Goal: Task Accomplishment & Management: Manage account settings

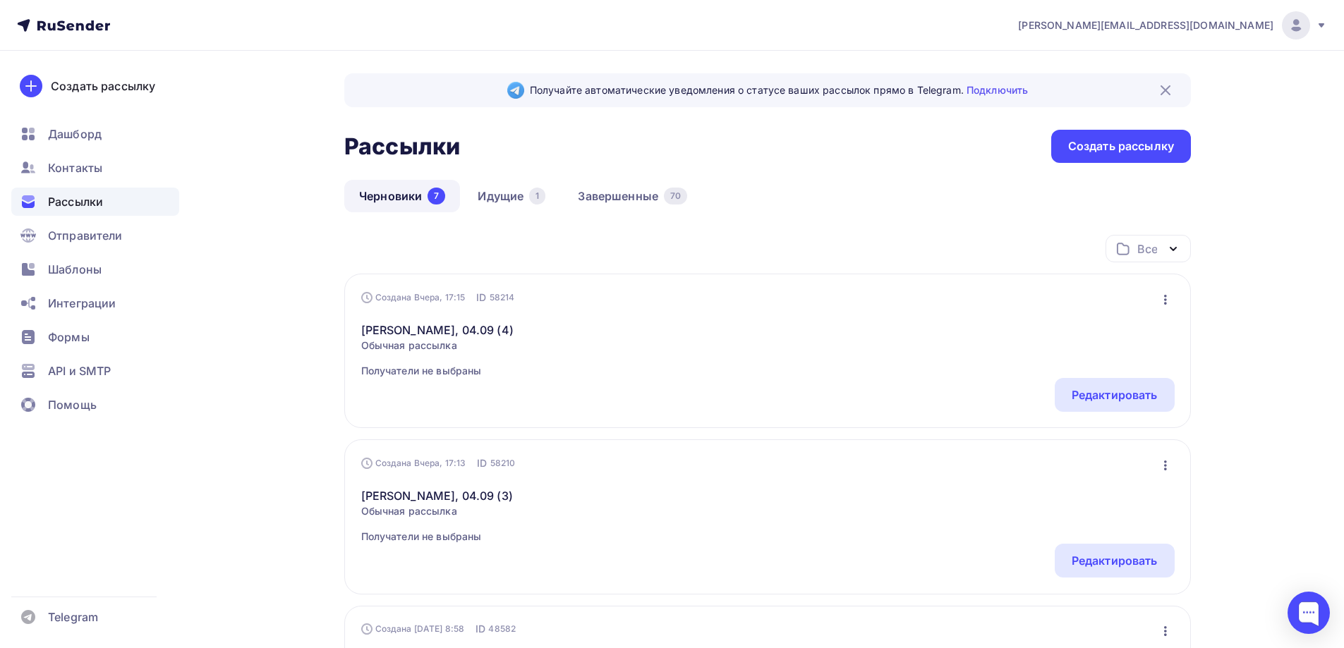
drag, startPoint x: 884, startPoint y: 176, endPoint x: 1060, endPoint y: 1, distance: 247.5
click at [1101, 35] on nav "a.gorbach@nadoba.eu Аккаунт Тарифы Выйти Создать рассылку Дашборд Контакты Расс…" at bounding box center [672, 25] width 1344 height 51
click at [543, 192] on div "1" at bounding box center [537, 196] width 16 height 17
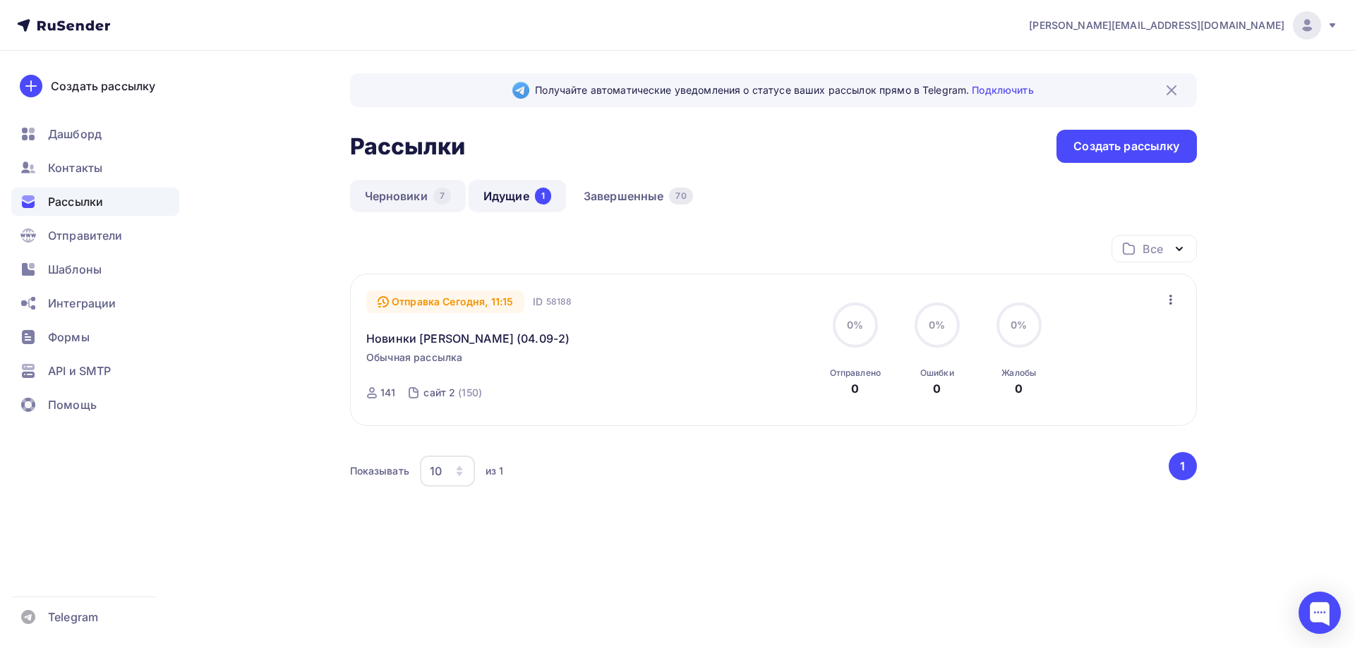
click at [404, 187] on link "Черновики 7" at bounding box center [408, 196] width 116 height 32
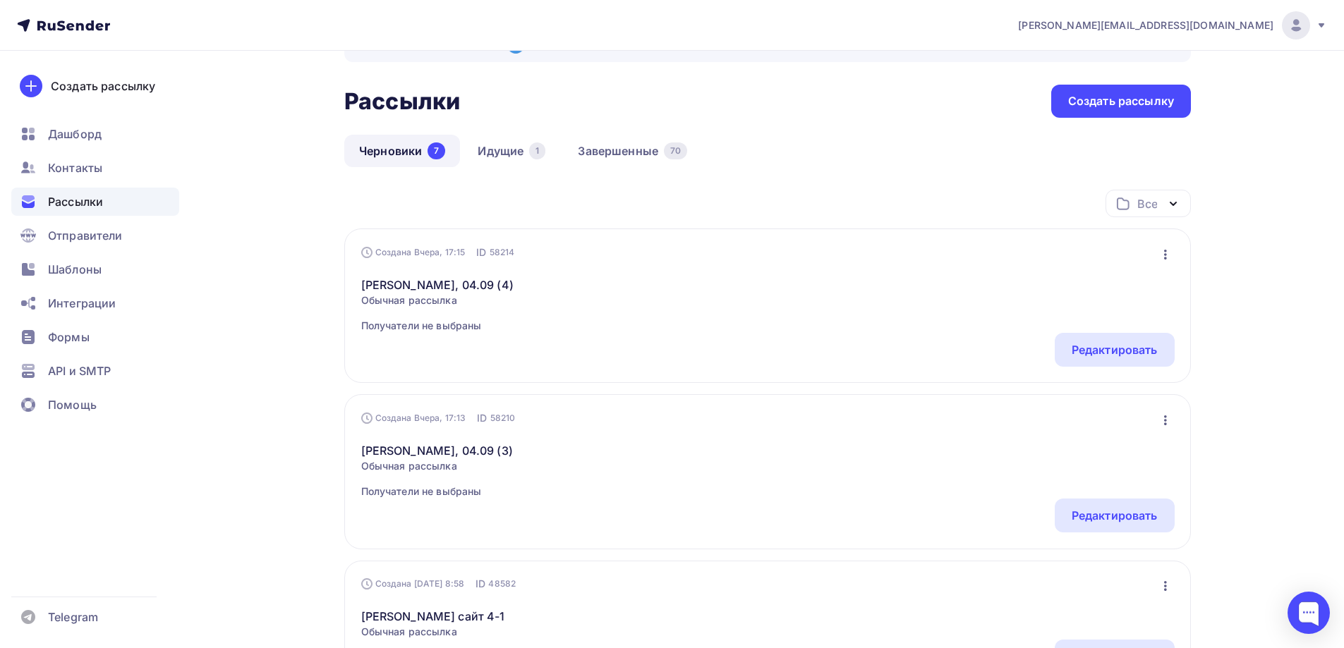
scroll to position [71, 0]
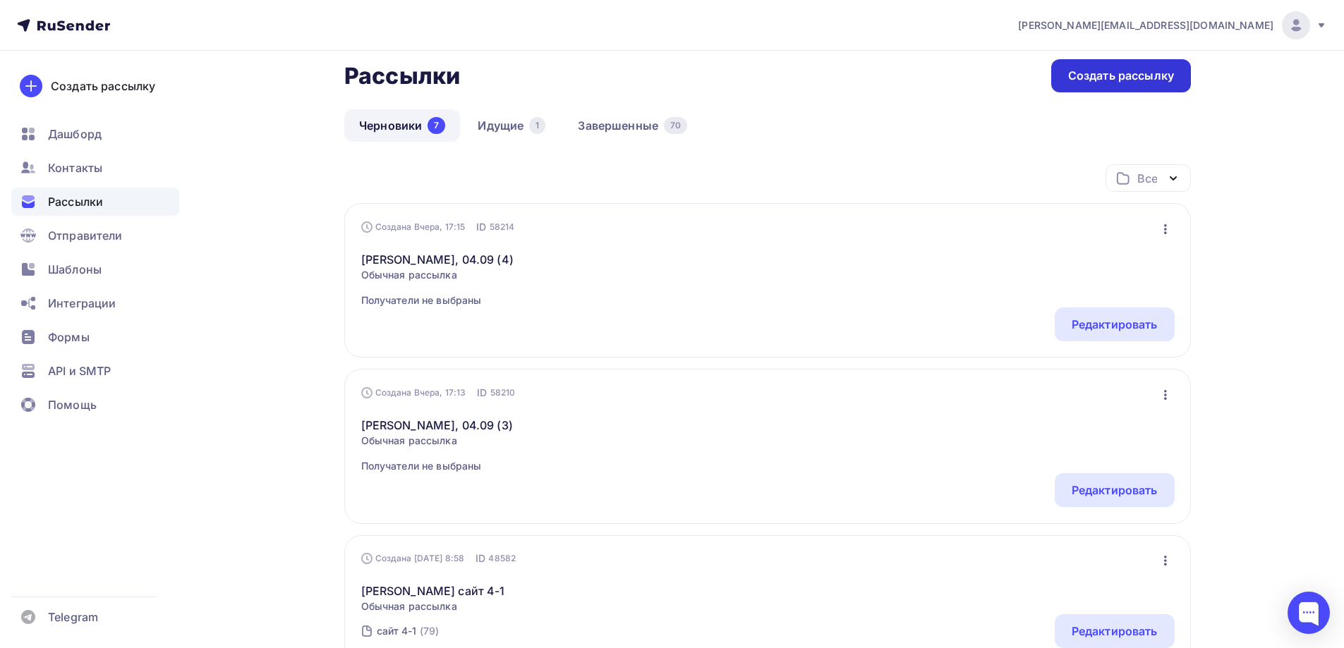
click at [1133, 75] on div "Создать рассылку" at bounding box center [1121, 76] width 106 height 16
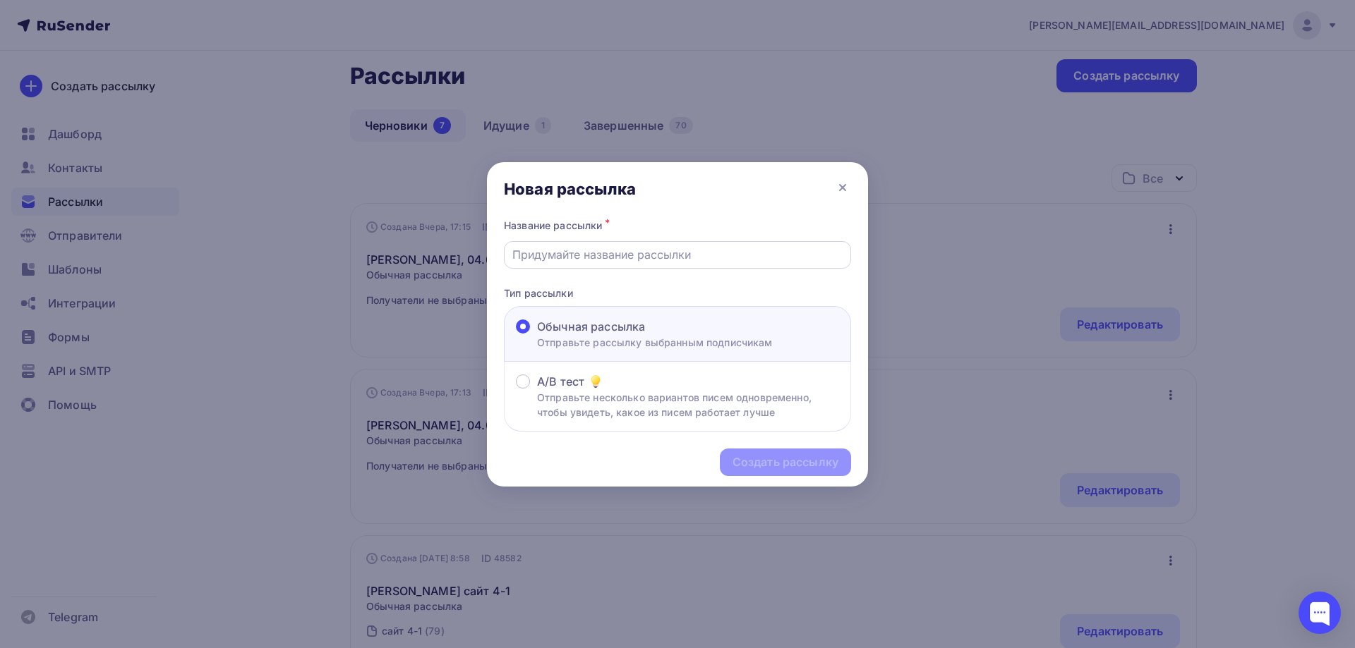
click at [559, 260] on input "text" at bounding box center [677, 254] width 331 height 17
paste input "Naomi - БМЛ, 08.09 (5)"
type input "Naomi - БМЛ, 08.09 (5)"
click at [783, 467] on div "Создать рассылку" at bounding box center [785, 462] width 106 height 16
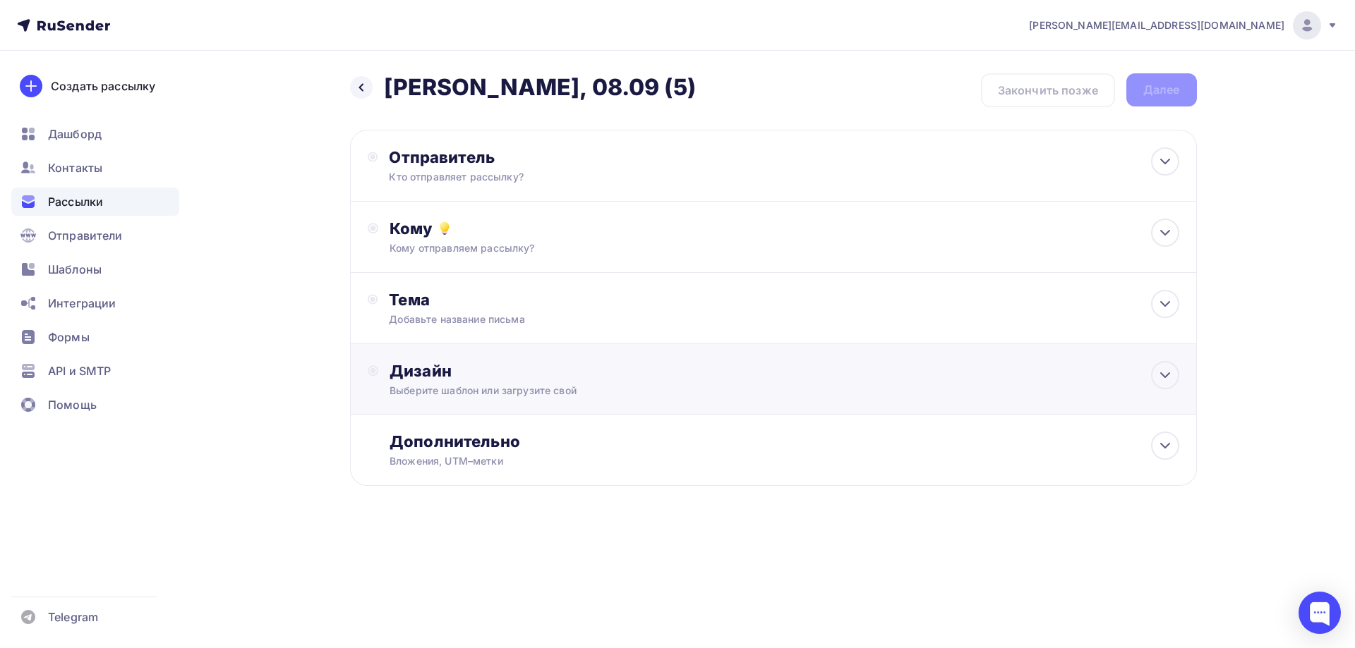
click at [493, 378] on div "Дизайн" at bounding box center [783, 371] width 789 height 20
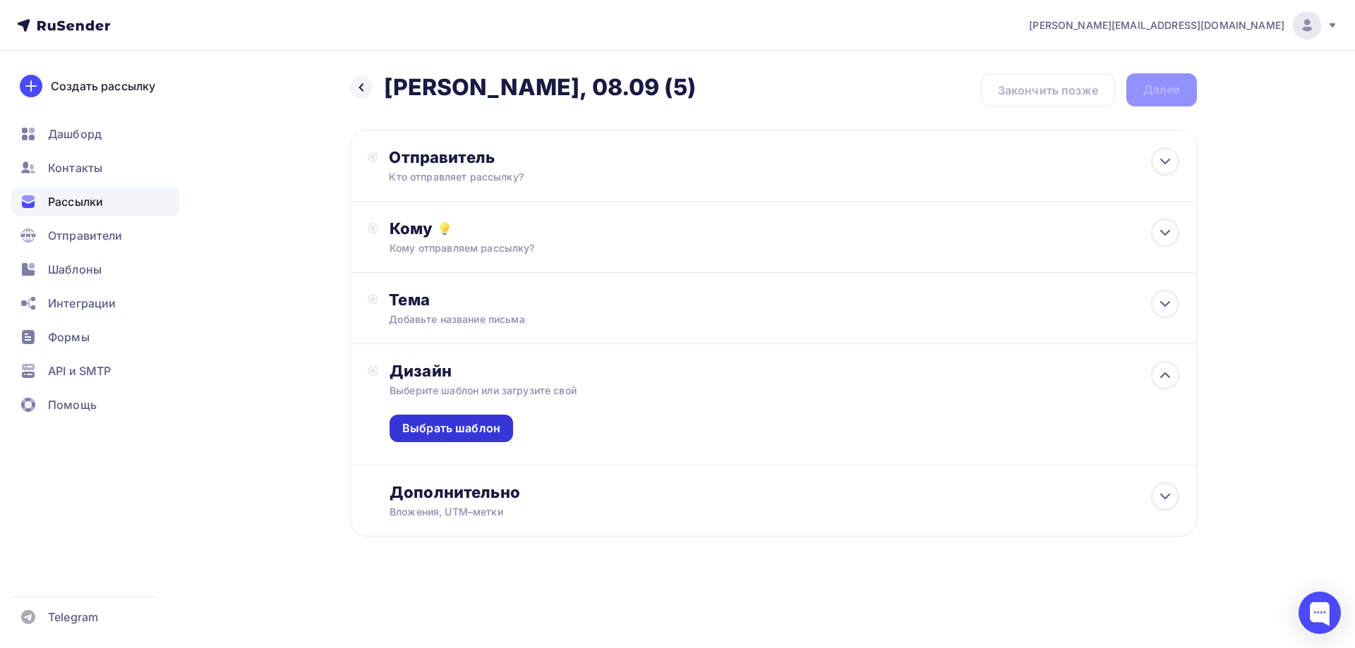
click at [480, 435] on div "Выбрать шаблон" at bounding box center [451, 429] width 98 height 16
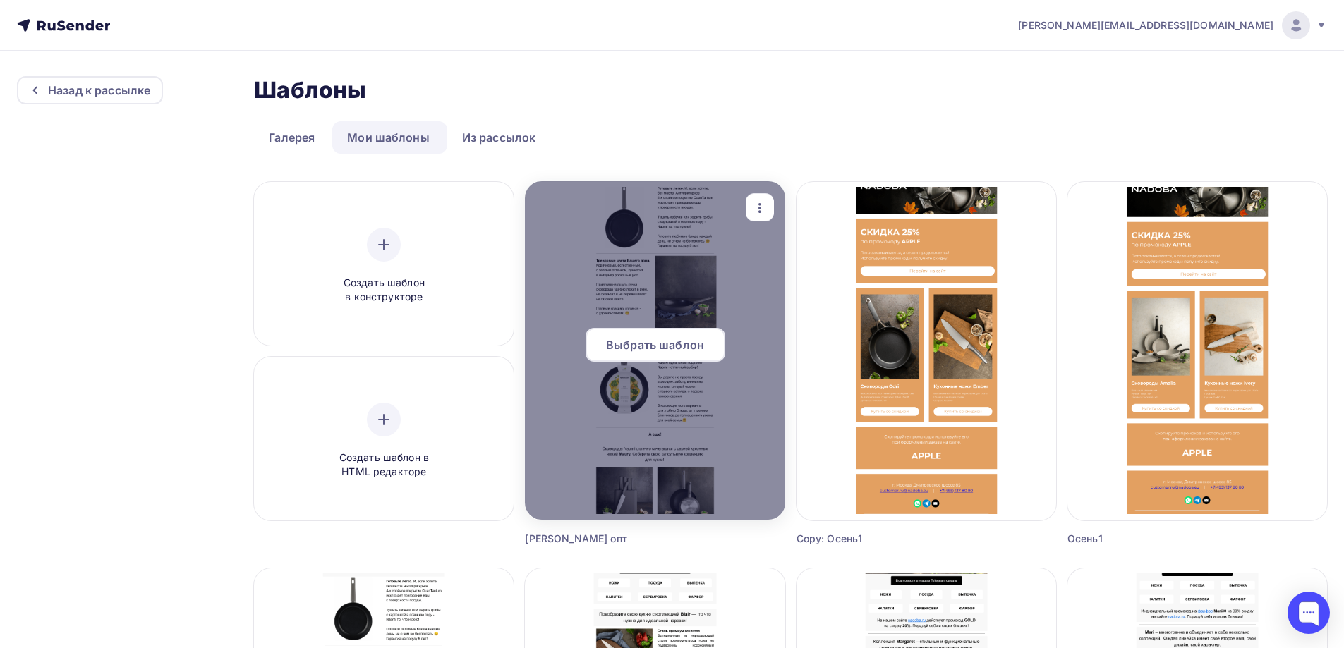
click at [651, 352] on span "Выбрать шаблон" at bounding box center [655, 345] width 98 height 17
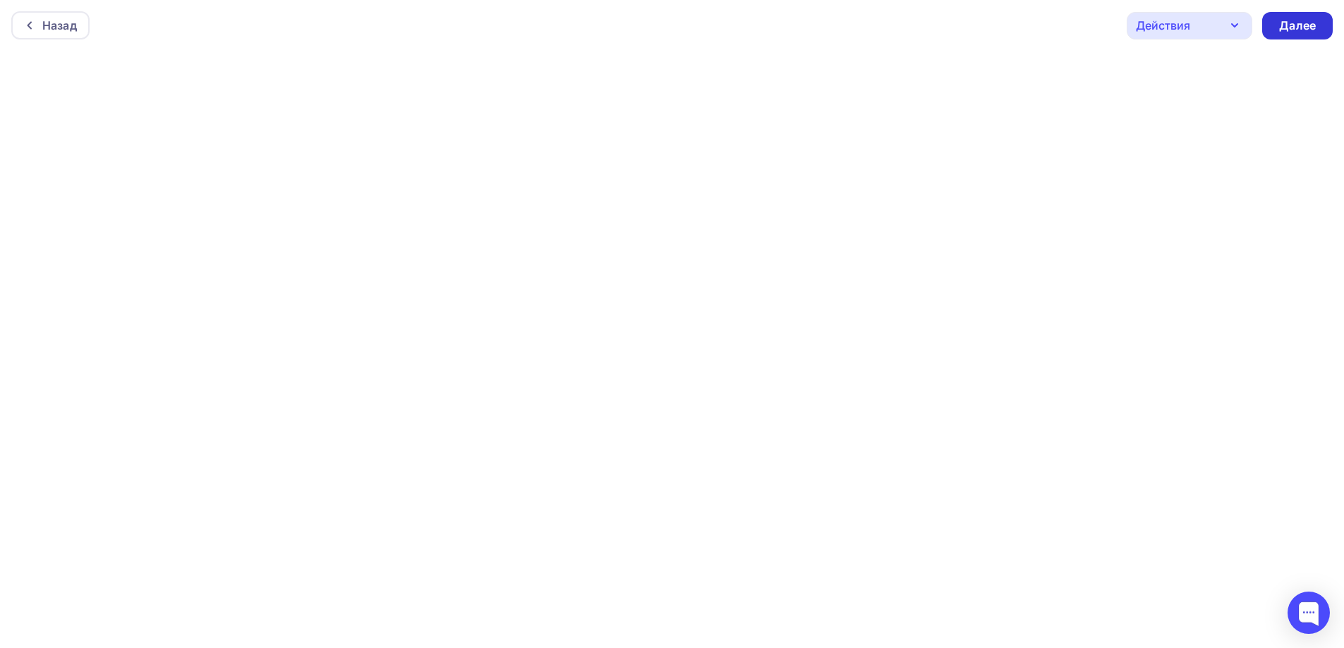
click at [1287, 25] on div "Далее" at bounding box center [1297, 26] width 37 height 16
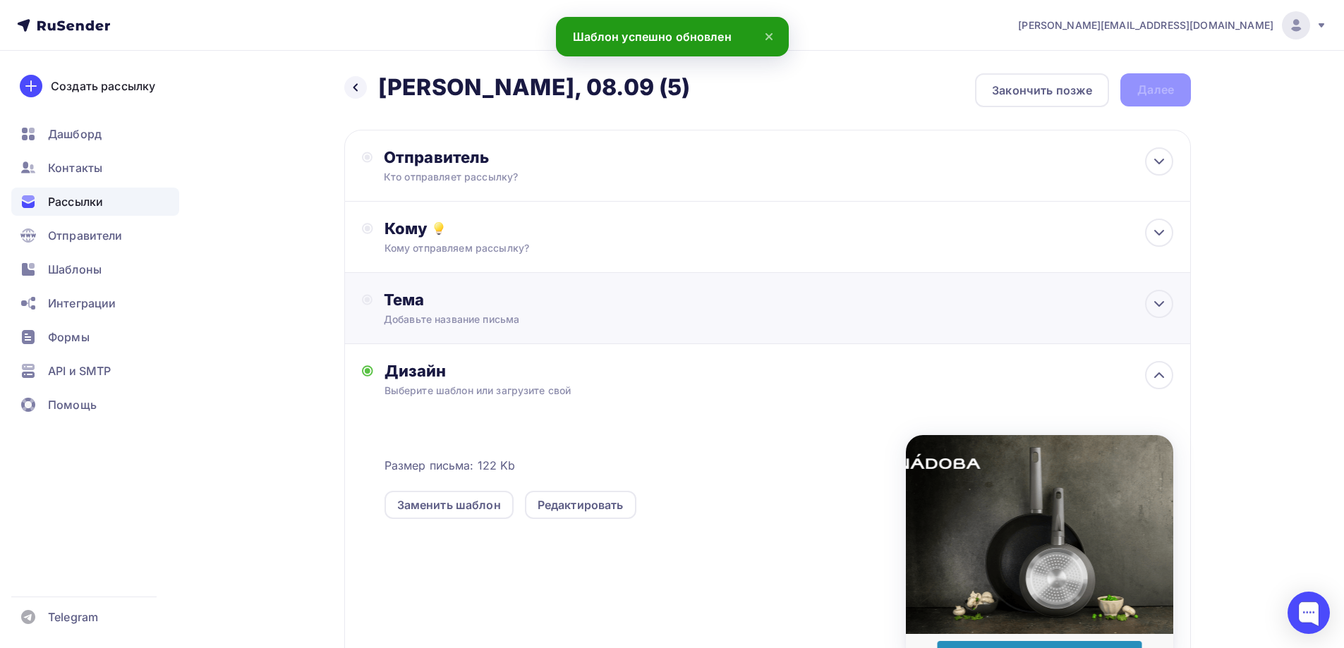
click at [532, 303] on div "Тема" at bounding box center [523, 300] width 279 height 20
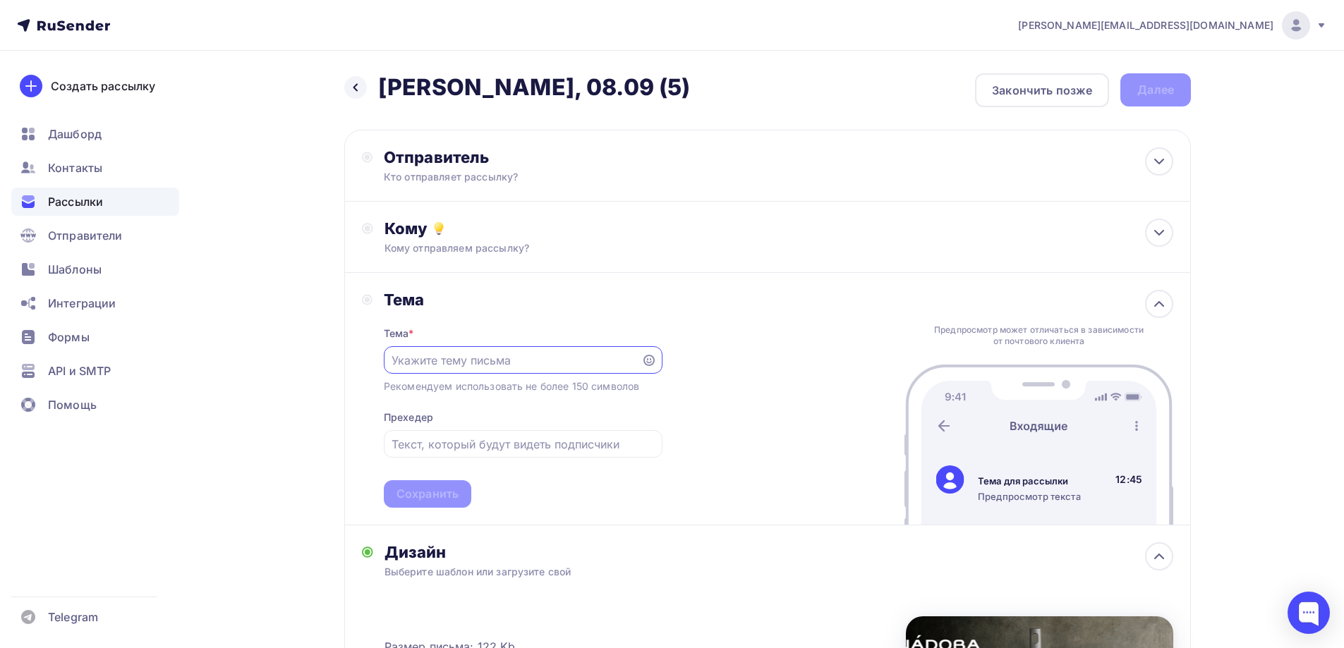
paste input "Трендовые цвета Вашего дома!"
type input "Трендовые цвета Вашего дома!"
click at [511, 443] on input "text" at bounding box center [523, 444] width 262 height 17
paste input "Встречайте новинки от NADOBA"
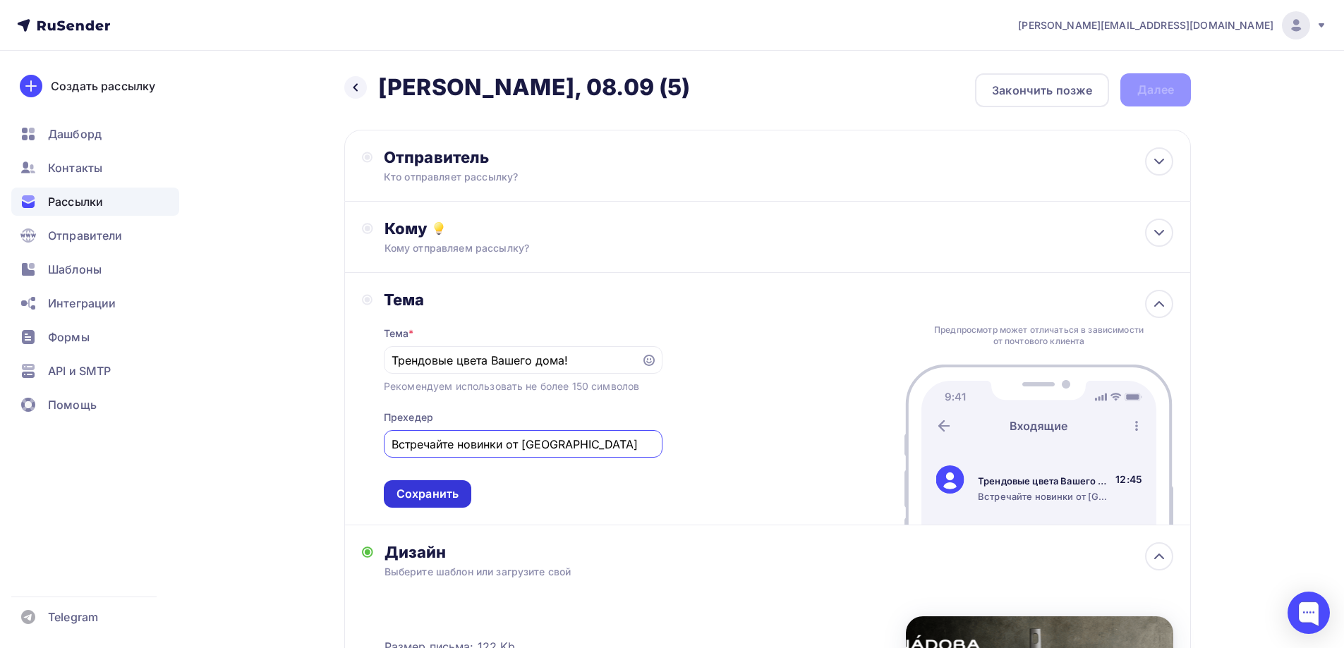
type input "Встречайте новинки от NADOBA"
drag, startPoint x: 447, startPoint y: 495, endPoint x: 480, endPoint y: 483, distance: 34.6
click at [447, 493] on div "Сохранить" at bounding box center [428, 494] width 62 height 16
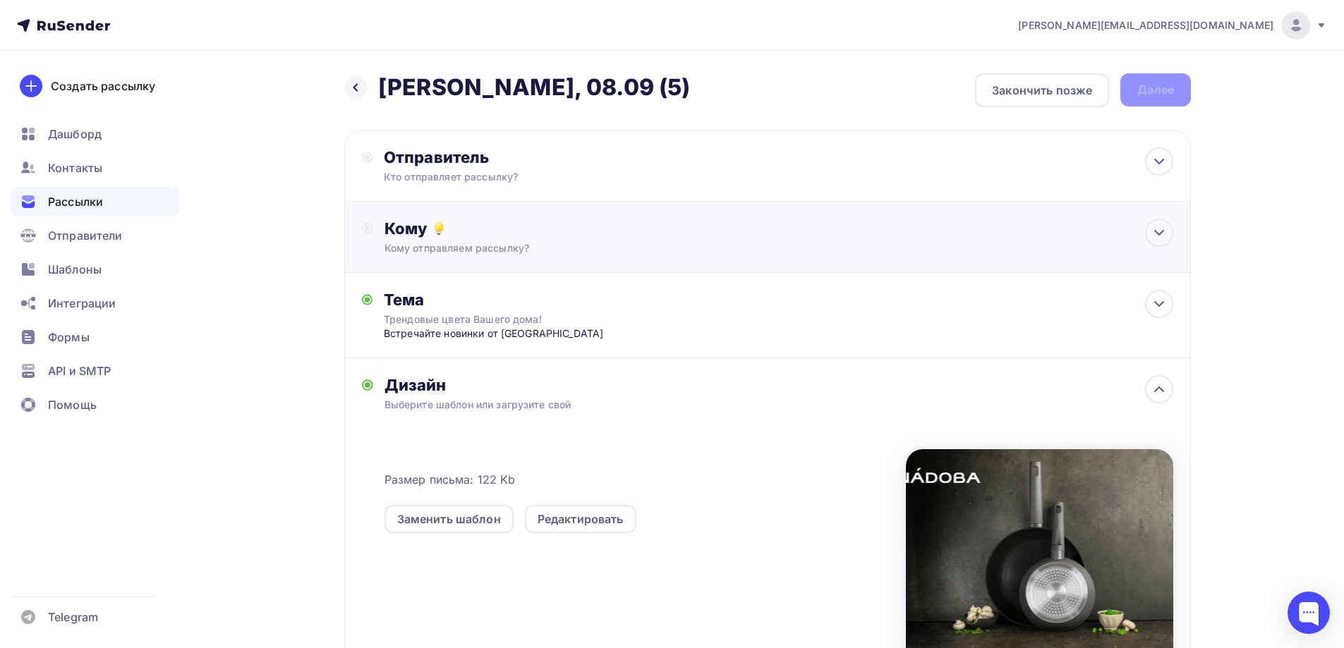
click at [479, 236] on div "Кому" at bounding box center [779, 229] width 789 height 20
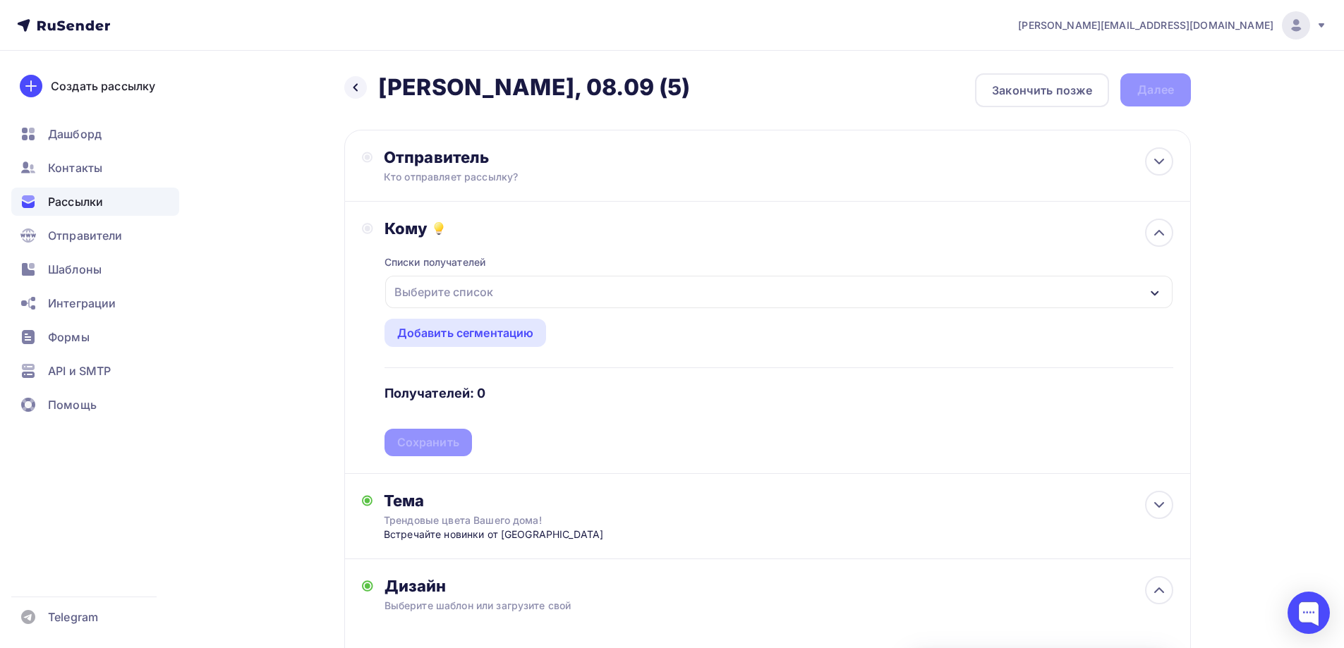
click at [468, 296] on div "Выберите список" at bounding box center [444, 291] width 110 height 25
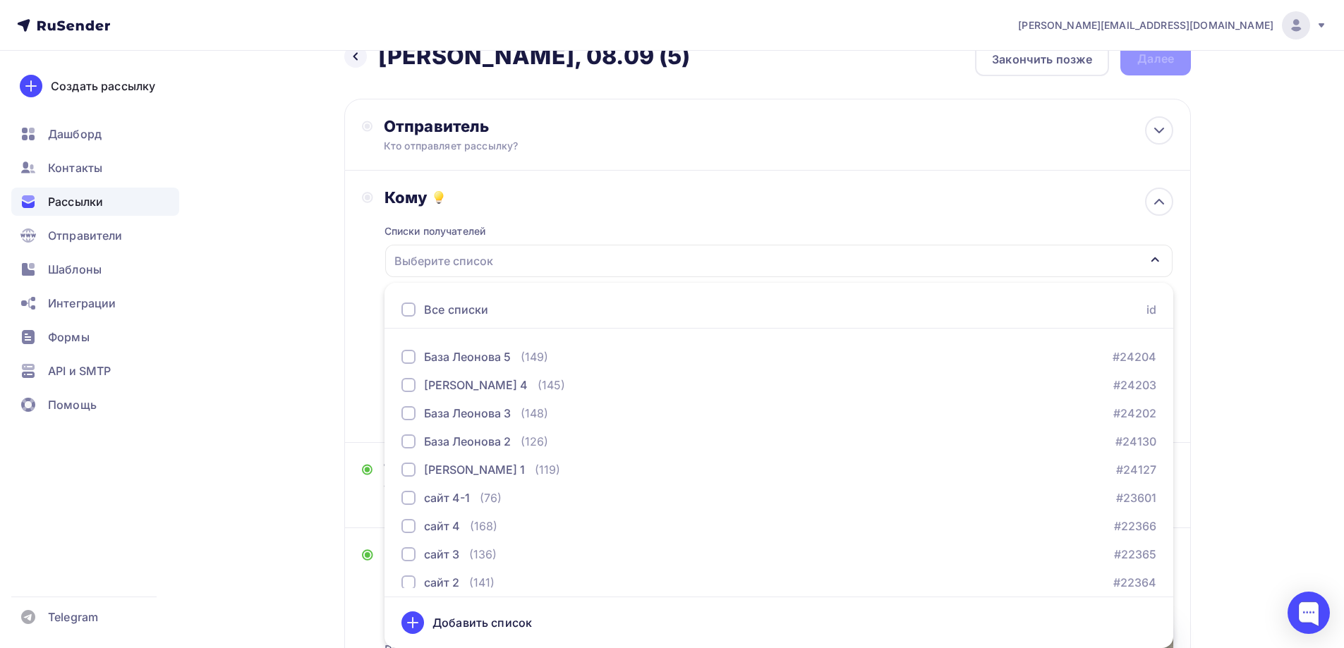
scroll to position [423, 0]
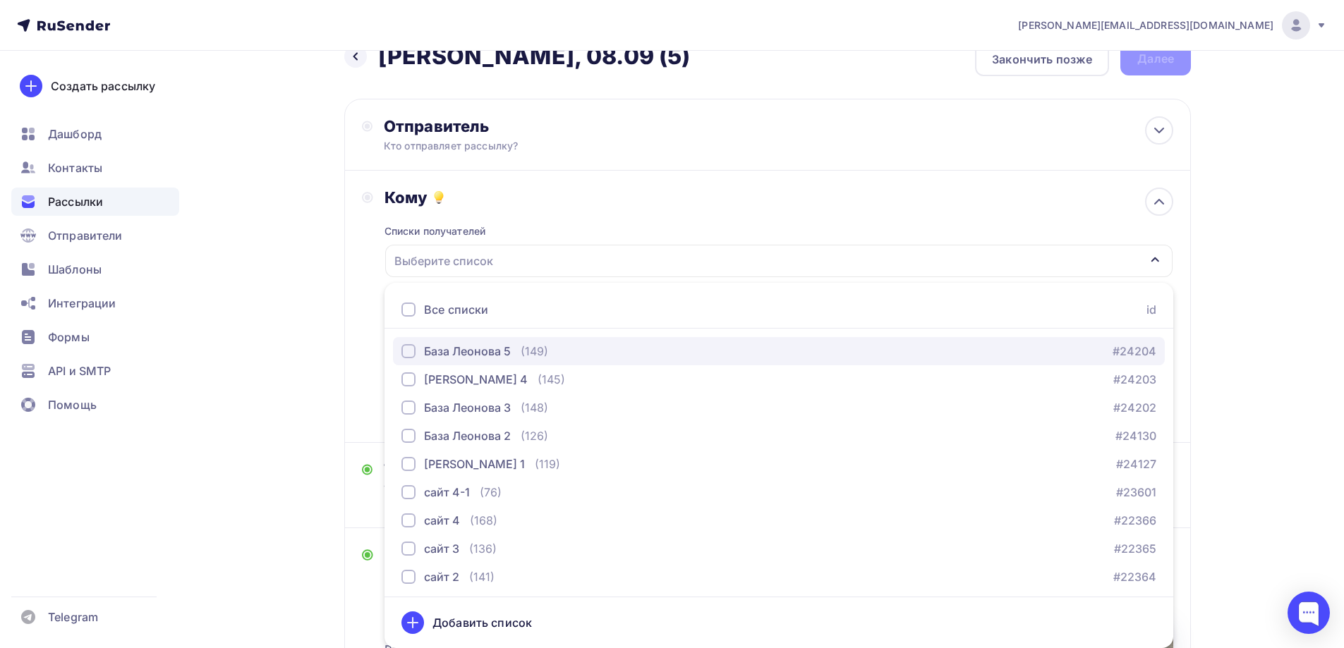
click at [514, 353] on div "База Леонова 5 (149)" at bounding box center [474, 351] width 147 height 17
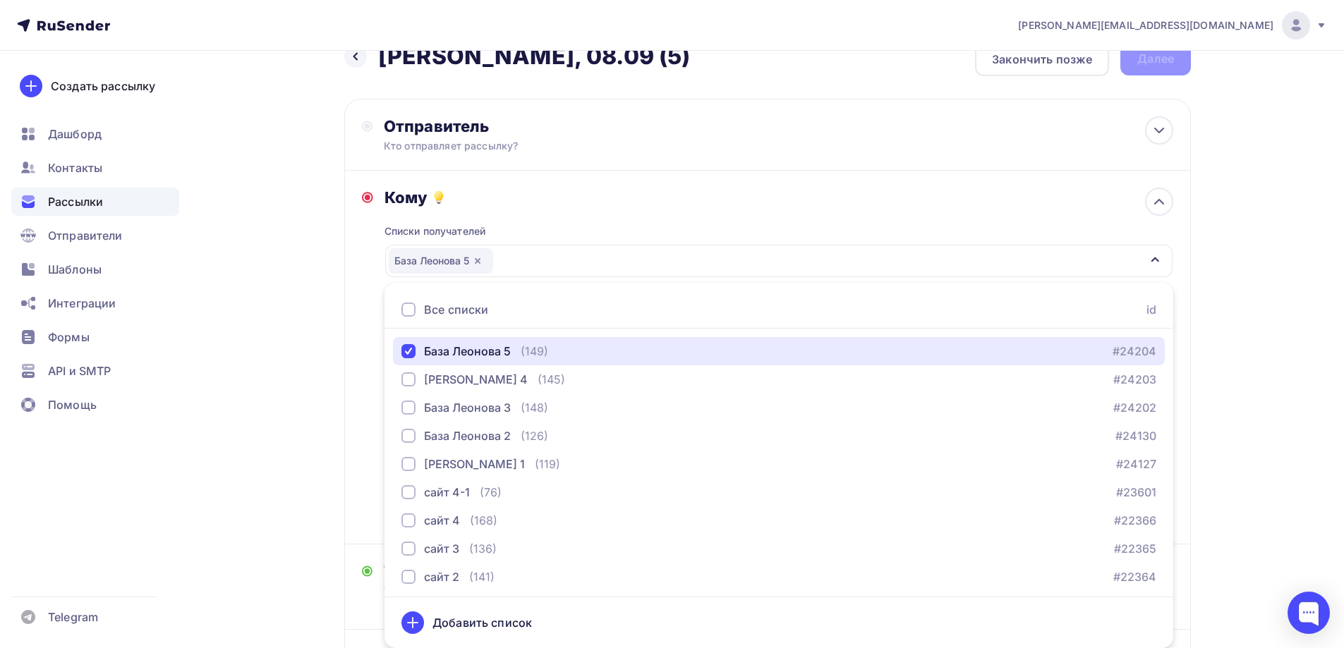
click at [480, 257] on icon "button" at bounding box center [477, 260] width 11 height 11
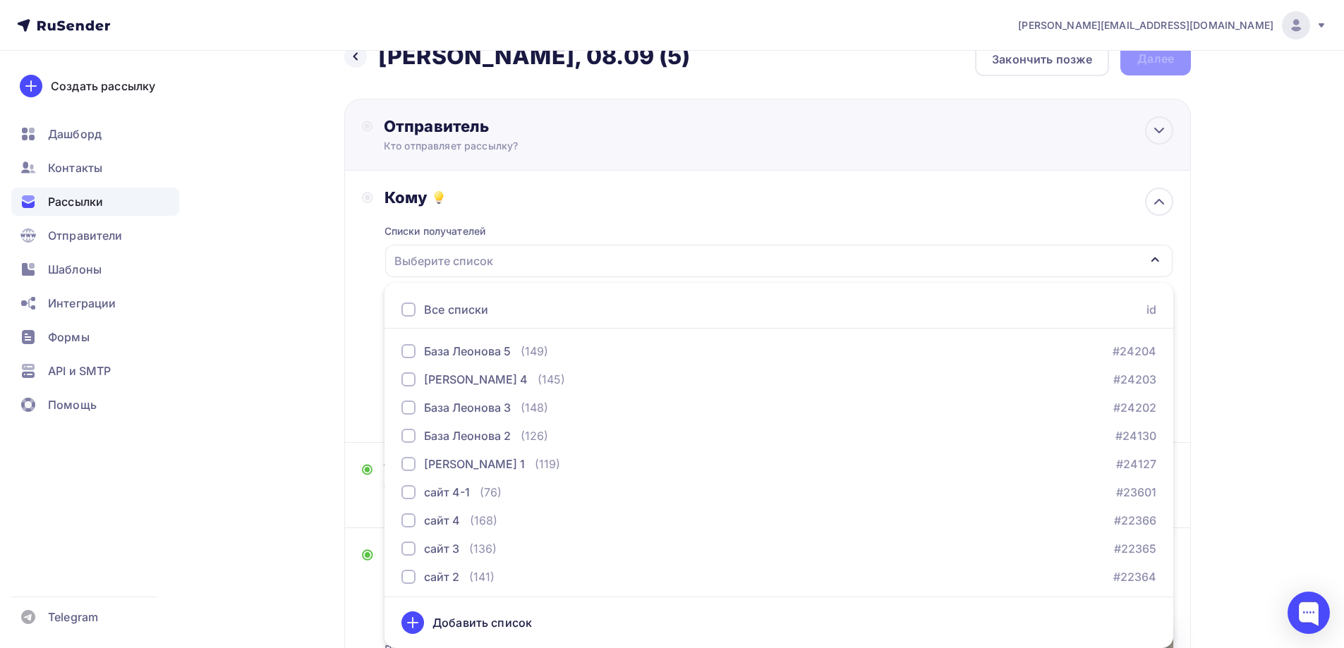
click at [501, 139] on div "Кто отправляет рассылку?" at bounding box center [521, 146] width 275 height 14
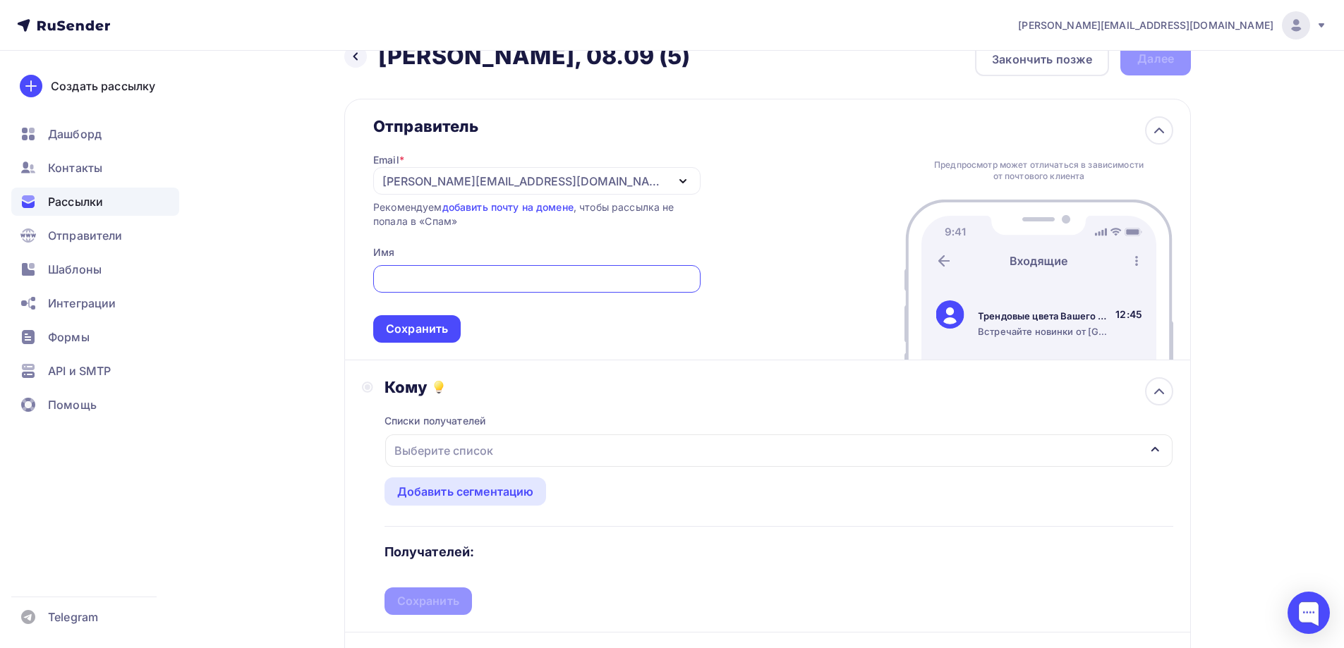
scroll to position [0, 0]
click at [500, 168] on div "[EMAIL_ADDRESS][PERSON_NAME][DOMAIN_NAME]" at bounding box center [536, 181] width 327 height 28
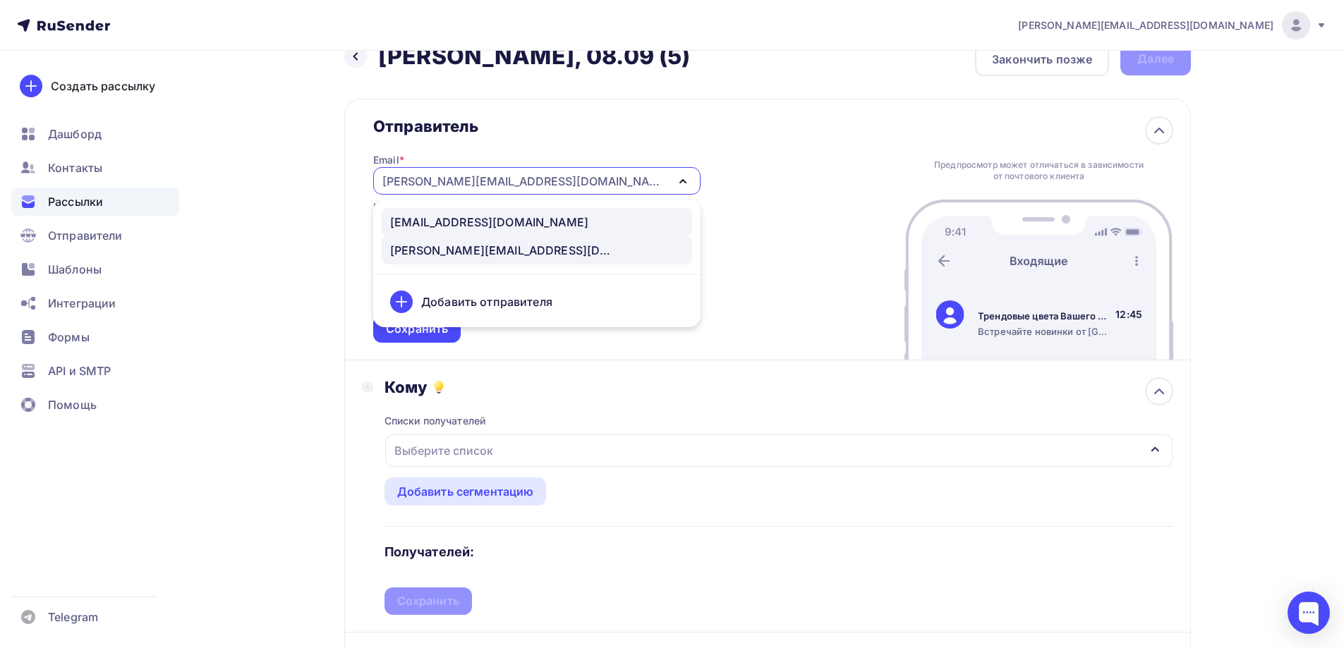
click at [478, 214] on div "[EMAIL_ADDRESS][DOMAIN_NAME]" at bounding box center [489, 222] width 198 height 17
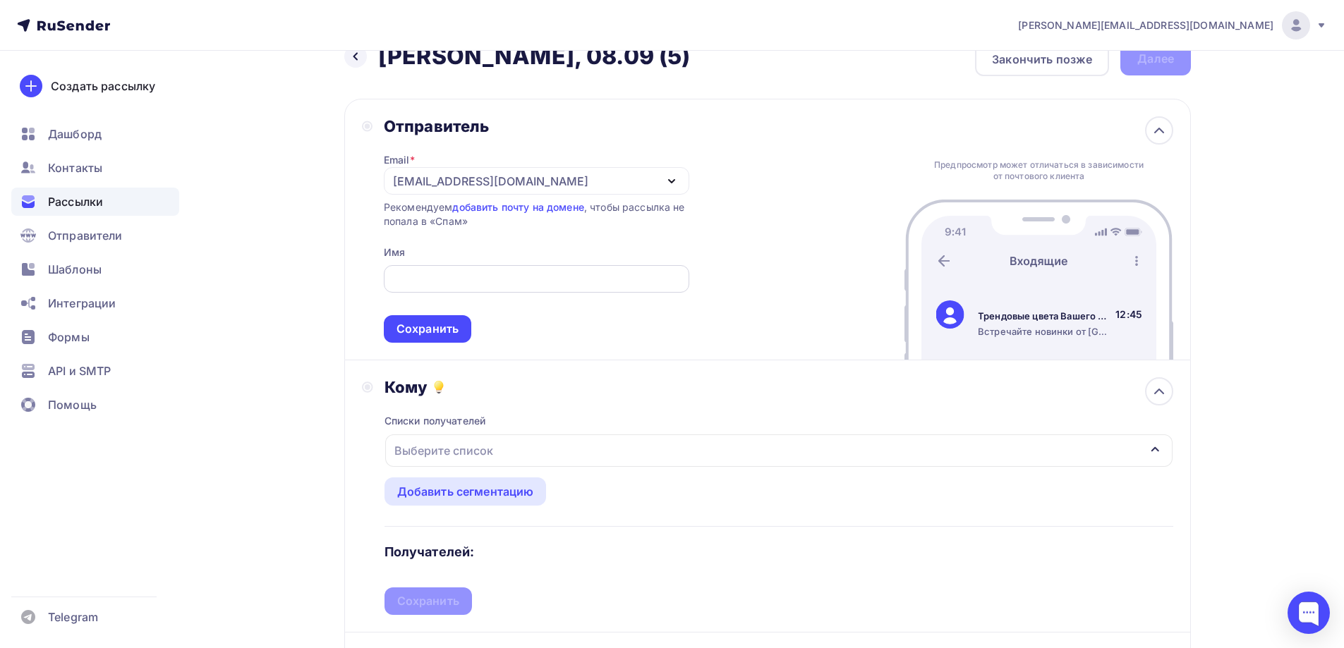
click at [478, 274] on input "text" at bounding box center [536, 279] width 289 height 17
type input "NADOBA"
click at [418, 332] on div "Сохранить" at bounding box center [428, 329] width 62 height 16
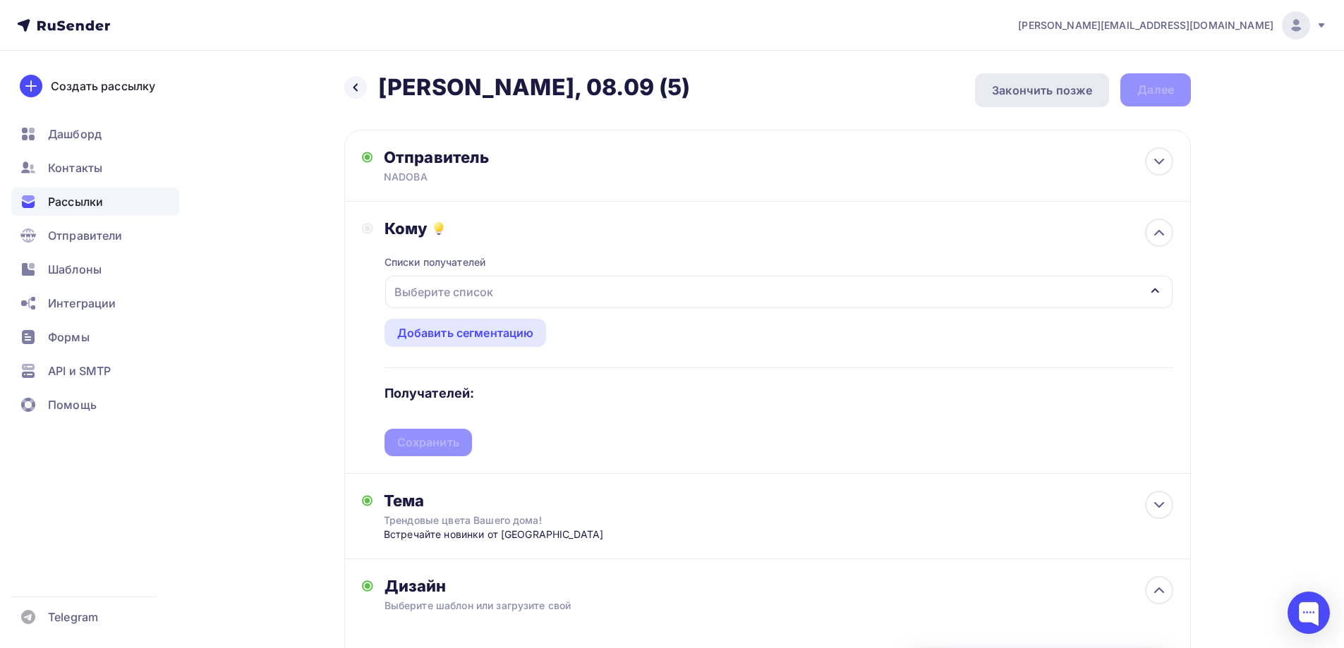
click at [1039, 81] on div "Закончить позже" at bounding box center [1042, 90] width 134 height 34
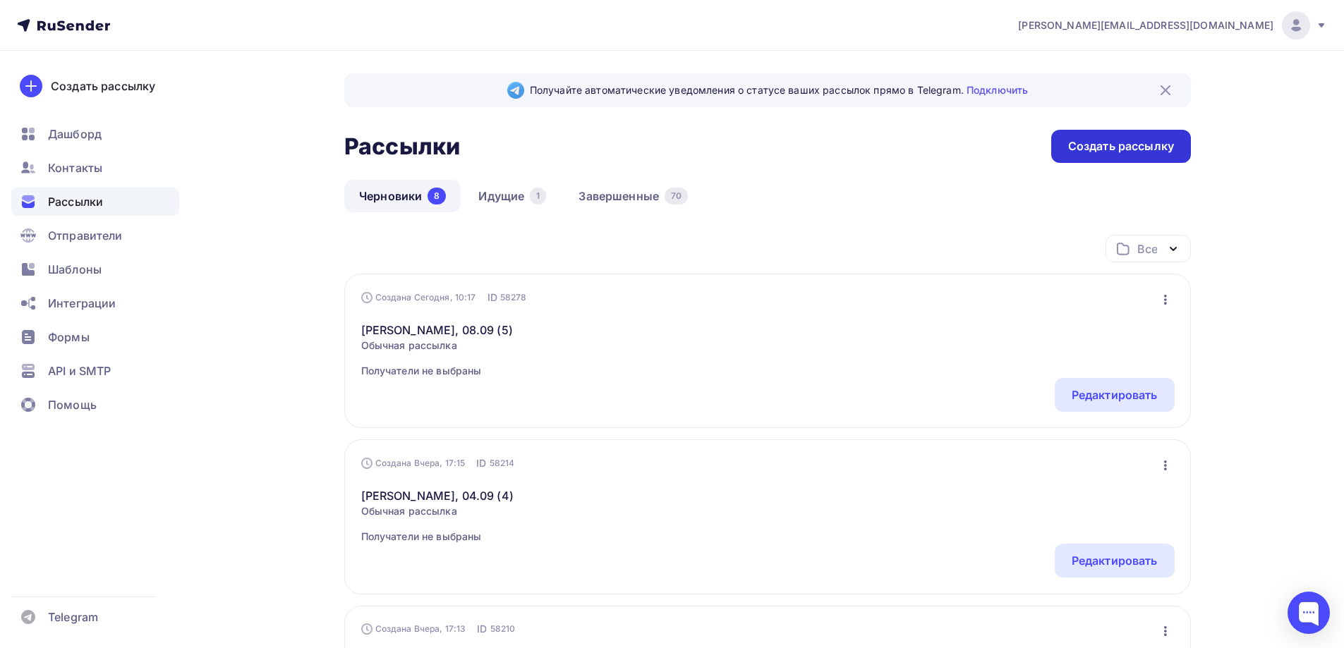
click at [1113, 139] on div "Создать рассылку" at bounding box center [1121, 146] width 106 height 16
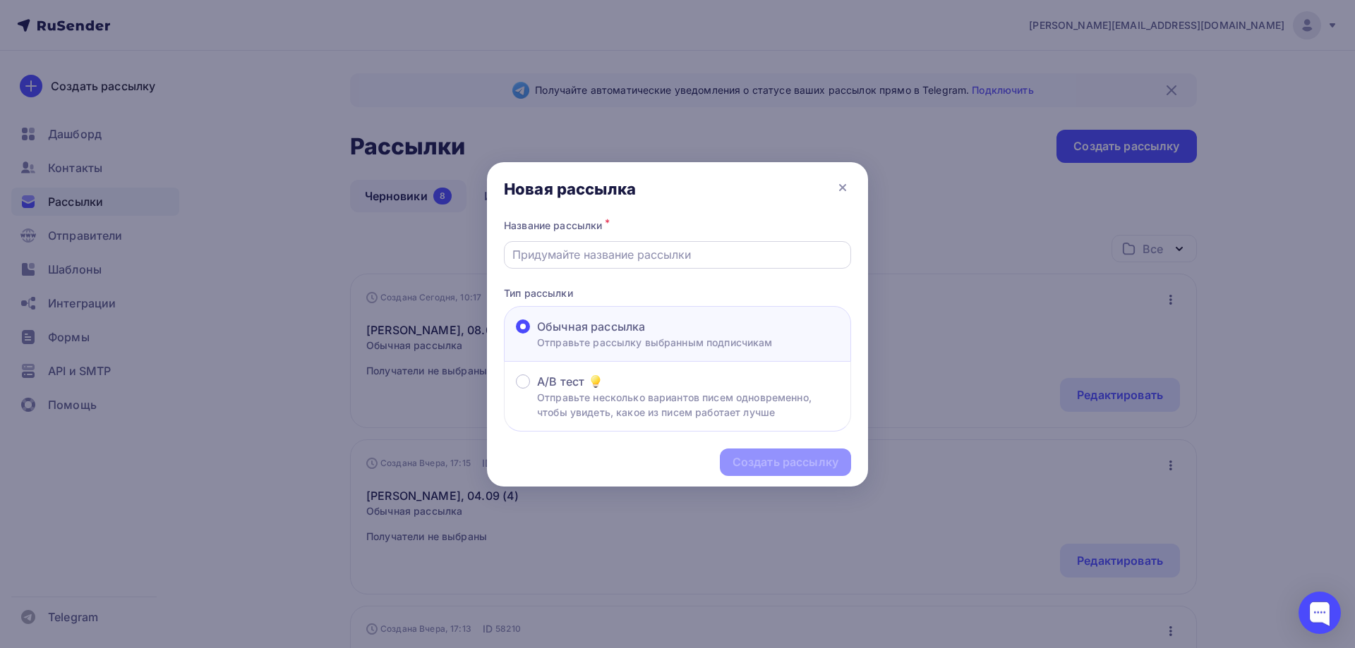
click at [690, 247] on input "text" at bounding box center [677, 254] width 331 height 17
paste input "[PERSON_NAME], 08.09 (6)"
type input "[PERSON_NAME], 08.09 (6)"
click at [794, 453] on div "Создать рассылку" at bounding box center [785, 463] width 131 height 28
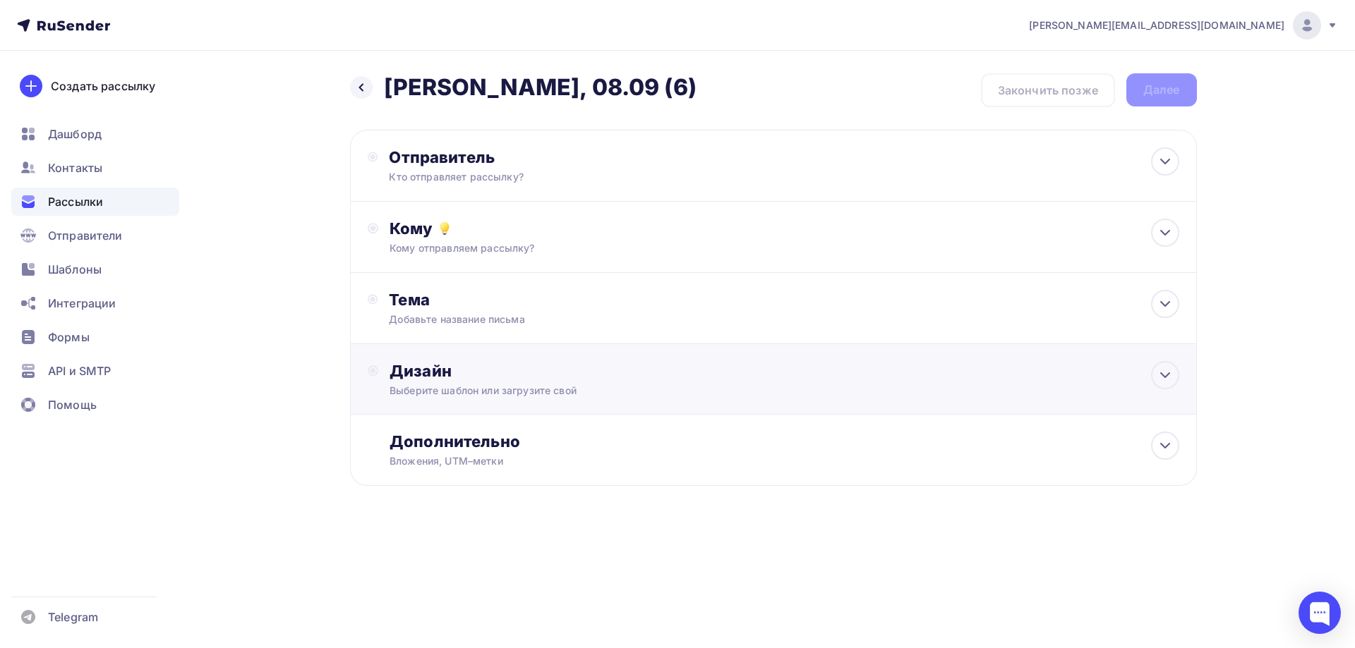
click at [527, 372] on div "Дизайн" at bounding box center [783, 371] width 789 height 20
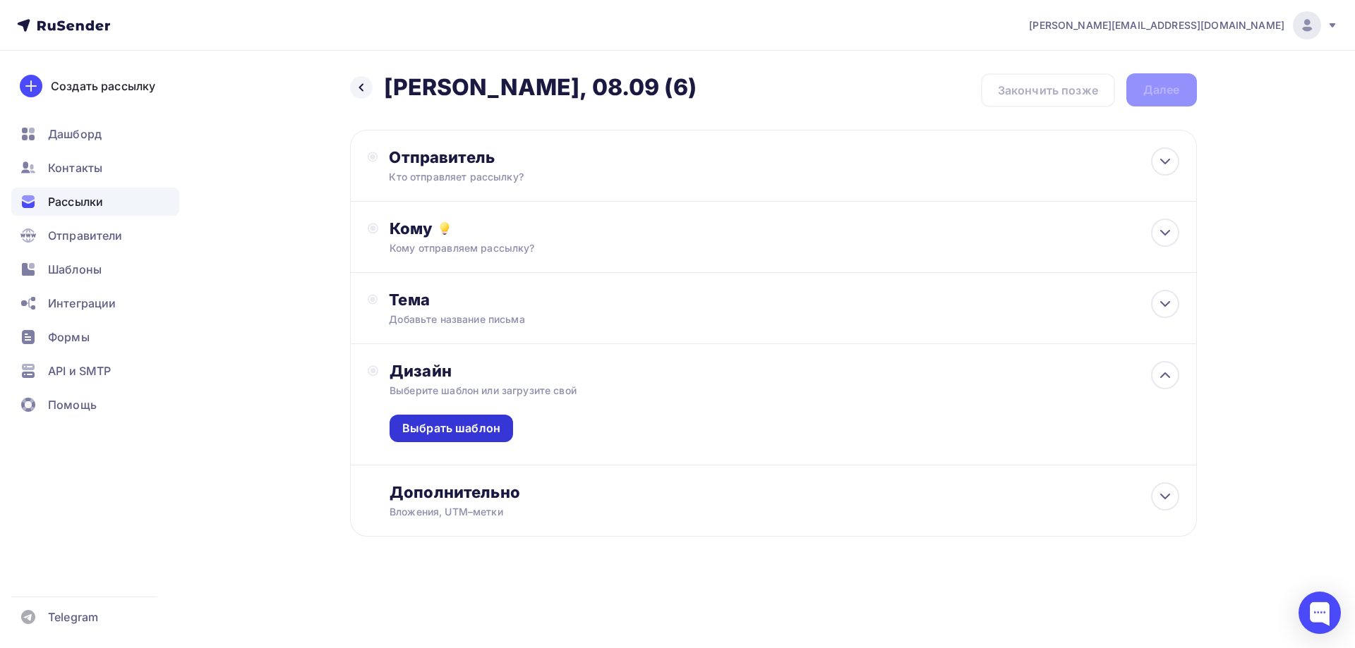
click at [461, 428] on div "Выбрать шаблон" at bounding box center [451, 429] width 98 height 16
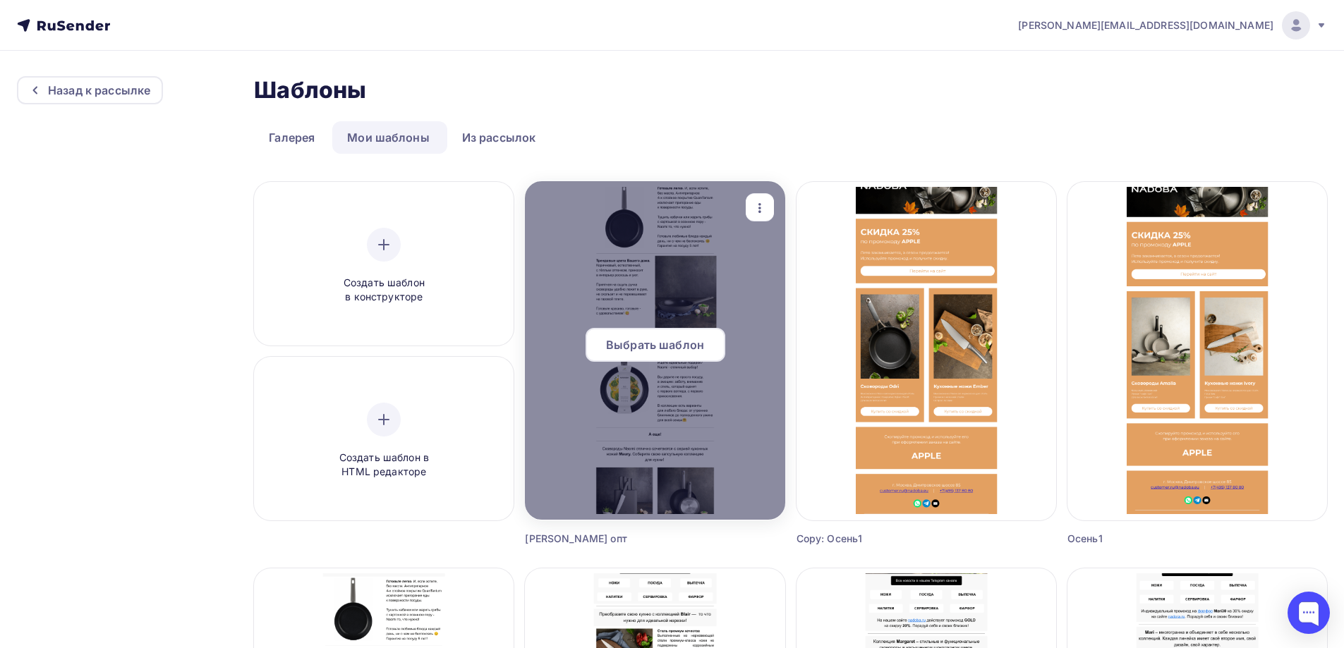
click at [659, 306] on div at bounding box center [655, 350] width 260 height 339
click at [651, 343] on span "Выбрать шаблон" at bounding box center [655, 345] width 98 height 17
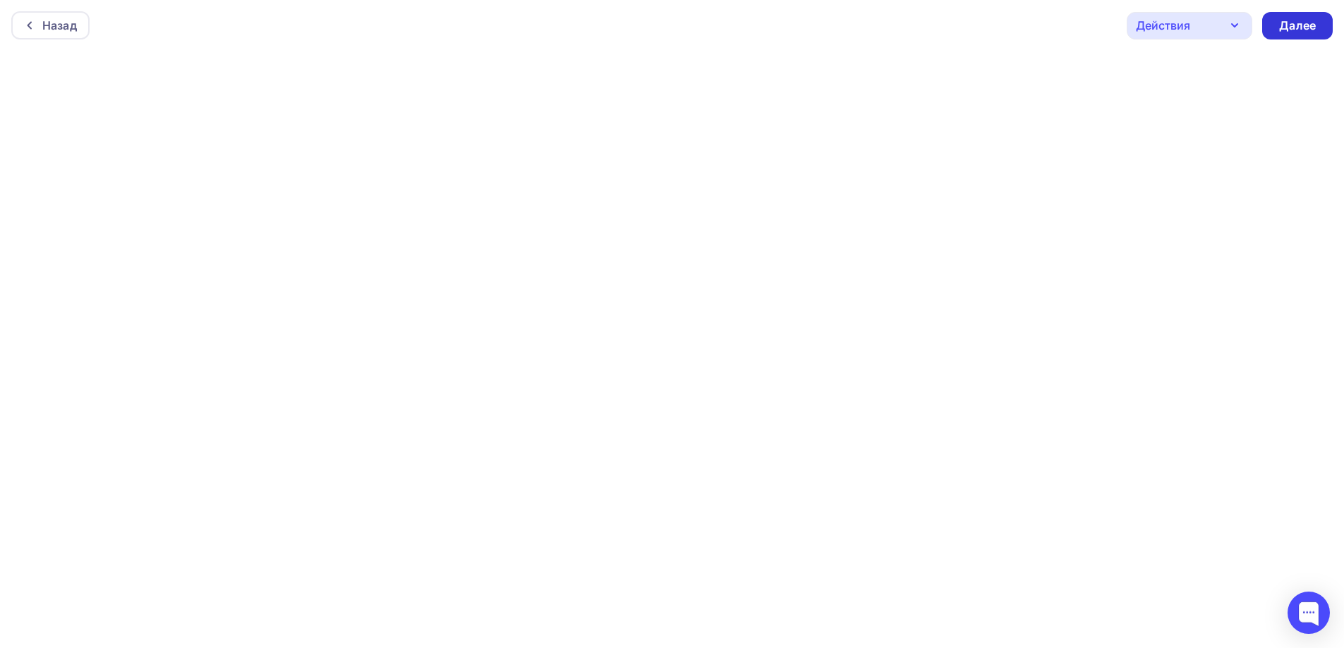
click at [1292, 34] on div "Далее" at bounding box center [1297, 26] width 71 height 28
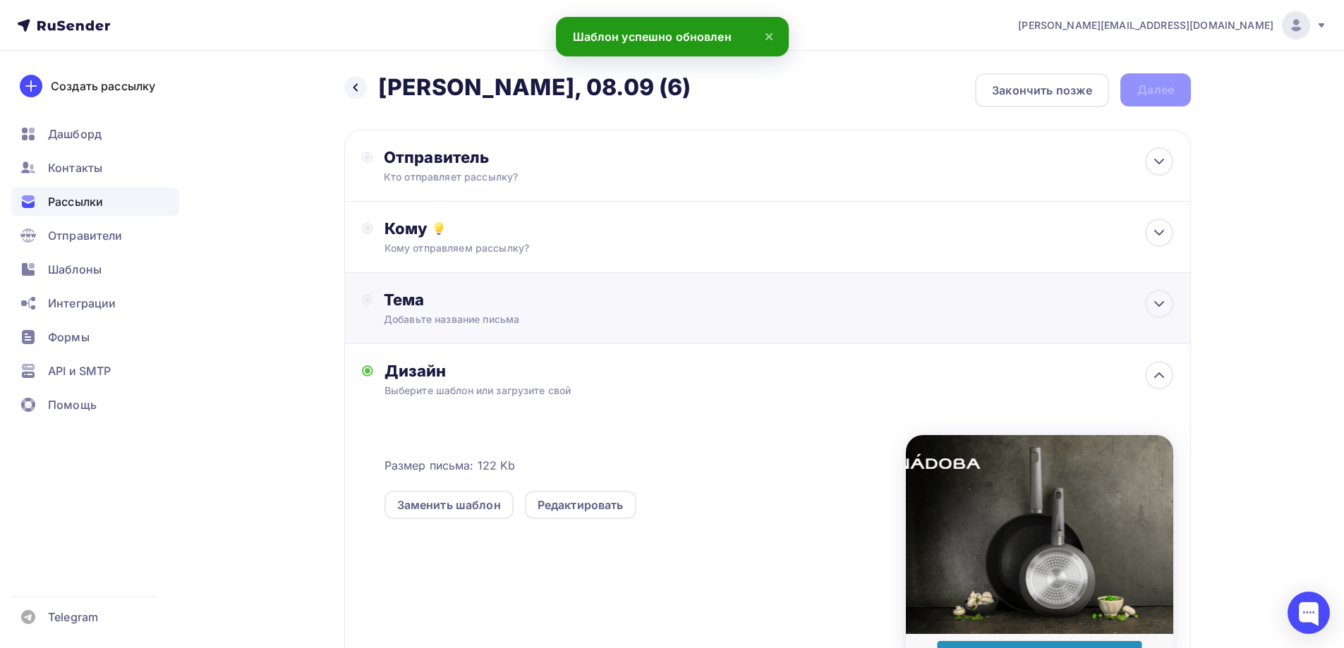
click at [597, 305] on div "Тема" at bounding box center [523, 300] width 279 height 20
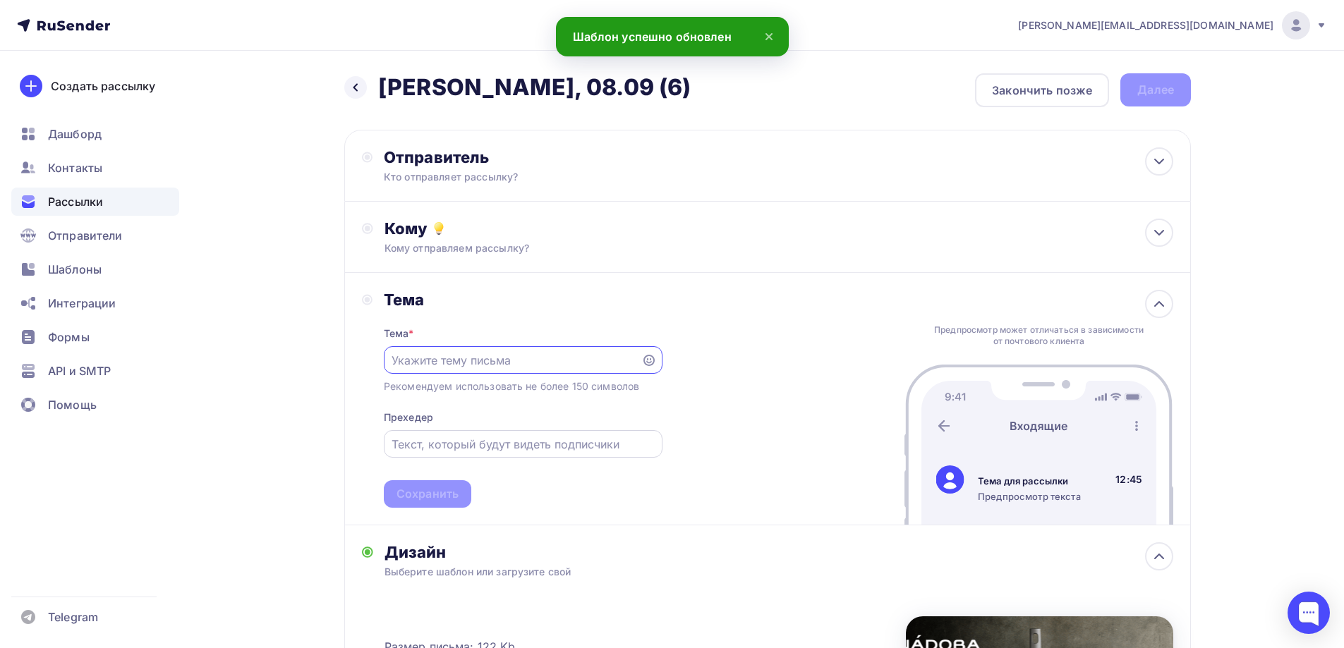
click at [619, 447] on input "text" at bounding box center [523, 444] width 262 height 17
paste input "[PERSON_NAME], 08.09 (6)"
type input "[PERSON_NAME], 08.09 (6)"
drag, startPoint x: 502, startPoint y: 446, endPoint x: 280, endPoint y: 443, distance: 221.6
click at [280, 443] on div "Назад Naomi - БМЛ, 08.09 (6) Naomi - БМЛ, 08.09 (6) Закончить позже Далее Отпра…" at bounding box center [672, 525] width 1157 height 949
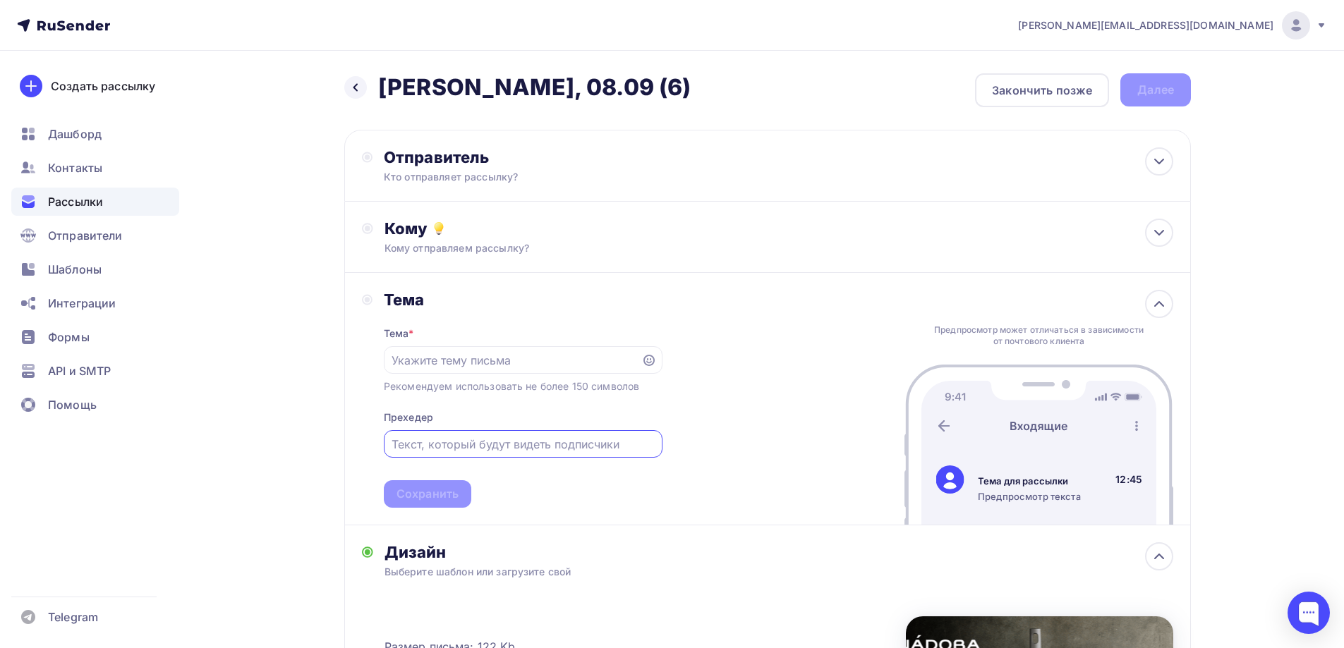
paste input "Встречайте новинки от NADOBA"
type input "Встречайте новинки от NADOBA"
click at [536, 361] on input "text" at bounding box center [512, 360] width 241 height 17
paste input "Трендовые цвета Вашего дома!"
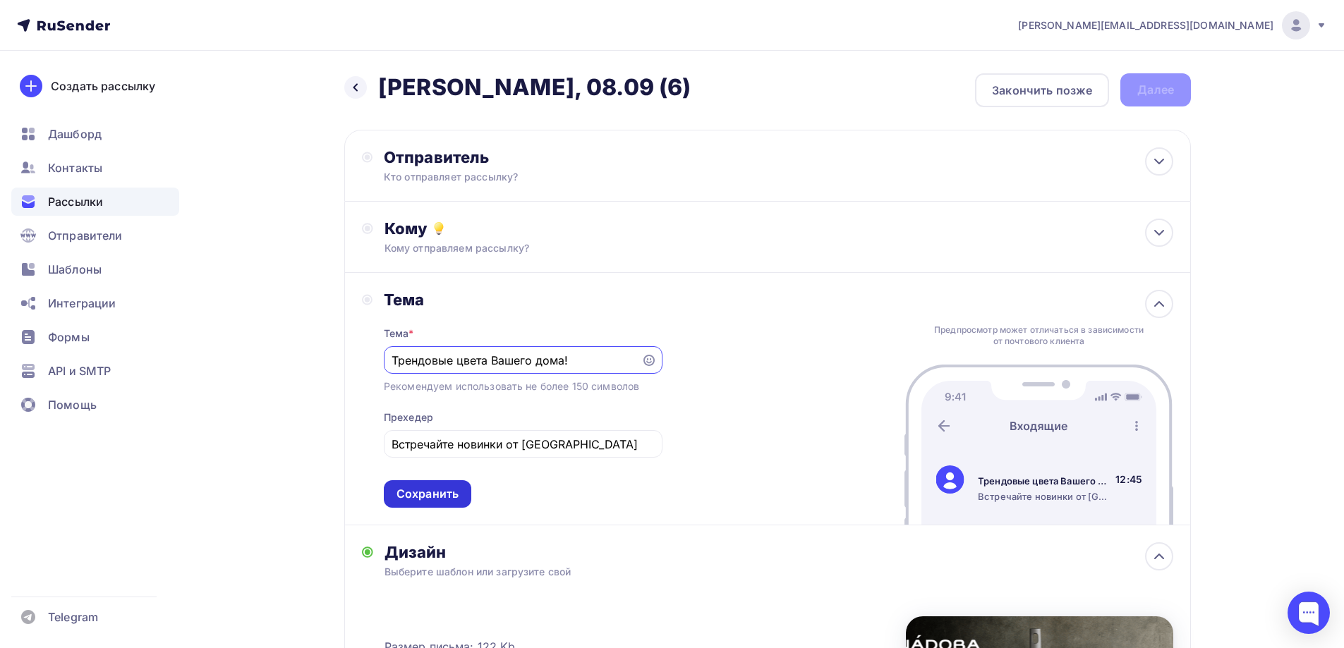
type input "Трендовые цвета Вашего дома!"
drag, startPoint x: 423, startPoint y: 497, endPoint x: 433, endPoint y: 472, distance: 27.0
click at [423, 496] on div "Сохранить" at bounding box center [428, 494] width 62 height 16
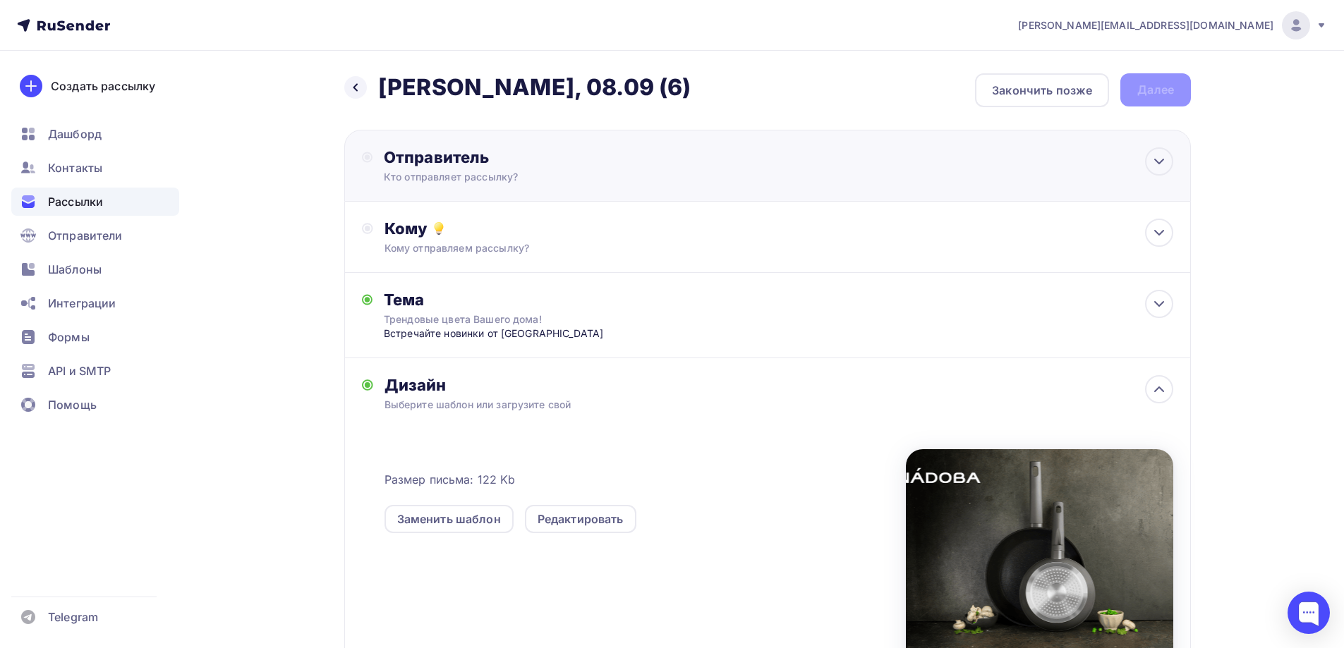
click at [623, 181] on div "Кто отправляет рассылку?" at bounding box center [521, 177] width 275 height 14
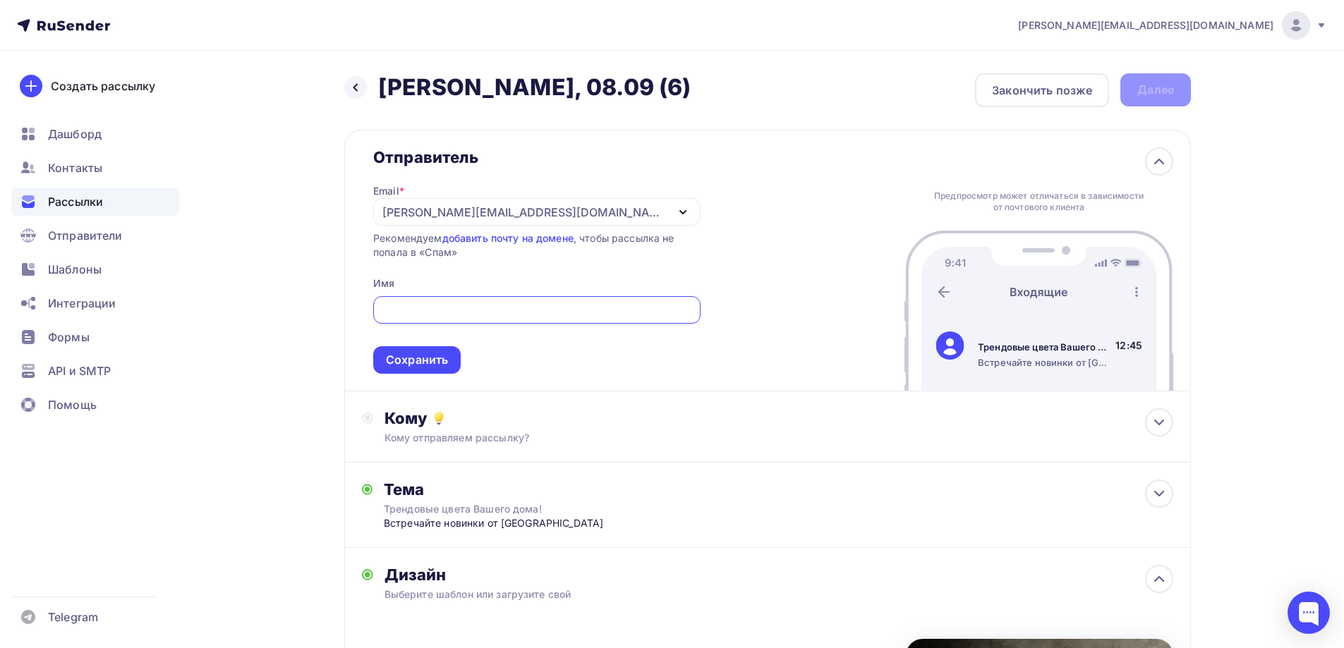
click at [535, 199] on div "[EMAIL_ADDRESS][PERSON_NAME][DOMAIN_NAME]" at bounding box center [536, 212] width 327 height 28
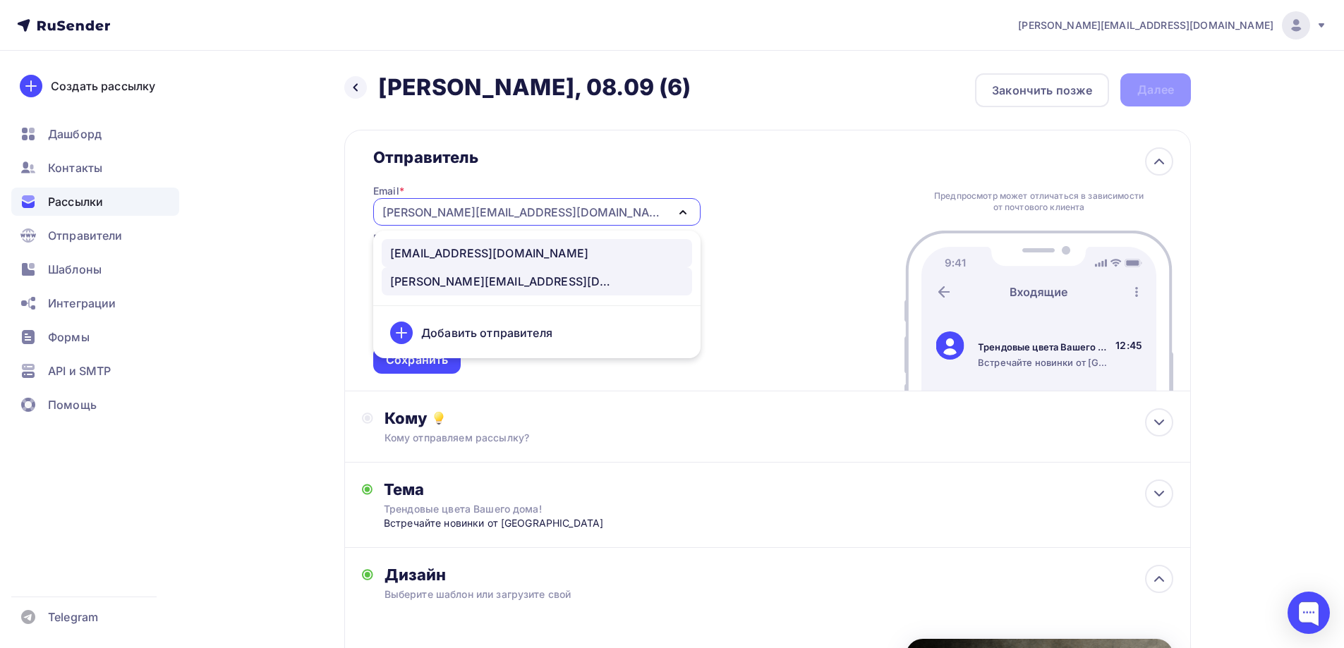
click at [474, 250] on div "[EMAIL_ADDRESS][DOMAIN_NAME]" at bounding box center [489, 253] width 198 height 17
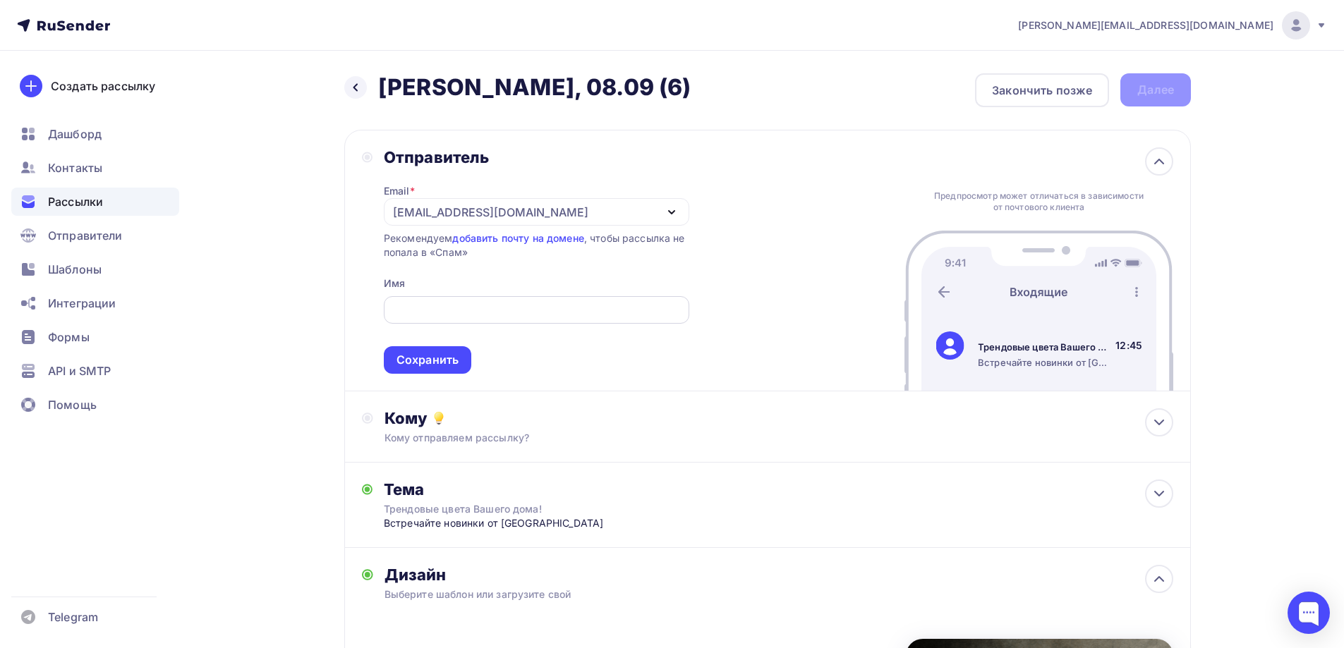
click at [483, 308] on input "text" at bounding box center [536, 310] width 289 height 17
type input "NADOBA"
drag, startPoint x: 844, startPoint y: 164, endPoint x: 857, endPoint y: 156, distance: 15.5
click at [845, 163] on div "Отправитель Email * news@nadoba.ru news@nadoba.ru a.gorbach@nadoba.eu Добавить …" at bounding box center [767, 261] width 847 height 262
click at [1040, 92] on div "Закончить позже" at bounding box center [1042, 90] width 100 height 17
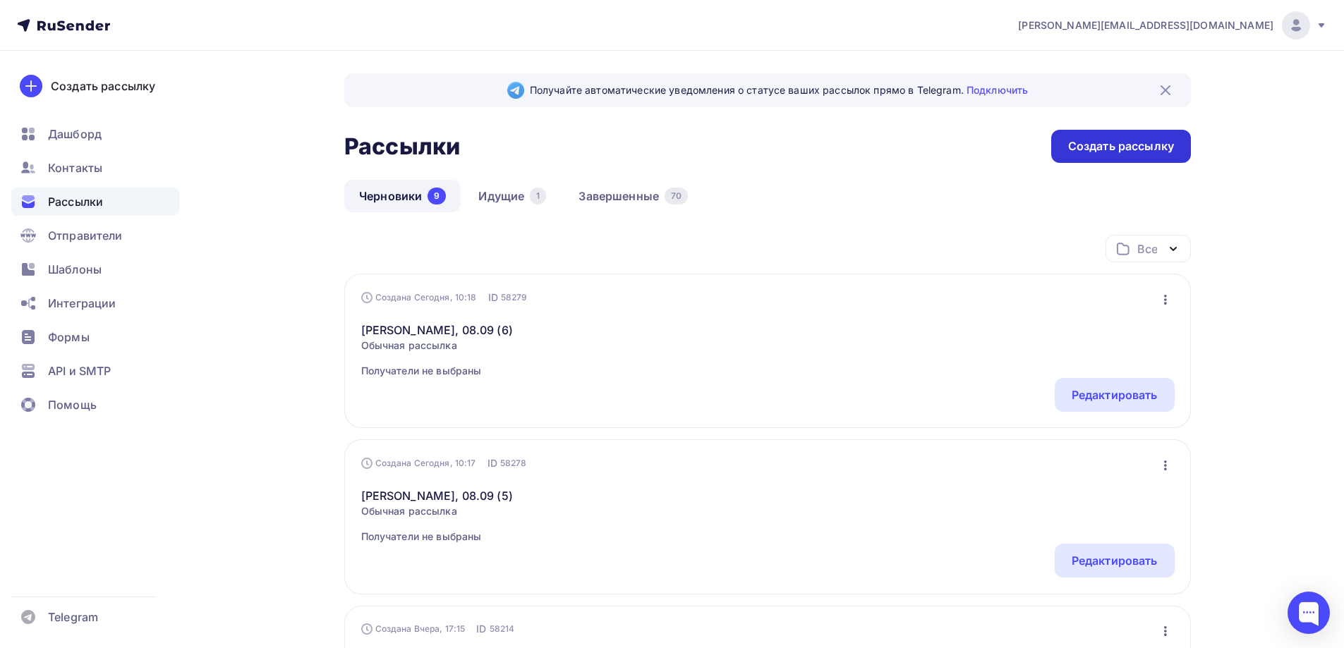
click at [1116, 140] on div "Создать рассылку" at bounding box center [1121, 146] width 106 height 16
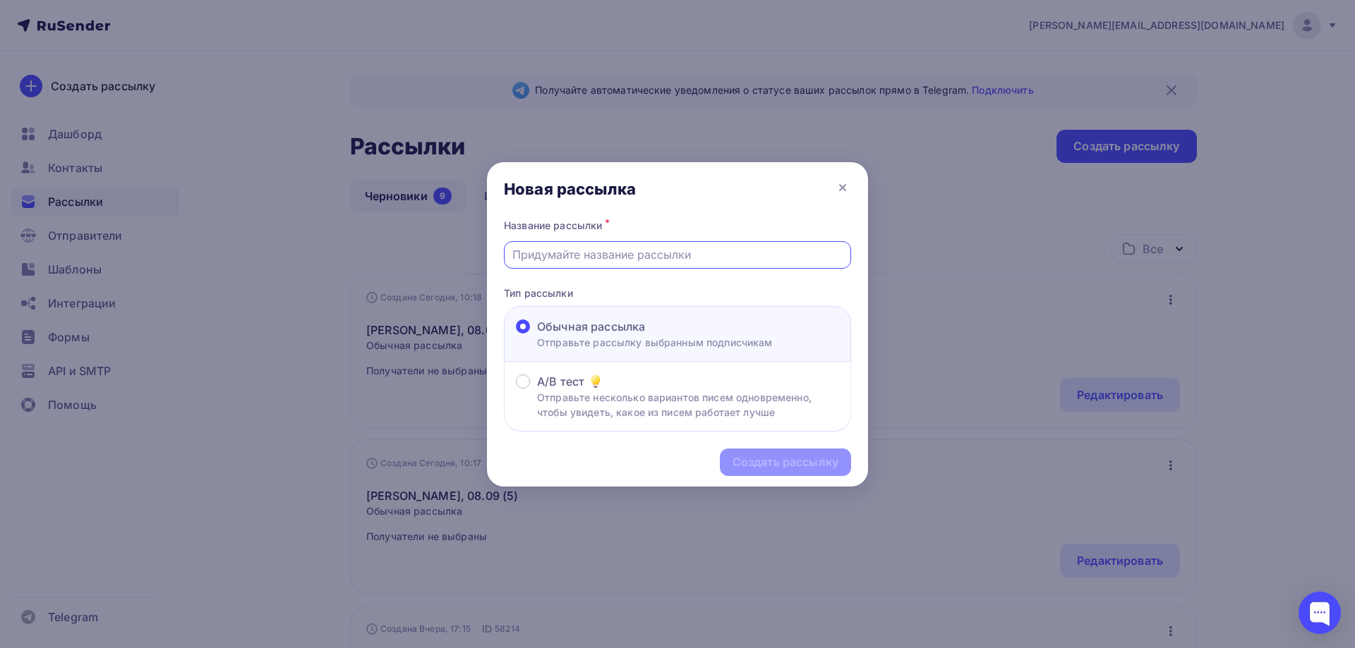
click at [616, 251] on input "text" at bounding box center [677, 254] width 331 height 17
click at [659, 261] on input "text" at bounding box center [677, 254] width 331 height 17
paste input "[PERSON_NAME], 10.09 (7)"
type input "[PERSON_NAME], 10.09 (7)"
click at [818, 471] on div "Создать рассылку" at bounding box center [785, 463] width 131 height 28
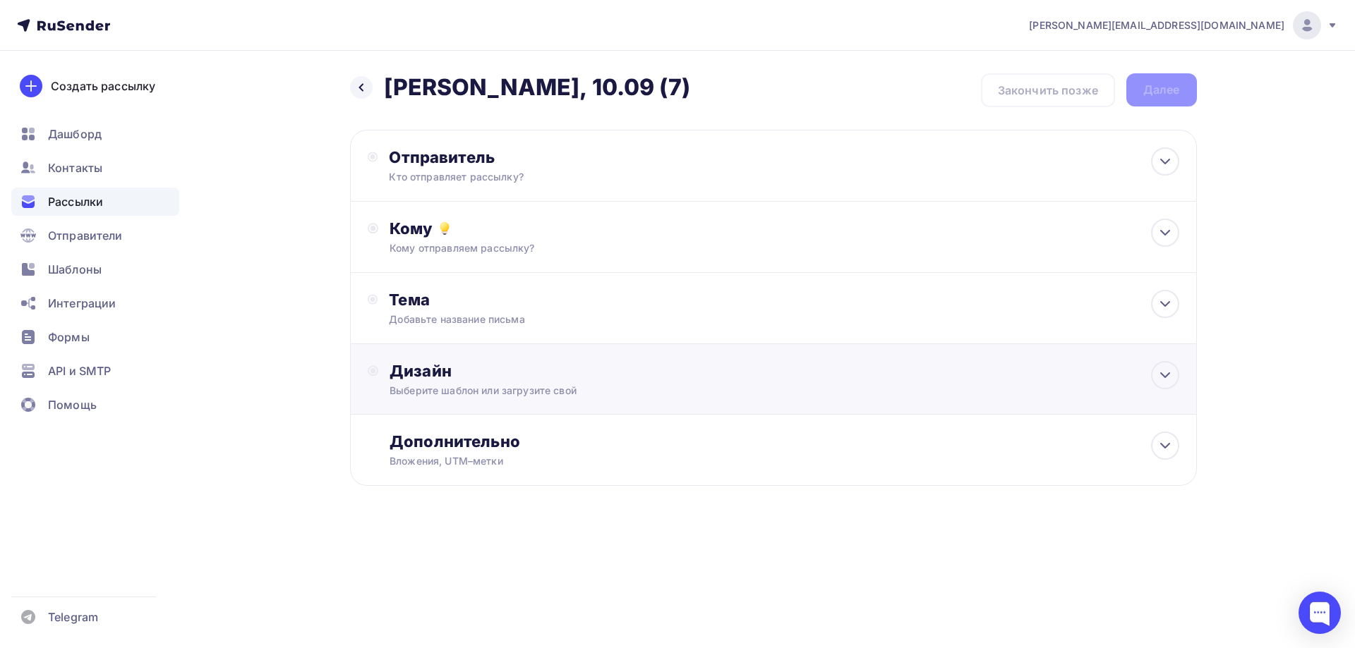
click at [469, 379] on div "Дизайн" at bounding box center [783, 371] width 789 height 20
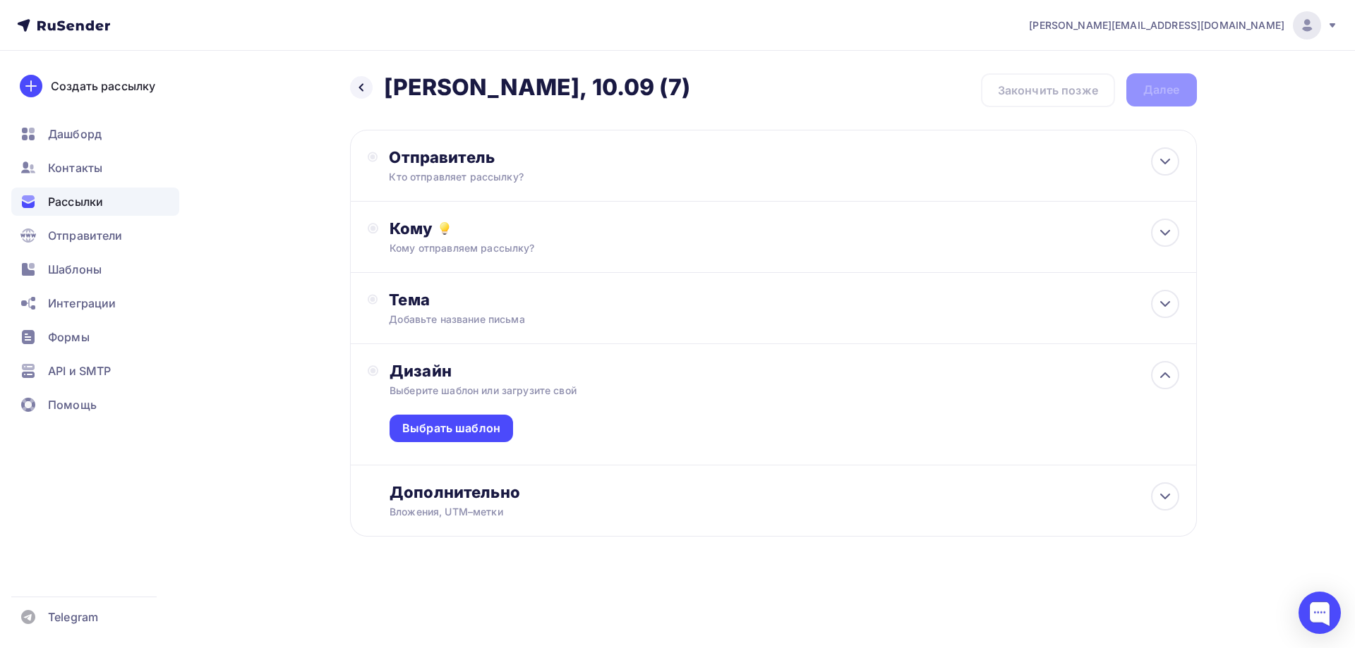
click at [442, 447] on div "Выбрать шаблон" at bounding box center [783, 431] width 789 height 67
click at [454, 428] on div "Выбрать шаблон" at bounding box center [451, 429] width 98 height 16
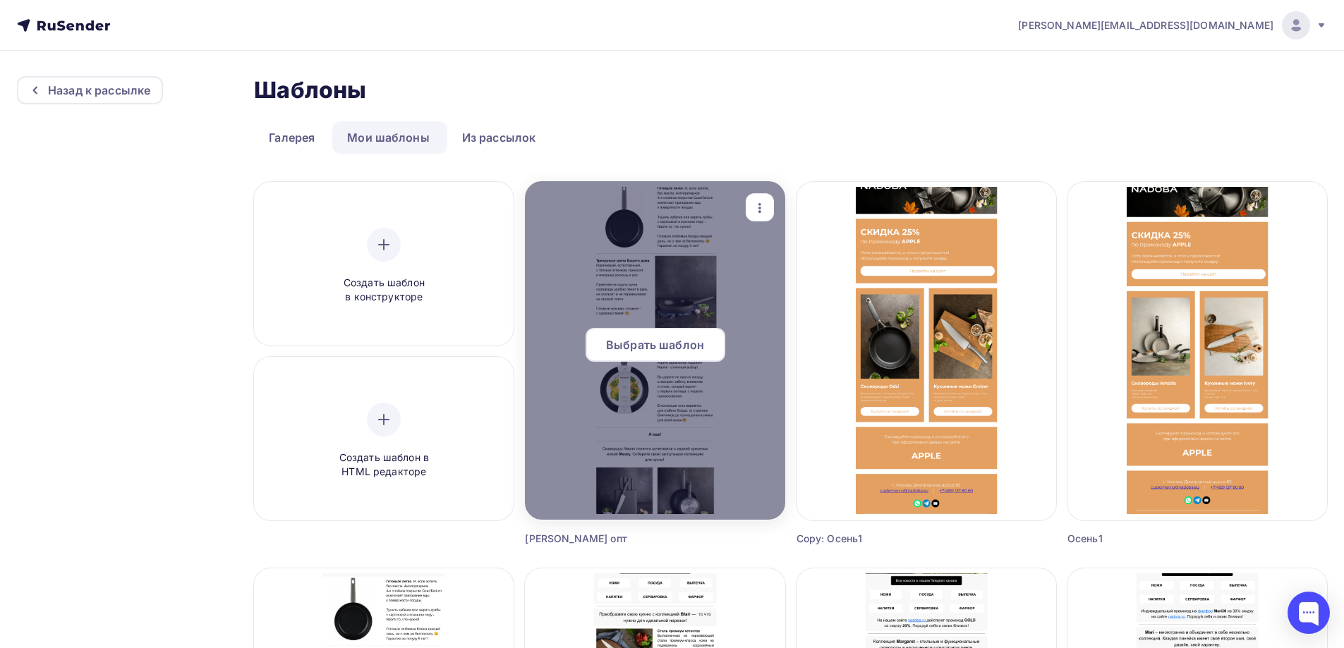
click at [662, 341] on span "Выбрать шаблон" at bounding box center [655, 345] width 98 height 17
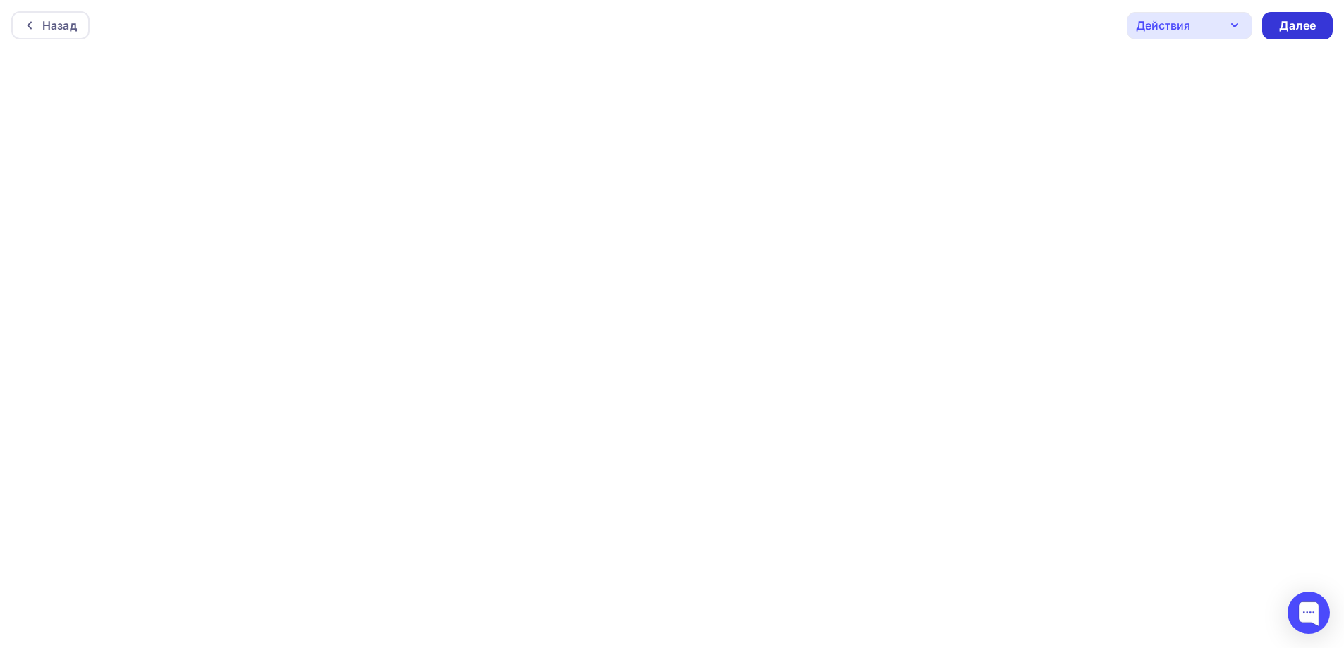
click at [1311, 18] on div "Далее" at bounding box center [1297, 26] width 37 height 16
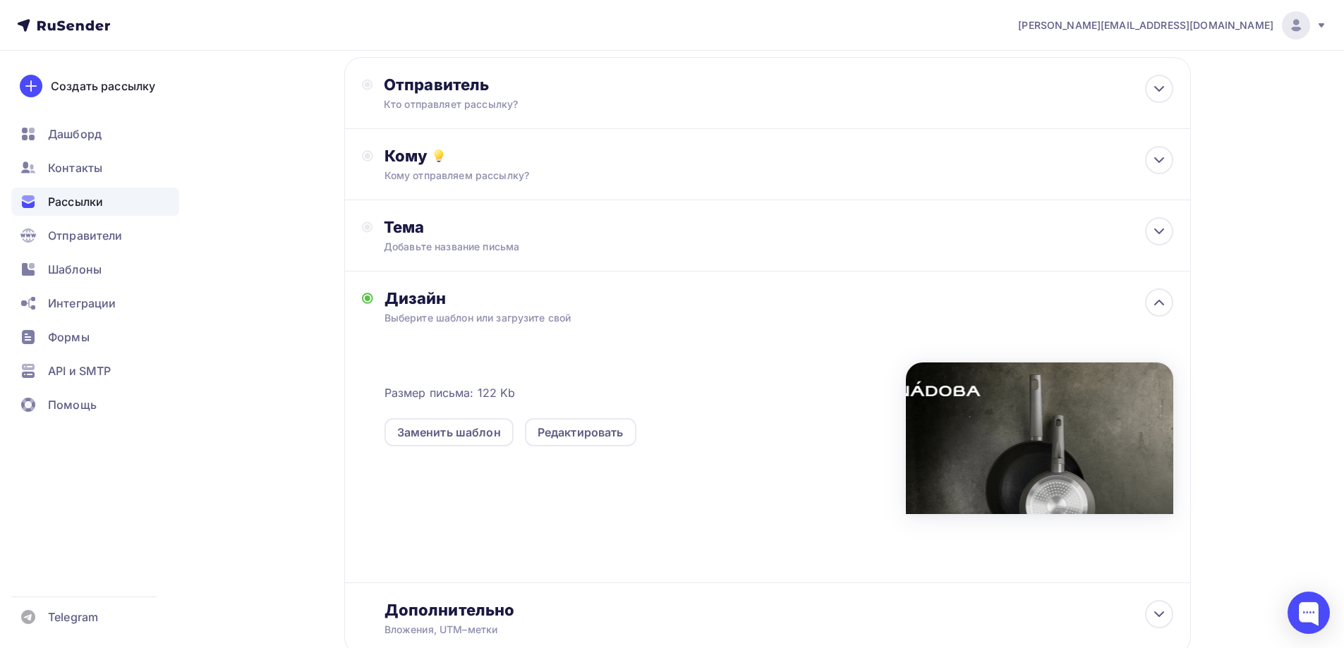
scroll to position [170, 0]
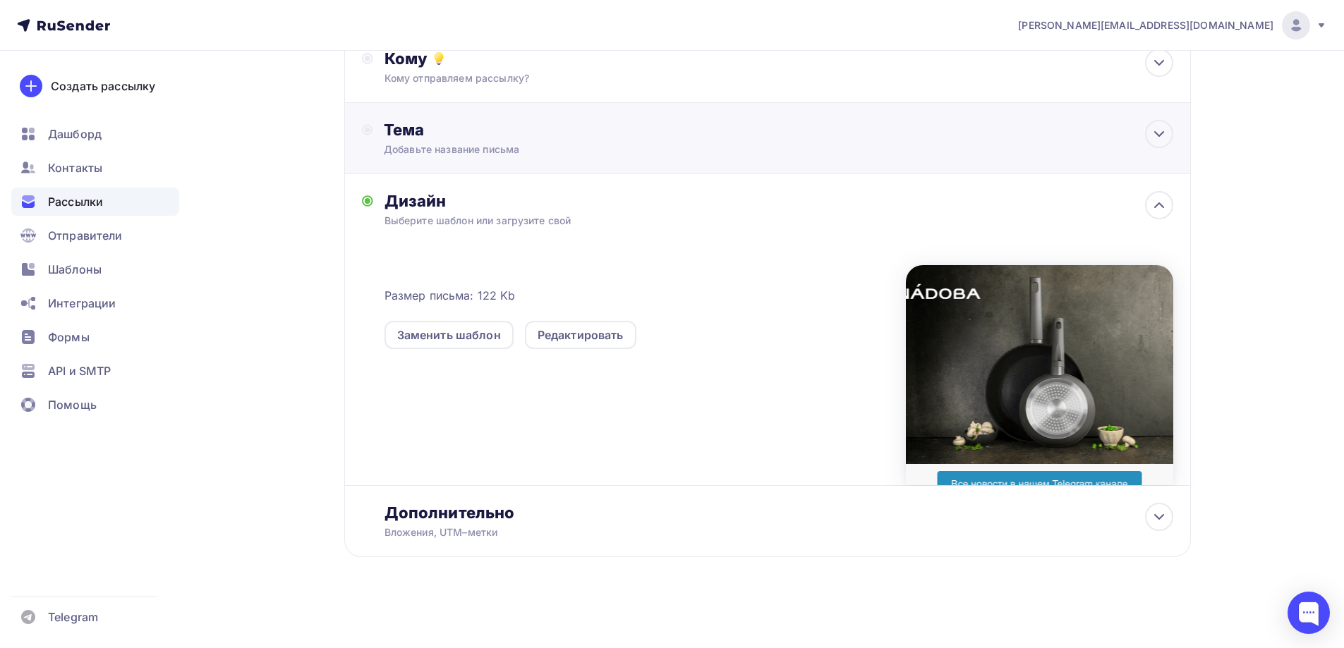
click at [486, 159] on div "Тема Добавьте название письма Тема * Рекомендуем использовать не более 150 симв…" at bounding box center [767, 138] width 847 height 71
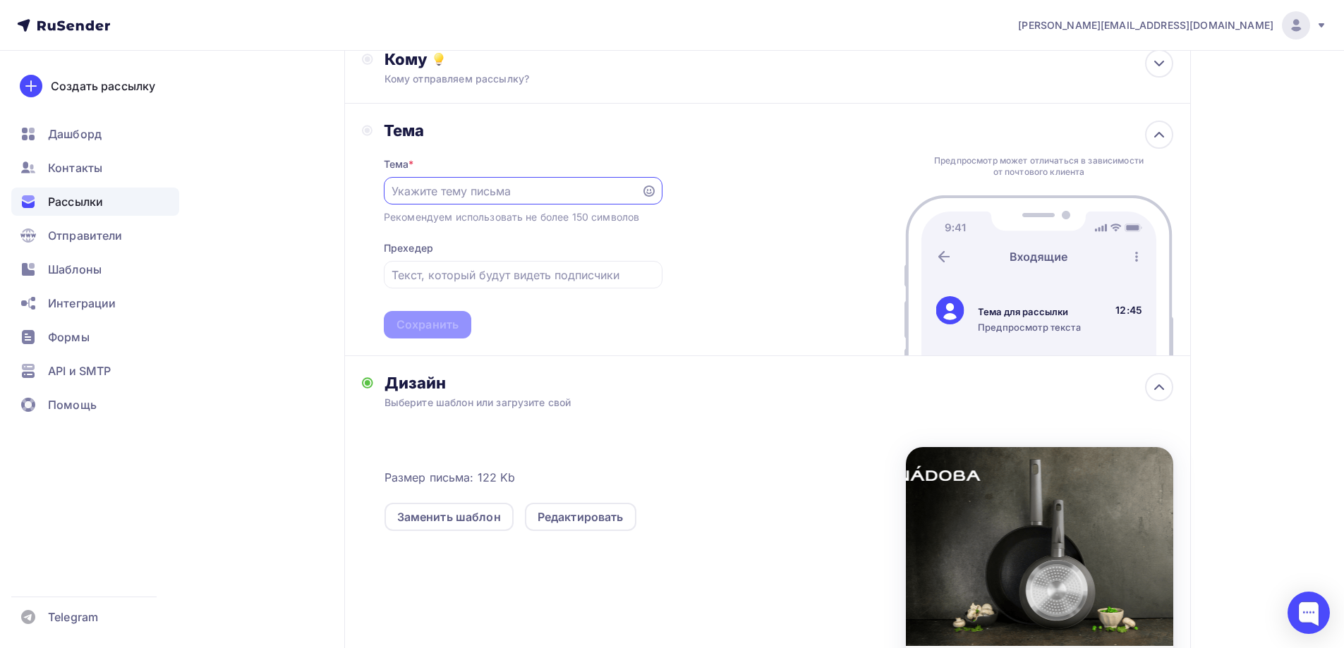
scroll to position [0, 0]
click at [513, 178] on div at bounding box center [523, 191] width 279 height 28
click at [501, 193] on input "text" at bounding box center [512, 191] width 241 height 17
paste input "[PERSON_NAME], 10.09 (7)"
type input "[PERSON_NAME], 10.09 (7)"
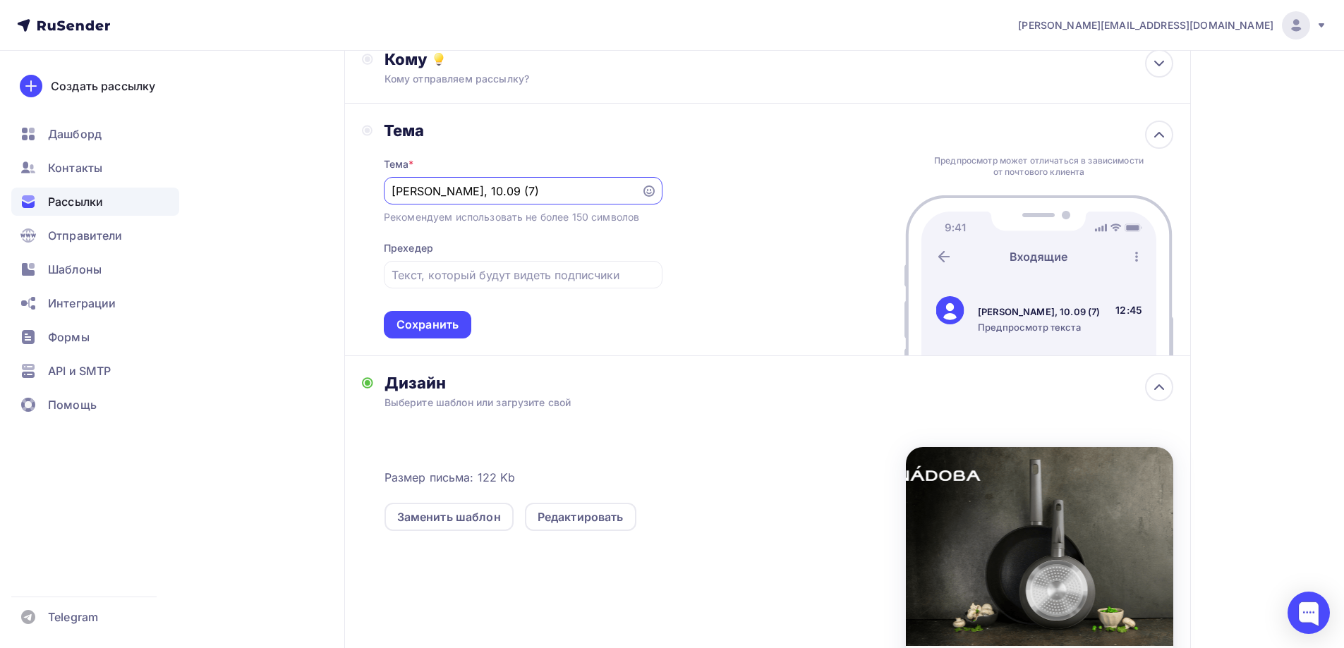
drag, startPoint x: 564, startPoint y: 181, endPoint x: 235, endPoint y: 155, distance: 329.9
click at [221, 157] on div "Назад Naomi - БМЛ, 10.09 (7) Naomi - БМЛ, 10.09 (7) Закончить позже Далее Отпра…" at bounding box center [672, 355] width 1157 height 949
paste input "Трендовые цвета Вашего дома!"
drag, startPoint x: 514, startPoint y: 303, endPoint x: 516, endPoint y: 296, distance: 8.0
click at [516, 296] on div "Тема * Трендовые цвета Вашего дома! Рекомендуем использовать не более 150 симво…" at bounding box center [523, 239] width 279 height 198
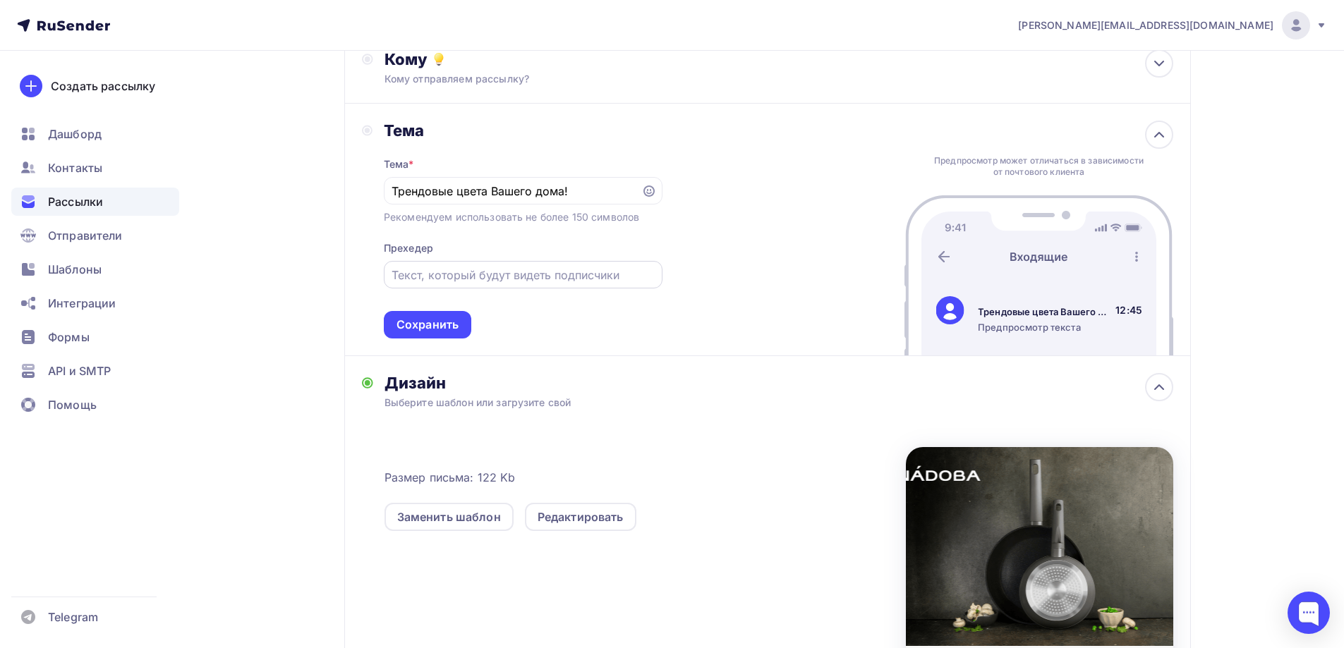
click at [524, 284] on div at bounding box center [523, 275] width 279 height 28
click at [398, 192] on input "Трендовые цвета Вашего дома!" at bounding box center [512, 191] width 241 height 17
type input "Трендовые цвета Вашего дома!"
click at [512, 278] on input "text" at bounding box center [523, 275] width 262 height 17
click at [552, 274] on input "text" at bounding box center [523, 275] width 262 height 17
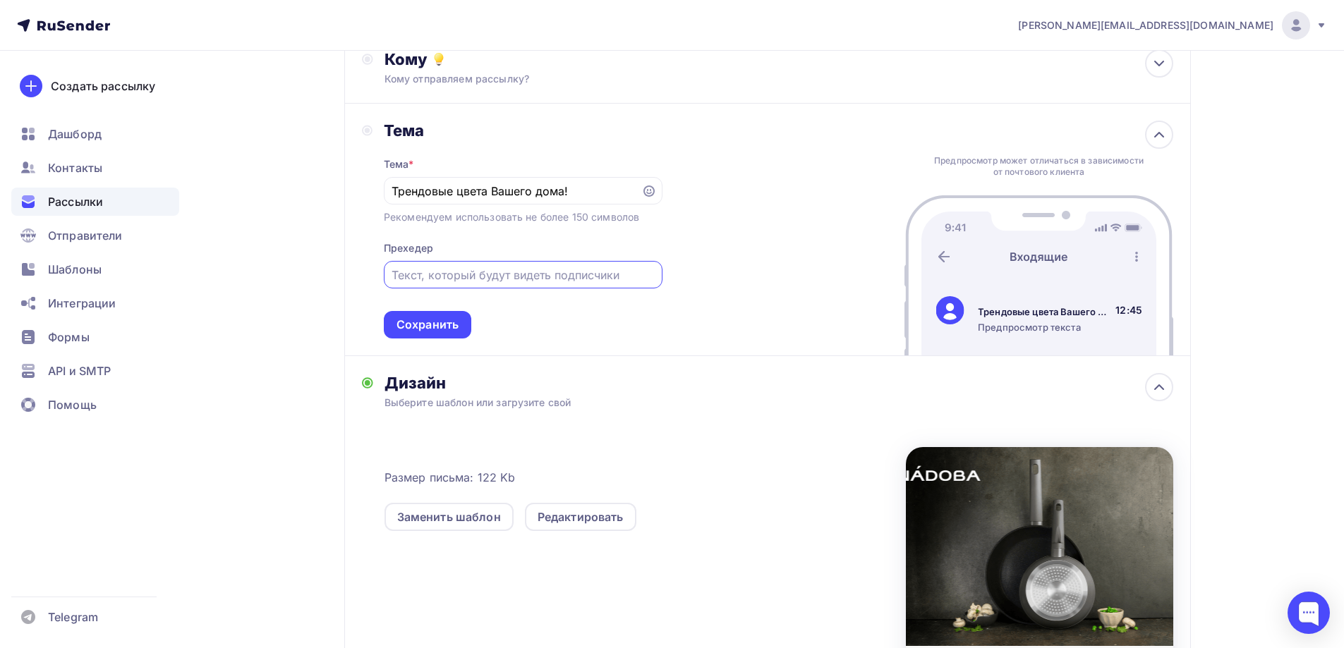
paste input "Встречайте новинки от NADOBA"
type input "Встречайте новинки от NADOBA"
click at [440, 332] on div "Сохранить" at bounding box center [428, 325] width 62 height 16
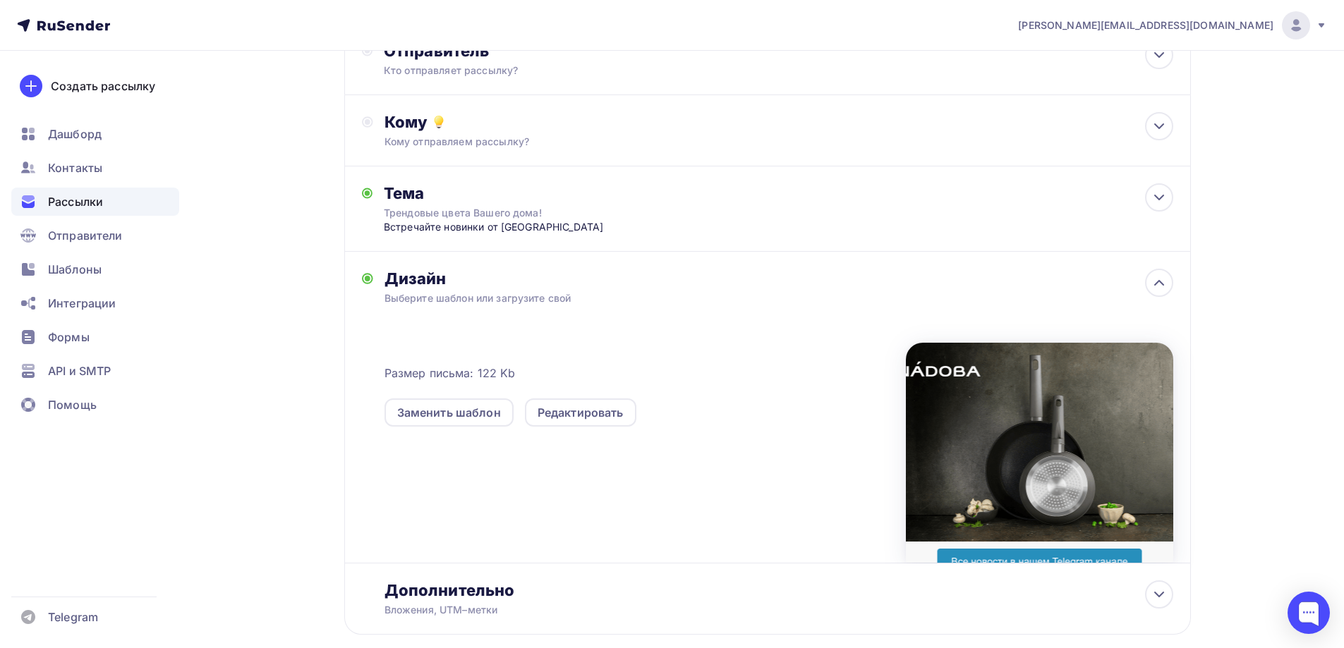
scroll to position [28, 0]
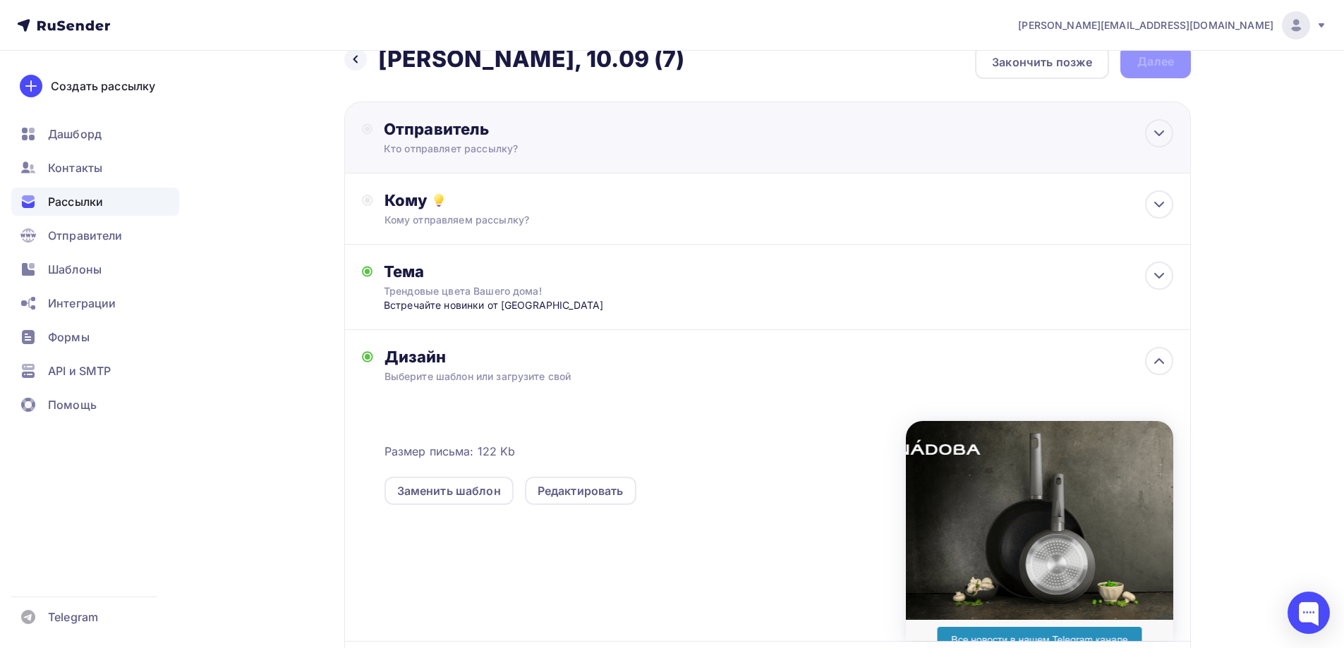
click at [505, 145] on div "Кто отправляет рассылку?" at bounding box center [521, 149] width 275 height 14
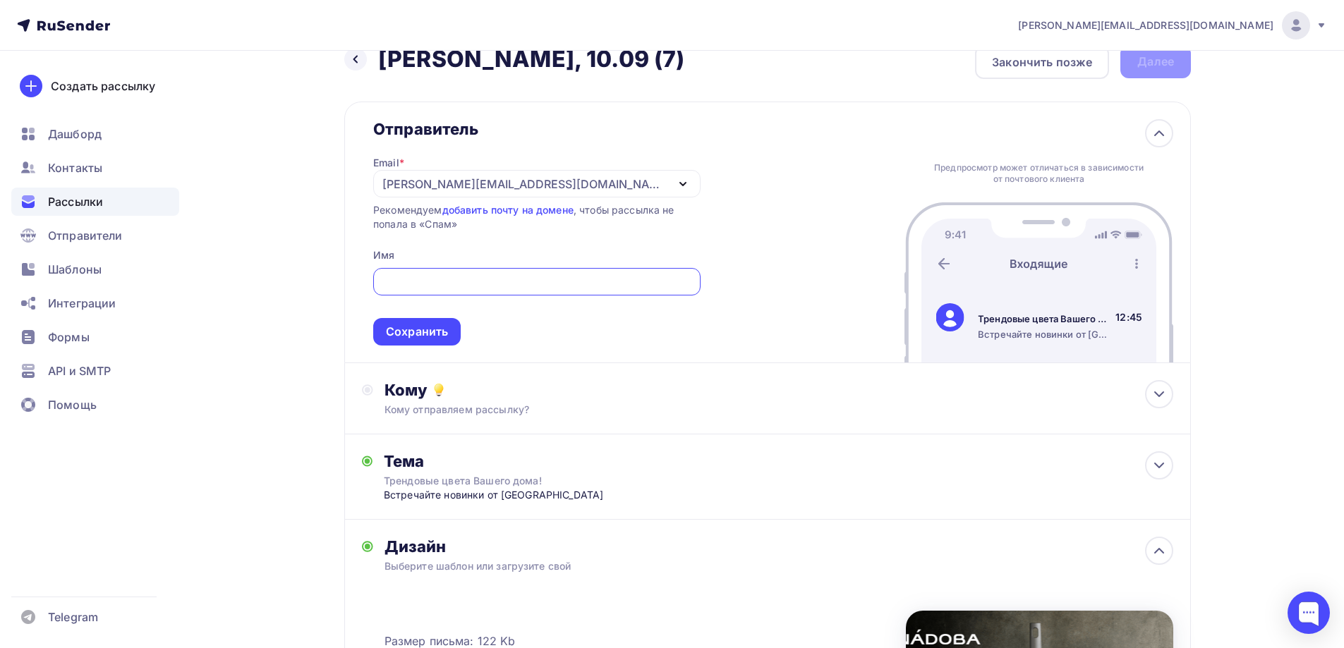
scroll to position [0, 0]
click at [525, 183] on div "[EMAIL_ADDRESS][PERSON_NAME][DOMAIN_NAME]" at bounding box center [536, 184] width 327 height 28
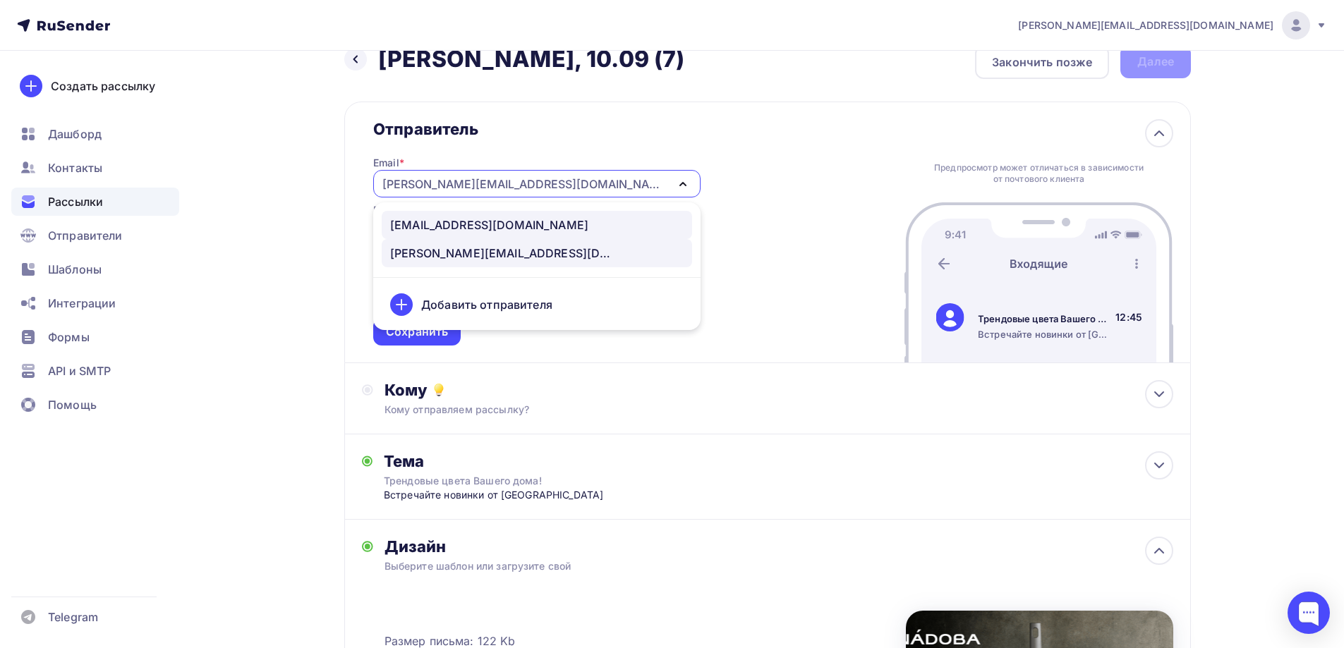
click at [487, 217] on div "[EMAIL_ADDRESS][DOMAIN_NAME]" at bounding box center [489, 225] width 198 height 17
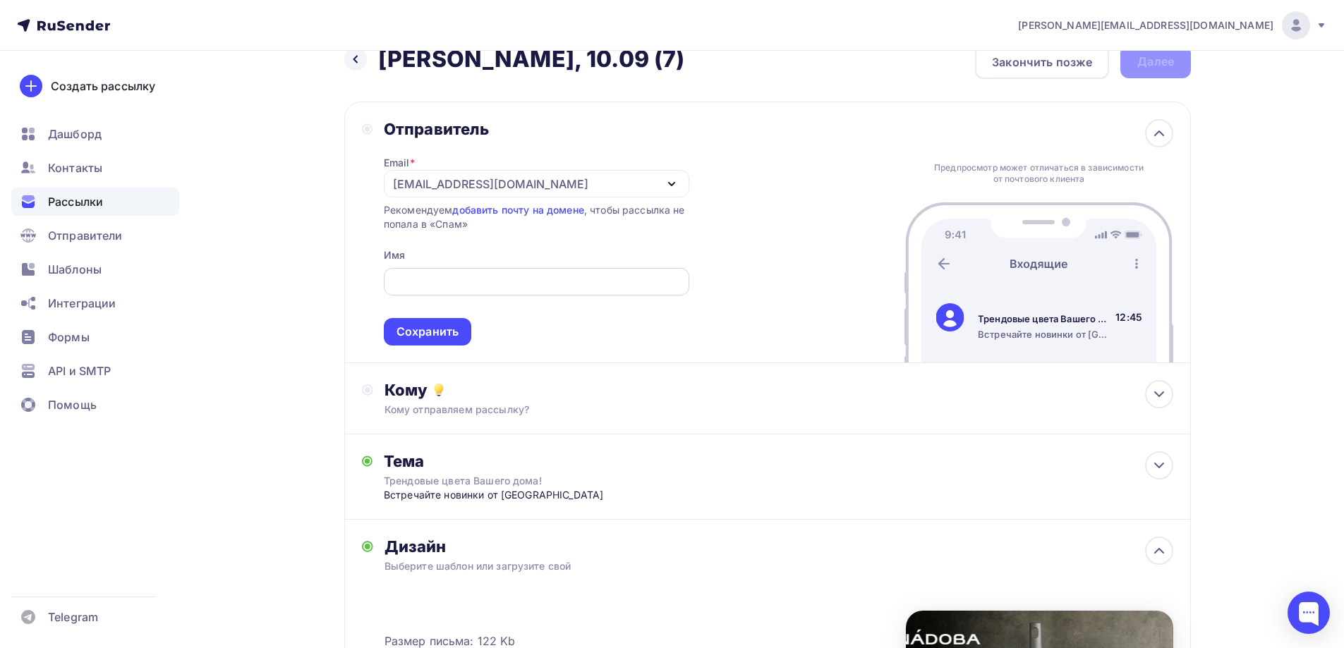
click at [488, 278] on input "text" at bounding box center [536, 282] width 289 height 17
type input "NADOBA"
click at [462, 325] on div "Сохранить" at bounding box center [427, 332] width 87 height 28
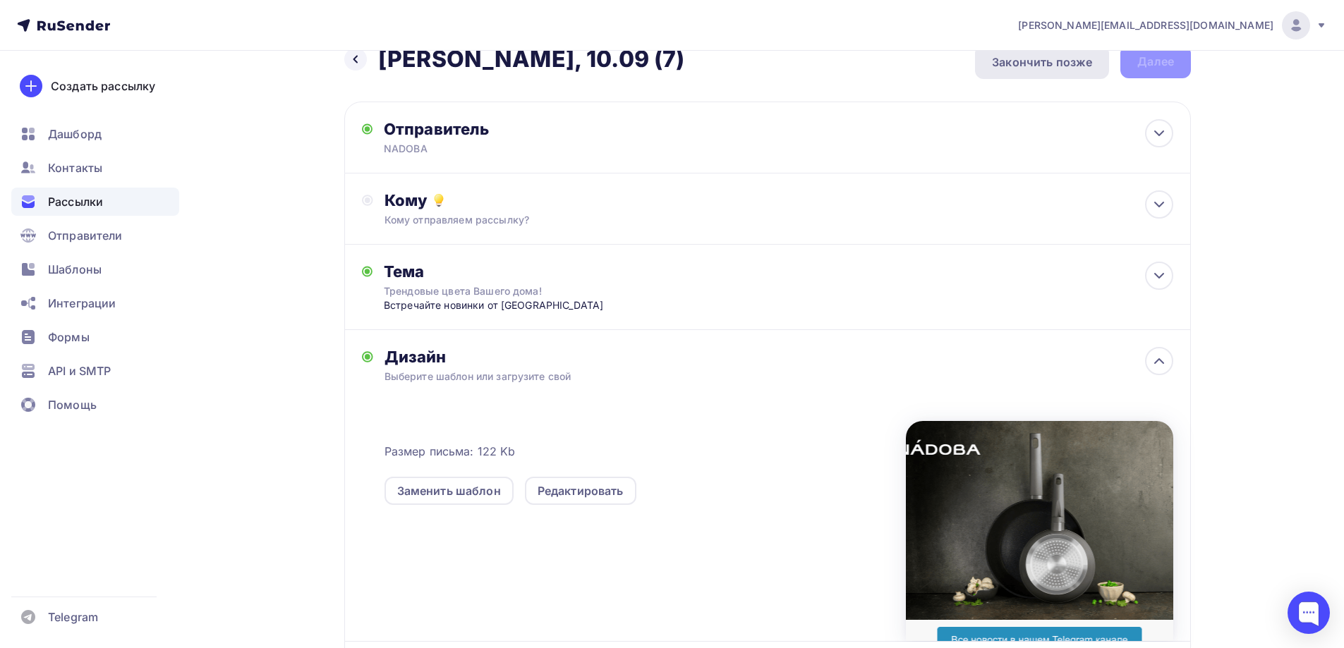
click at [1047, 61] on div "Закончить позже" at bounding box center [1042, 62] width 100 height 17
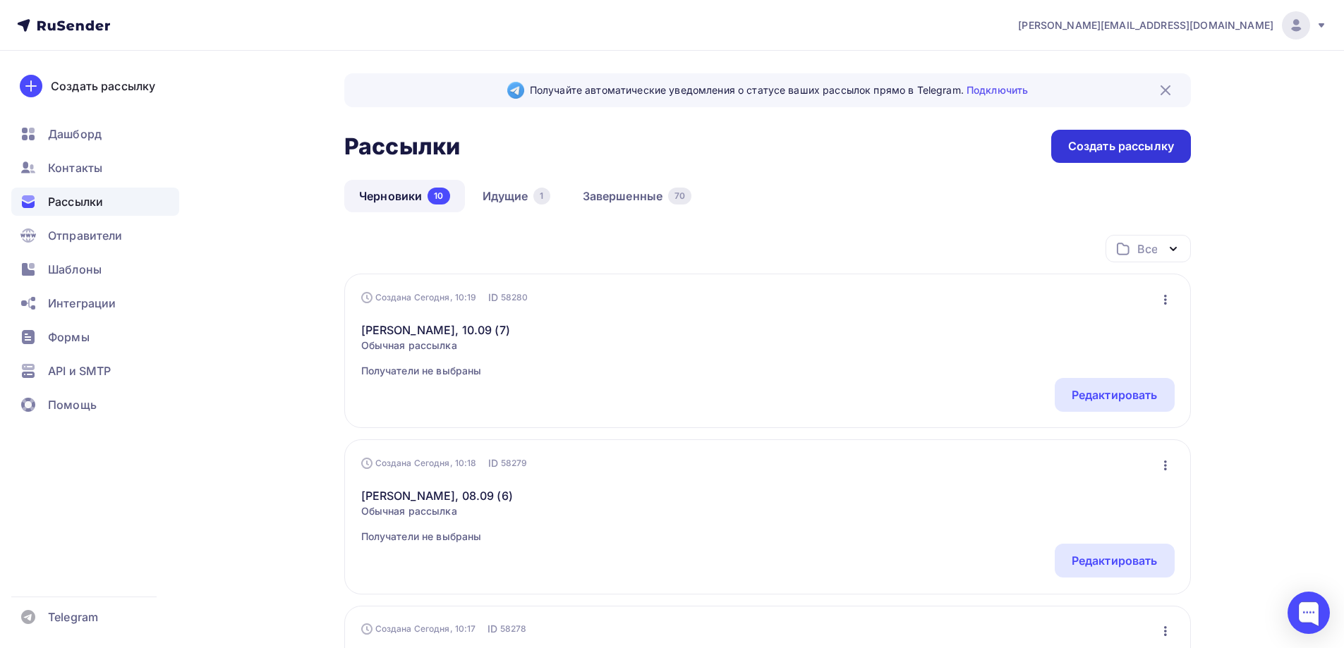
click at [1122, 143] on div "Создать рассылку" at bounding box center [1121, 146] width 106 height 16
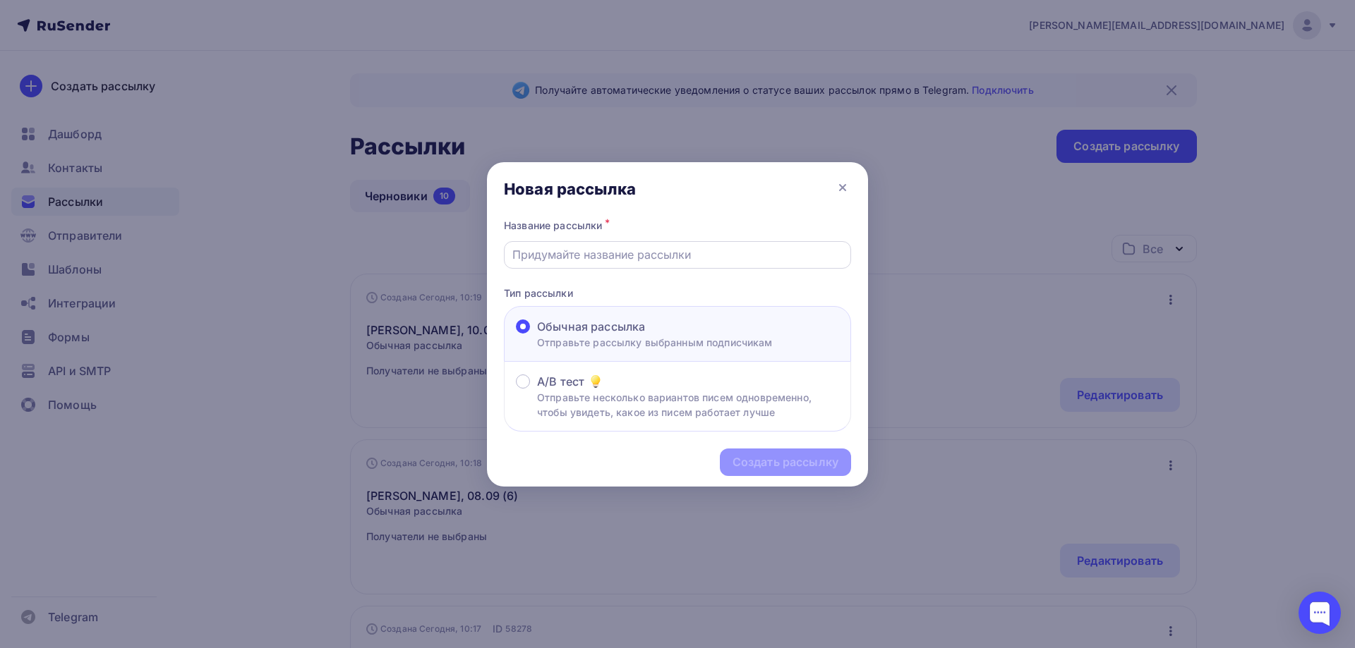
click at [581, 248] on input "text" at bounding box center [677, 254] width 331 height 17
paste input "[PERSON_NAME], 10.09 (8)"
type input "[PERSON_NAME], 10.09 (8)"
click at [786, 468] on div "Создать рассылку" at bounding box center [785, 462] width 106 height 16
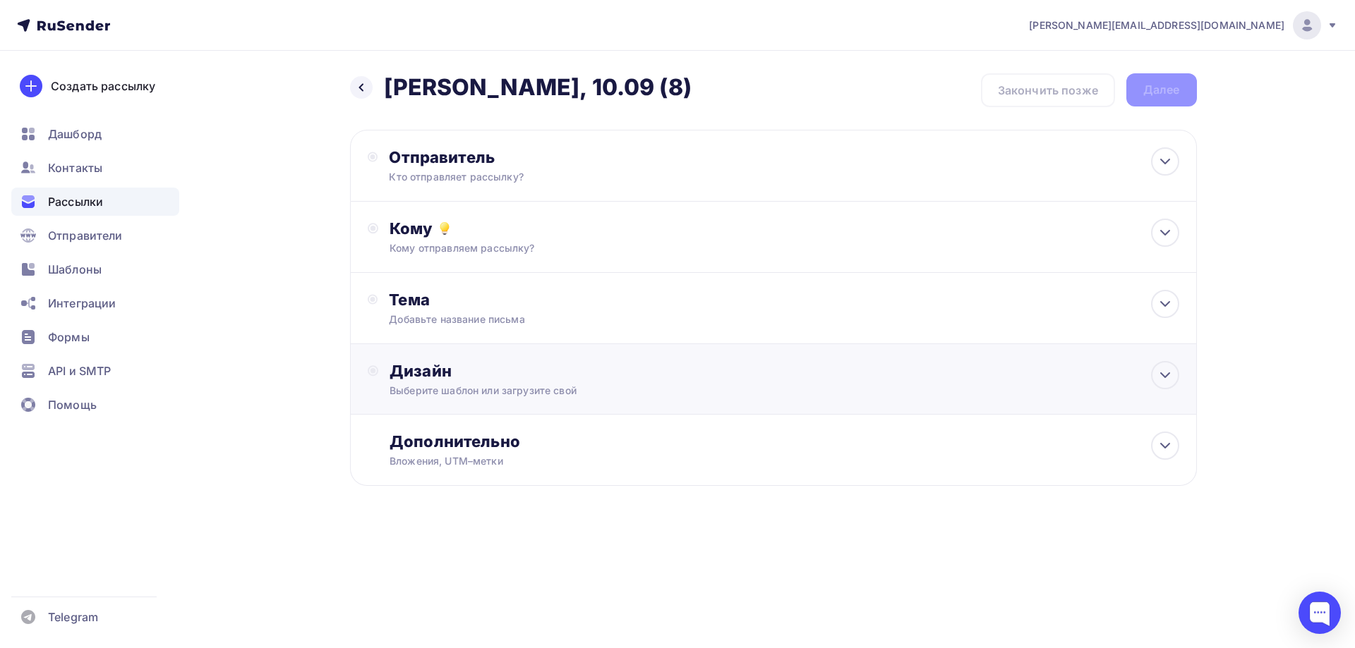
click at [459, 392] on div "Выберите шаблон или загрузите свой" at bounding box center [744, 391] width 711 height 14
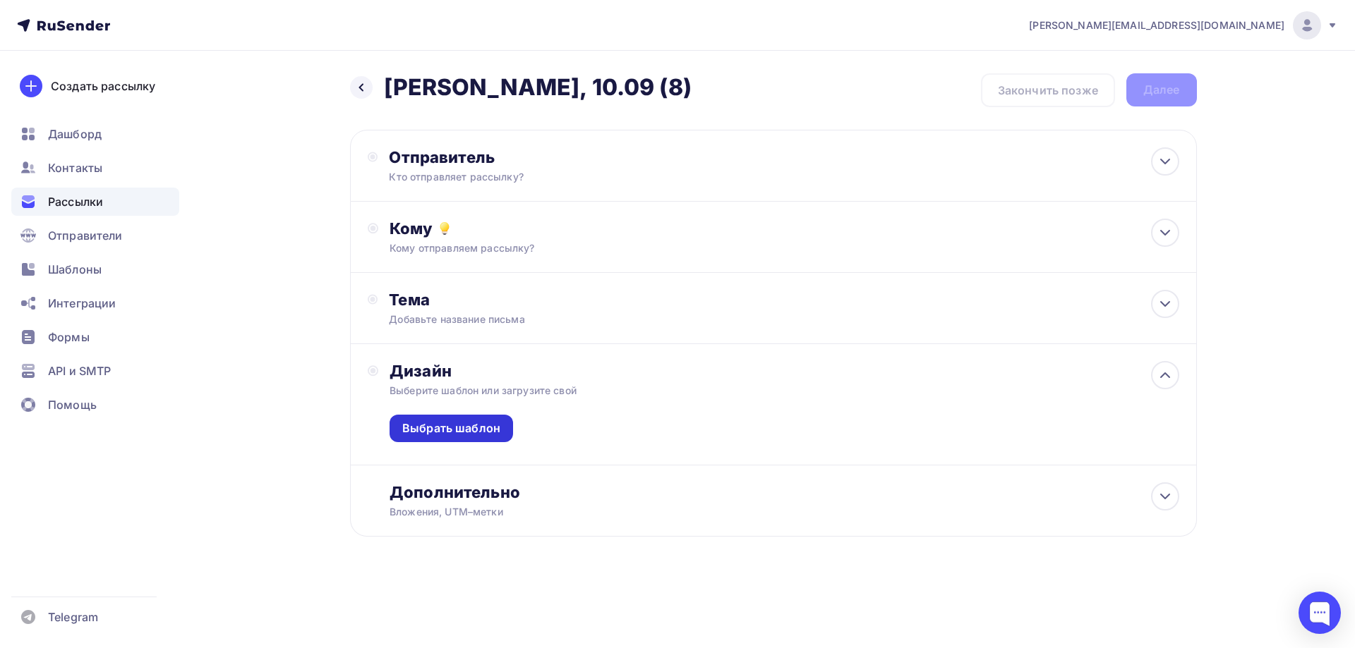
click at [459, 425] on div "Выбрать шаблон" at bounding box center [451, 429] width 98 height 16
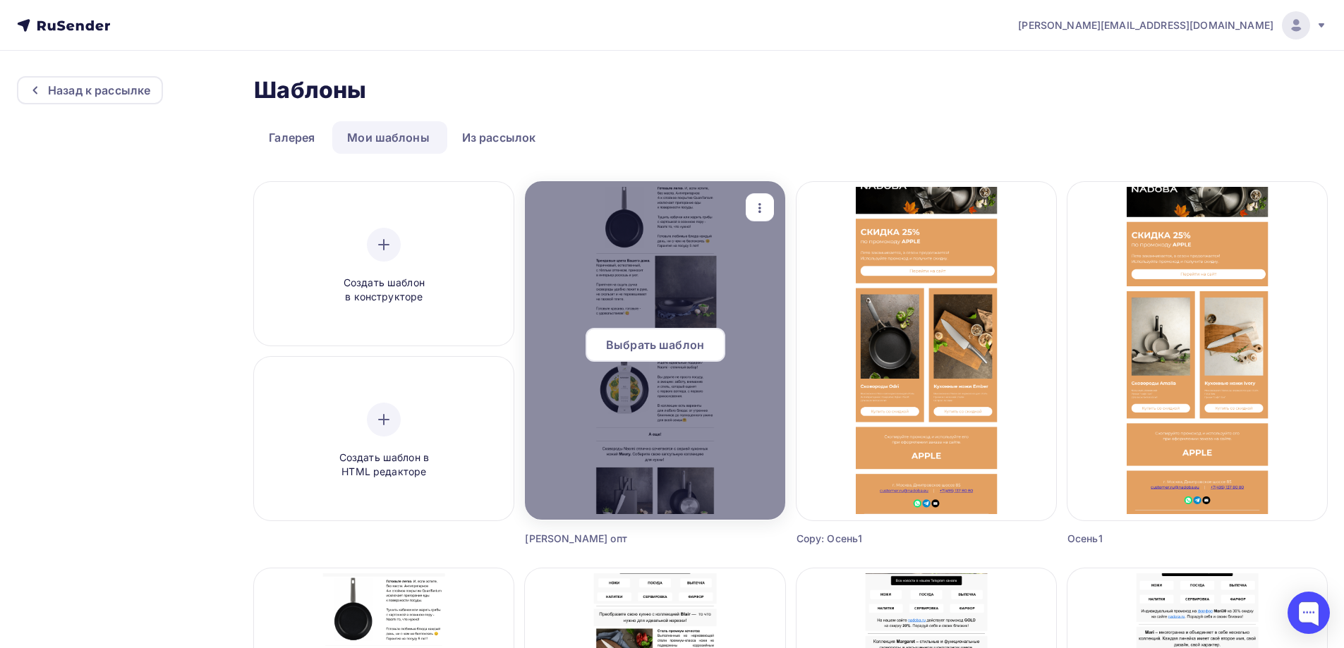
click at [645, 344] on span "Выбрать шаблон" at bounding box center [655, 345] width 98 height 17
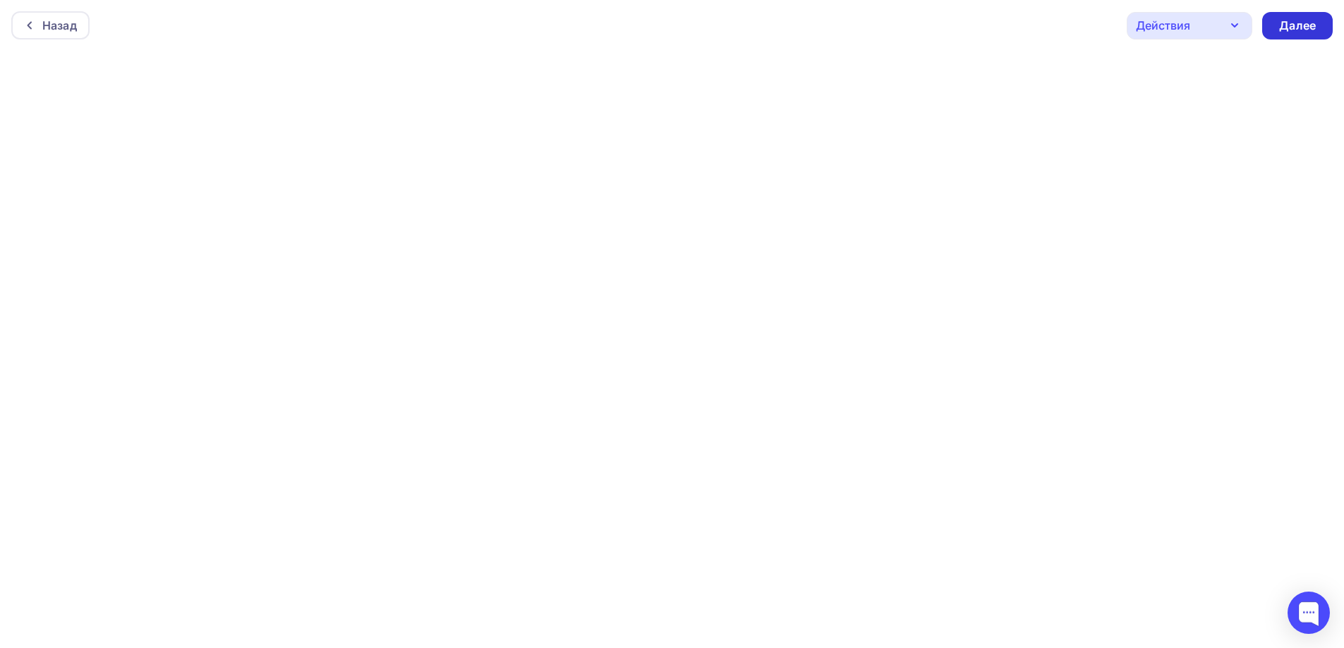
click at [1283, 32] on div "Далее" at bounding box center [1297, 26] width 37 height 16
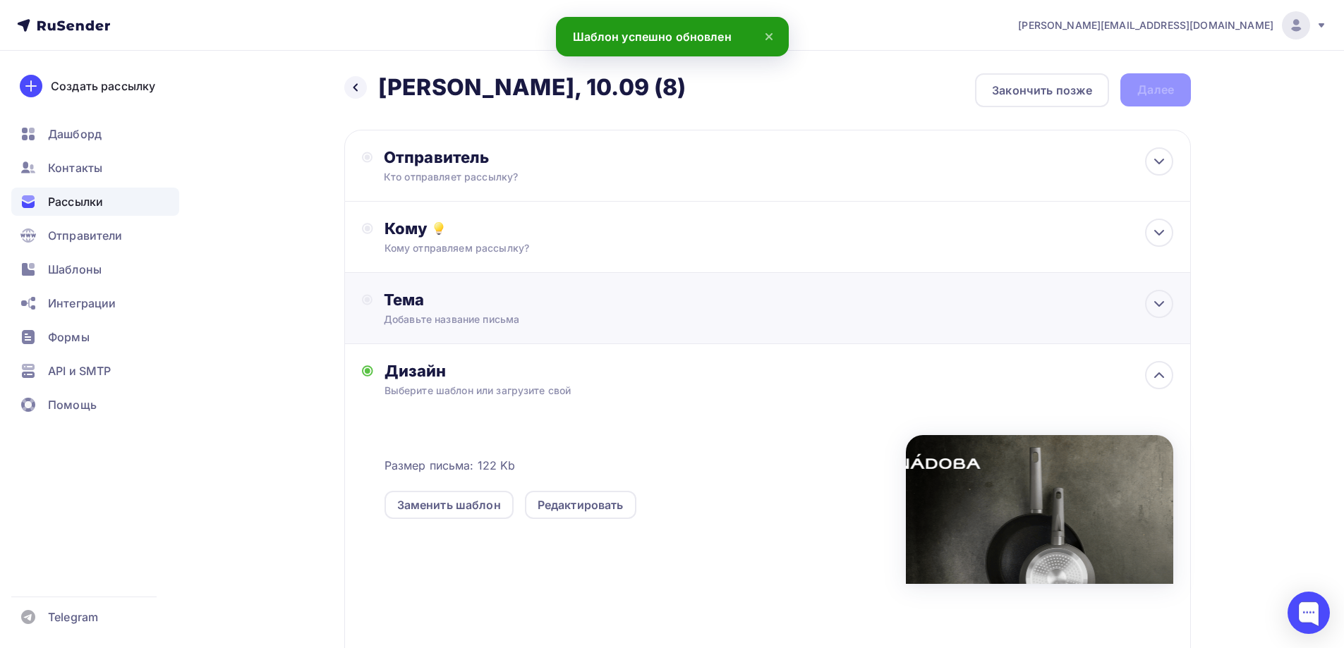
click at [447, 305] on div "Тема" at bounding box center [523, 300] width 279 height 20
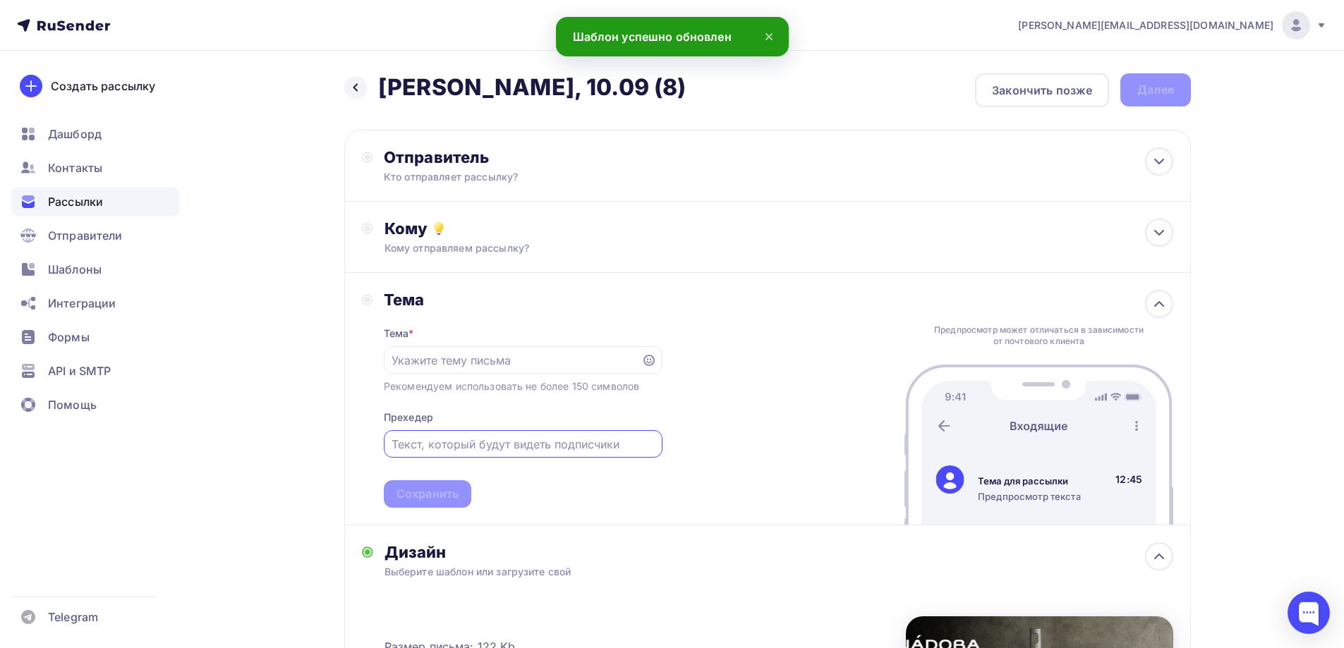
click at [462, 440] on input "text" at bounding box center [523, 444] width 262 height 17
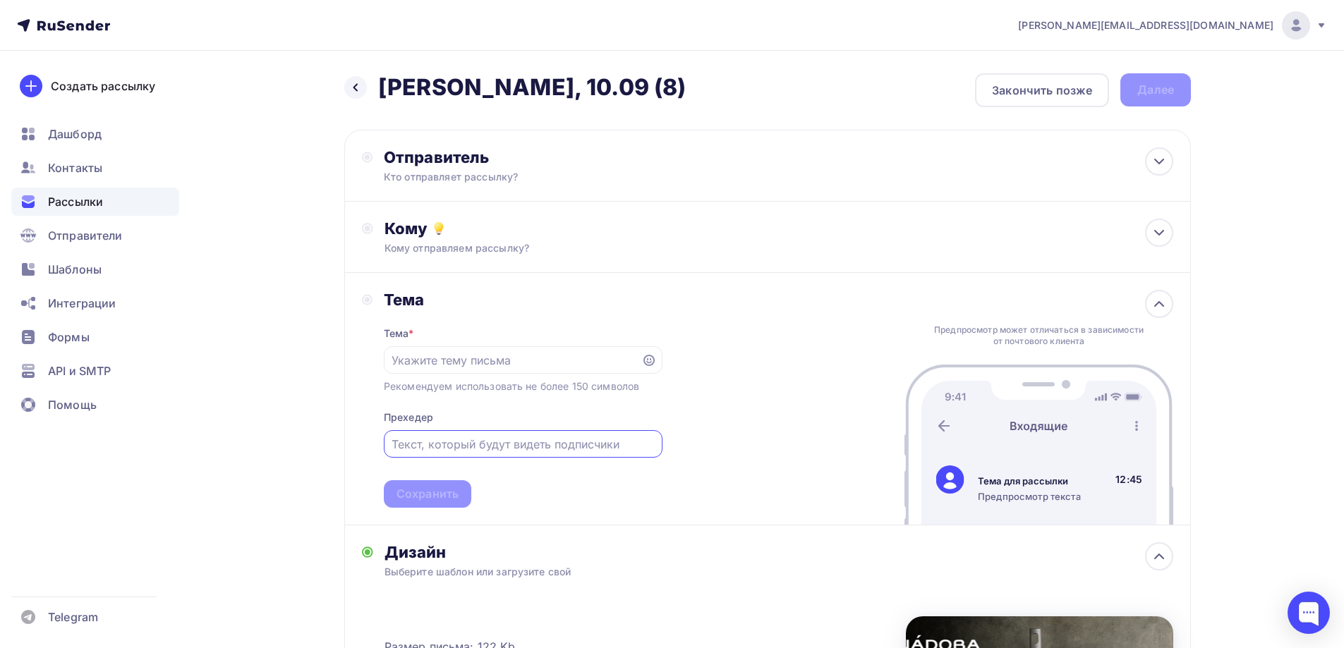
paste input "Встречайте новинки от NADOBA"
type input "Встречайте новинки от NADOBA"
click at [555, 370] on div at bounding box center [523, 360] width 279 height 28
click at [491, 350] on div at bounding box center [523, 360] width 279 height 28
click at [490, 357] on input "text" at bounding box center [512, 360] width 241 height 17
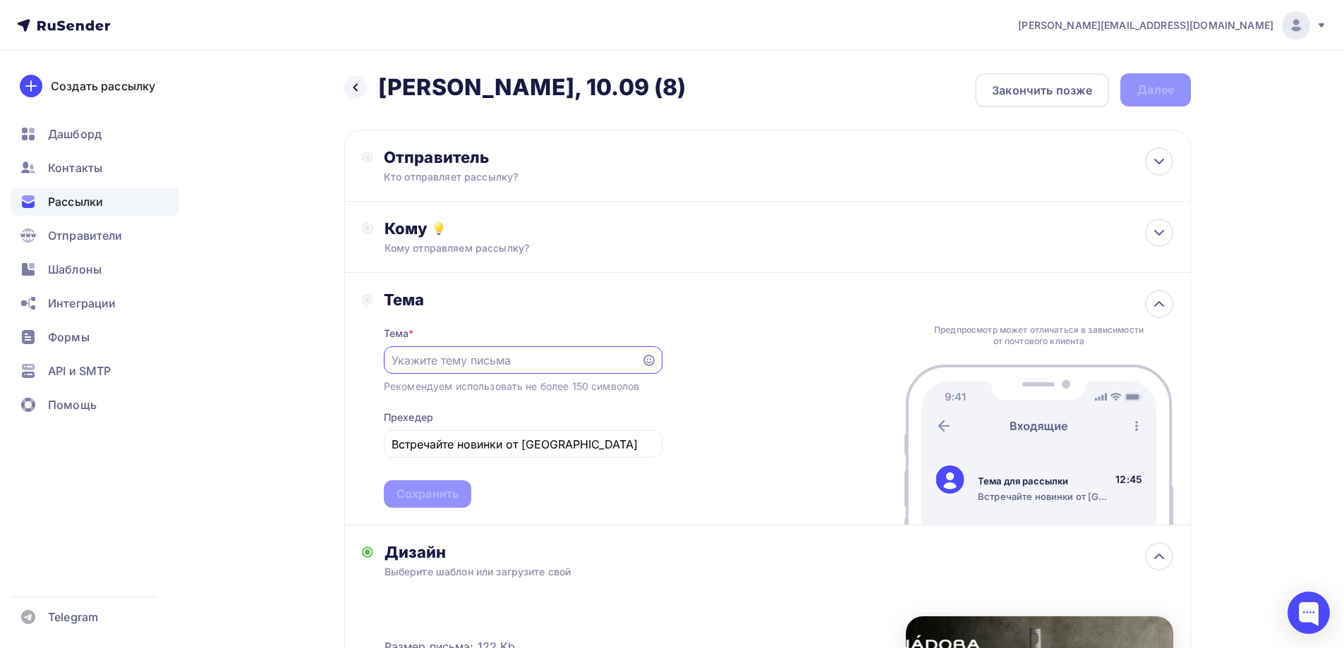
paste input "Трендовые цвета Вашего дома!"
type input "Трендовые цвета Вашего дома!"
click at [433, 497] on div "Сохранить" at bounding box center [428, 494] width 62 height 16
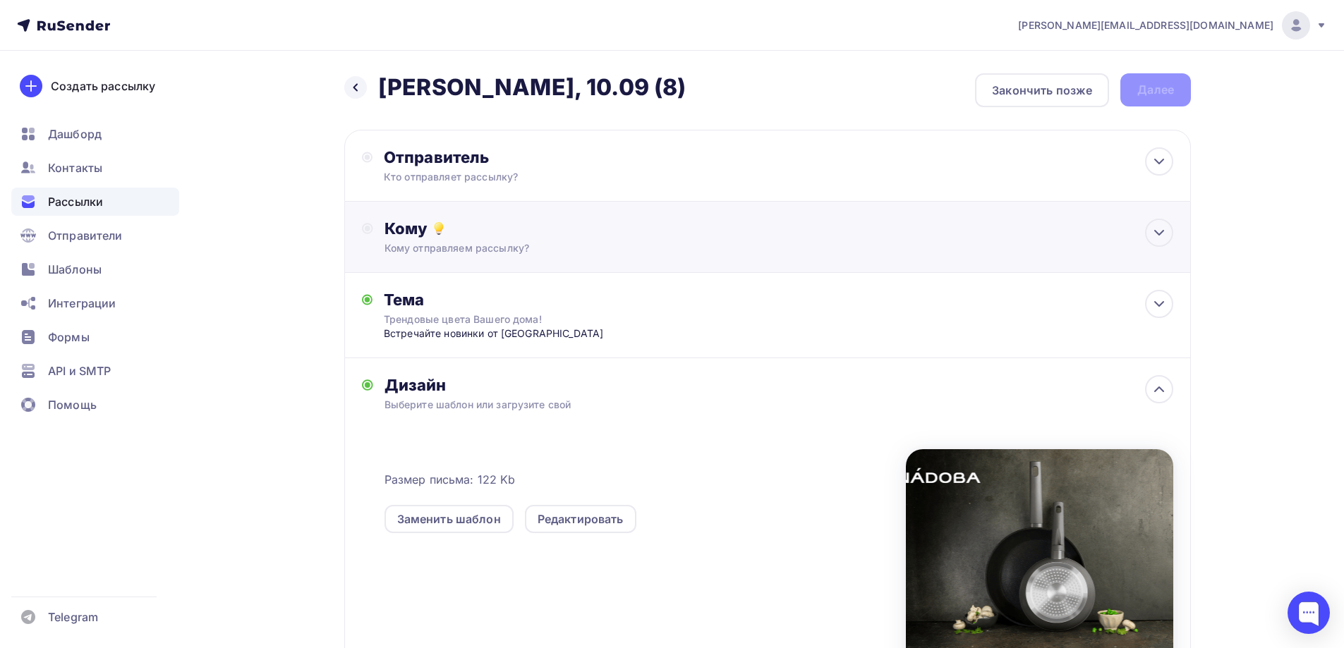
click at [463, 245] on div "Кому отправляем рассылку?" at bounding box center [740, 248] width 711 height 14
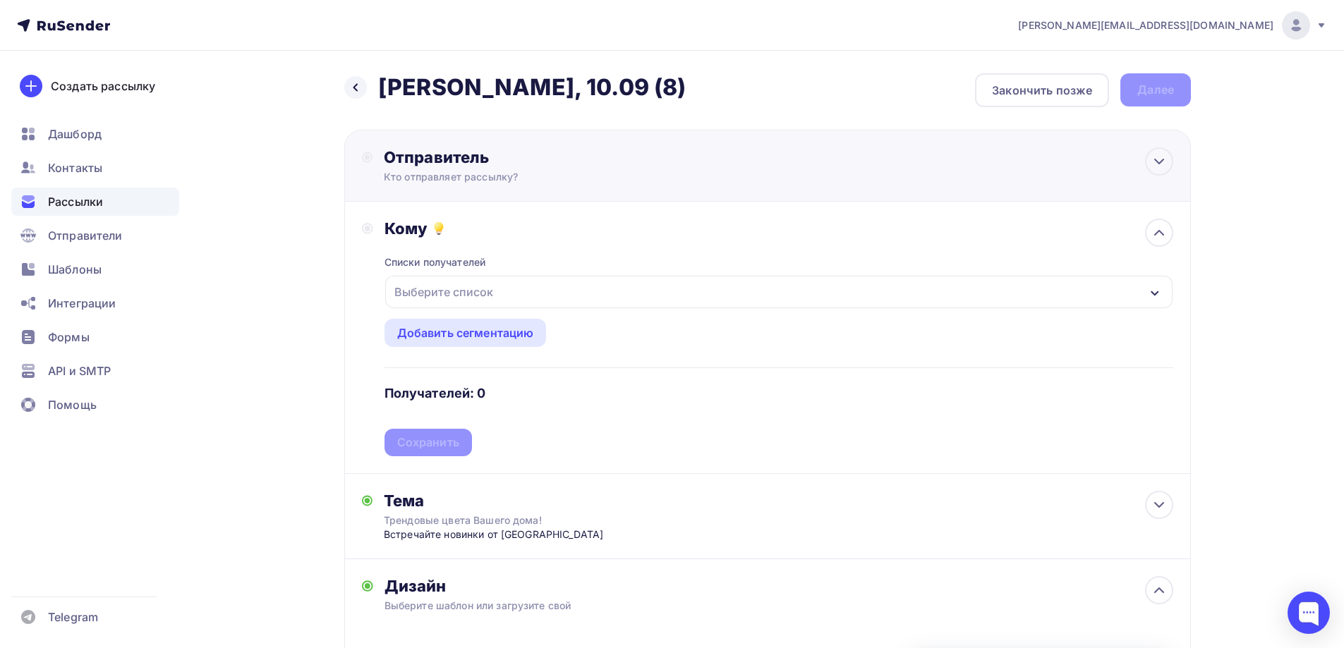
click at [488, 172] on div "Кто отправляет рассылку?" at bounding box center [521, 177] width 275 height 14
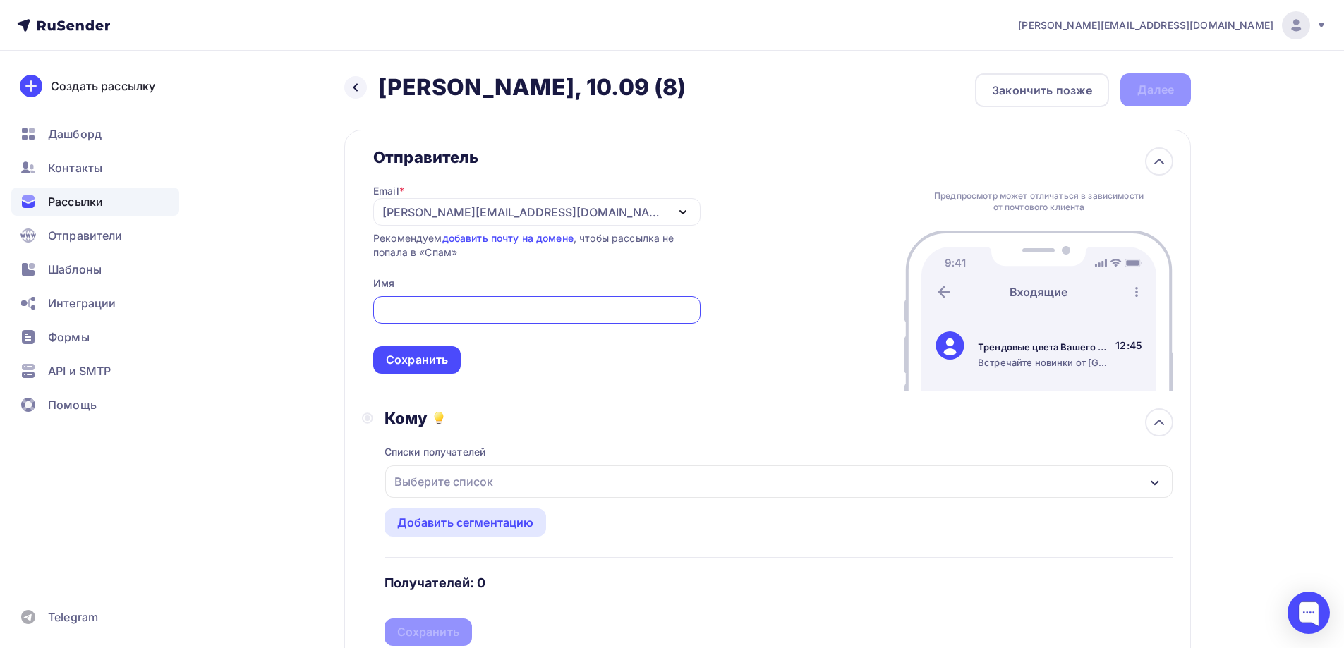
click at [490, 220] on div "[EMAIL_ADDRESS][PERSON_NAME][DOMAIN_NAME]" at bounding box center [524, 212] width 284 height 17
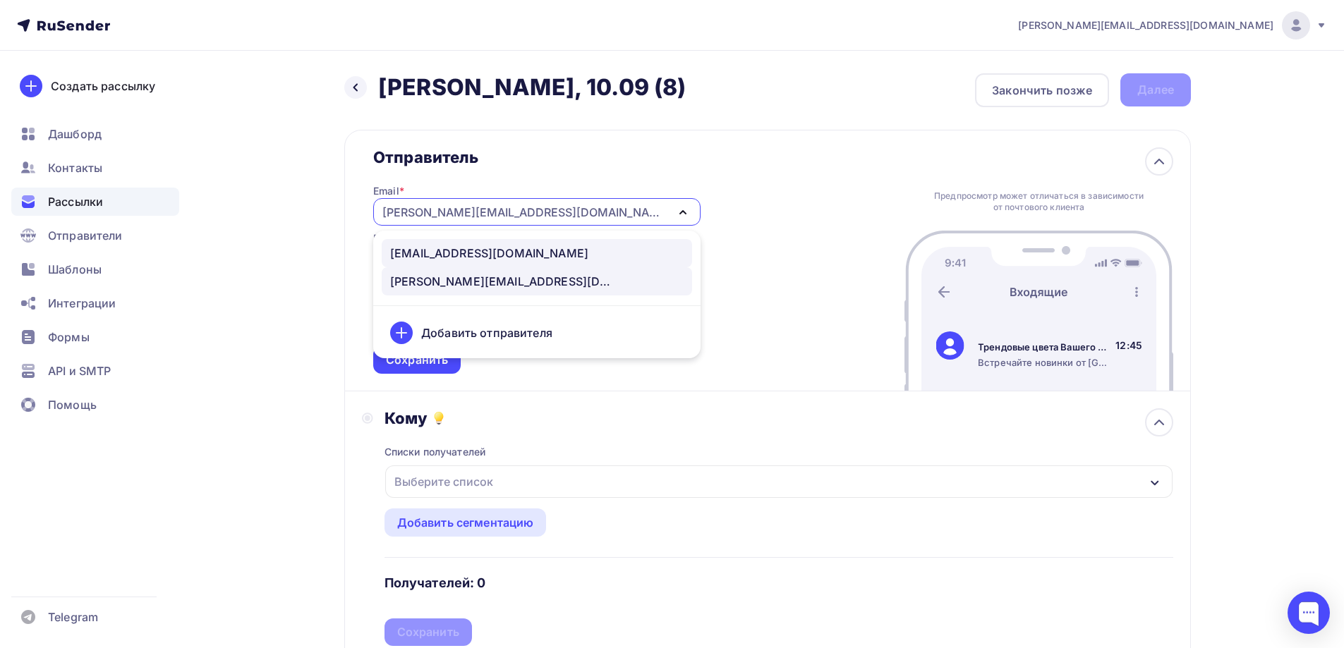
click at [478, 242] on link "[EMAIL_ADDRESS][DOMAIN_NAME]" at bounding box center [537, 253] width 310 height 28
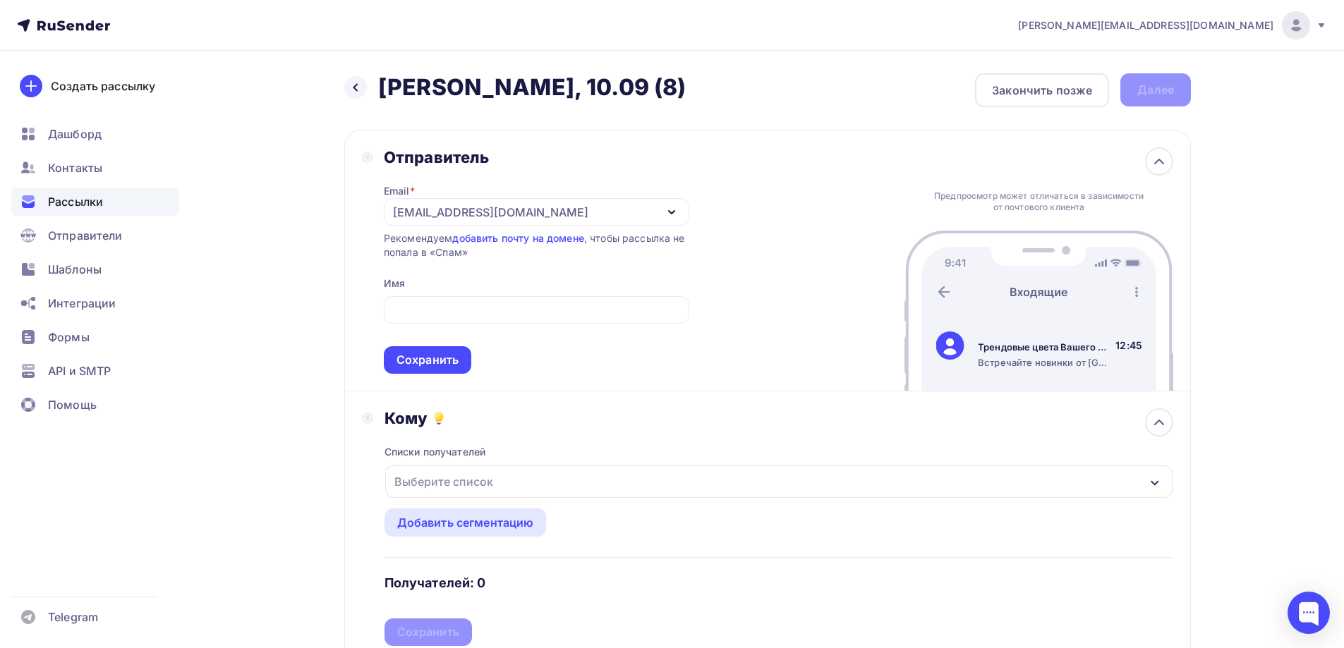
drag, startPoint x: 471, startPoint y: 279, endPoint x: 471, endPoint y: 289, distance: 9.9
click at [471, 279] on div "Email * news@nadoba.ru news@nadoba.ru a.gorbach@nadoba.eu Добавить отправителя …" at bounding box center [537, 270] width 306 height 207
click at [471, 289] on div "Email * news@nadoba.ru news@nadoba.ru a.gorbach@nadoba.eu Добавить отправителя …" at bounding box center [537, 270] width 306 height 207
click at [471, 293] on span "Сохранить" at bounding box center [537, 332] width 306 height 83
click at [471, 303] on input "text" at bounding box center [536, 310] width 289 height 17
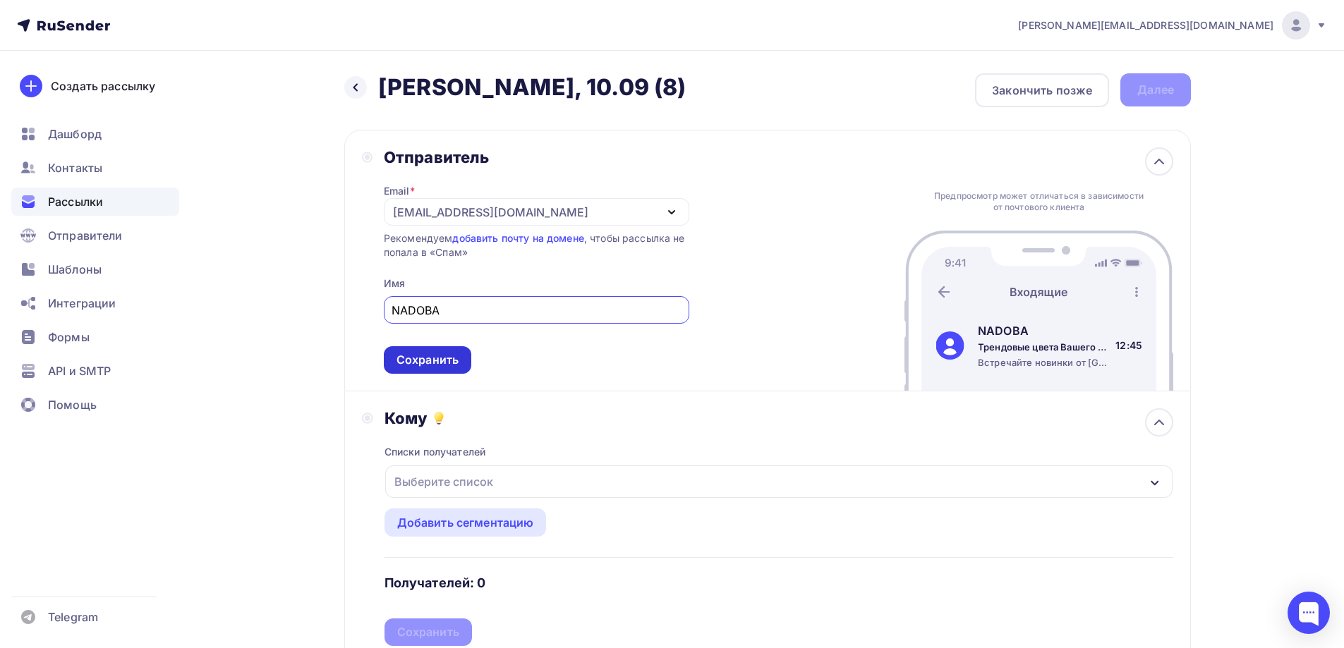
type input "NADOBA"
click at [448, 359] on div "Сохранить" at bounding box center [428, 360] width 62 height 16
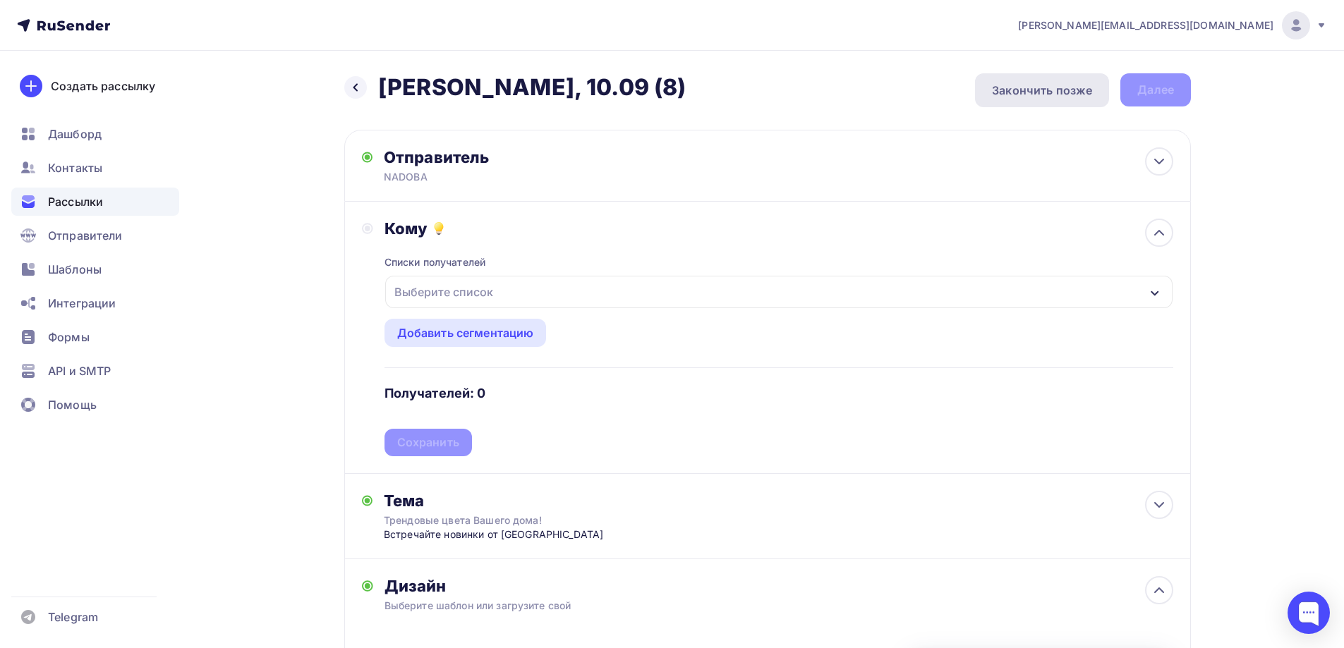
click at [1029, 95] on div "Закончить позже" at bounding box center [1042, 90] width 100 height 17
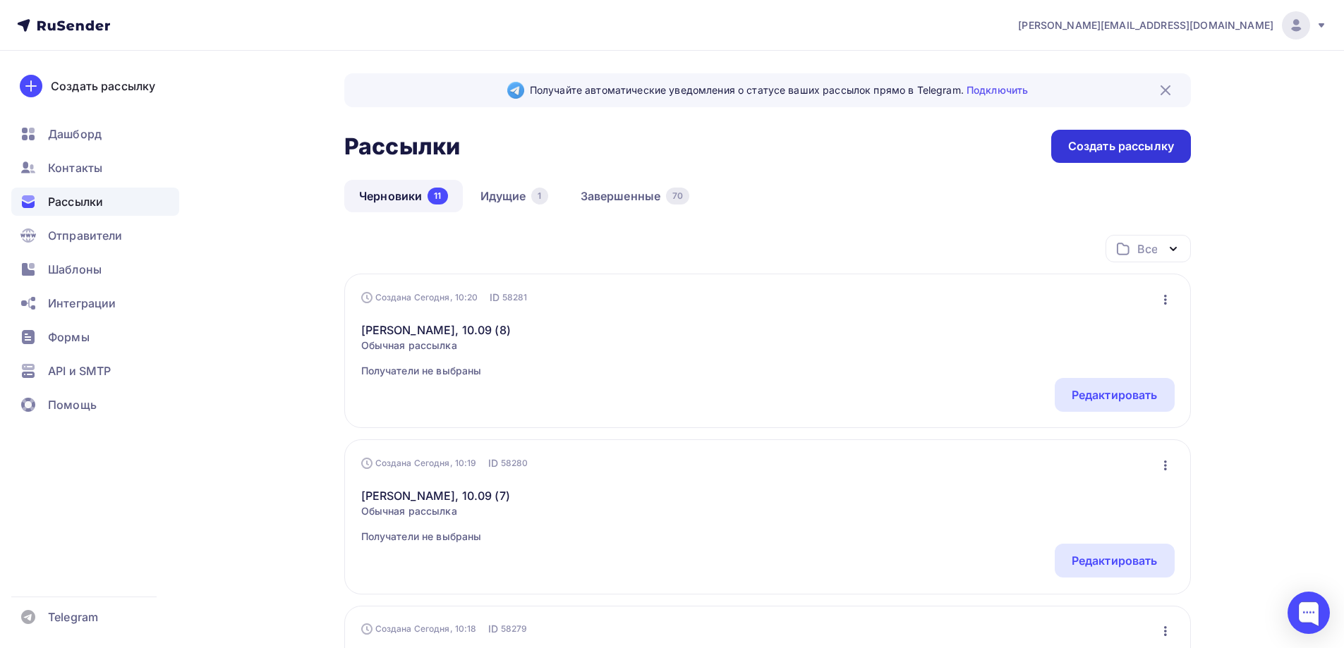
click at [1107, 143] on div "Создать рассылку" at bounding box center [1121, 146] width 106 height 16
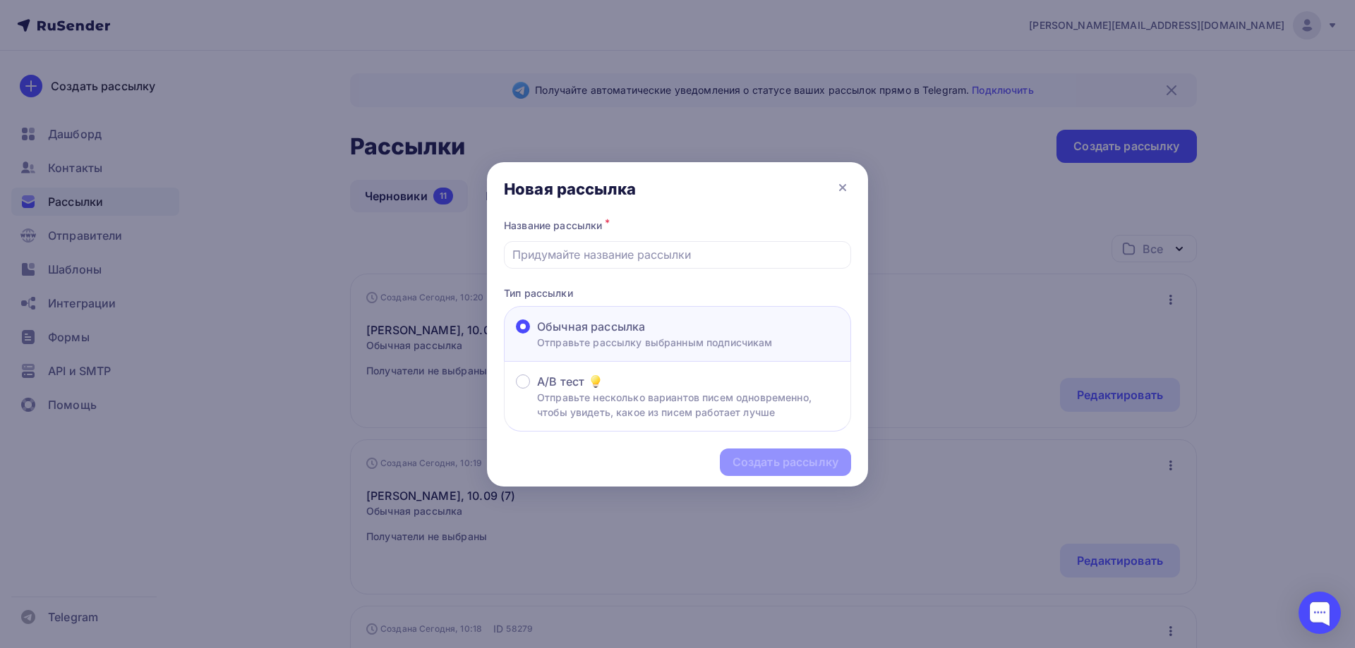
click at [734, 192] on div "Новая рассылка" at bounding box center [677, 189] width 381 height 54
click at [604, 248] on input "text" at bounding box center [677, 254] width 331 height 17
paste input "Naomi - БМЛ, 11.09 (9)"
type input "Naomi - БМЛ, 11.09 (9)"
click at [790, 459] on div "Создать рассылку" at bounding box center [785, 462] width 106 height 16
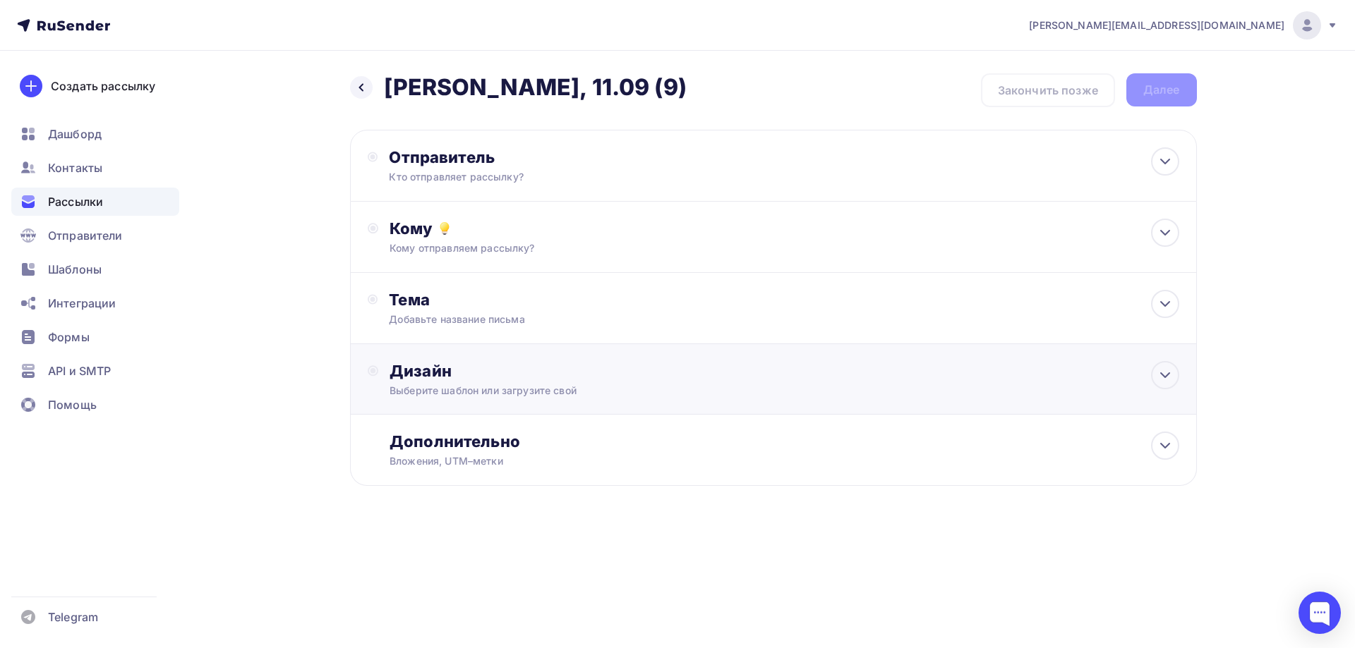
click at [499, 389] on div "Выберите шаблон или загрузите свой" at bounding box center [744, 391] width 711 height 14
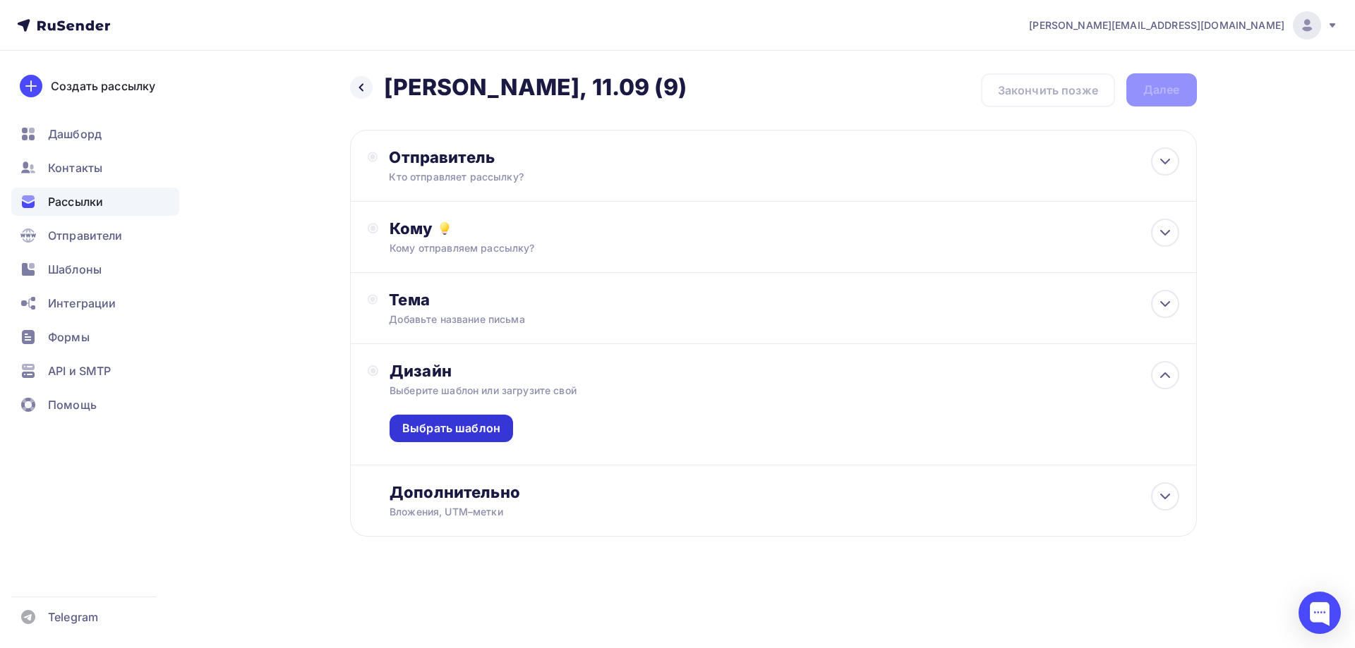
click at [465, 424] on div "Выбрать шаблон" at bounding box center [451, 429] width 98 height 16
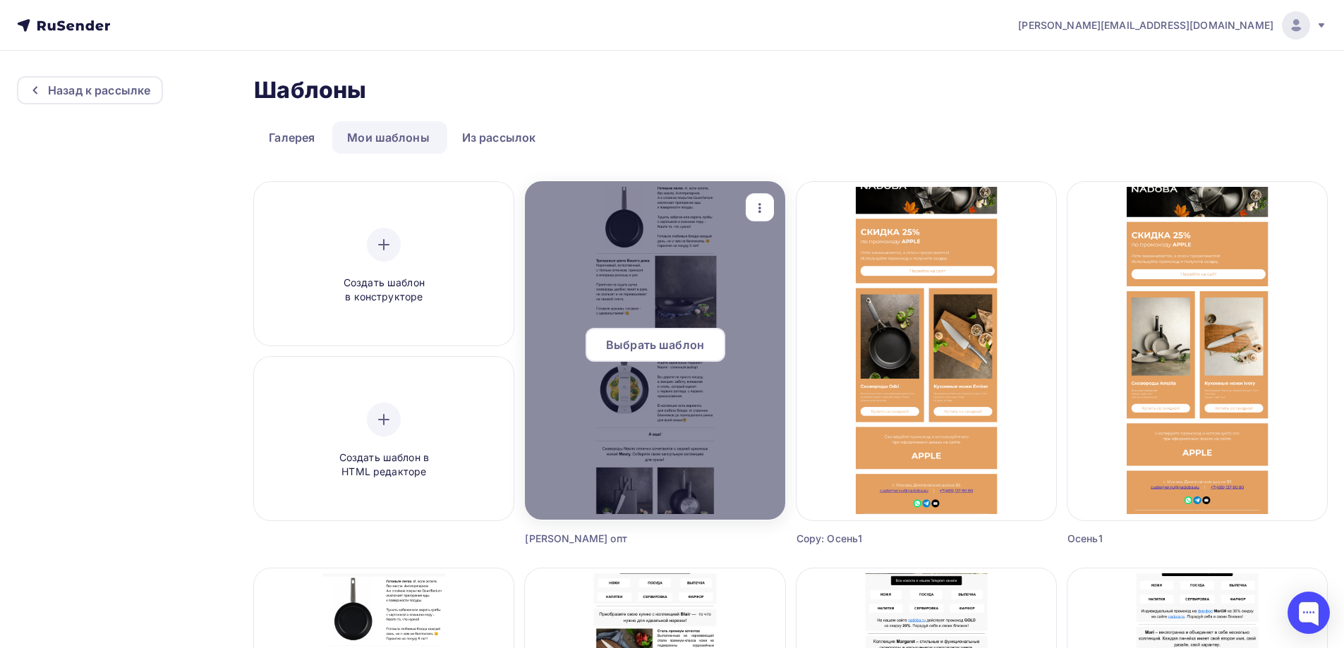
click at [692, 338] on span "Выбрать шаблон" at bounding box center [655, 345] width 98 height 17
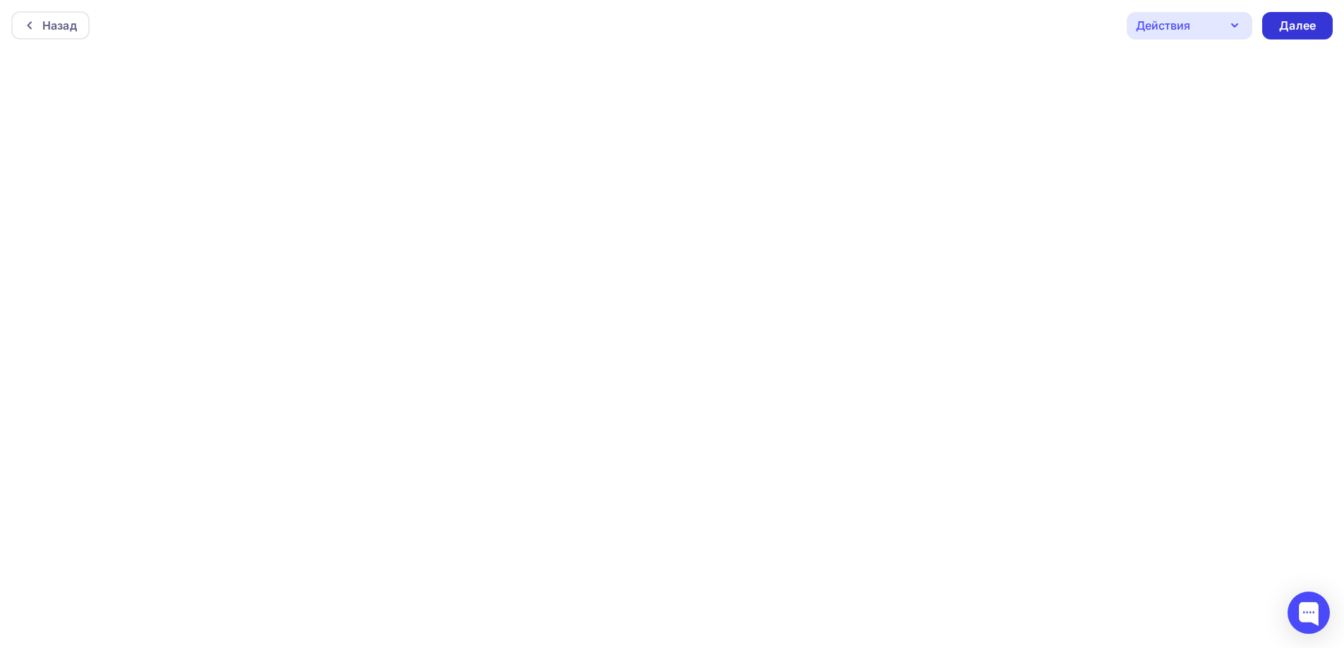
click at [1317, 32] on div "Далее" at bounding box center [1297, 26] width 71 height 28
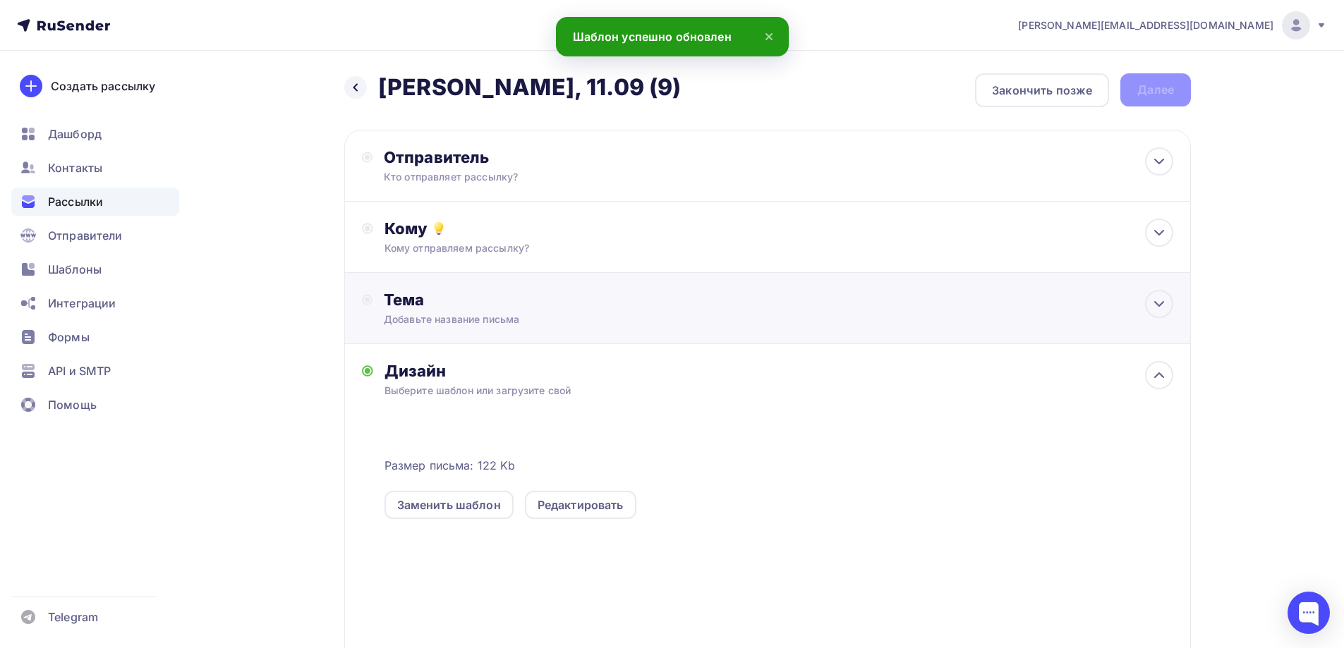
click at [483, 318] on div "Добавьте название письма" at bounding box center [509, 320] width 251 height 14
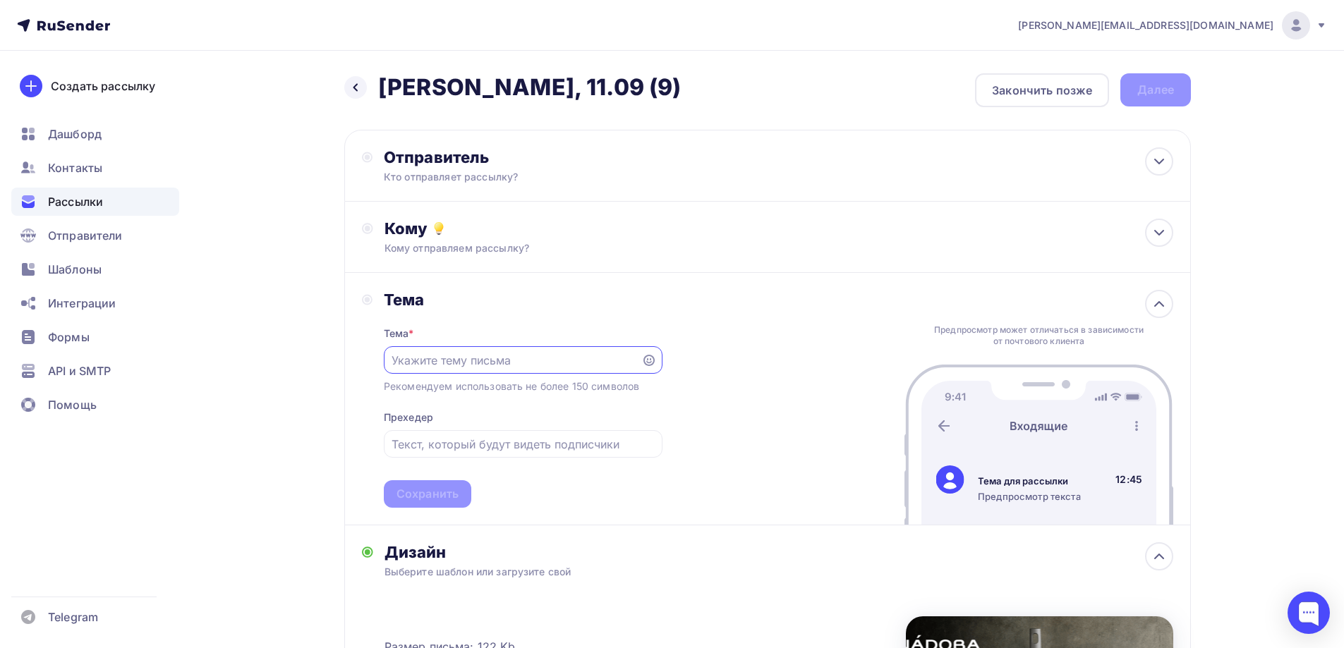
click at [448, 366] on input "text" at bounding box center [512, 360] width 241 height 17
paste input "Трендовые цвета Вашего дома!"
type input "Трендовые цвета Вашего дома!"
click at [484, 455] on div at bounding box center [523, 444] width 279 height 28
click at [504, 446] on input "text" at bounding box center [523, 444] width 262 height 17
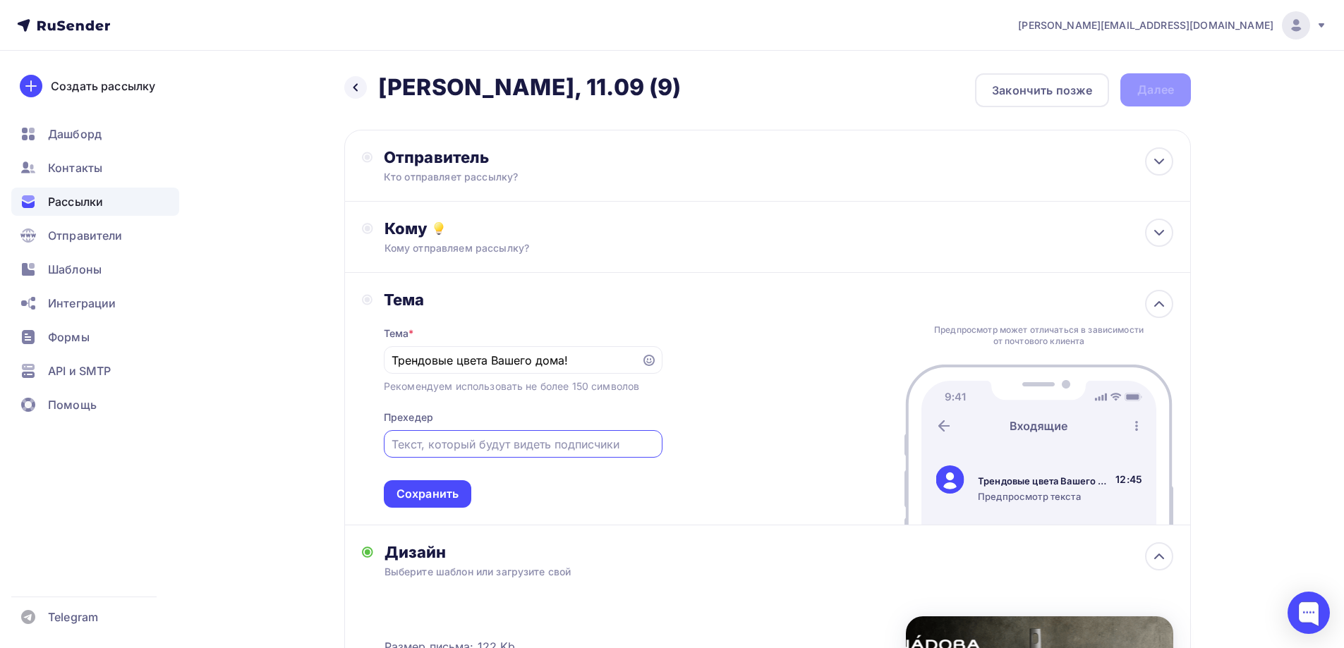
paste input "Встречайте новинки от [GEOGRAPHIC_DATA]"
type input "Встречайте новинки от [GEOGRAPHIC_DATA]"
click at [467, 505] on div "Сохранить" at bounding box center [427, 495] width 87 height 28
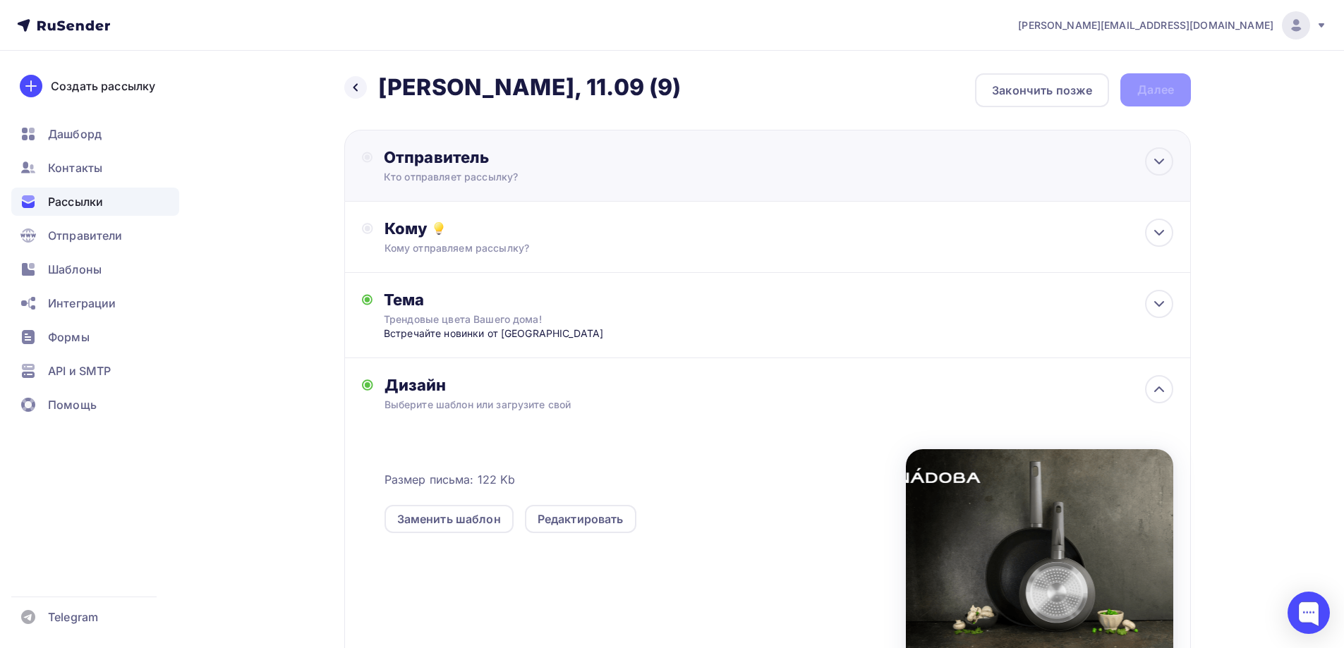
click at [490, 201] on div "Отправитель Кто отправляет рассылку? Email * a.gorbach@nadoba.eu news@nadoba.ru…" at bounding box center [767, 166] width 847 height 72
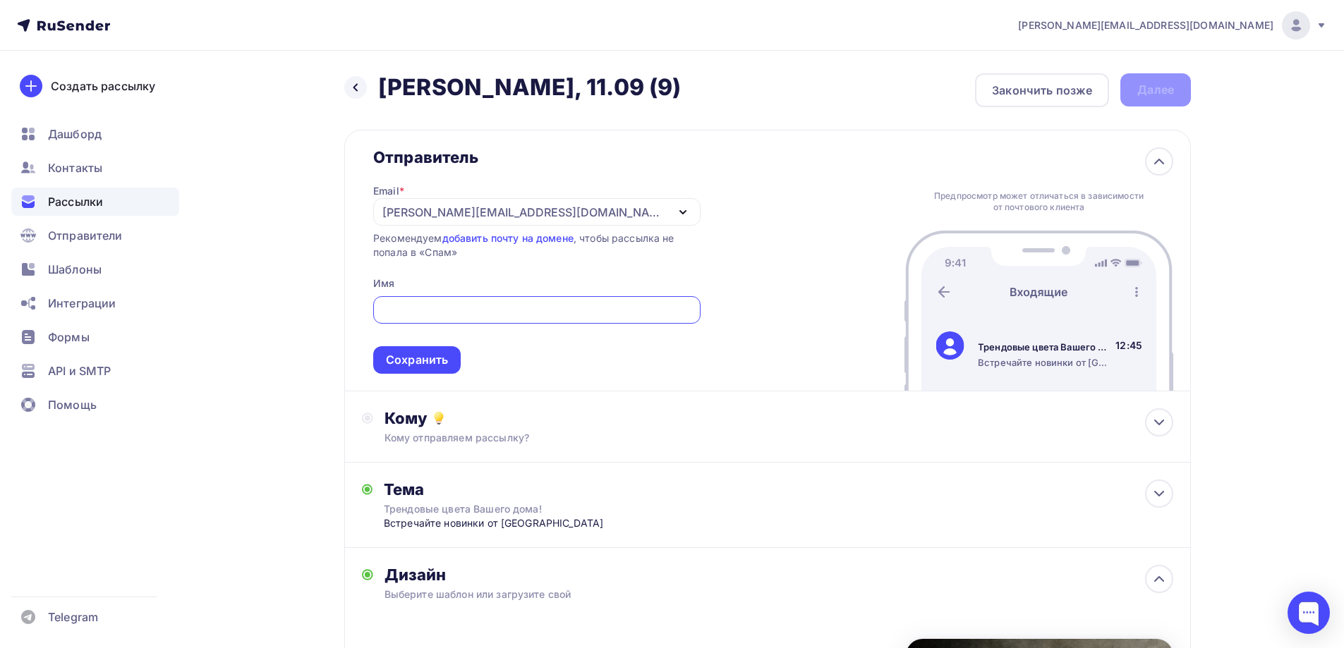
click at [490, 219] on div "[EMAIL_ADDRESS][PERSON_NAME][DOMAIN_NAME]" at bounding box center [524, 212] width 284 height 17
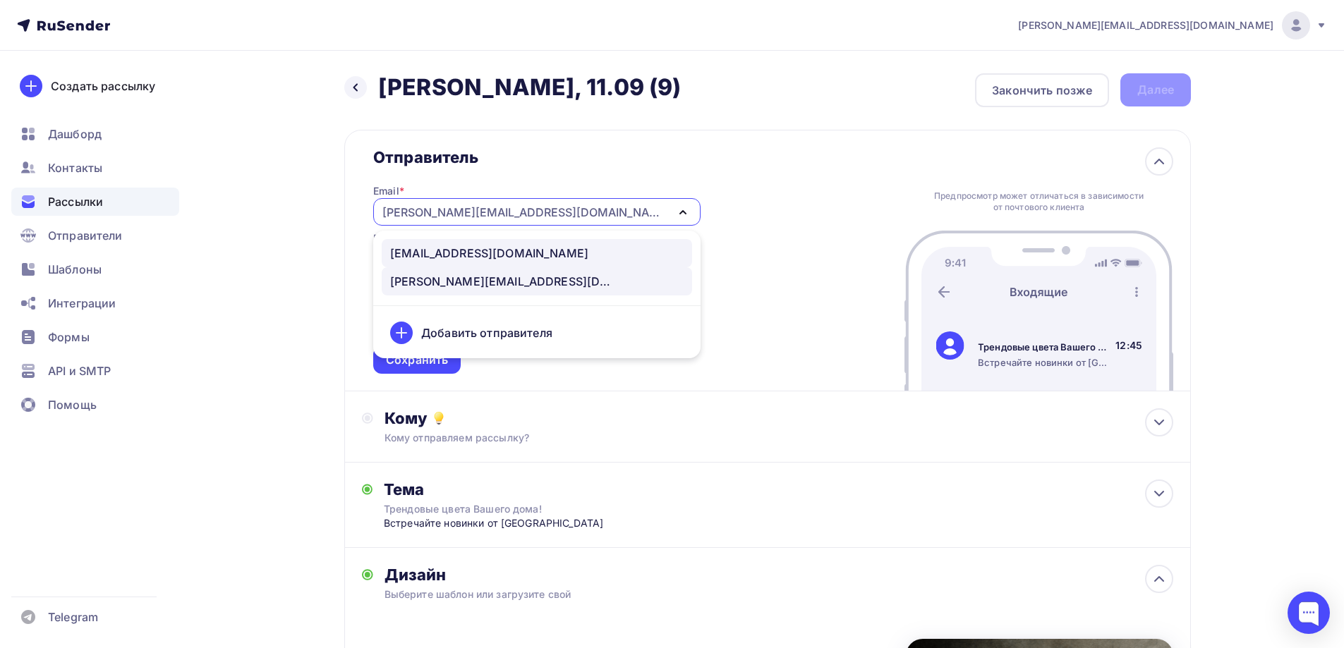
click at [469, 258] on div "[EMAIL_ADDRESS][DOMAIN_NAME]" at bounding box center [489, 253] width 198 height 17
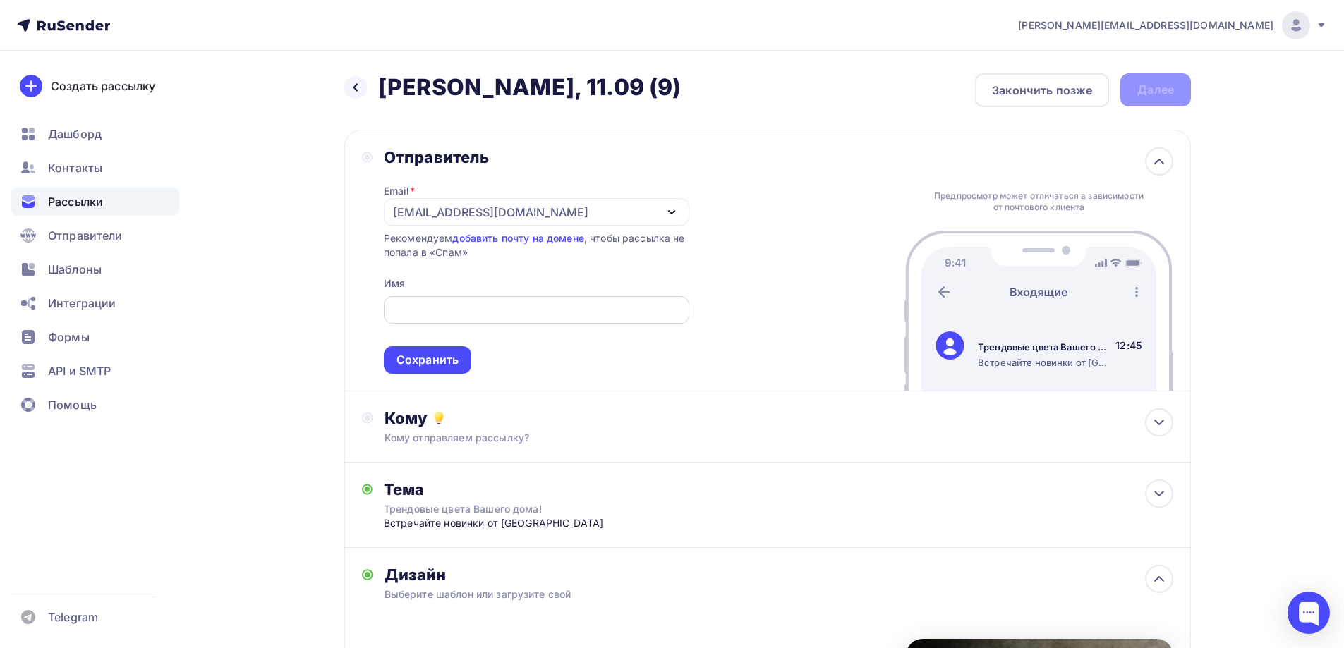
click at [478, 312] on input "text" at bounding box center [536, 310] width 289 height 17
type input "NADOBA"
click at [457, 354] on div "Сохранить" at bounding box center [428, 360] width 62 height 16
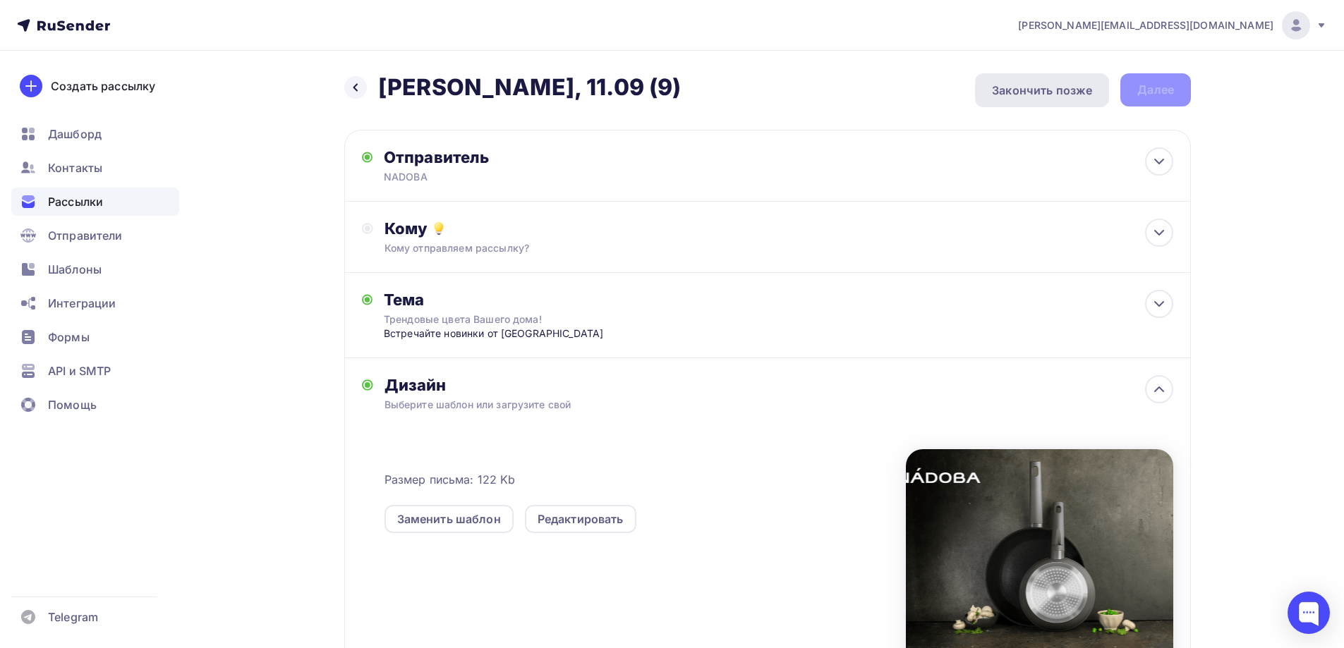
click at [1047, 97] on div "Закончить позже" at bounding box center [1042, 90] width 100 height 17
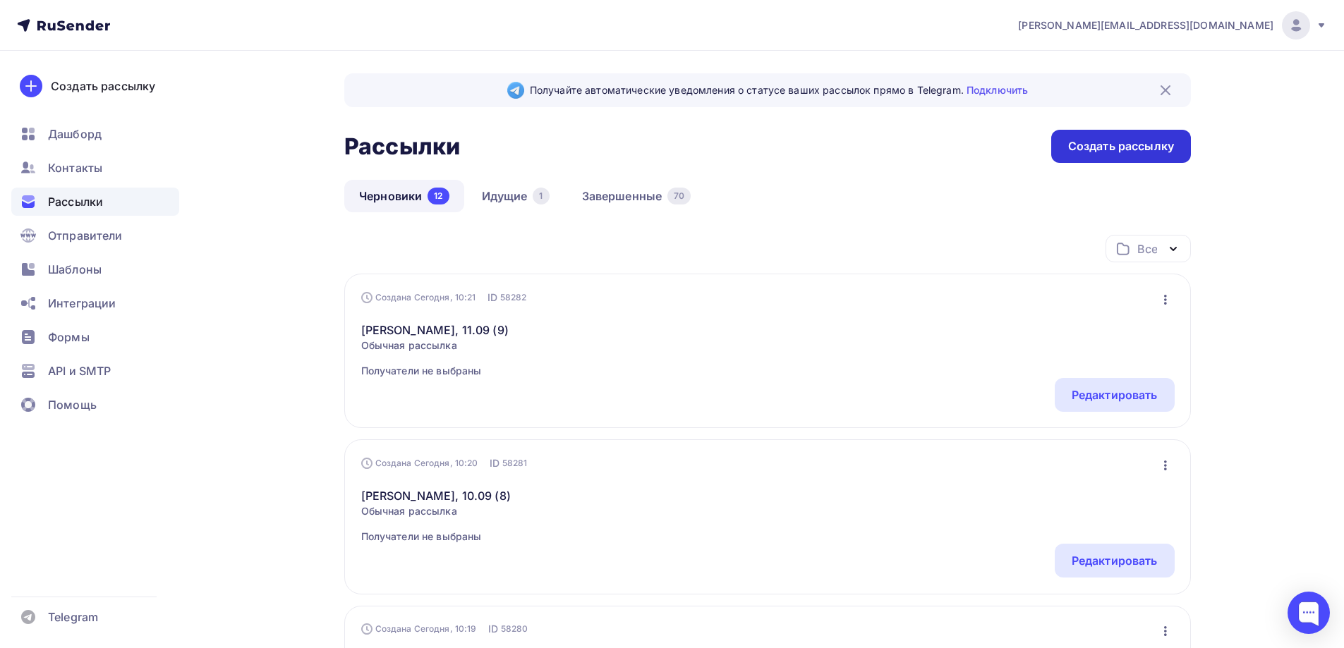
click at [1112, 155] on div "Создать рассылку" at bounding box center [1121, 146] width 140 height 33
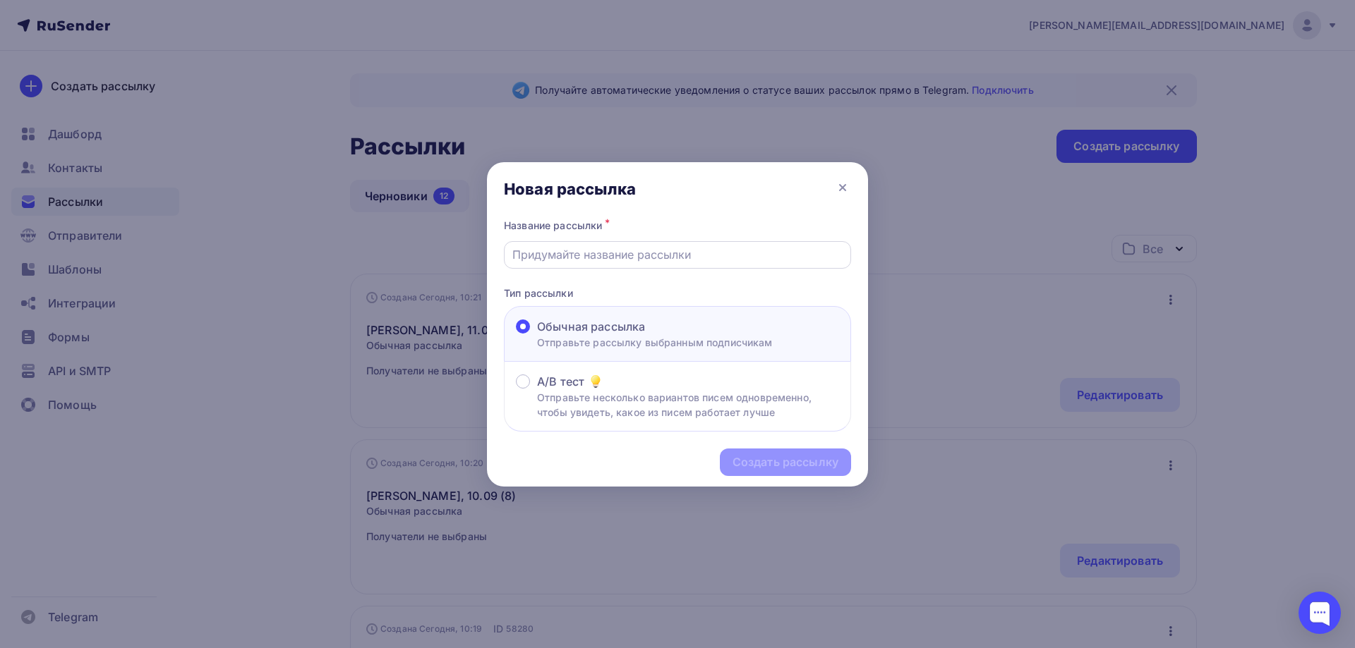
click at [572, 260] on input "text" at bounding box center [677, 254] width 331 height 17
paste input "[PERSON_NAME], 11.09 (10)"
type input "[PERSON_NAME], 11.09 (10)"
click at [762, 461] on div "Создать рассылку" at bounding box center [785, 462] width 106 height 16
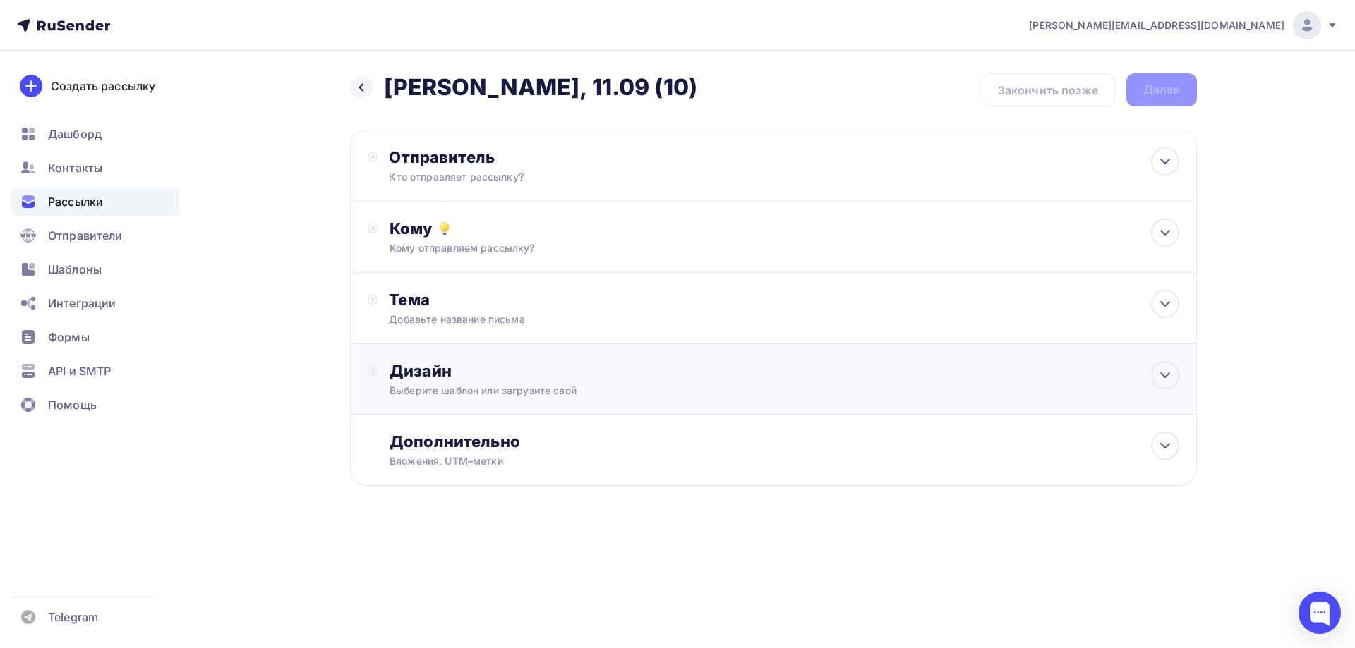
click at [547, 385] on div "Выберите шаблон или загрузите свой" at bounding box center [744, 391] width 711 height 14
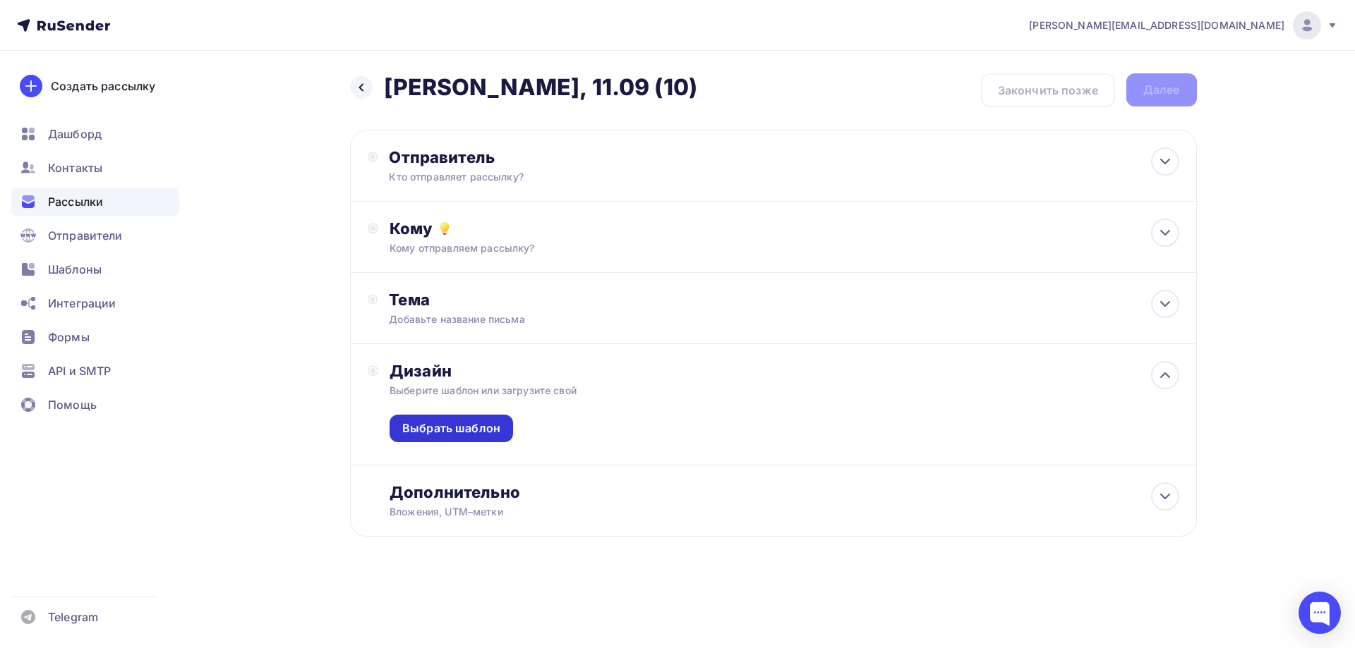
click at [487, 440] on div "Выбрать шаблон" at bounding box center [450, 429] width 123 height 28
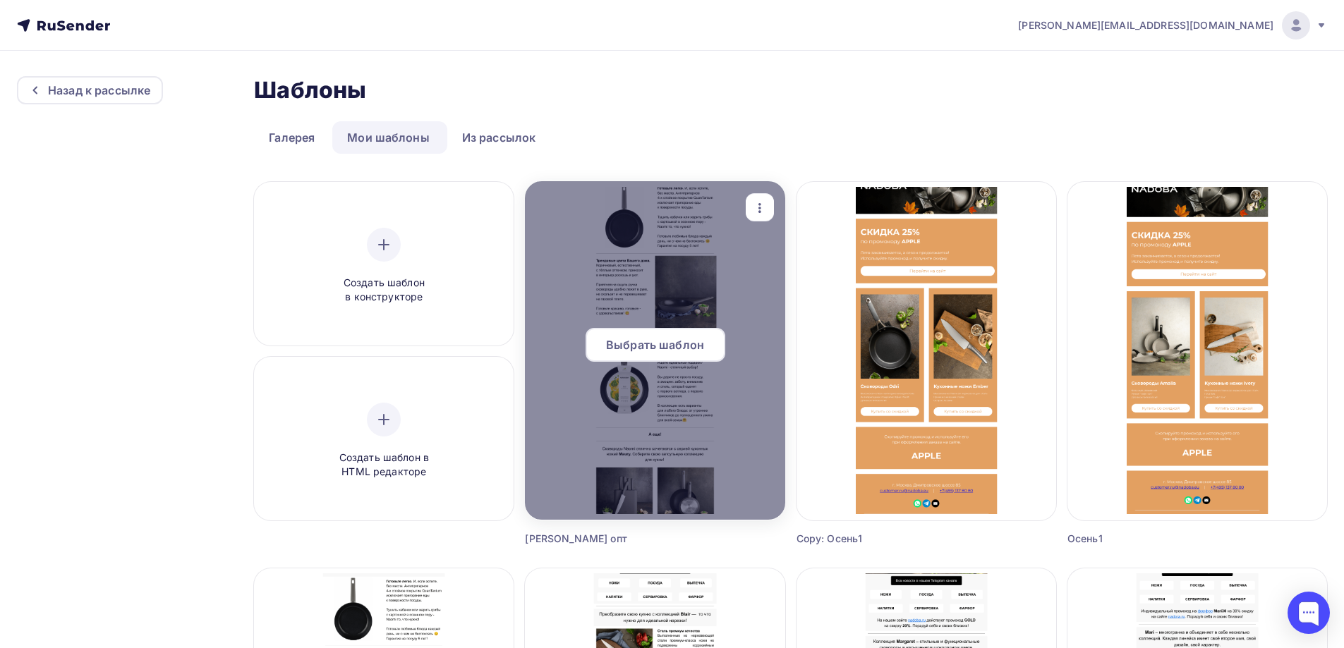
click at [687, 339] on span "Выбрать шаблон" at bounding box center [655, 345] width 98 height 17
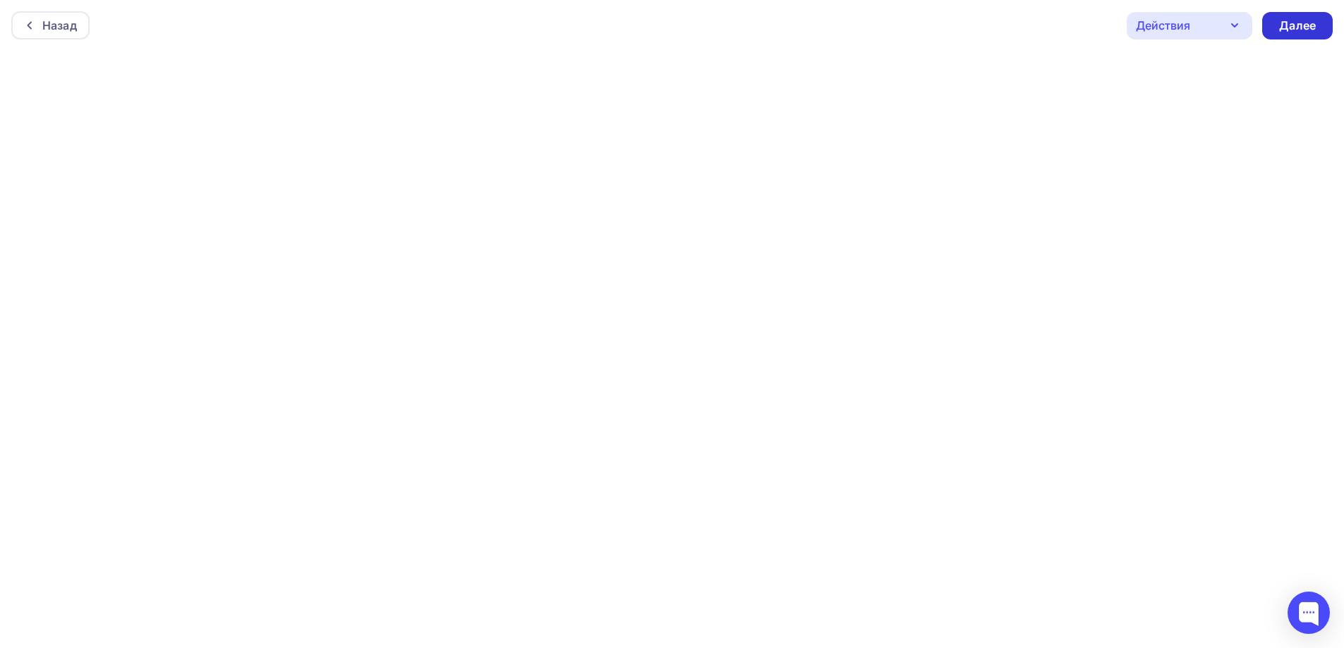
click at [1291, 38] on div "Далее" at bounding box center [1297, 26] width 71 height 28
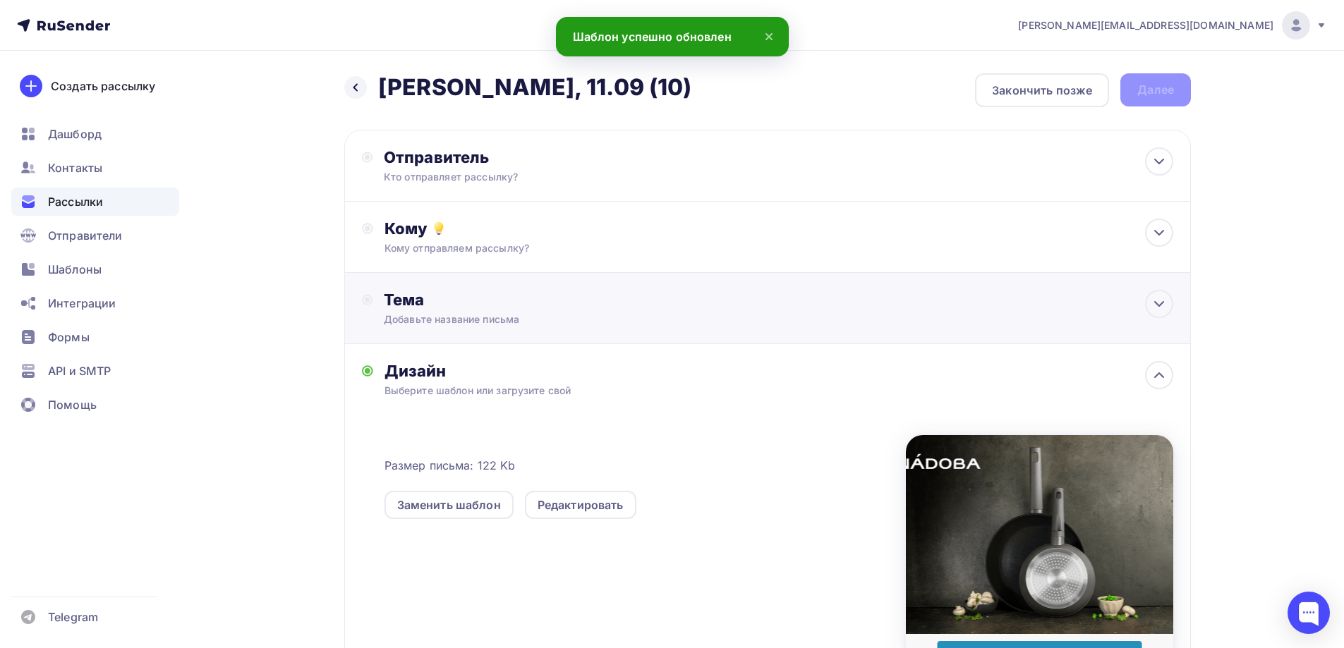
click at [502, 342] on div "Тема Добавьте название письма Тема * Рекомендуем использовать не более 150 симв…" at bounding box center [767, 308] width 847 height 71
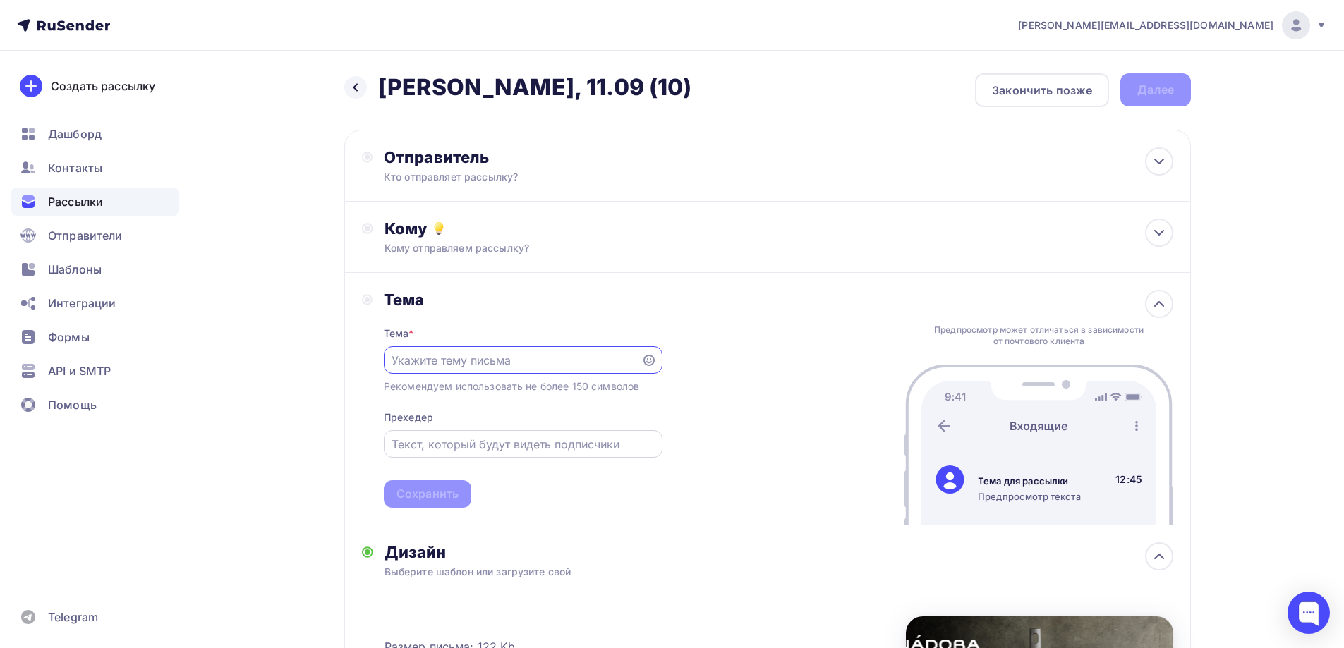
paste input "Трендовые цвета Вашего дома!"
type input "Трендовые цвета Вашего дома!"
click at [481, 444] on input "text" at bounding box center [523, 444] width 262 height 17
paste input "Встречайте новинки от [GEOGRAPHIC_DATA]"
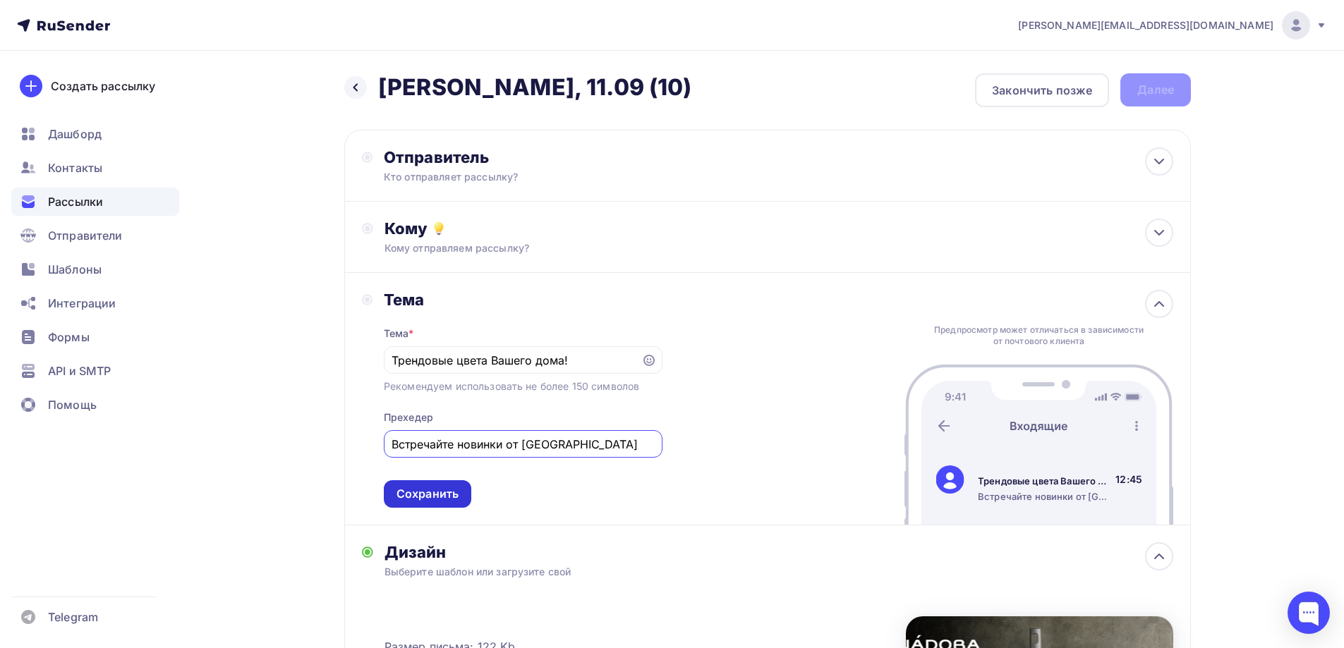
type input "Встречайте новинки от NADOBA"
click at [452, 496] on div "Сохранить" at bounding box center [428, 494] width 62 height 16
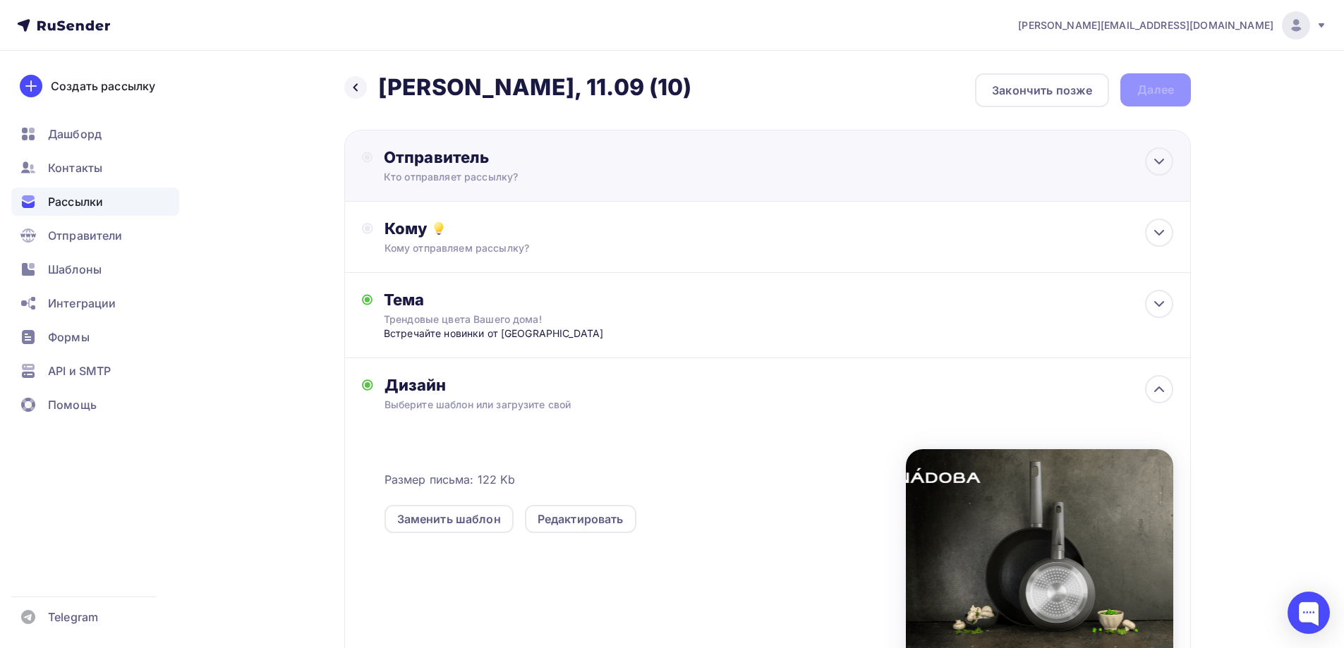
click at [500, 167] on div "Отправитель" at bounding box center [537, 157] width 306 height 20
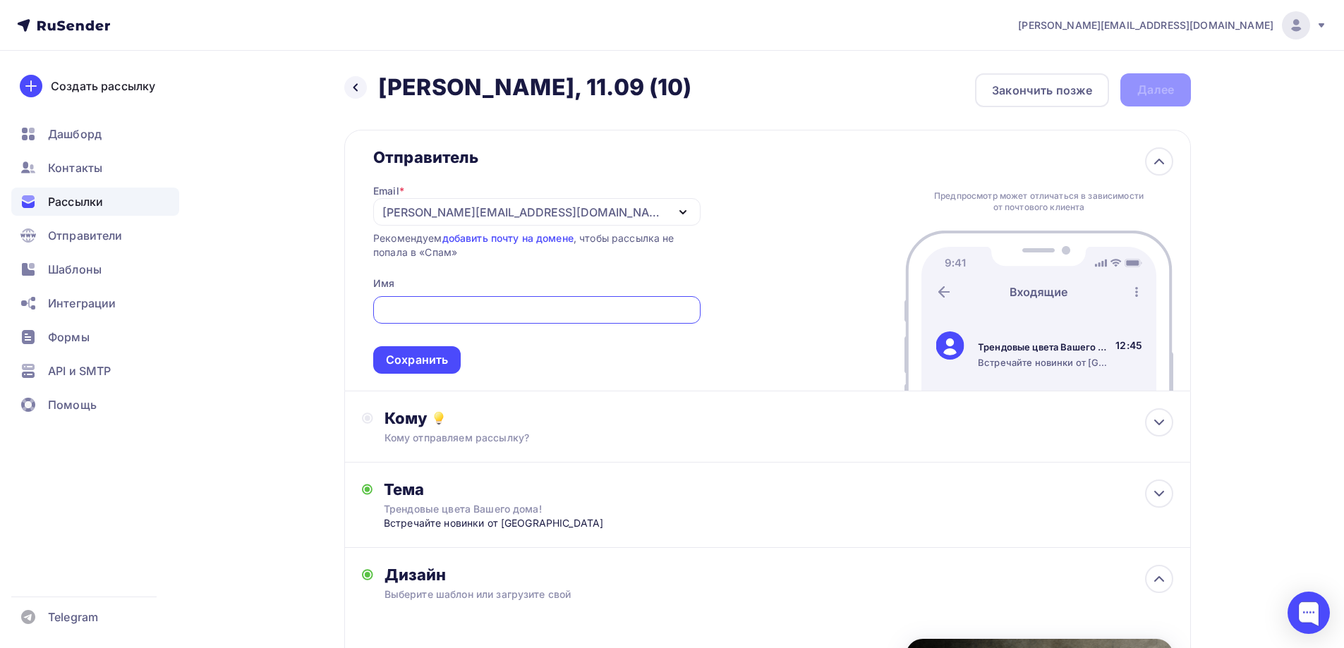
click at [490, 207] on div "a.gorbach@nadoba.eu" at bounding box center [524, 212] width 284 height 17
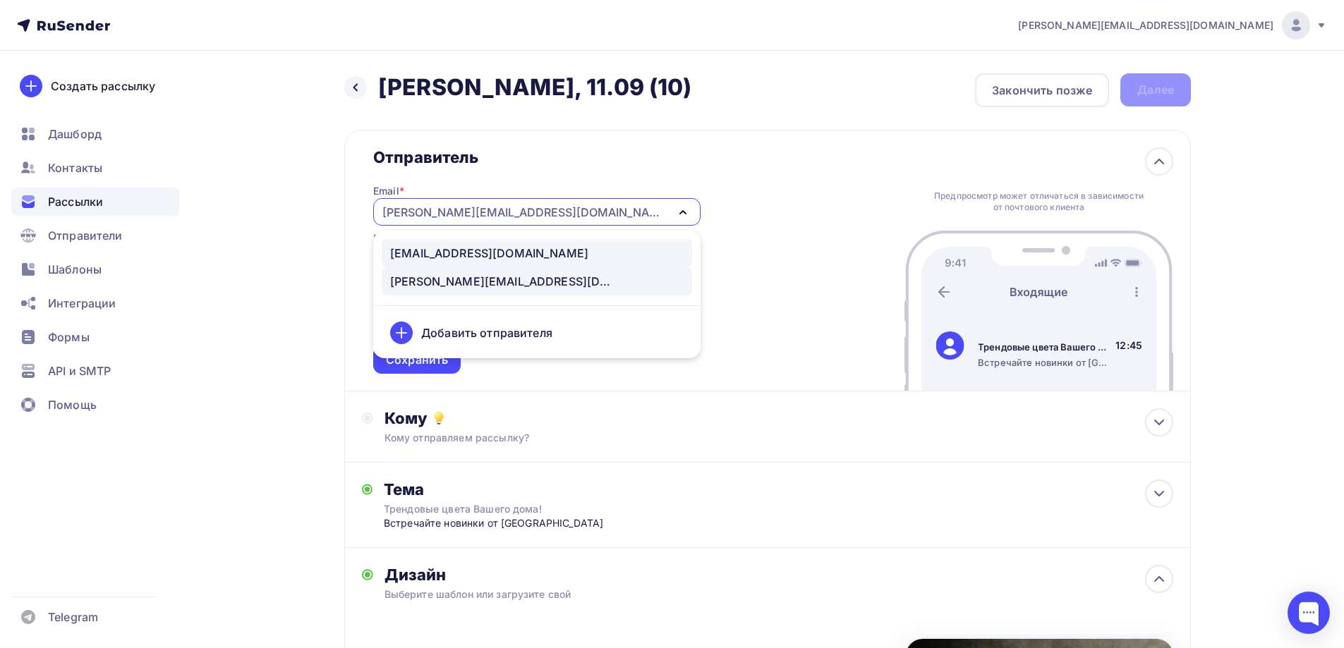
click at [464, 247] on div "news@nadoba.ru" at bounding box center [489, 253] width 198 height 17
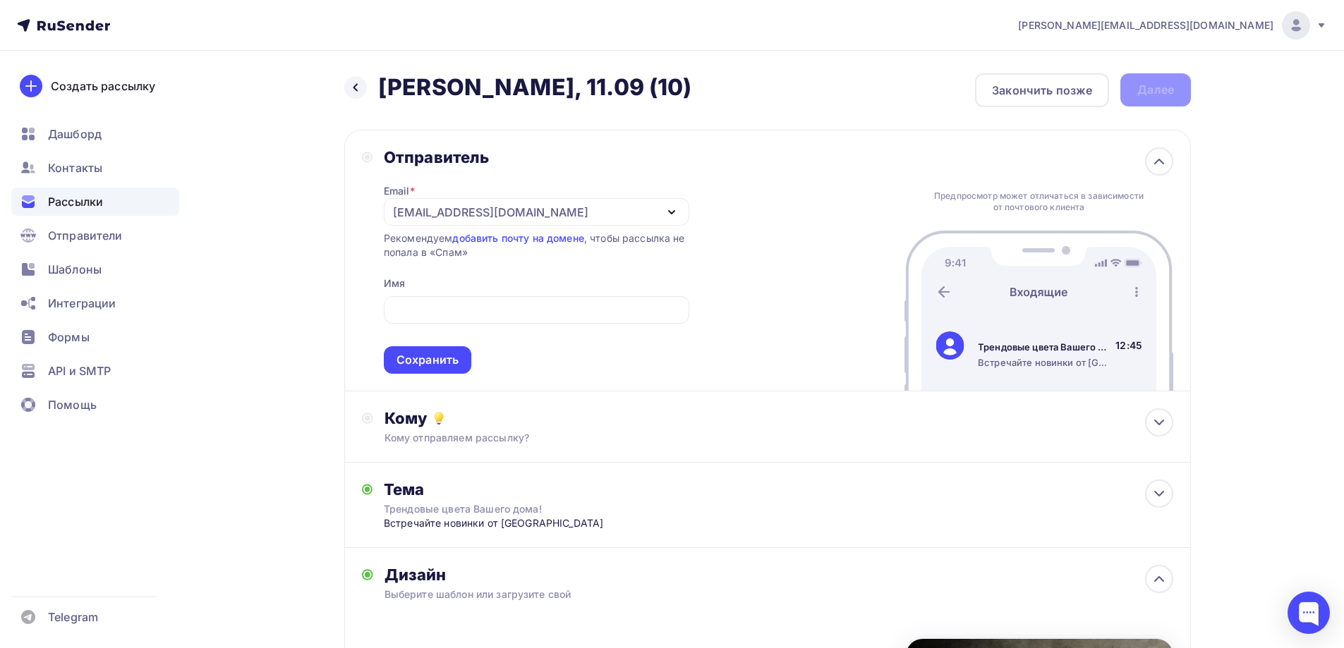
click at [469, 291] on div "Email * news@nadoba.ru news@nadoba.ru a.gorbach@nadoba.eu Добавить отправителя …" at bounding box center [537, 270] width 306 height 207
click at [470, 300] on div at bounding box center [537, 310] width 306 height 28
click at [466, 301] on div at bounding box center [537, 310] width 306 height 28
click at [465, 302] on input "text" at bounding box center [536, 310] width 289 height 17
type input "NADOBA"
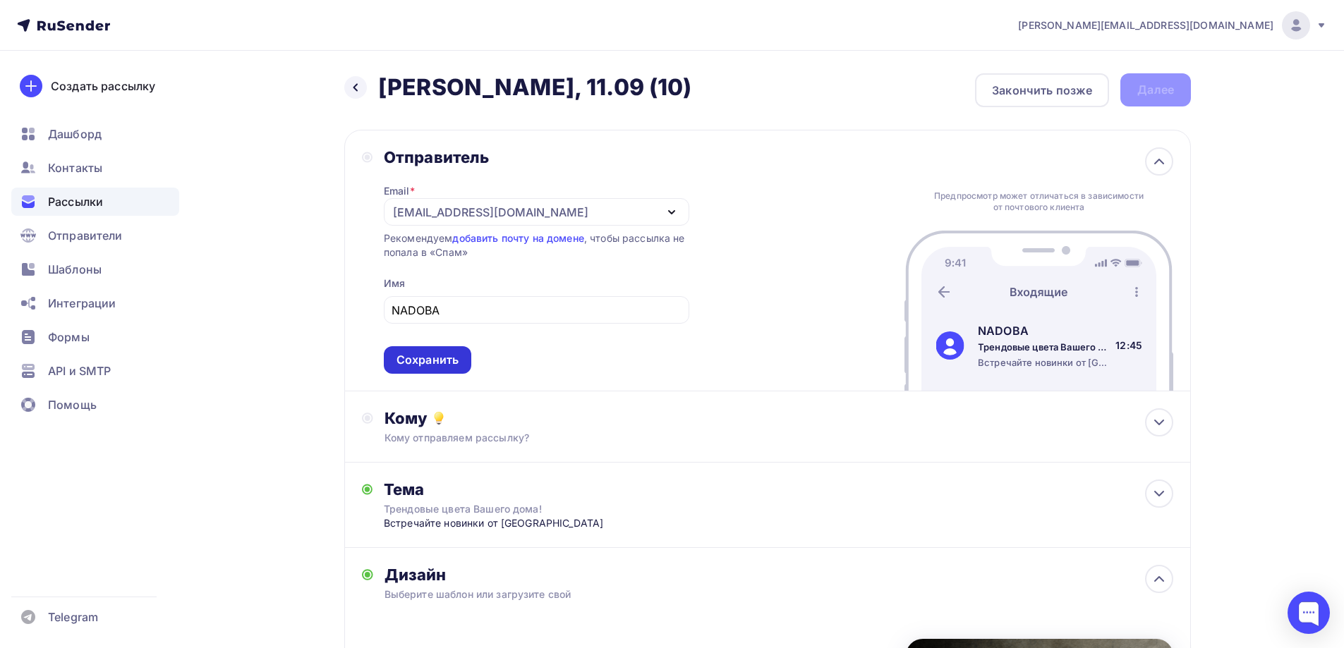
click at [433, 368] on div "Сохранить" at bounding box center [427, 360] width 87 height 28
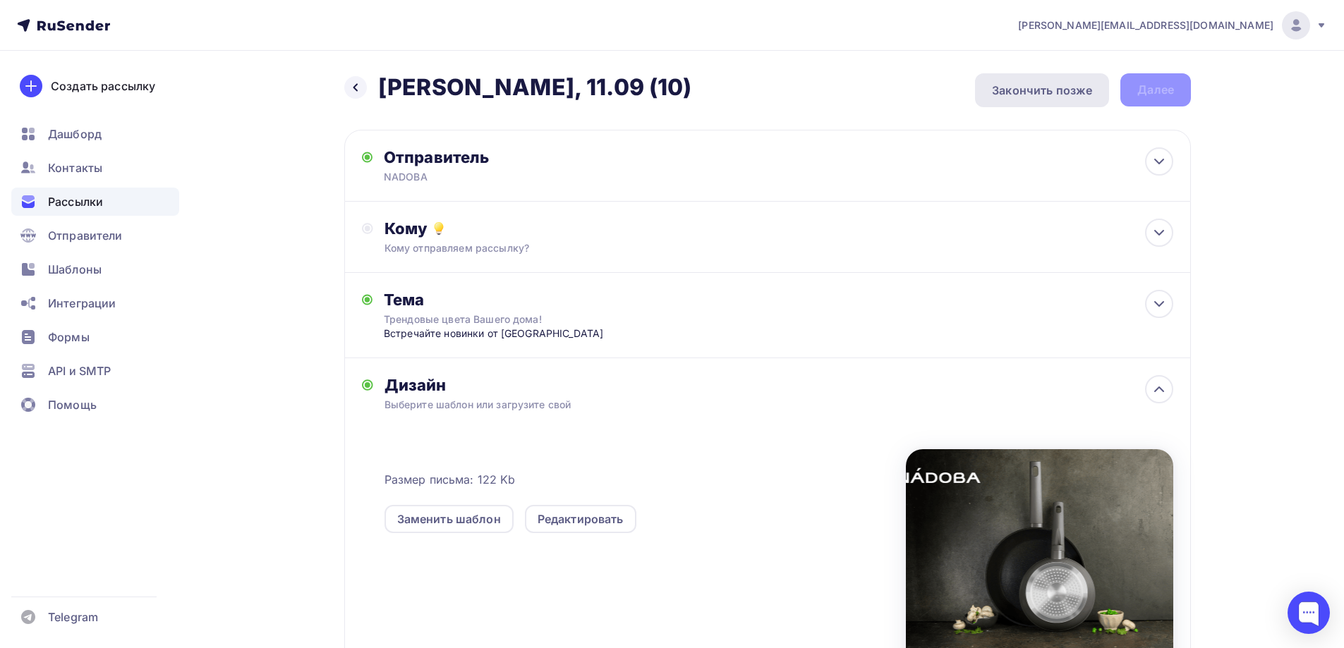
click at [1046, 97] on div "Закончить позже" at bounding box center [1042, 90] width 100 height 17
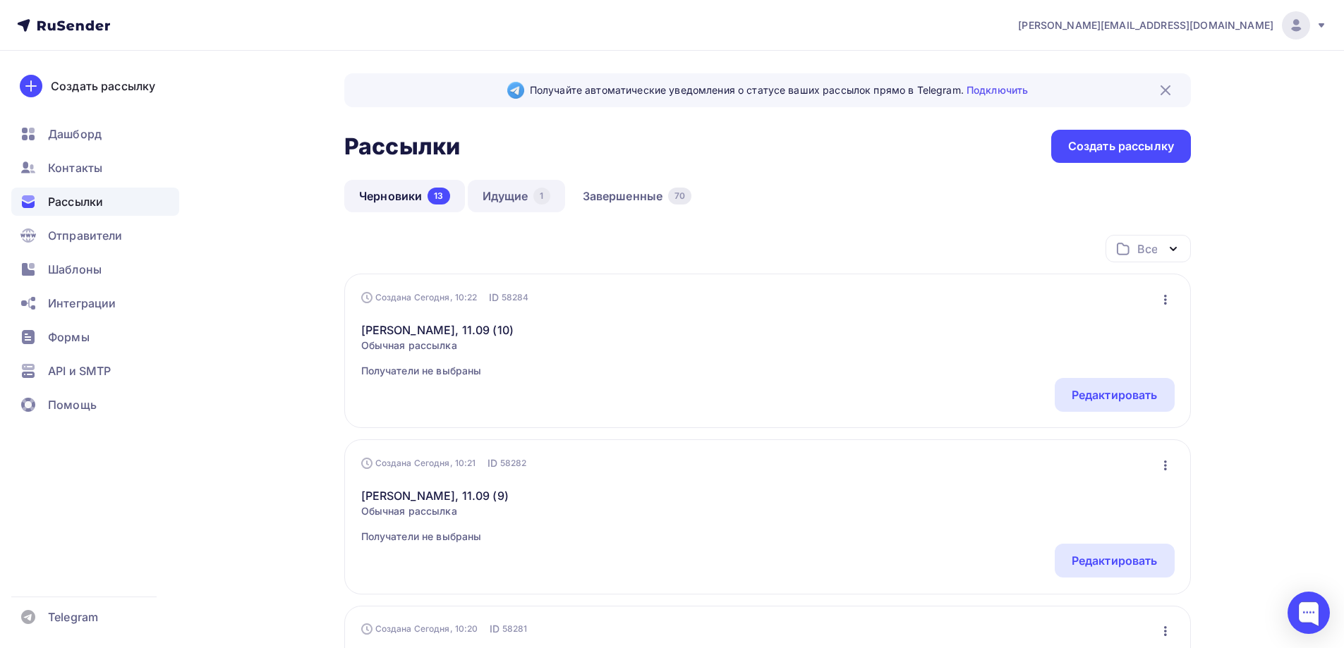
click at [517, 192] on link "Идущие 1" at bounding box center [516, 196] width 97 height 32
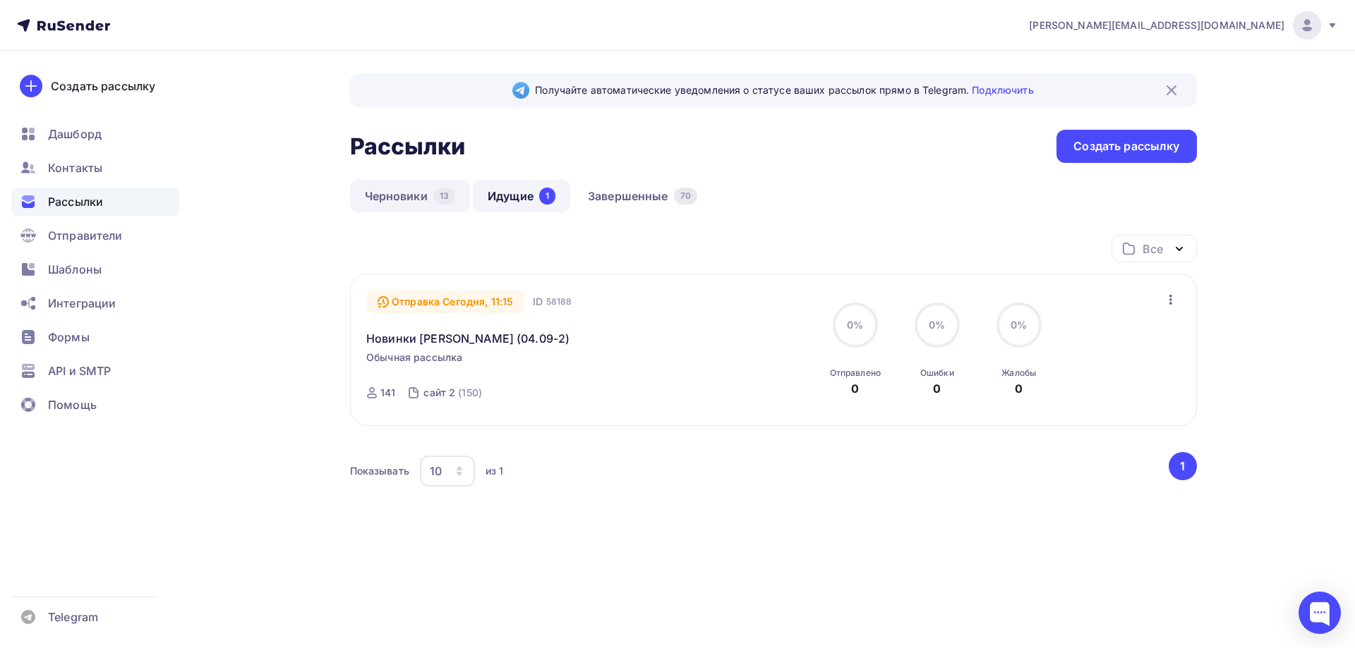
click at [408, 195] on link "Черновики 13" at bounding box center [410, 196] width 121 height 32
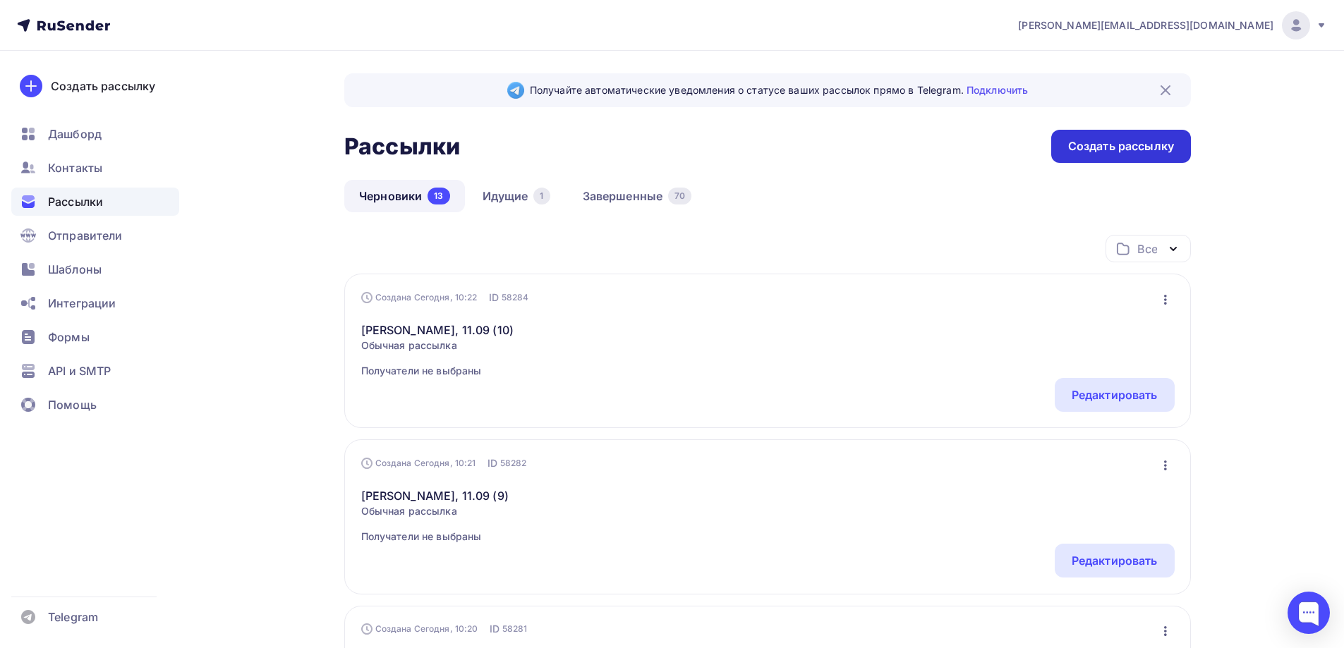
click at [1111, 143] on div "Создать рассылку" at bounding box center [1121, 146] width 106 height 16
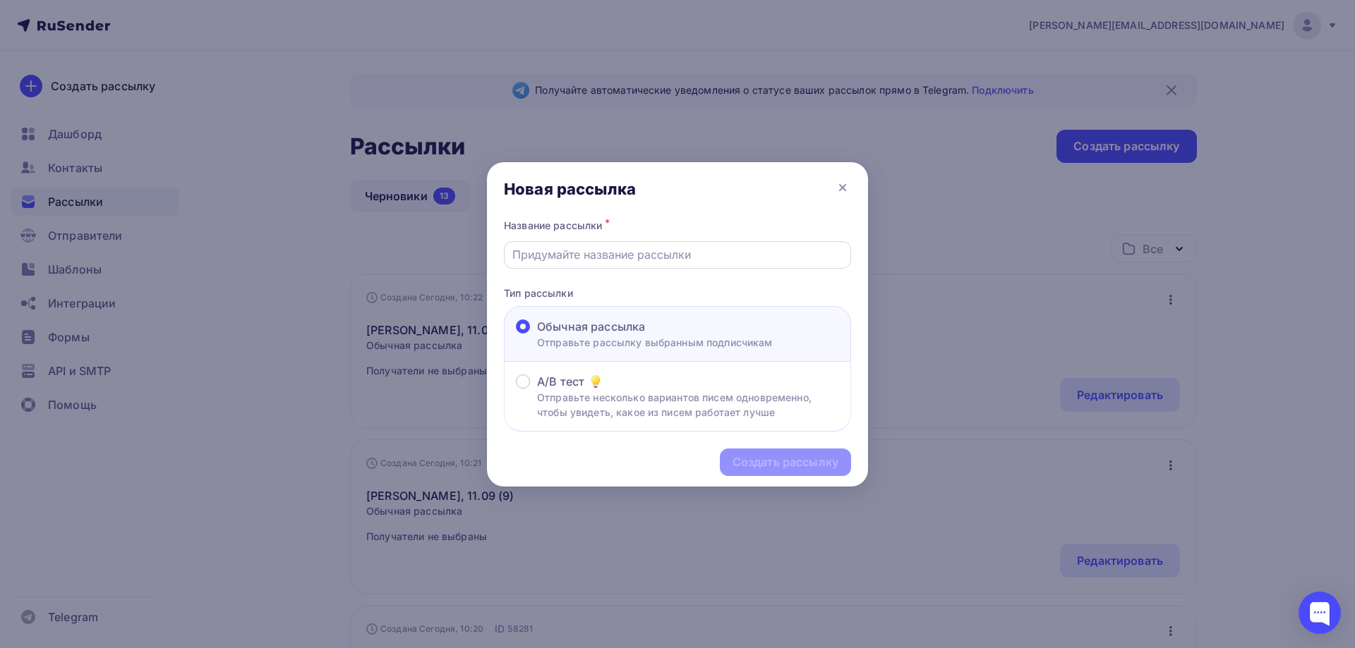
click at [636, 263] on div at bounding box center [677, 255] width 347 height 28
click at [655, 235] on div "Название рассылки *" at bounding box center [677, 226] width 347 height 20
click at [656, 258] on input "text" at bounding box center [677, 254] width 331 height 17
paste input "Новинки Naomi (08.09-3)"
type input "Новинки Naomi (08.09-3)"
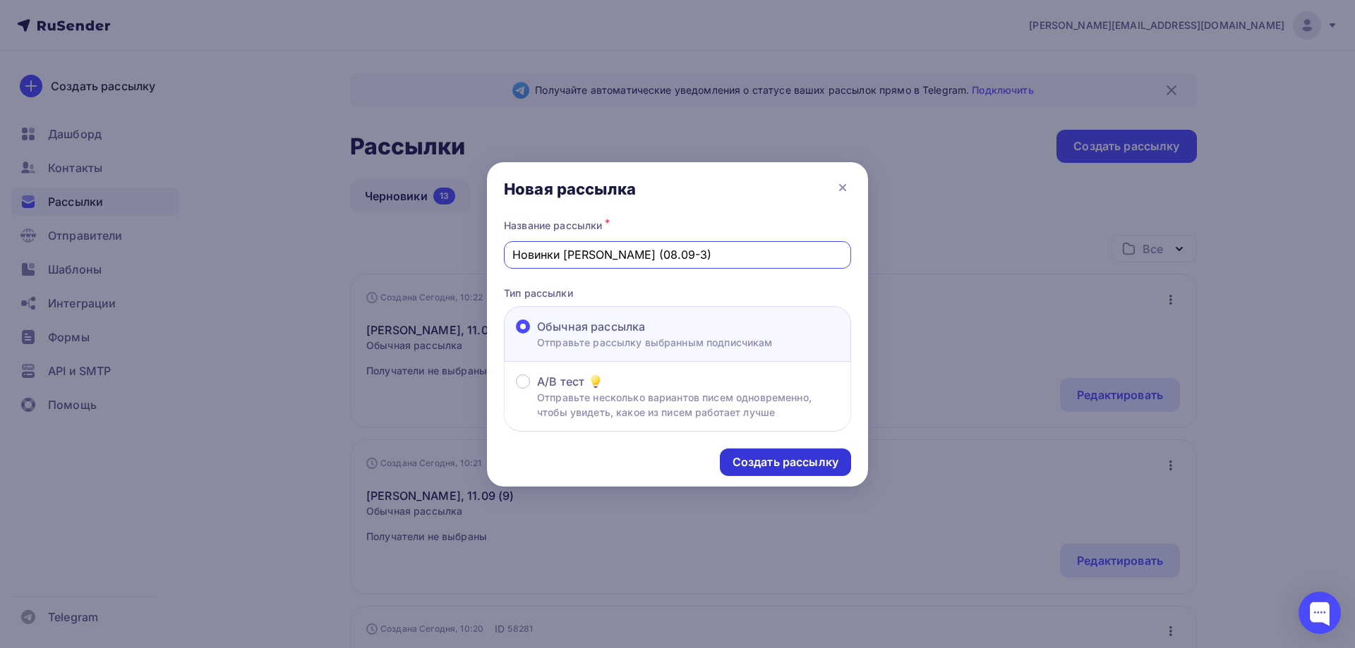
click at [787, 463] on div "Создать рассылку" at bounding box center [785, 462] width 106 height 16
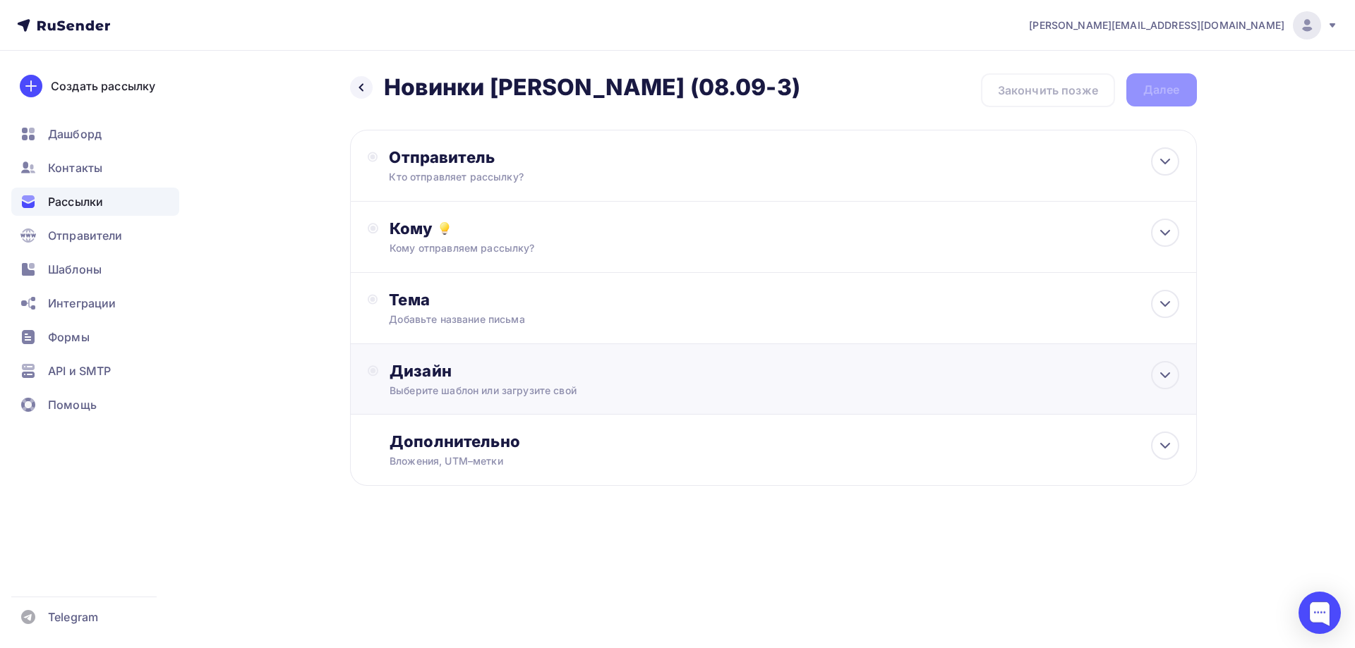
click at [507, 384] on div "Выберите шаблон или загрузите свой" at bounding box center [744, 391] width 711 height 14
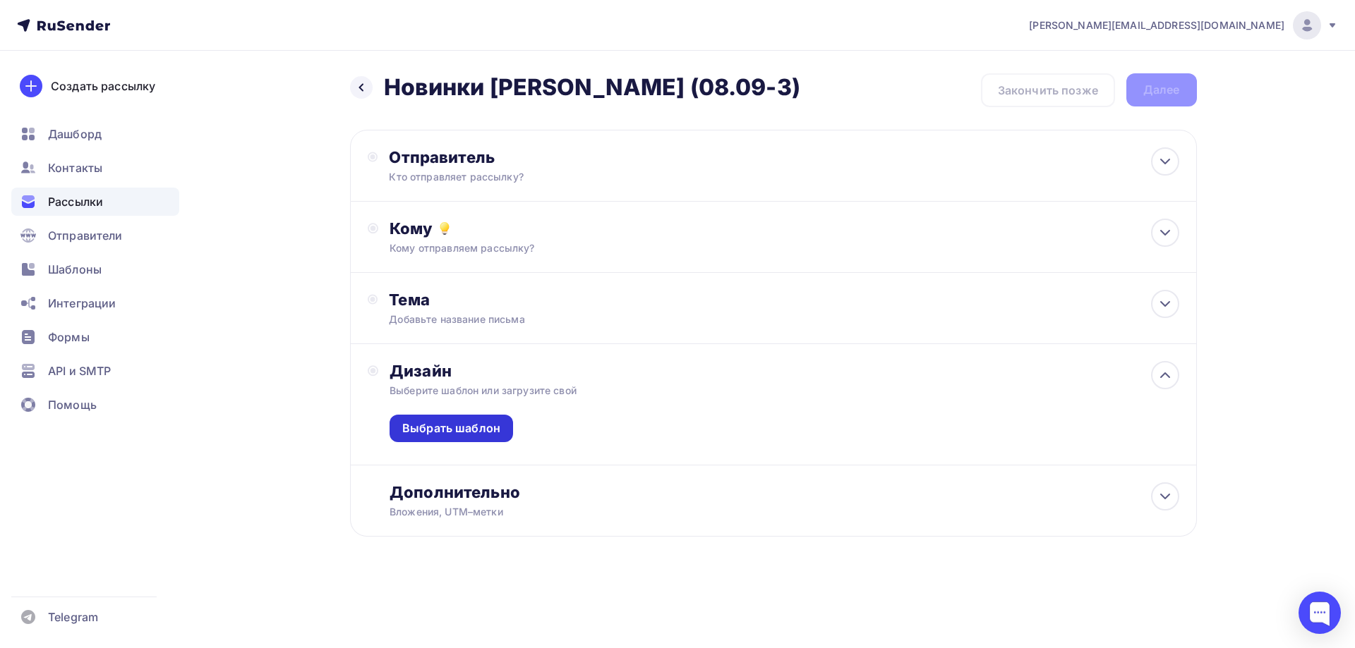
click at [453, 433] on div "Выбрать шаблон" at bounding box center [451, 429] width 98 height 16
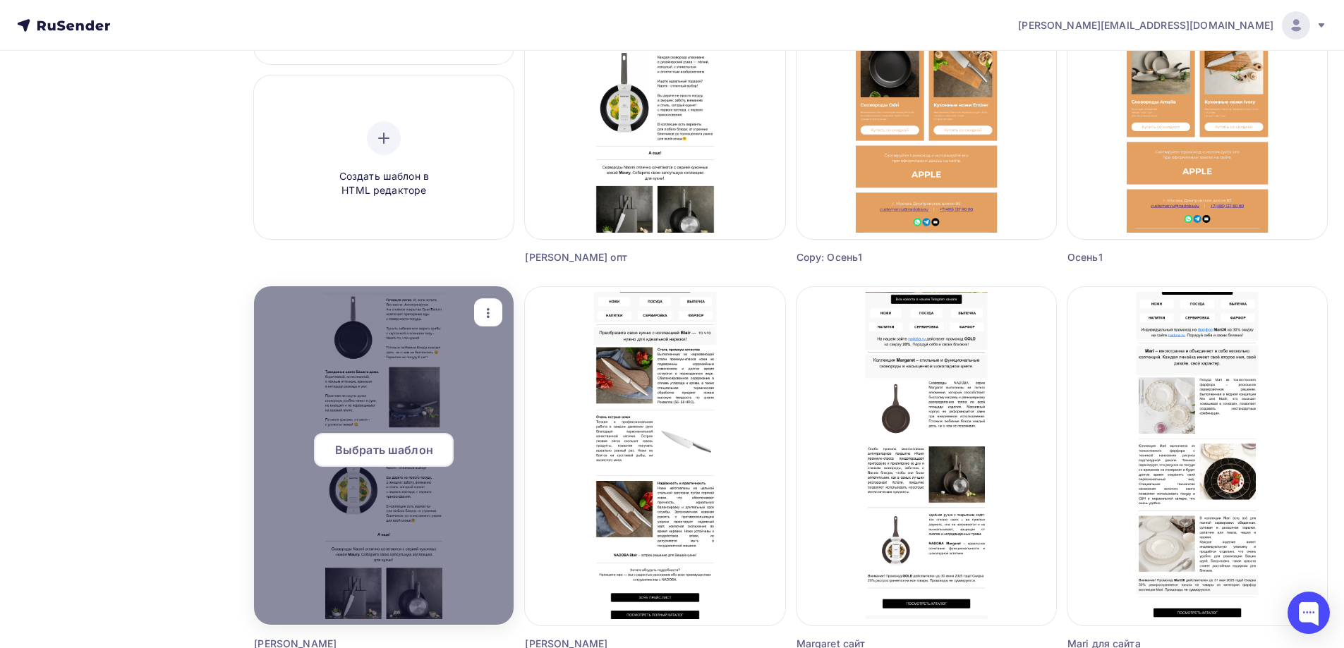
scroll to position [282, 0]
click at [378, 456] on span "Выбрать шаблон" at bounding box center [384, 449] width 98 height 17
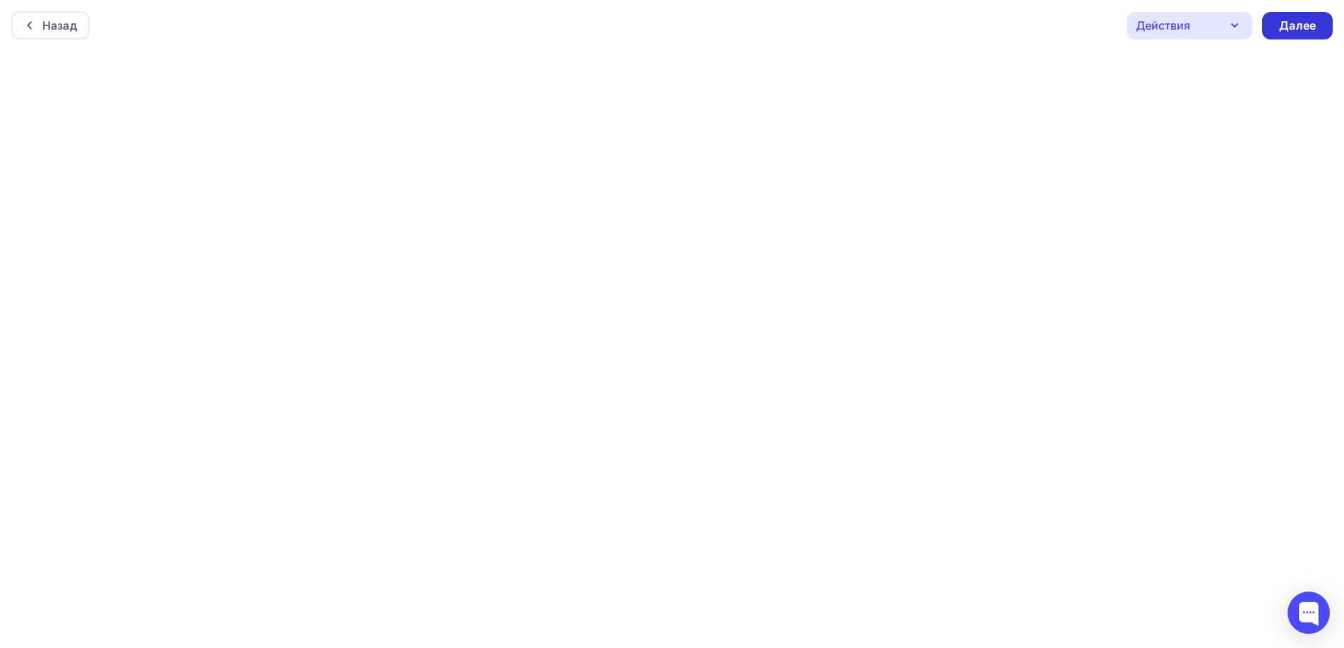
click at [1286, 18] on div "Далее" at bounding box center [1297, 26] width 37 height 16
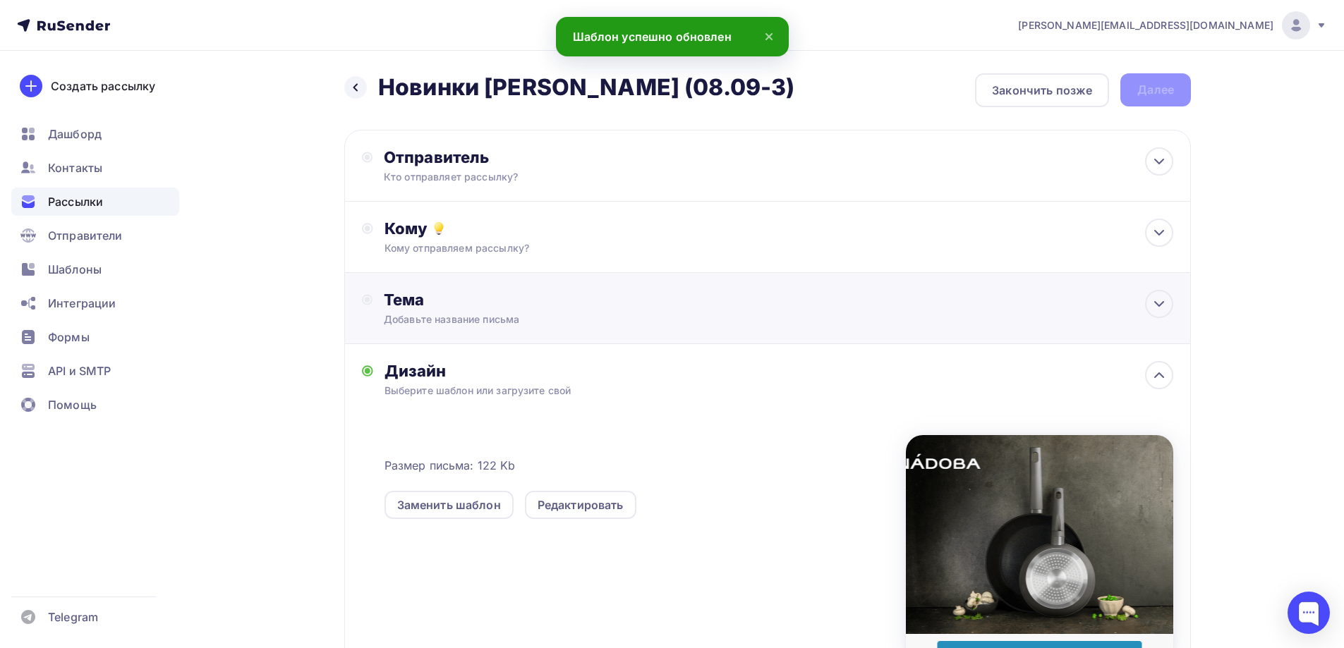
click at [521, 315] on div "Добавьте название письма" at bounding box center [509, 320] width 251 height 14
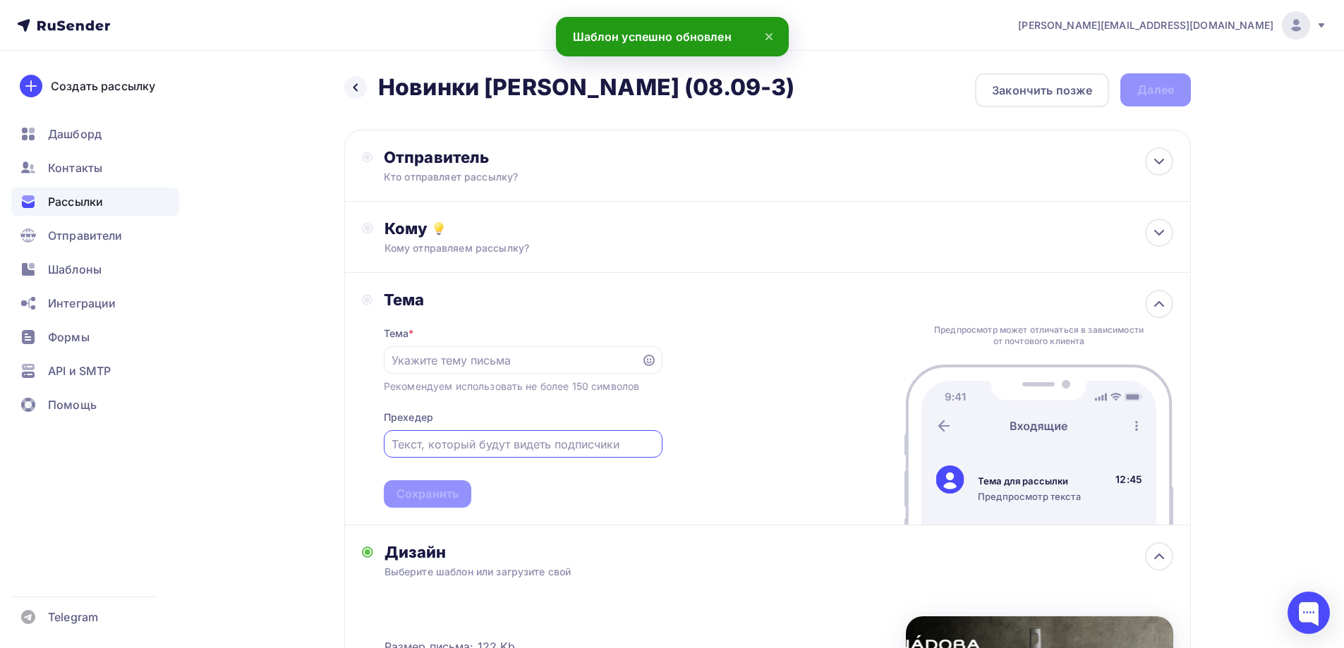
click at [565, 447] on input "text" at bounding box center [523, 444] width 262 height 17
paste input "Встречайте новинки от NADOBA"
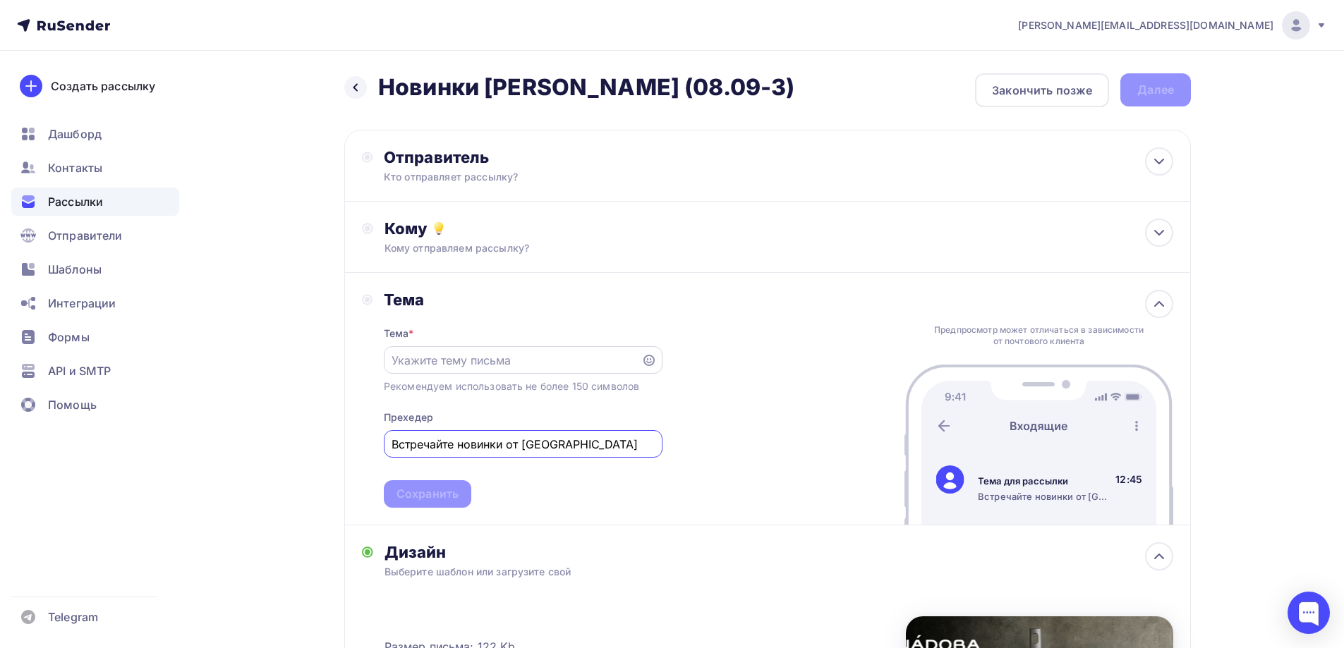
type input "Встречайте новинки от NADOBA"
click at [540, 364] on input "text" at bounding box center [512, 360] width 241 height 17
paste input "Трендовые цвета Вашего дома!"
type input "Трендовые цвета Вашего дома!"
click at [431, 500] on div "Сохранить" at bounding box center [428, 494] width 62 height 16
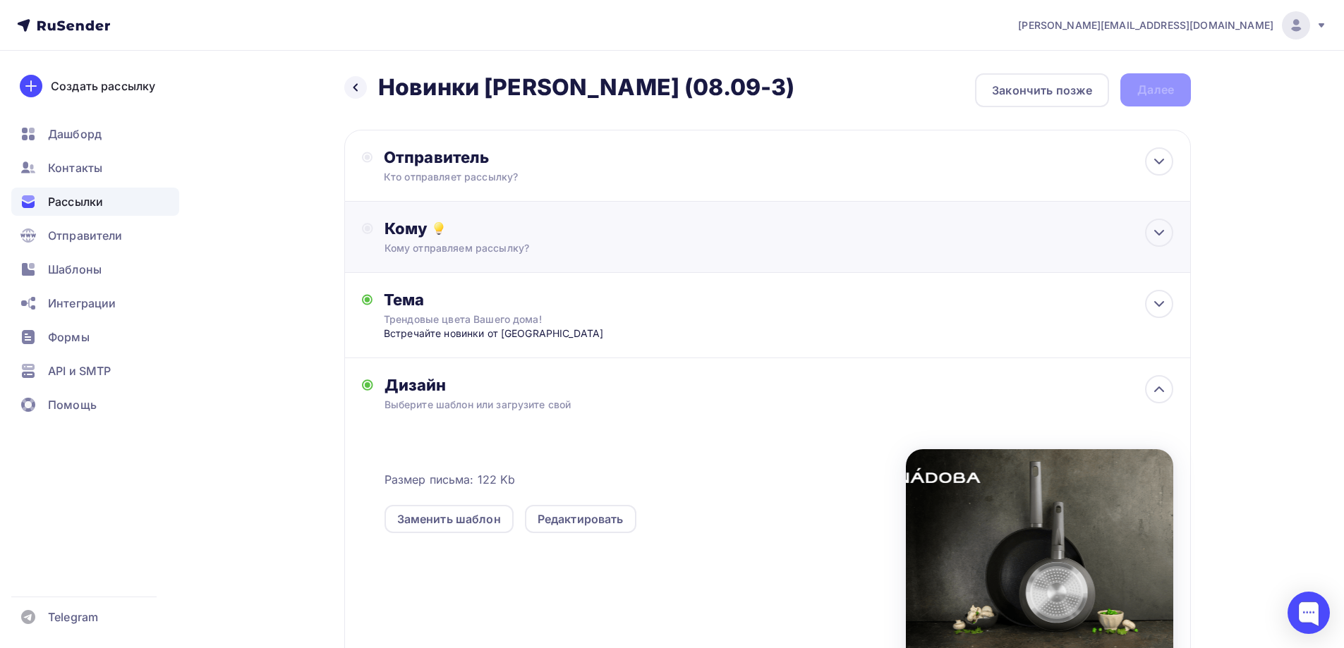
click at [527, 225] on div "Кому" at bounding box center [779, 229] width 789 height 20
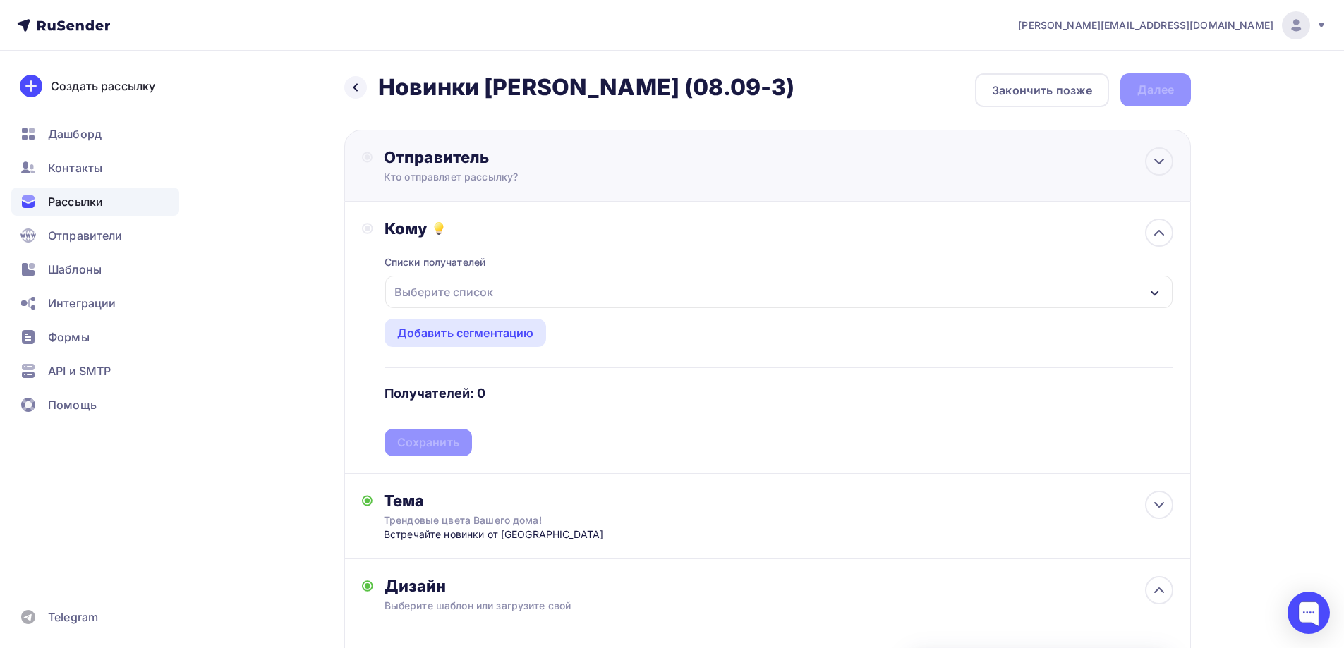
drag, startPoint x: 509, startPoint y: 222, endPoint x: 502, endPoint y: 169, distance: 52.7
click at [507, 217] on div "Кому Списки получателей Выберите список Все списки id База Леонова 20 (144) #24…" at bounding box center [767, 338] width 847 height 272
click at [502, 169] on div "Отправитель Кто отправляет рассылку? Email * a.gorbach@nadoba.eu news@nadoba.ru…" at bounding box center [537, 165] width 306 height 37
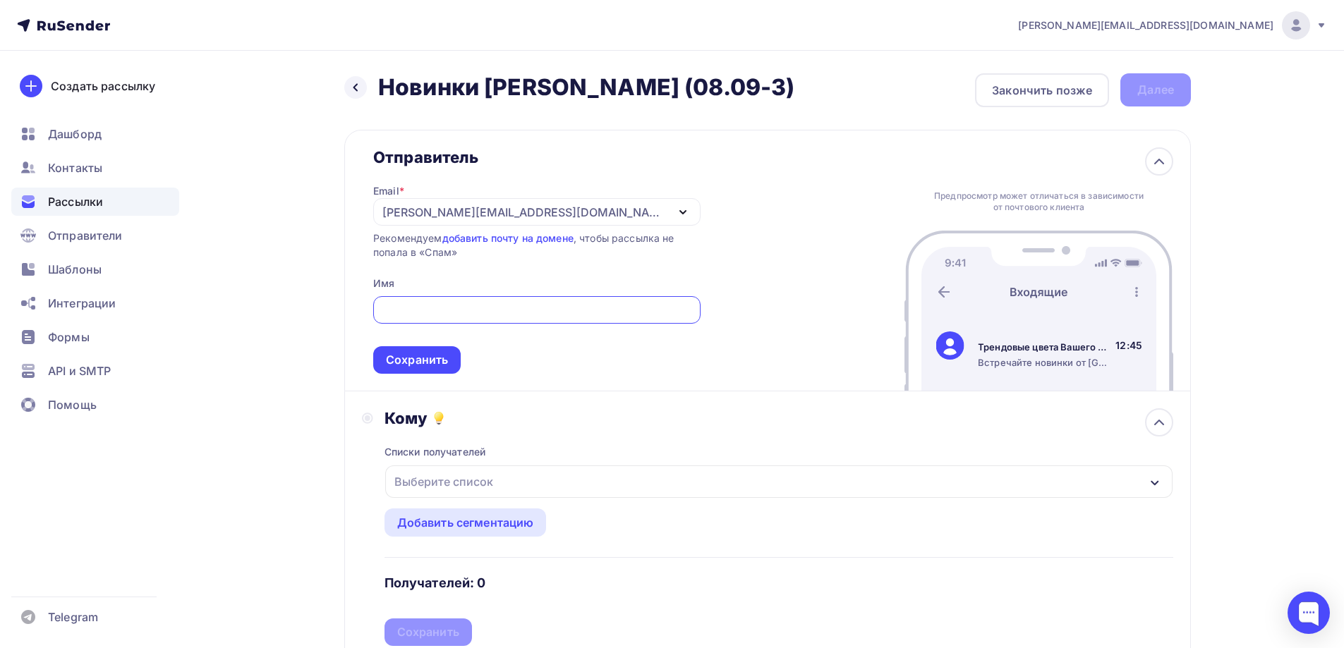
click at [613, 212] on div "[EMAIL_ADDRESS][PERSON_NAME][DOMAIN_NAME]" at bounding box center [536, 212] width 327 height 28
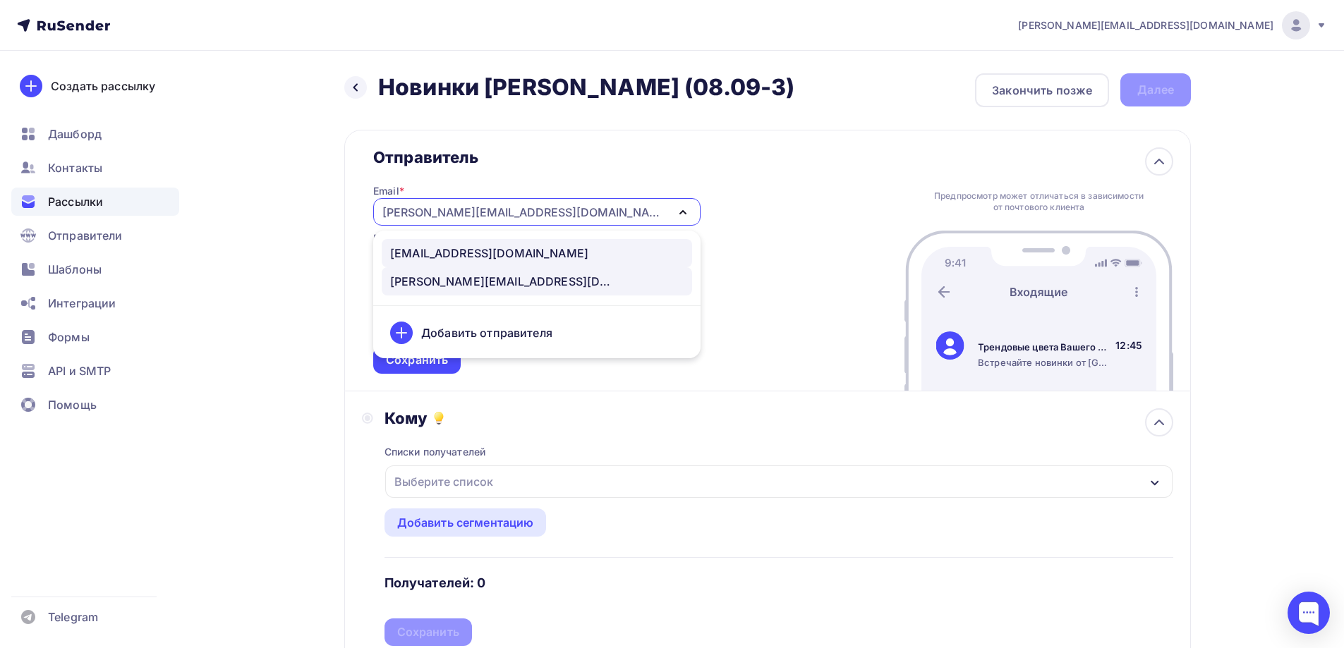
click at [512, 244] on link "news@nadoba.ru" at bounding box center [537, 253] width 310 height 28
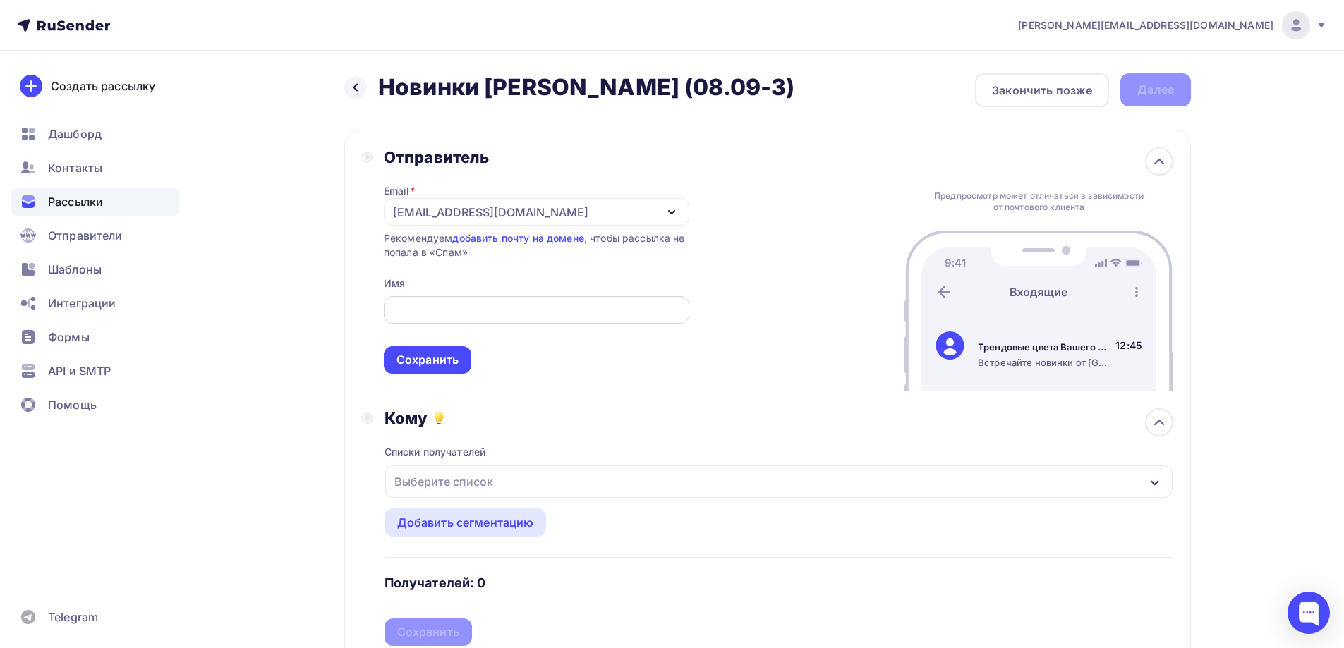
click at [486, 310] on input "text" at bounding box center [536, 310] width 289 height 17
type input "NADOBA"
click at [434, 361] on div "Сохранить" at bounding box center [428, 360] width 62 height 16
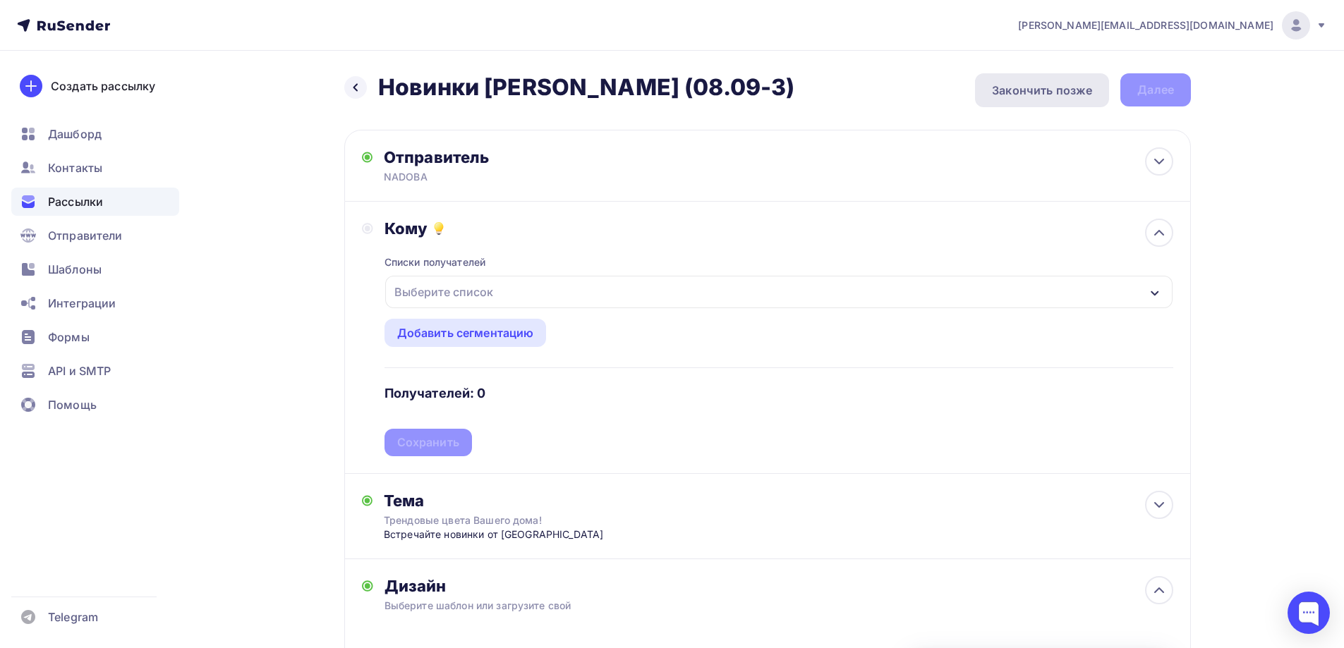
click at [1034, 90] on div "Закончить позже" at bounding box center [1042, 90] width 100 height 17
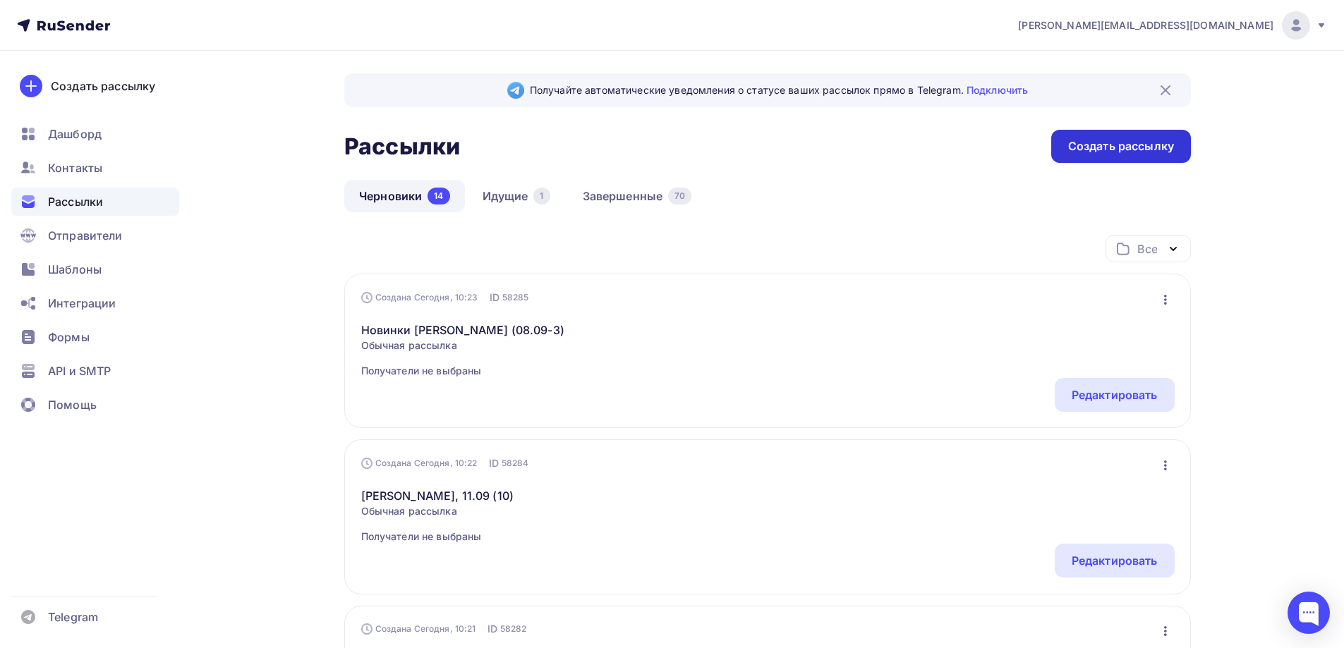
click at [1101, 145] on div "Создать рассылку" at bounding box center [1121, 146] width 106 height 16
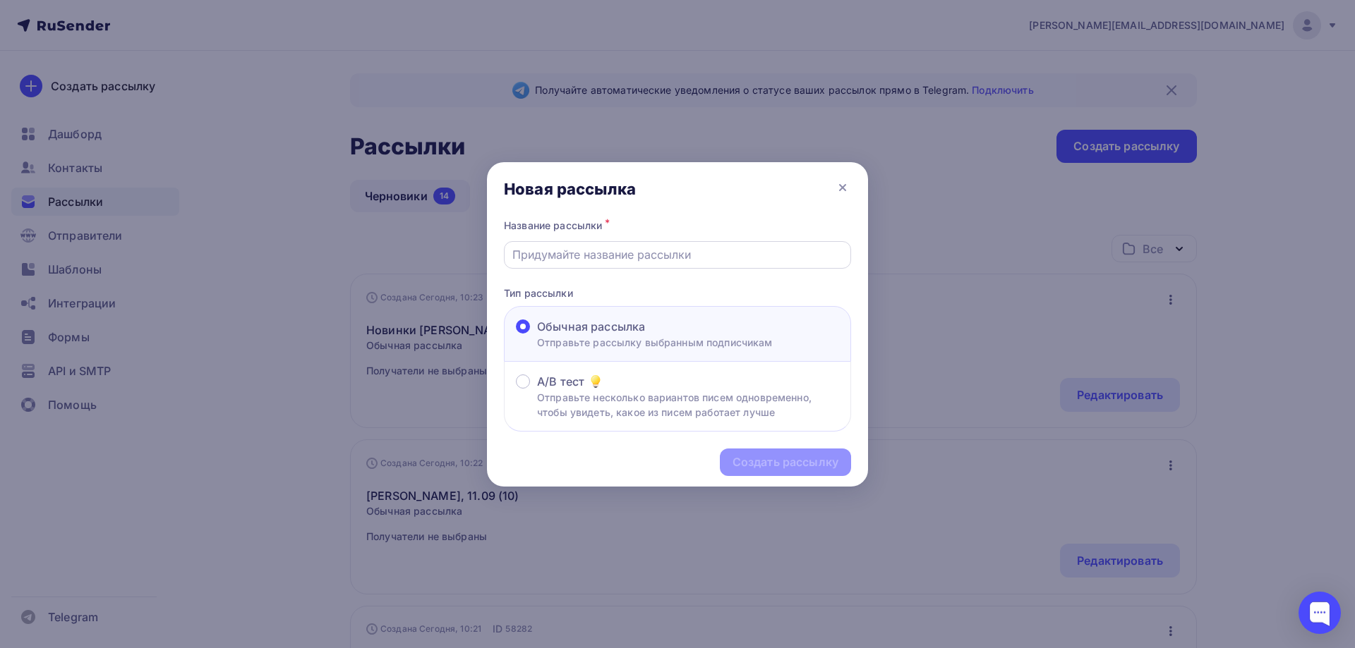
click at [653, 262] on input "text" at bounding box center [677, 254] width 331 height 17
paste input "Новинки Naomi (09.09-4)"
type input "Новинки Naomi (09.09-4)"
click at [767, 444] on div "Создать рассылку" at bounding box center [677, 462] width 381 height 61
click at [778, 467] on div "Создать рассылку" at bounding box center [785, 462] width 106 height 16
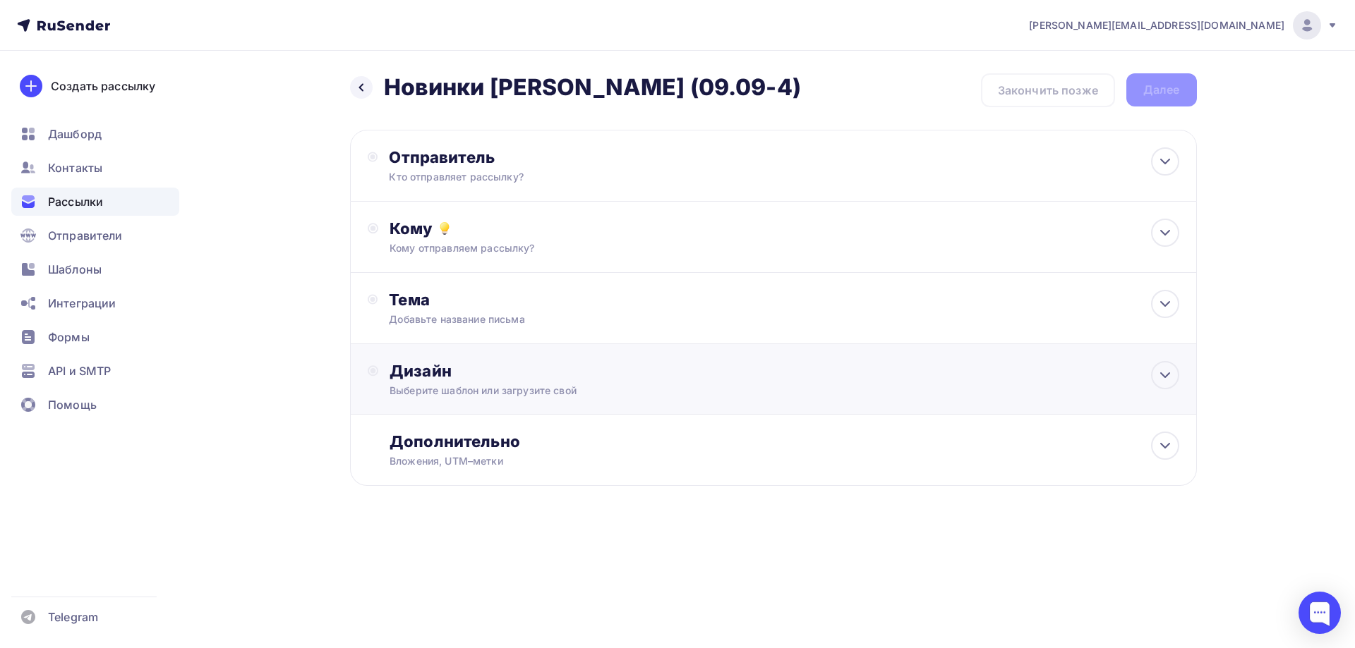
click at [504, 366] on div "Дизайн" at bounding box center [783, 371] width 789 height 20
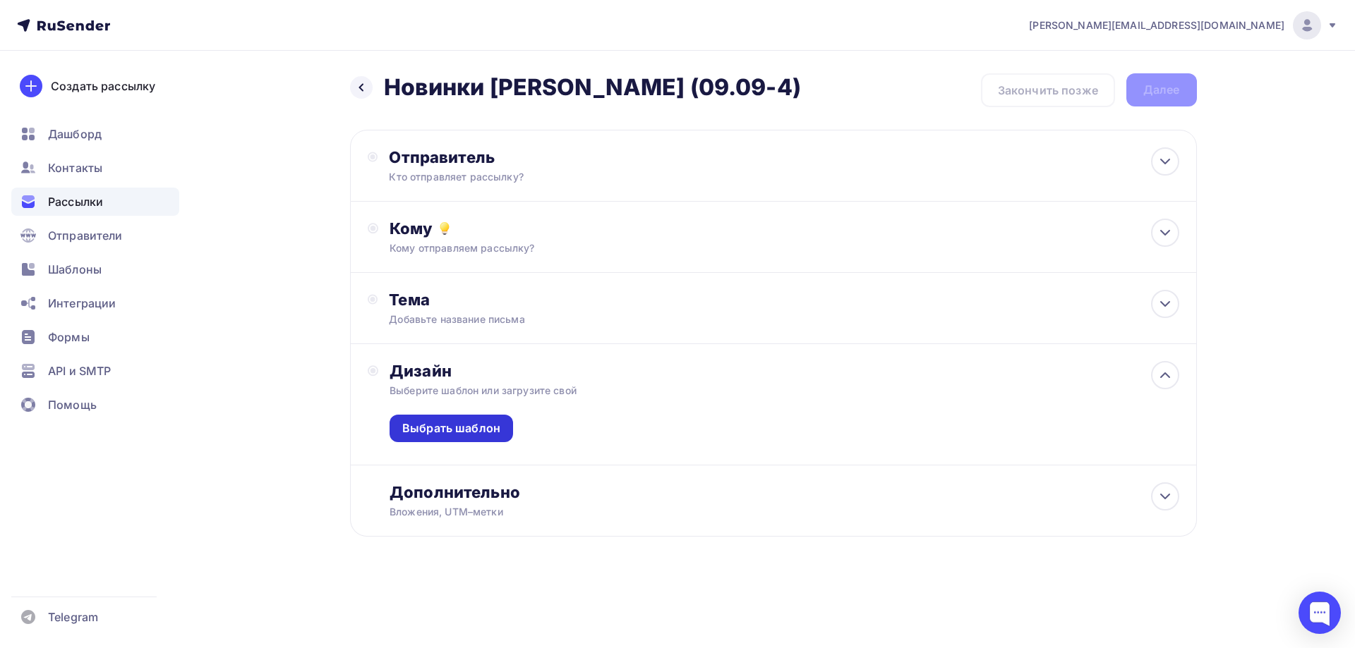
click at [477, 432] on div "Выбрать шаблон" at bounding box center [451, 429] width 98 height 16
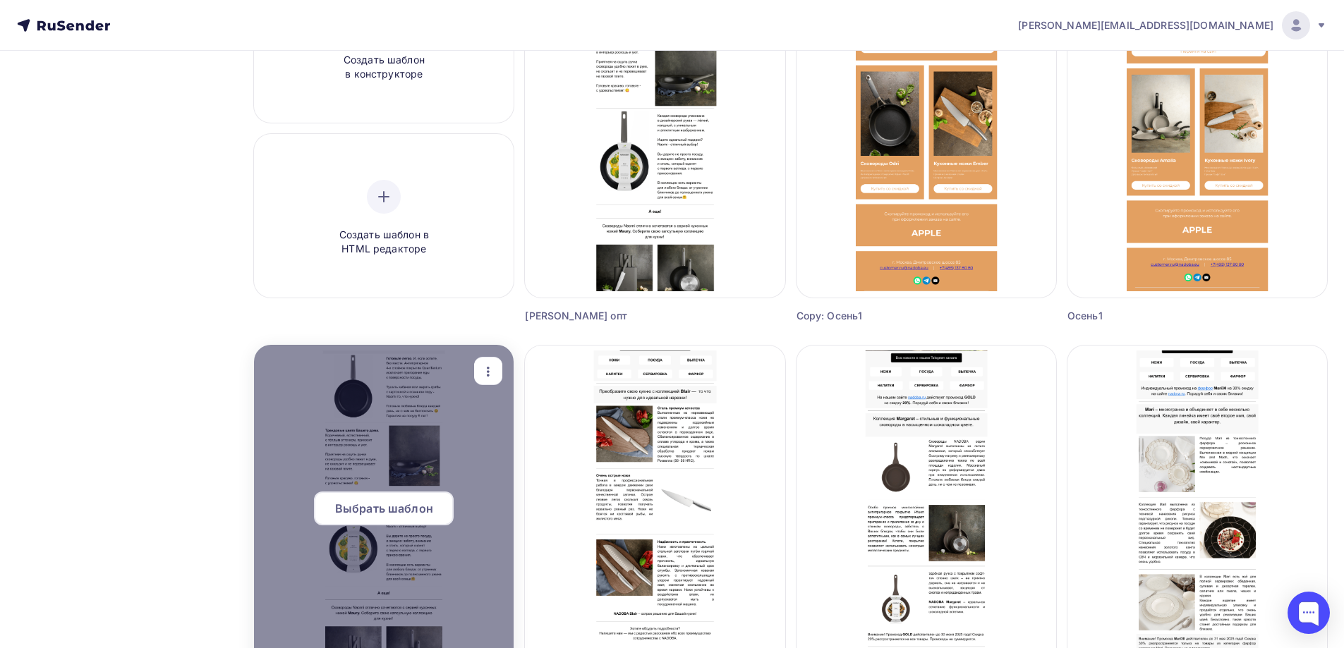
scroll to position [353, 0]
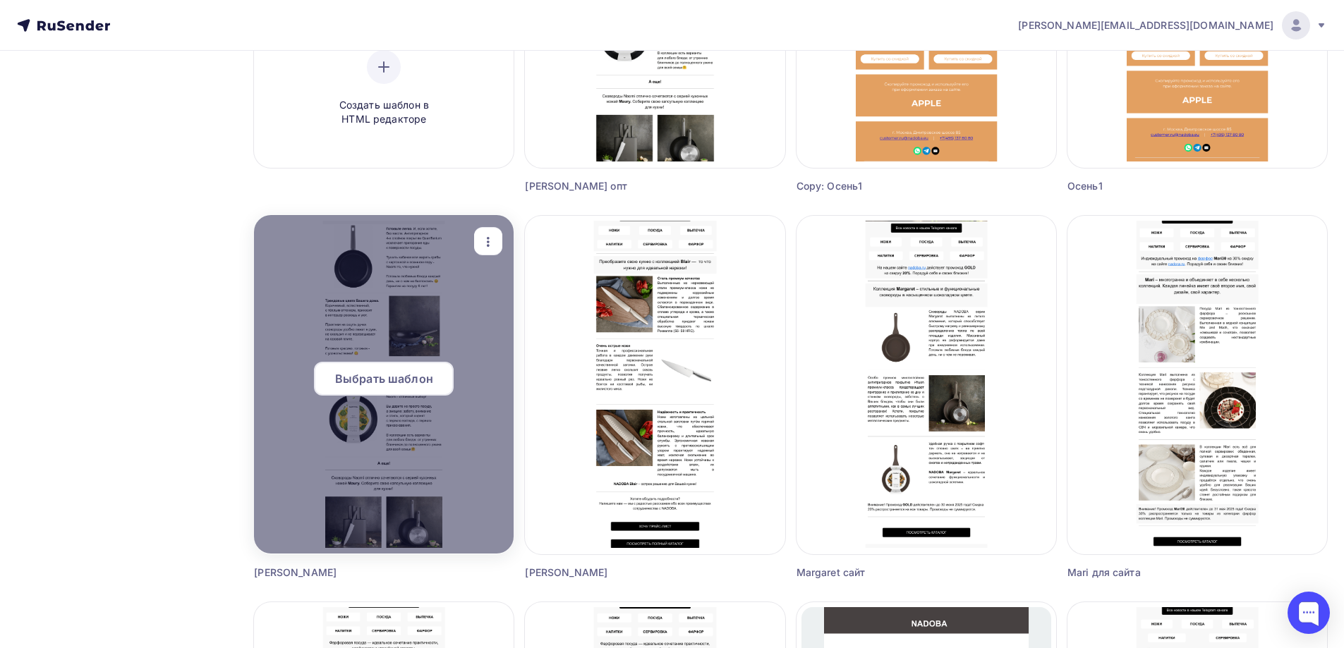
click at [390, 381] on span "Выбрать шаблон" at bounding box center [384, 378] width 98 height 17
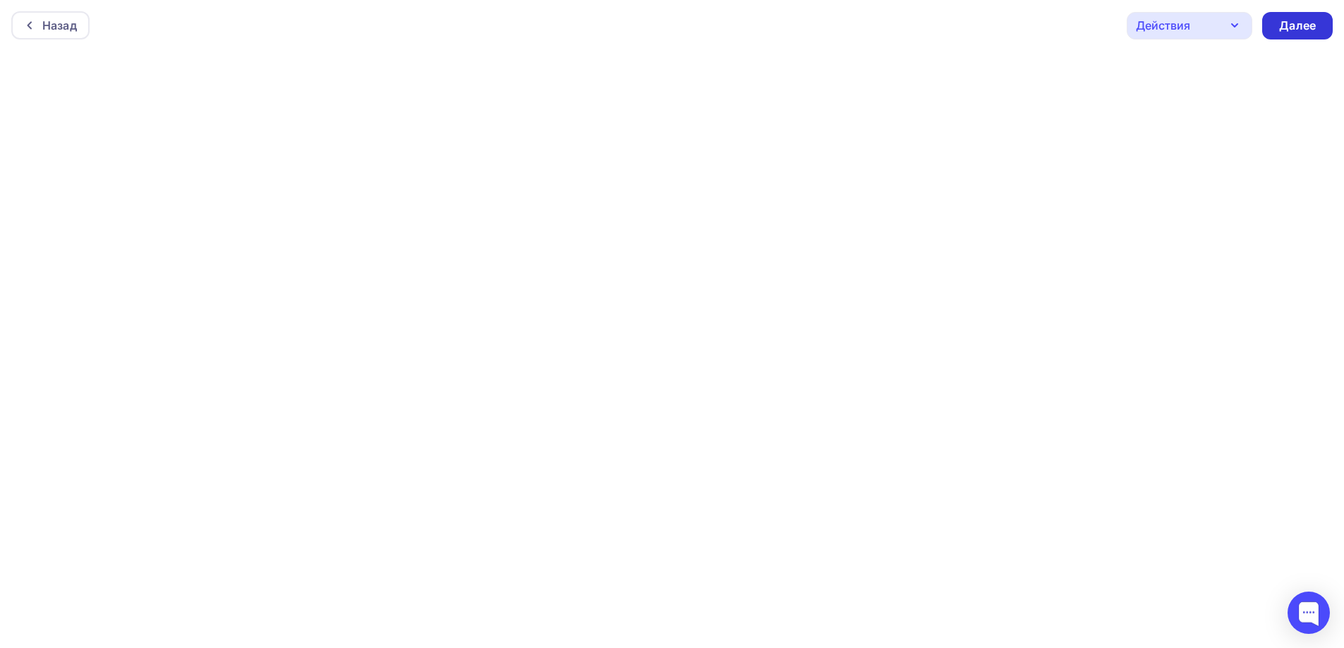
click at [1286, 22] on div "Далее" at bounding box center [1297, 26] width 37 height 16
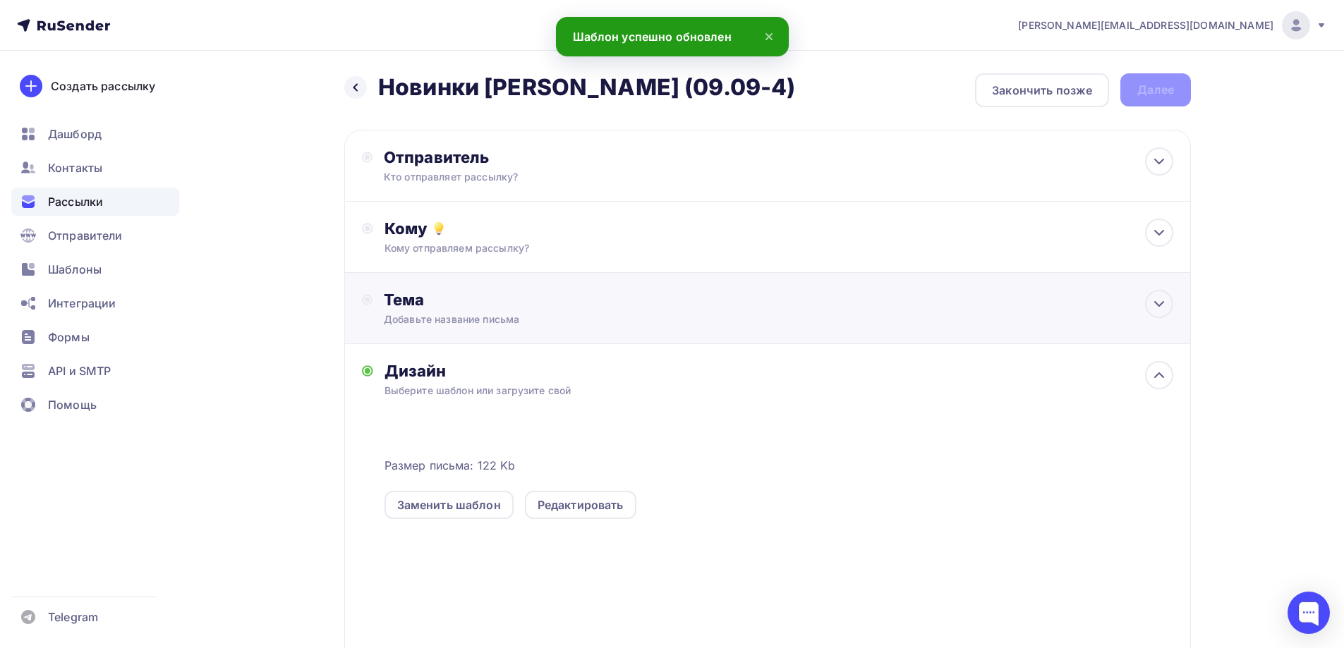
click at [521, 318] on div "Добавьте название письма" at bounding box center [509, 320] width 251 height 14
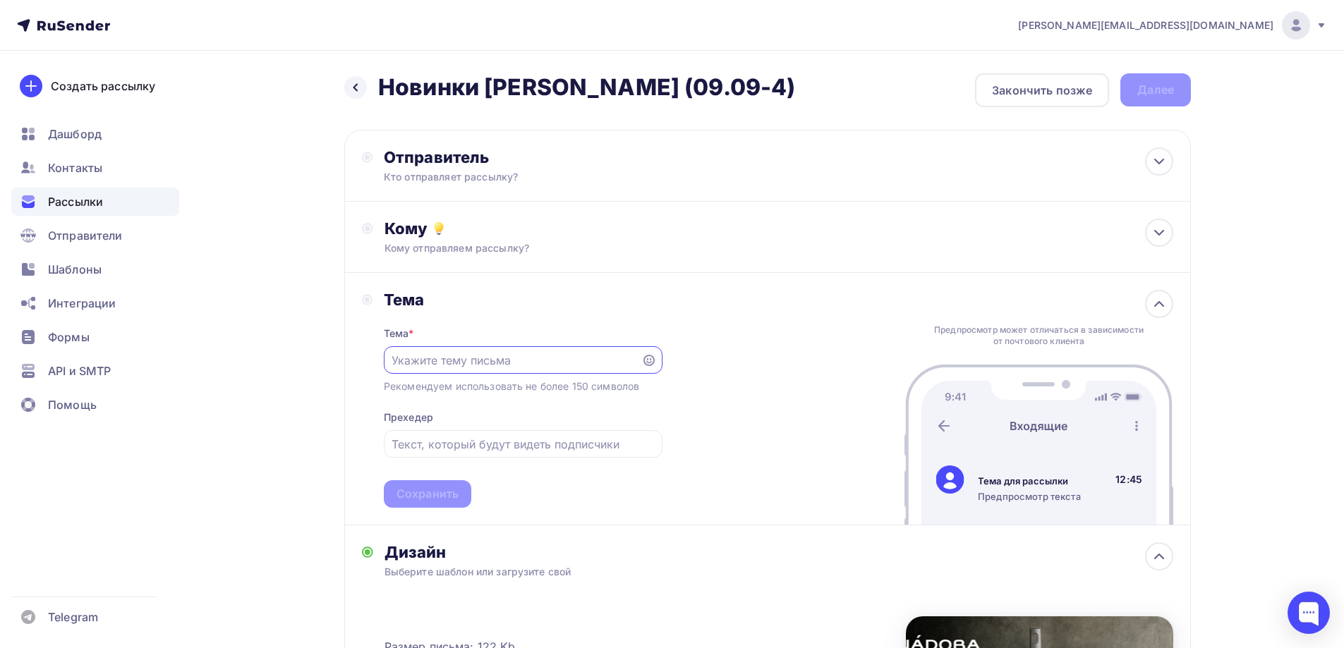
paste input "Трендовые цвета Вашего дома!"
type input "Трендовые цвета Вашего дома!"
click at [430, 440] on input "text" at bounding box center [523, 444] width 262 height 17
paste input "Встречайте новинки от NADOBA"
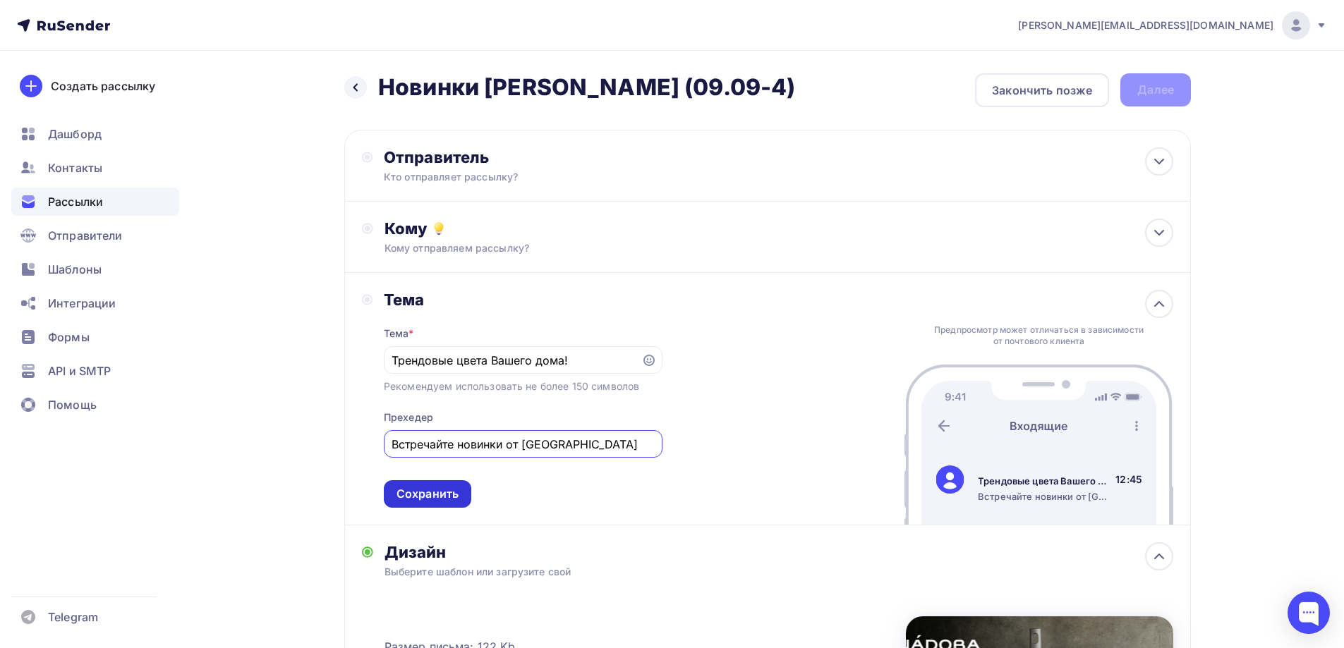
type input "Встречайте новинки от NADOBA"
click at [448, 505] on div "Сохранить" at bounding box center [427, 495] width 87 height 28
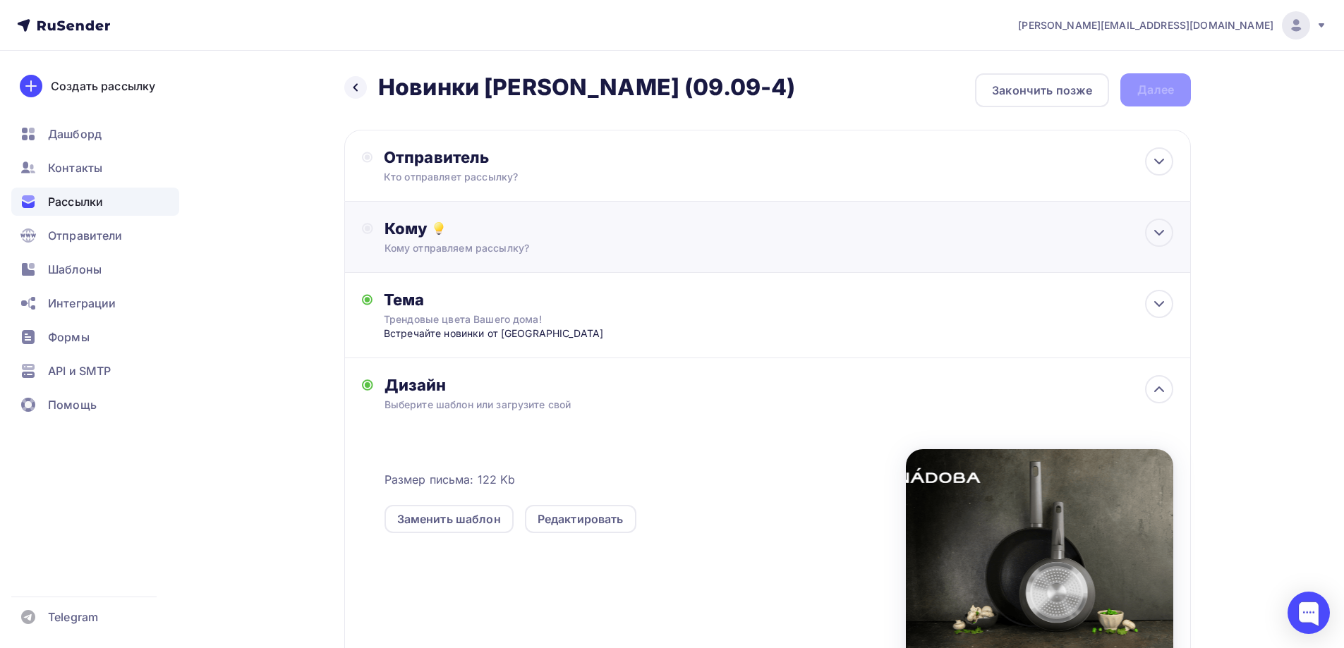
click at [440, 239] on div "Кому Кому отправляем рассылку? Списки получателей Выберите список Все списки id…" at bounding box center [779, 237] width 789 height 37
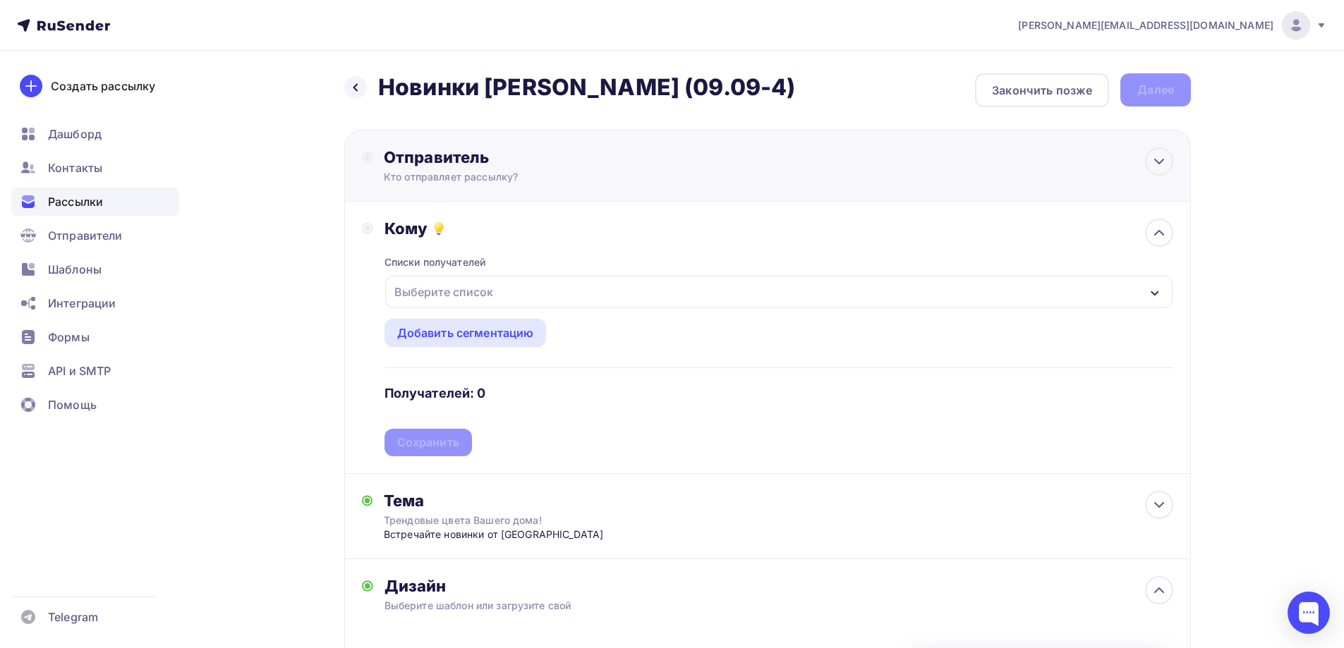
click at [466, 158] on div "Отправитель" at bounding box center [537, 157] width 306 height 20
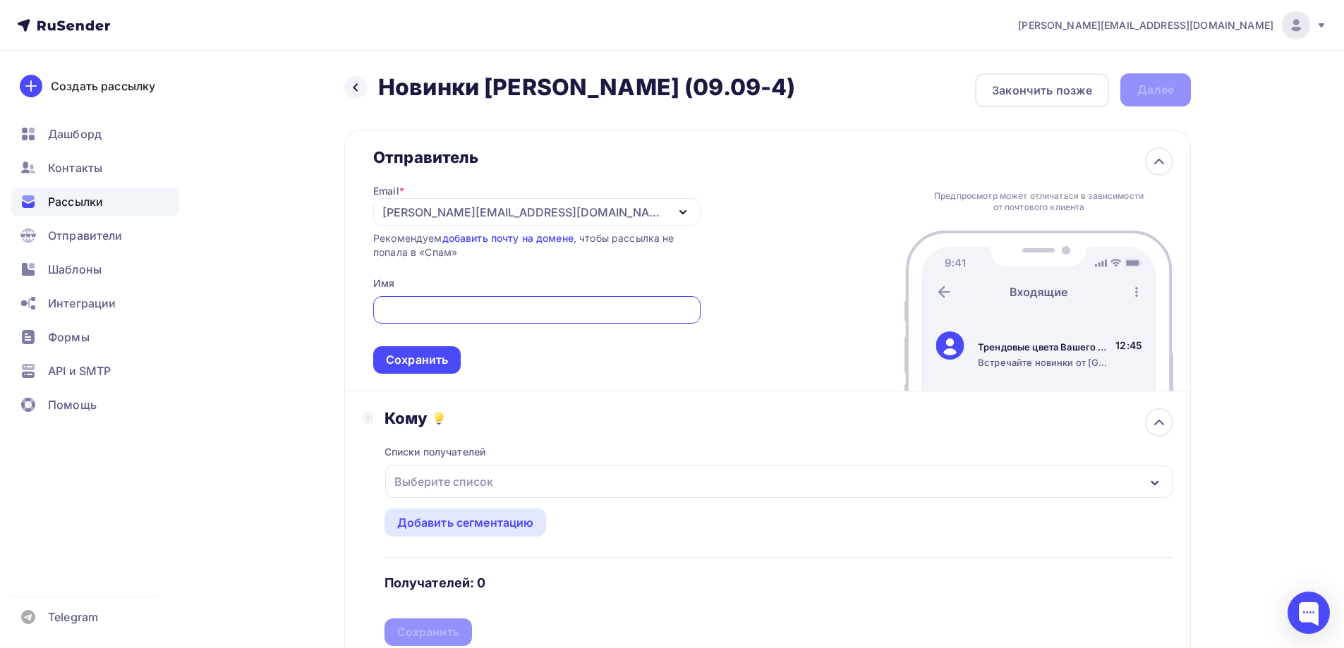
click at [516, 218] on div "[EMAIL_ADDRESS][PERSON_NAME][DOMAIN_NAME]" at bounding box center [524, 212] width 284 height 17
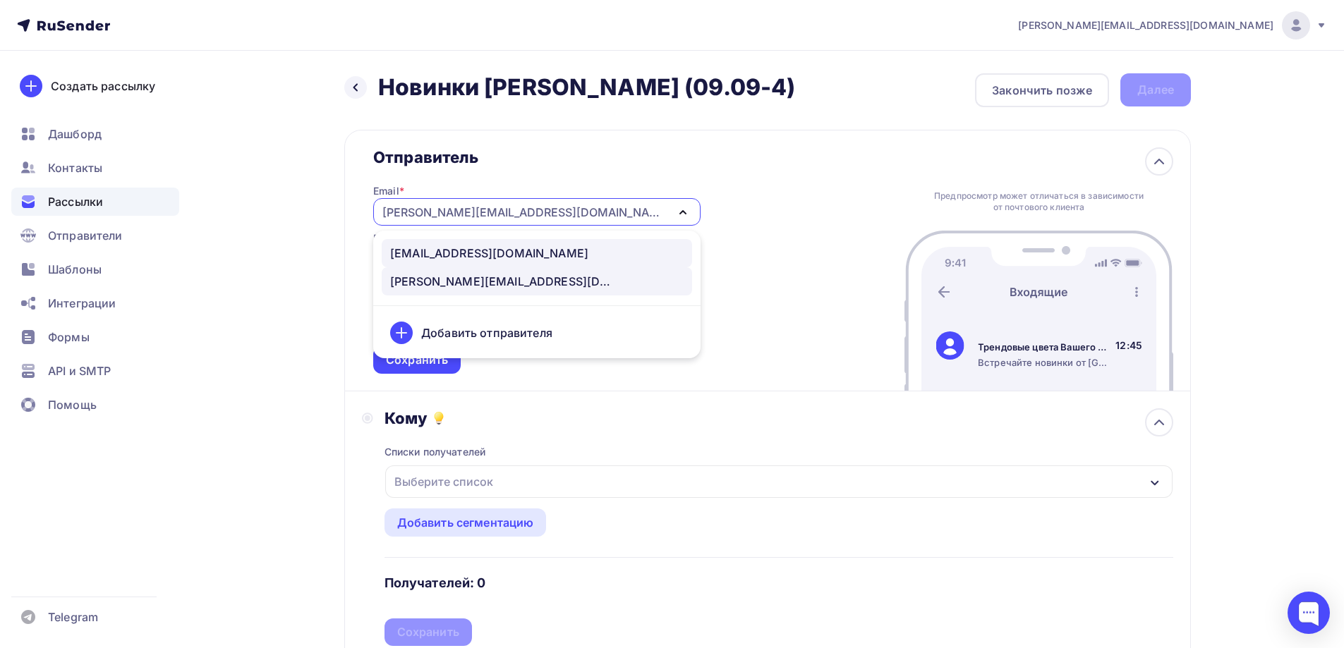
click at [449, 260] on div "news@nadoba.ru" at bounding box center [489, 253] width 198 height 17
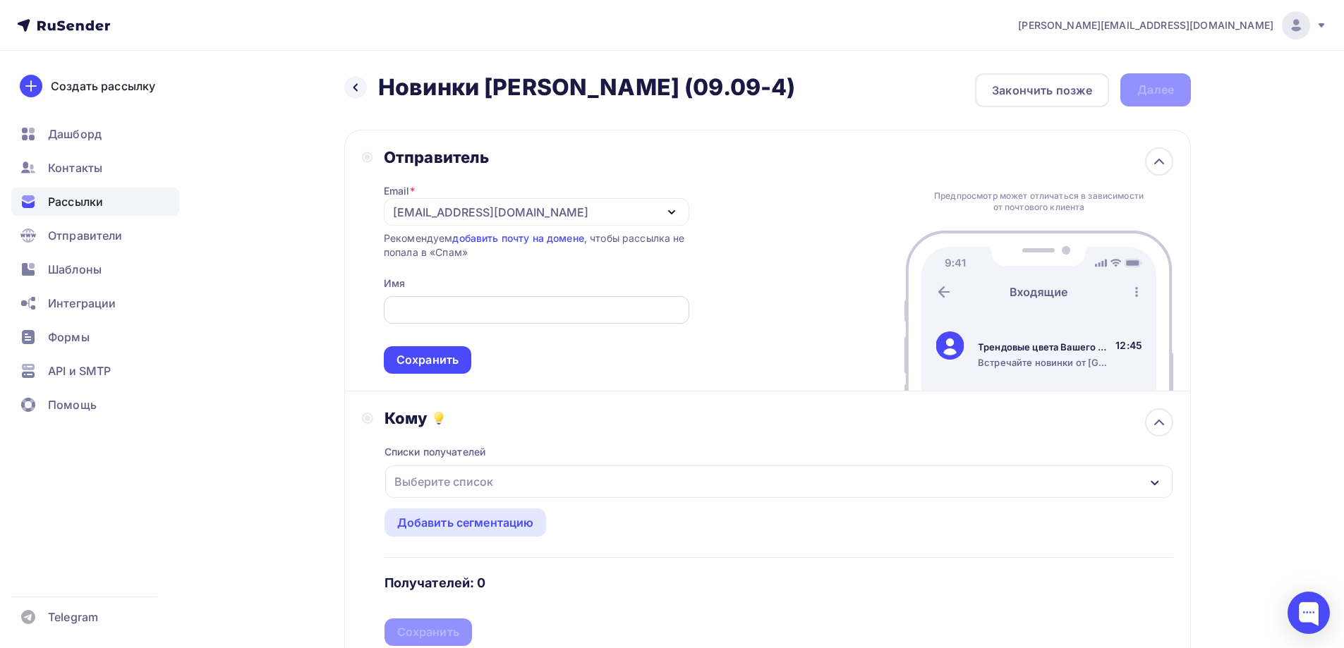
click at [454, 305] on input "text" at bounding box center [536, 310] width 289 height 17
type input "n"
type input "NADOBA"
click at [450, 363] on div "Сохранить" at bounding box center [428, 360] width 62 height 16
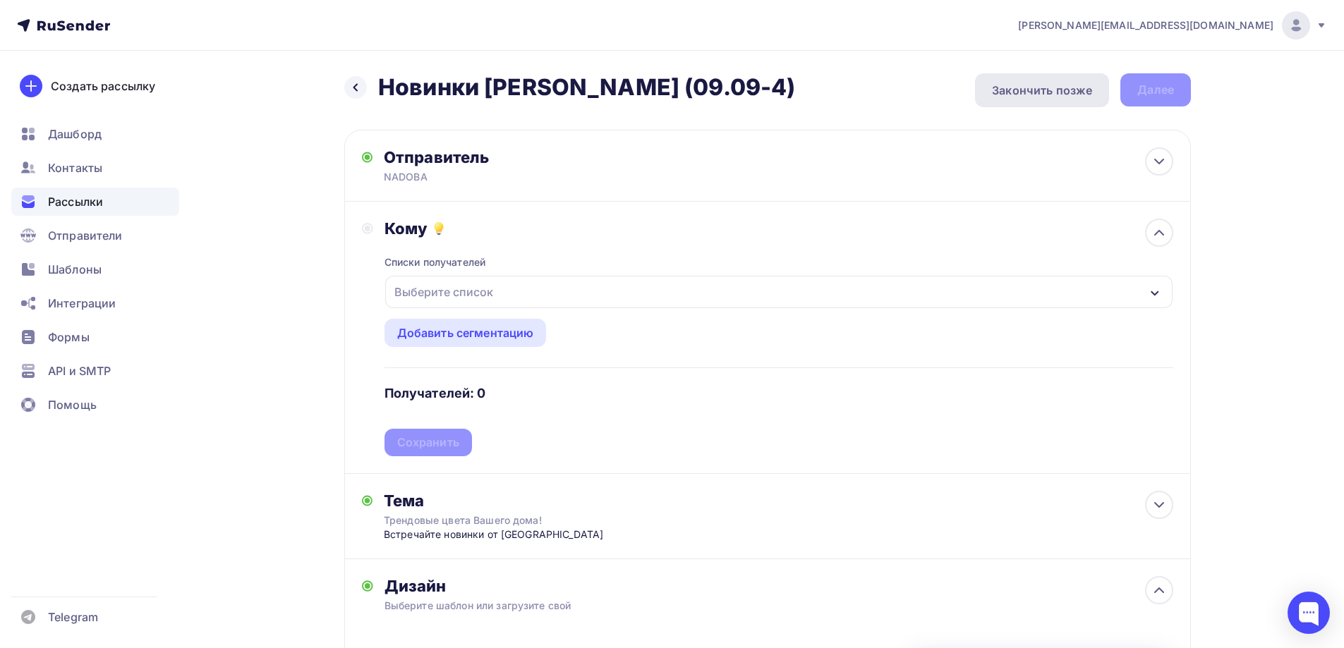
drag, startPoint x: 1064, startPoint y: 99, endPoint x: 1056, endPoint y: 105, distance: 10.6
click at [1063, 98] on div "Закончить позже" at bounding box center [1042, 90] width 134 height 34
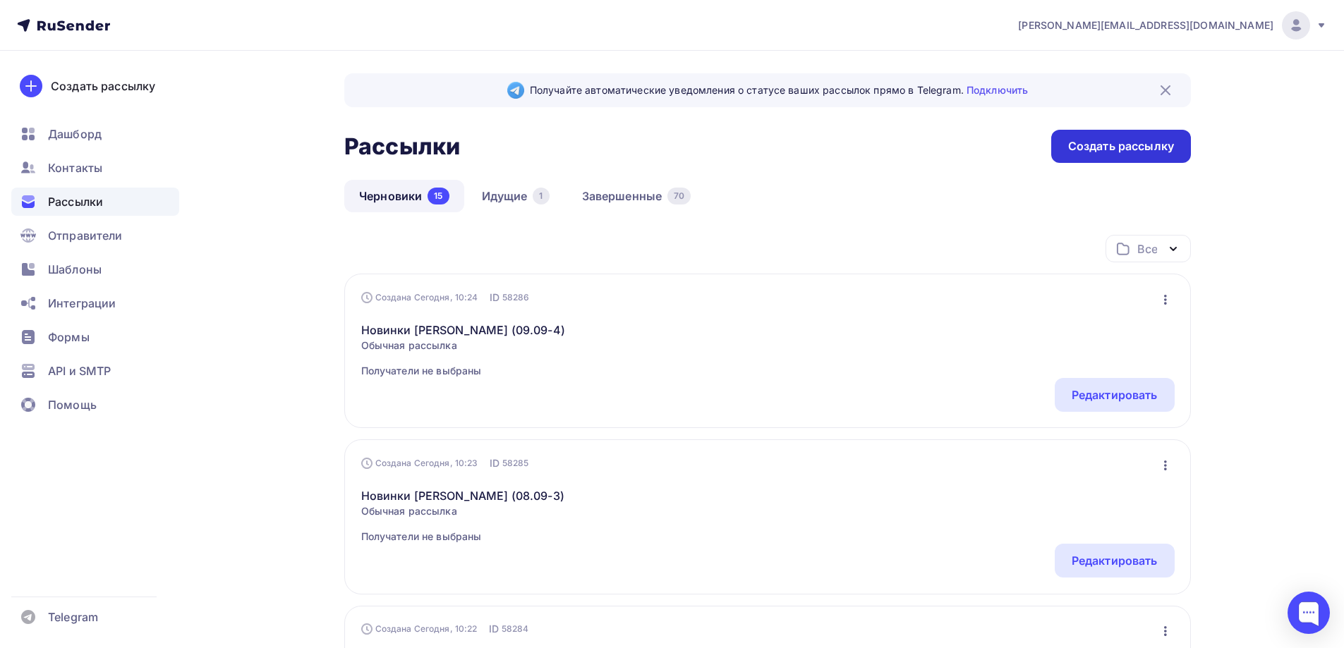
click at [1142, 140] on div "Создать рассылку" at bounding box center [1121, 146] width 106 height 16
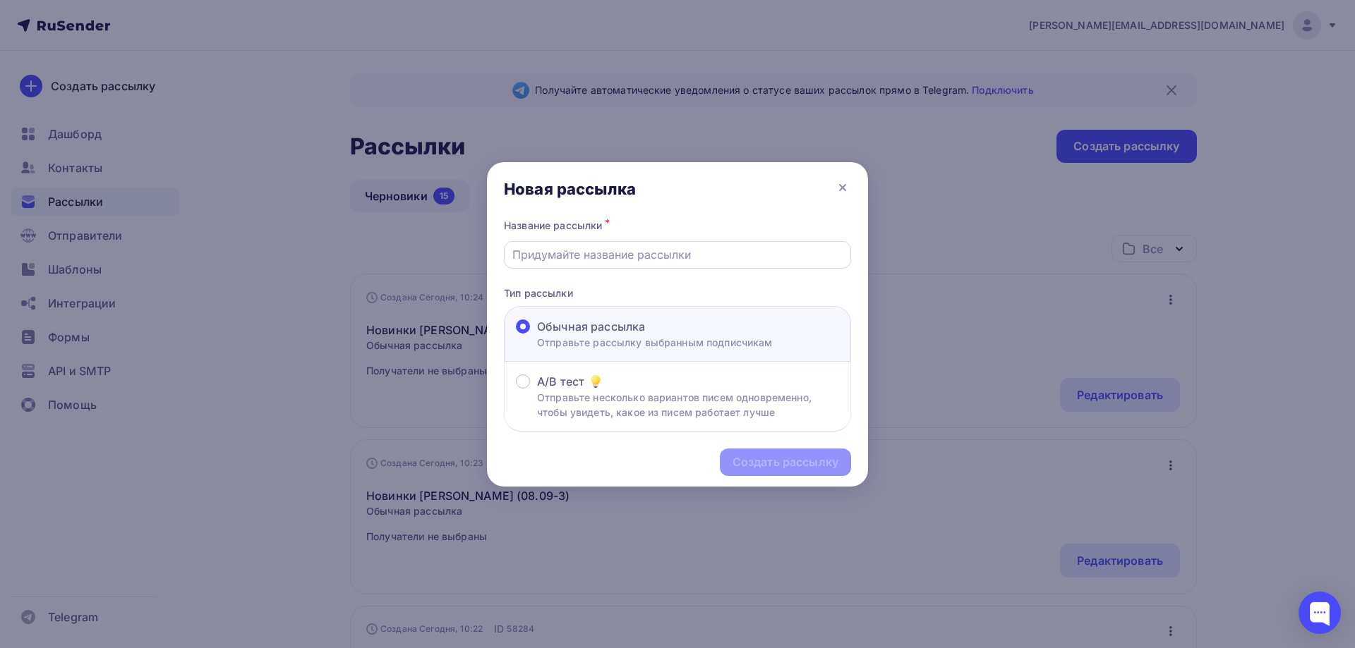
click at [616, 262] on input "text" at bounding box center [677, 254] width 331 height 17
paste input "Новинки Naomi (09.09-5)"
type input "Новинки Naomi (09.09-5)"
click at [768, 451] on div "Создать рассылку" at bounding box center [785, 463] width 131 height 28
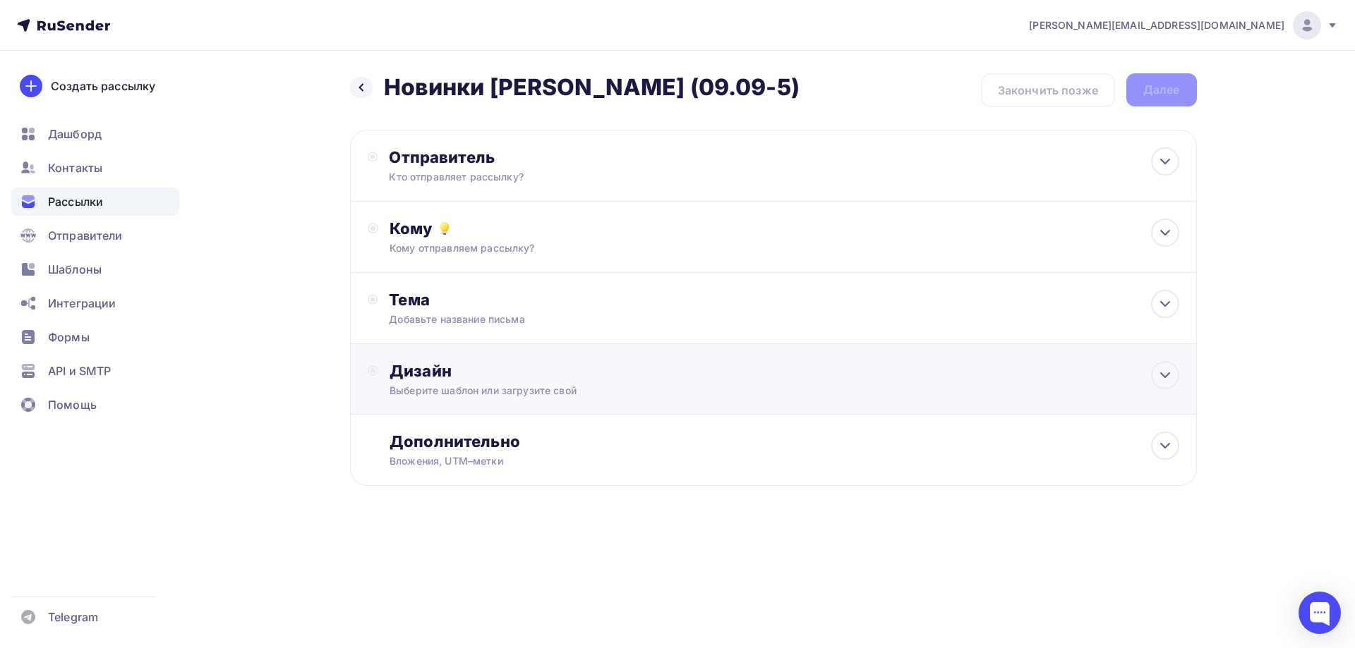
click at [562, 375] on div "Дизайн" at bounding box center [783, 371] width 789 height 20
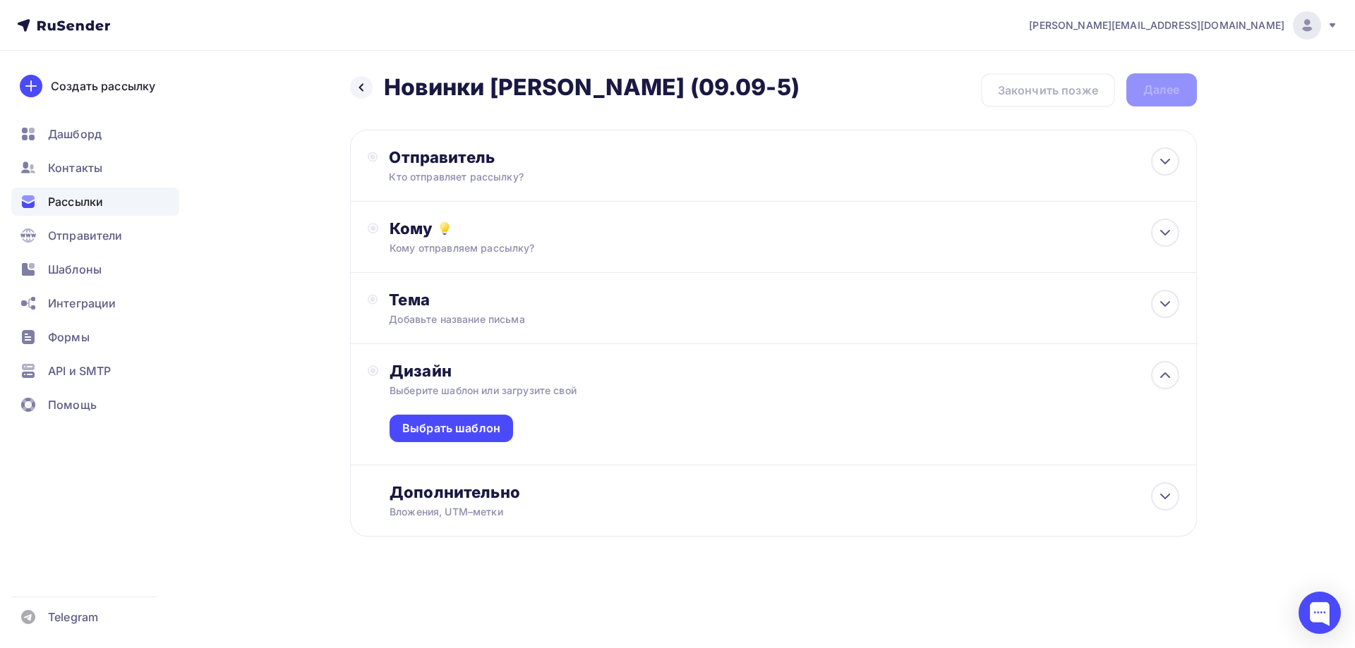
click at [480, 444] on div "Выбрать шаблон" at bounding box center [783, 431] width 789 height 67
click at [481, 426] on div "Выбрать шаблон" at bounding box center [451, 429] width 98 height 16
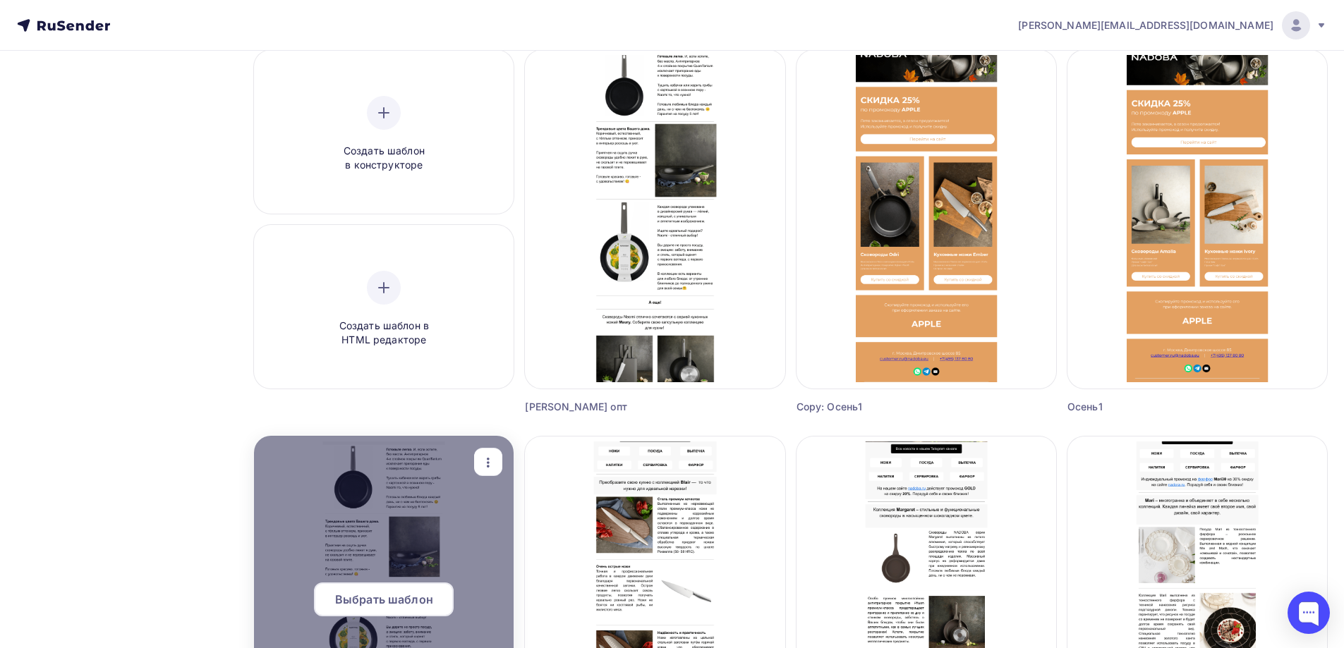
scroll to position [282, 0]
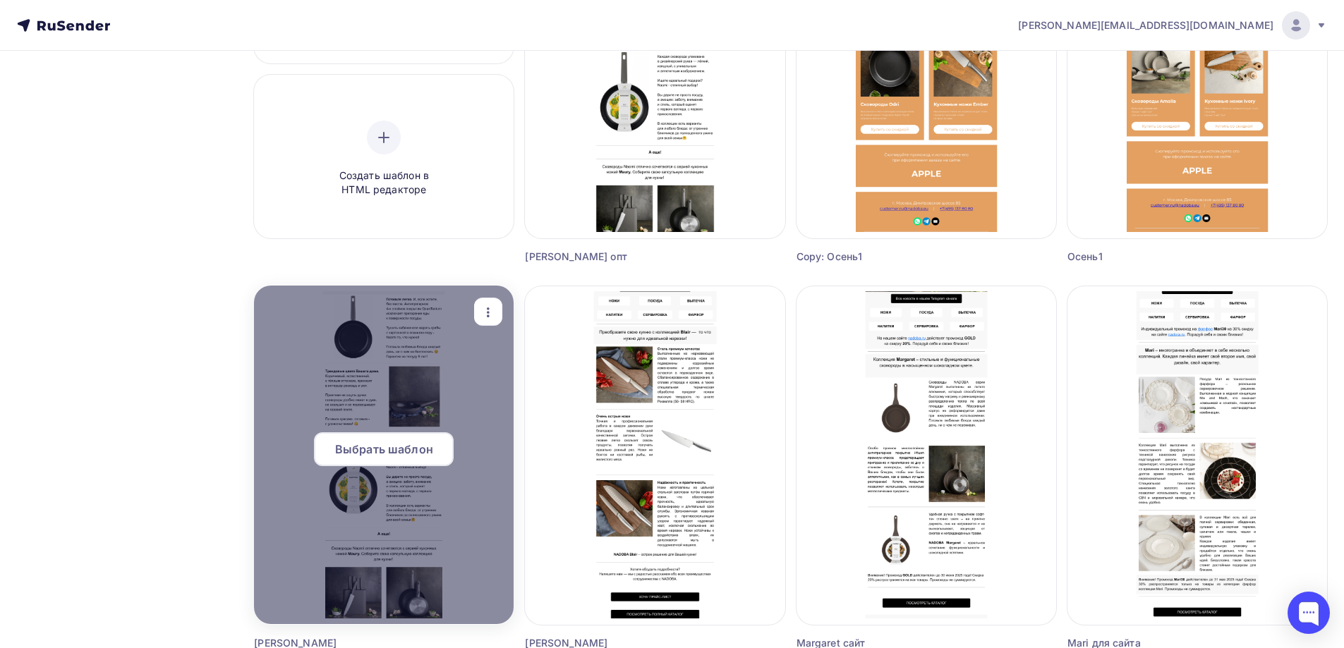
click at [399, 440] on div "Выбрать шаблон" at bounding box center [384, 450] width 140 height 34
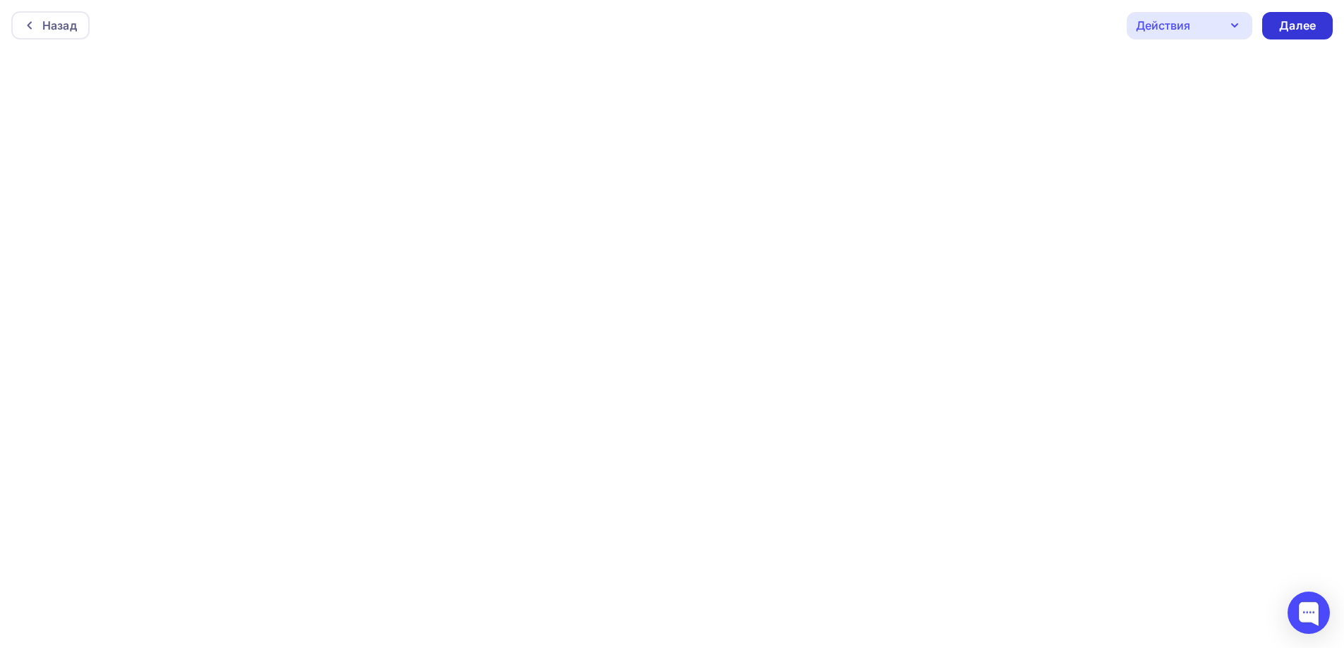
click at [1317, 37] on div "Далее" at bounding box center [1297, 26] width 71 height 28
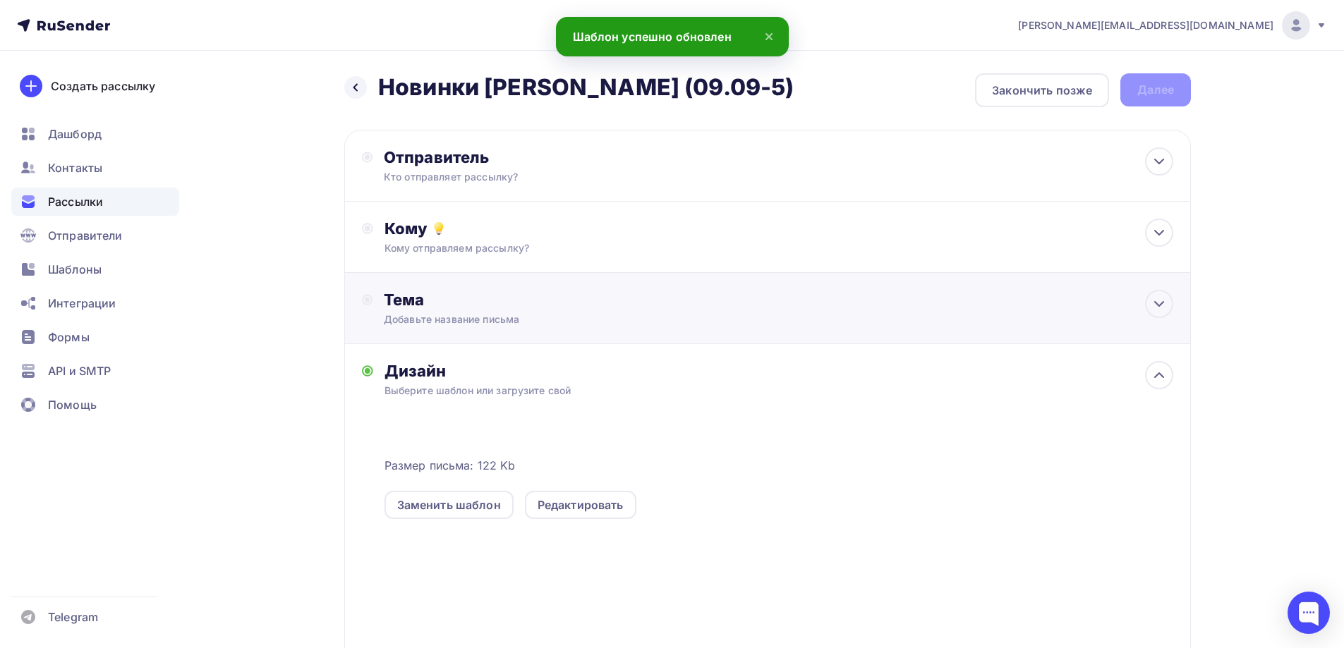
click at [457, 306] on div "Тема" at bounding box center [523, 300] width 279 height 20
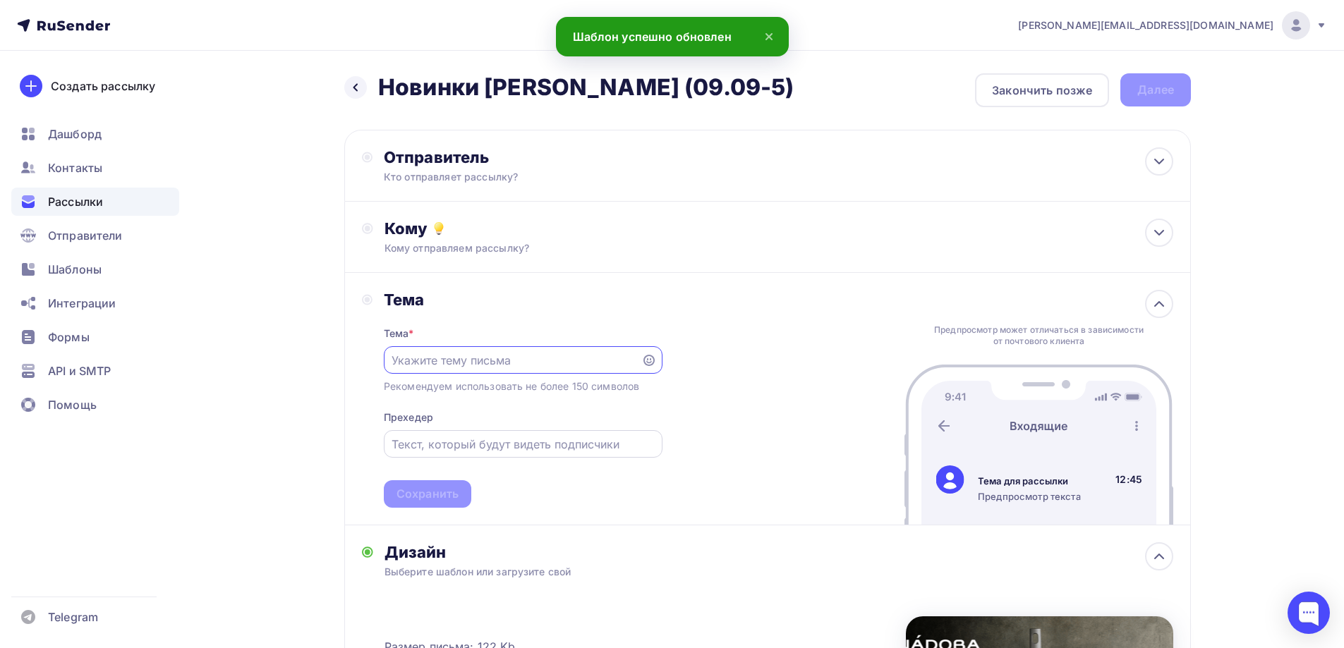
click at [470, 443] on input "text" at bounding box center [523, 444] width 262 height 17
paste input "Встречайте новинки от NADOBA"
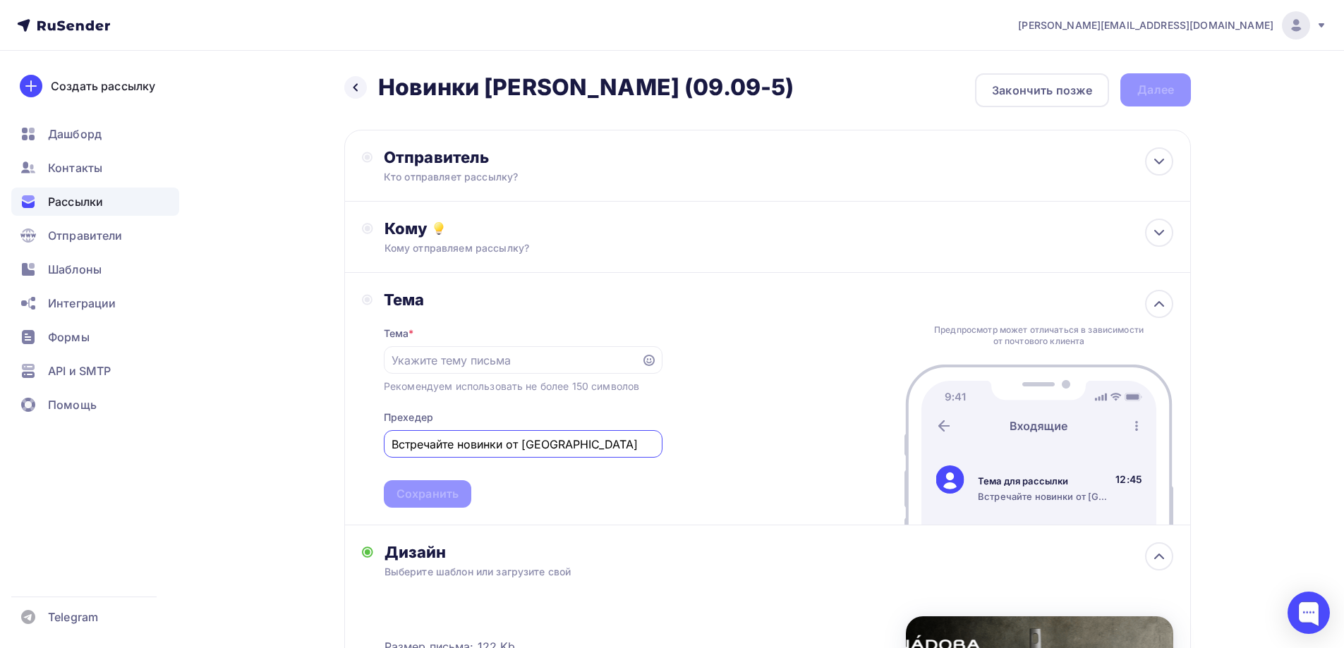
type input "Встречайте новинки от NADOBA"
click at [524, 352] on input "text" at bounding box center [512, 360] width 241 height 17
paste input "Трендовые цвета Вашего дома!"
click at [433, 487] on div "Сохранить" at bounding box center [428, 494] width 62 height 16
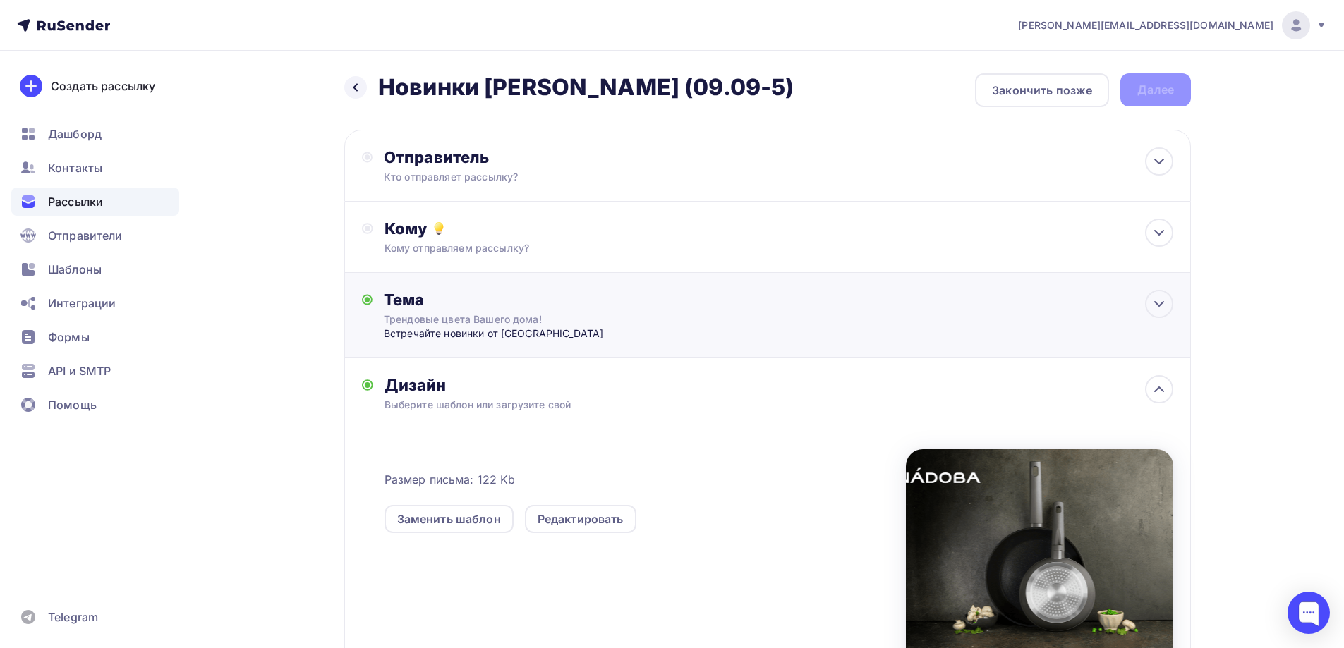
click at [439, 334] on div "Встречайте новинки от NADOBA" at bounding box center [523, 334] width 279 height 14
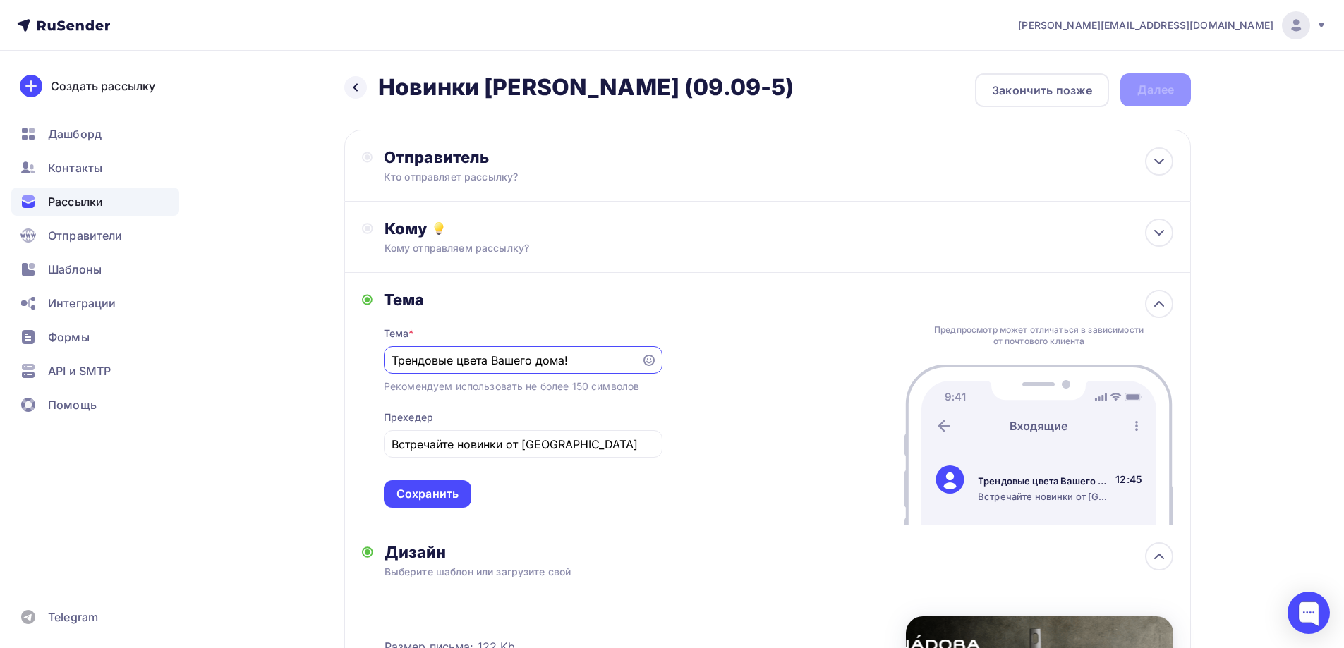
click at [397, 358] on input "Трендовые цвета Вашего дома!" at bounding box center [512, 360] width 241 height 17
type input "Трендовые цвета Вашего дома!"
click at [453, 491] on div "Сохранить" at bounding box center [428, 494] width 62 height 16
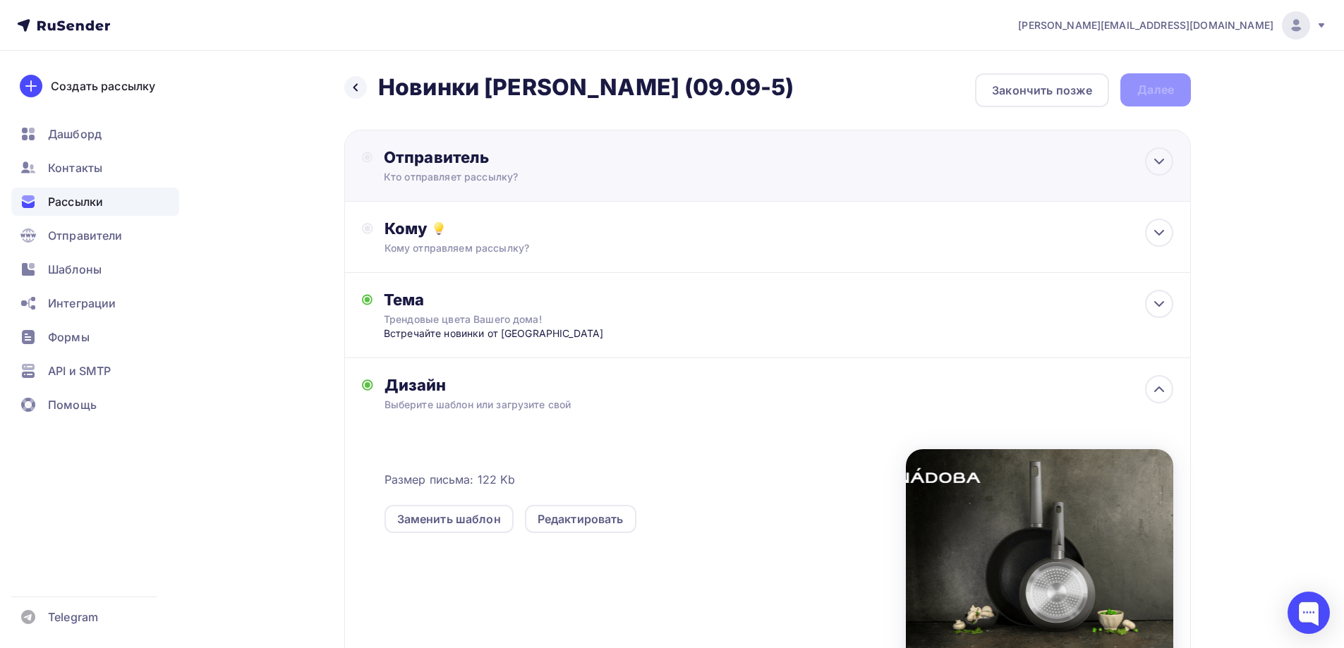
click at [512, 184] on div "Отправитель Кто отправляет рассылку? Email * a.gorbach@nadoba.eu news@nadoba.ru…" at bounding box center [767, 166] width 847 height 72
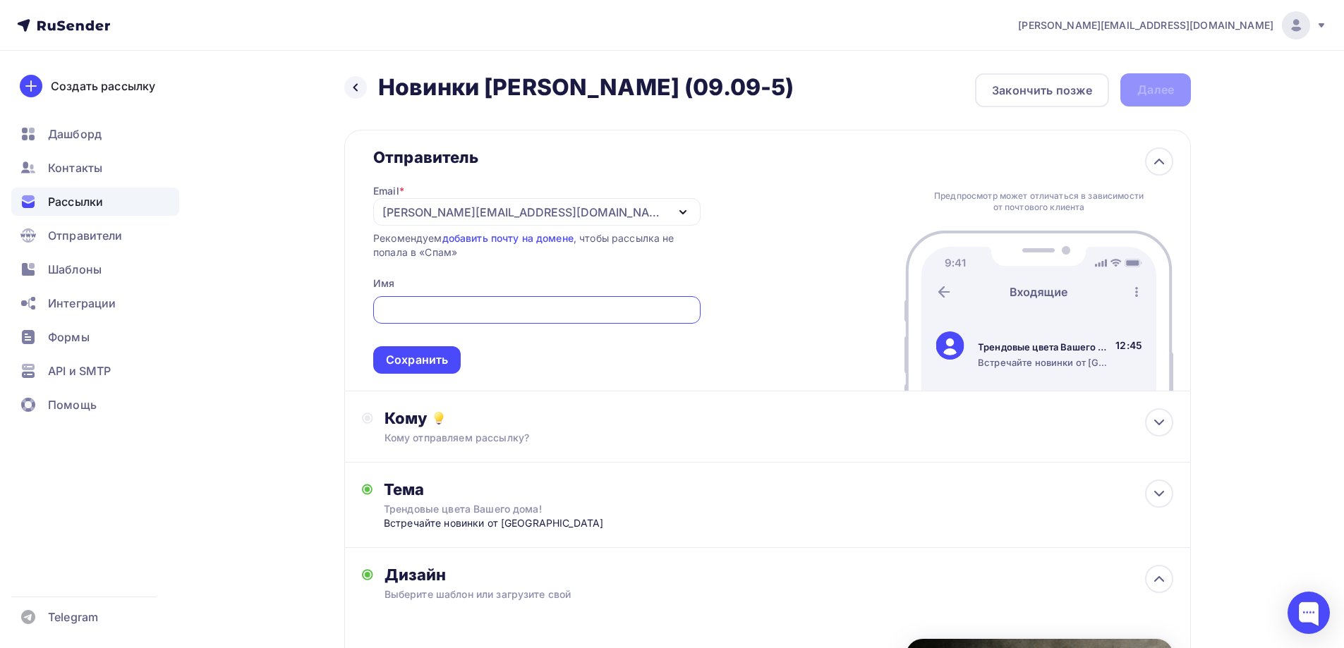
click at [519, 210] on div "[EMAIL_ADDRESS][PERSON_NAME][DOMAIN_NAME]" at bounding box center [536, 212] width 327 height 28
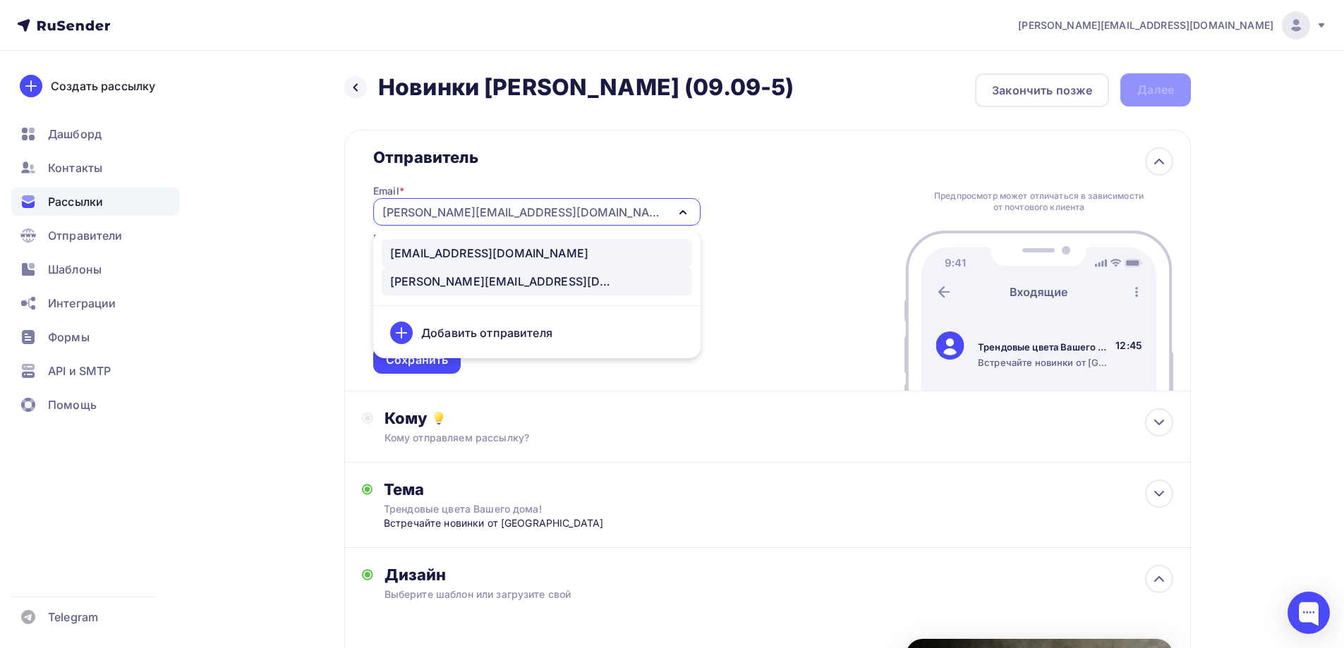
click at [481, 248] on div "news@nadoba.ru" at bounding box center [489, 253] width 198 height 17
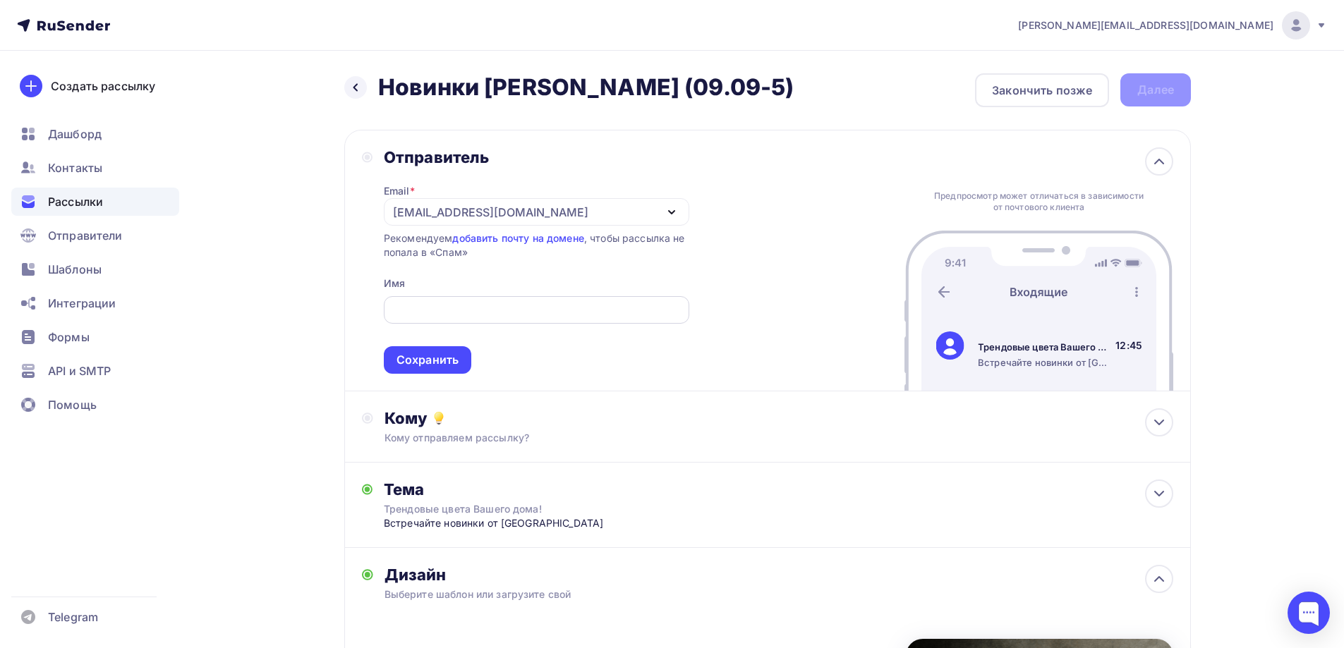
click at [486, 300] on div at bounding box center [537, 310] width 306 height 28
click at [485, 306] on input "text" at bounding box center [536, 310] width 289 height 17
type input "NADOBA"
click at [445, 364] on div "Сохранить" at bounding box center [428, 360] width 62 height 16
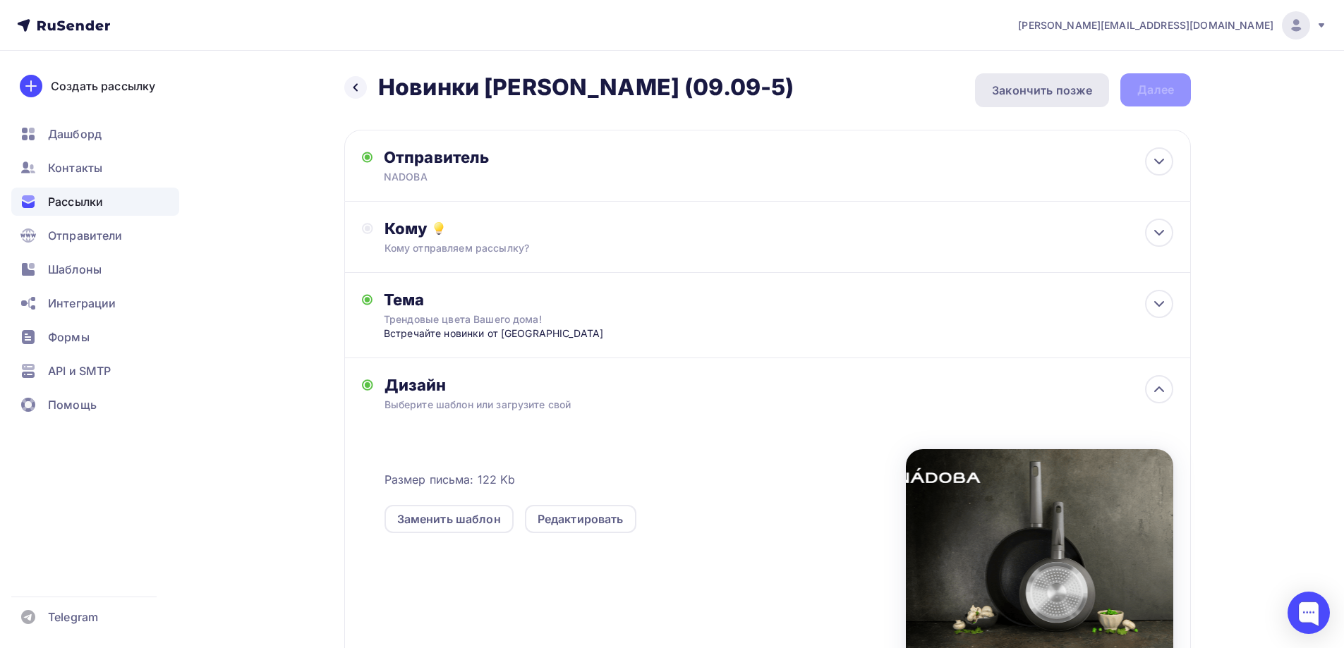
click at [1058, 82] on div "Закончить позже" at bounding box center [1042, 90] width 100 height 17
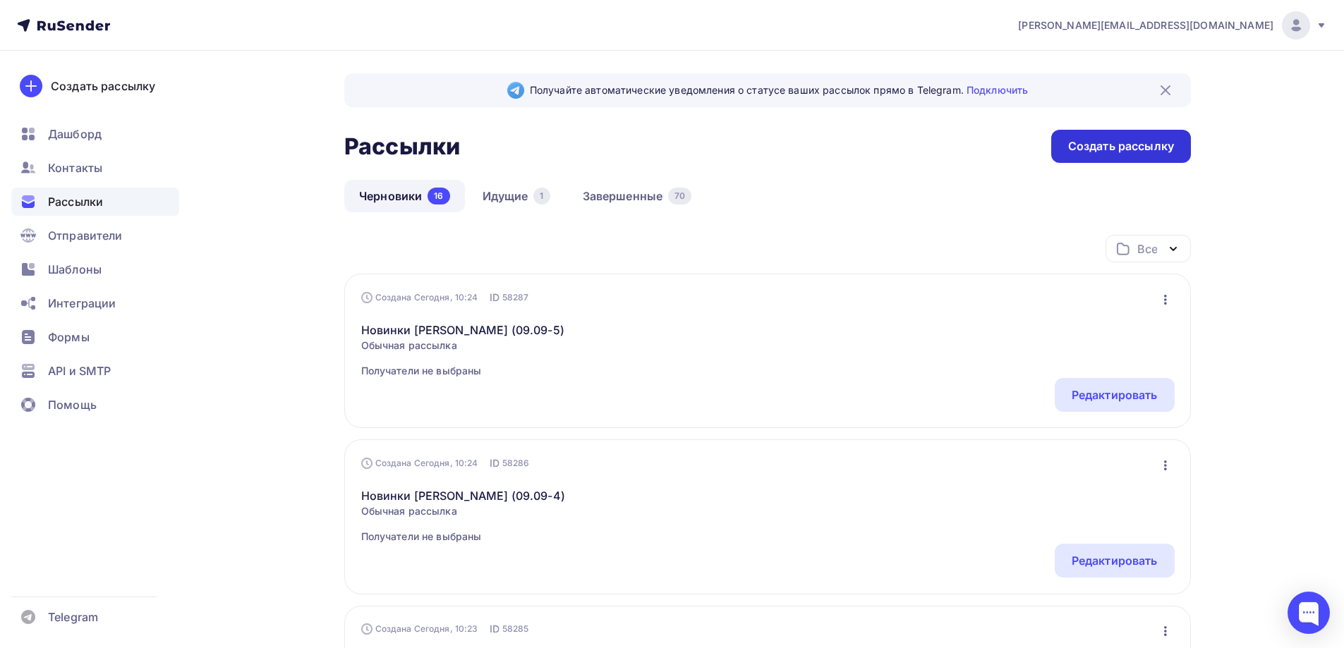
click at [1120, 141] on div "Создать рассылку" at bounding box center [1121, 146] width 106 height 16
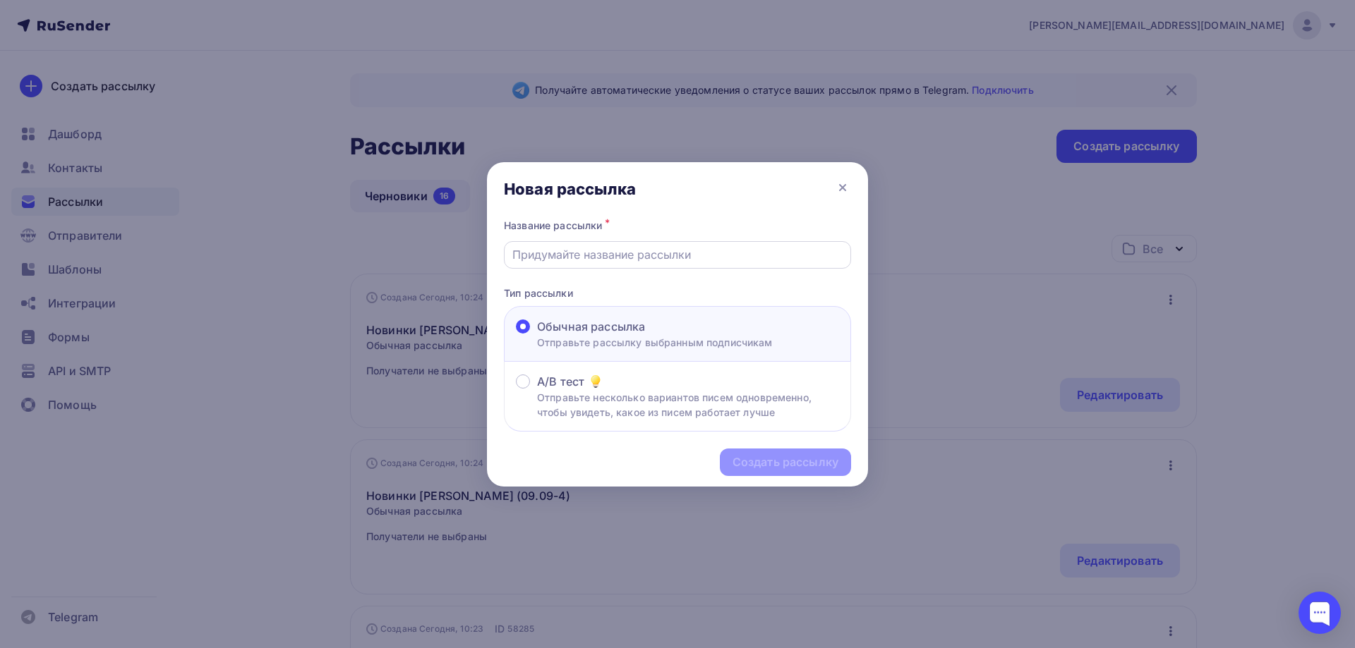
click at [665, 251] on input "text" at bounding box center [677, 254] width 331 height 17
type input "[PERSON_NAME] тест"
click at [804, 466] on div "Создать рассылку" at bounding box center [785, 462] width 106 height 16
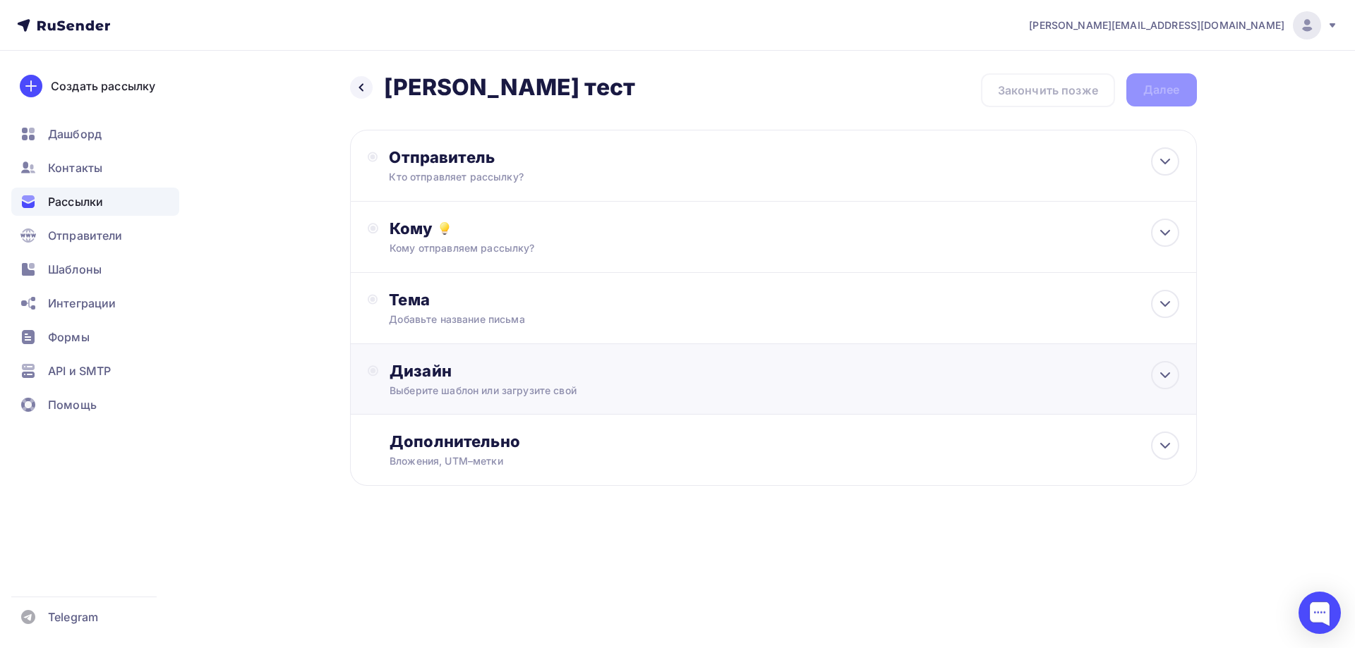
click at [432, 401] on div "Дизайн Выберите шаблон или загрузите свой" at bounding box center [773, 387] width 811 height 53
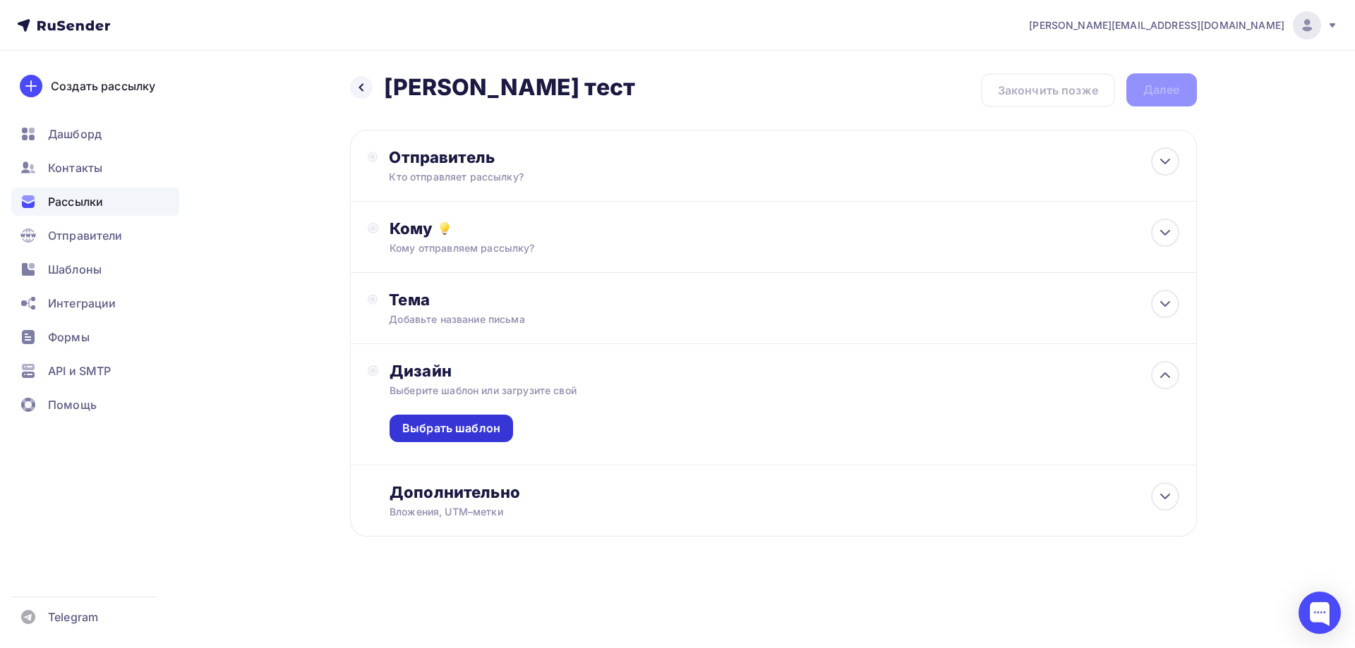
click at [455, 433] on div "Выбрать шаблон" at bounding box center [451, 429] width 98 height 16
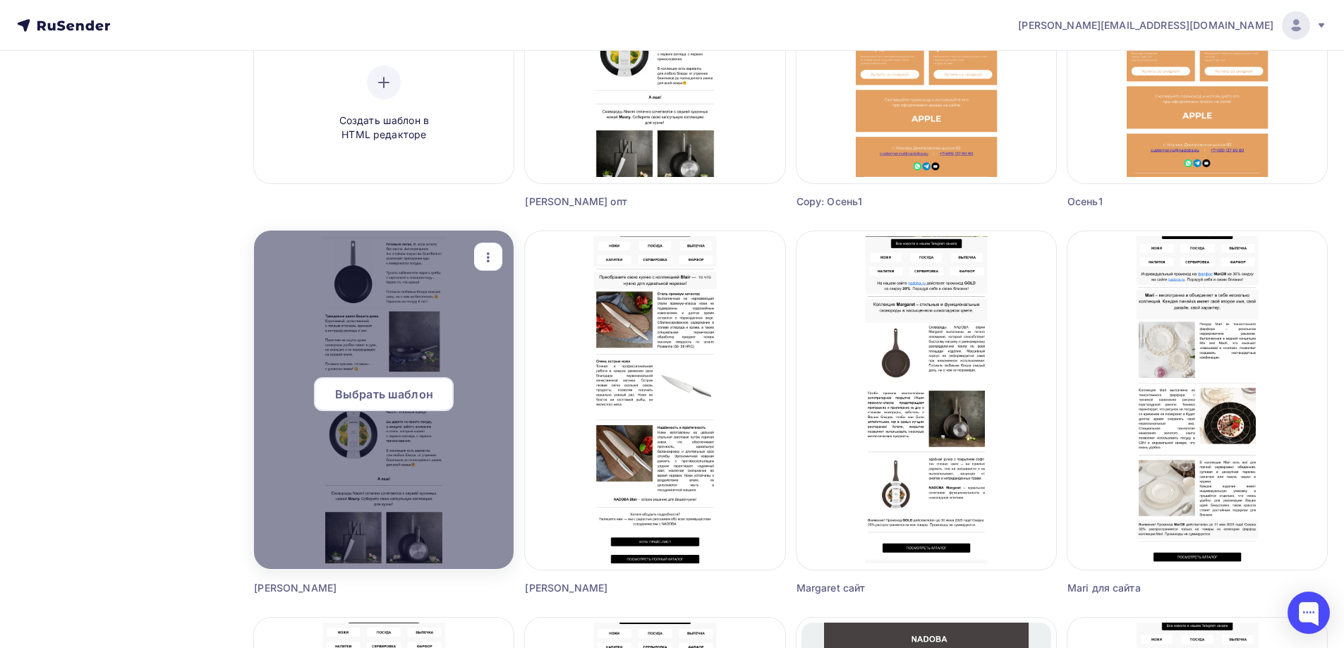
scroll to position [353, 0]
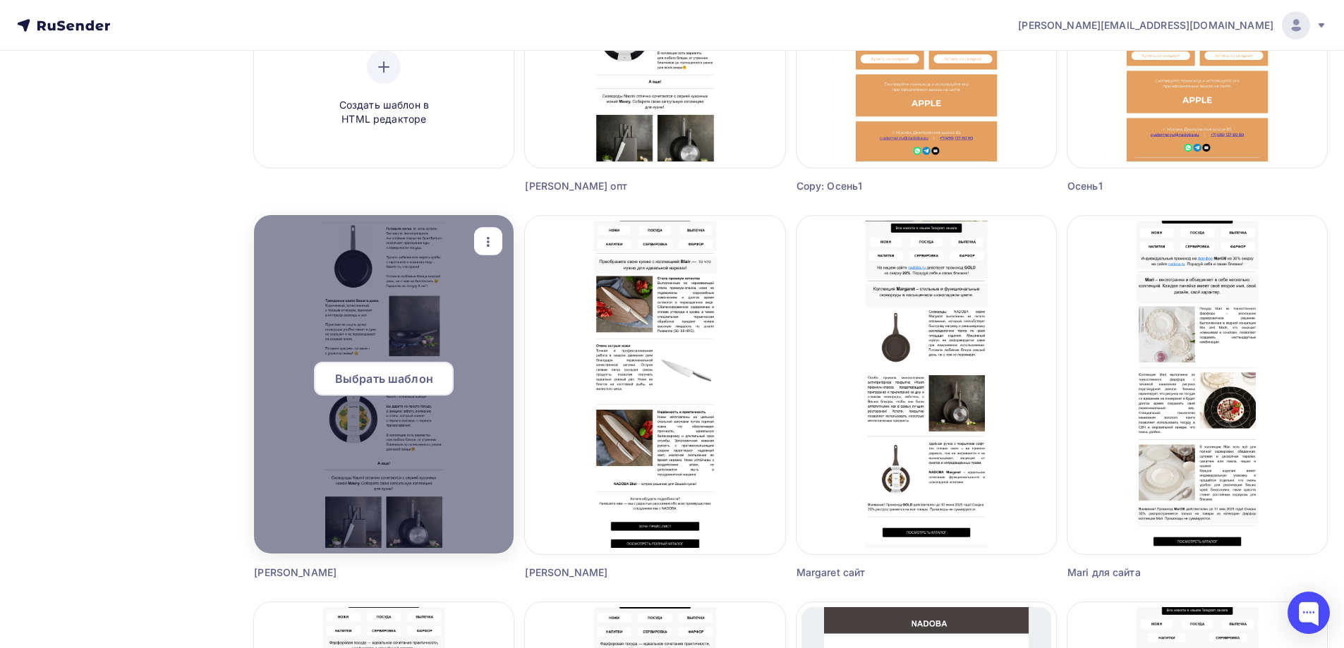
click at [414, 375] on span "Выбрать шаблон" at bounding box center [384, 378] width 98 height 17
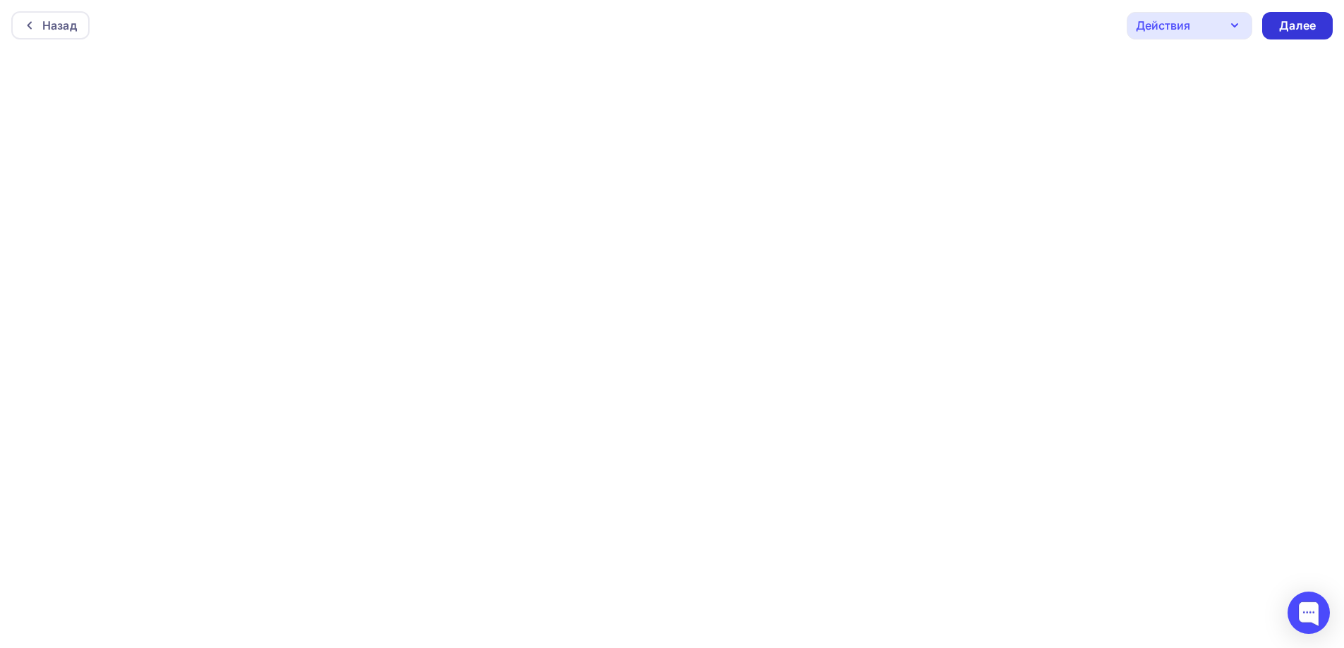
click at [1303, 32] on div "Далее" at bounding box center [1297, 26] width 37 height 16
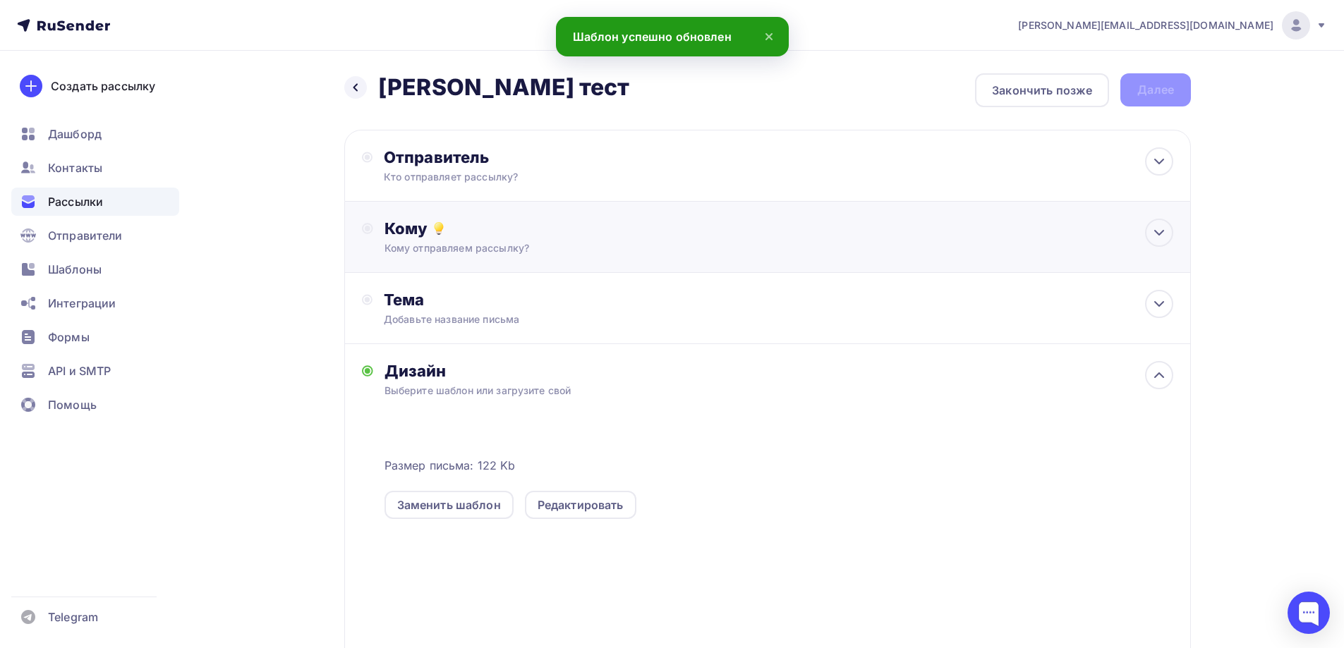
click at [482, 241] on div "Кому Кому отправляем рассылку? Списки получателей Выберите список Все списки id…" at bounding box center [779, 237] width 789 height 37
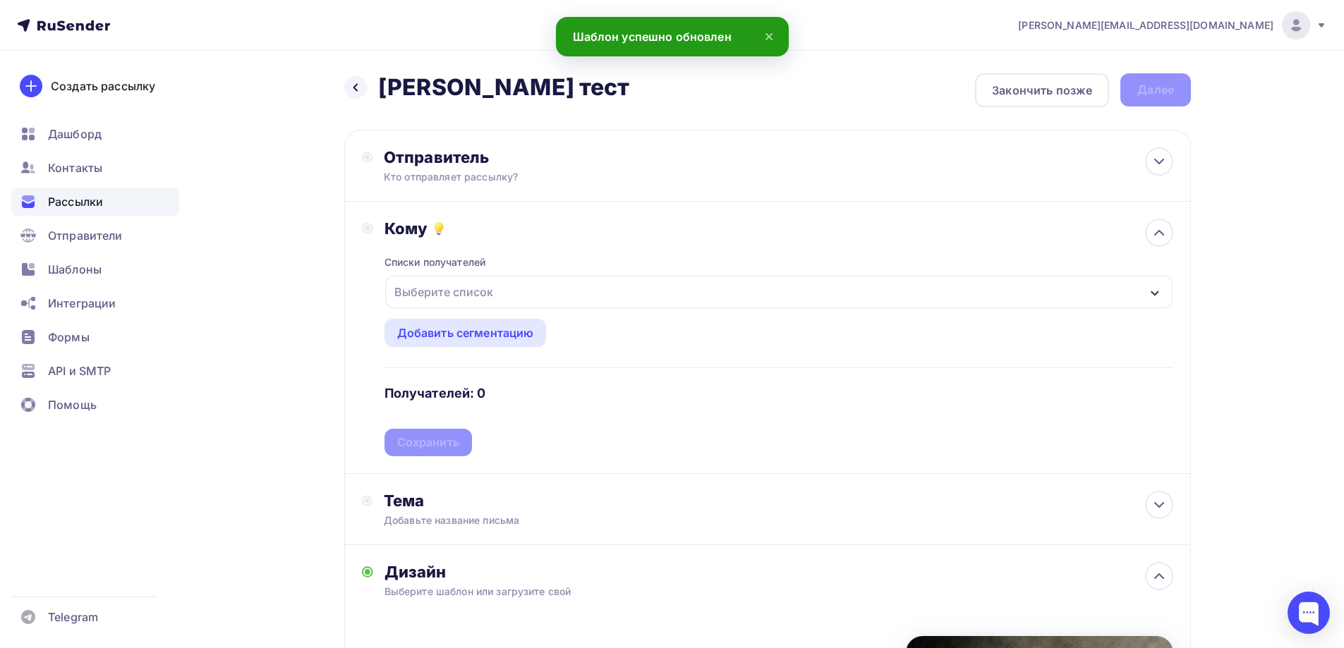
click at [477, 290] on div "Выберите список" at bounding box center [444, 291] width 110 height 25
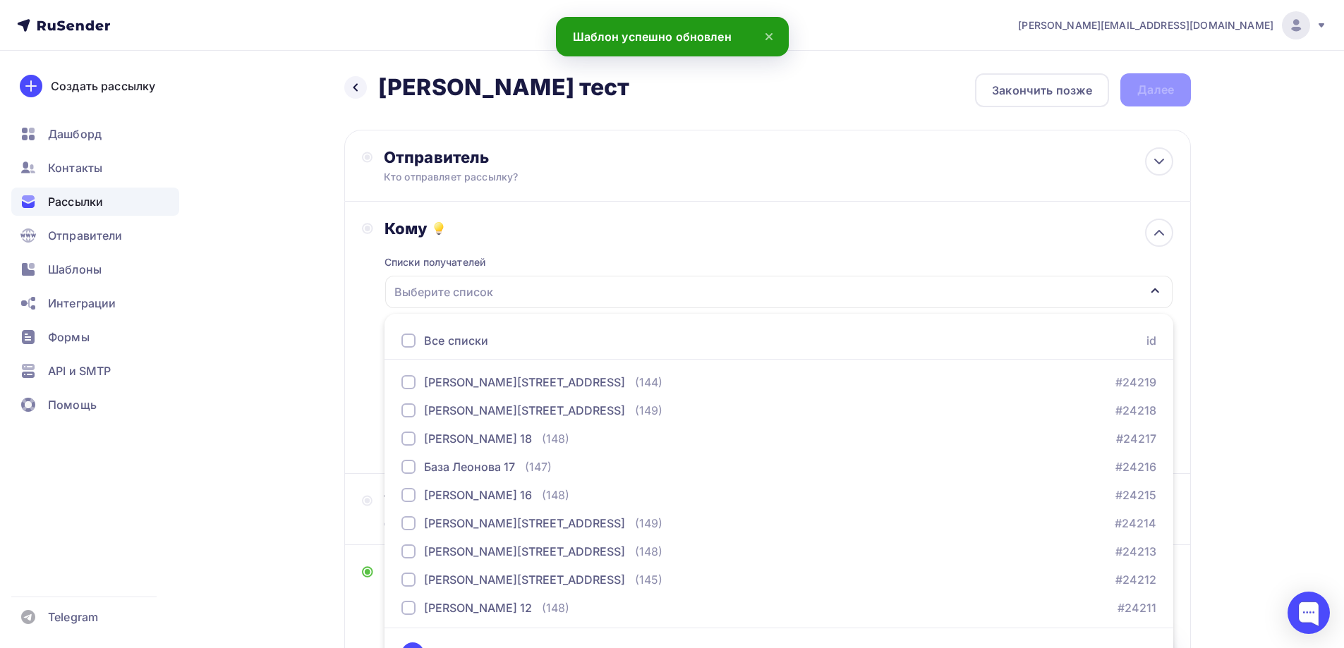
scroll to position [31, 0]
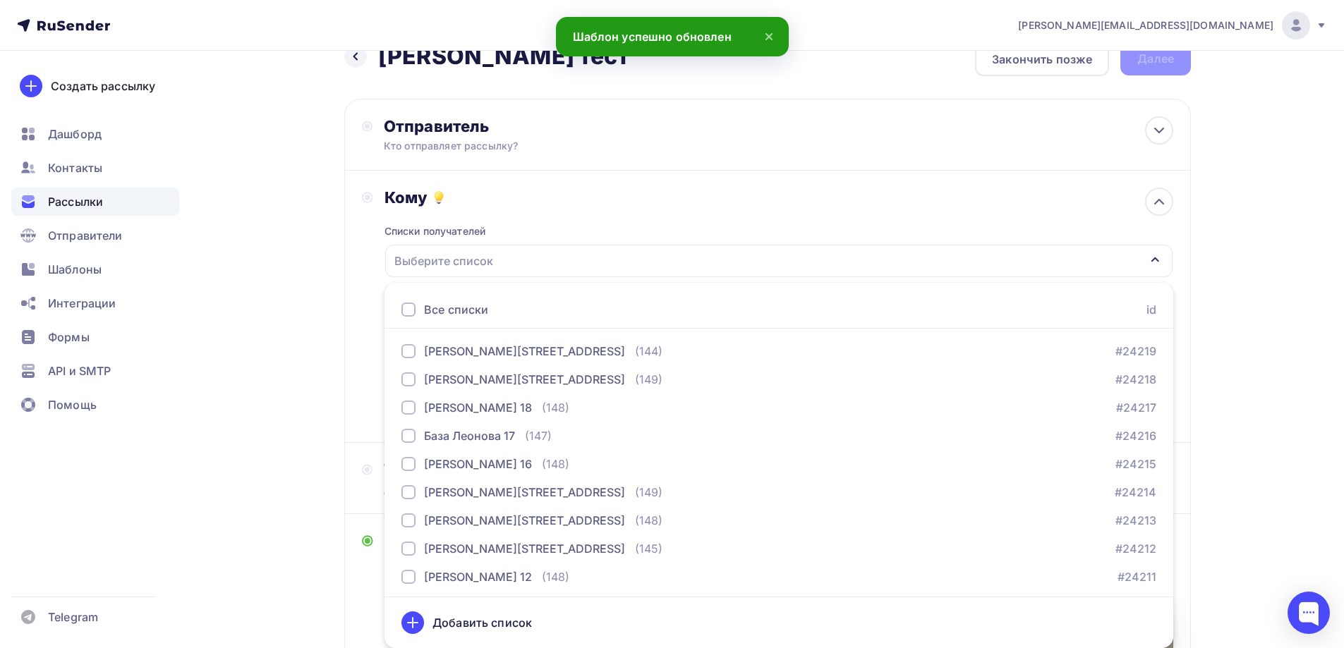
click at [481, 274] on div "Выберите список" at bounding box center [778, 261] width 787 height 32
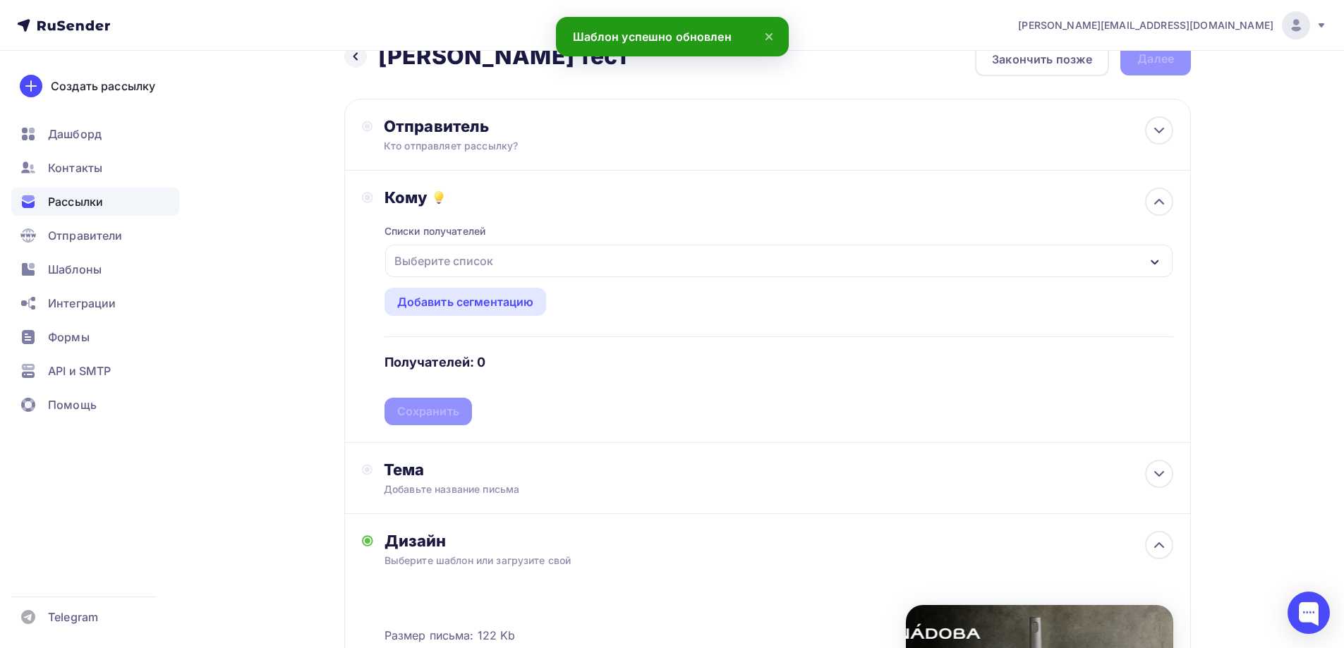
click at [430, 411] on div "Списки получателей Выберите список Все списки id База Леонова 20 (144) #24219 Б…" at bounding box center [779, 316] width 789 height 218
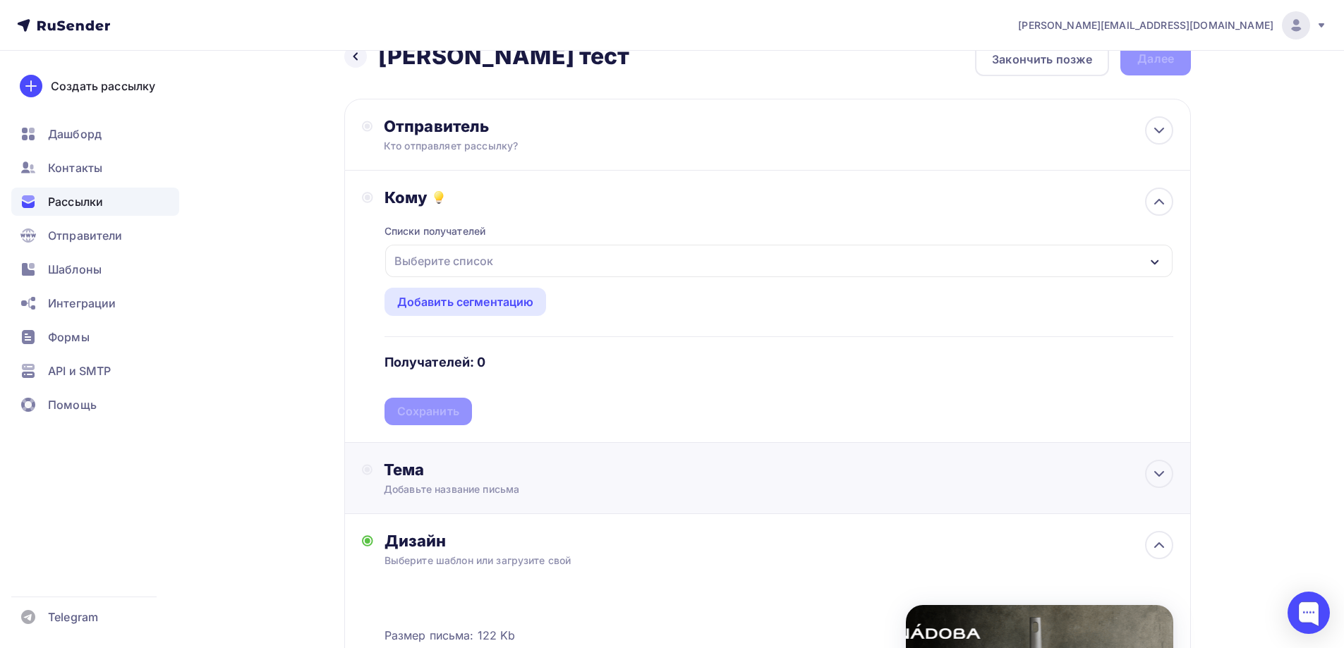
click at [455, 480] on div "Тема Добавьте название письма Тема * Рекомендуем использовать не более 150 симв…" at bounding box center [523, 478] width 279 height 37
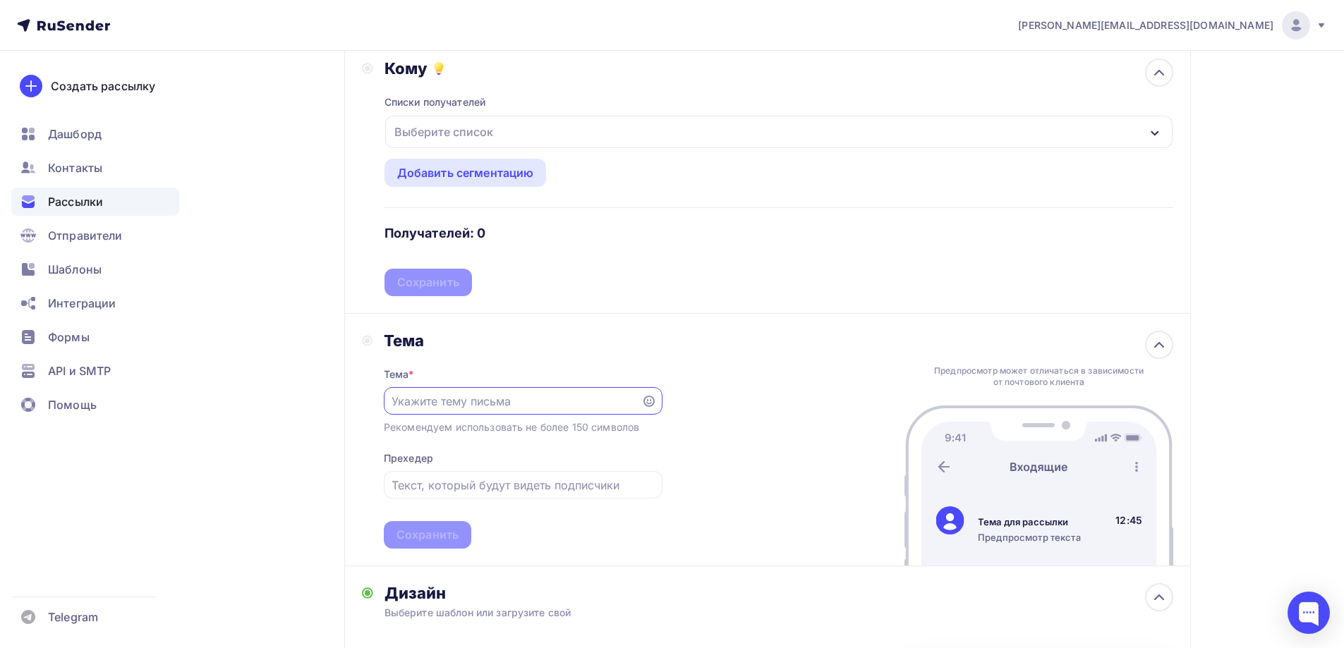
scroll to position [172, 0]
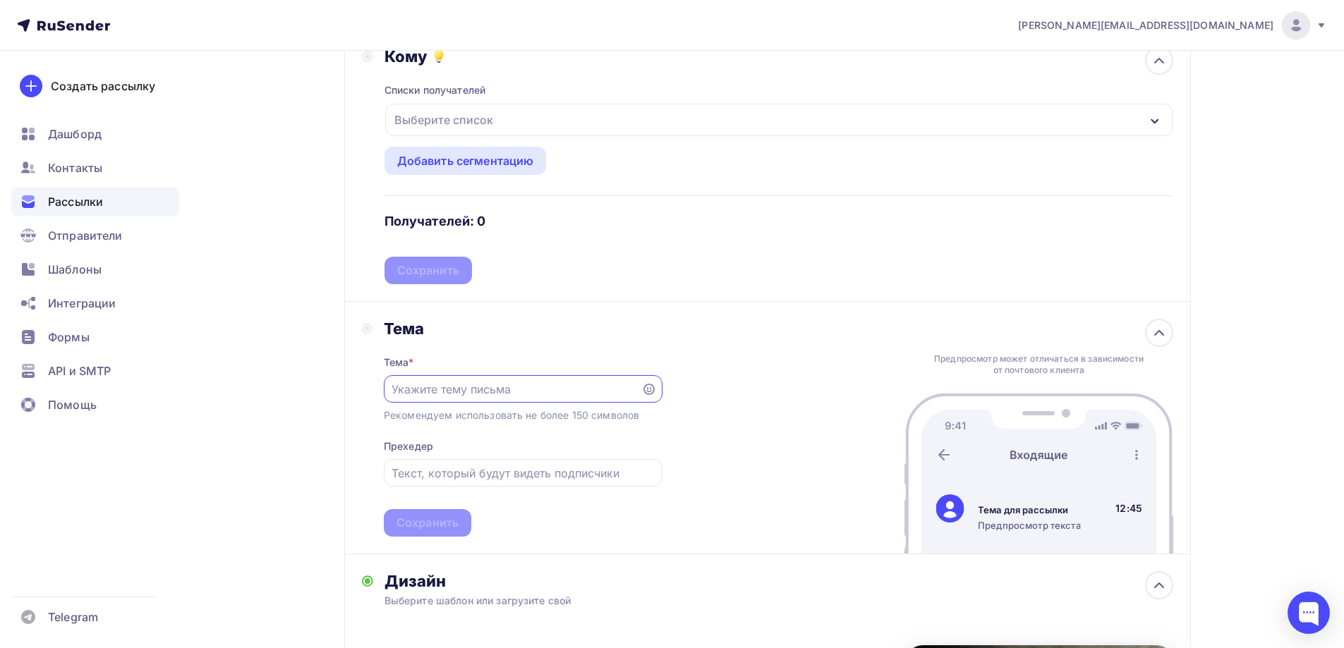
click at [494, 384] on input "text" at bounding box center [512, 389] width 241 height 17
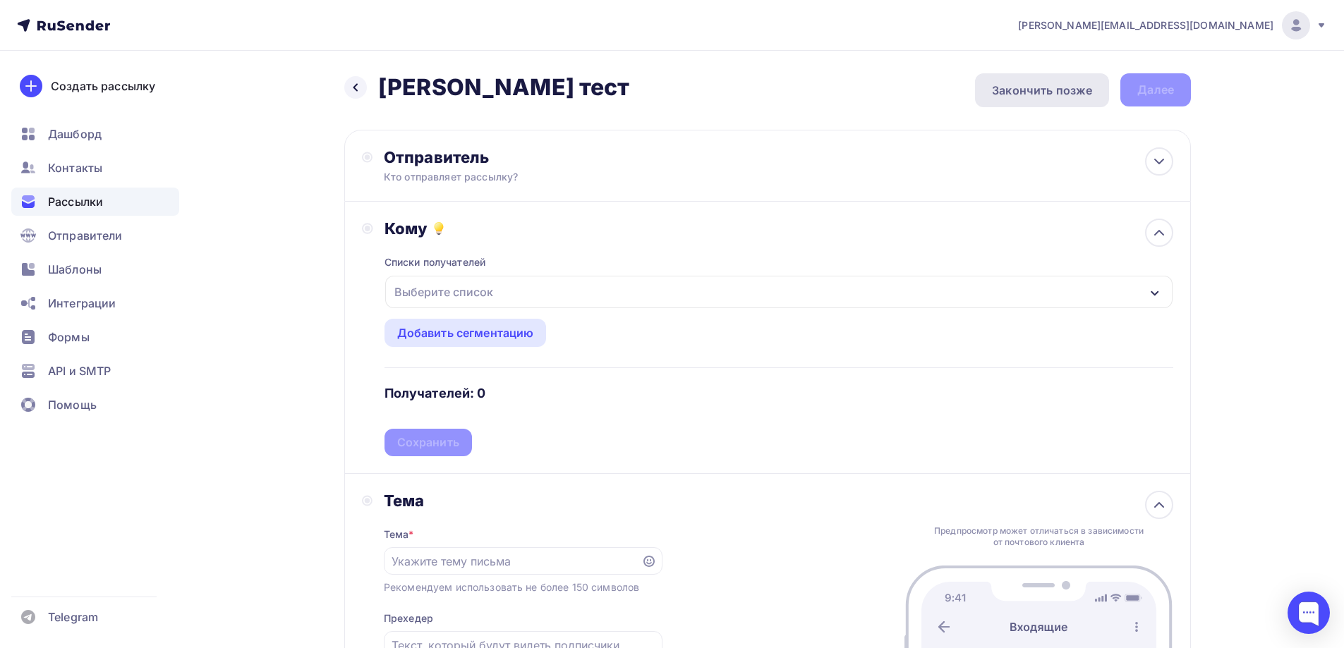
click at [1025, 90] on div "Закончить позже" at bounding box center [1042, 90] width 100 height 17
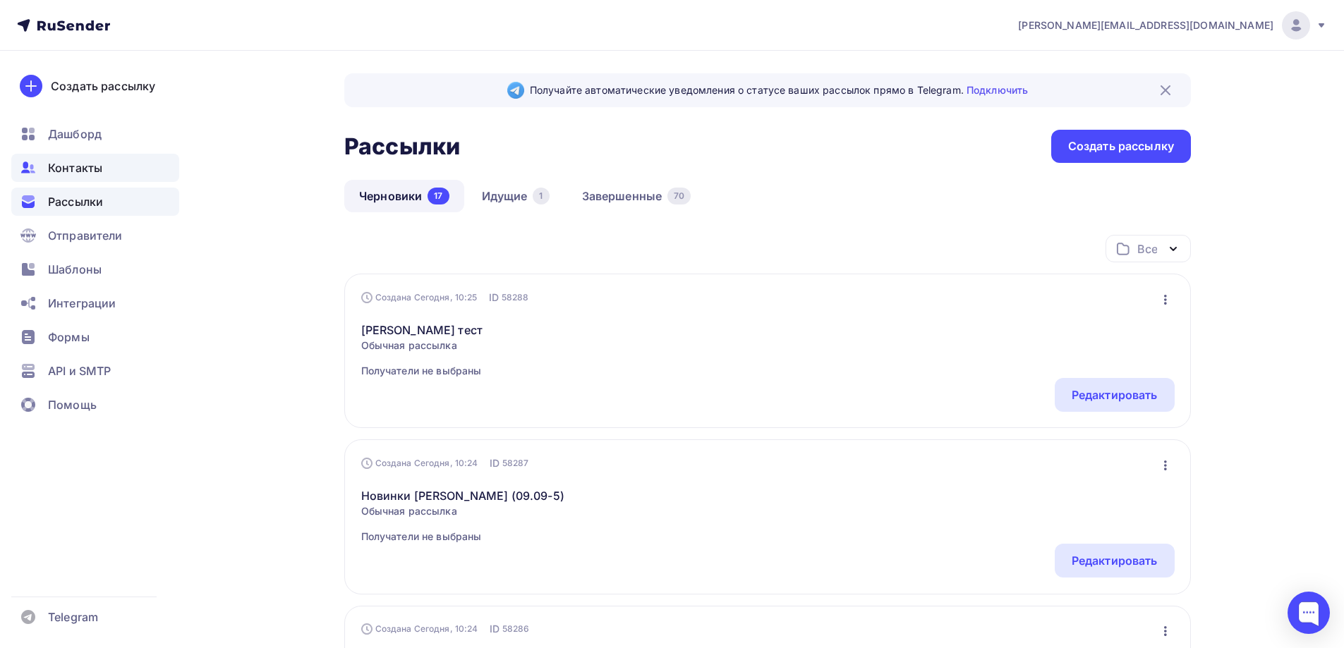
click at [102, 169] on span "Контакты" at bounding box center [75, 167] width 54 height 17
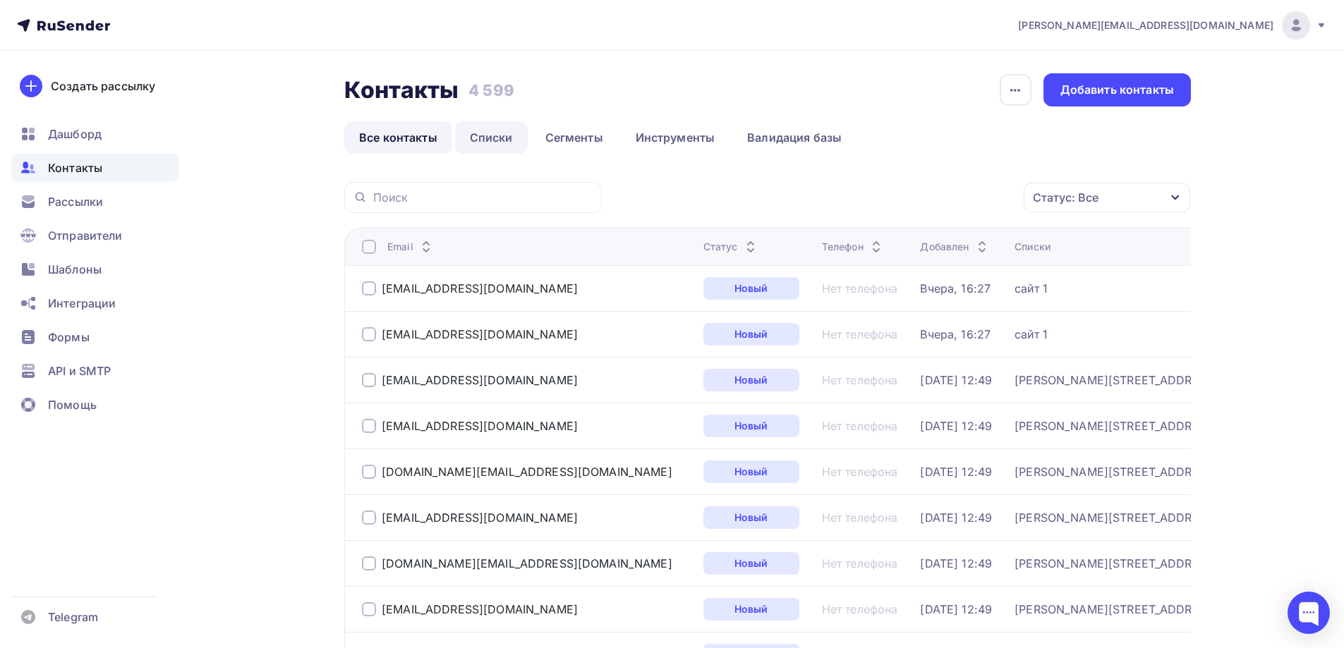
click at [479, 133] on link "Списки" at bounding box center [491, 137] width 73 height 32
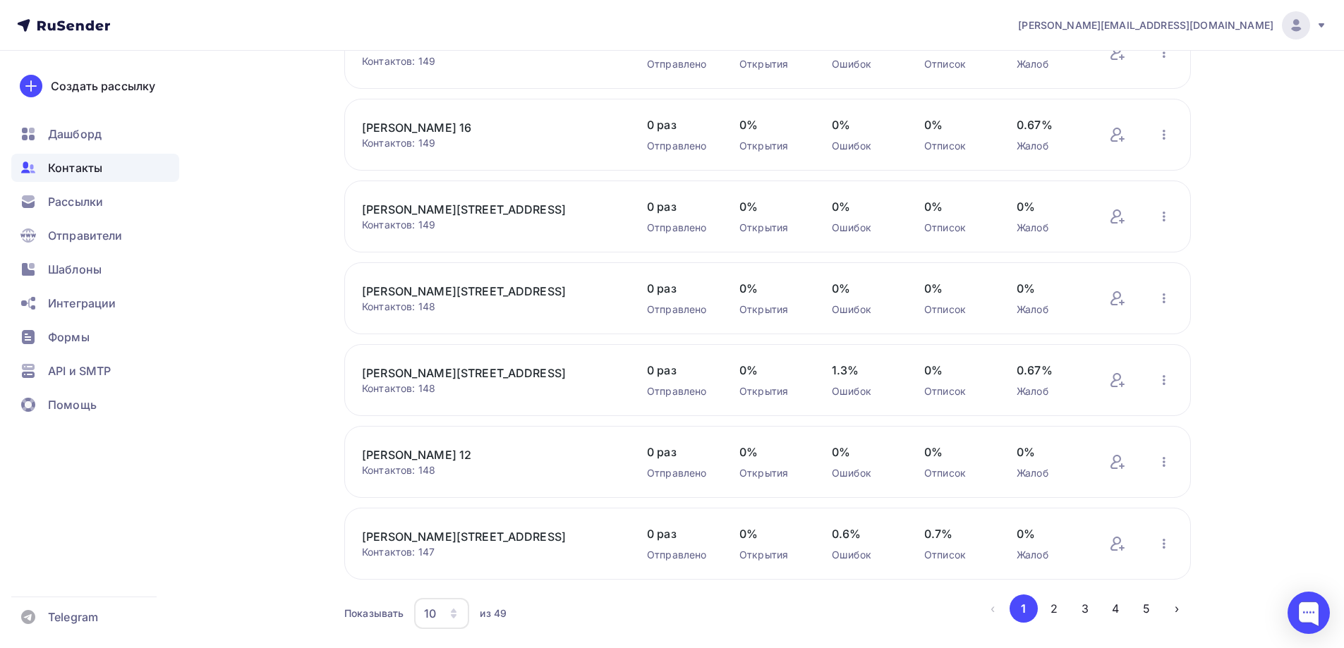
scroll to position [446, 0]
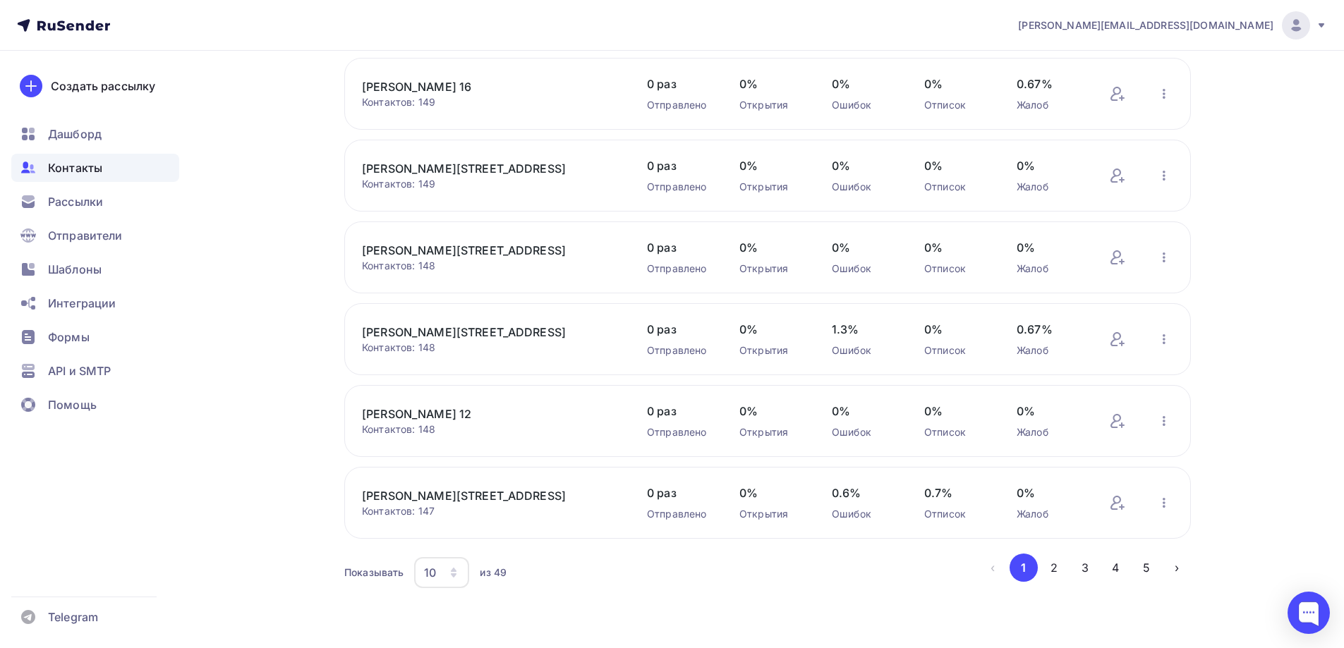
click at [432, 569] on div "10" at bounding box center [430, 572] width 12 height 17
click at [457, 525] on div "100" at bounding box center [497, 529] width 135 height 17
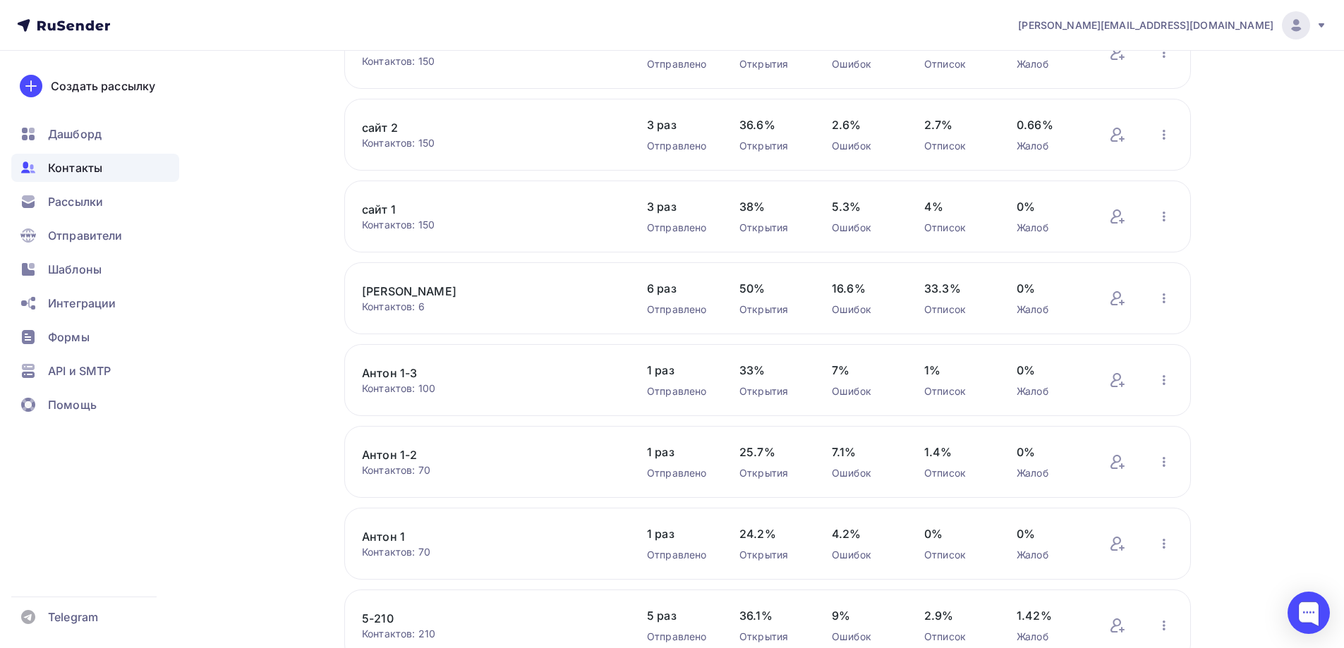
scroll to position [1998, 0]
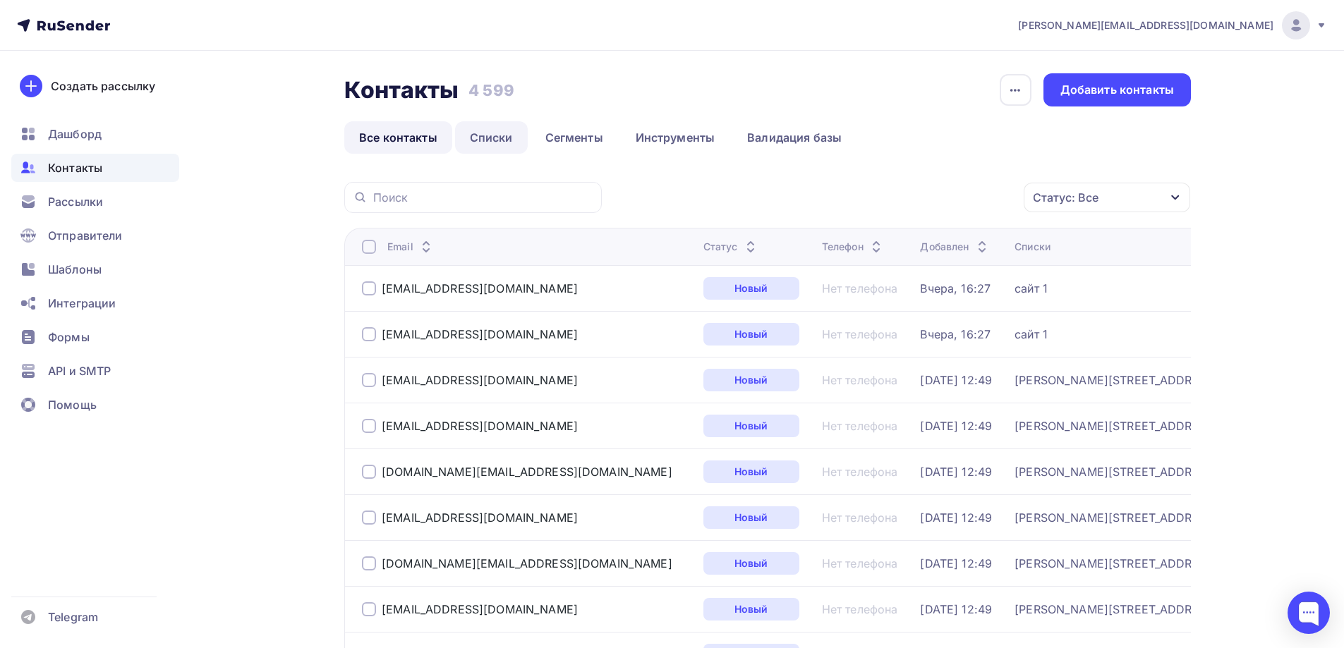
click at [511, 143] on link "Списки" at bounding box center [491, 137] width 73 height 32
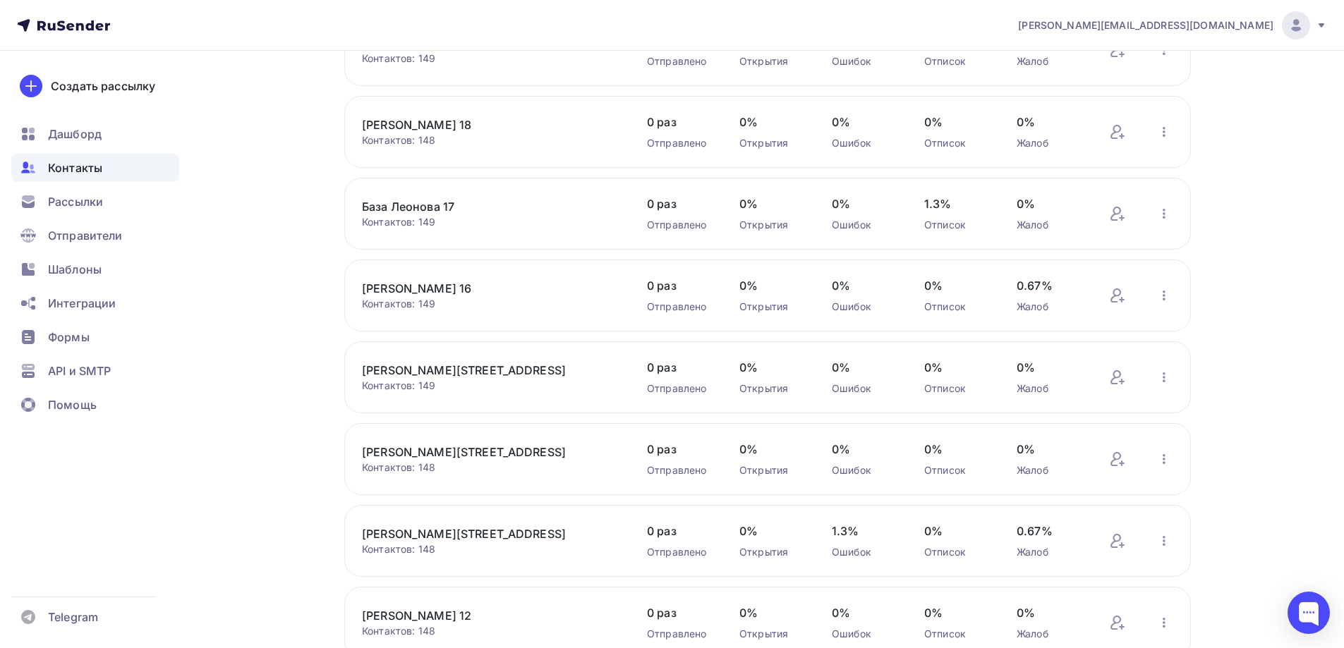
scroll to position [446, 0]
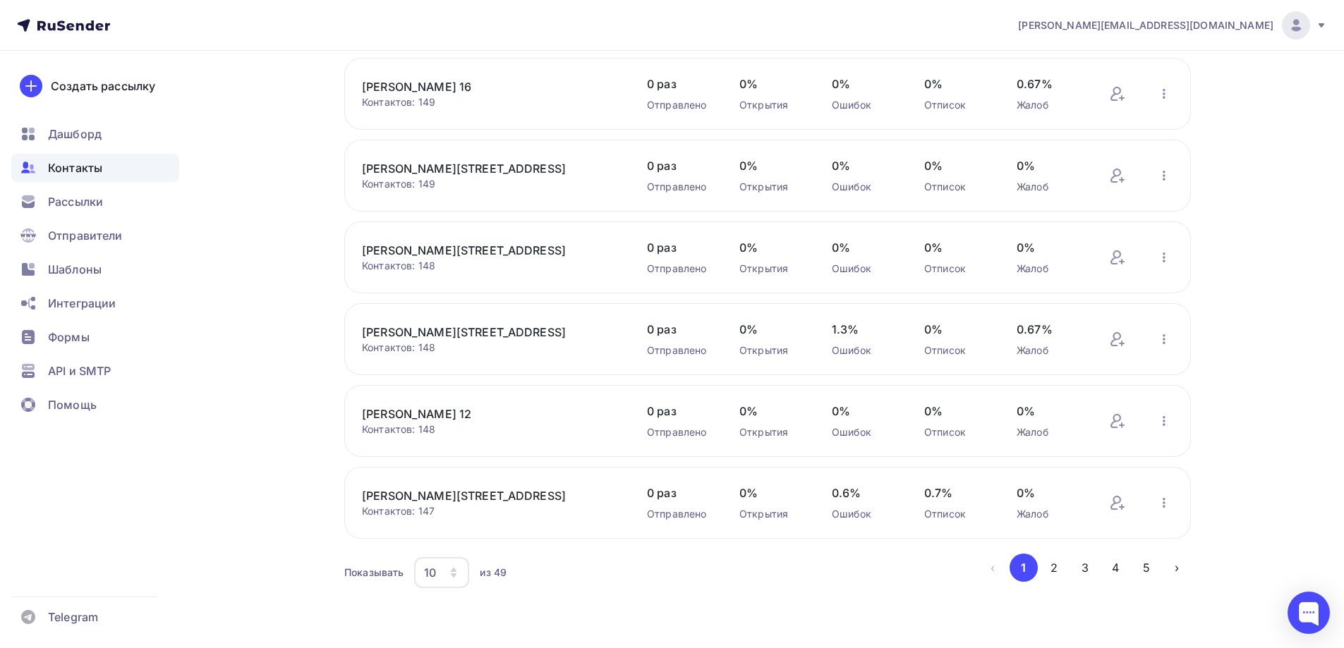
click at [444, 575] on div "10" at bounding box center [441, 572] width 55 height 31
click at [463, 528] on div "100" at bounding box center [497, 529] width 135 height 17
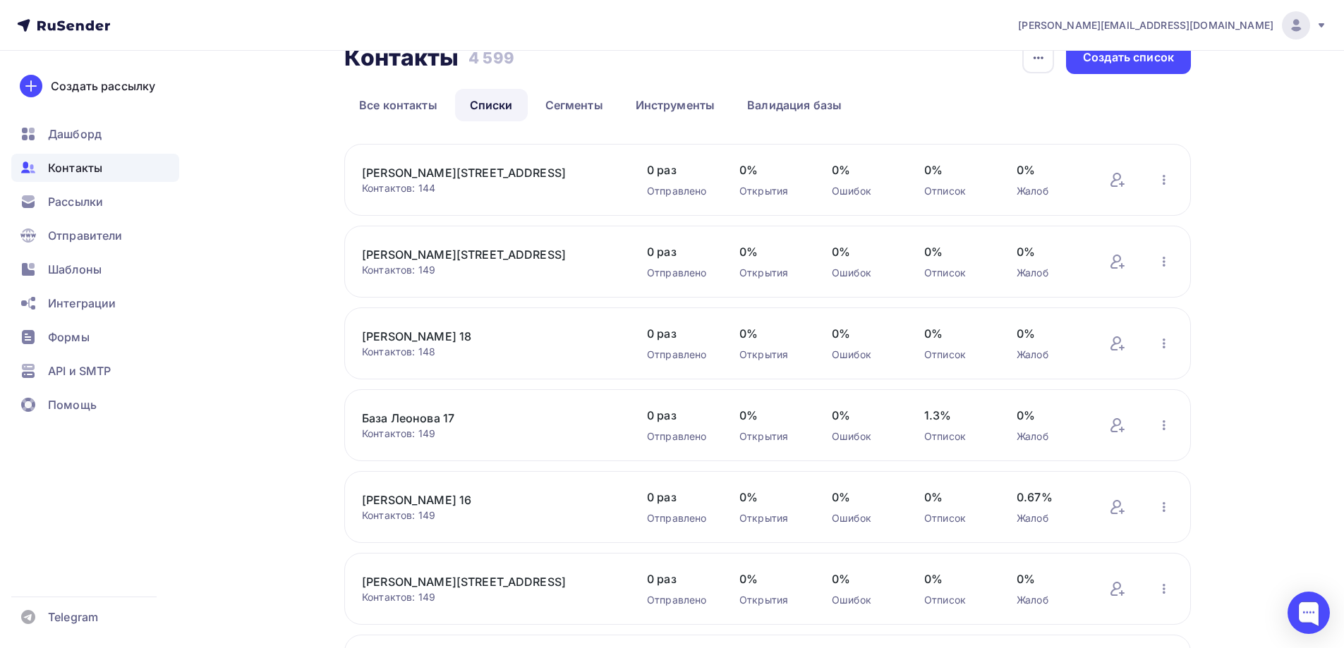
scroll to position [0, 0]
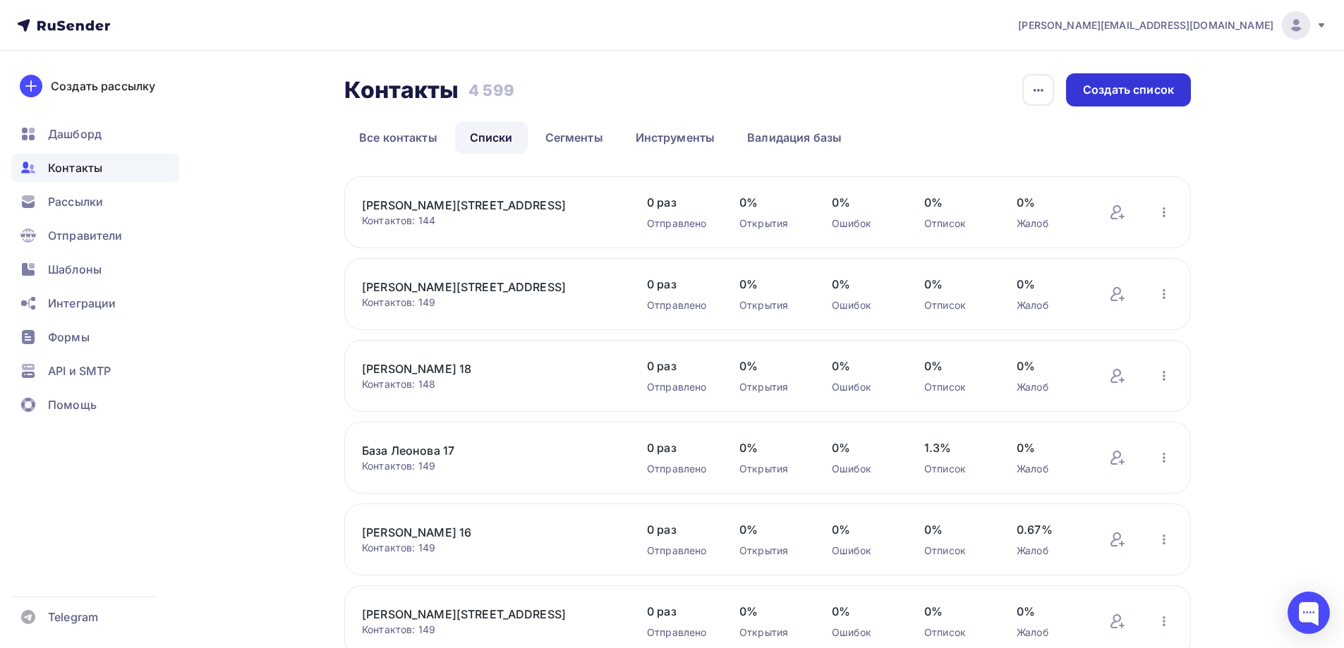
click at [1103, 83] on div "Создать список" at bounding box center [1128, 90] width 91 height 16
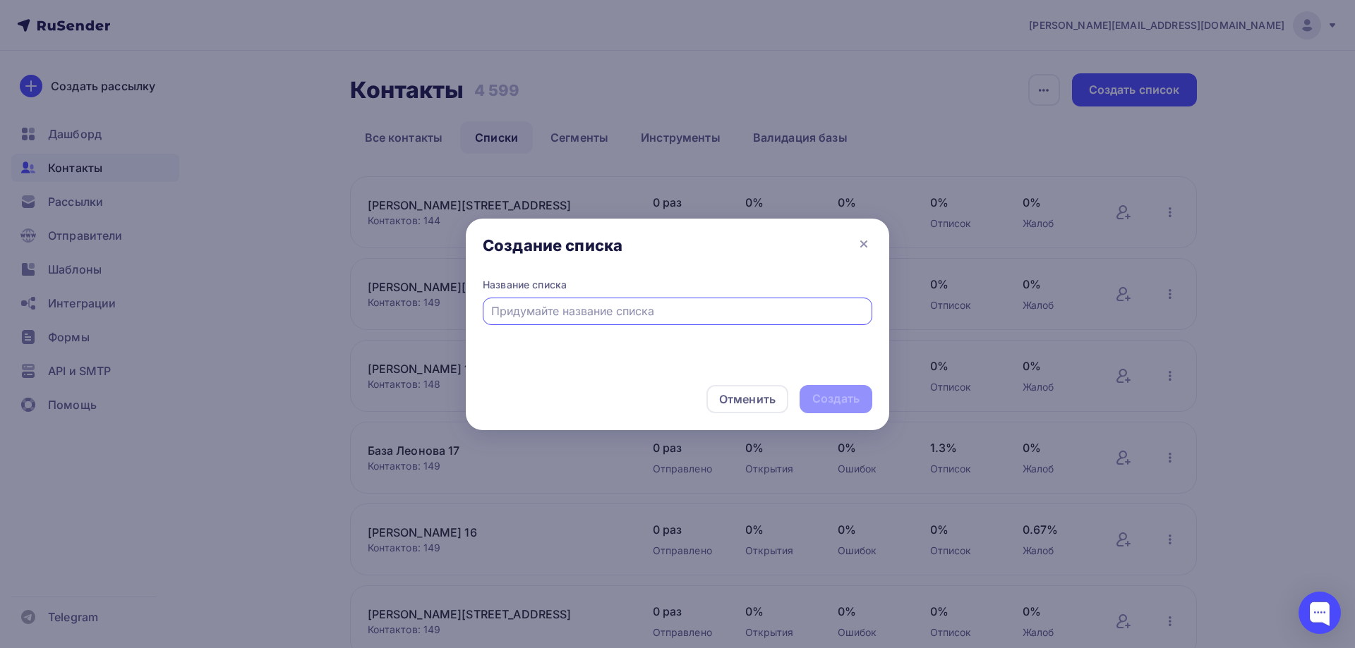
click at [611, 313] on input "text" at bounding box center [677, 311] width 373 height 17
drag, startPoint x: 592, startPoint y: 313, endPoint x: 437, endPoint y: 294, distance: 155.7
click at [446, 302] on div "Создание списка Название списка Тест Титова Отменить Создать" at bounding box center [677, 324] width 1355 height 648
type input "Соня тест"
click at [852, 392] on div "Создать" at bounding box center [835, 399] width 47 height 16
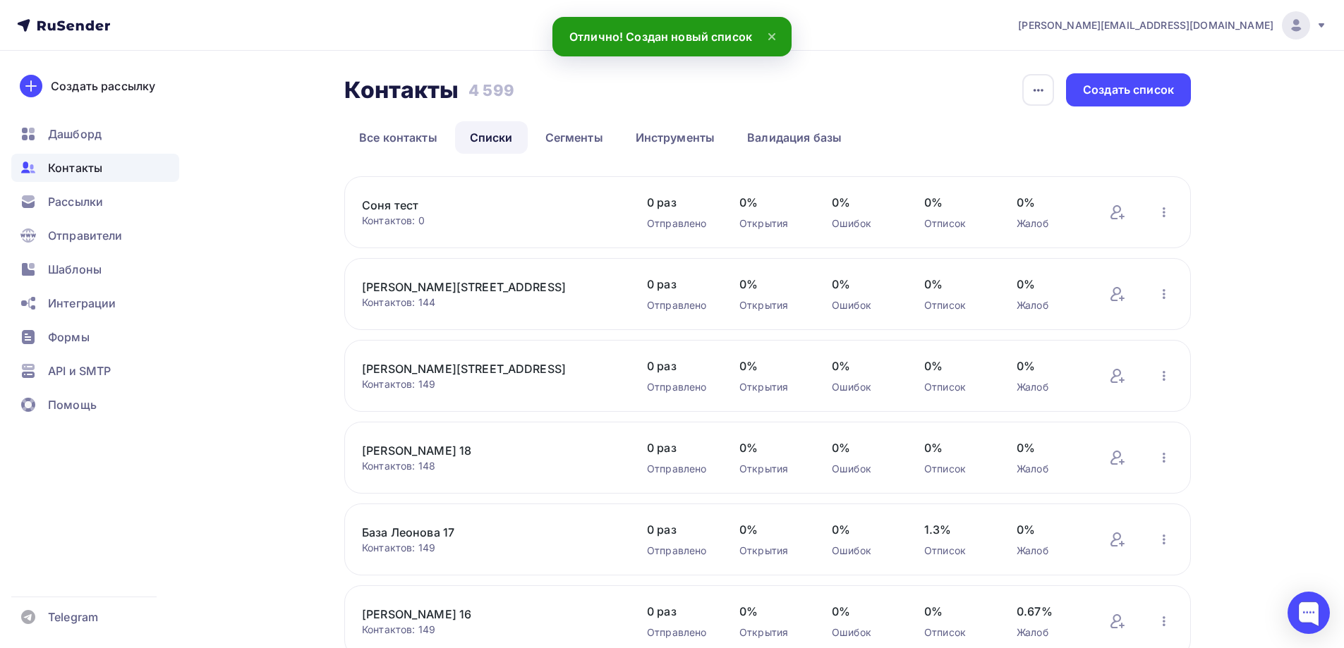
click at [392, 203] on link "Соня тест" at bounding box center [482, 205] width 240 height 17
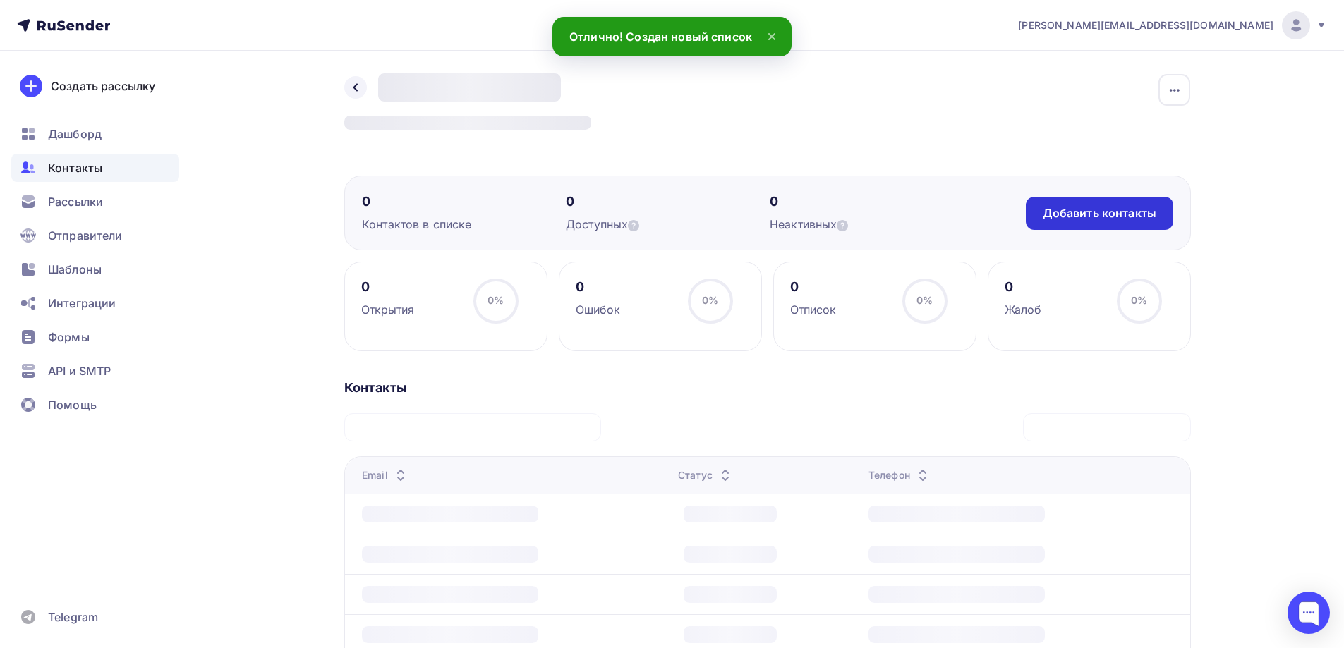
click at [1093, 205] on div "Добавить контакты" at bounding box center [1099, 213] width 147 height 33
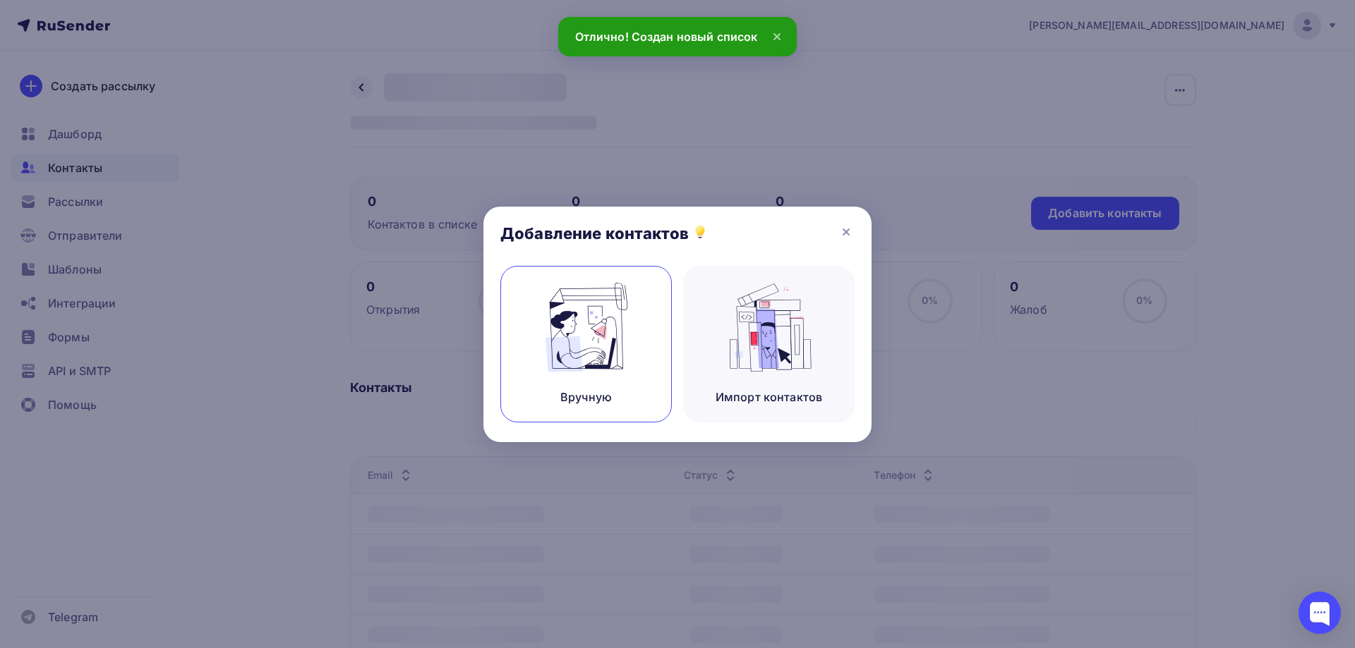
click at [609, 329] on img at bounding box center [586, 327] width 95 height 89
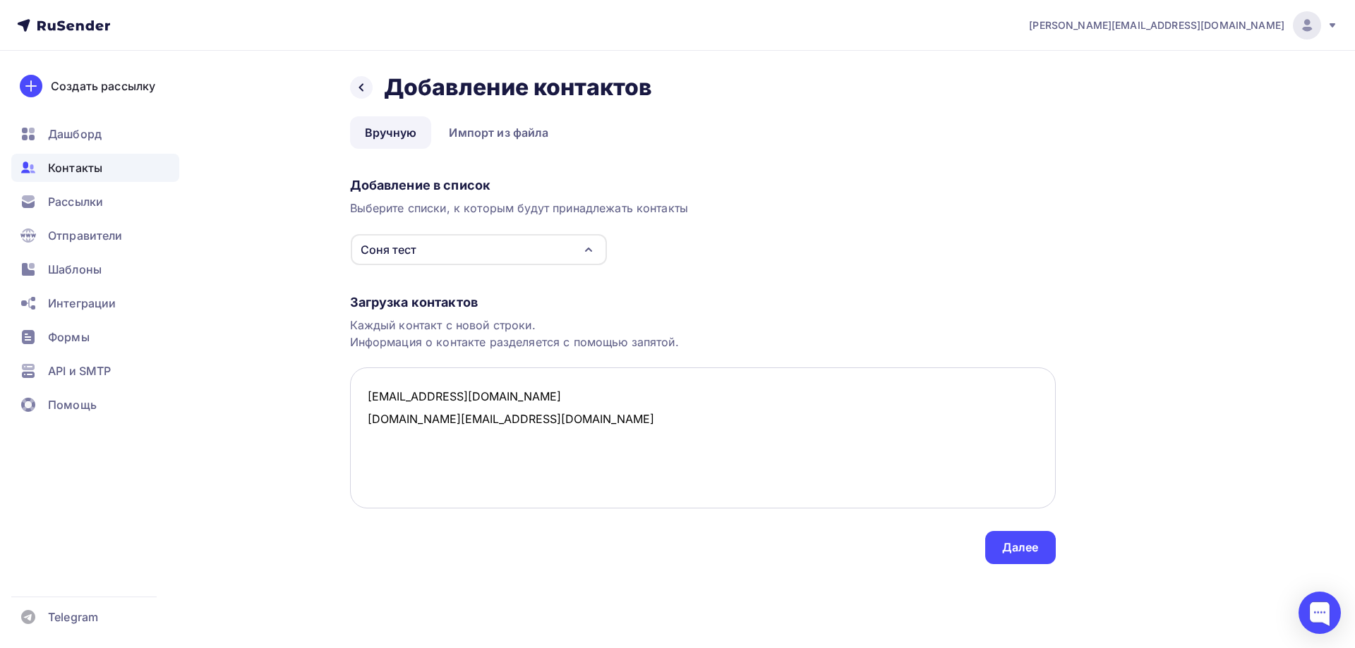
click at [595, 428] on textarea "anikeevasofja@rambler.ru s.titova@nadoba.eu" at bounding box center [703, 438] width 706 height 141
type textarea "anikeevasofja@rambler.ru s.titova@nadoba.eu"
click at [1008, 545] on div "Далее" at bounding box center [1020, 548] width 37 height 16
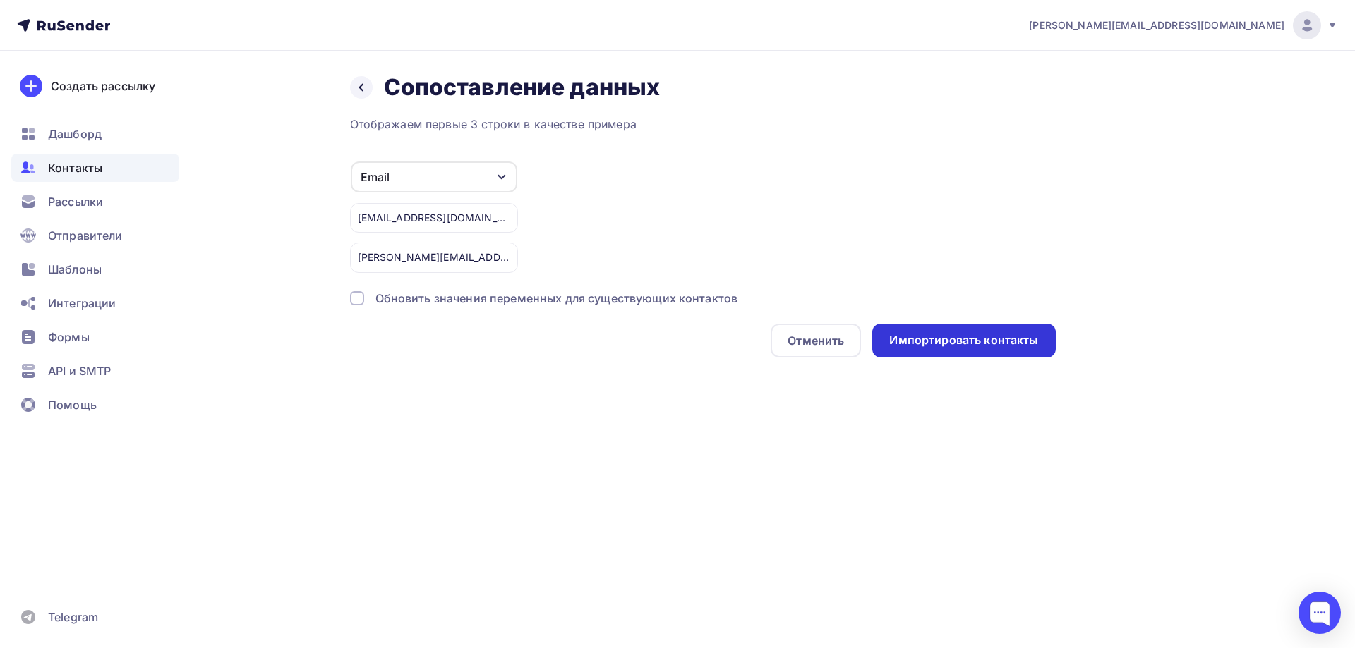
click at [1006, 347] on div "Импортировать контакты" at bounding box center [963, 340] width 149 height 16
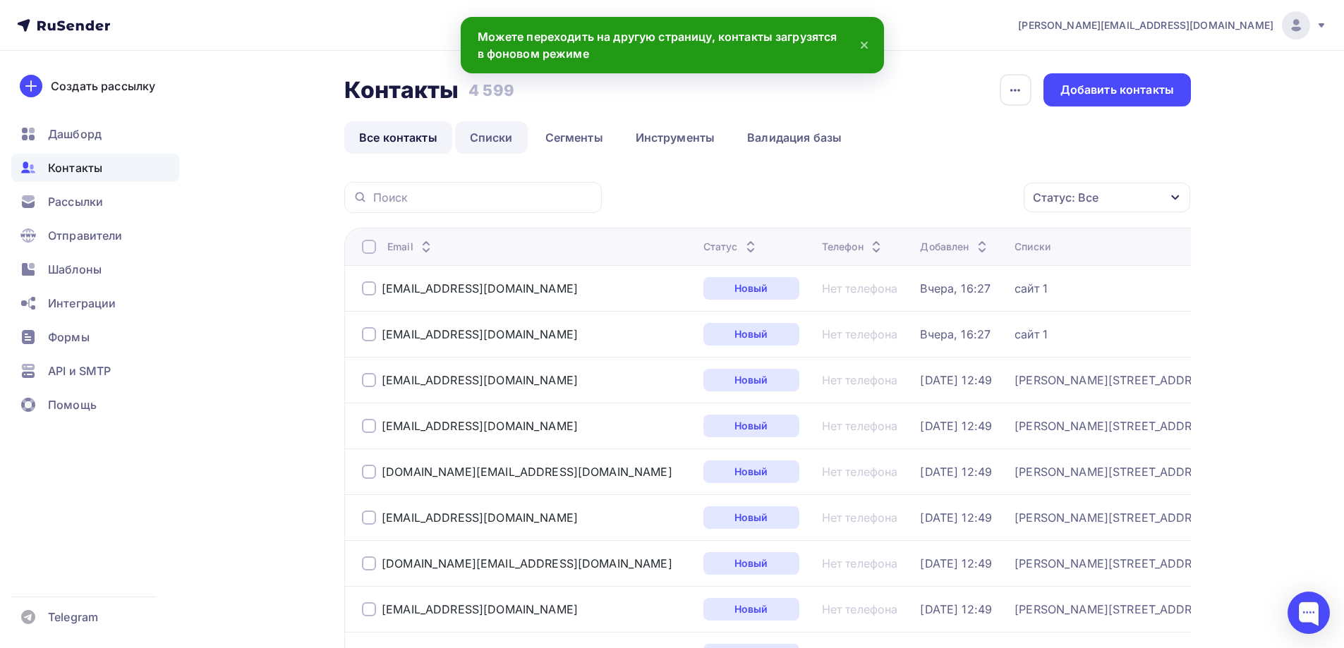
click at [500, 136] on link "Списки" at bounding box center [491, 137] width 73 height 32
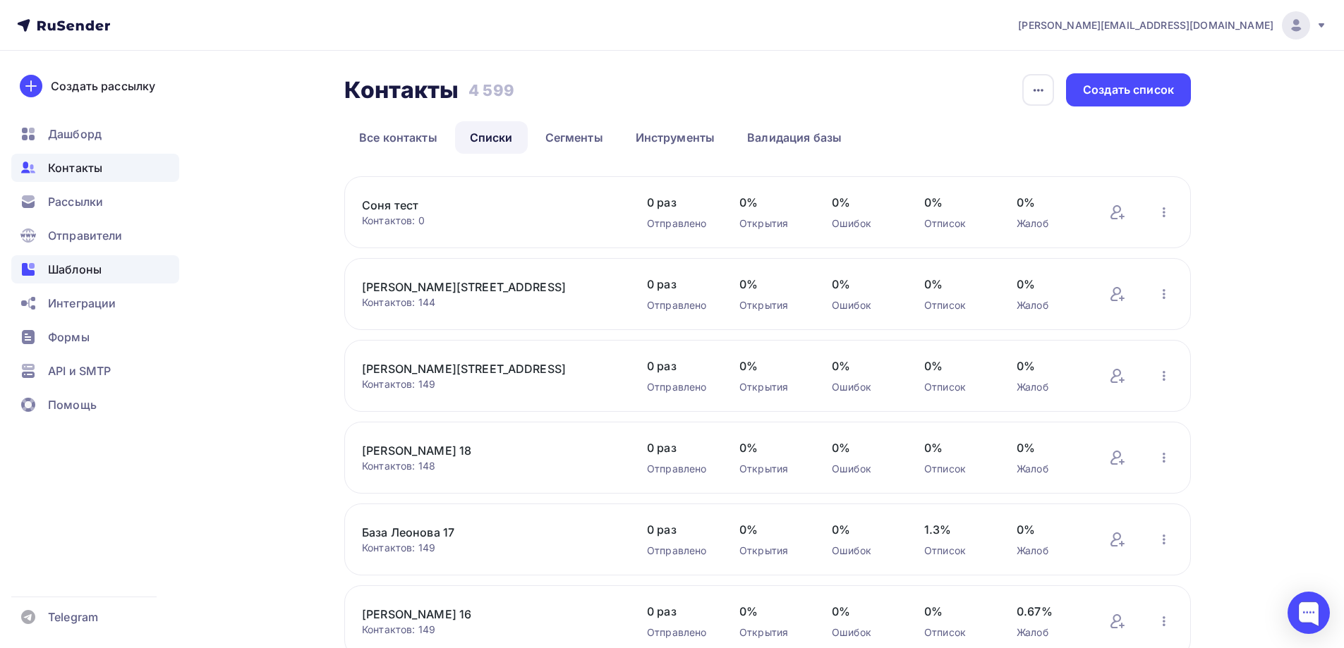
click at [119, 265] on div "Шаблоны" at bounding box center [95, 269] width 168 height 28
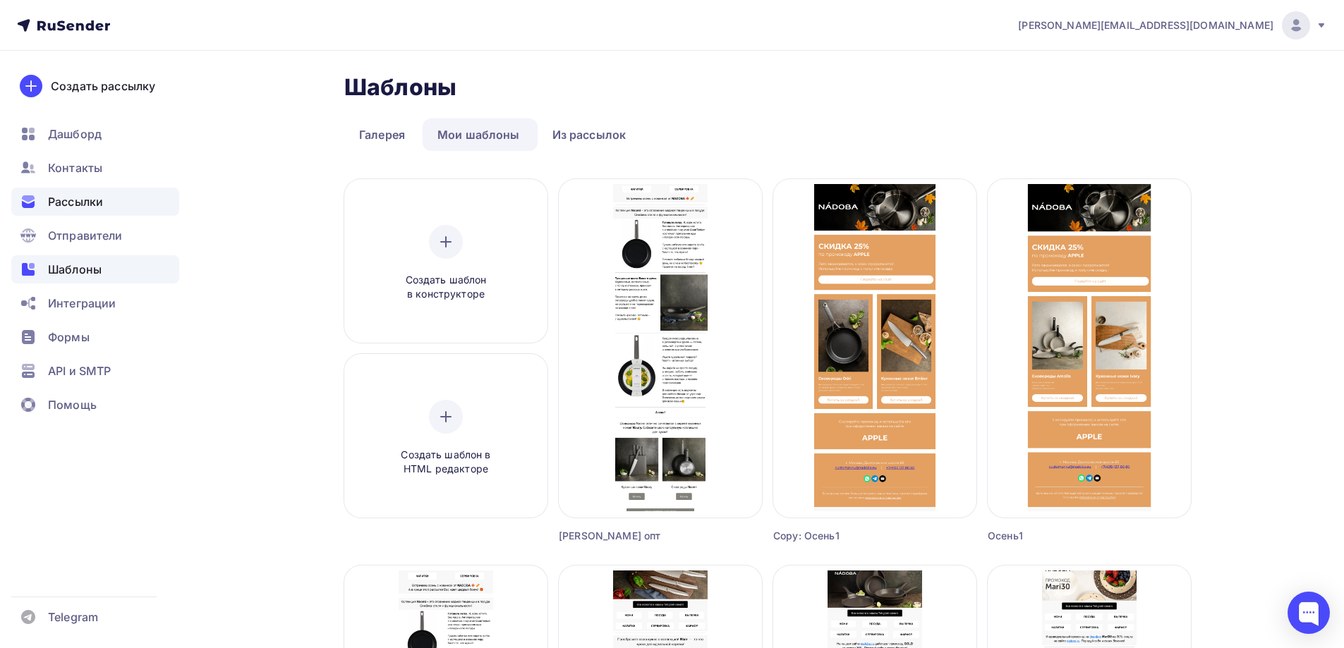
click at [100, 202] on span "Рассылки" at bounding box center [75, 201] width 55 height 17
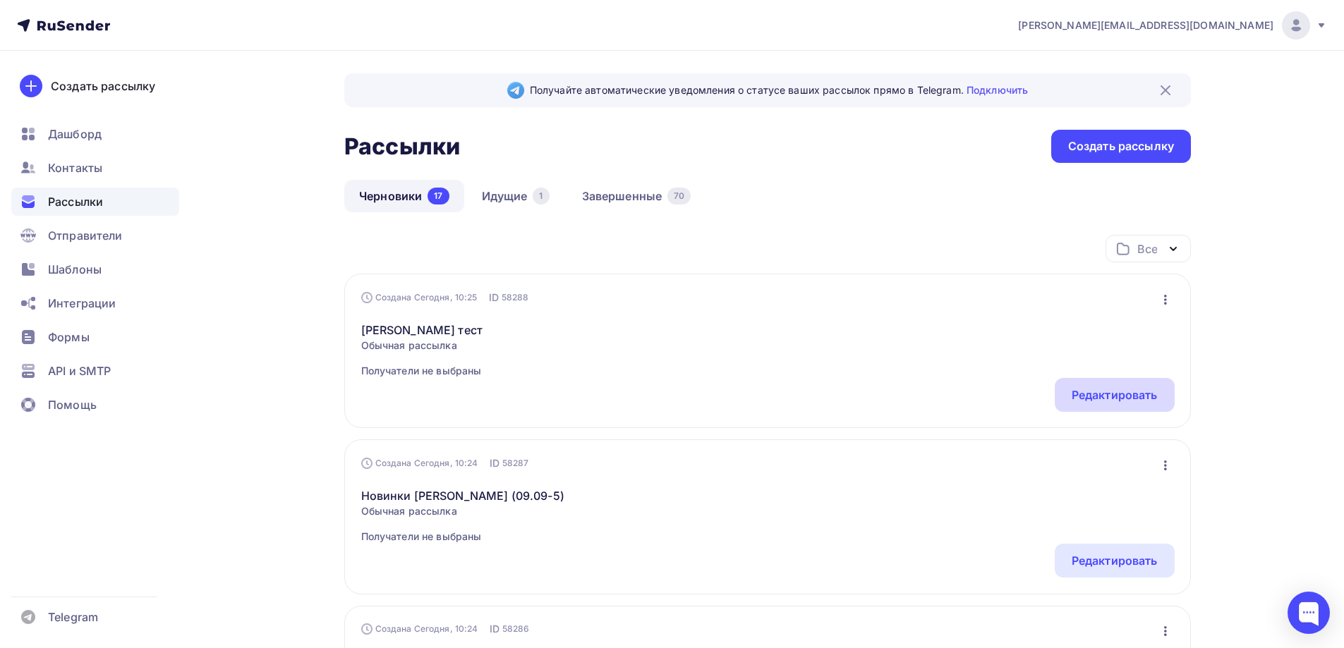
click at [1145, 386] on div "Редактировать" at bounding box center [1115, 395] width 120 height 34
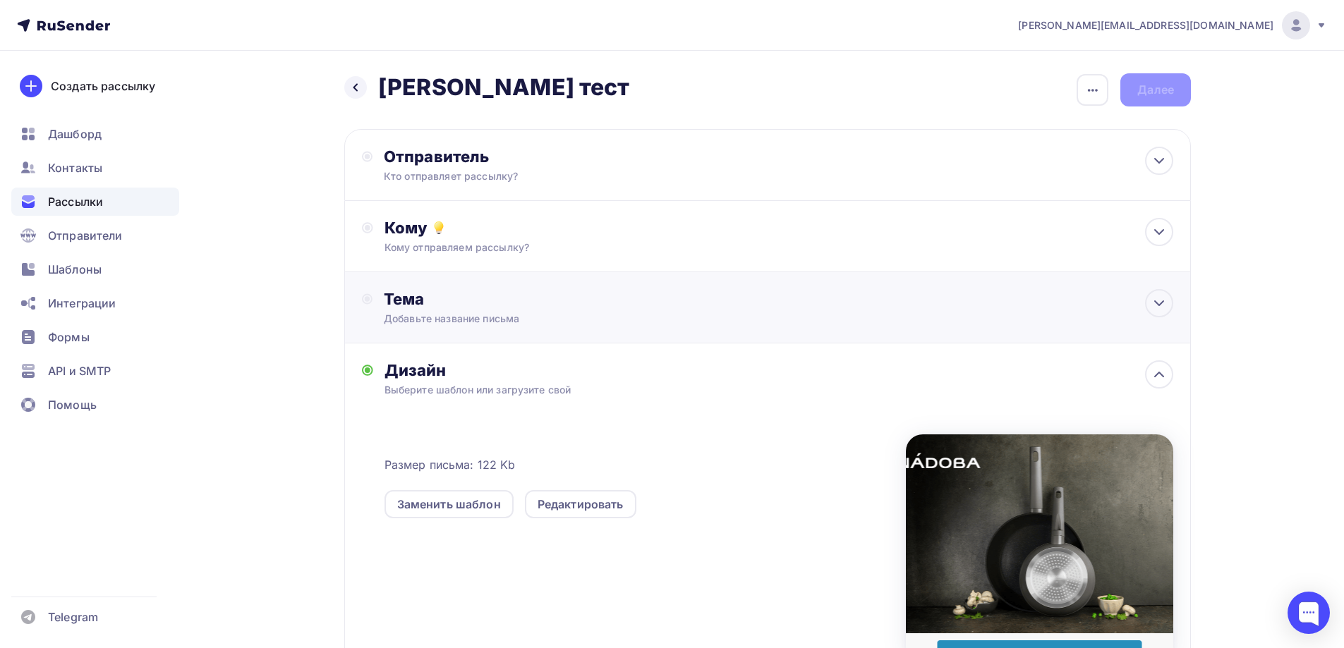
click at [476, 296] on div "Тема" at bounding box center [523, 299] width 279 height 20
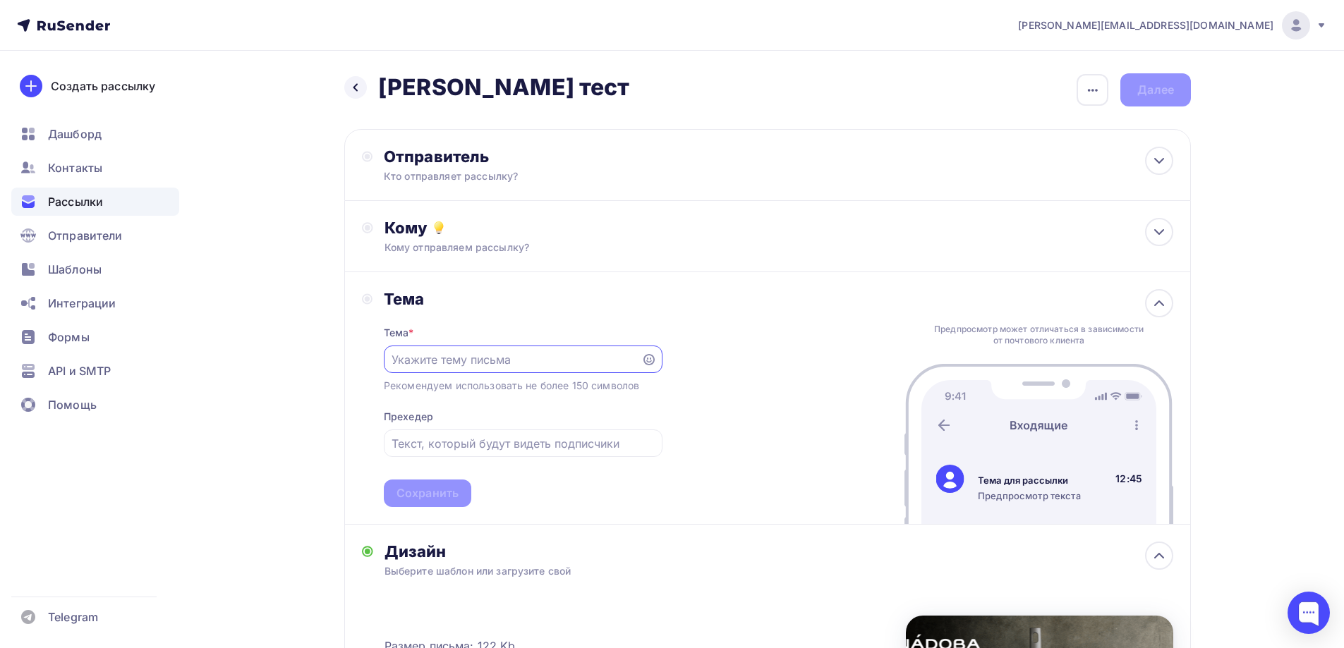
click at [483, 356] on input "text" at bounding box center [512, 359] width 241 height 17
paste input "Трендовые цвета Вашего дома!"
type input "Трендовые цвета Вашего дома!"
click at [519, 438] on input "text" at bounding box center [523, 443] width 262 height 17
paste input "Встречайте новинки от NADOBA"
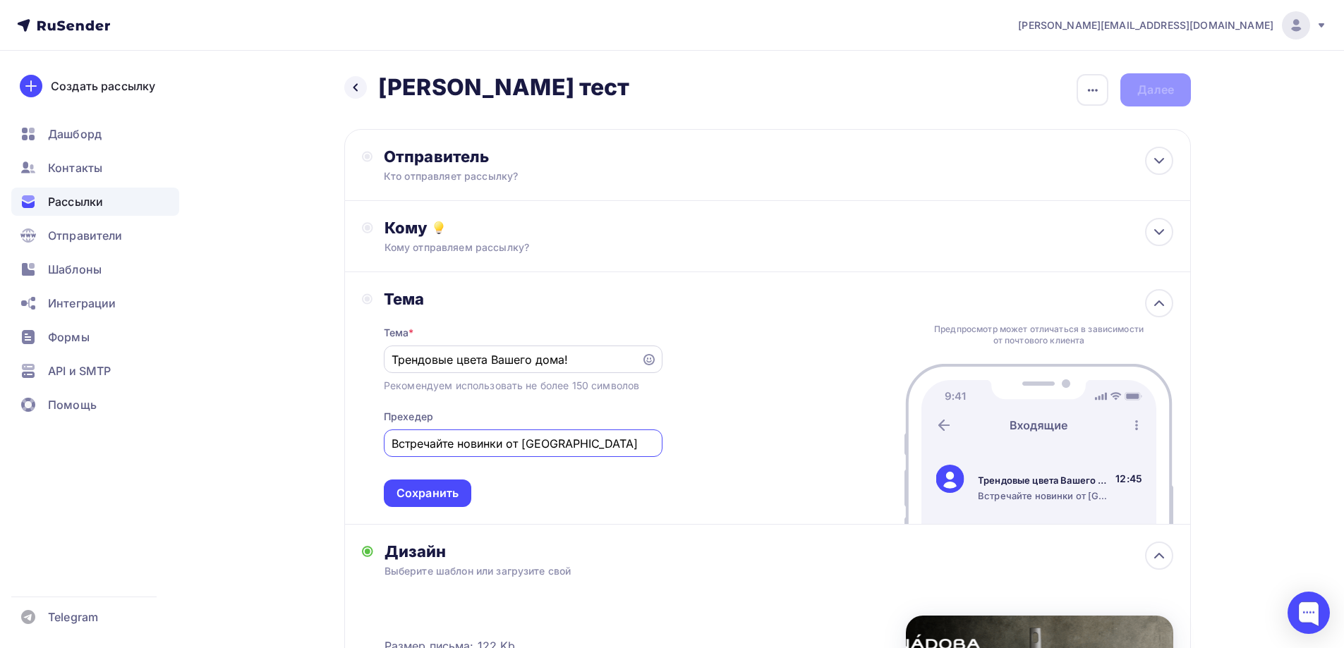
type input "Встречайте новинки от NADOBA"
click at [398, 359] on input "Трендовые цвета Вашего дома!" at bounding box center [512, 359] width 241 height 17
type input "Трендовые цвета Вашего дома!"
drag, startPoint x: 446, startPoint y: 489, endPoint x: 478, endPoint y: 299, distance: 192.6
click at [445, 488] on div "Сохранить" at bounding box center [428, 493] width 62 height 16
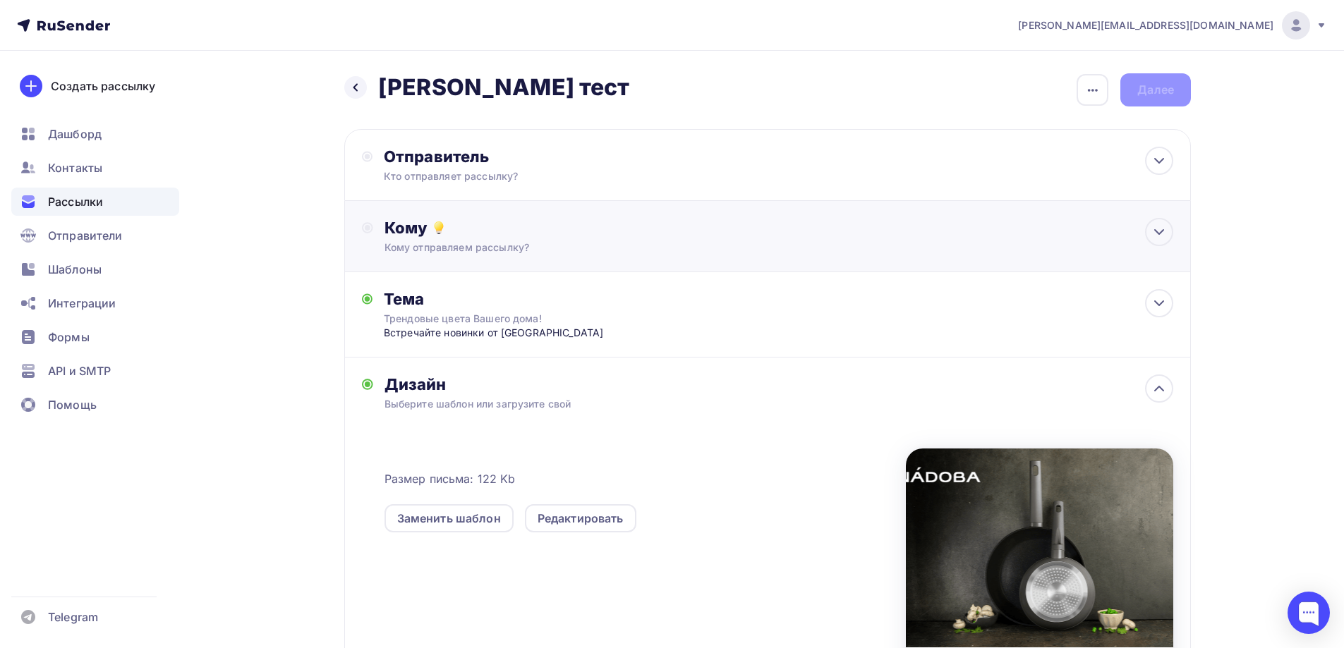
click at [477, 241] on div "Кому отправляем рассылку?" at bounding box center [740, 248] width 711 height 14
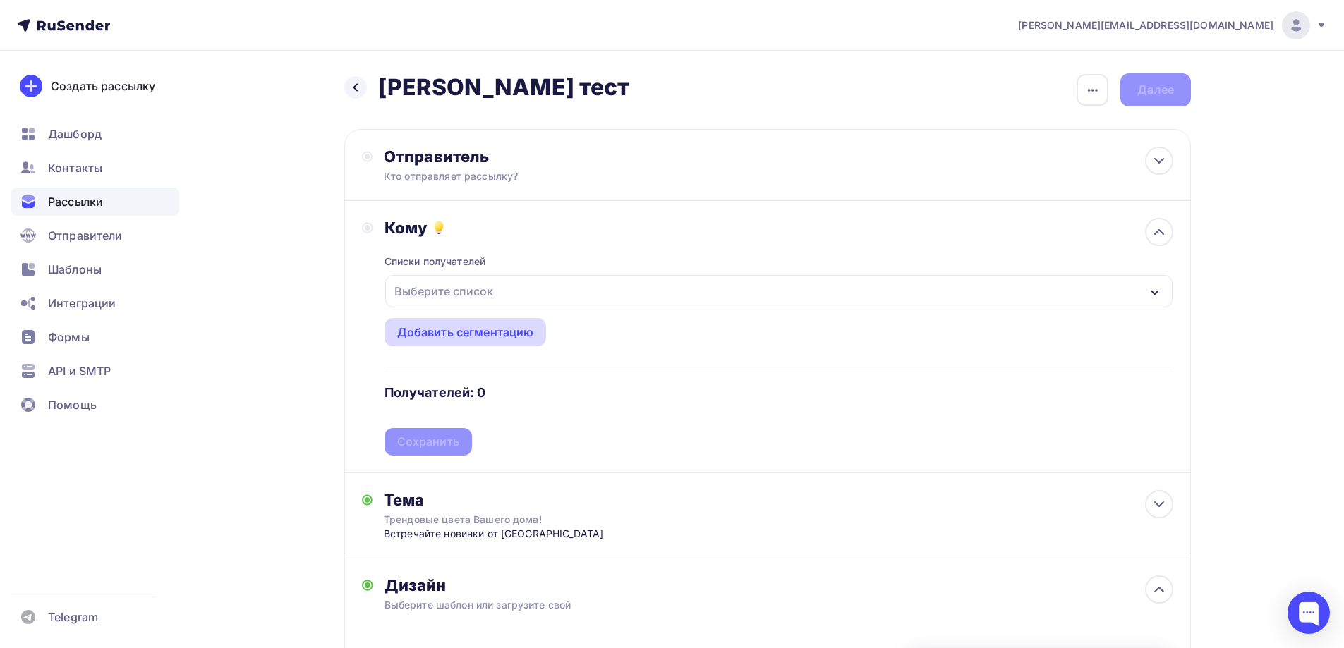
click at [478, 334] on div "Добавить сегментацию" at bounding box center [465, 332] width 137 height 17
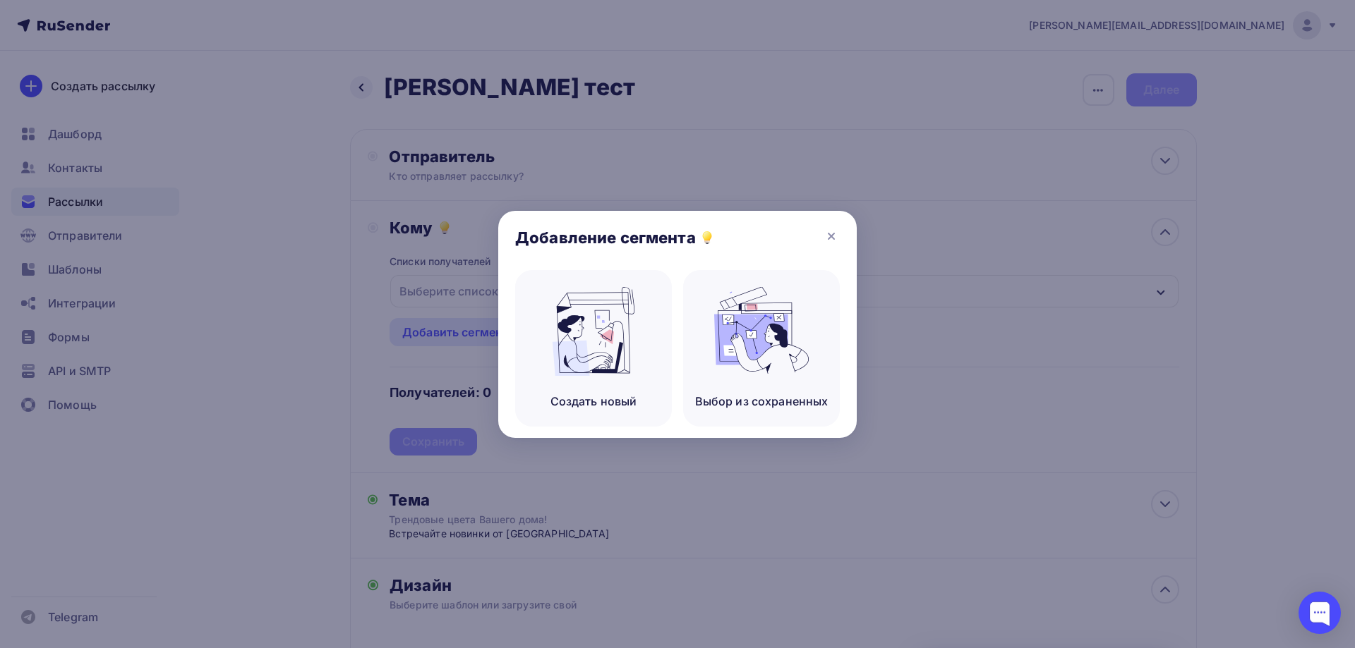
drag, startPoint x: 830, startPoint y: 239, endPoint x: 781, endPoint y: 244, distance: 48.9
click at [829, 239] on icon at bounding box center [831, 236] width 17 height 17
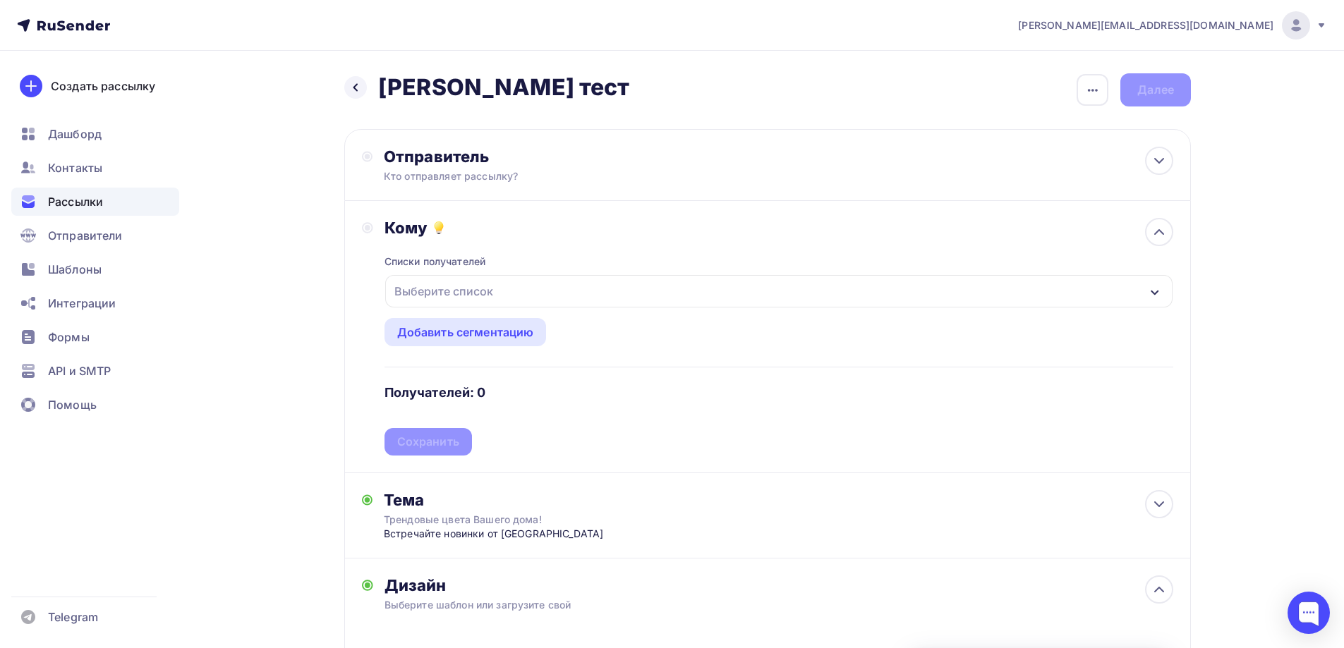
click at [555, 293] on div "Выберите список" at bounding box center [778, 291] width 787 height 32
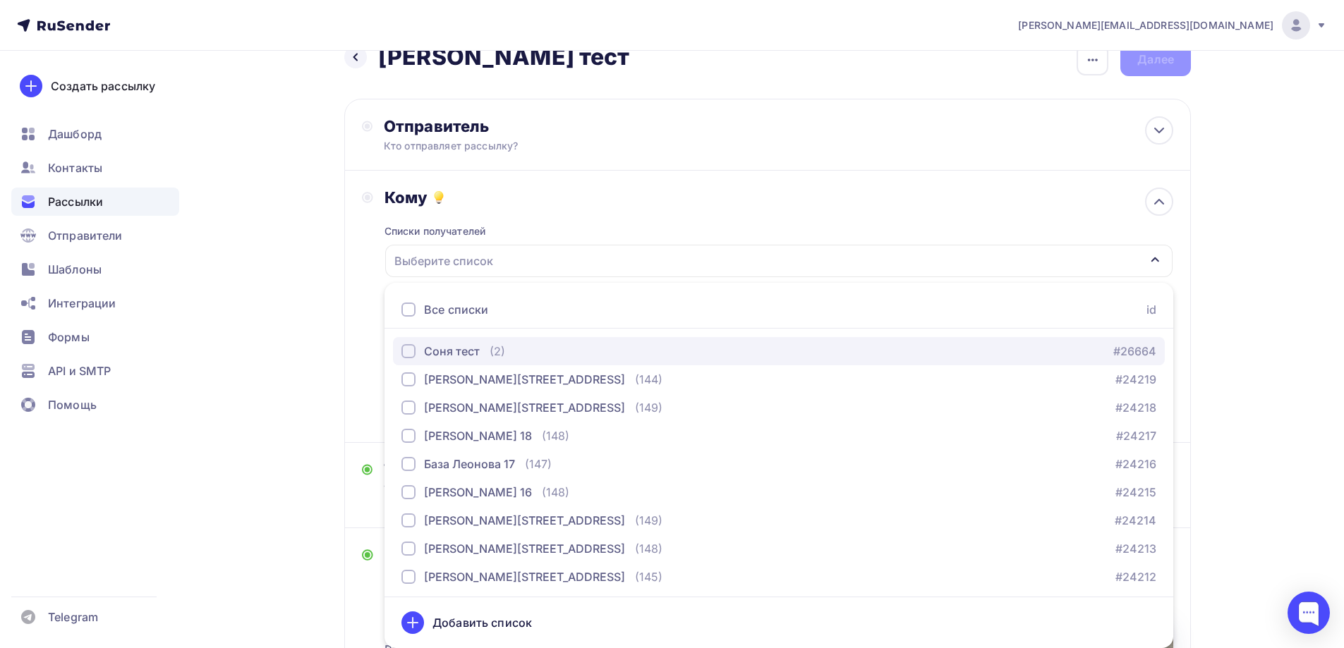
click at [444, 351] on div "Соня тест" at bounding box center [452, 351] width 56 height 17
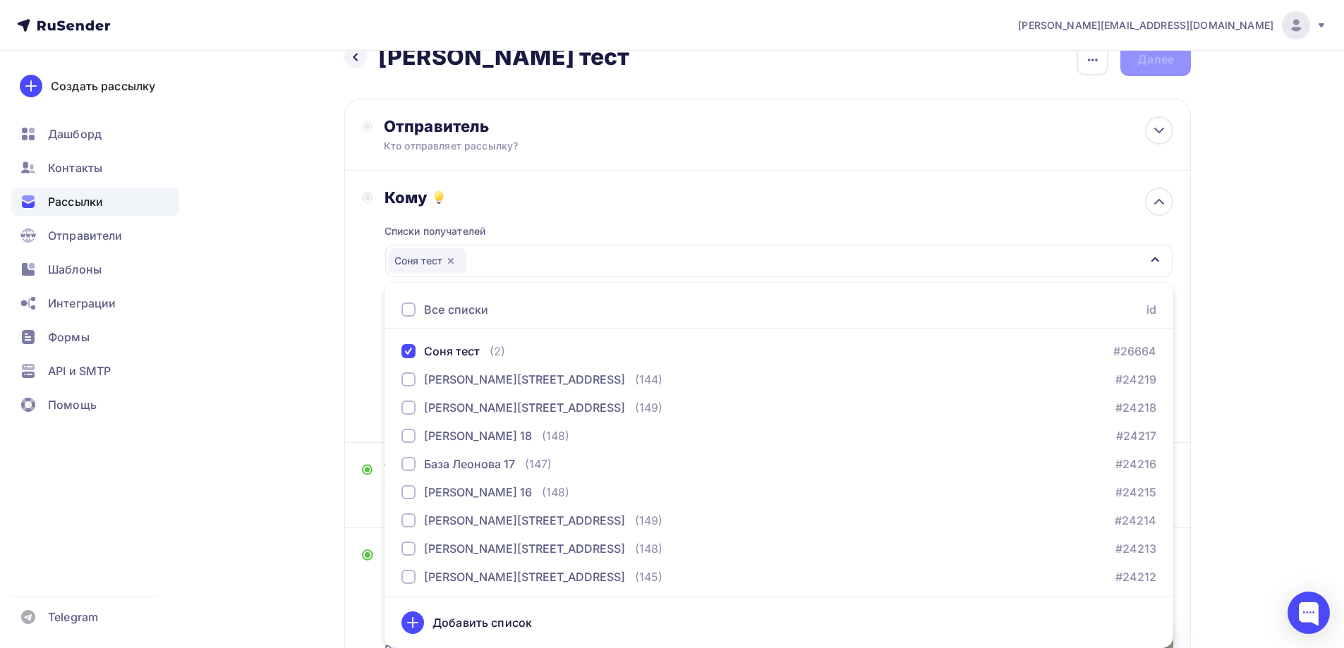
click at [1270, 210] on div "a.gorbach@nadoba.eu Аккаунт Тарифы Выйти Создать рассылку Дашборд Контакты Расс…" at bounding box center [672, 486] width 1344 height 1033
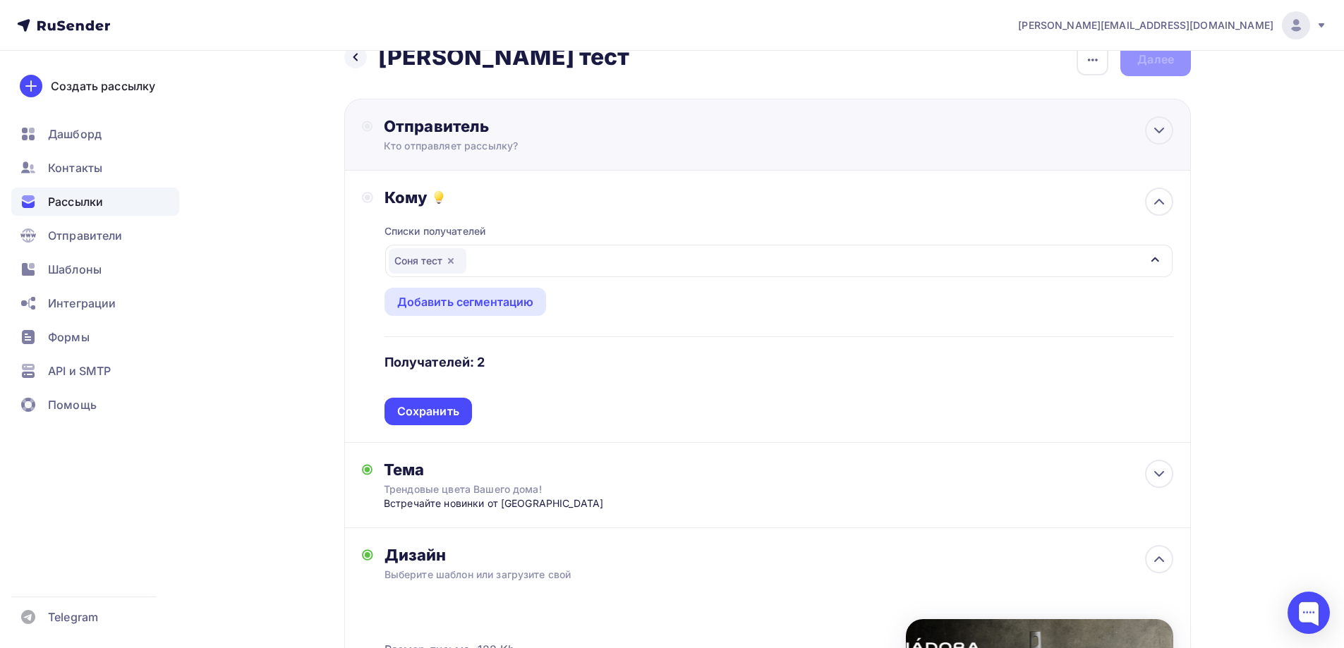
click at [436, 149] on div "Кто отправляет рассылку?" at bounding box center [521, 146] width 275 height 14
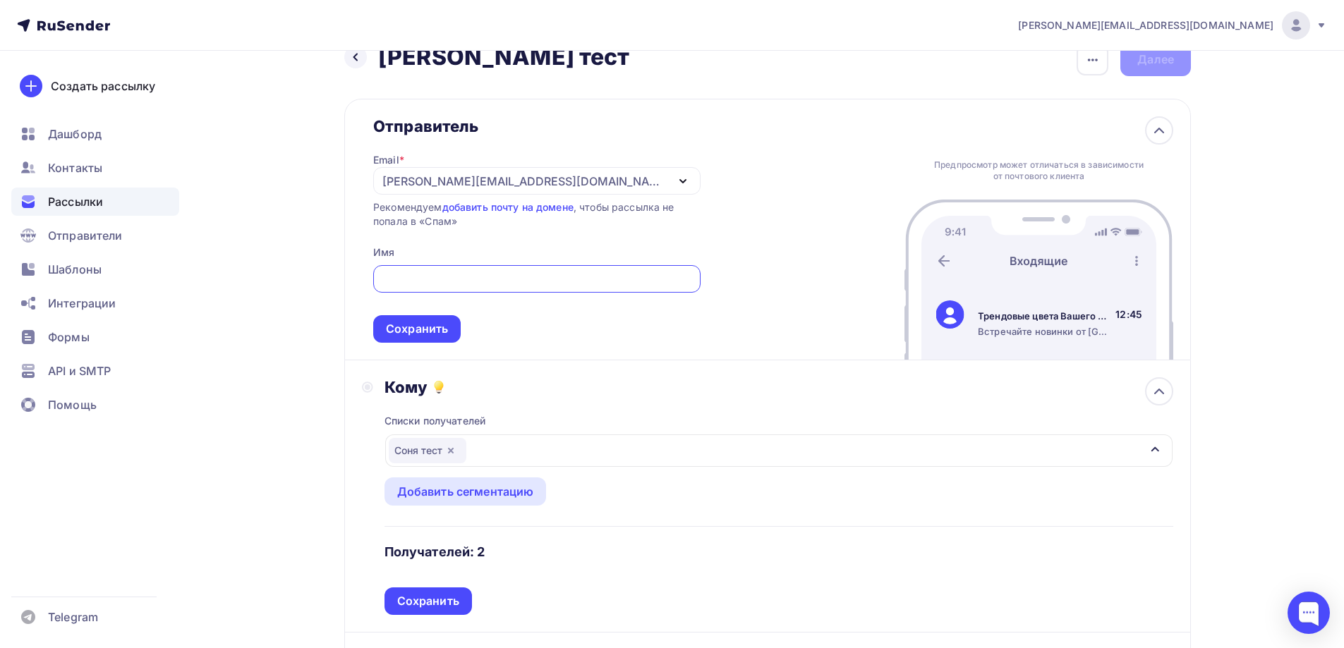
scroll to position [0, 0]
click at [437, 592] on div "Сохранить" at bounding box center [428, 602] width 87 height 28
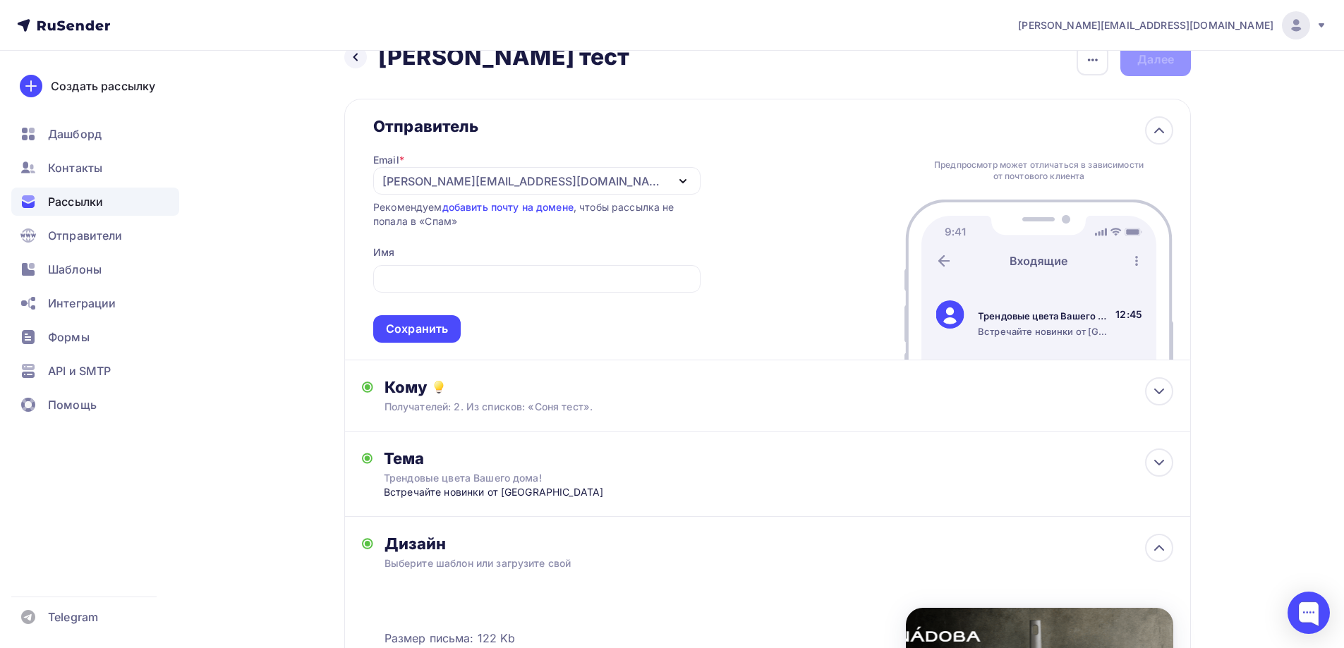
click at [519, 174] on div "[EMAIL_ADDRESS][PERSON_NAME][DOMAIN_NAME]" at bounding box center [536, 181] width 327 height 28
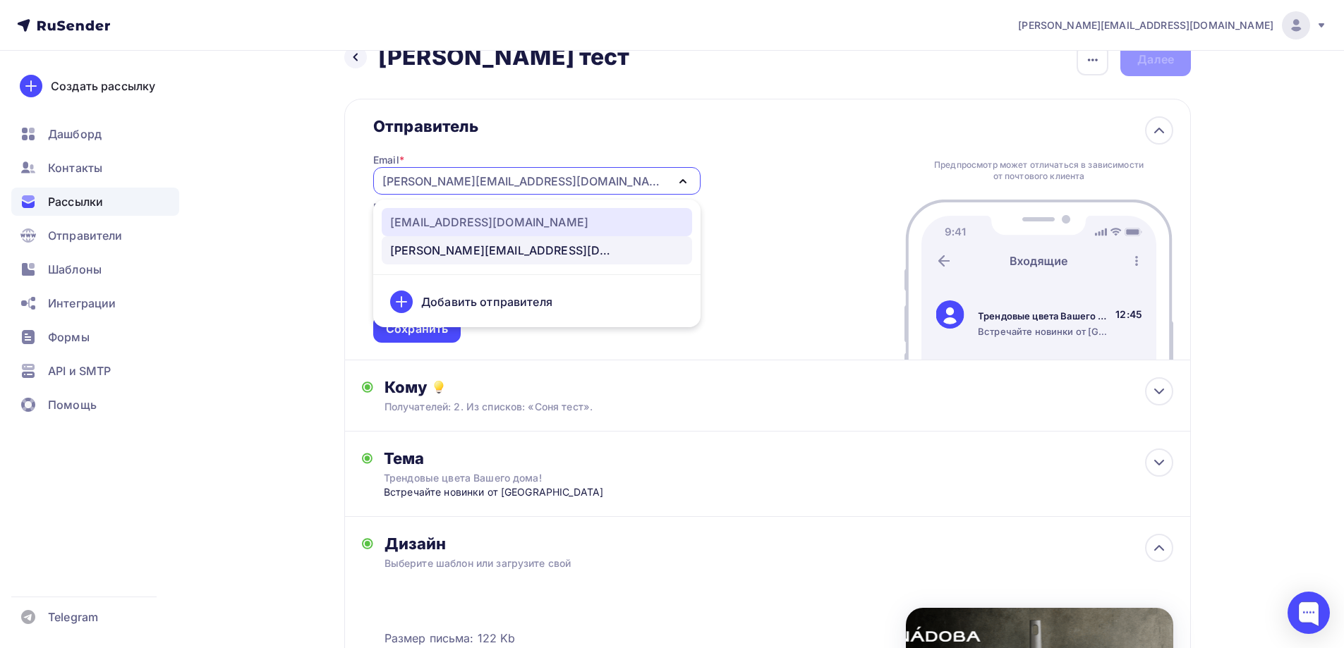
click at [488, 217] on div "news@nadoba.ru" at bounding box center [489, 222] width 198 height 17
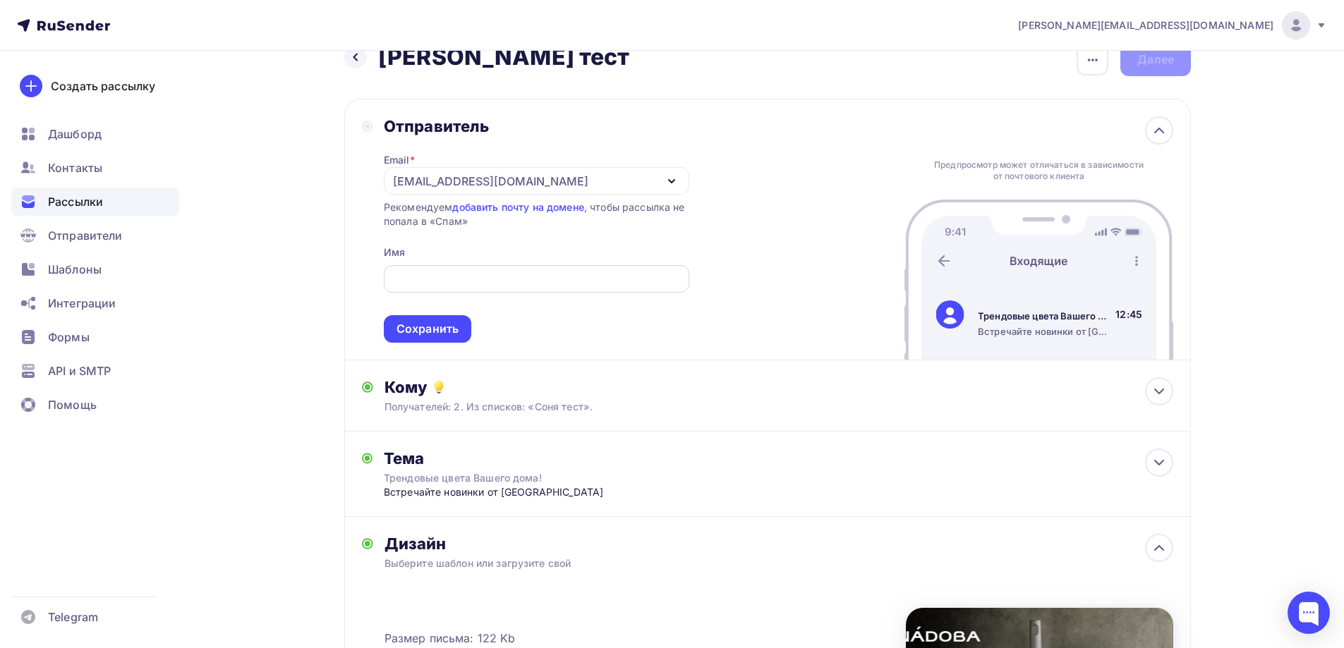
click at [478, 286] on input "text" at bounding box center [536, 279] width 289 height 17
type input "NADOBA"
click at [451, 334] on div "Сохранить" at bounding box center [428, 329] width 62 height 16
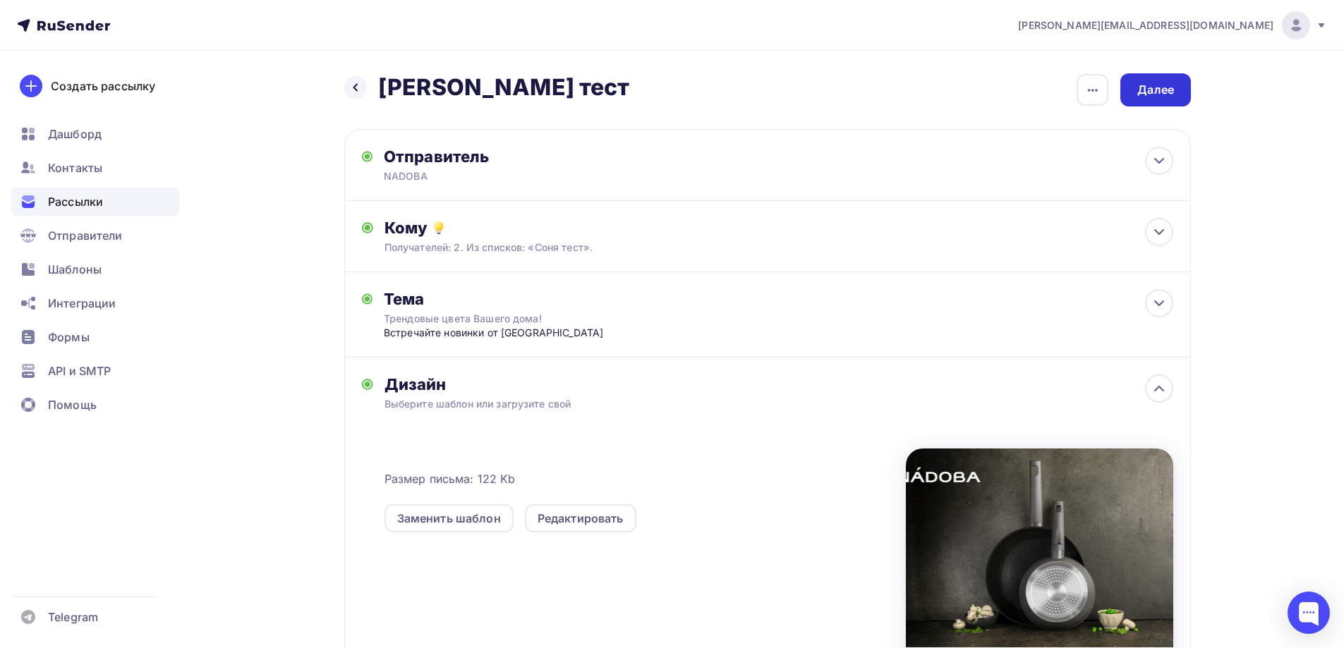
click at [1161, 88] on div "Далее" at bounding box center [1155, 90] width 37 height 16
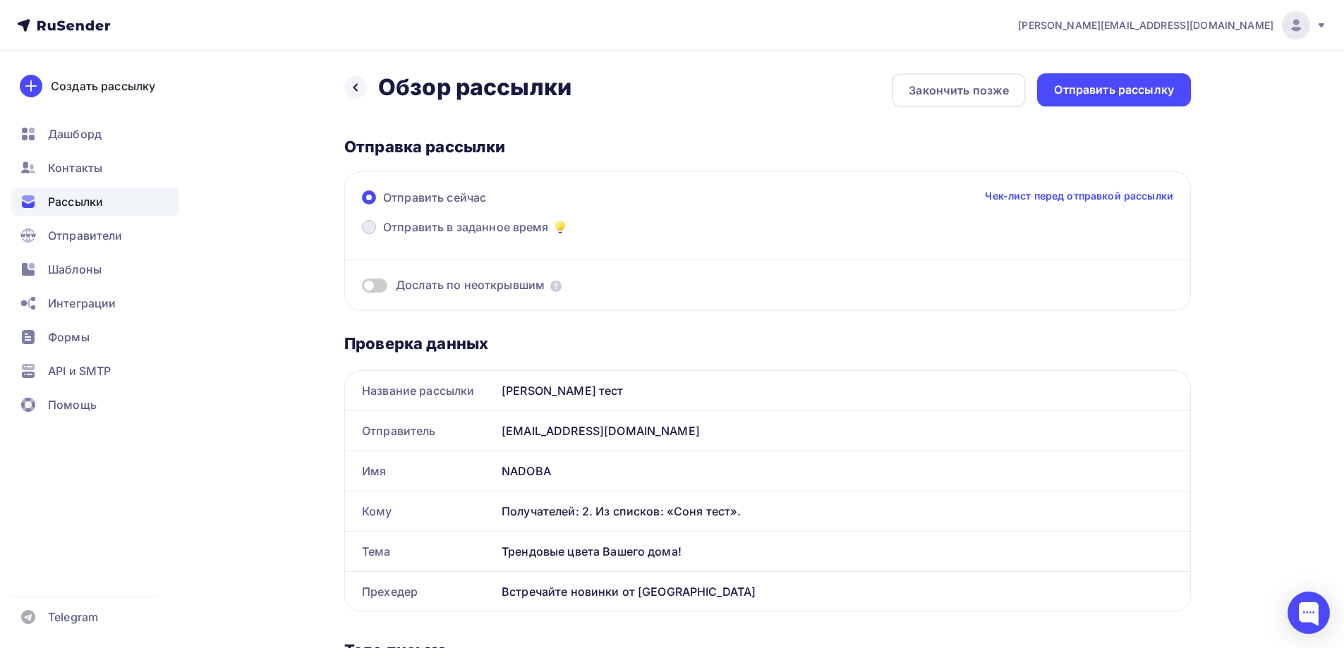
click at [473, 229] on span "Отправить в заданное время" at bounding box center [466, 227] width 166 height 17
click at [383, 236] on input "Отправить в заданное время" at bounding box center [383, 236] width 0 height 0
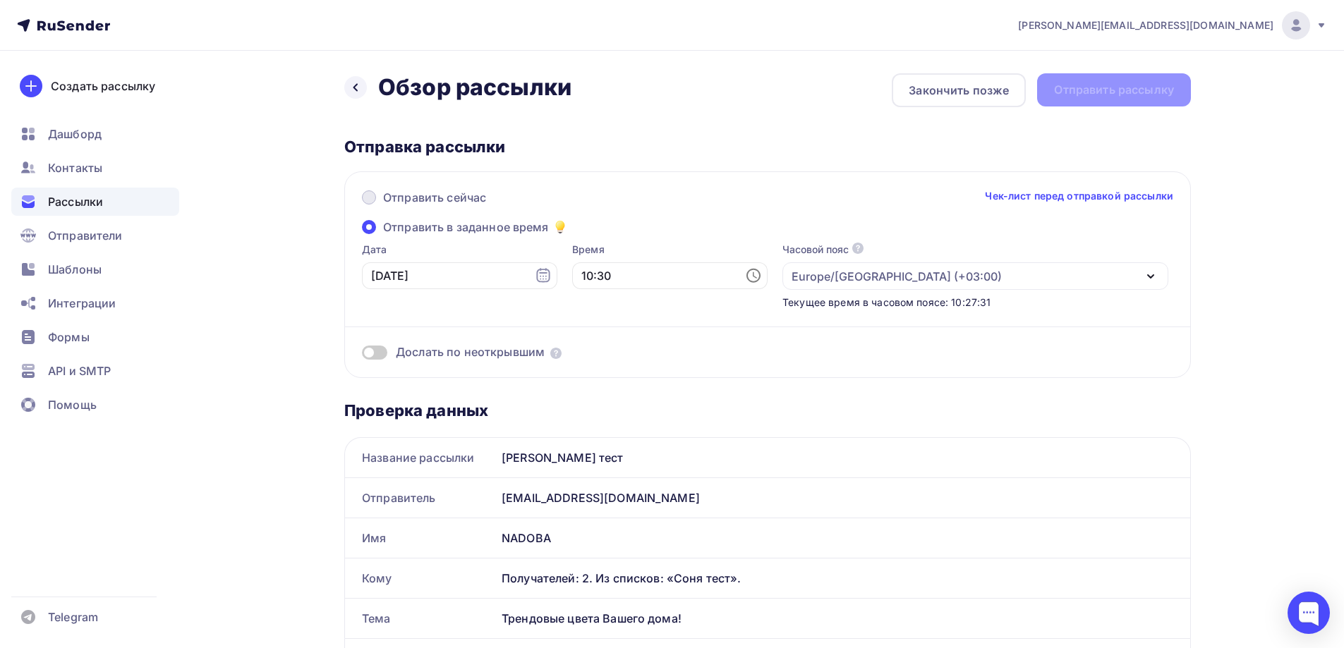
click at [465, 195] on span "Отправить сейчас" at bounding box center [434, 197] width 103 height 17
click at [383, 206] on input "Отправить сейчас" at bounding box center [383, 206] width 0 height 0
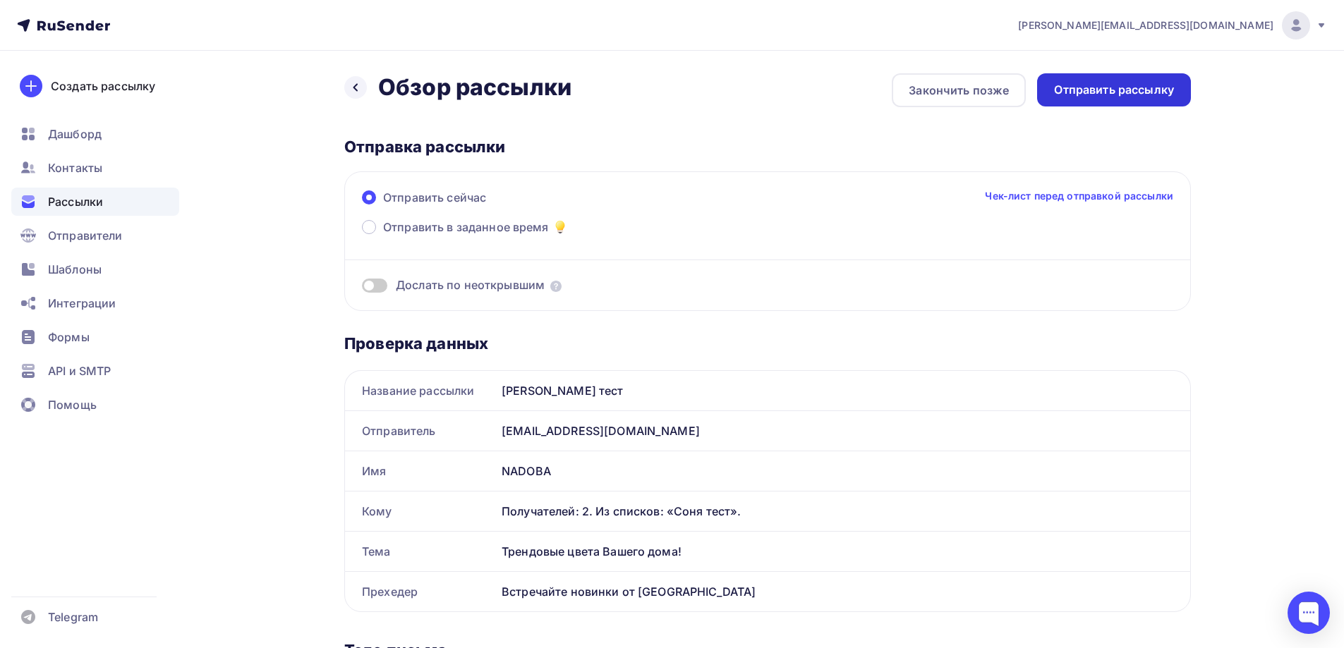
click at [1114, 97] on div "Отправить рассылку" at bounding box center [1114, 90] width 120 height 16
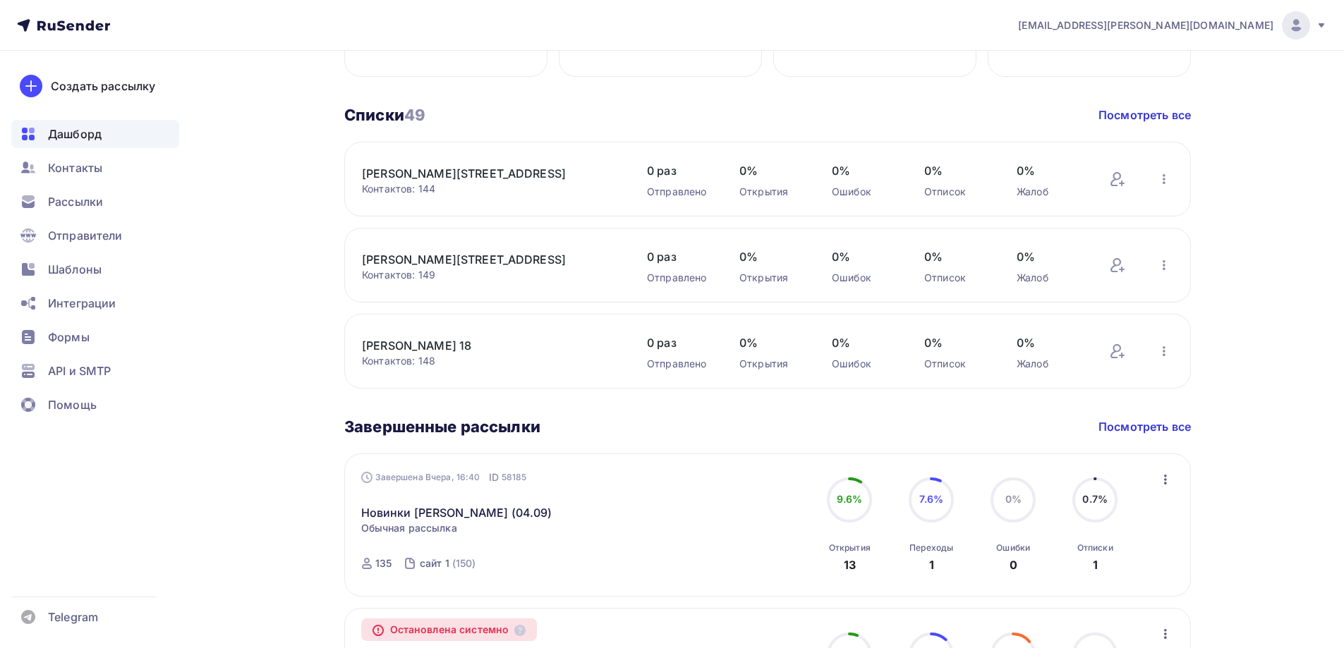
scroll to position [706, 0]
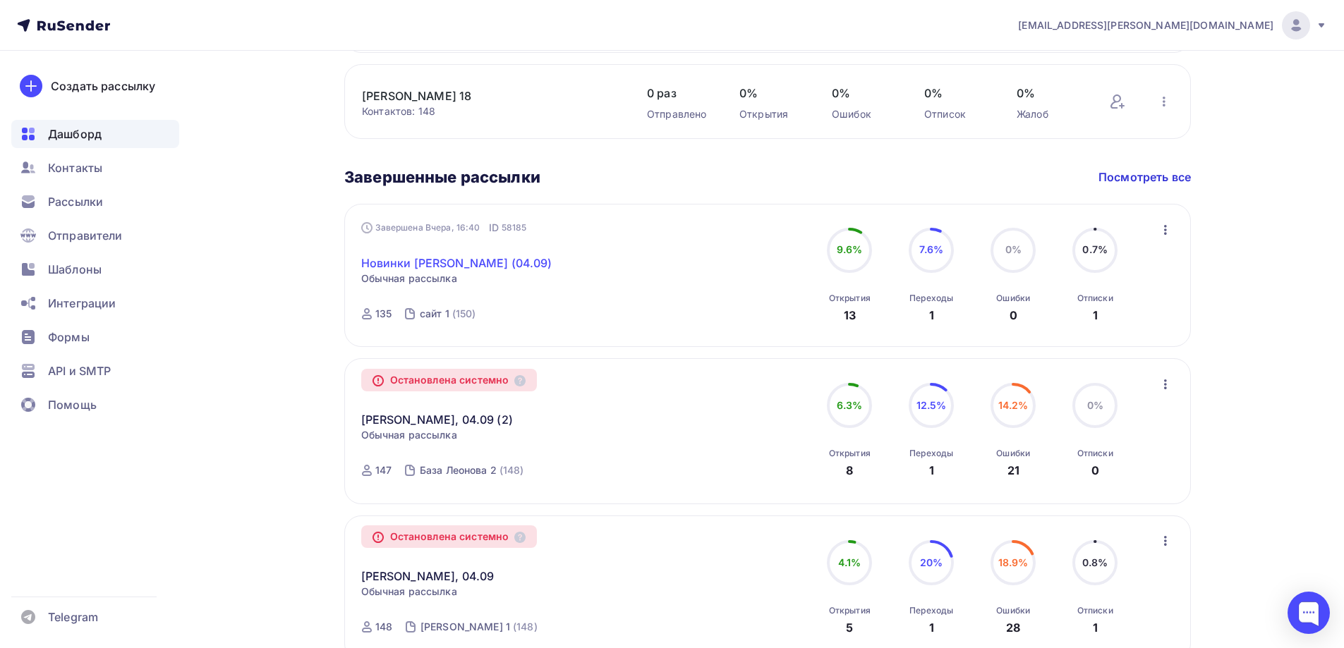
click at [451, 260] on link "Новинки [PERSON_NAME] (04.09)" at bounding box center [456, 263] width 191 height 17
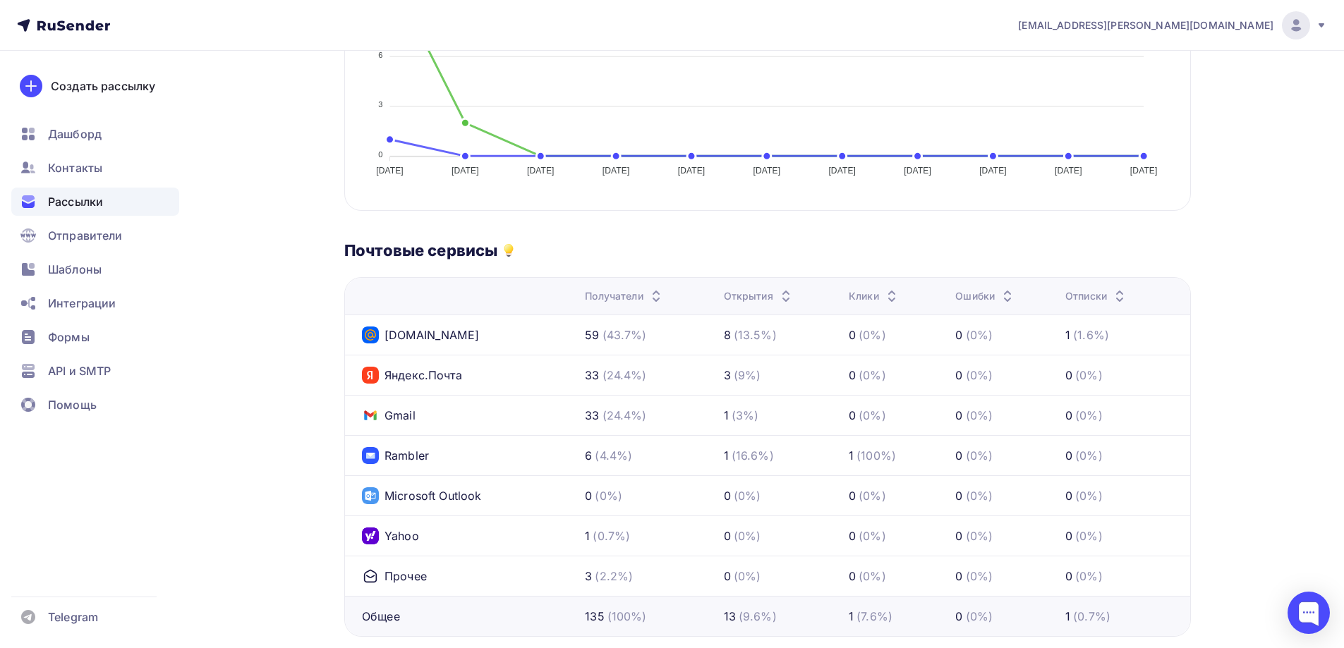
scroll to position [70, 0]
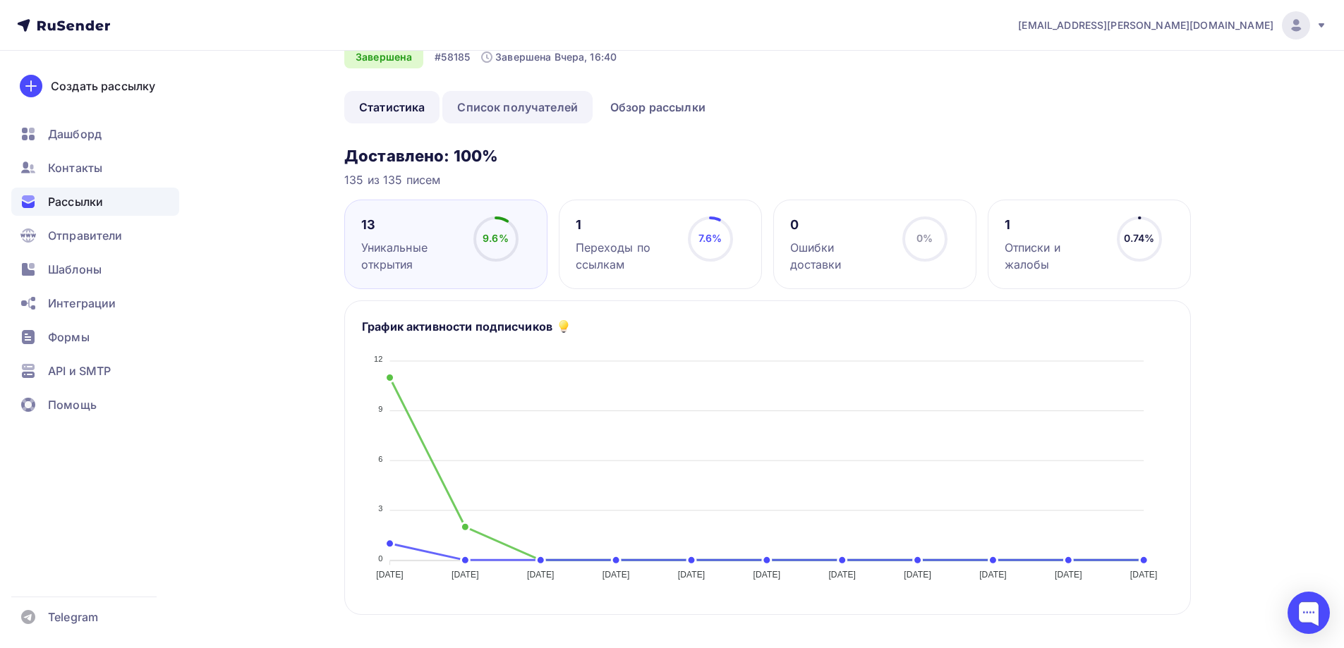
click at [524, 98] on link "Список получателей" at bounding box center [517, 107] width 150 height 32
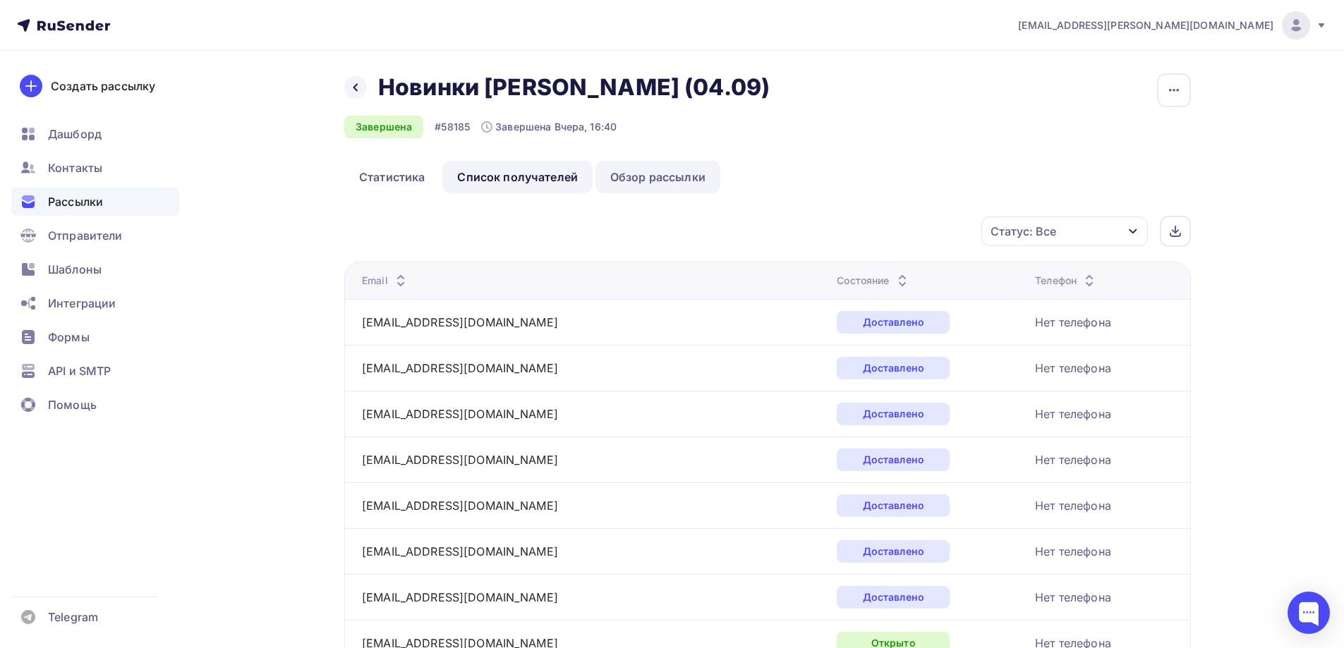
click at [644, 174] on link "Обзор рассылки" at bounding box center [658, 177] width 125 height 32
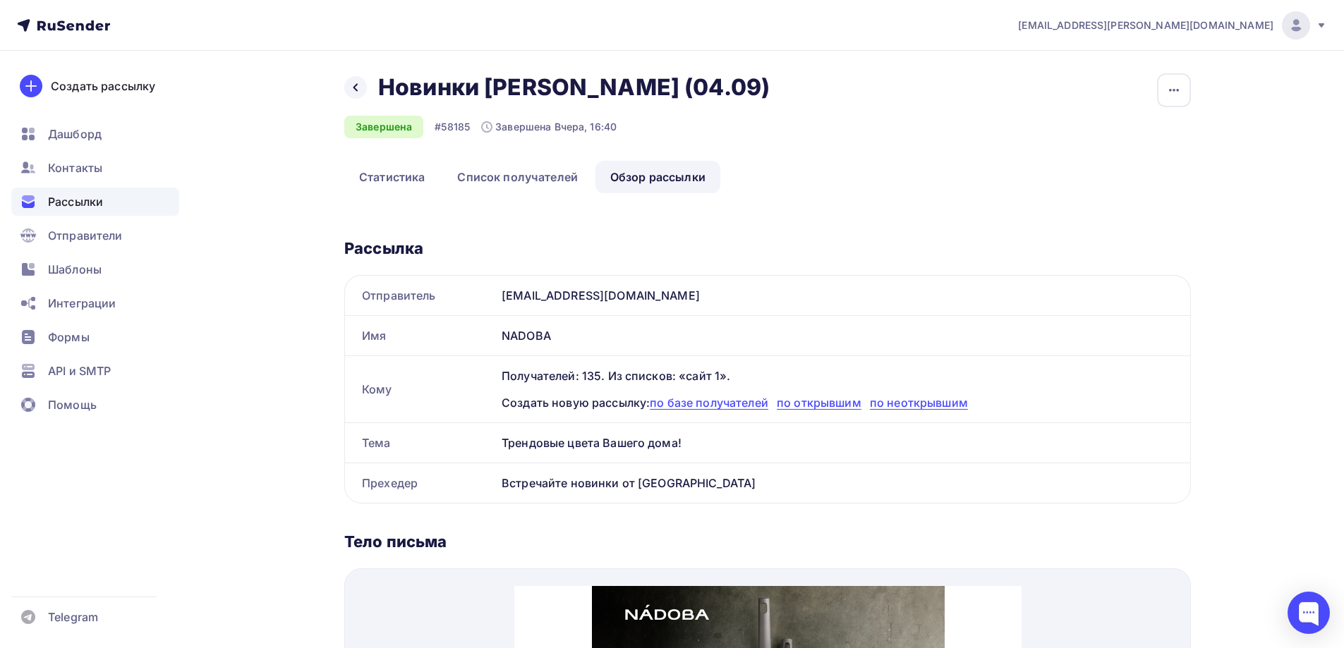
drag, startPoint x: 694, startPoint y: 443, endPoint x: 500, endPoint y: 444, distance: 194.0
click at [500, 444] on div "Трендовые цвета Вашего дома!" at bounding box center [843, 443] width 694 height 40
copy div "Трендовые цвета Вашего дома!"
drag, startPoint x: 691, startPoint y: 482, endPoint x: 499, endPoint y: 491, distance: 192.1
click at [499, 491] on div "Встречайте новинки от NADOBA" at bounding box center [843, 484] width 694 height 40
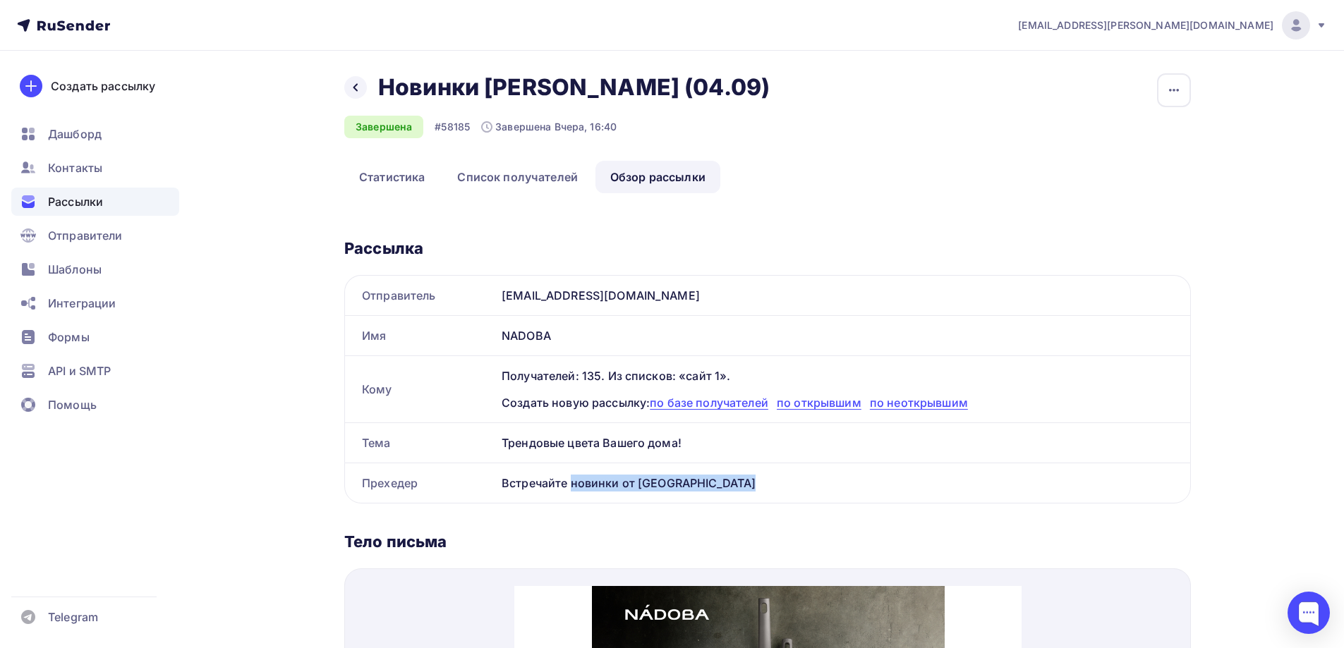
copy div "Встречайте новинки от NADOBA"
drag, startPoint x: 634, startPoint y: 443, endPoint x: 489, endPoint y: 442, distance: 145.4
click at [489, 442] on div "Тема Трендовые цвета Вашего дома!" at bounding box center [767, 443] width 845 height 40
copy div "Тема Трендовые цвета Вашего дома!"
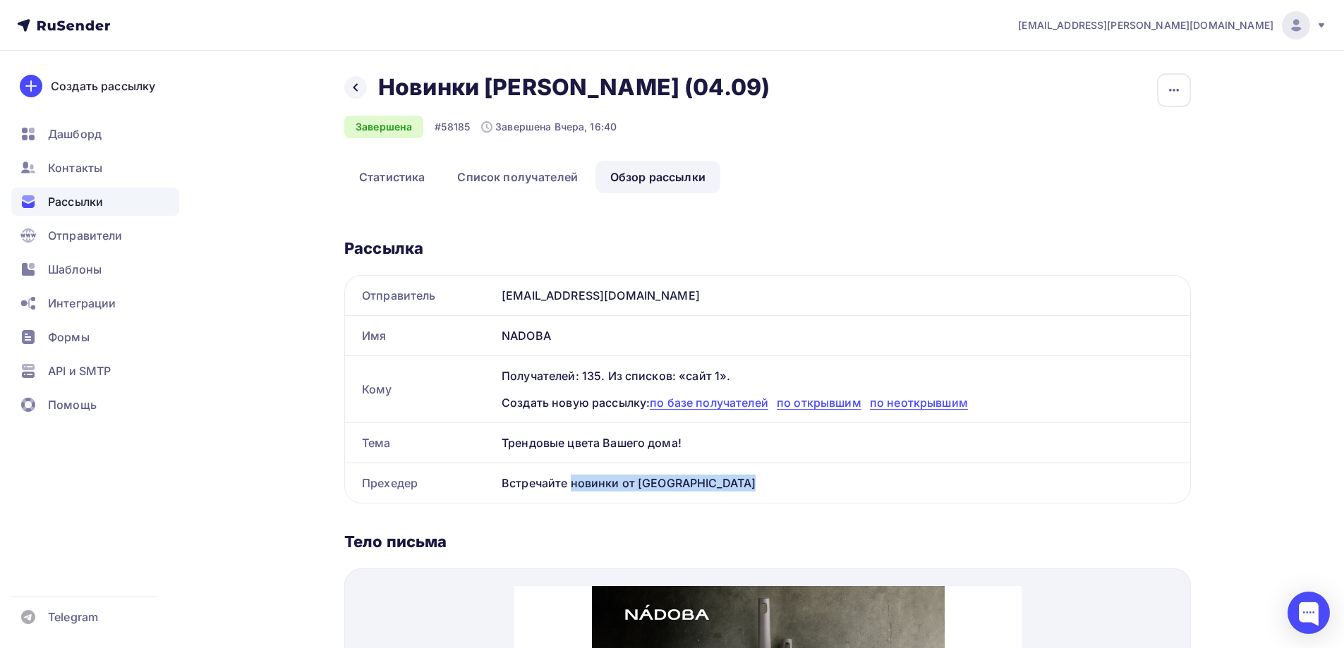
click at [607, 440] on div "Трендовые цвета Вашего дома!" at bounding box center [843, 443] width 694 height 40
drag, startPoint x: 607, startPoint y: 440, endPoint x: 672, endPoint y: 442, distance: 65.7
click at [654, 448] on div "Трендовые цвета Вашего дома!" at bounding box center [843, 443] width 694 height 40
drag, startPoint x: 684, startPoint y: 442, endPoint x: 489, endPoint y: 442, distance: 195.5
click at [489, 442] on div "Тема Трендовые цвета Вашего дома!" at bounding box center [767, 443] width 845 height 40
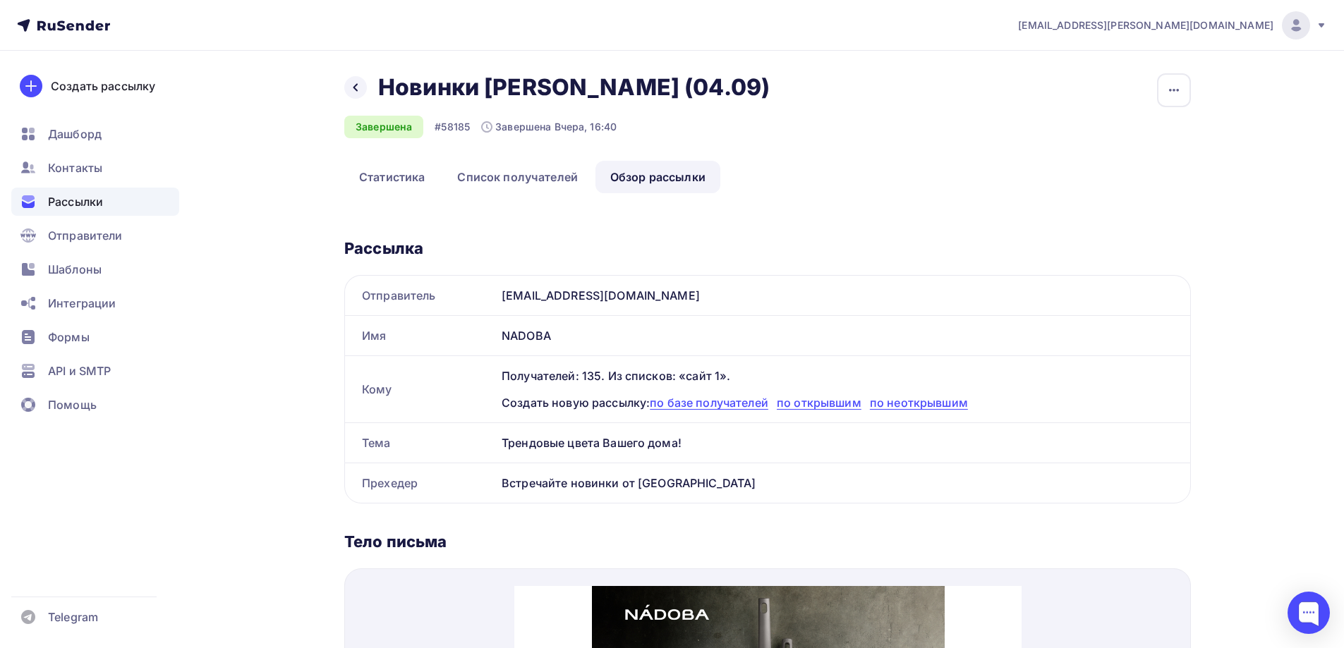
copy div "Тема Трендовые цвета Вашего дома!"
click at [650, 482] on div "Встречайте новинки от NADOBA" at bounding box center [843, 484] width 694 height 40
click at [681, 481] on div "Встречайте новинки от [GEOGRAPHIC_DATA]" at bounding box center [843, 484] width 694 height 40
drag, startPoint x: 684, startPoint y: 483, endPoint x: 504, endPoint y: 481, distance: 180.7
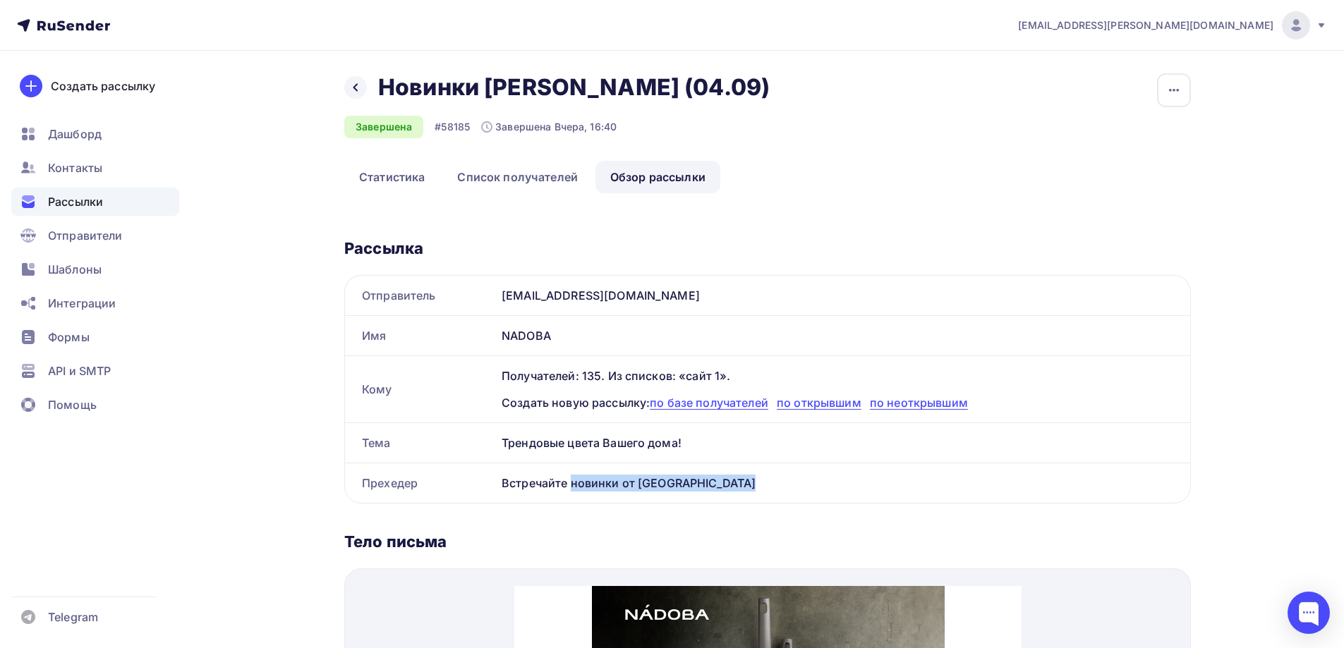
click at [504, 481] on div "Встречайте новинки от [GEOGRAPHIC_DATA]" at bounding box center [843, 484] width 694 height 40
copy div "Встречайте новинки от [GEOGRAPHIC_DATA]"
copy div "Встречайте новинки от NADOBA"
drag, startPoint x: 684, startPoint y: 441, endPoint x: 503, endPoint y: 444, distance: 180.7
click at [503, 444] on div "Трендовые цвета Вашего дома!" at bounding box center [843, 443] width 694 height 40
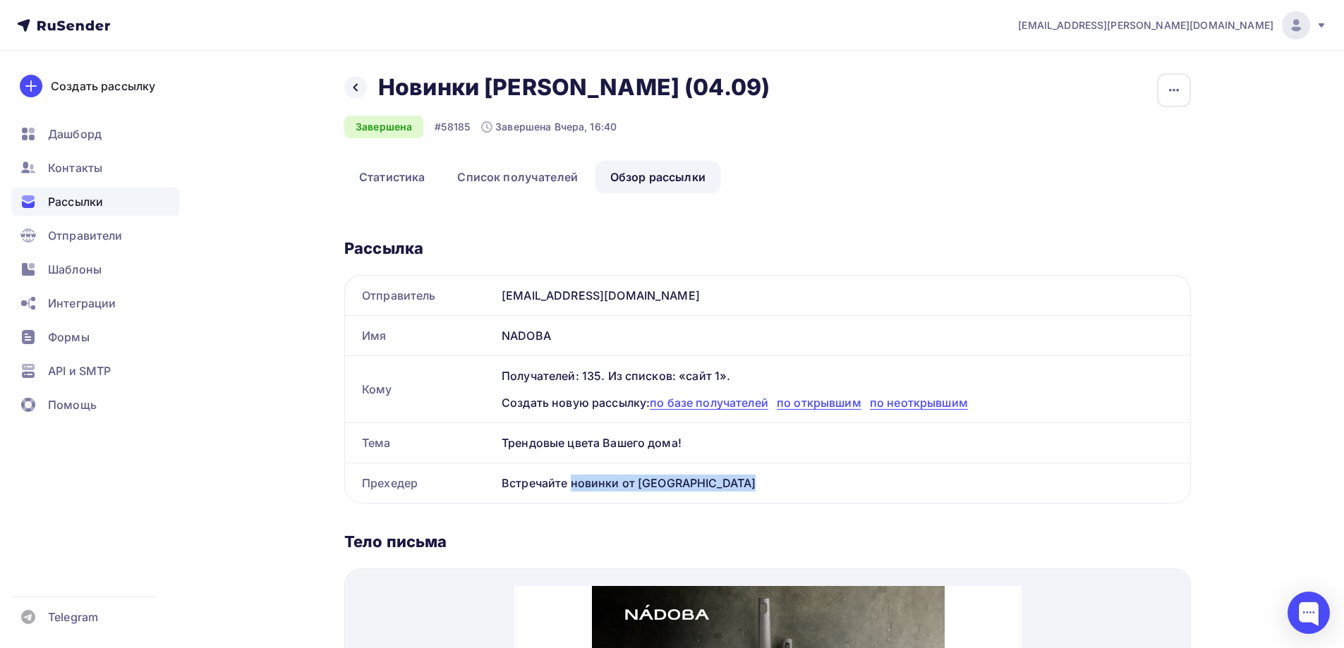
copy div "Трендовые цвета Вашего дома!"
drag, startPoint x: 685, startPoint y: 486, endPoint x: 505, endPoint y: 483, distance: 180.7
click at [505, 483] on div "Встречайте новинки от NADOBA" at bounding box center [843, 484] width 694 height 40
copy div "Встречайте новинки от NADOBA"
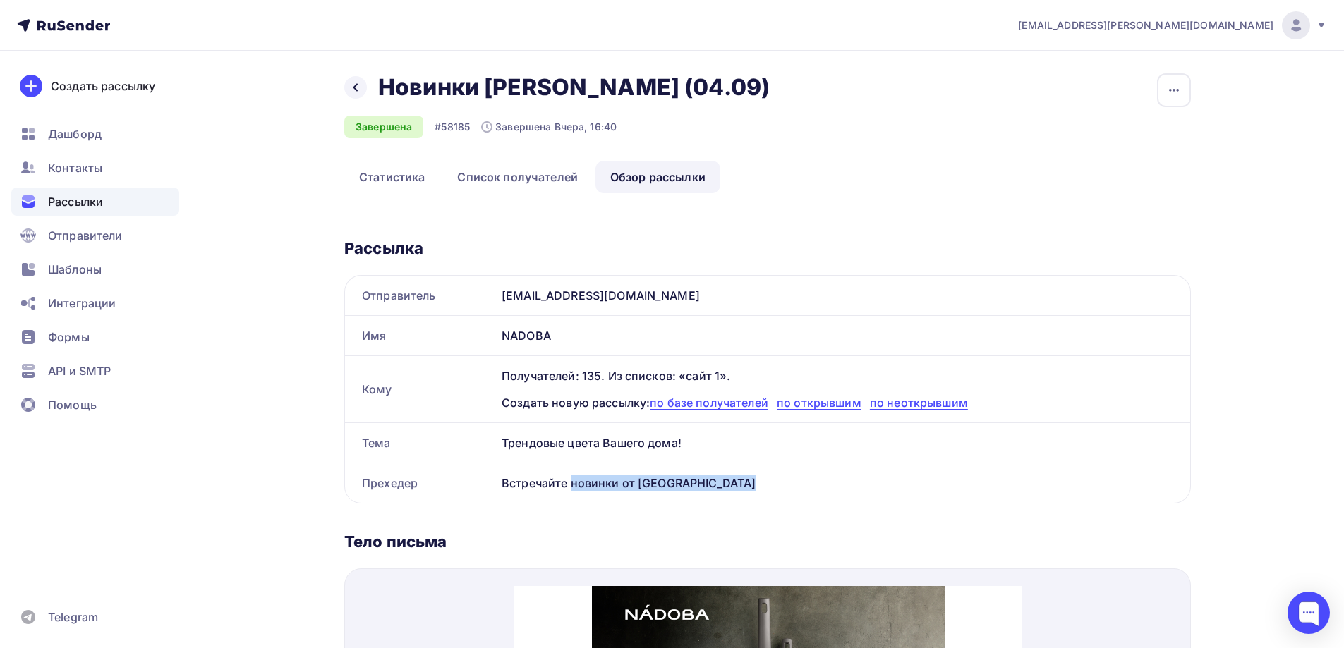
drag, startPoint x: 682, startPoint y: 440, endPoint x: 494, endPoint y: 448, distance: 188.6
click at [494, 448] on div "Тема Трендовые цвета Вашего дома!" at bounding box center [767, 443] width 845 height 40
drag, startPoint x: 686, startPoint y: 488, endPoint x: 500, endPoint y: 485, distance: 185.6
click at [500, 485] on div "Встречайте новинки от NADOBA" at bounding box center [843, 484] width 694 height 40
click at [677, 440] on div "Трендовые цвета Вашего дома!" at bounding box center [843, 443] width 694 height 40
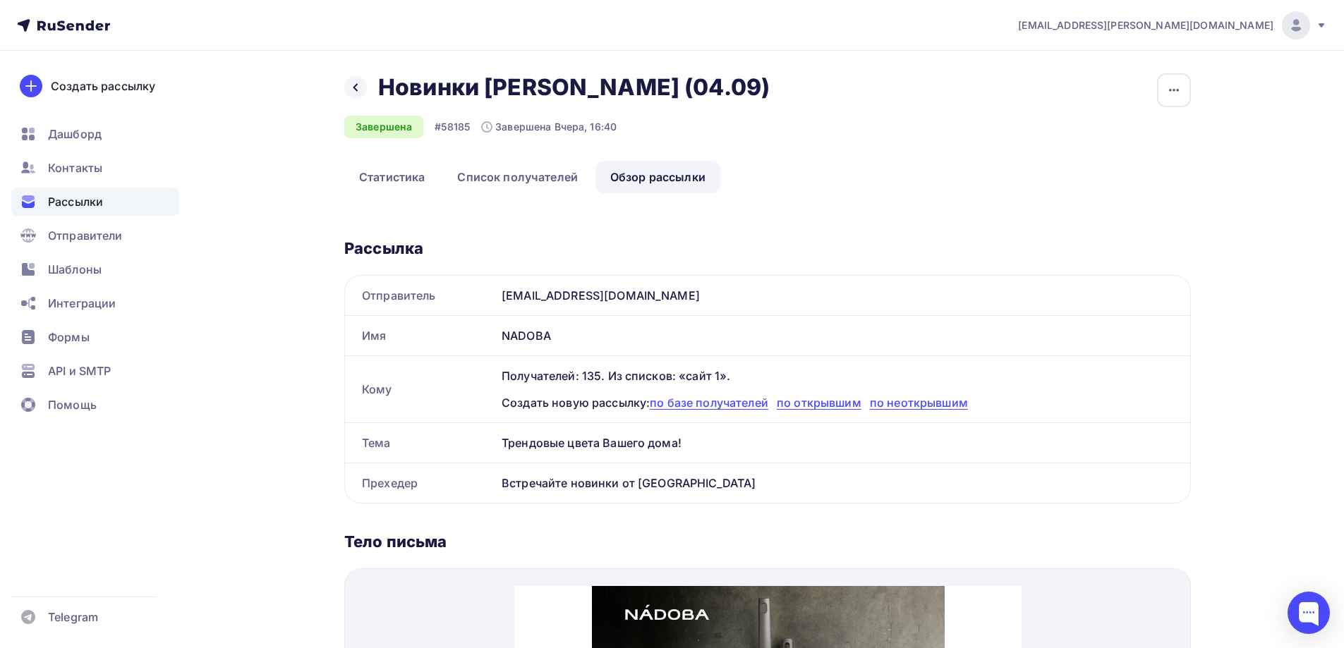
drag, startPoint x: 703, startPoint y: 444, endPoint x: 502, endPoint y: 447, distance: 200.4
click at [502, 447] on div "Трендовые цвета Вашего дома!" at bounding box center [843, 443] width 694 height 40
click at [680, 480] on div "Встречайте новинки от NADOBA" at bounding box center [843, 484] width 694 height 40
drag, startPoint x: 685, startPoint y: 483, endPoint x: 502, endPoint y: 488, distance: 182.8
click at [502, 488] on div "Встречайте новинки от NADOBA" at bounding box center [843, 484] width 694 height 40
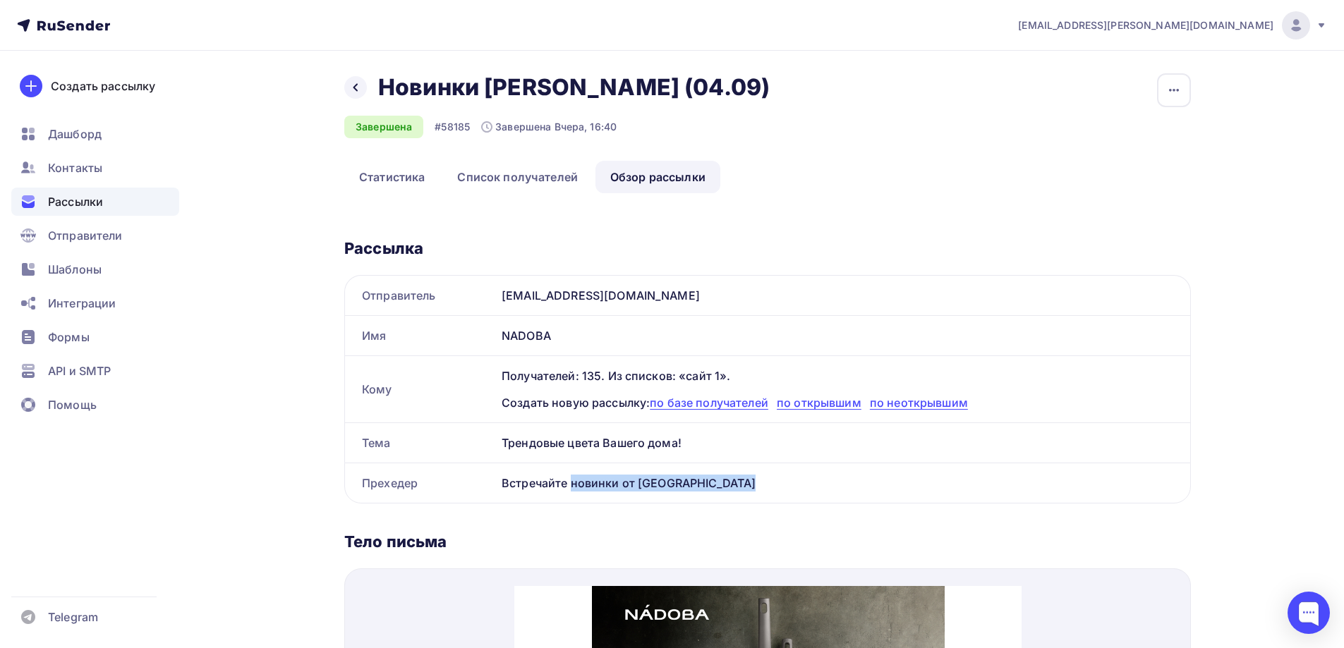
drag, startPoint x: 697, startPoint y: 442, endPoint x: 494, endPoint y: 449, distance: 203.3
click at [494, 449] on div "Тема Трендовые цвета Вашего дома!" at bounding box center [767, 443] width 845 height 40
click at [658, 453] on div "Трендовые цвета Вашего дома!" at bounding box center [843, 443] width 694 height 40
drag, startPoint x: 687, startPoint y: 443, endPoint x: 471, endPoint y: 442, distance: 215.2
click at [471, 442] on div "Тема Трендовые цвета Вашего дома!" at bounding box center [767, 443] width 845 height 40
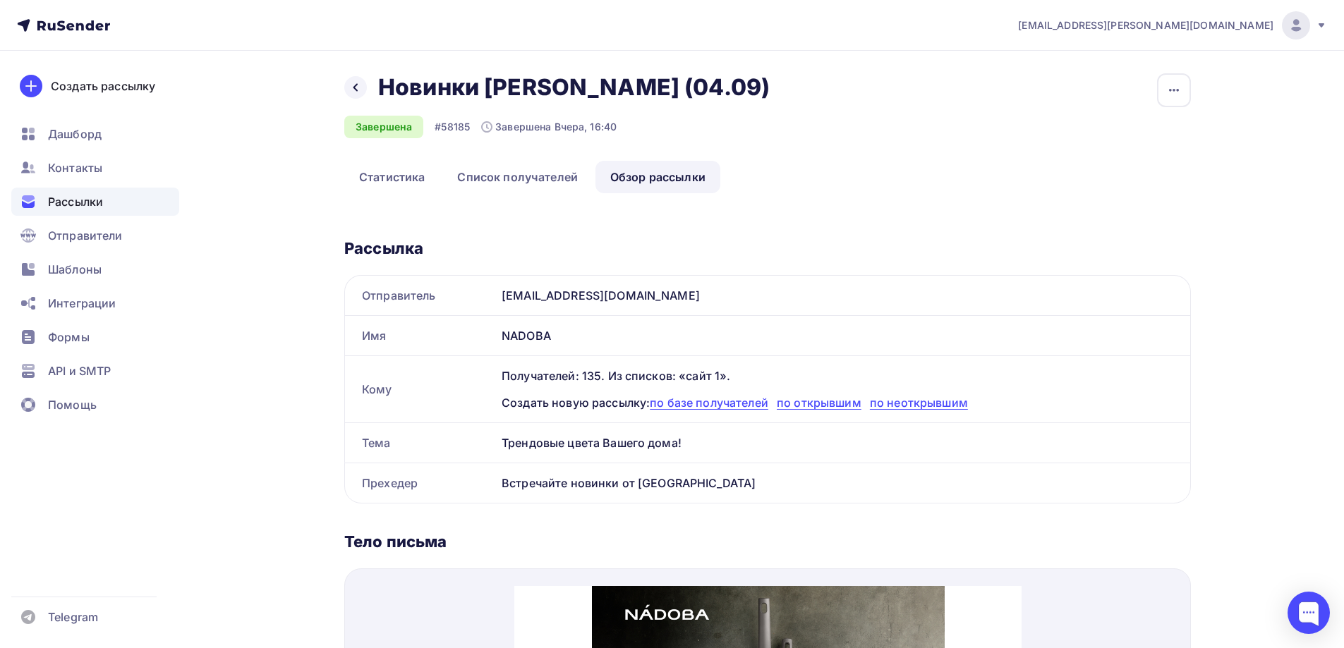
drag, startPoint x: 691, startPoint y: 484, endPoint x: 438, endPoint y: 483, distance: 252.6
click at [438, 483] on div "Прехедер Встречайте новинки от NADOBA" at bounding box center [767, 484] width 845 height 40
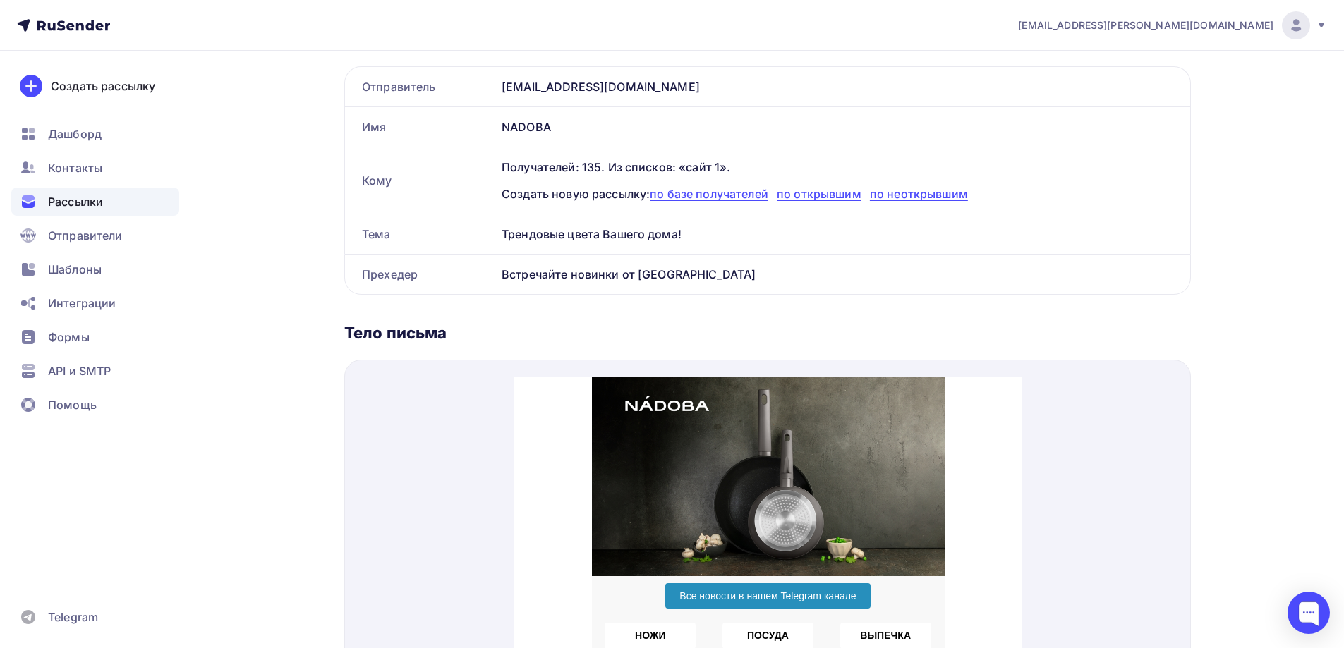
scroll to position [212, 0]
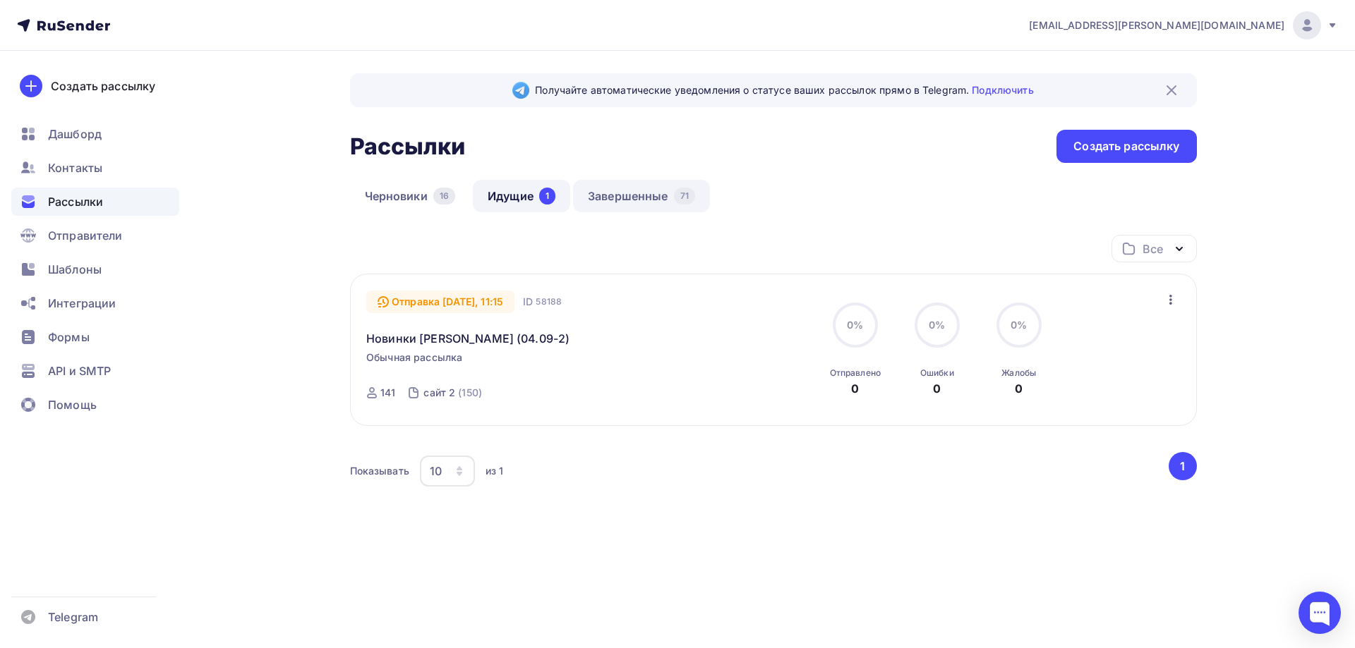
click at [578, 200] on link "Завершенные 71" at bounding box center [641, 196] width 137 height 32
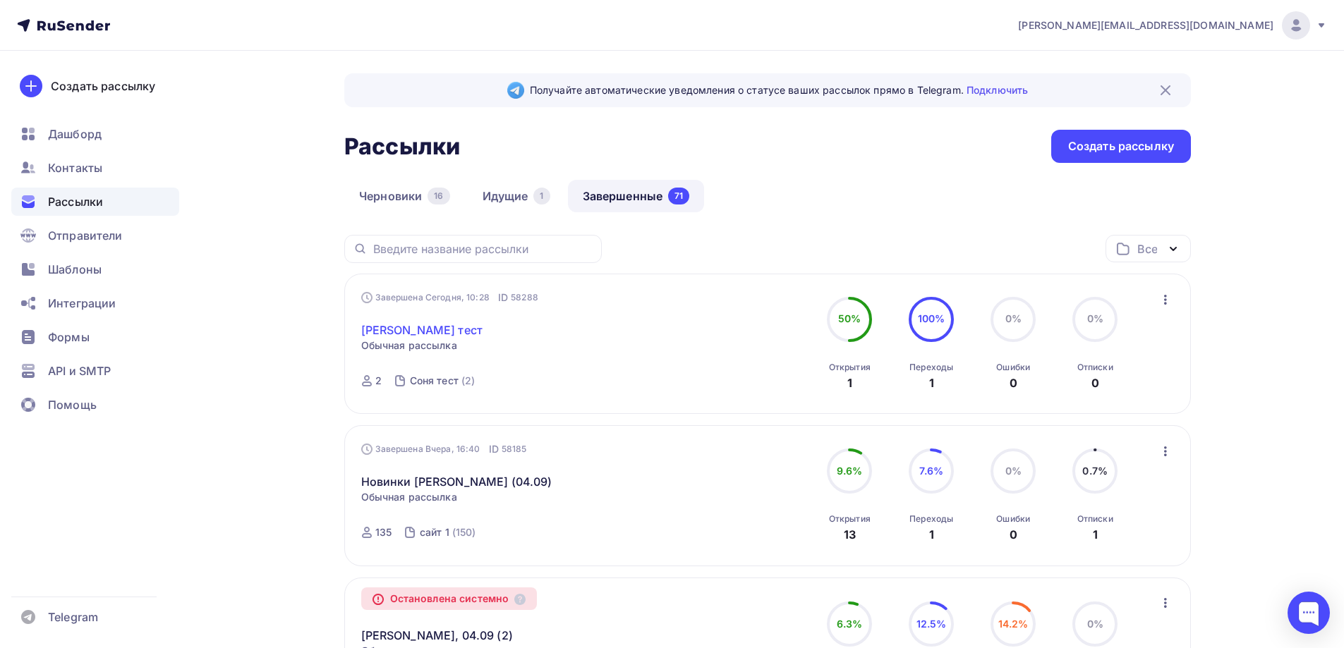
click at [382, 325] on link "[PERSON_NAME] тест" at bounding box center [422, 330] width 122 height 17
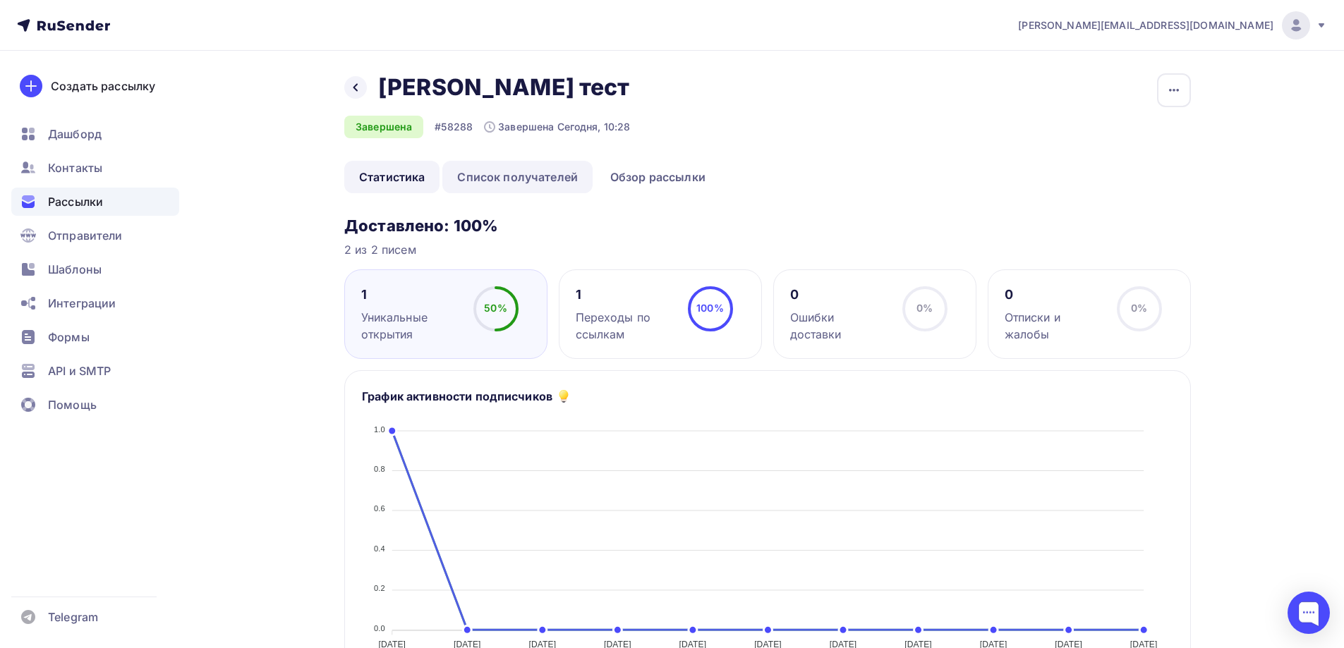
click at [552, 166] on link "Список получателей" at bounding box center [517, 177] width 150 height 32
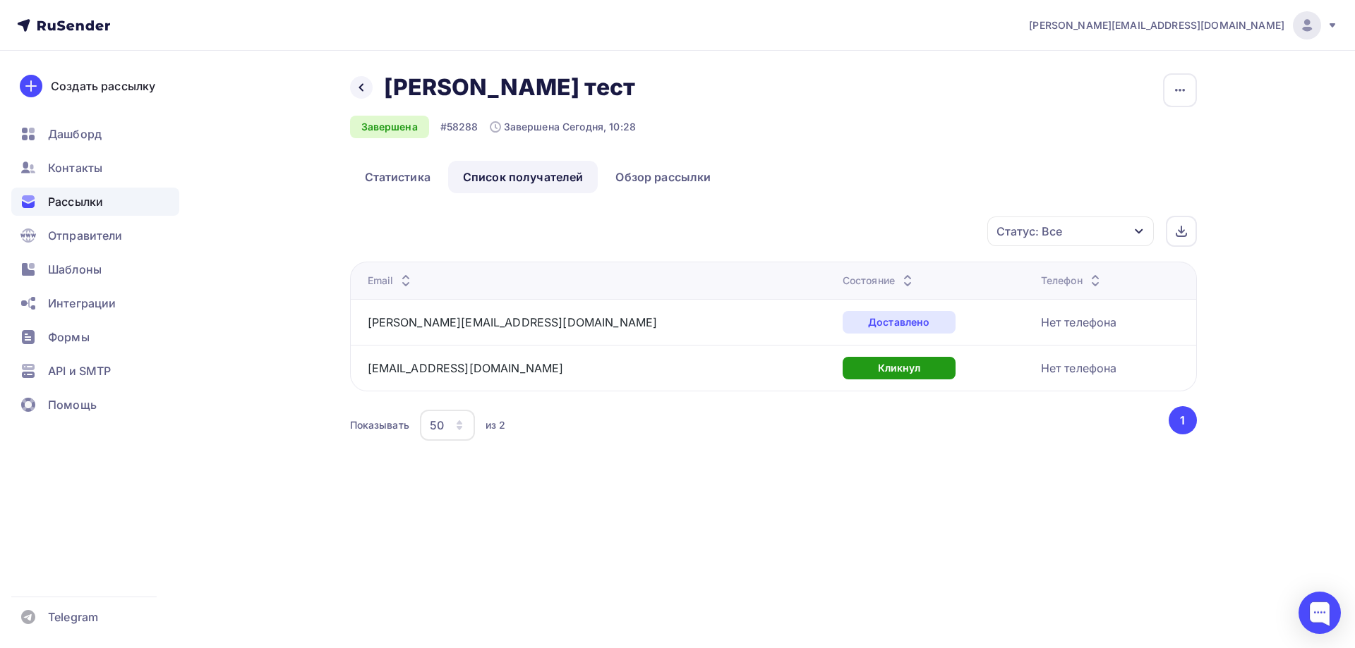
click at [744, 437] on div "Показывать 50 10 20 50 100 из 2" at bounding box center [758, 425] width 816 height 32
click at [73, 138] on span "Дашборд" at bounding box center [75, 134] width 54 height 17
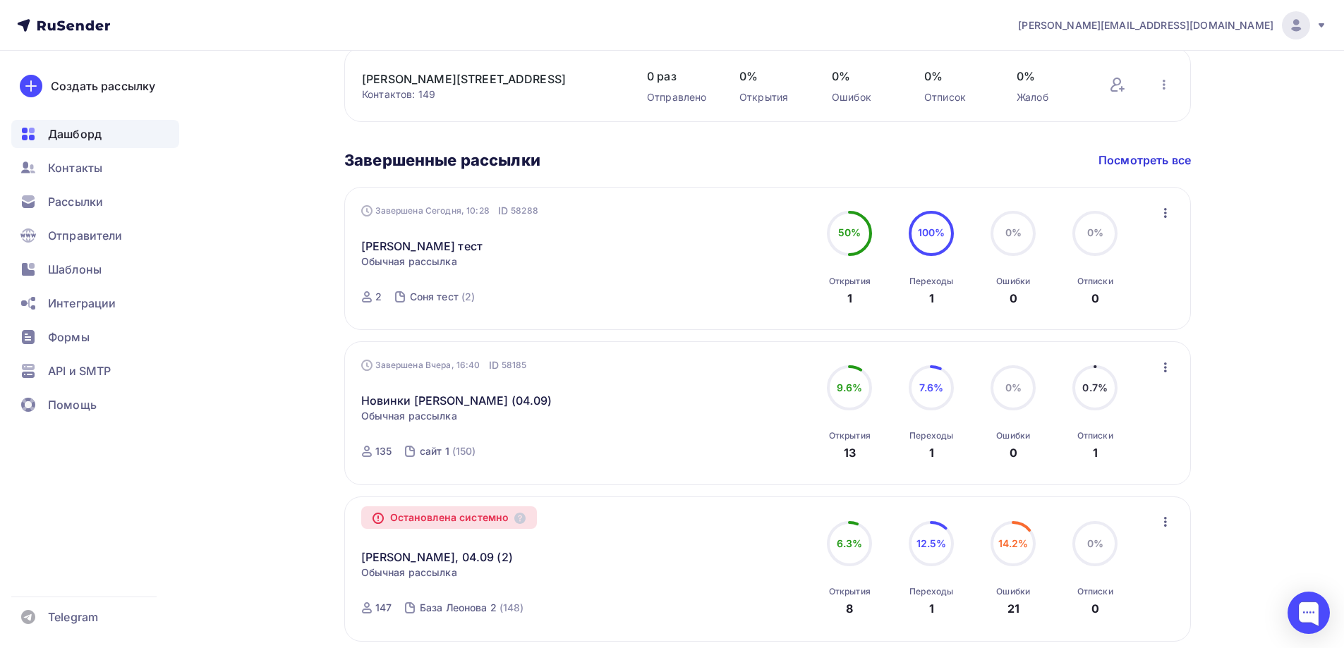
scroll to position [847, 0]
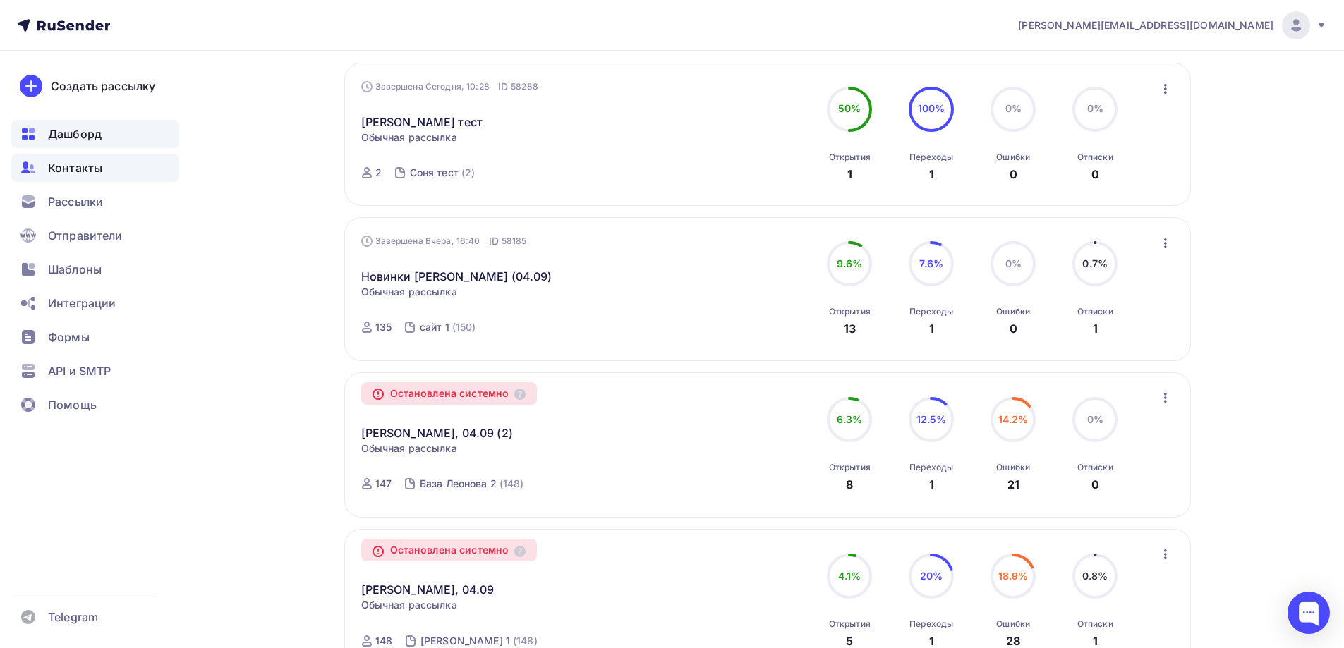
click at [90, 174] on span "Контакты" at bounding box center [75, 167] width 54 height 17
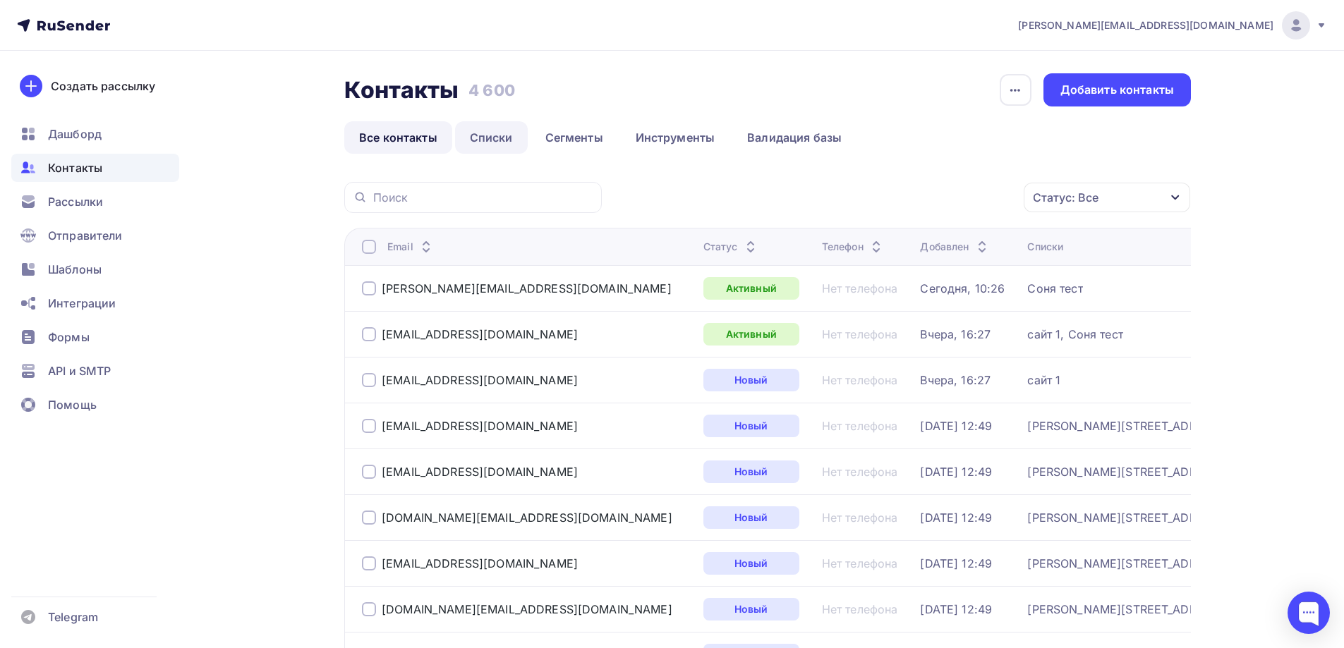
click at [490, 138] on link "Списки" at bounding box center [491, 137] width 73 height 32
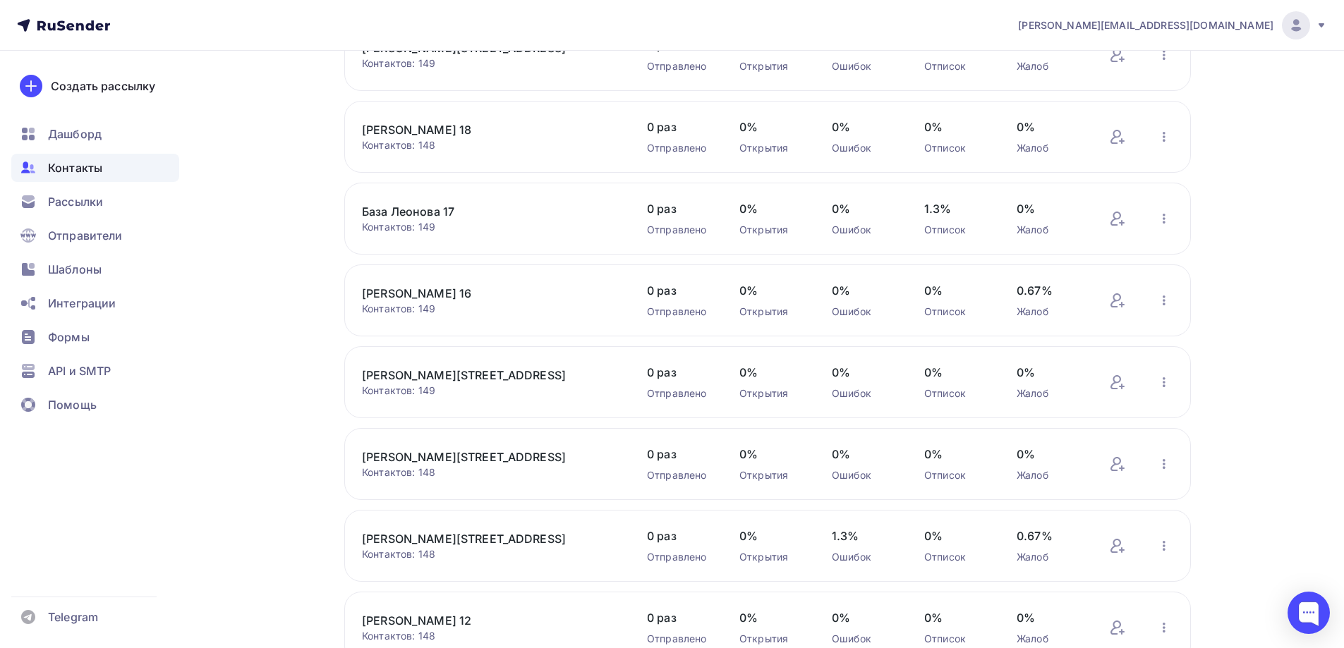
scroll to position [446, 0]
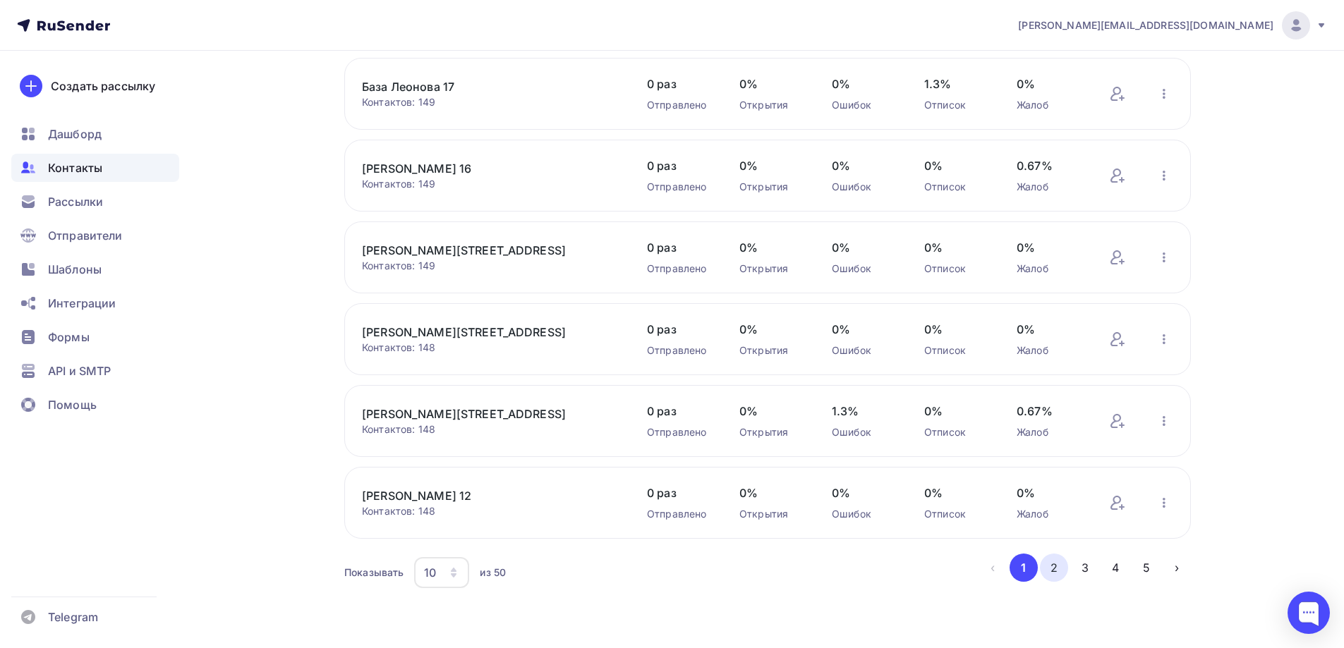
click at [1056, 571] on button "2" at bounding box center [1054, 568] width 28 height 28
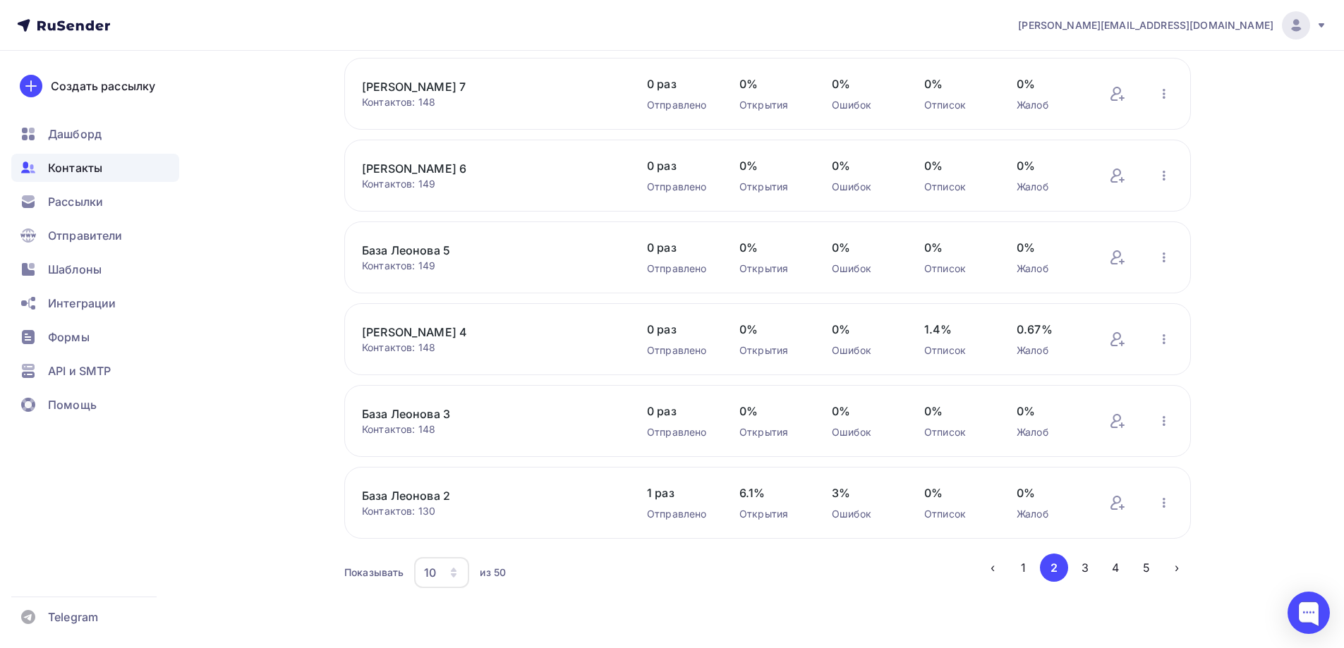
click at [433, 493] on link "База Леонова 2" at bounding box center [482, 496] width 240 height 17
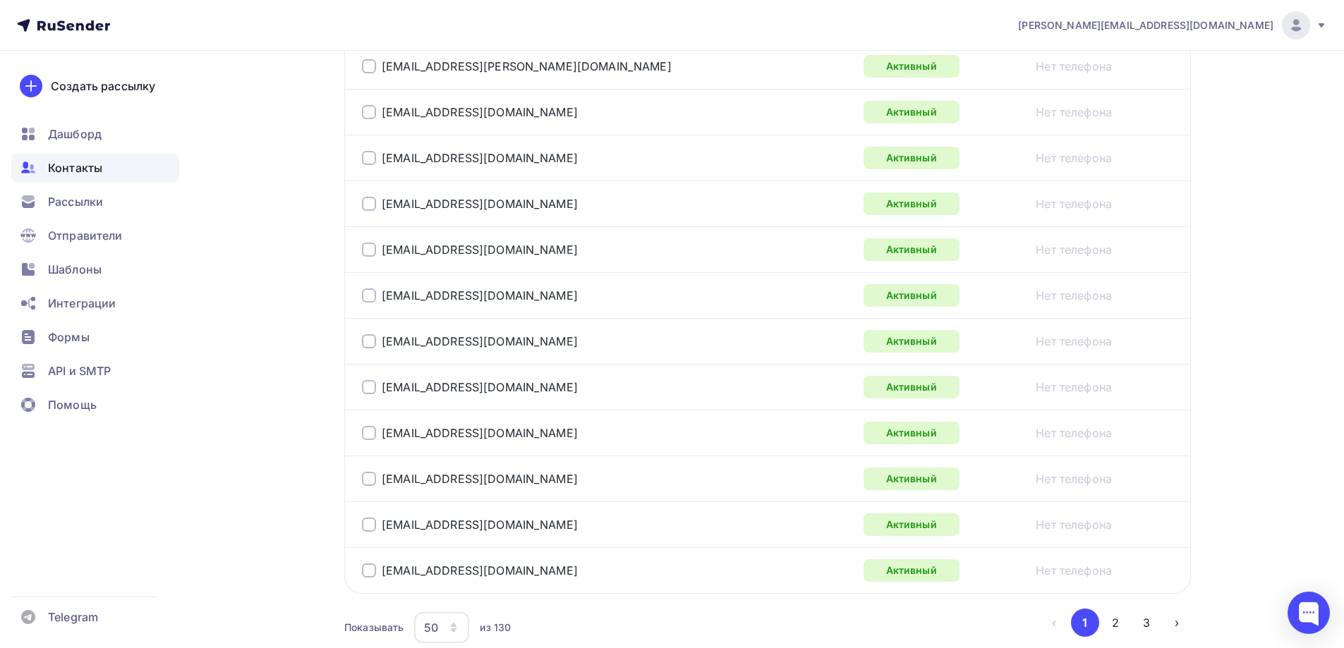
scroll to position [2286, 0]
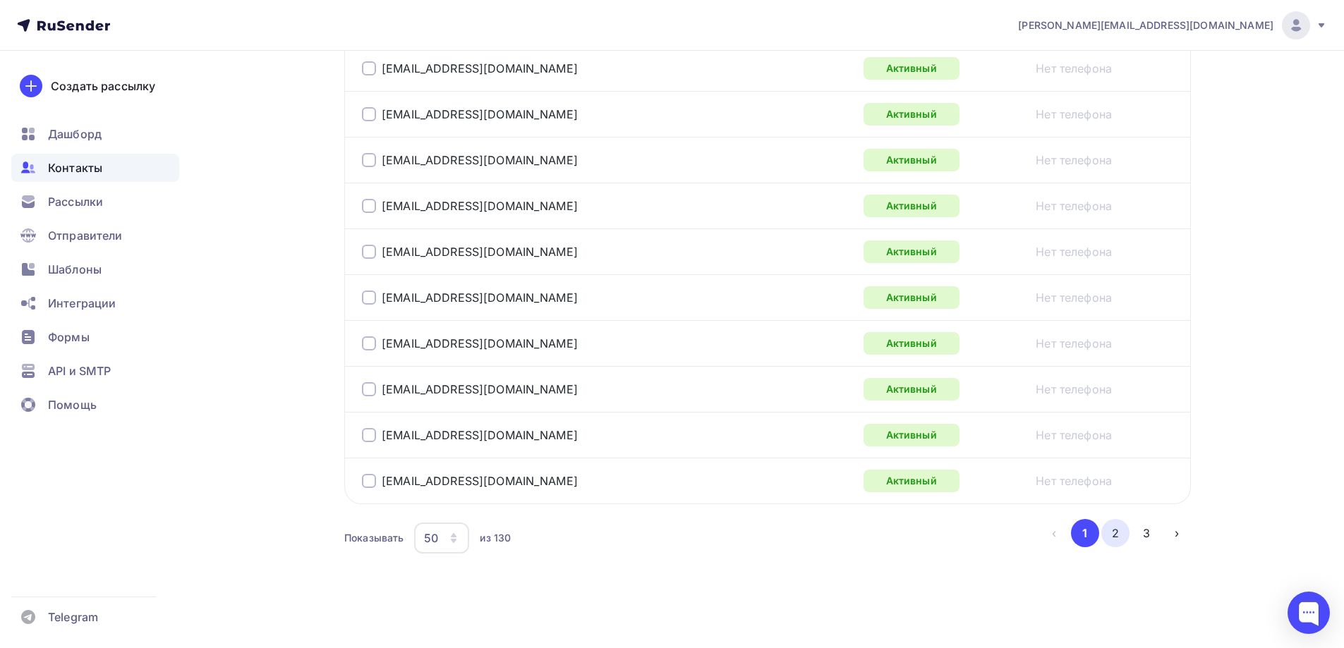
click at [1110, 536] on button "2" at bounding box center [1115, 533] width 28 height 28
click at [1149, 524] on button "3" at bounding box center [1147, 533] width 28 height 28
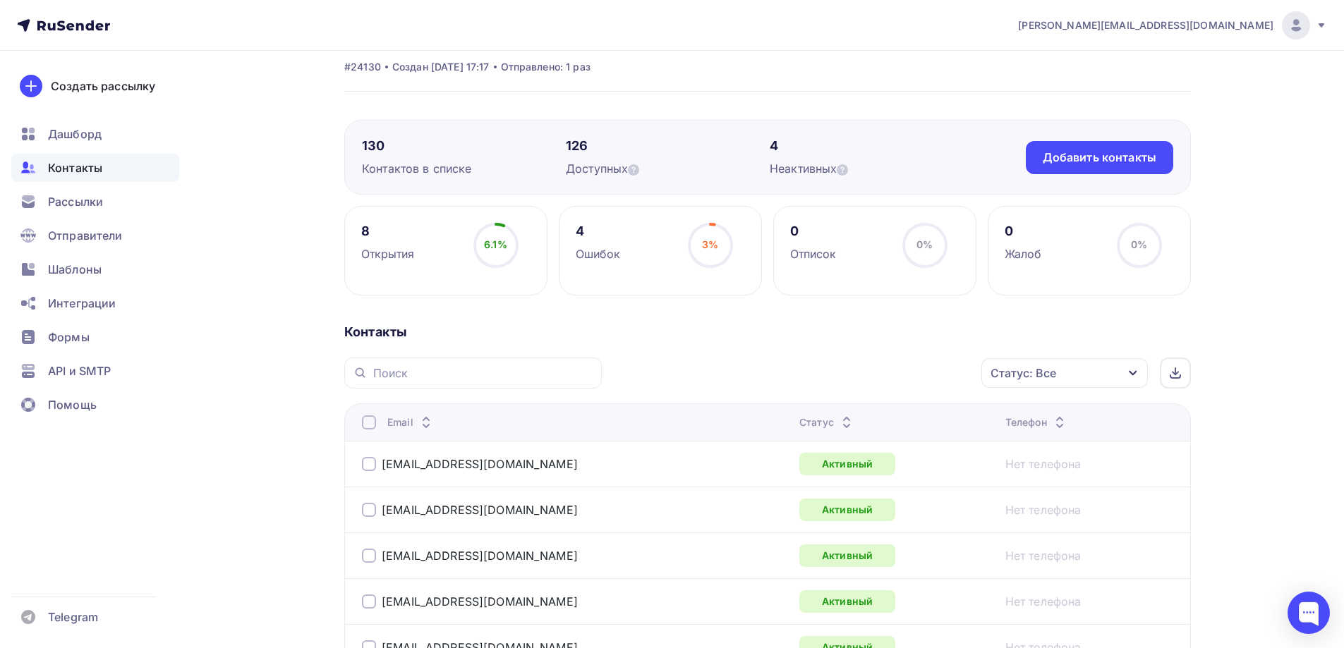
scroll to position [0, 0]
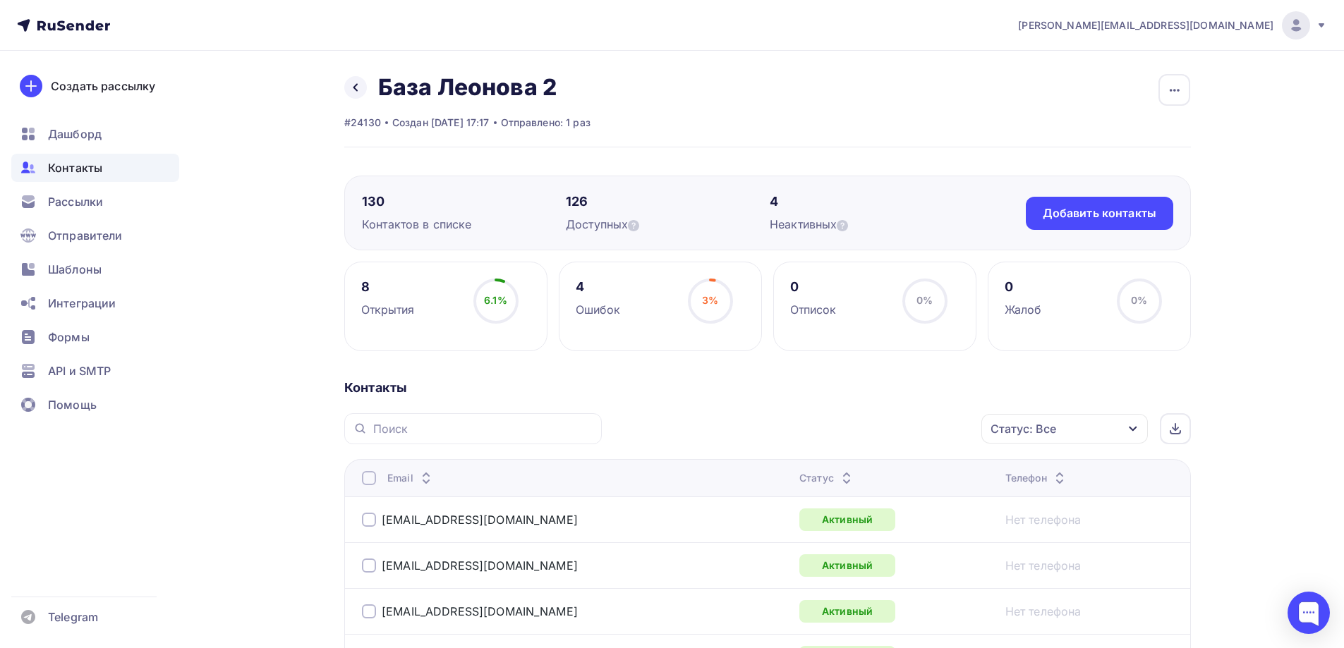
drag, startPoint x: 753, startPoint y: 384, endPoint x: 547, endPoint y: 238, distance: 252.6
click at [751, 383] on div "Контакты" at bounding box center [767, 388] width 847 height 17
click at [360, 83] on icon at bounding box center [355, 87] width 11 height 11
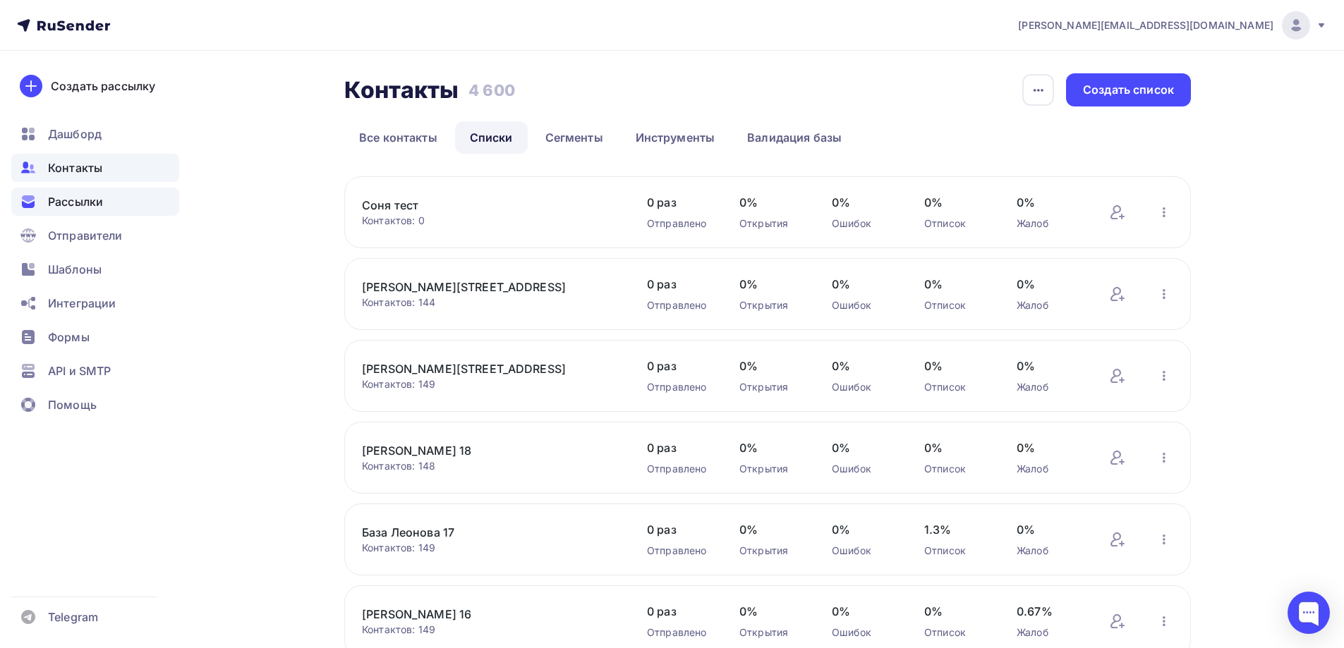
click at [102, 198] on span "Рассылки" at bounding box center [75, 201] width 55 height 17
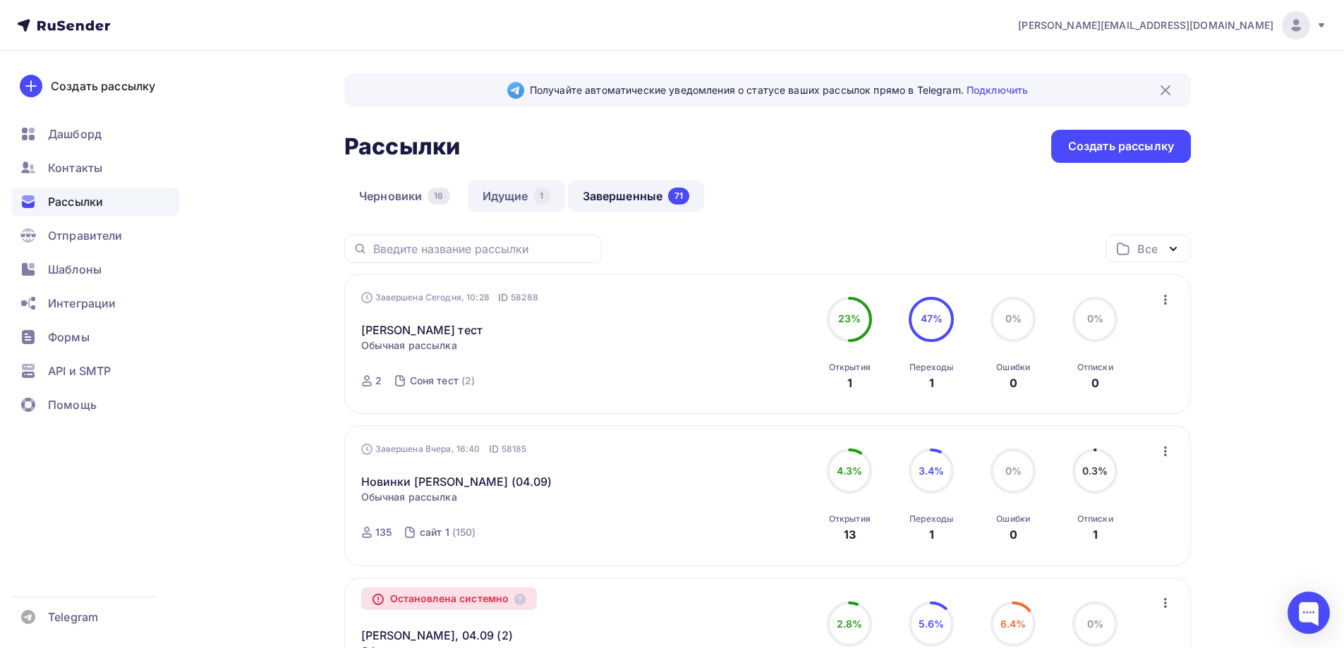
click at [495, 190] on link "Идущие 1" at bounding box center [516, 196] width 97 height 32
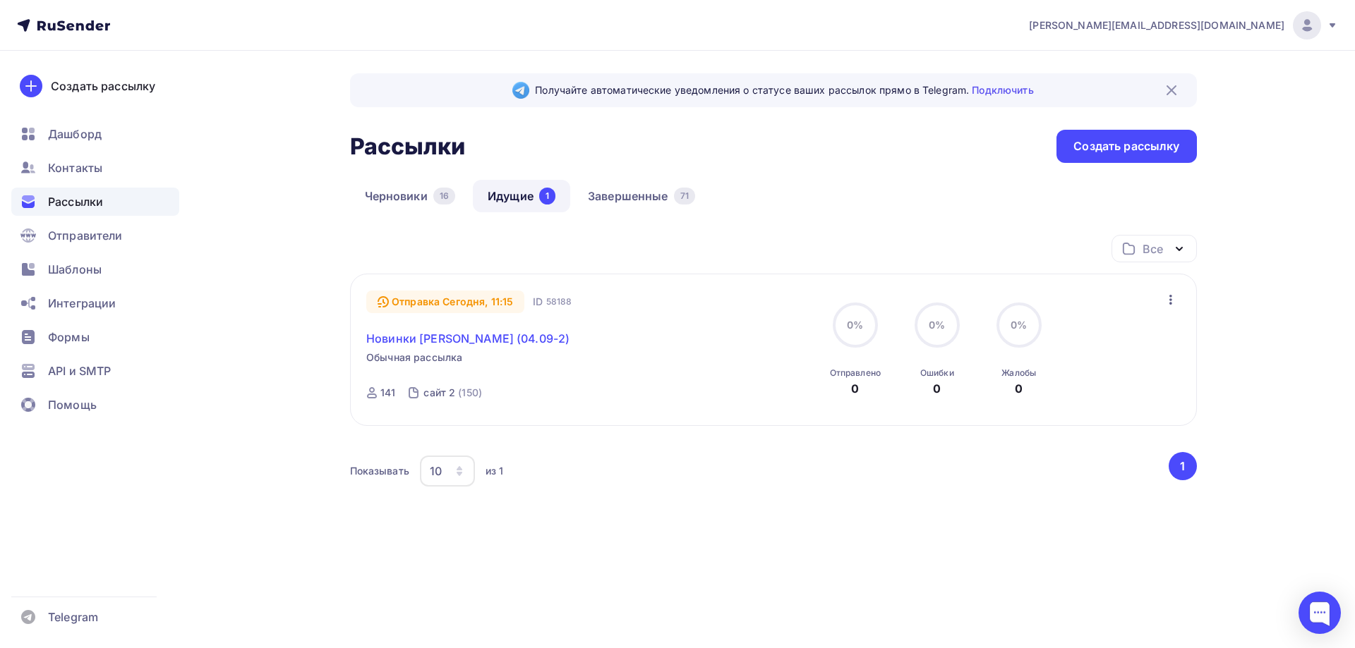
click at [445, 335] on link "Новинки [PERSON_NAME] (04.09-2)" at bounding box center [467, 338] width 203 height 17
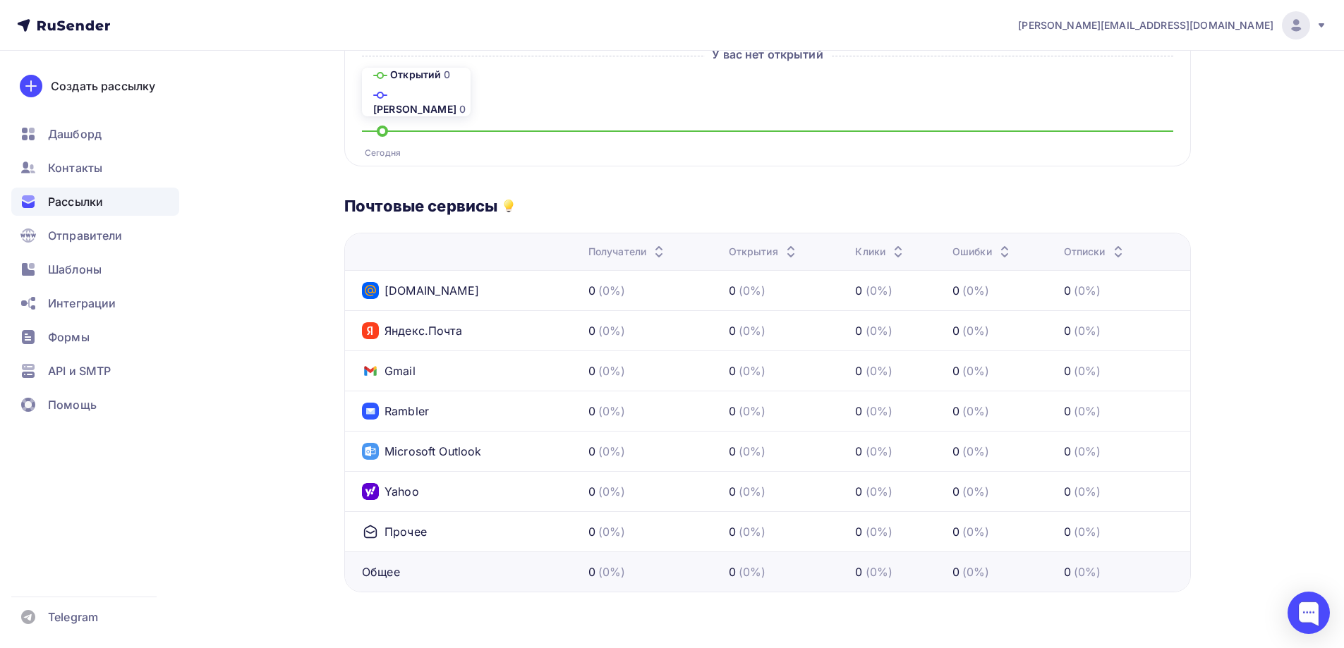
scroll to position [428, 0]
click at [104, 192] on div "Рассылки" at bounding box center [95, 202] width 168 height 28
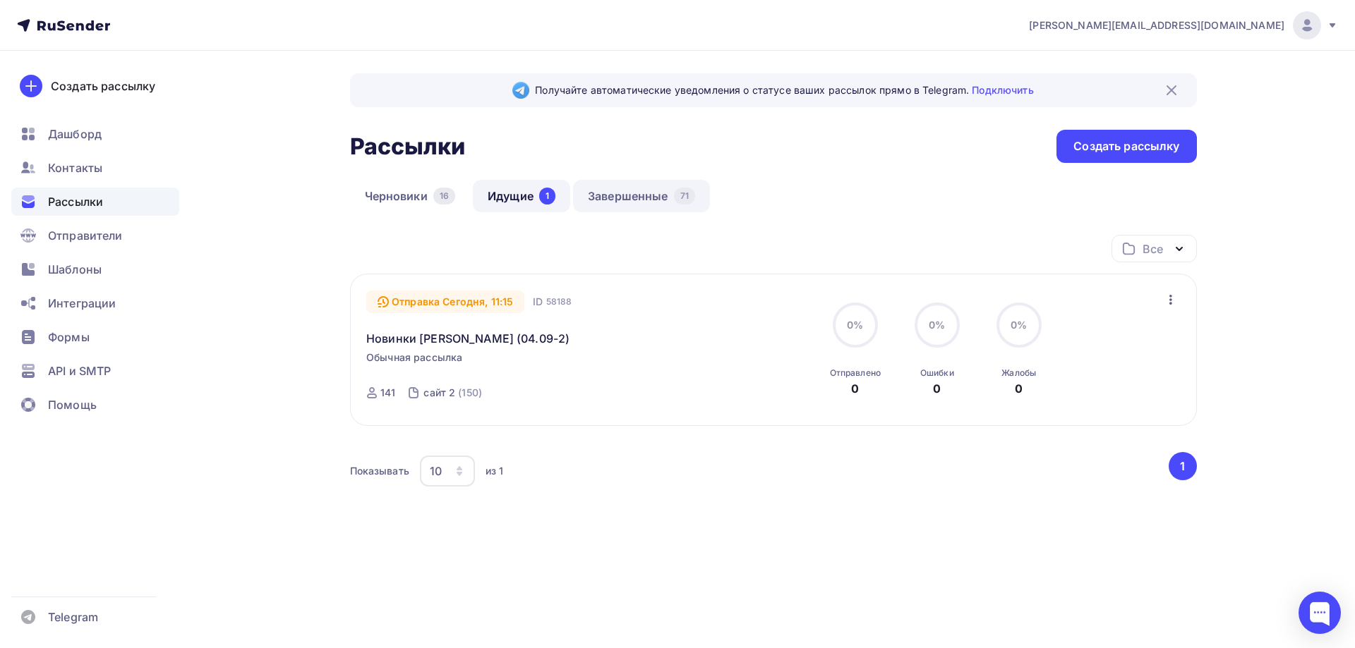
click at [612, 190] on link "Завершенные 71" at bounding box center [641, 196] width 137 height 32
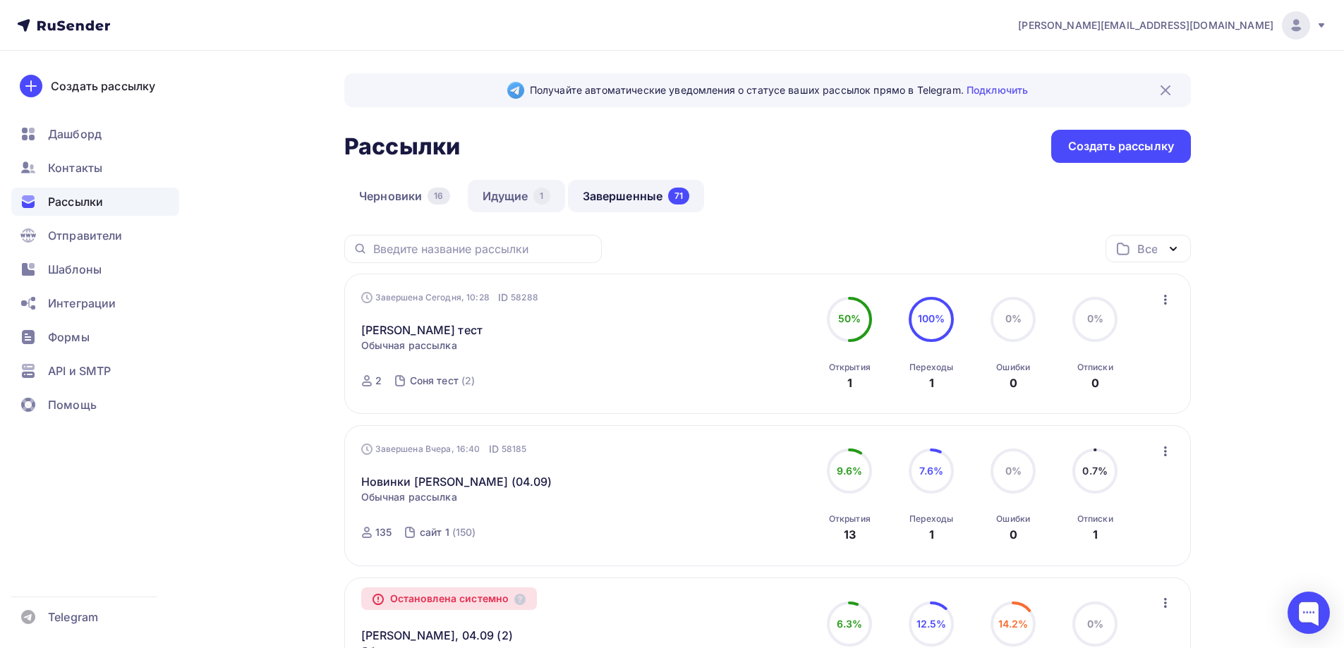
click at [496, 195] on link "Идущие 1" at bounding box center [516, 196] width 97 height 32
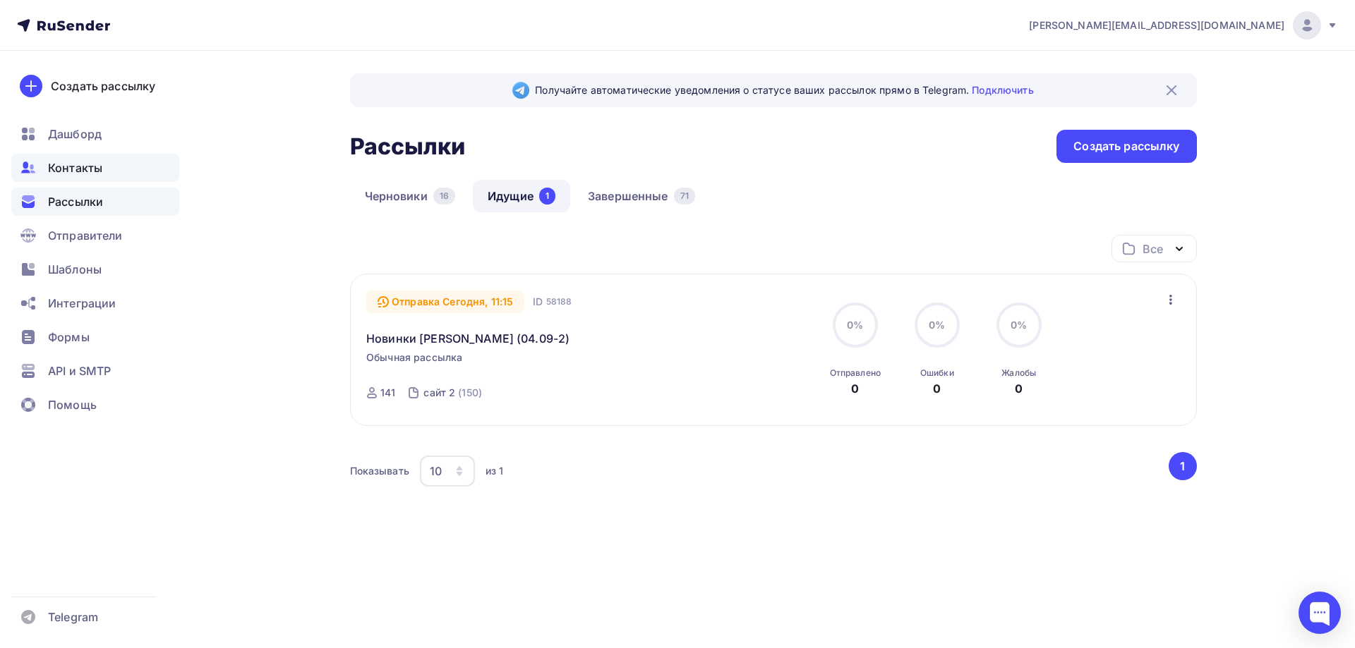
click at [105, 167] on div "Контакты" at bounding box center [95, 168] width 168 height 28
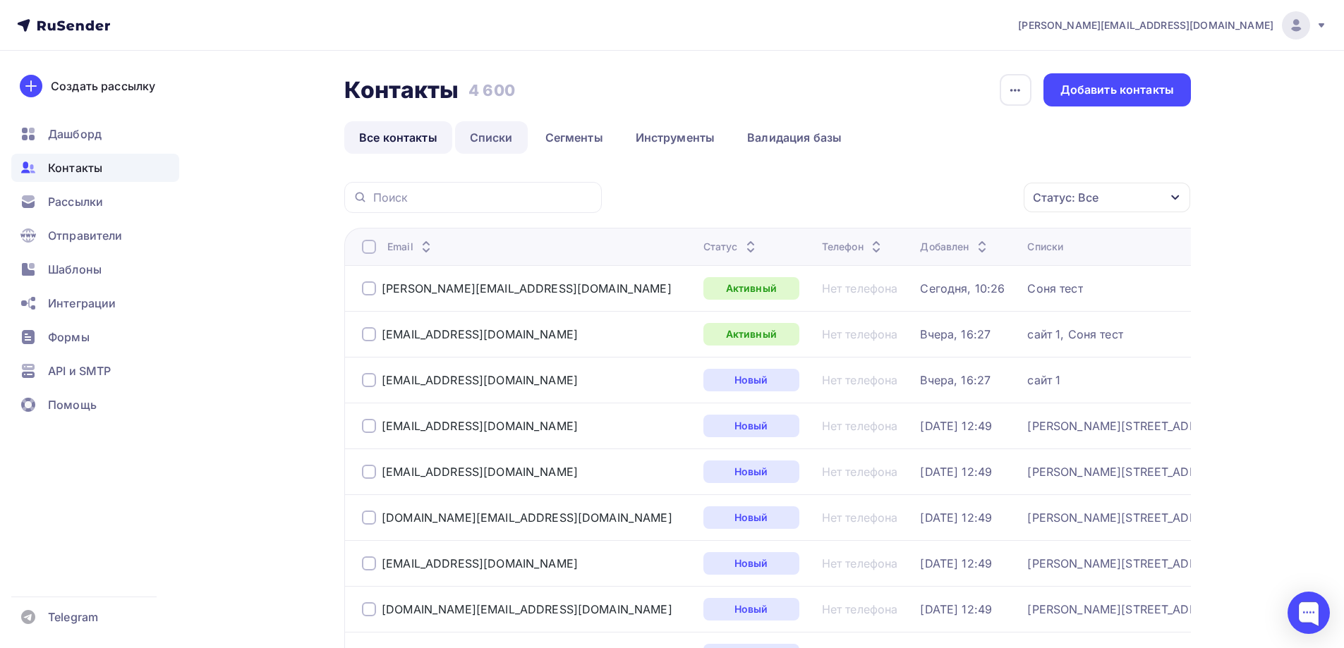
click at [506, 140] on link "Списки" at bounding box center [491, 137] width 73 height 32
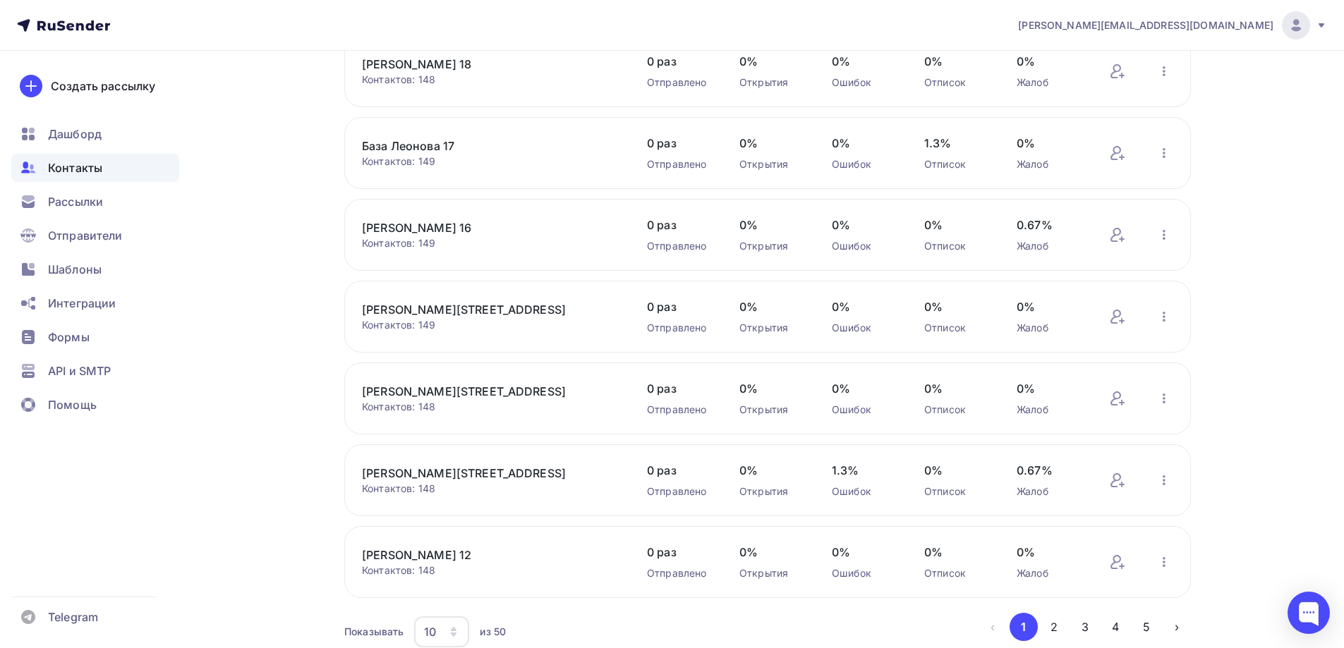
scroll to position [446, 0]
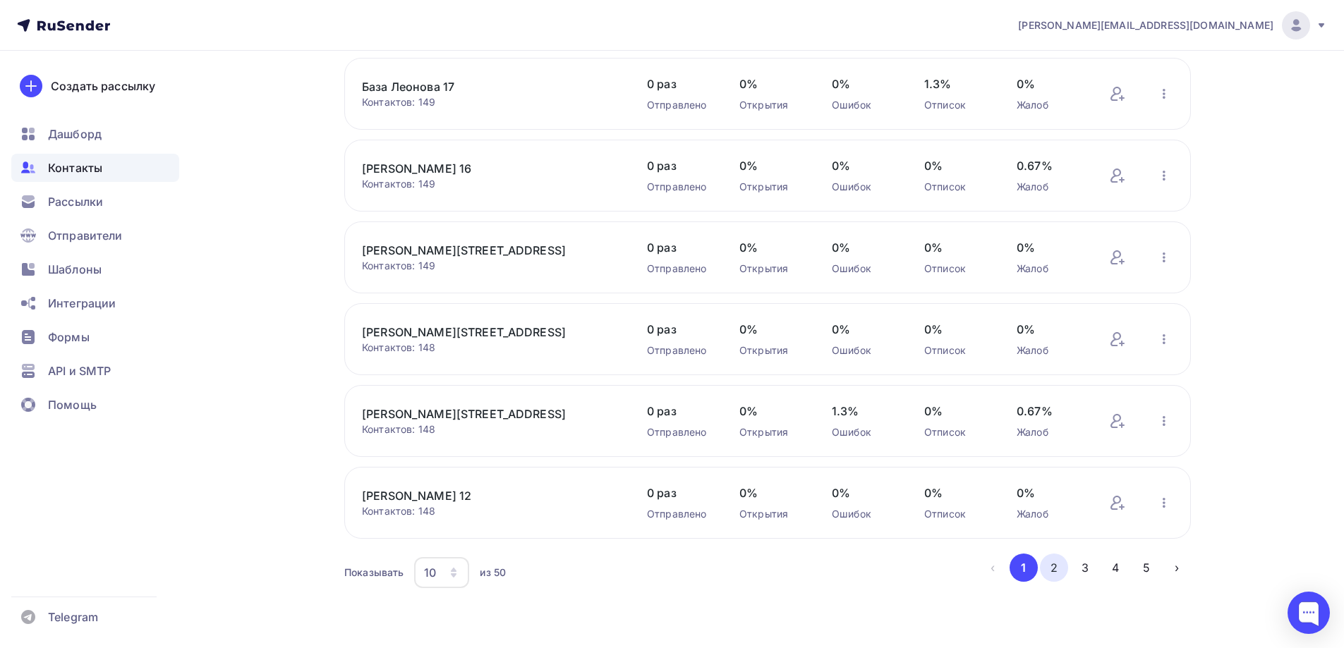
click at [1054, 555] on button "2" at bounding box center [1054, 568] width 28 height 28
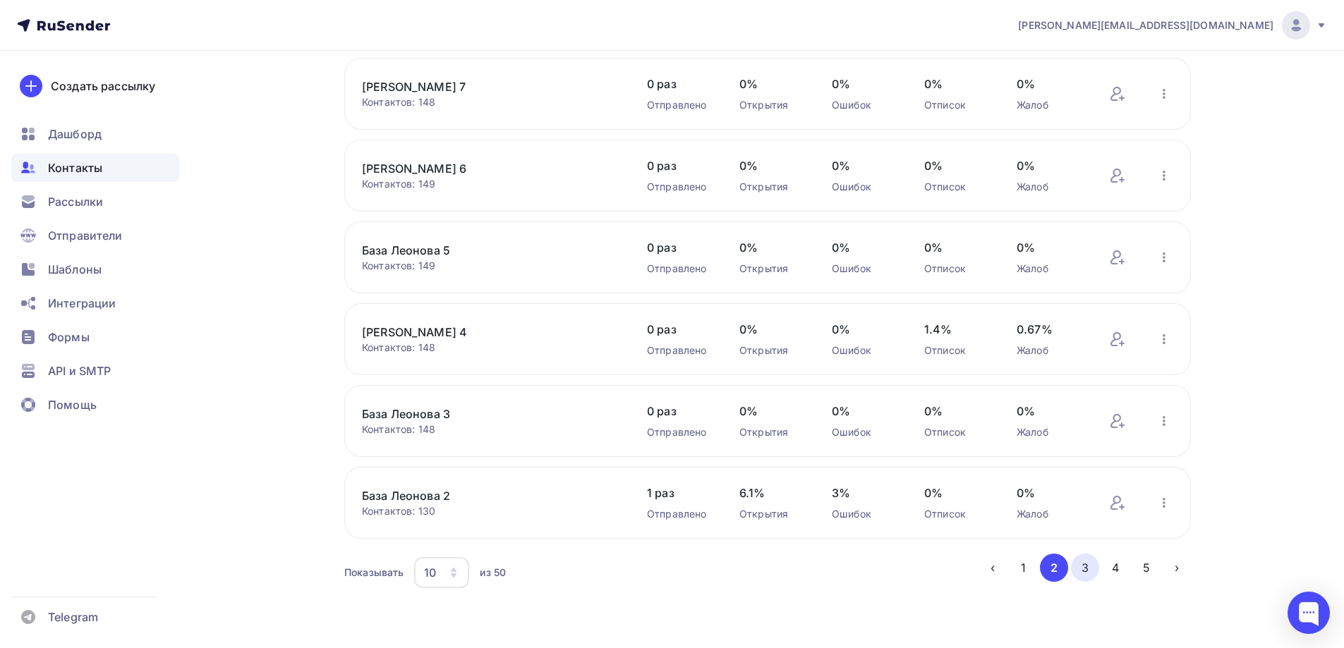
click at [1088, 565] on button "3" at bounding box center [1085, 568] width 28 height 28
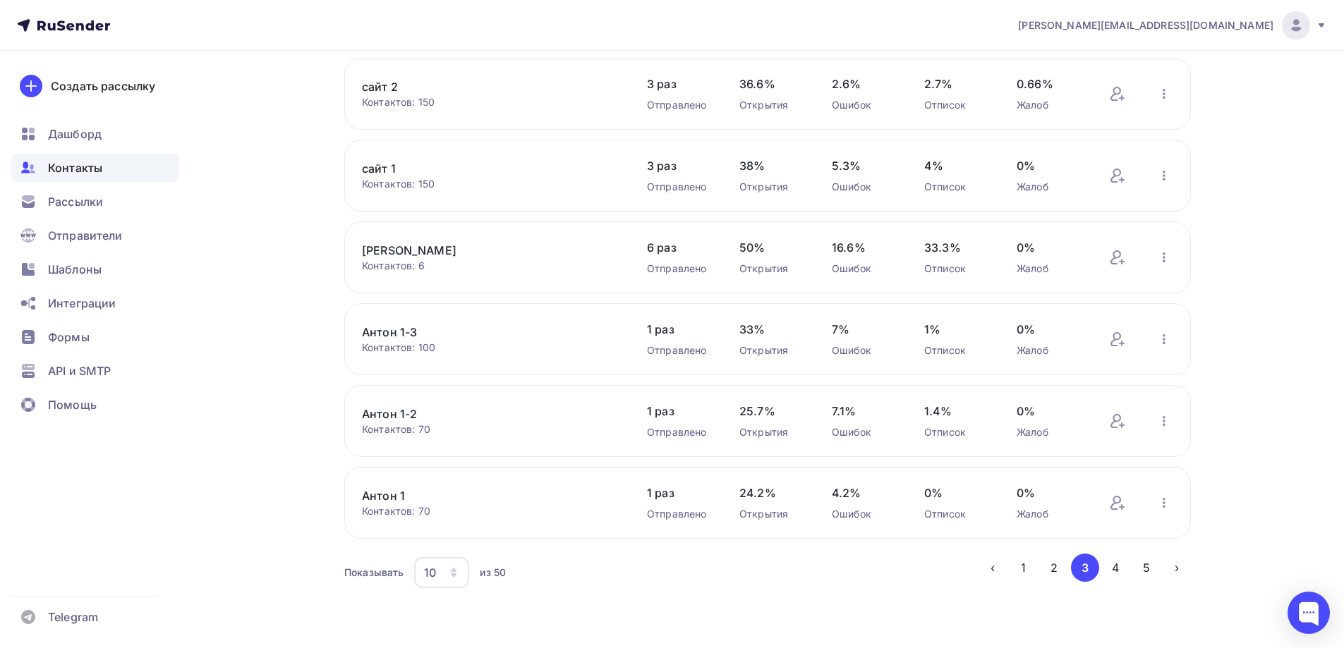
click at [1060, 572] on button "2" at bounding box center [1054, 568] width 28 height 28
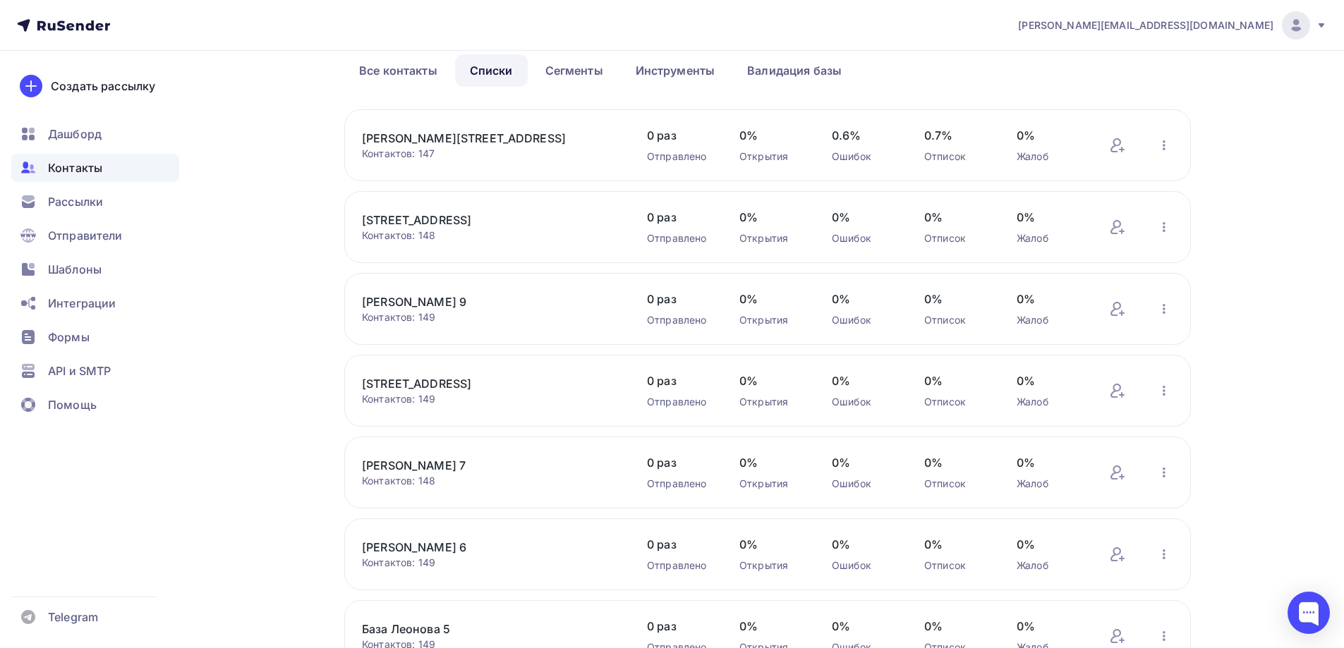
scroll to position [0, 0]
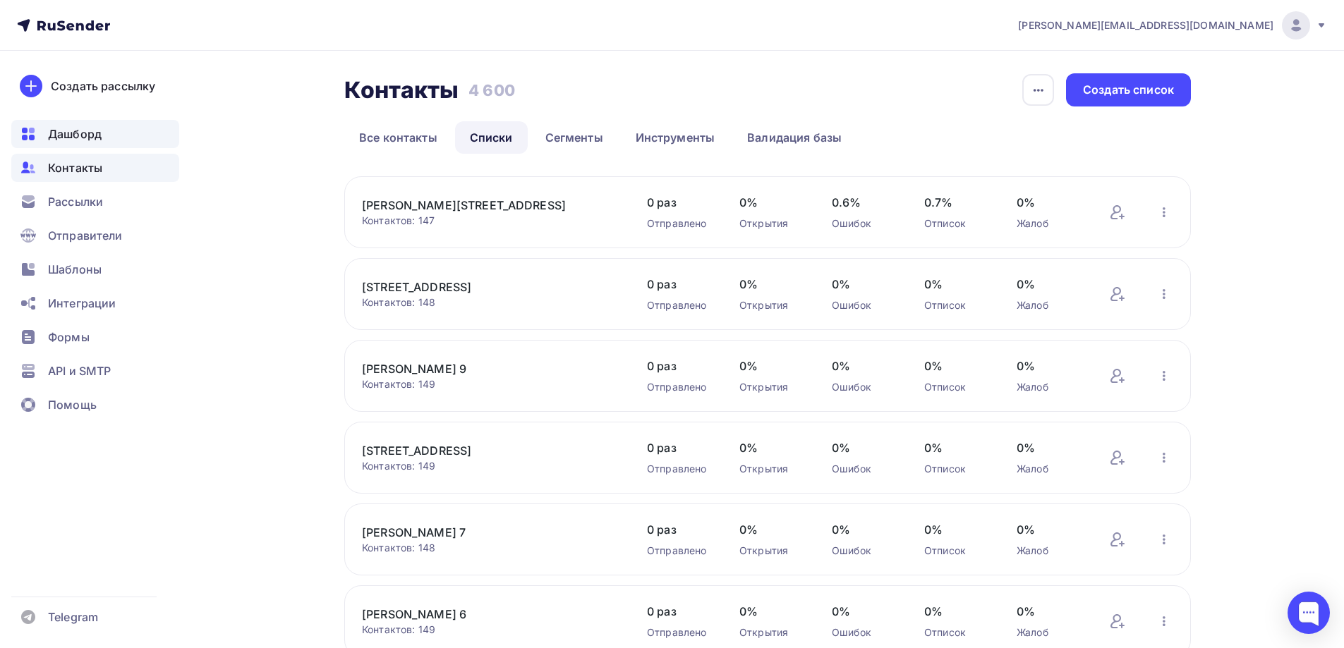
click at [108, 131] on div "Дашборд" at bounding box center [95, 134] width 168 height 28
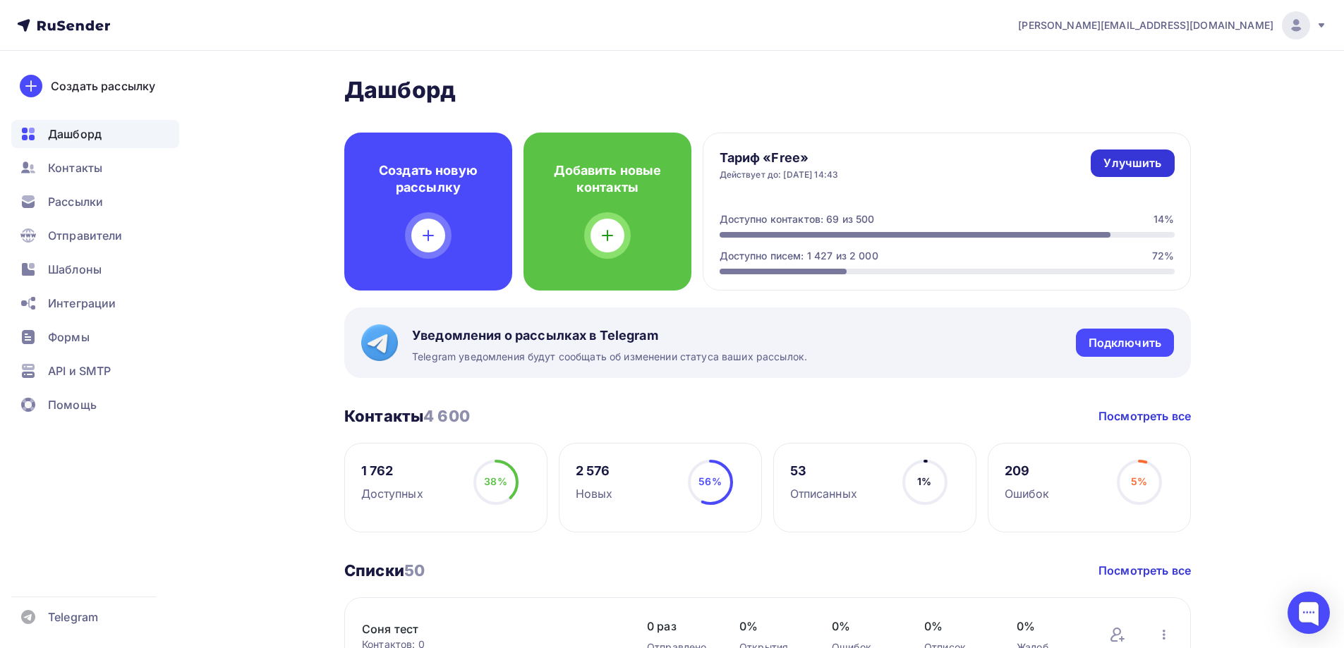
click at [1135, 157] on div "Улучшить" at bounding box center [1133, 163] width 58 height 16
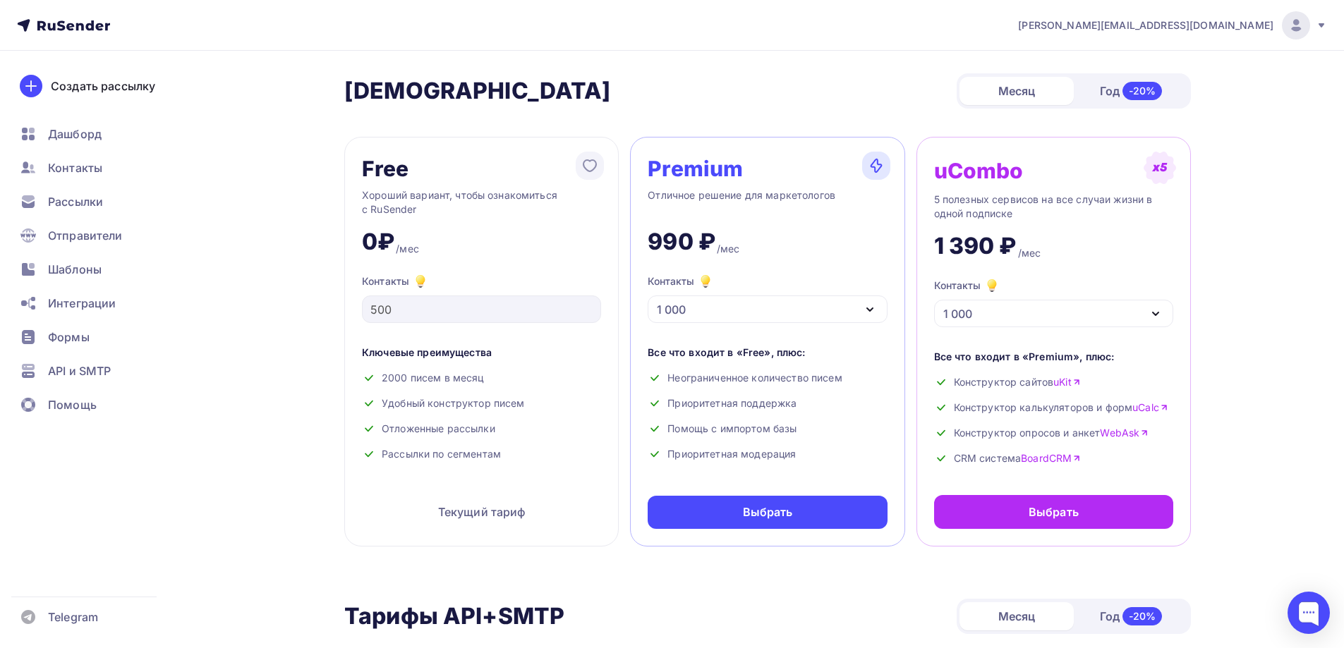
click at [786, 315] on div "1 000" at bounding box center [767, 310] width 239 height 28
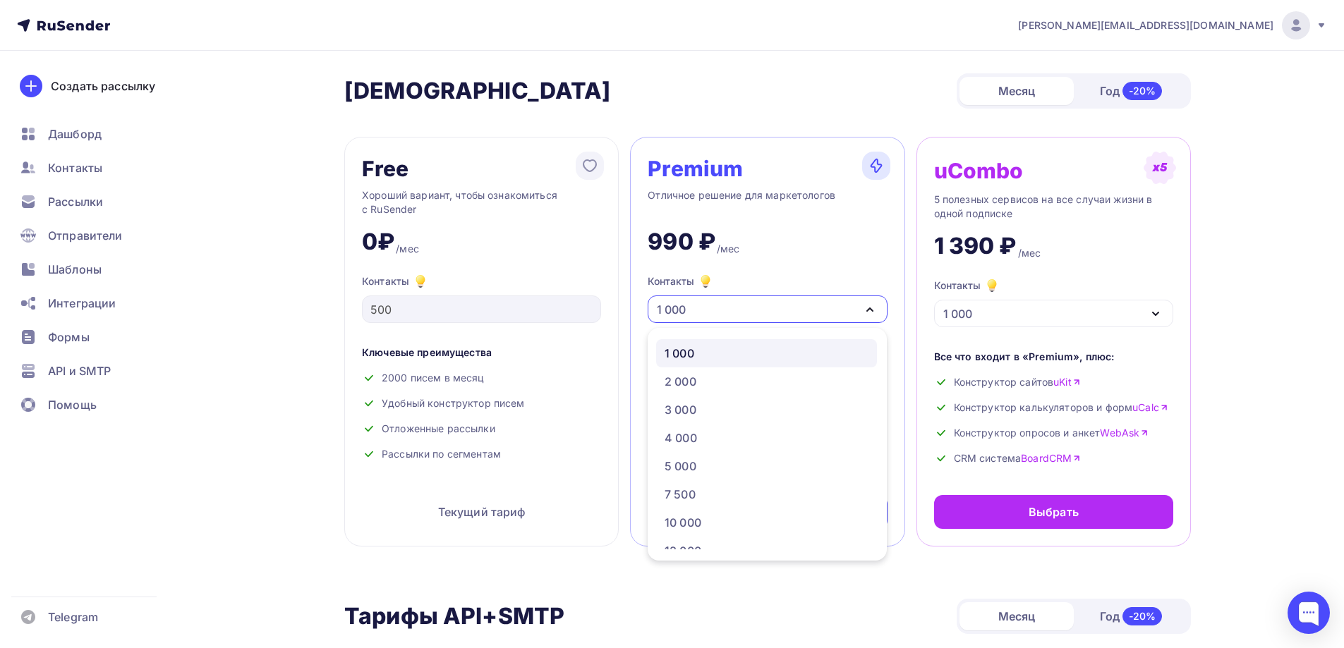
click at [785, 315] on div "1 000" at bounding box center [767, 310] width 239 height 28
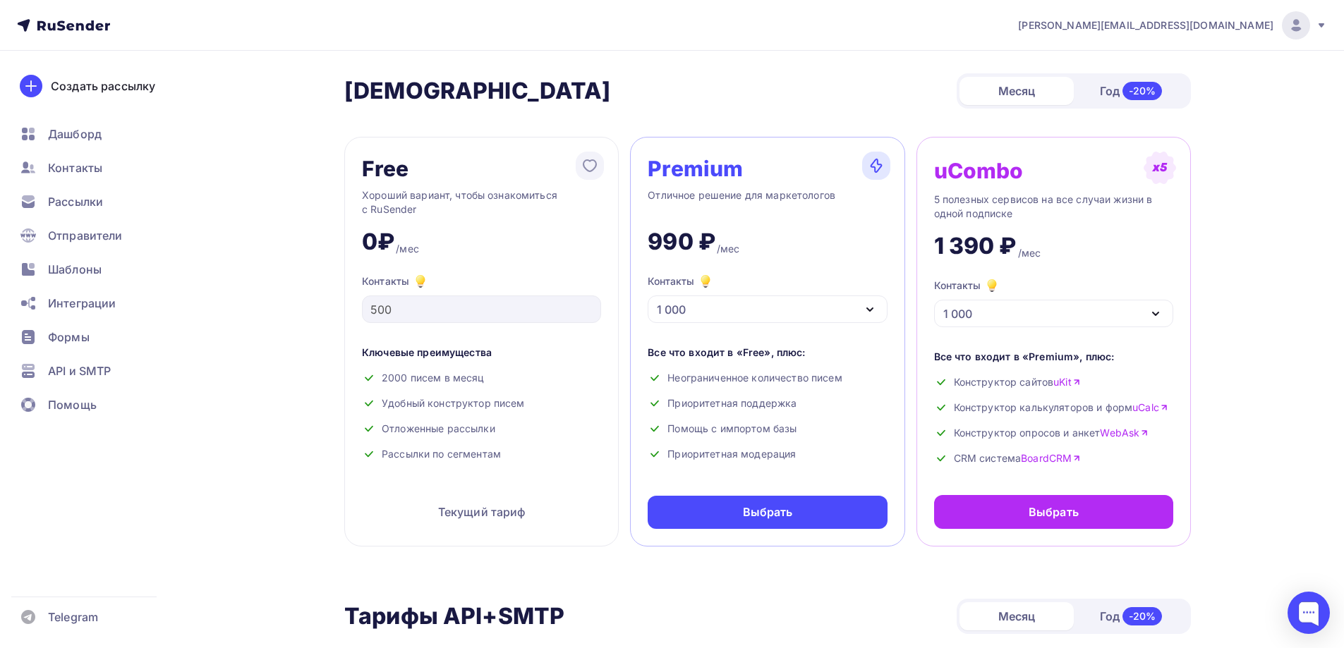
click at [411, 85] on h2 "[DEMOGRAPHIC_DATA]" at bounding box center [477, 91] width 267 height 28
click at [731, 304] on div "1 000" at bounding box center [767, 310] width 239 height 28
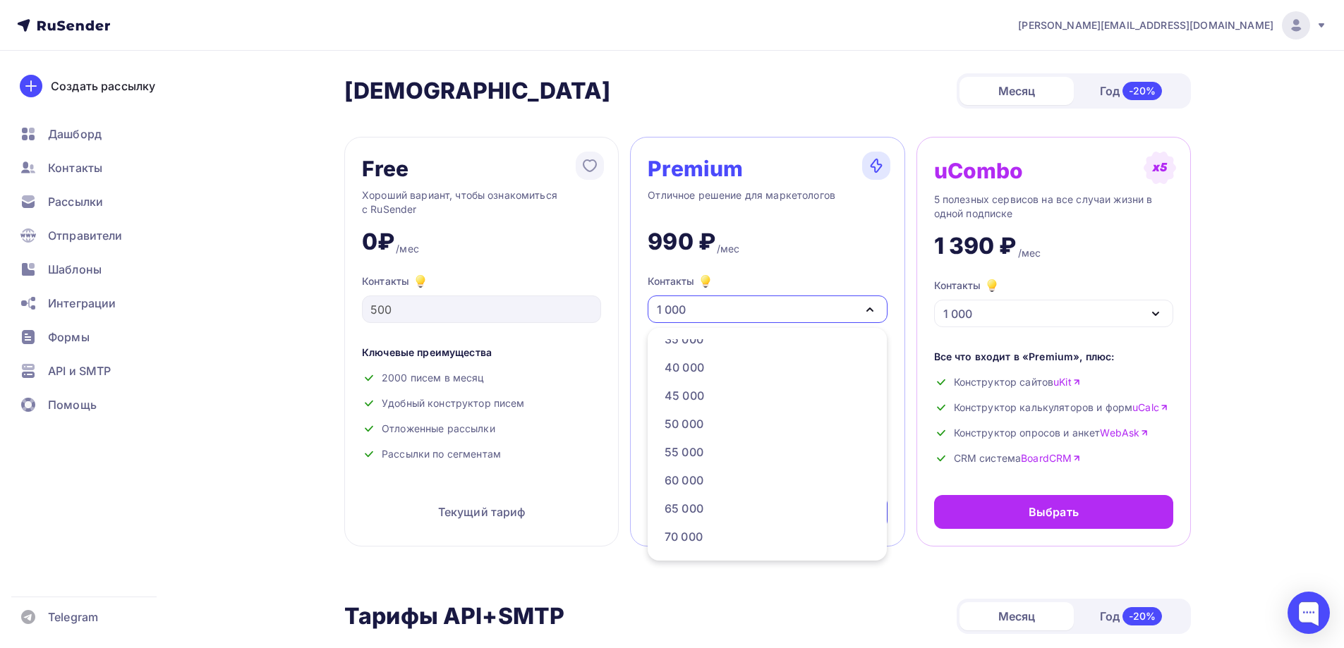
scroll to position [749, 0]
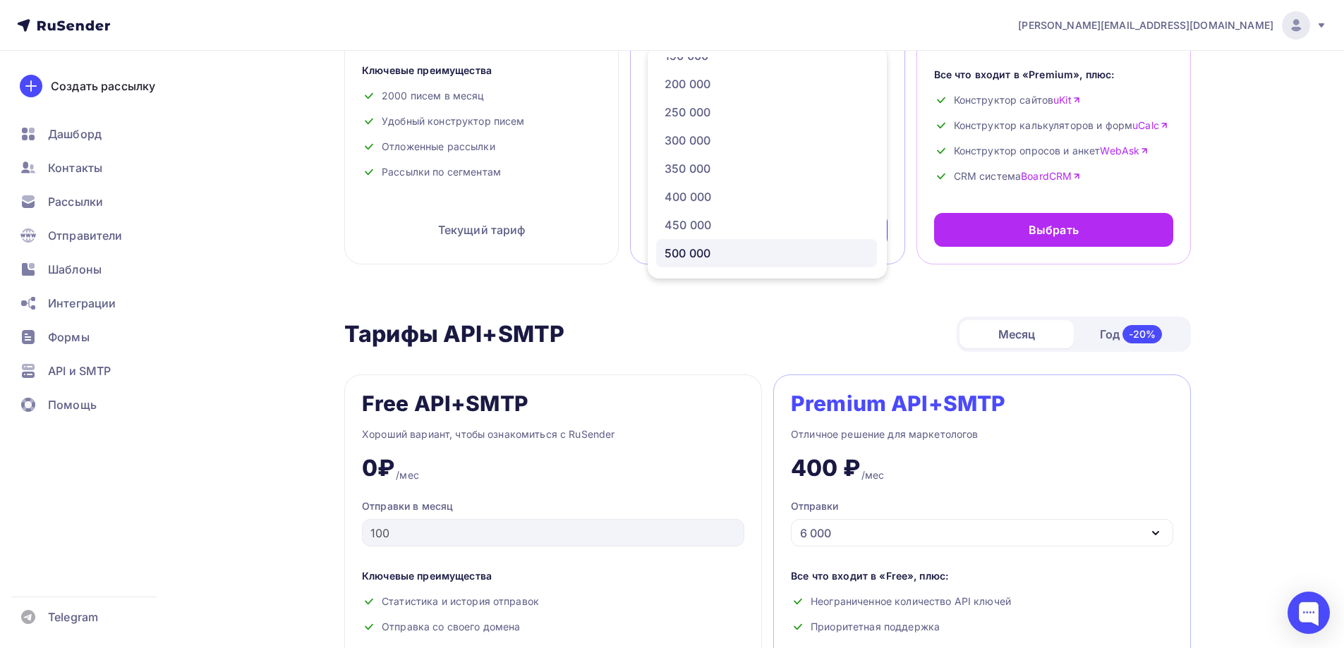
click at [717, 255] on div "500 000" at bounding box center [767, 253] width 204 height 17
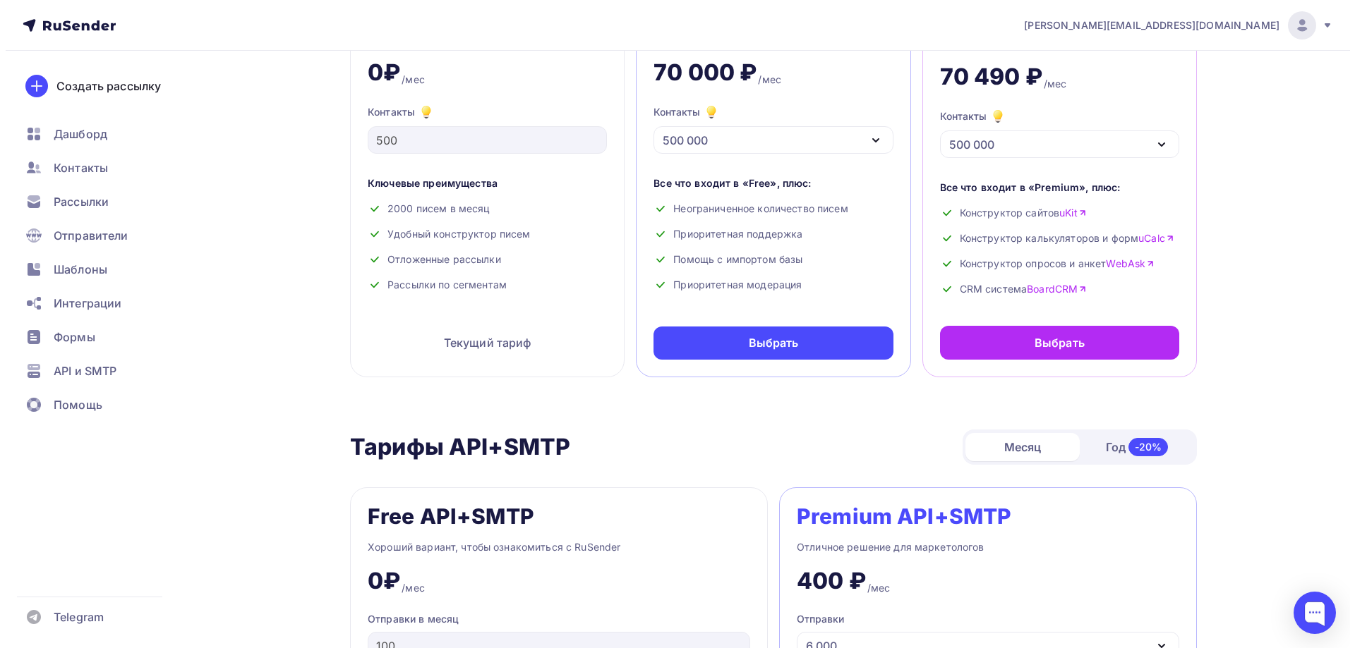
scroll to position [0, 0]
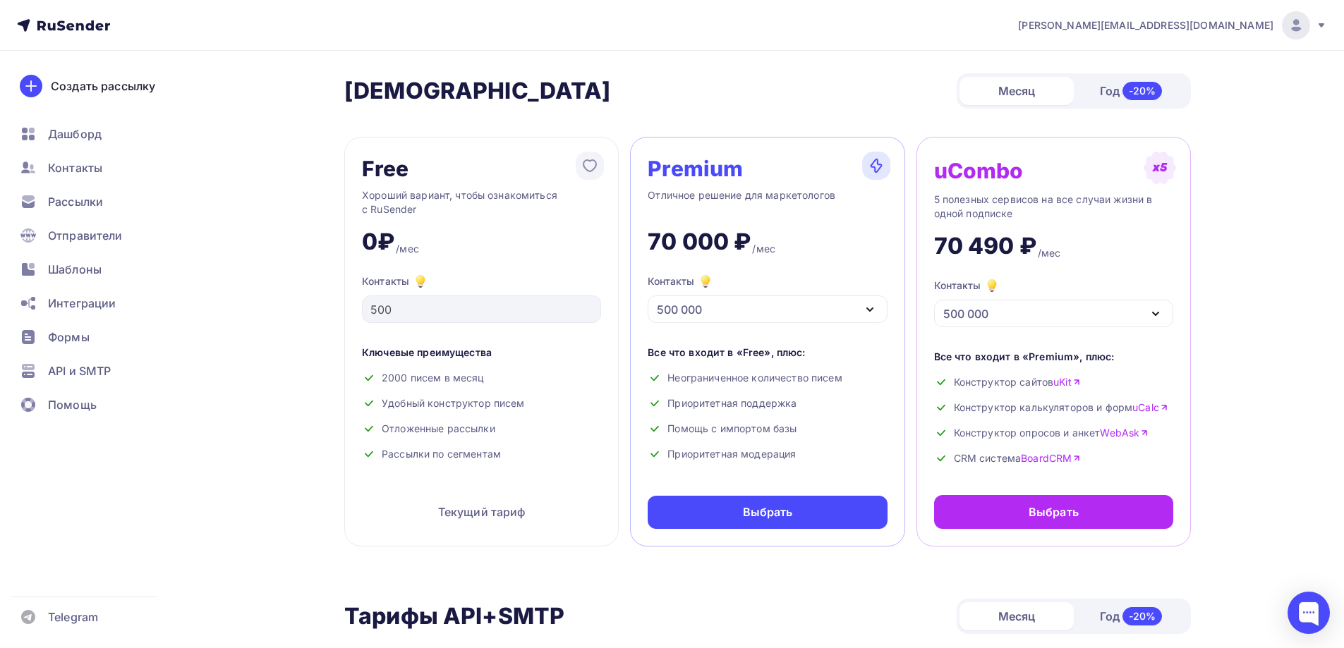
click at [797, 306] on div "500 000" at bounding box center [767, 310] width 239 height 28
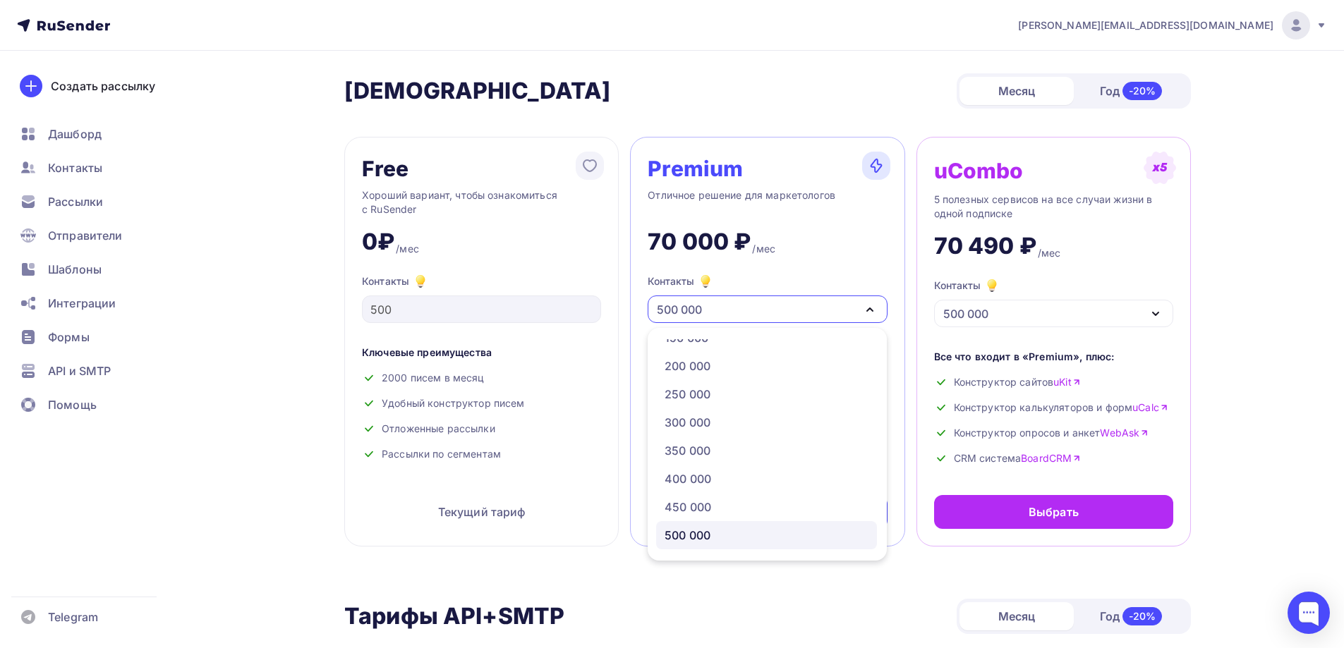
click at [844, 90] on div "Тарифы Тарифы Месяц Год -20%" at bounding box center [767, 90] width 847 height 35
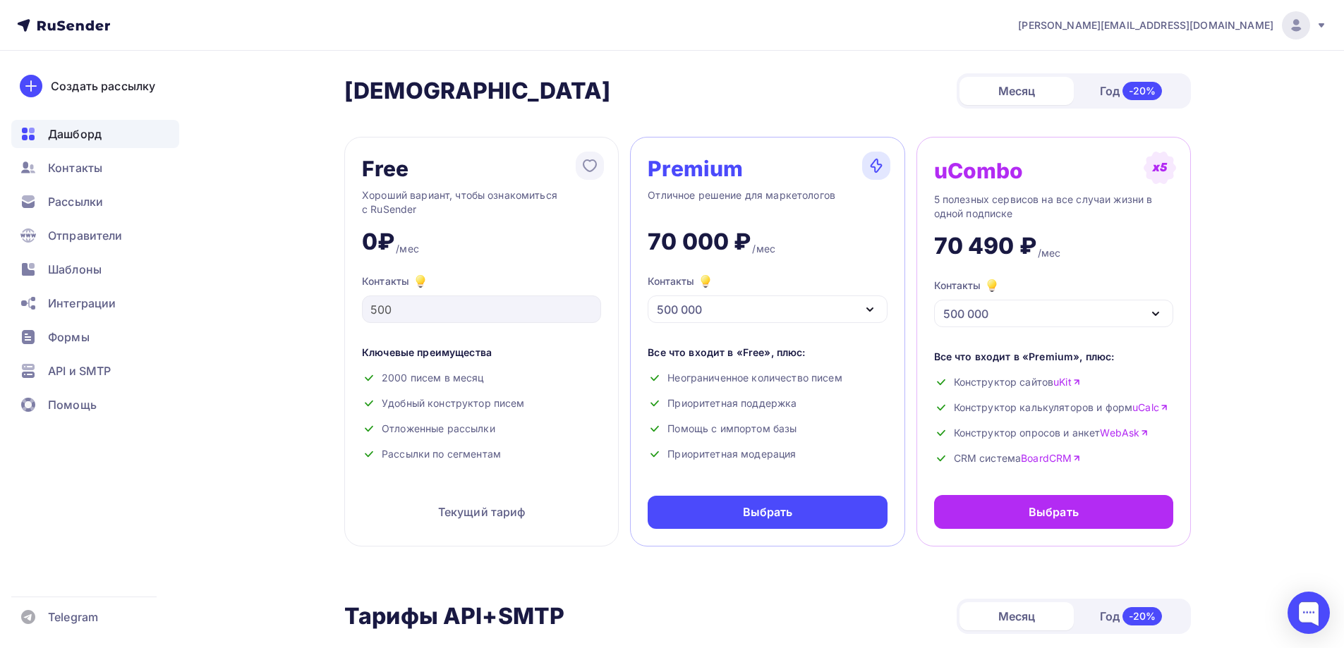
click at [104, 135] on div "Дашборд" at bounding box center [95, 134] width 168 height 28
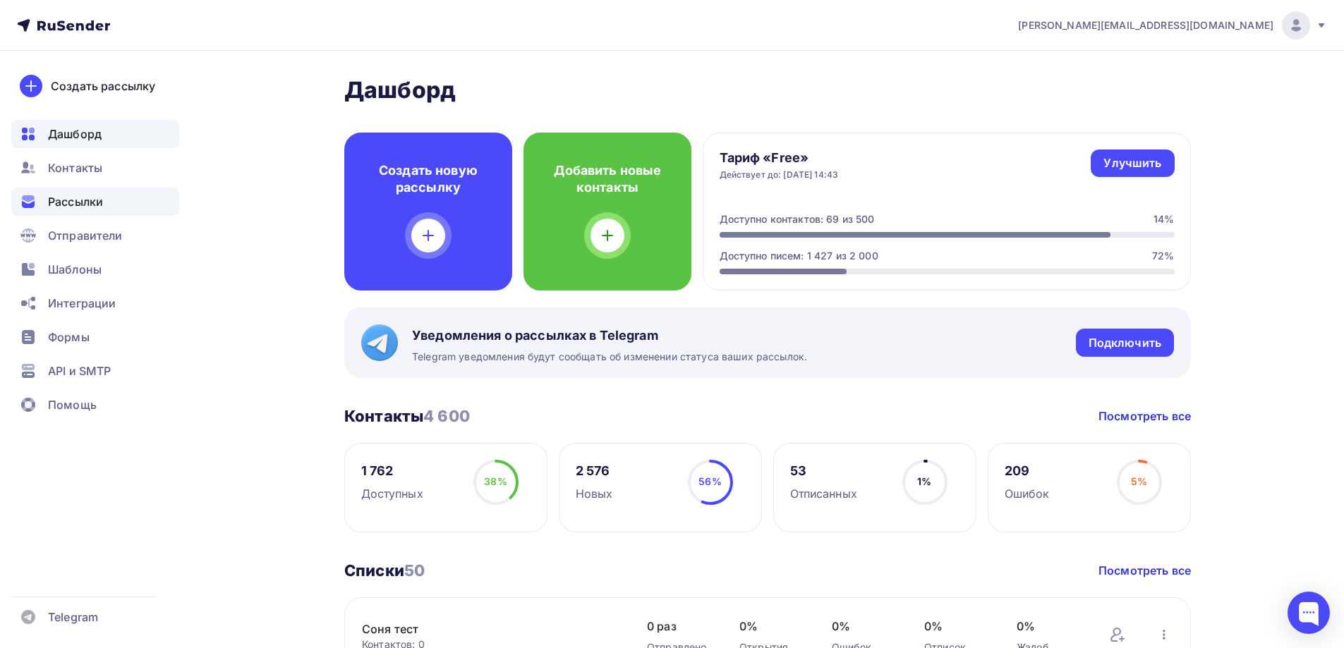
click at [104, 203] on div "Рассылки" at bounding box center [95, 202] width 168 height 28
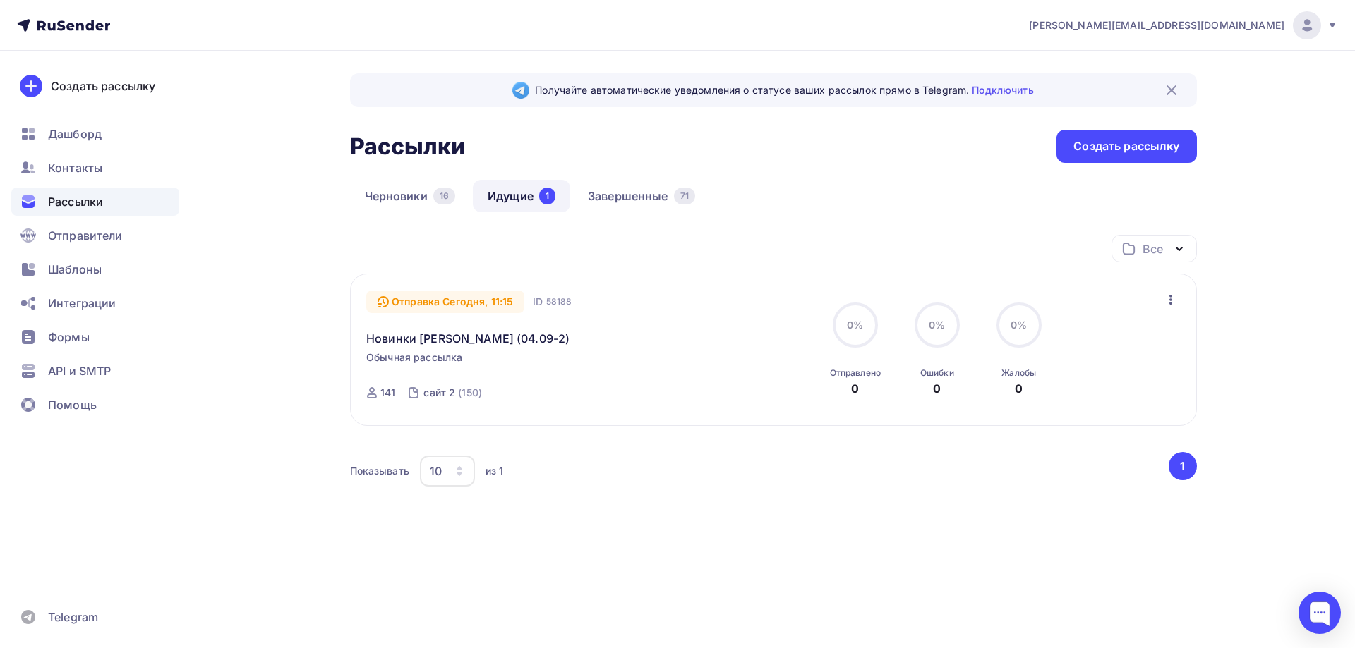
click at [531, 190] on link "Идущие 1" at bounding box center [521, 196] width 97 height 32
click at [79, 269] on span "Шаблоны" at bounding box center [75, 269] width 54 height 17
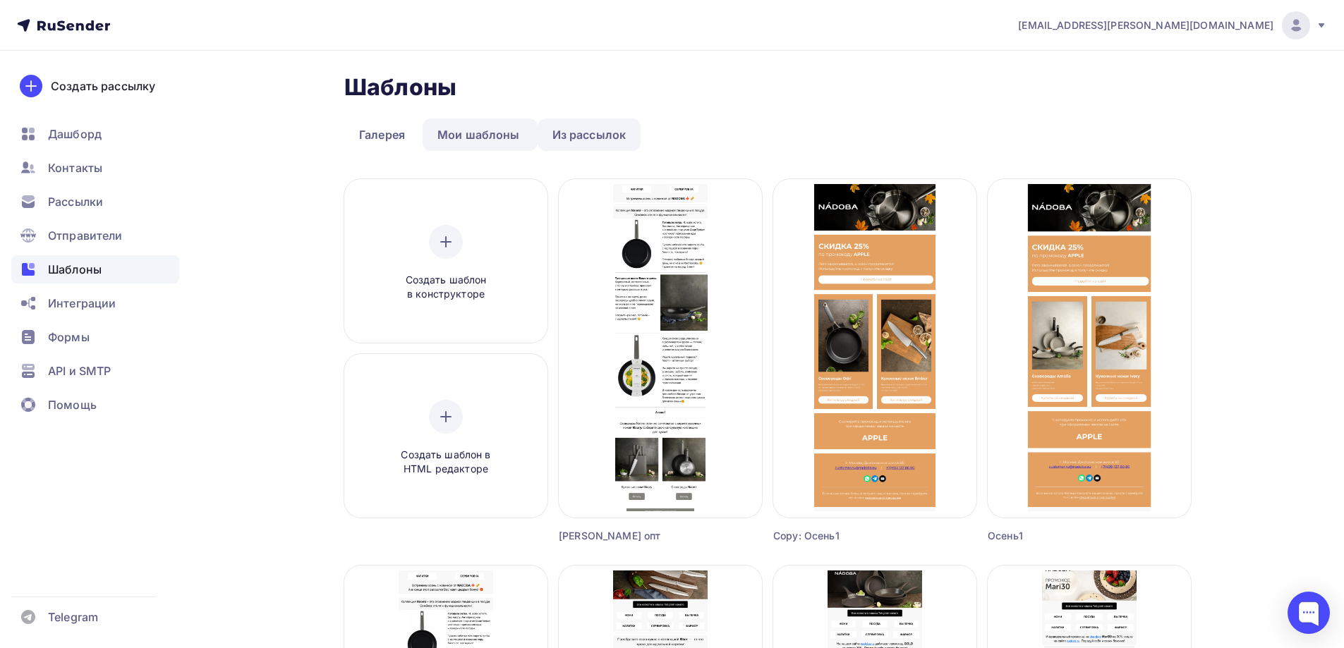
click at [562, 130] on link "Из рассылок" at bounding box center [590, 135] width 104 height 32
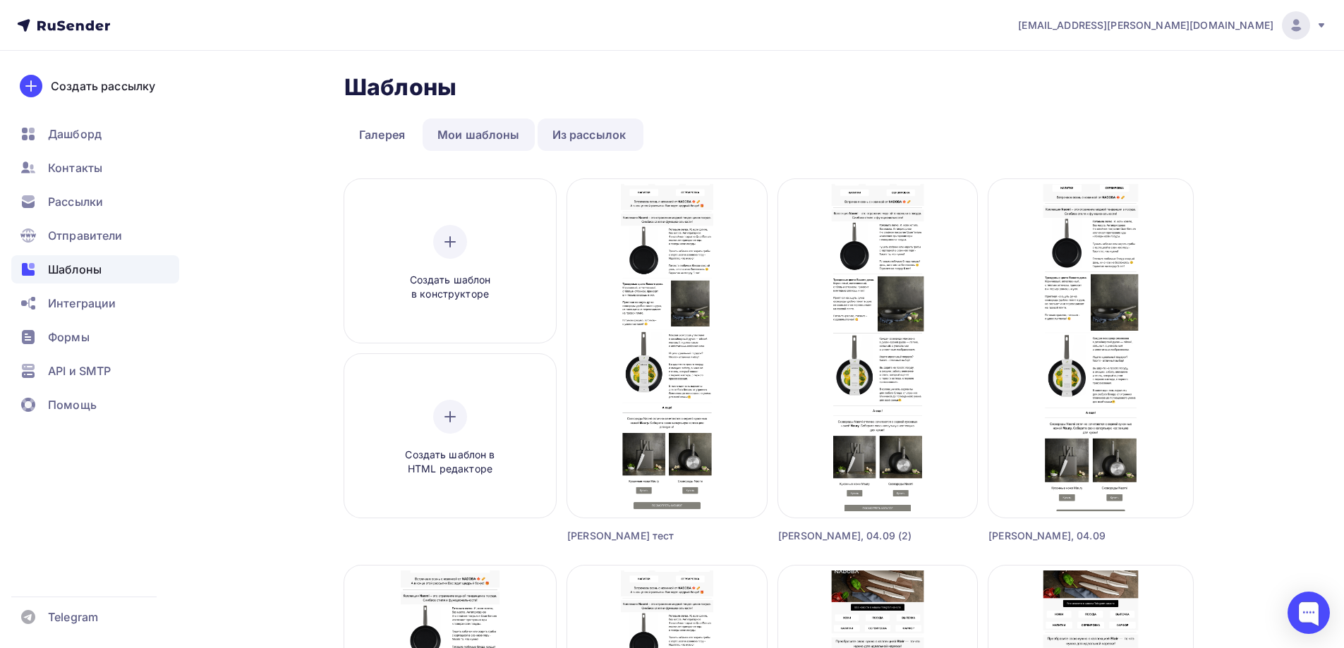
click at [491, 138] on link "Мои шаблоны" at bounding box center [479, 135] width 112 height 32
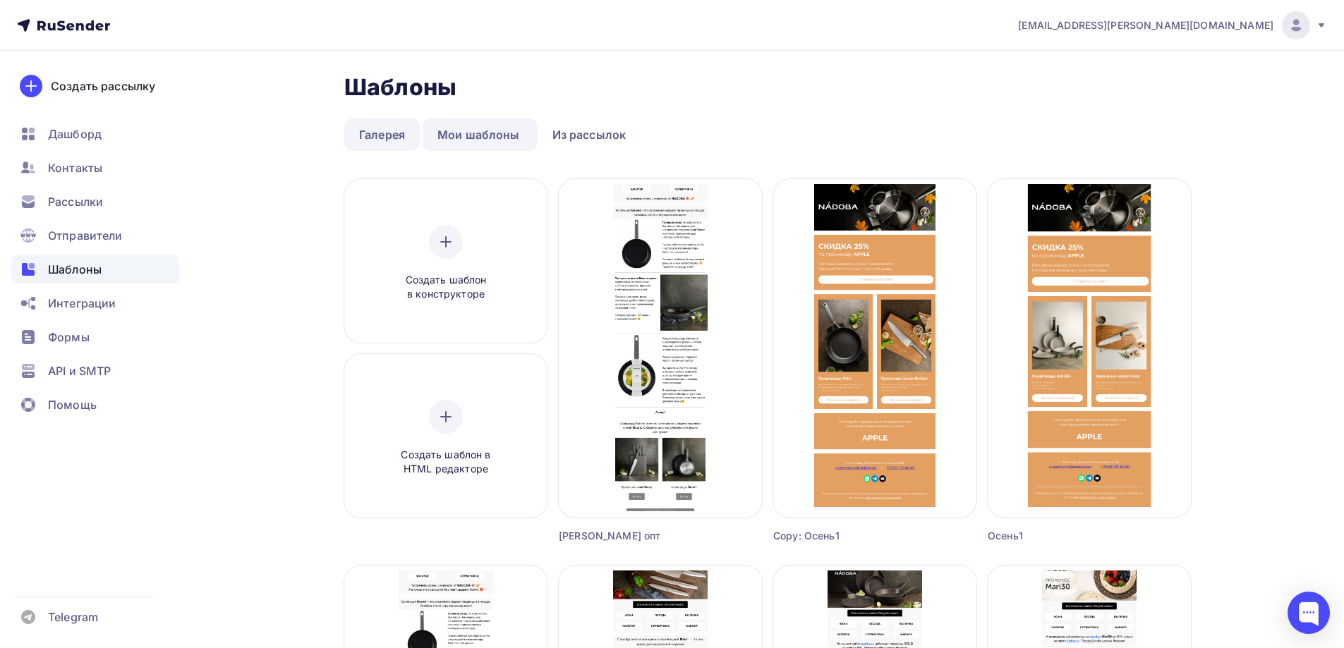
click at [394, 132] on link "Галерея" at bounding box center [382, 135] width 76 height 32
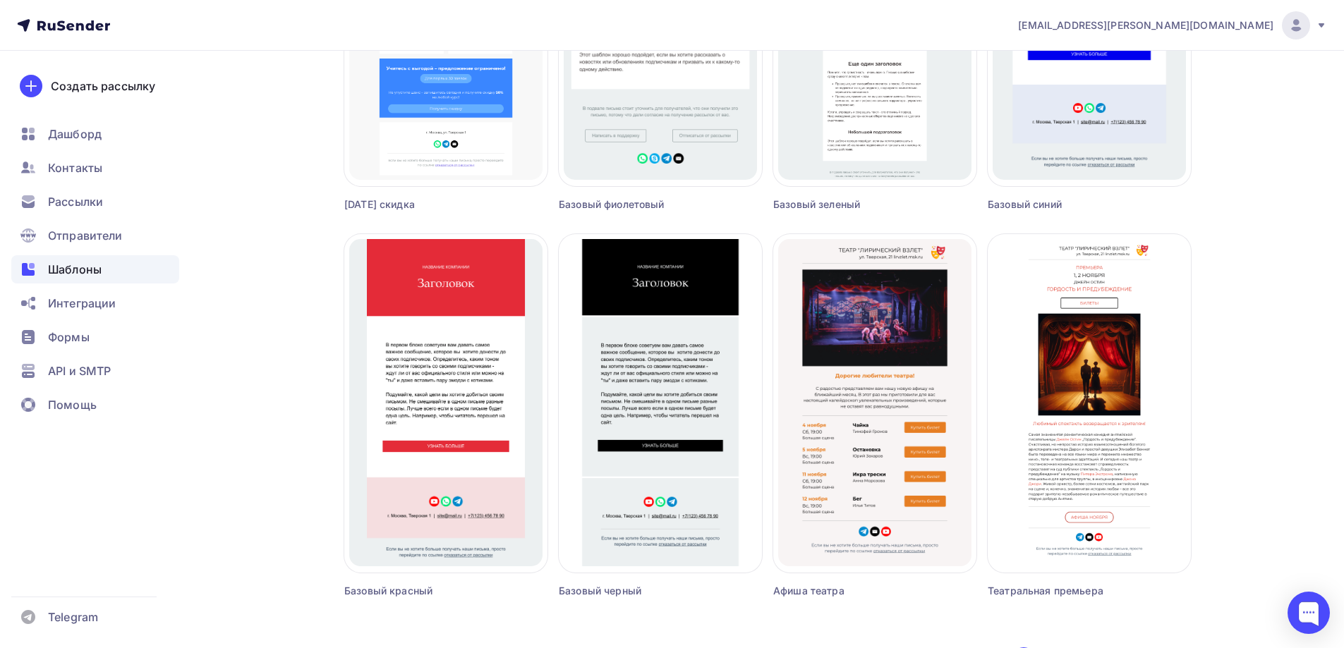
scroll to position [827, 0]
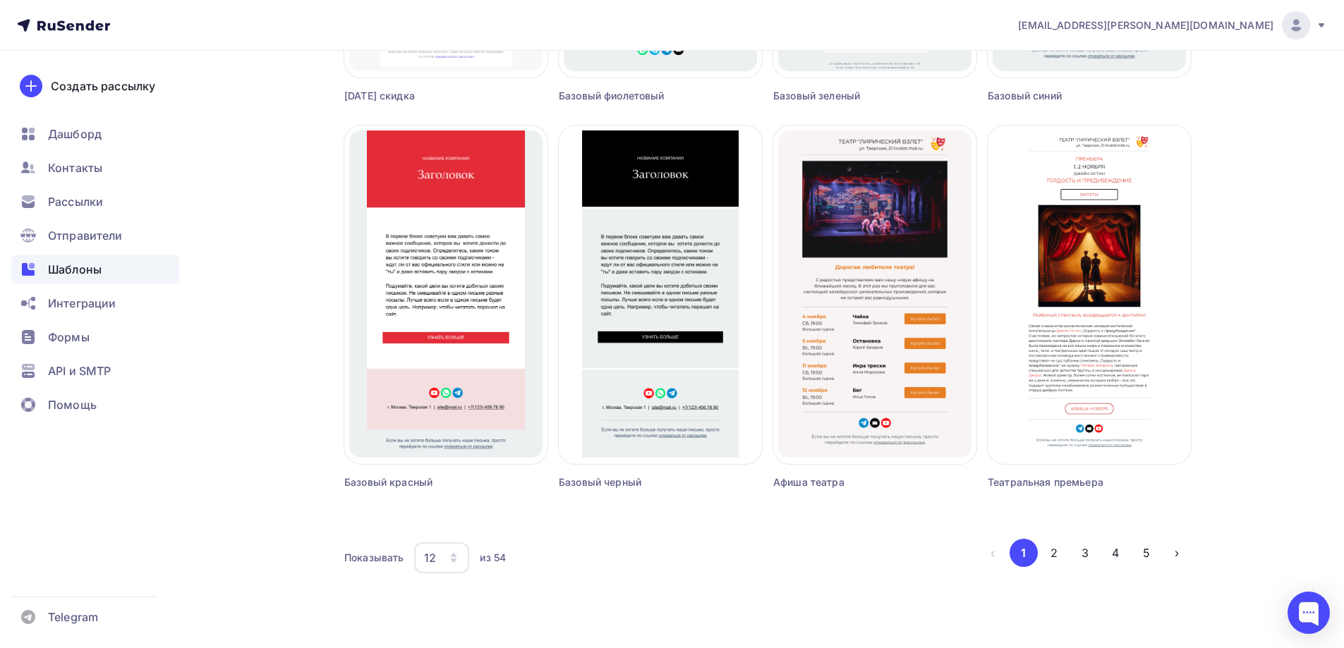
click at [446, 562] on div "12" at bounding box center [441, 558] width 55 height 31
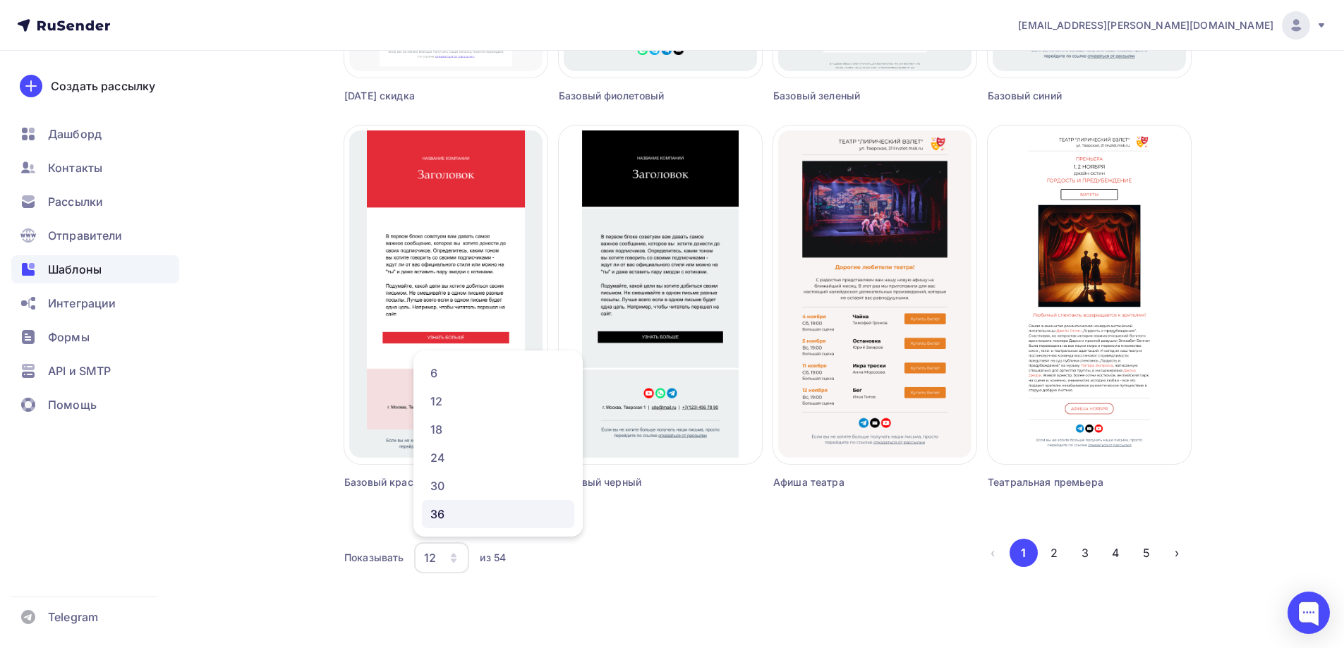
click at [454, 517] on div "36" at bounding box center [497, 514] width 135 height 17
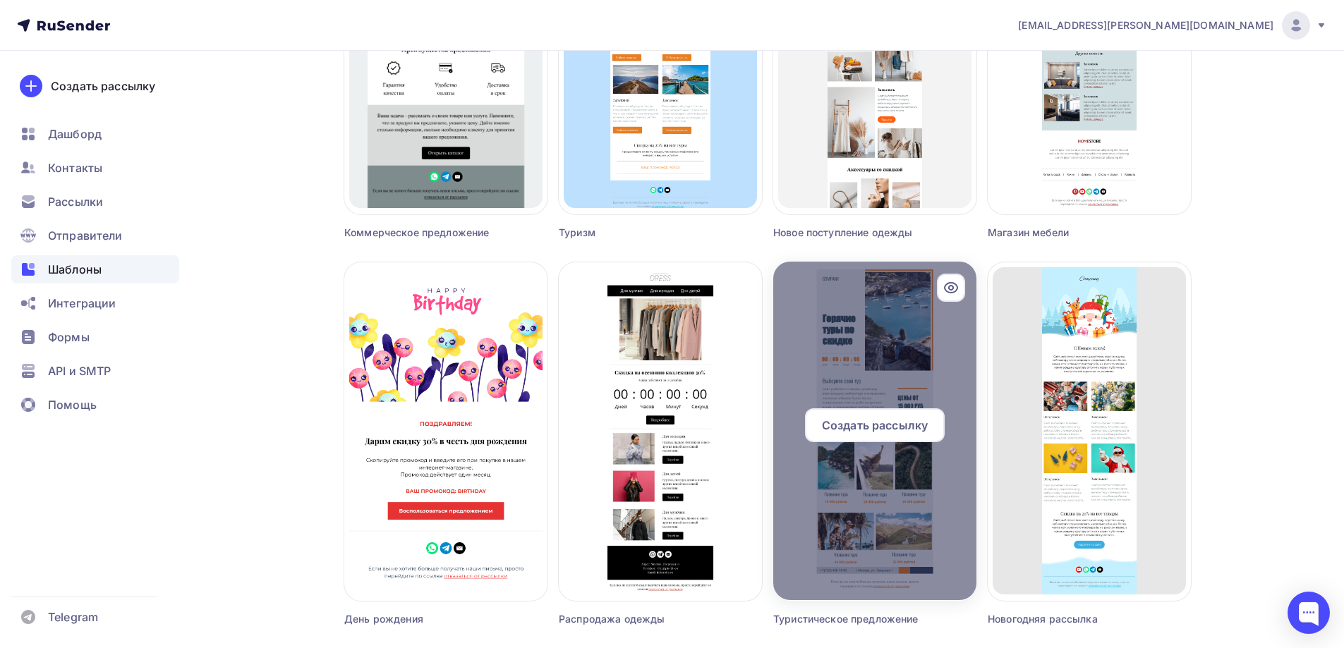
scroll to position [3014, 0]
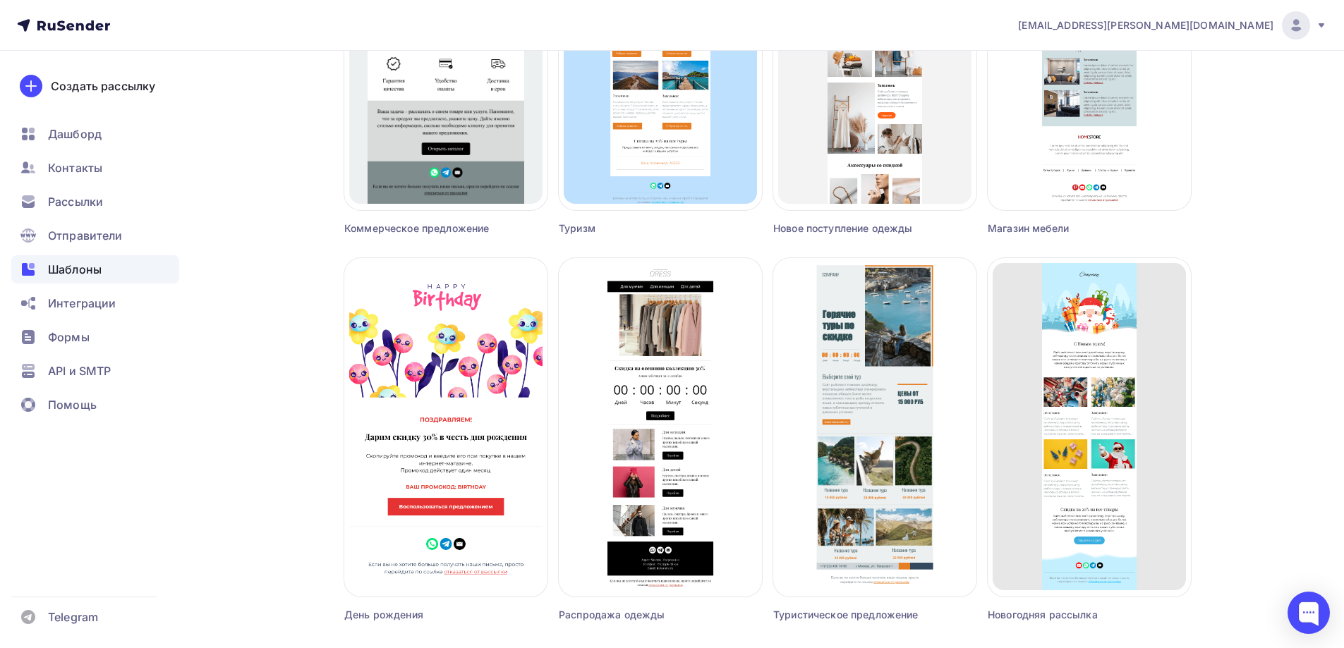
drag, startPoint x: 864, startPoint y: 324, endPoint x: 188, endPoint y: 224, distance: 684.0
click at [187, 225] on div "Создать рассылку [GEOGRAPHIC_DATA] Контакты Рассылки Отправители Шаблоны Интегр…" at bounding box center [95, 350] width 191 height 598
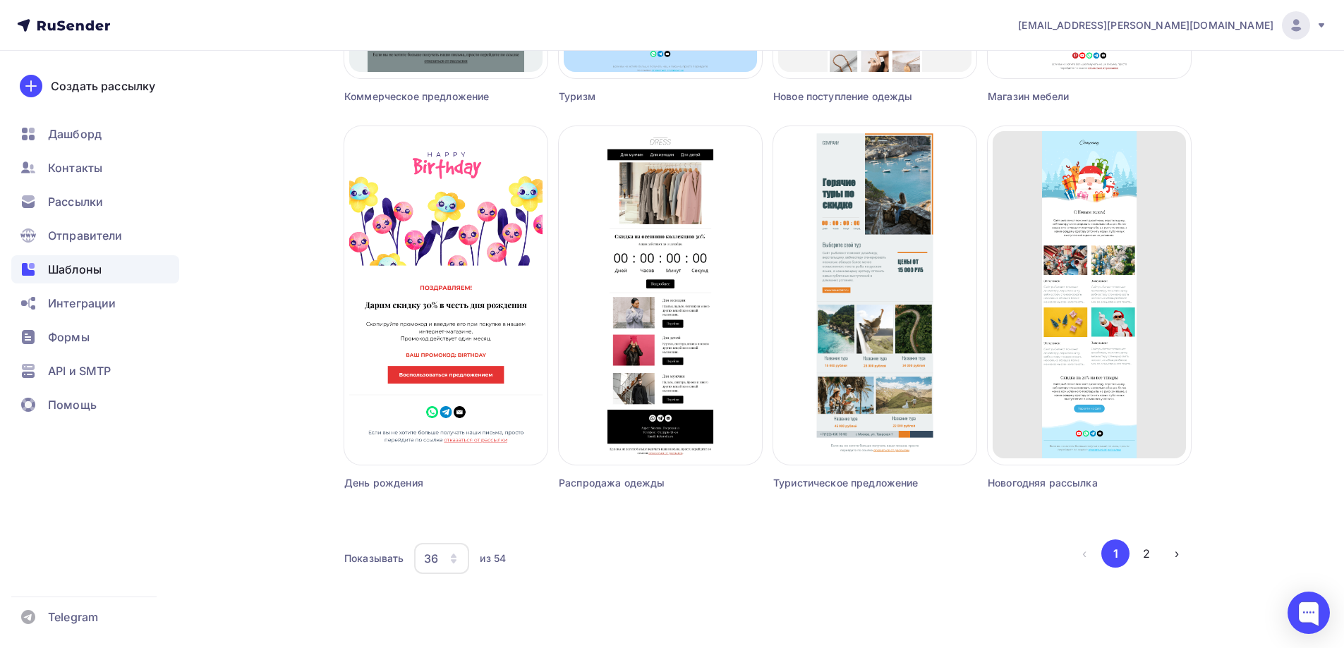
scroll to position [3147, 0]
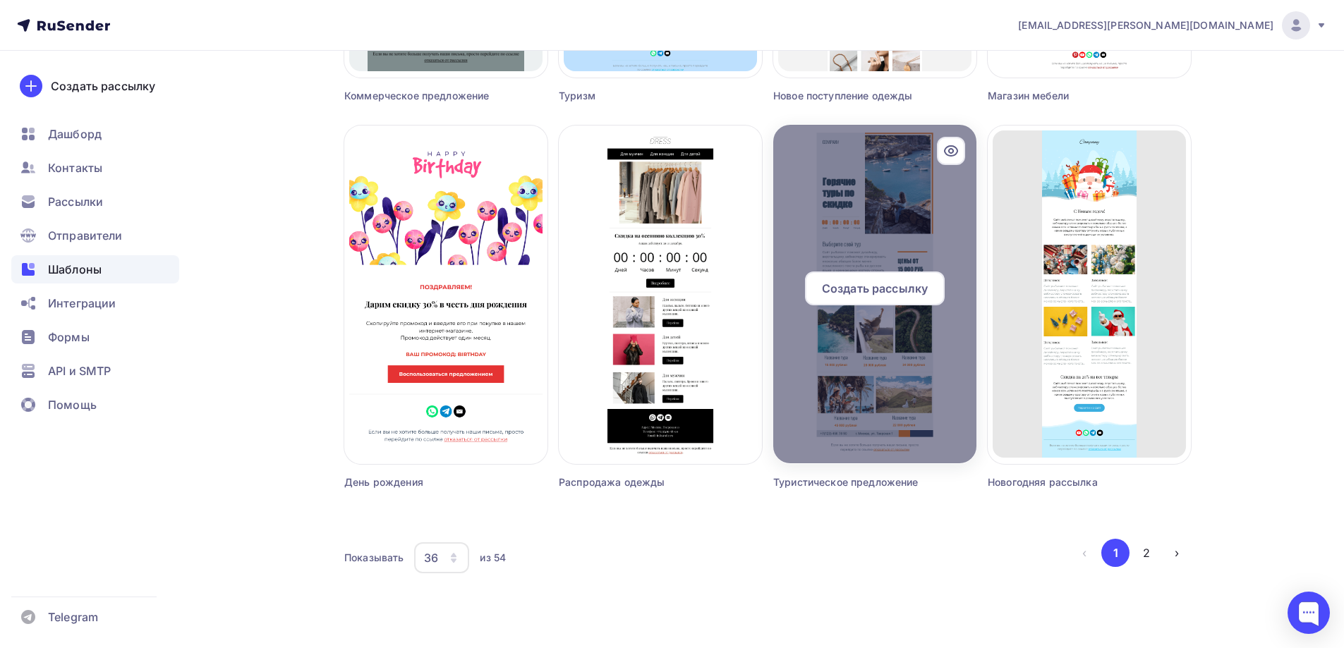
click at [896, 298] on div "Создать рассылку" at bounding box center [875, 289] width 140 height 34
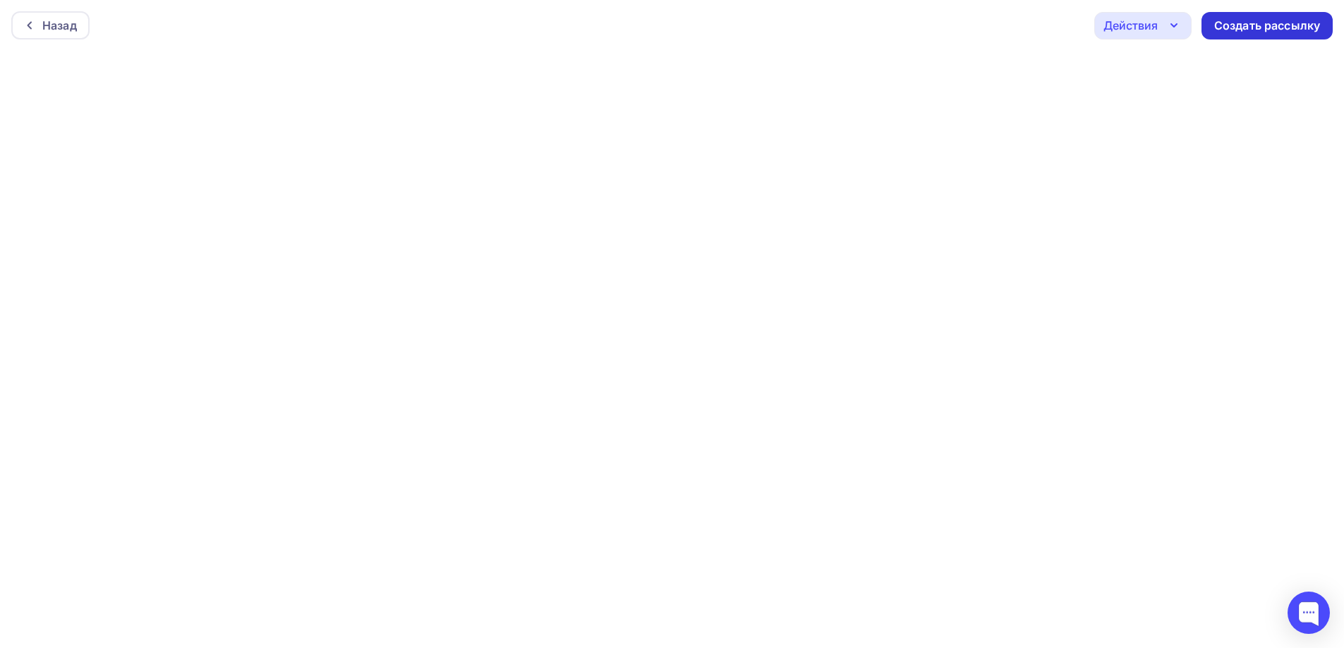
click at [1272, 31] on div "Создать рассылку" at bounding box center [1267, 26] width 106 height 16
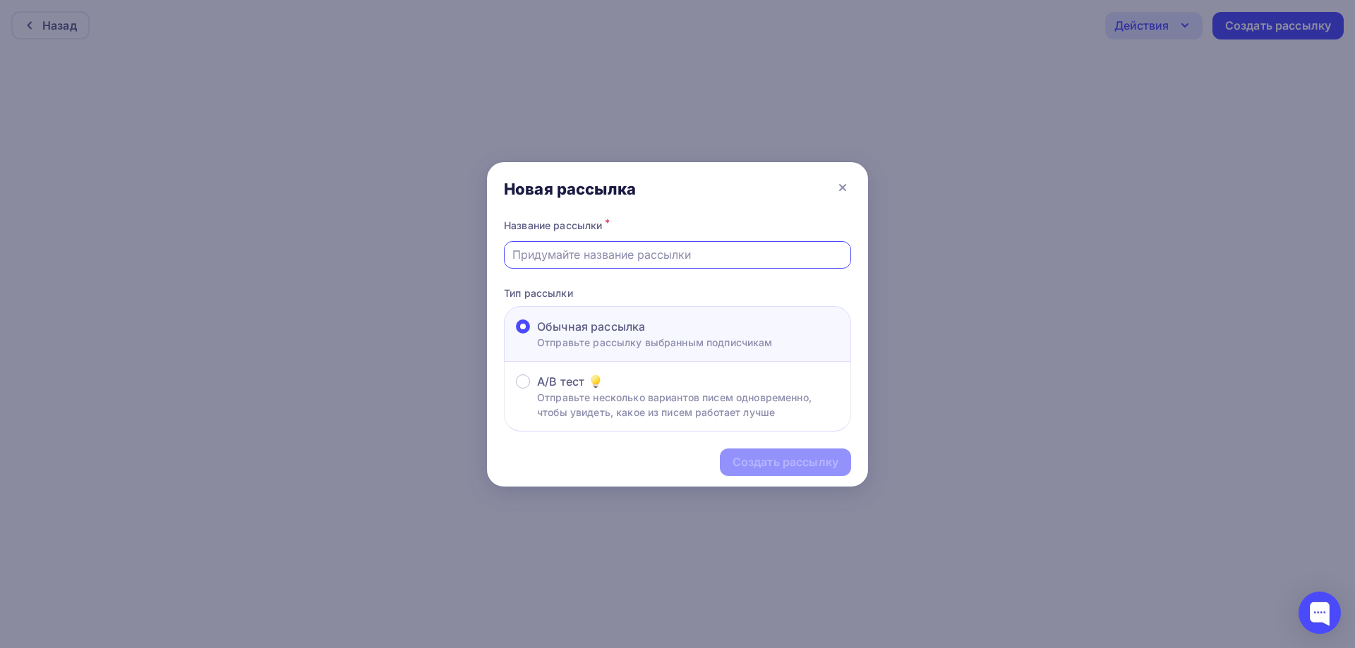
click at [699, 261] on input "text" at bounding box center [677, 254] width 331 height 17
click at [748, 250] on input "text" at bounding box center [677, 254] width 331 height 17
click at [521, 259] on input "jASMINA" at bounding box center [677, 254] width 331 height 17
click at [517, 258] on input "jASMINA" at bounding box center [677, 254] width 331 height 17
type input "JASMINA"
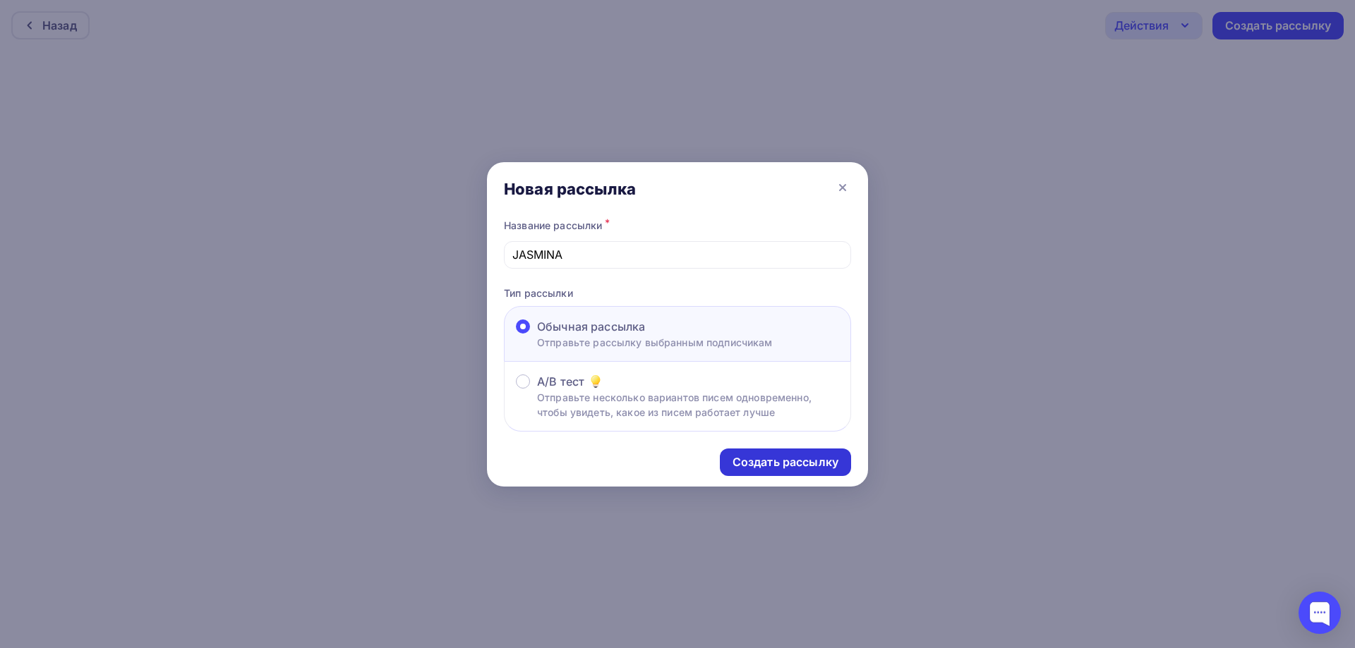
click at [825, 464] on div "Создать рассылку" at bounding box center [785, 462] width 106 height 16
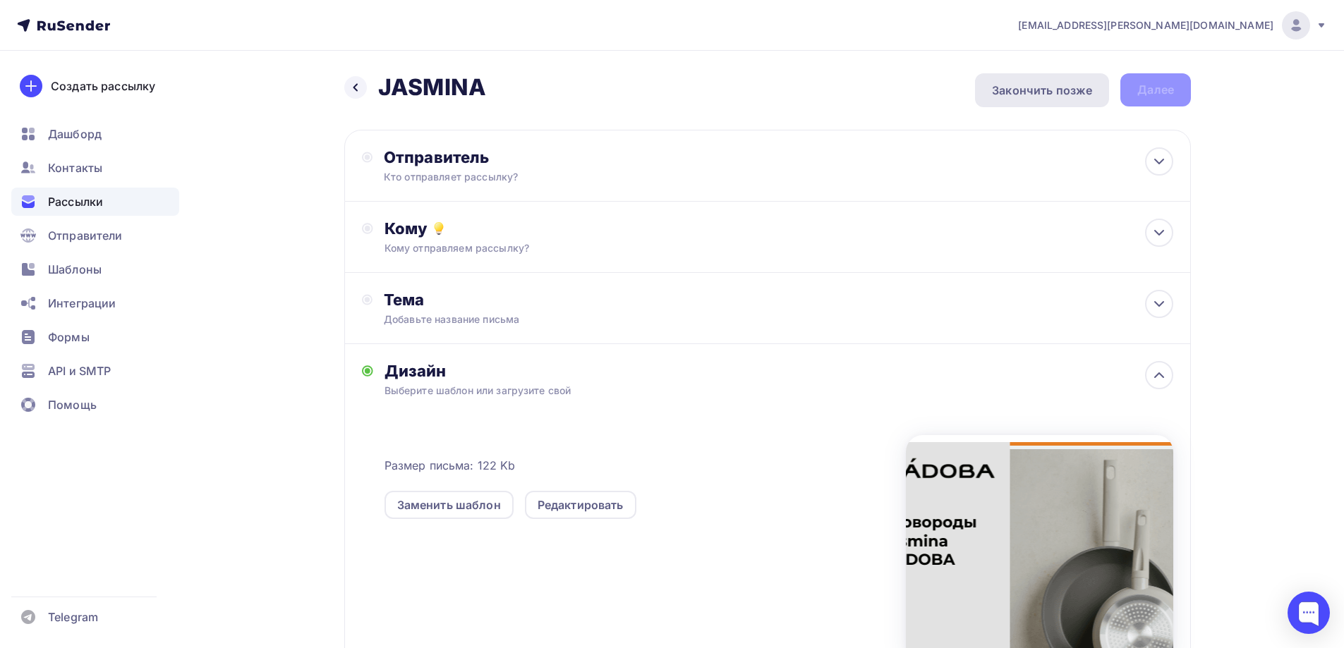
click at [1012, 84] on div "Закончить позже" at bounding box center [1042, 90] width 100 height 17
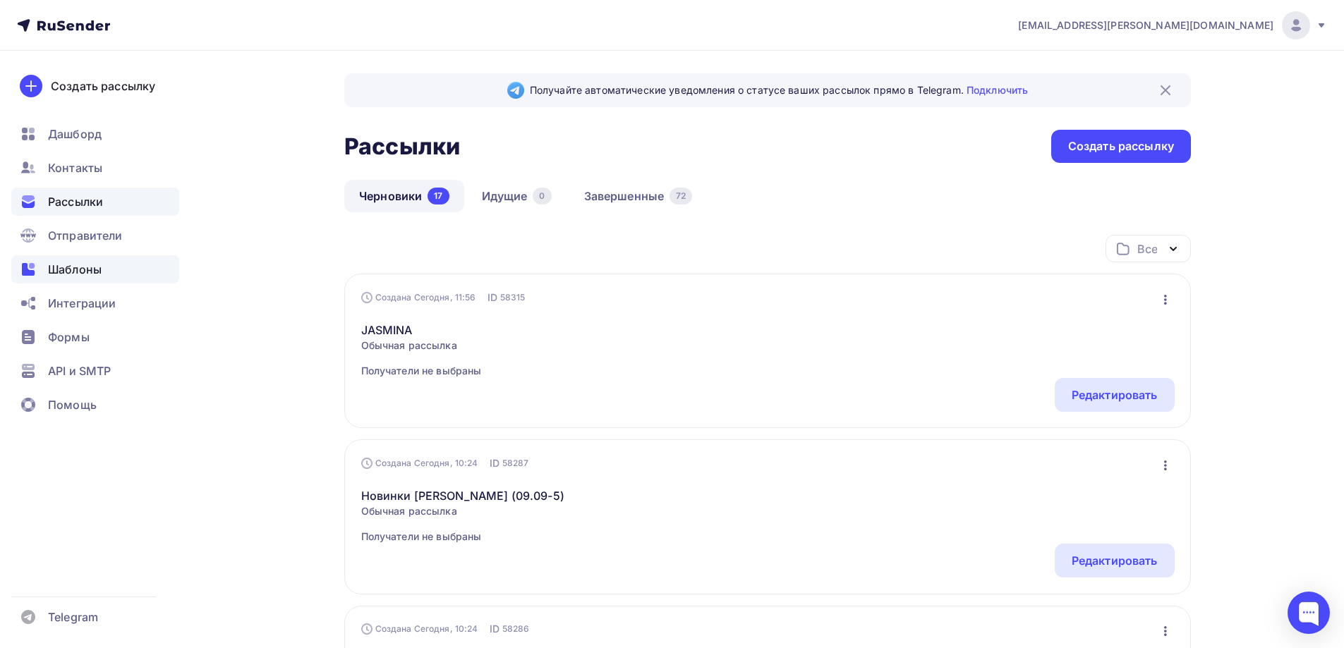
click at [92, 268] on span "Шаблоны" at bounding box center [75, 269] width 54 height 17
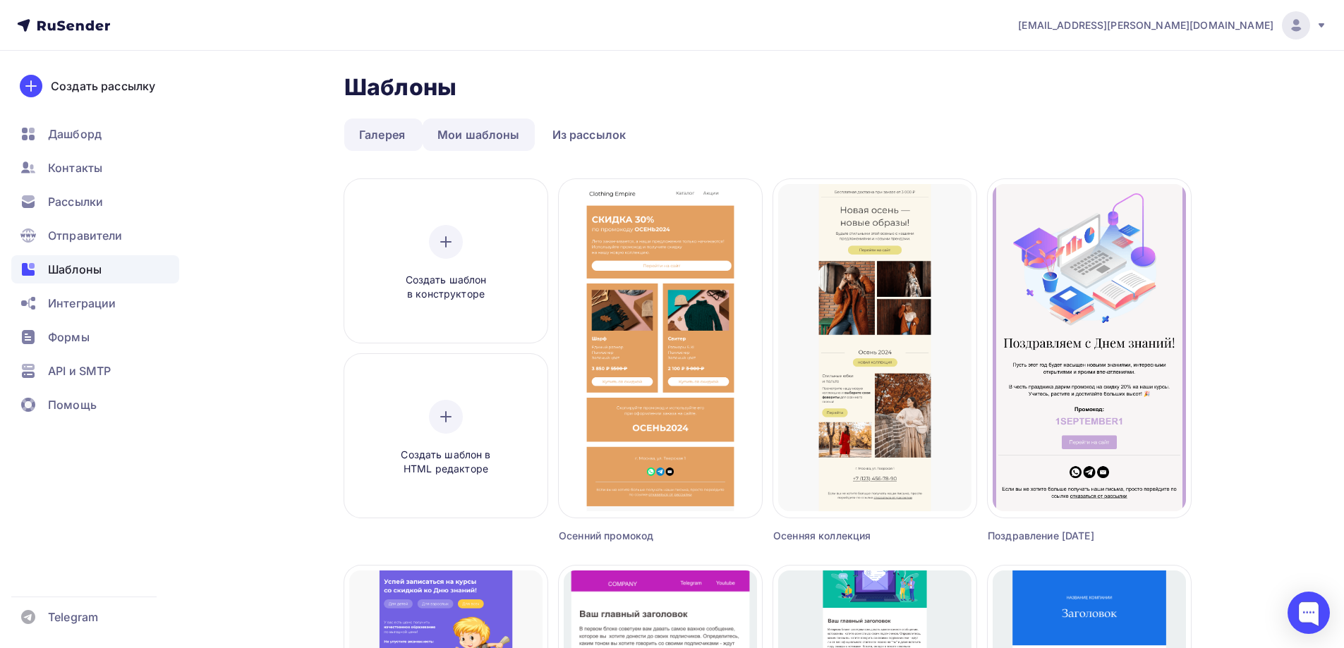
click at [466, 131] on link "Мои шаблоны" at bounding box center [479, 135] width 112 height 32
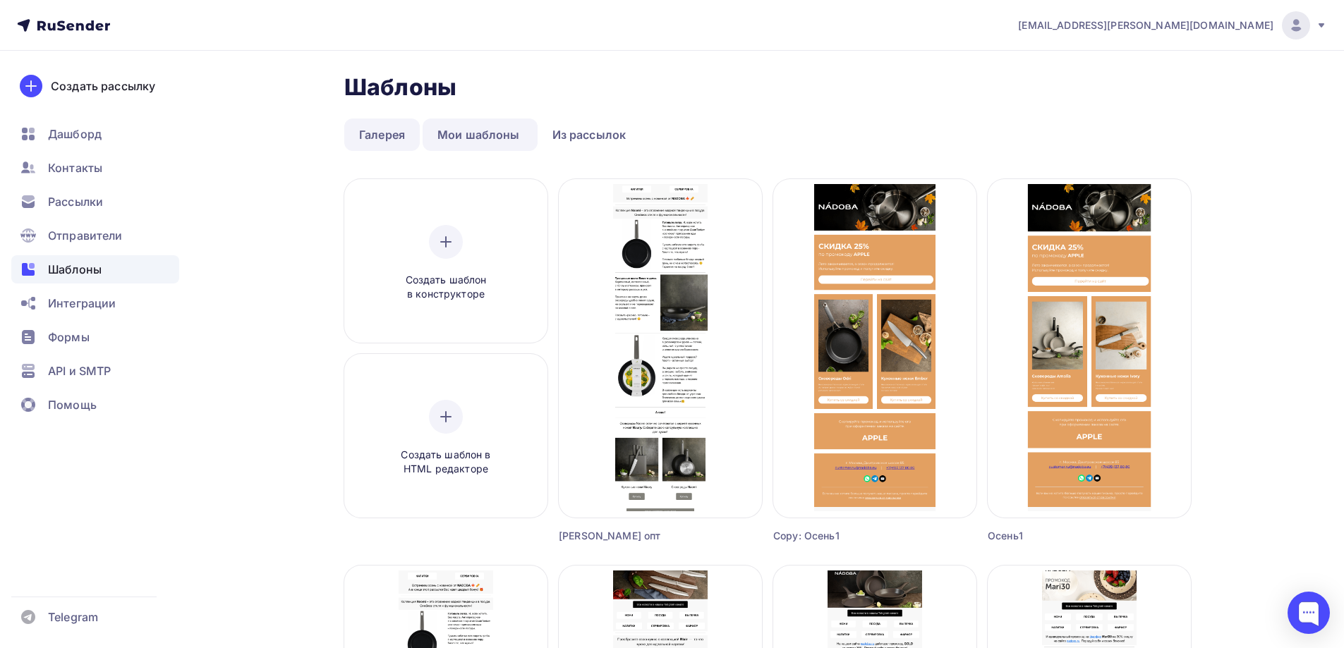
drag, startPoint x: 367, startPoint y: 133, endPoint x: 278, endPoint y: 169, distance: 95.9
click at [365, 134] on link "Галерея" at bounding box center [382, 135] width 76 height 32
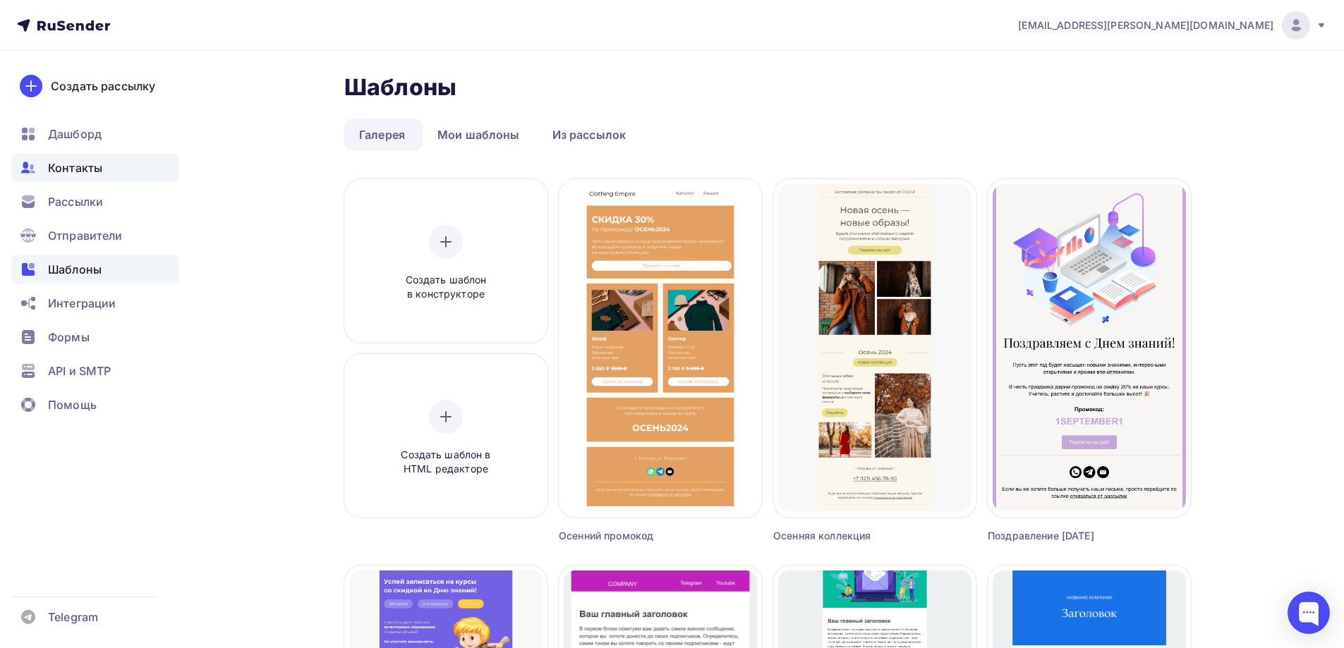
click at [76, 169] on span "Контакты" at bounding box center [75, 167] width 54 height 17
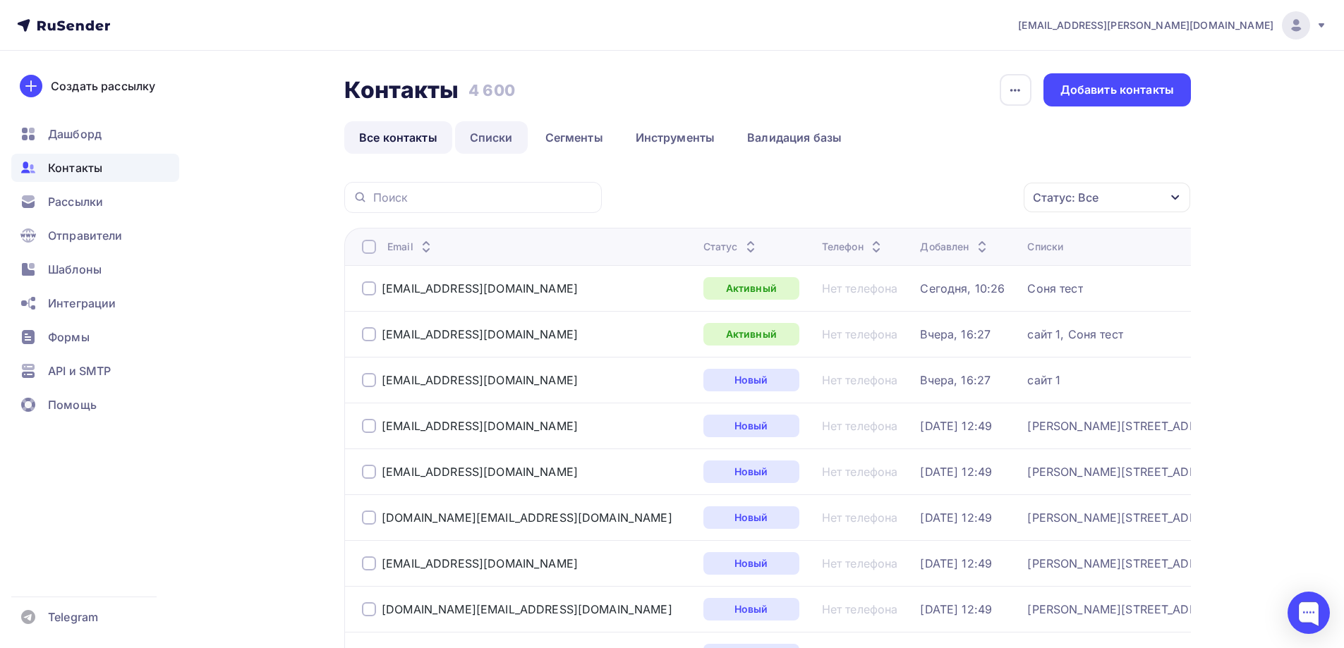
click at [504, 146] on link "Списки" at bounding box center [491, 137] width 73 height 32
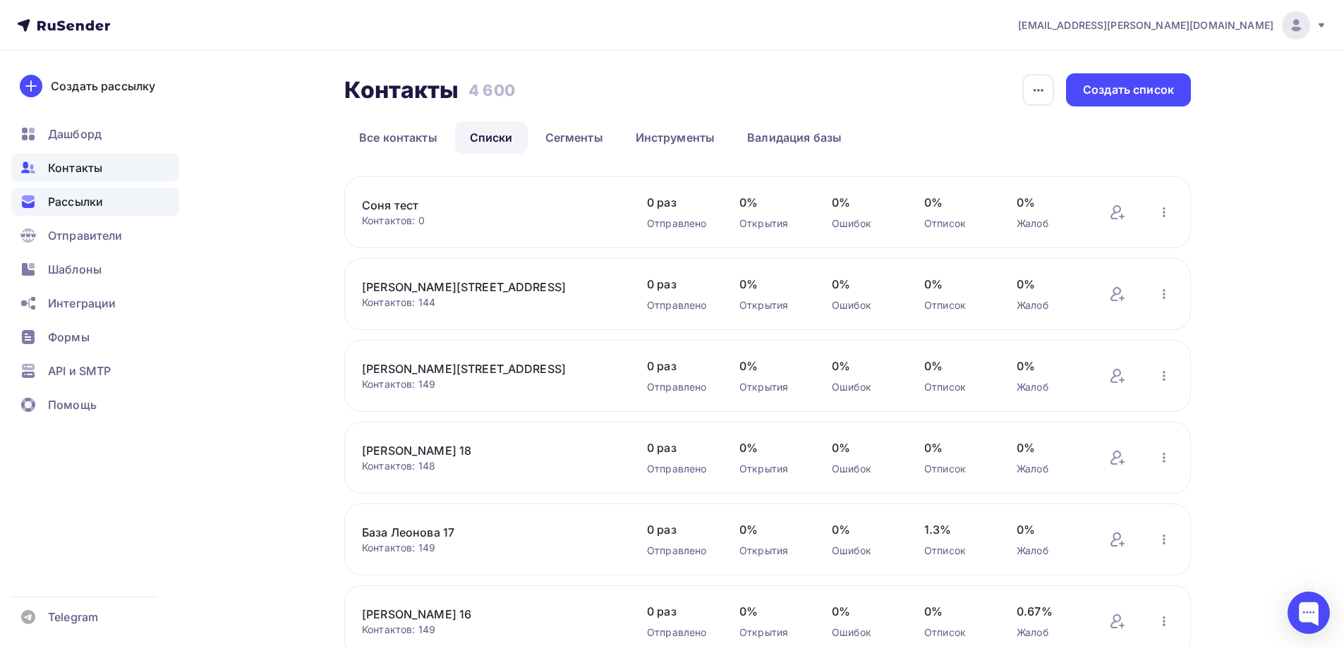
click at [93, 200] on span "Рассылки" at bounding box center [75, 201] width 55 height 17
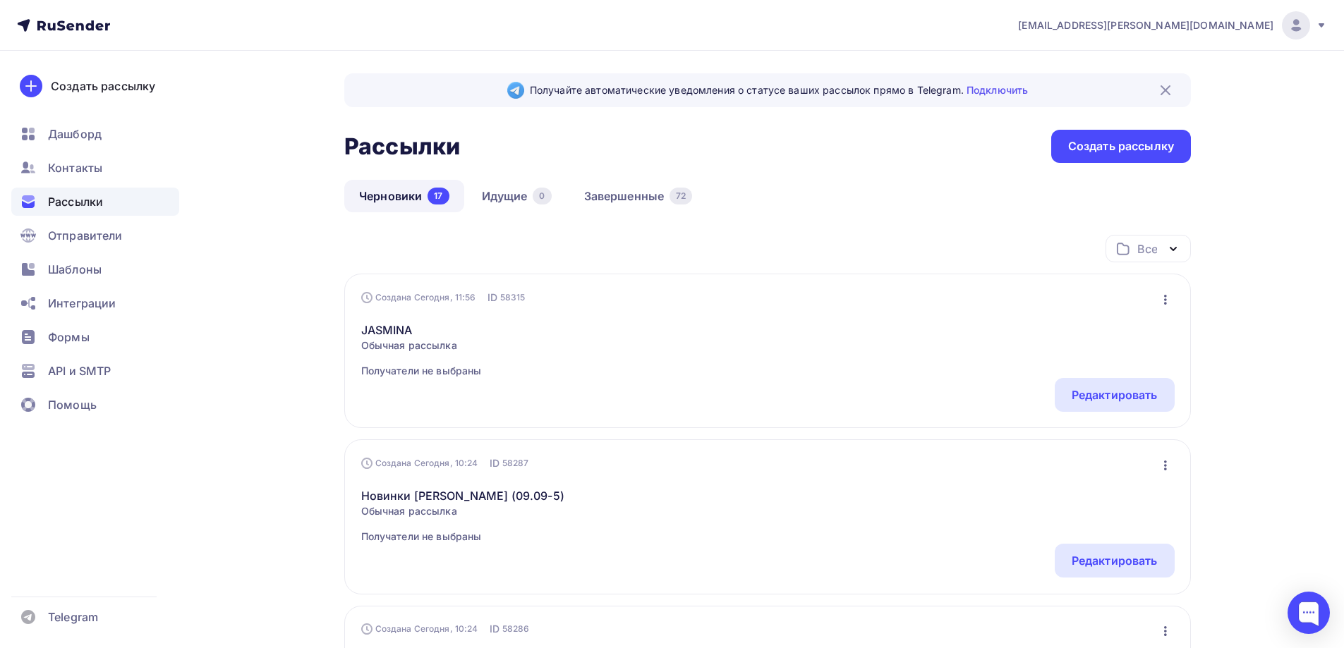
click at [1163, 315] on div "JASMINA Обычная рассылка Получатели не выбраны Редактировать Копировать Добавит…" at bounding box center [768, 341] width 814 height 73
click at [1163, 295] on icon "button" at bounding box center [1165, 299] width 17 height 17
click at [397, 322] on link "JASMINA" at bounding box center [421, 330] width 121 height 17
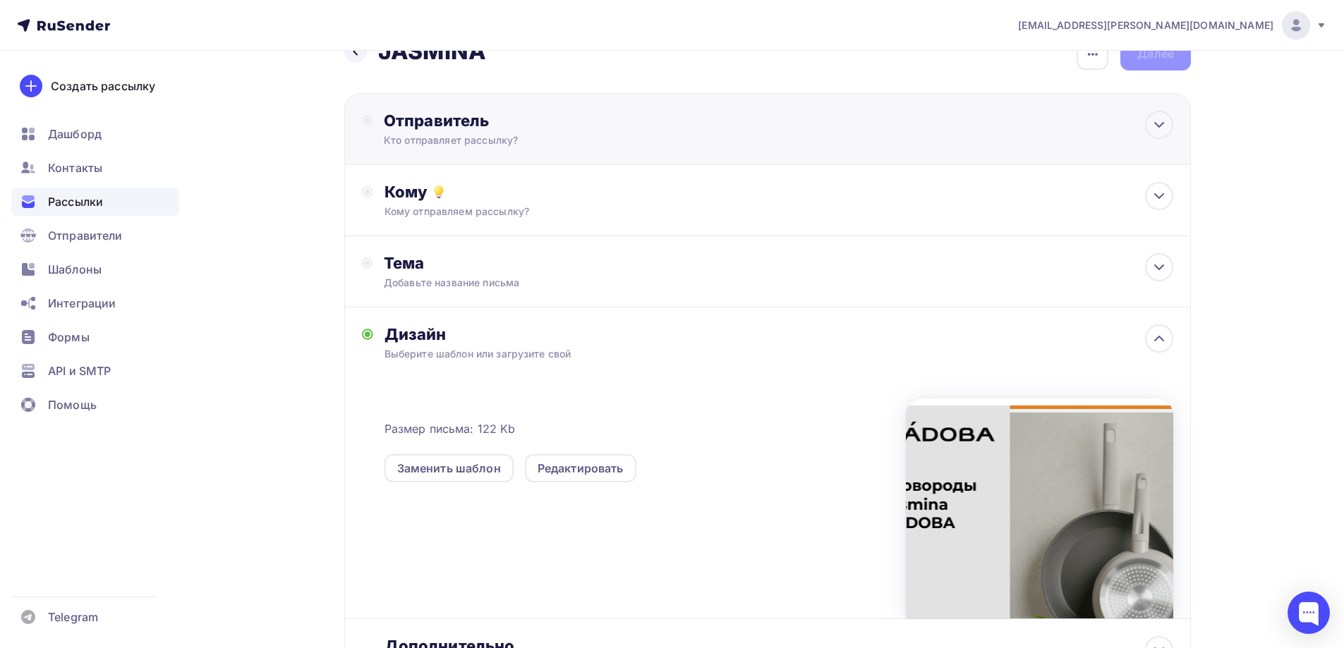
scroll to position [71, 0]
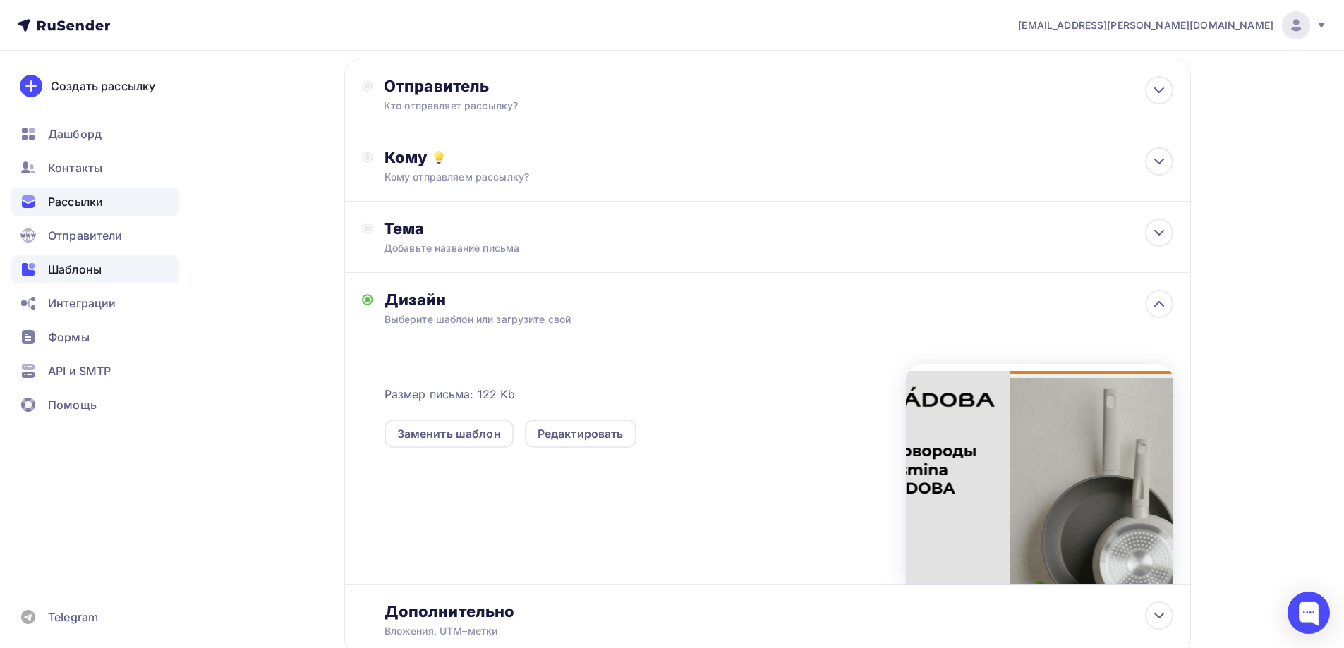
click at [89, 271] on span "Шаблоны" at bounding box center [75, 269] width 54 height 17
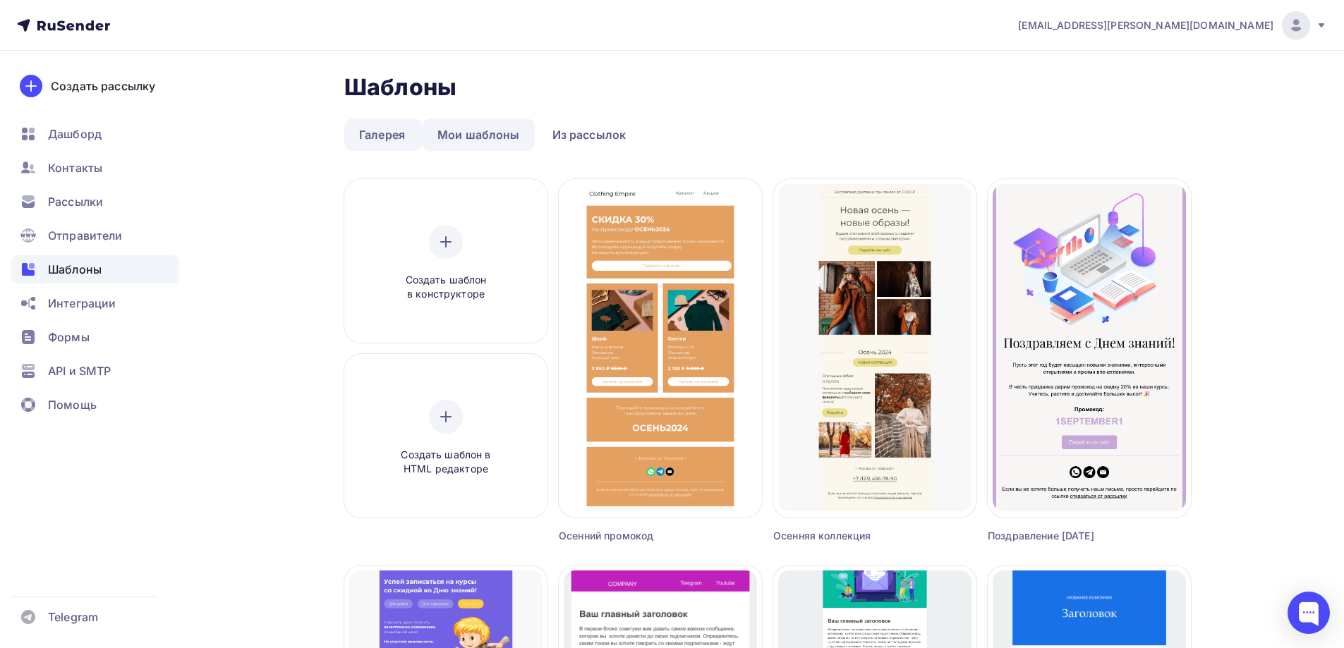
click at [493, 139] on link "Мои шаблоны" at bounding box center [479, 135] width 112 height 32
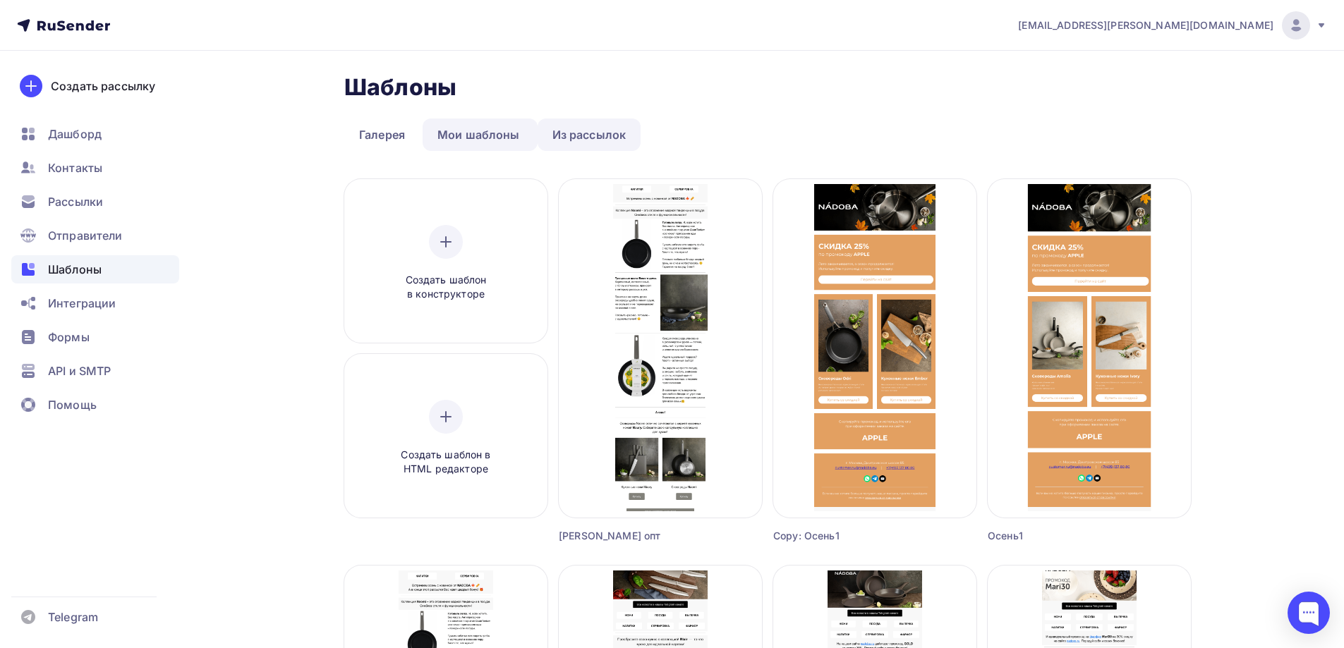
click at [574, 131] on link "Из рассылок" at bounding box center [590, 135] width 104 height 32
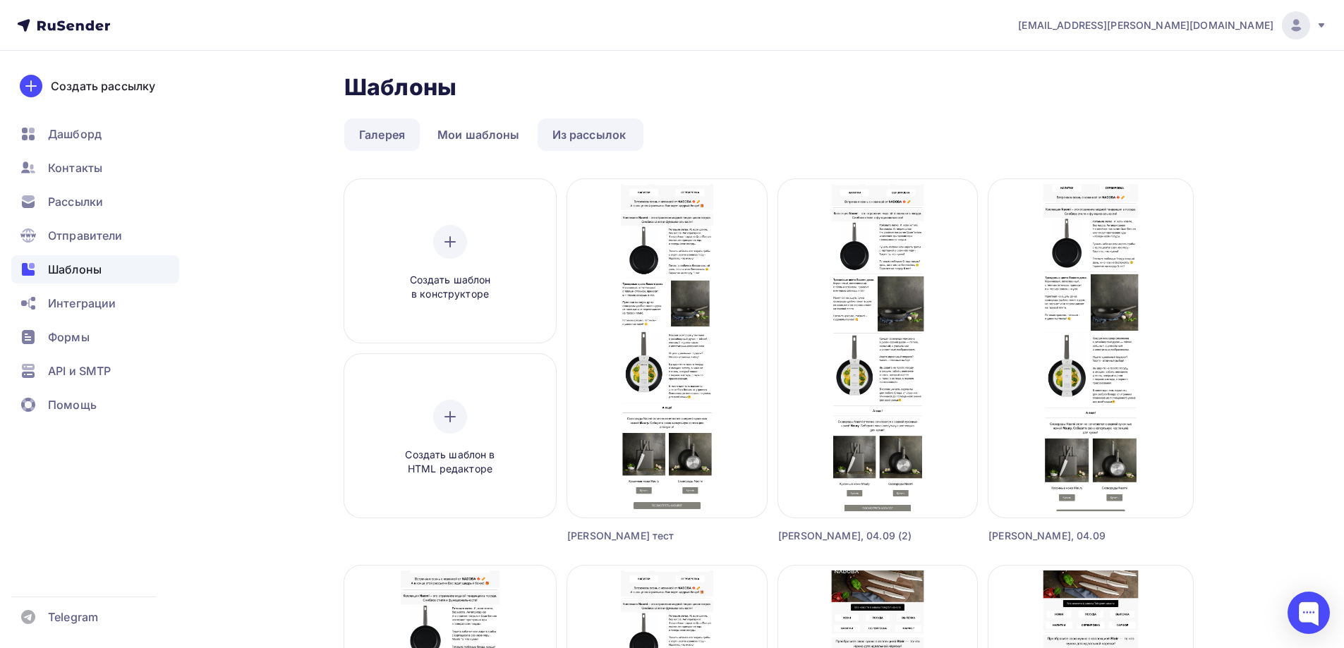
click at [398, 121] on link "Галерея" at bounding box center [382, 135] width 76 height 32
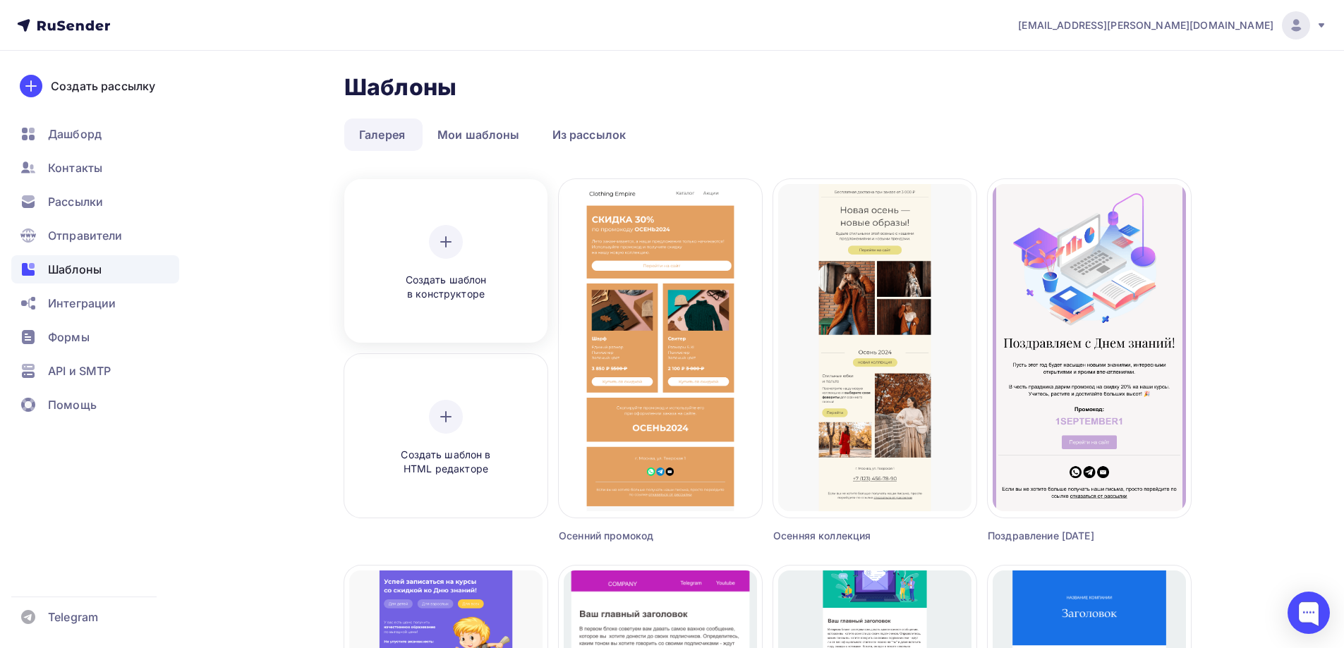
click at [440, 246] on icon at bounding box center [445, 242] width 17 height 17
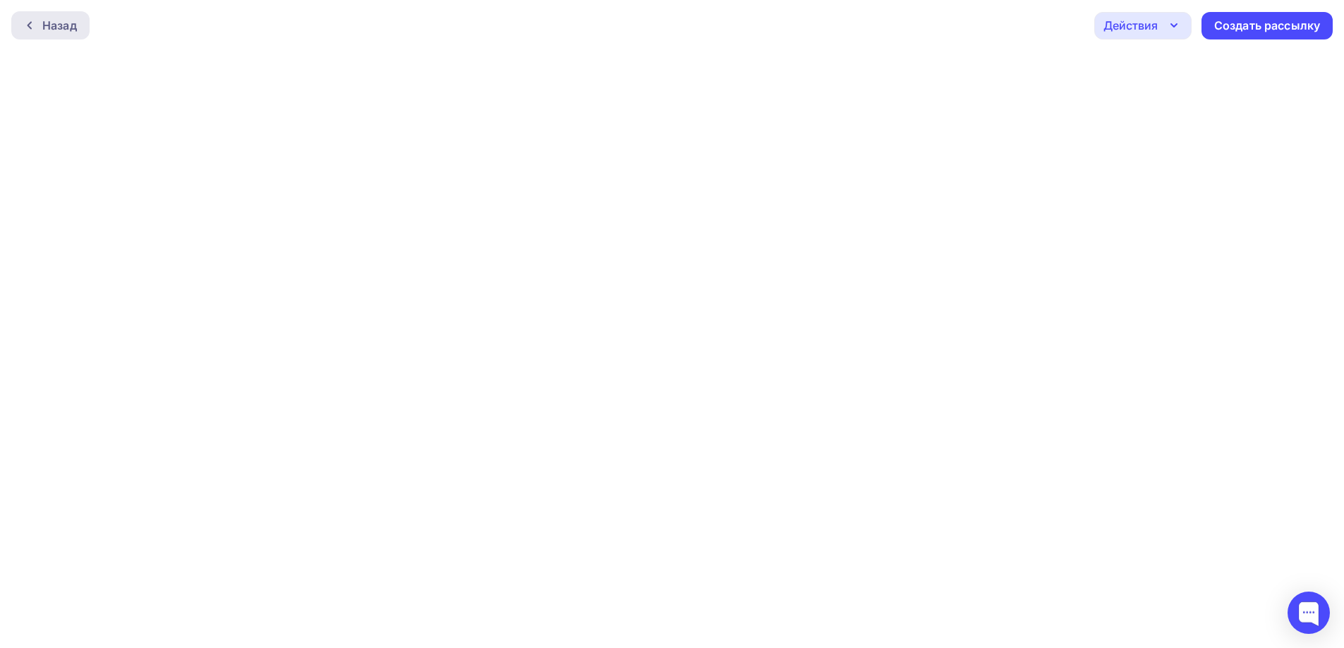
click at [87, 24] on div "Назад" at bounding box center [50, 25] width 78 height 28
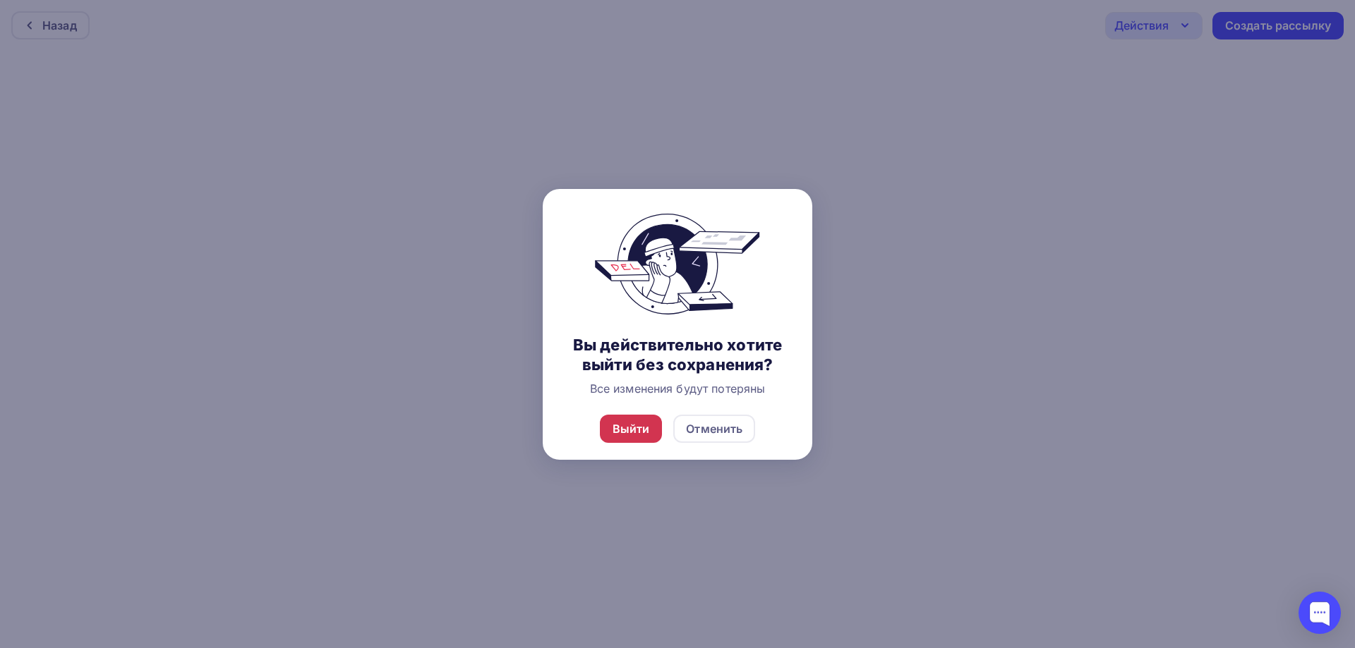
click at [650, 432] on div "Выйти" at bounding box center [631, 429] width 63 height 28
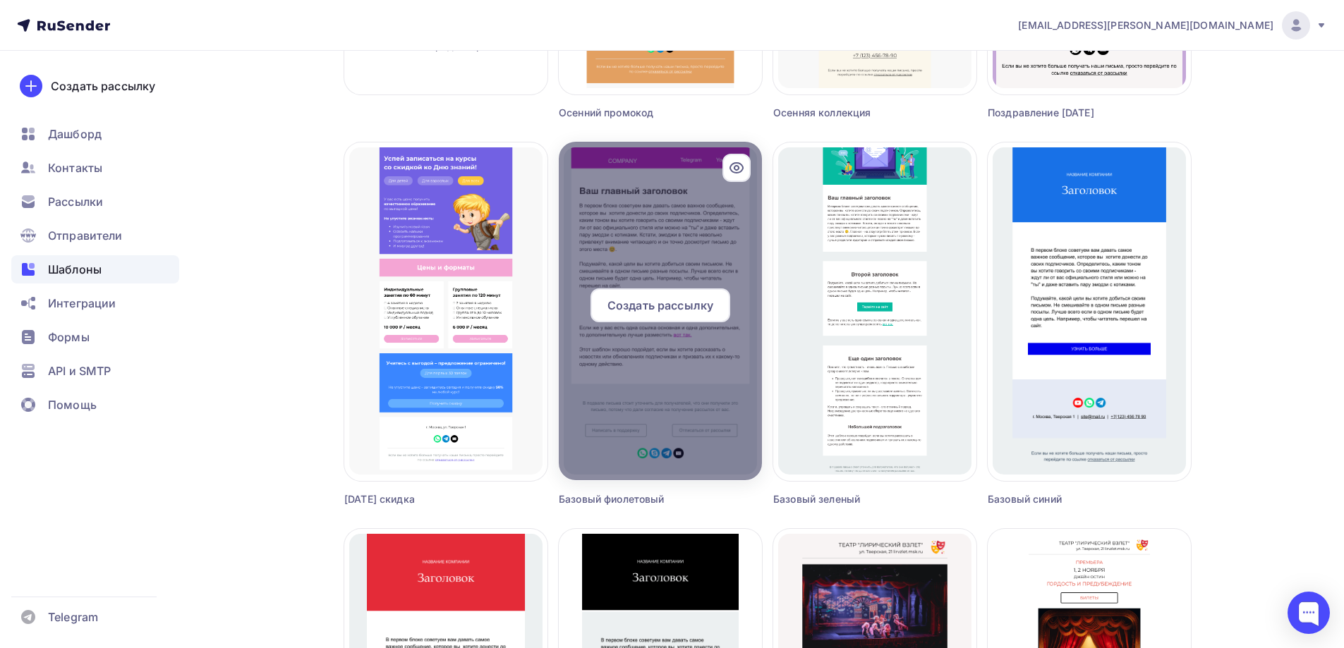
scroll to position [827, 0]
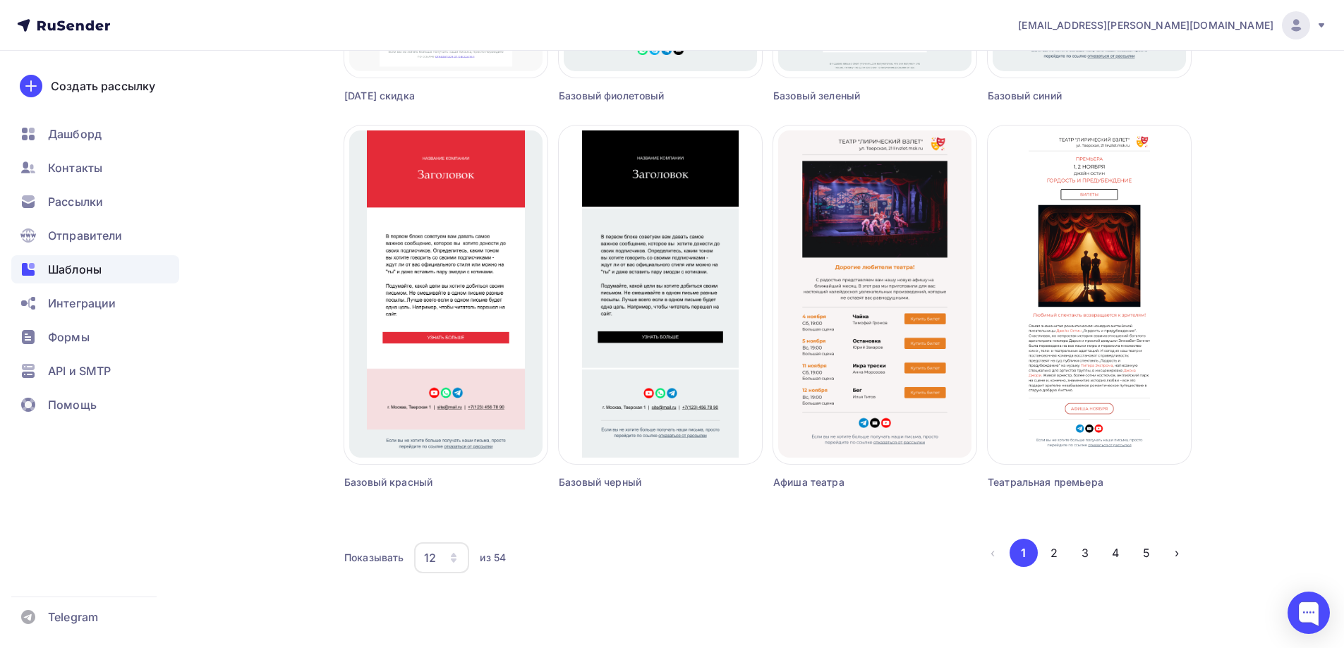
click at [438, 564] on div "12" at bounding box center [441, 558] width 55 height 31
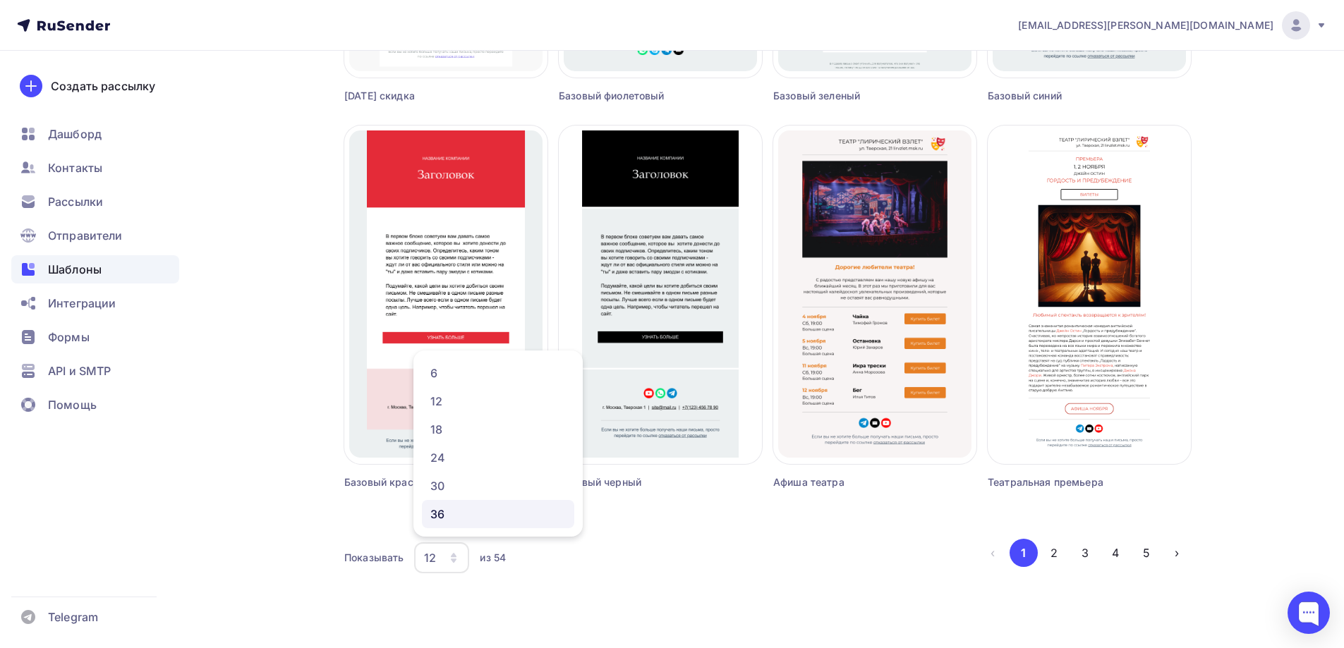
click at [451, 517] on div "36" at bounding box center [497, 514] width 135 height 17
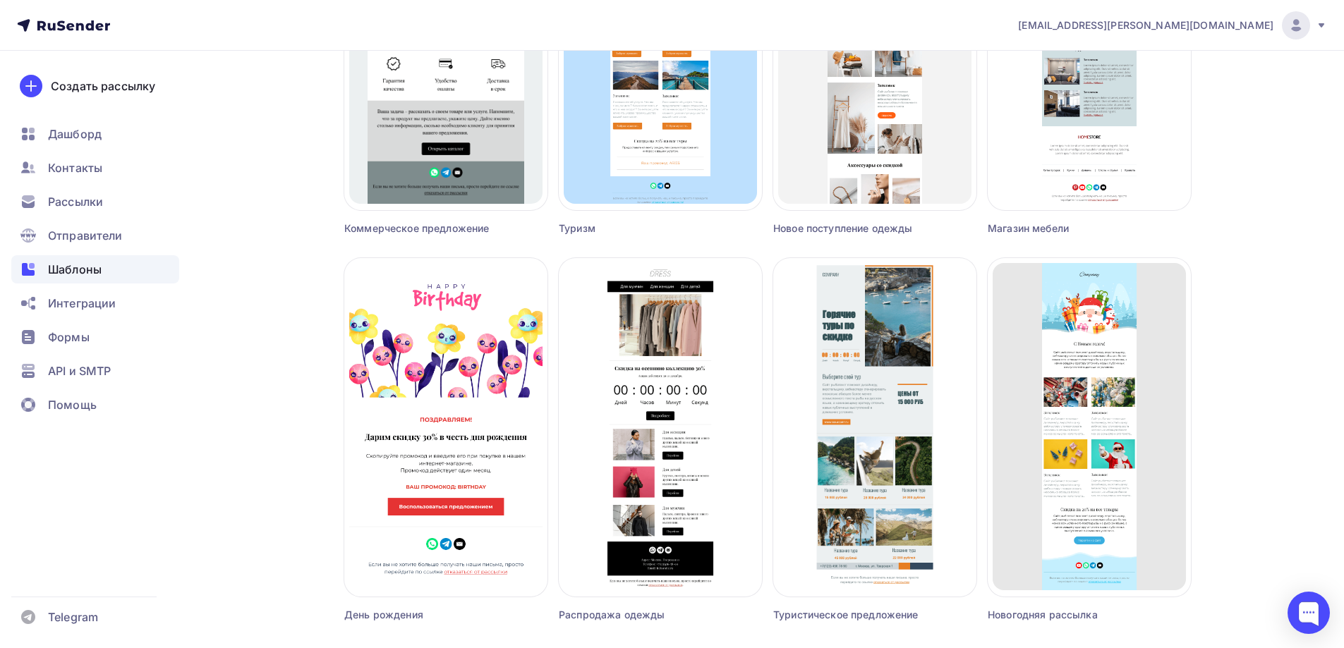
scroll to position [3147, 0]
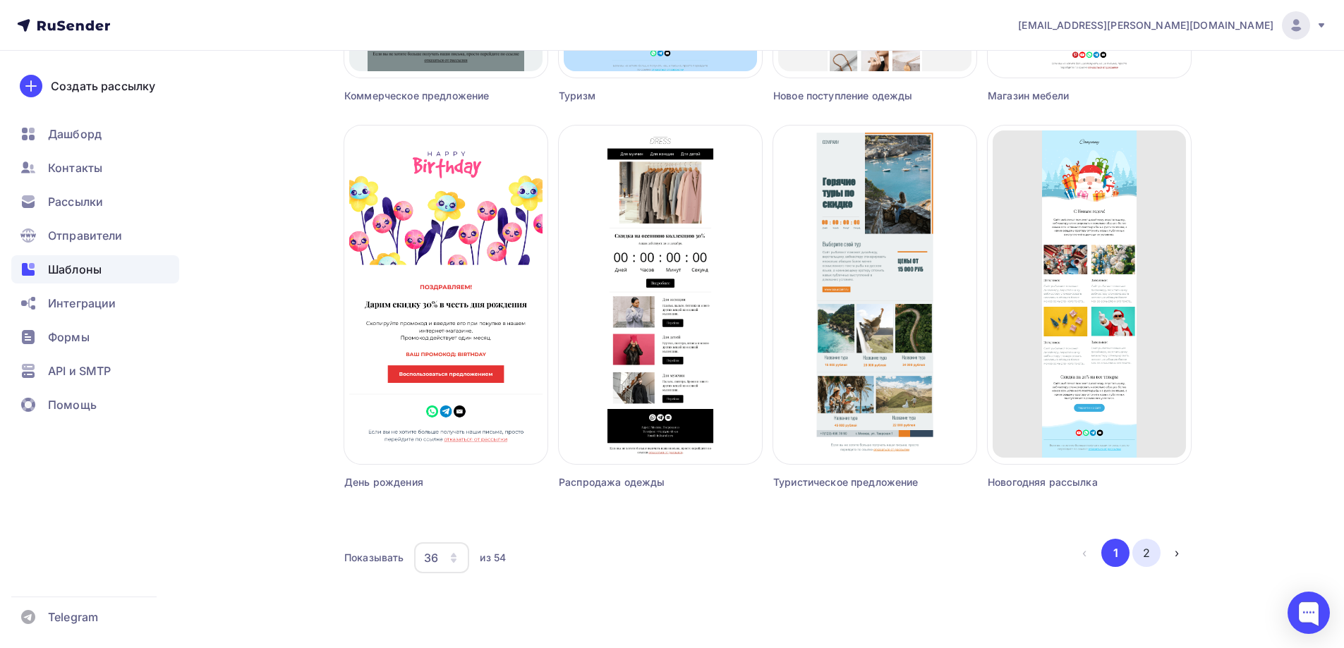
click at [1141, 550] on button "2" at bounding box center [1147, 553] width 28 height 28
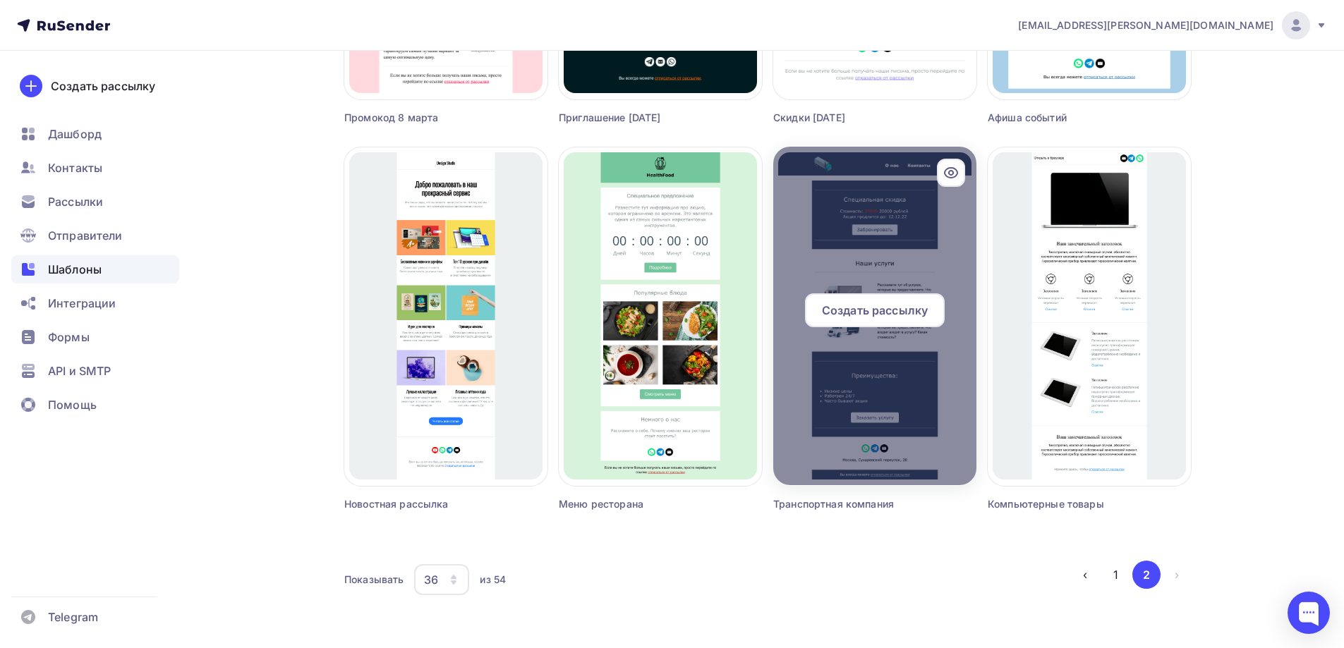
scroll to position [1600, 0]
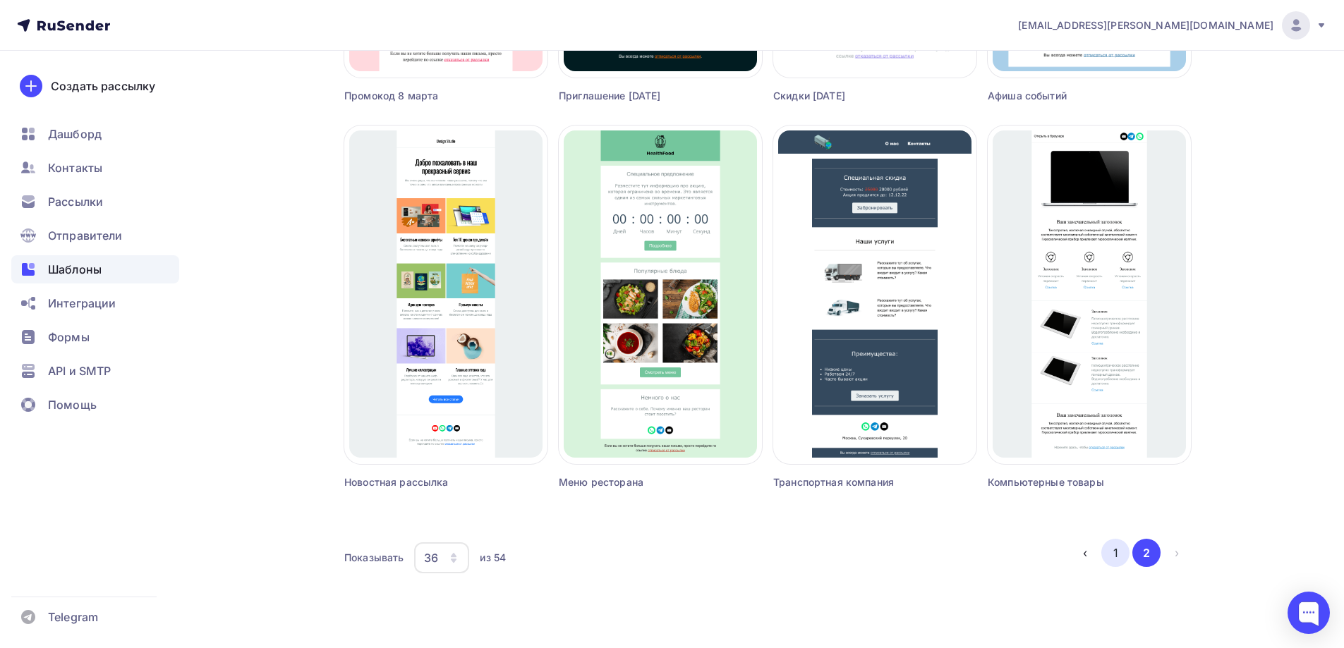
click at [1121, 552] on button "1" at bounding box center [1115, 553] width 28 height 28
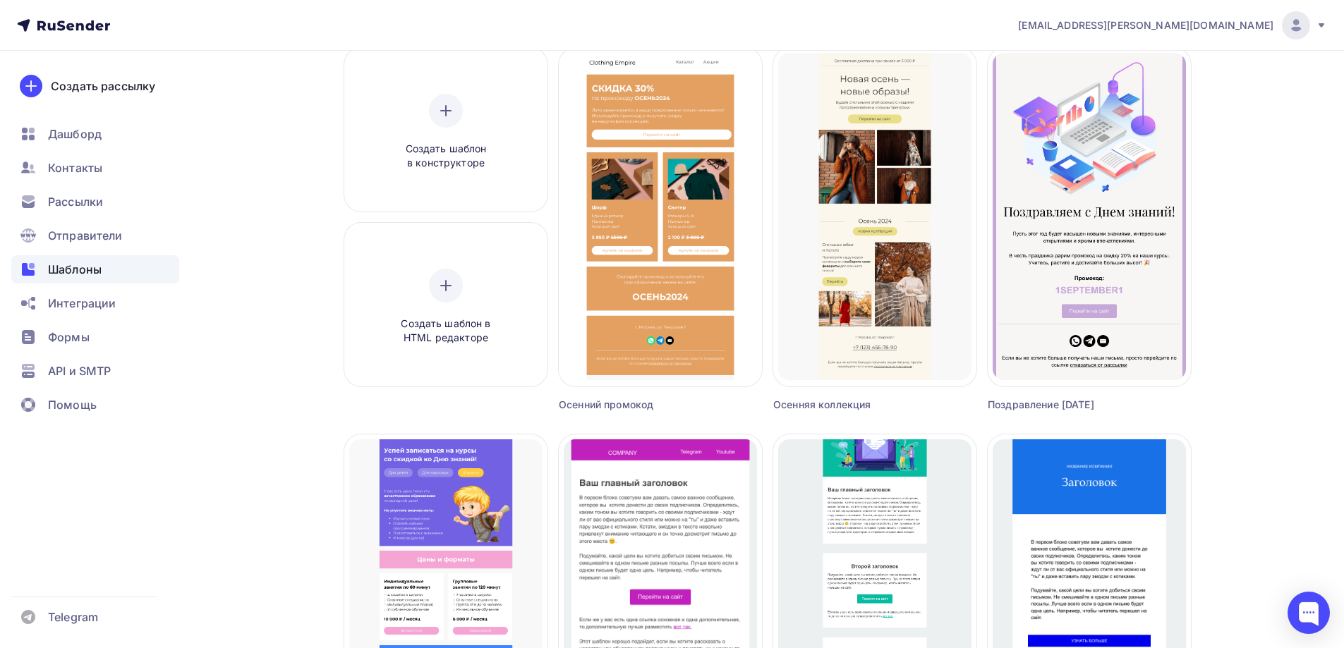
scroll to position [0, 0]
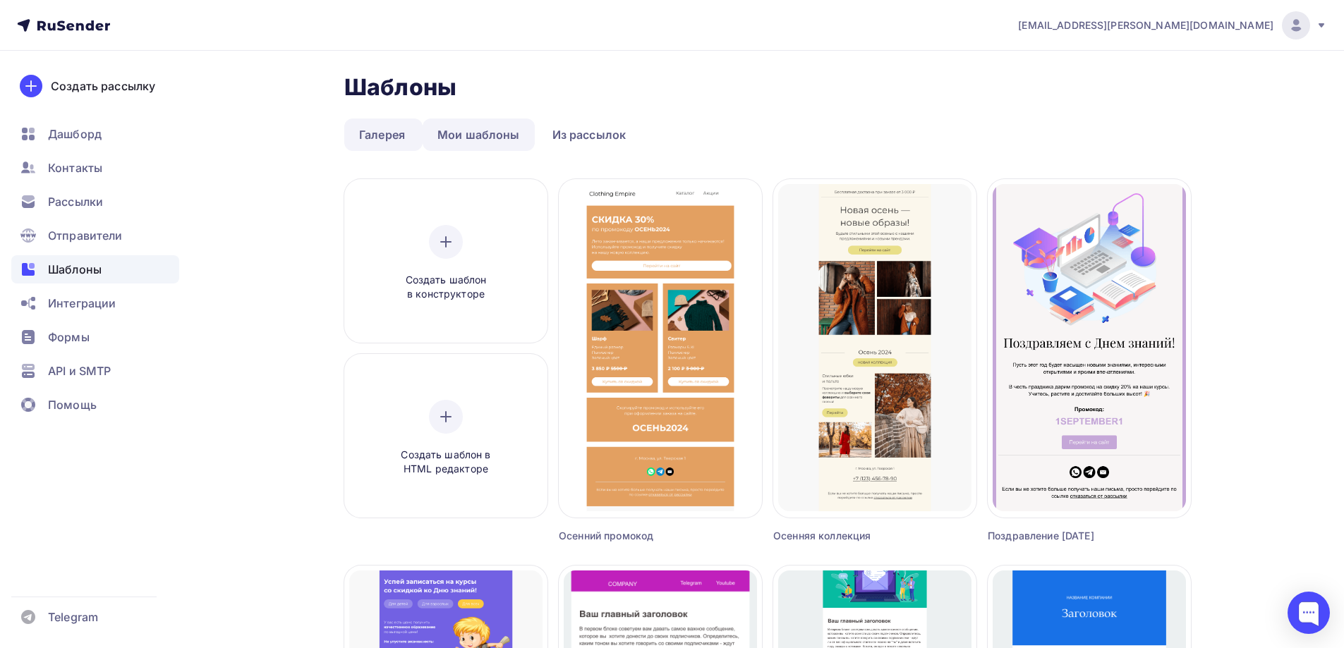
click at [467, 147] on link "Мои шаблоны" at bounding box center [479, 135] width 112 height 32
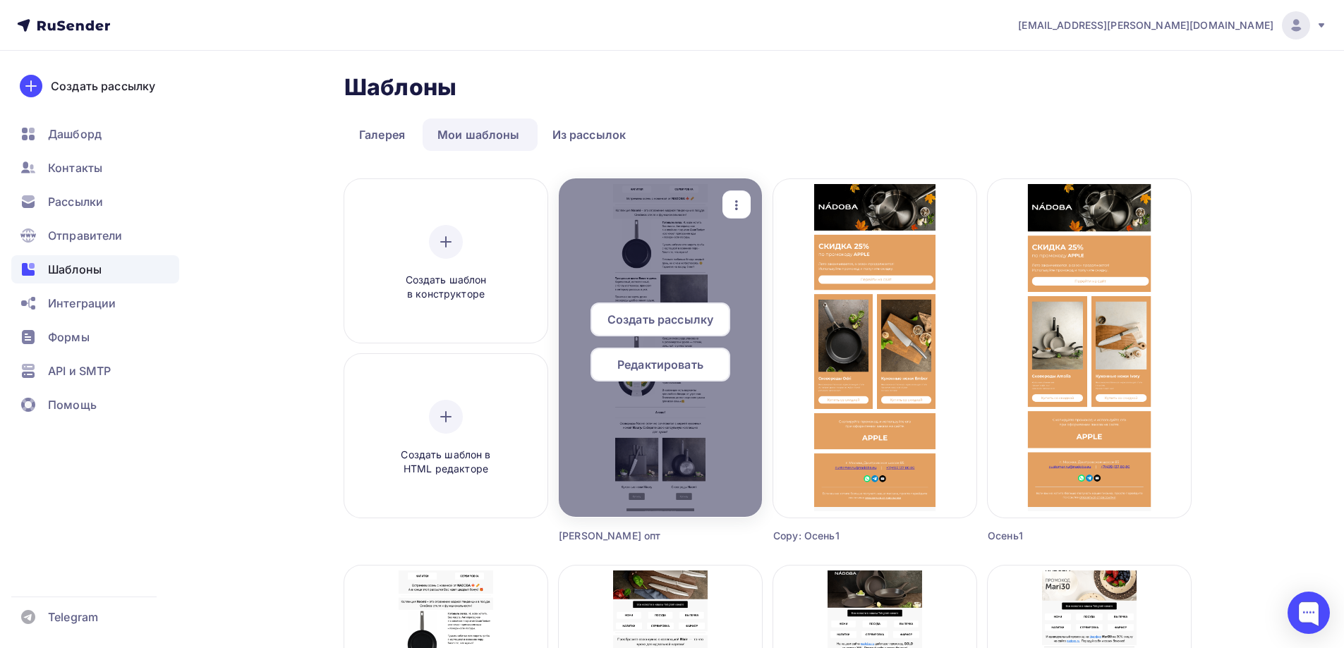
click at [667, 366] on span "Редактировать" at bounding box center [660, 364] width 86 height 17
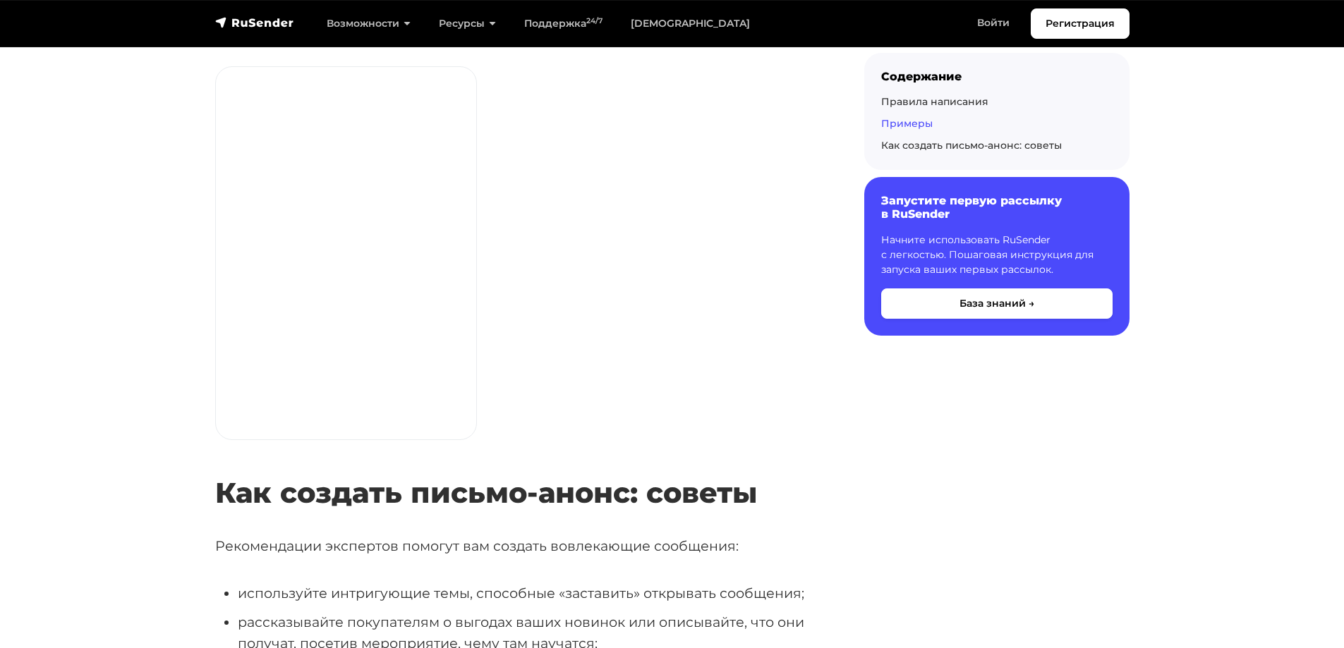
scroll to position [1311, 0]
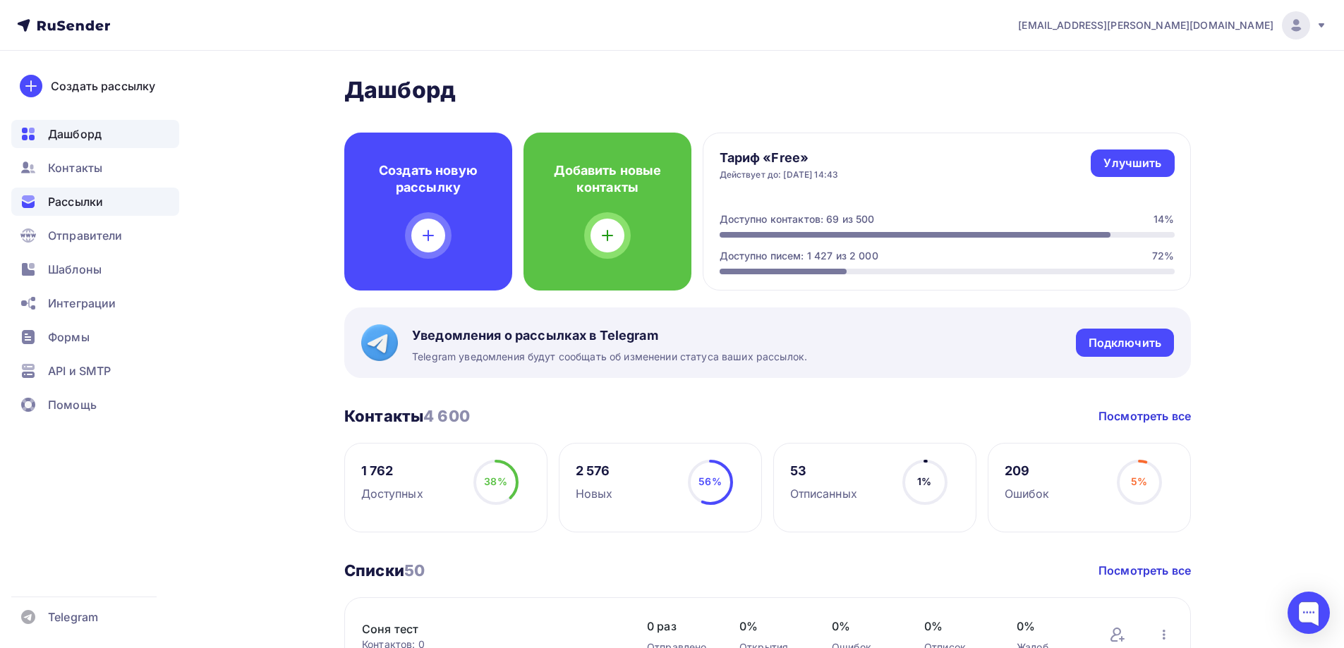
click at [107, 196] on div "Рассылки" at bounding box center [95, 202] width 168 height 28
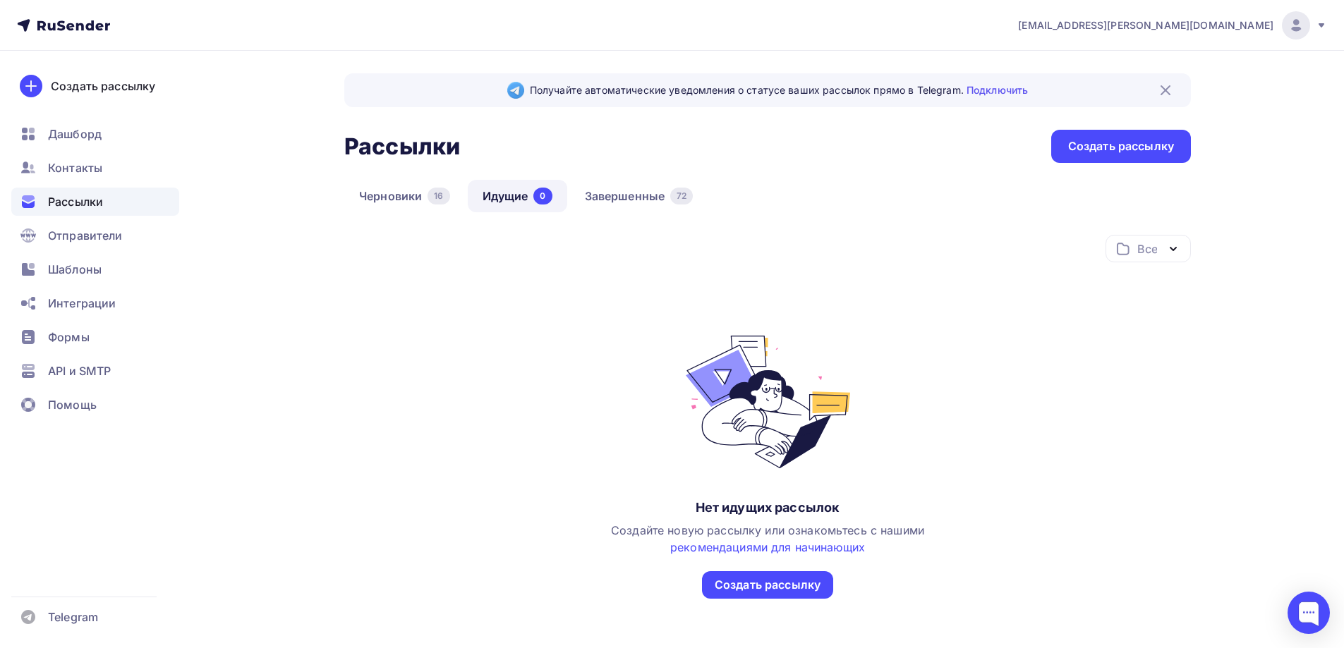
click at [526, 191] on link "Идущие 0" at bounding box center [517, 196] width 99 height 32
click at [624, 201] on link "Завершенные 72" at bounding box center [639, 196] width 138 height 32
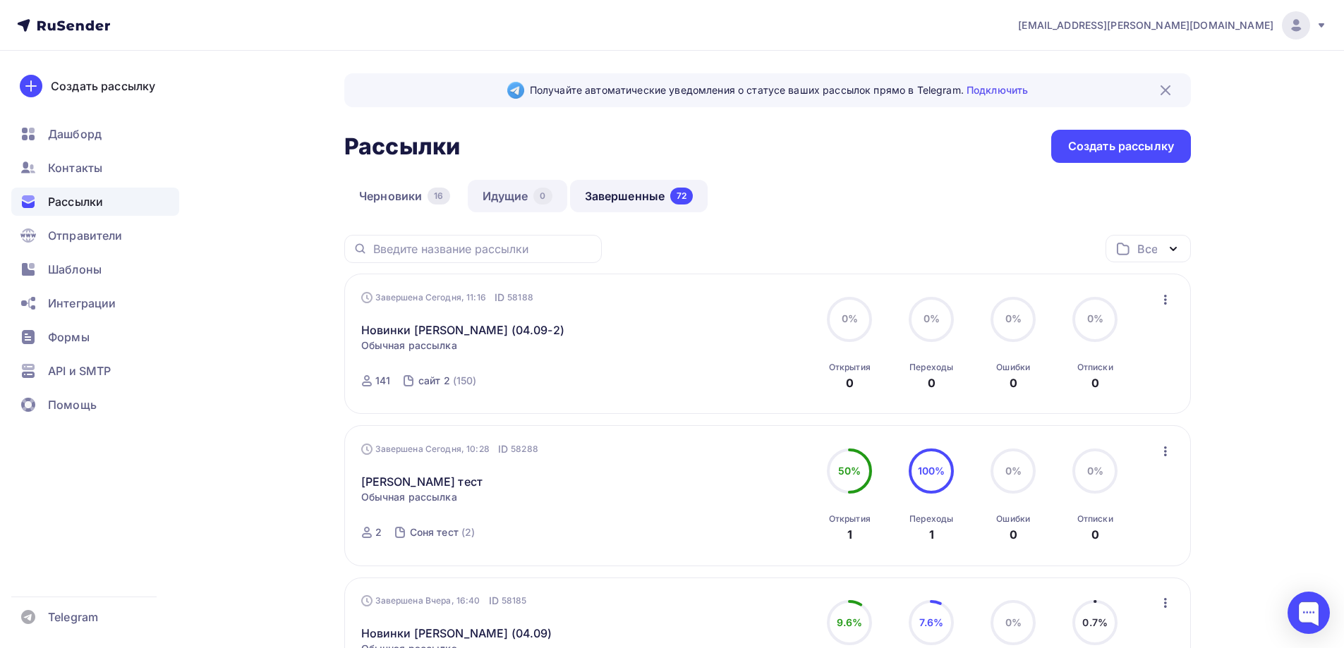
click at [514, 199] on link "Идущие 0" at bounding box center [517, 196] width 99 height 32
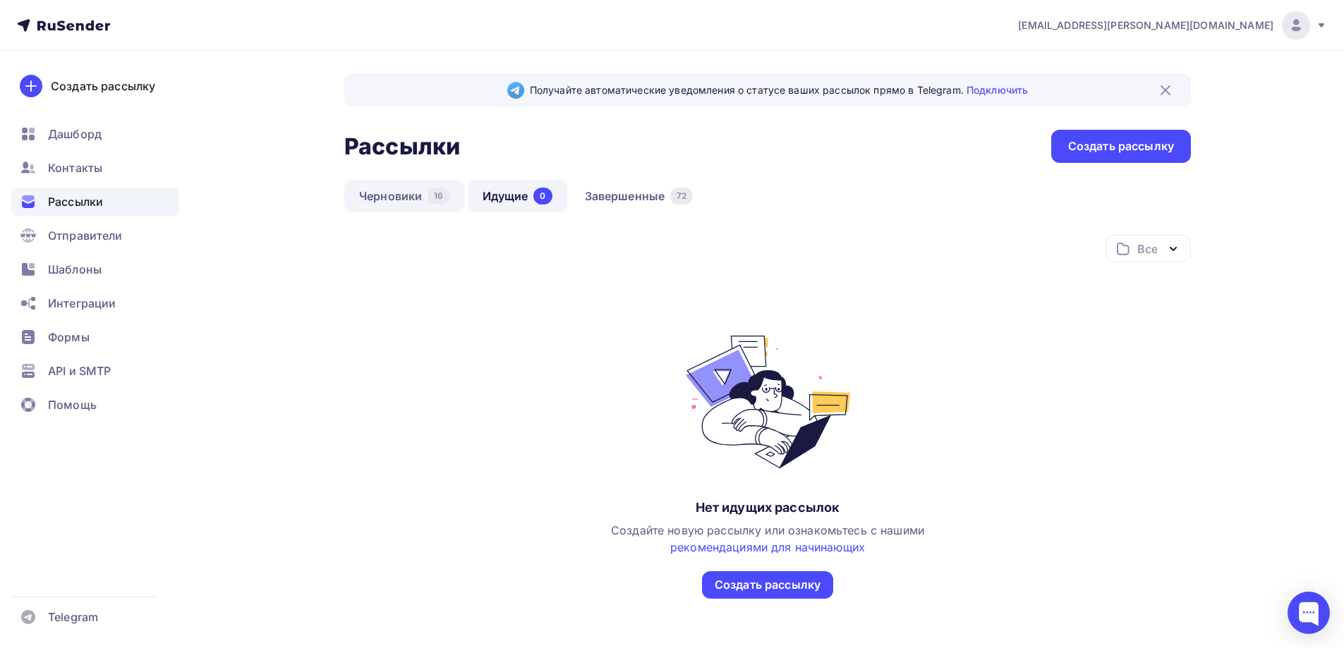
click at [387, 204] on link "Черновики 16" at bounding box center [404, 196] width 121 height 32
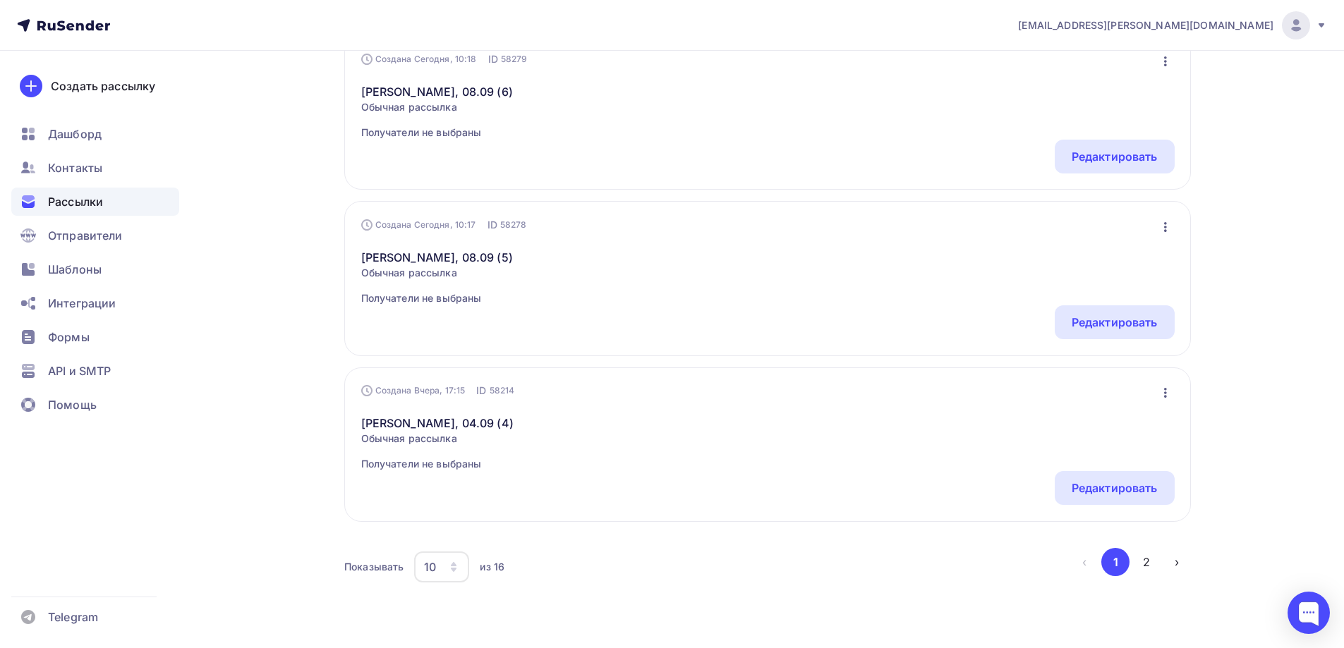
scroll to position [1444, 0]
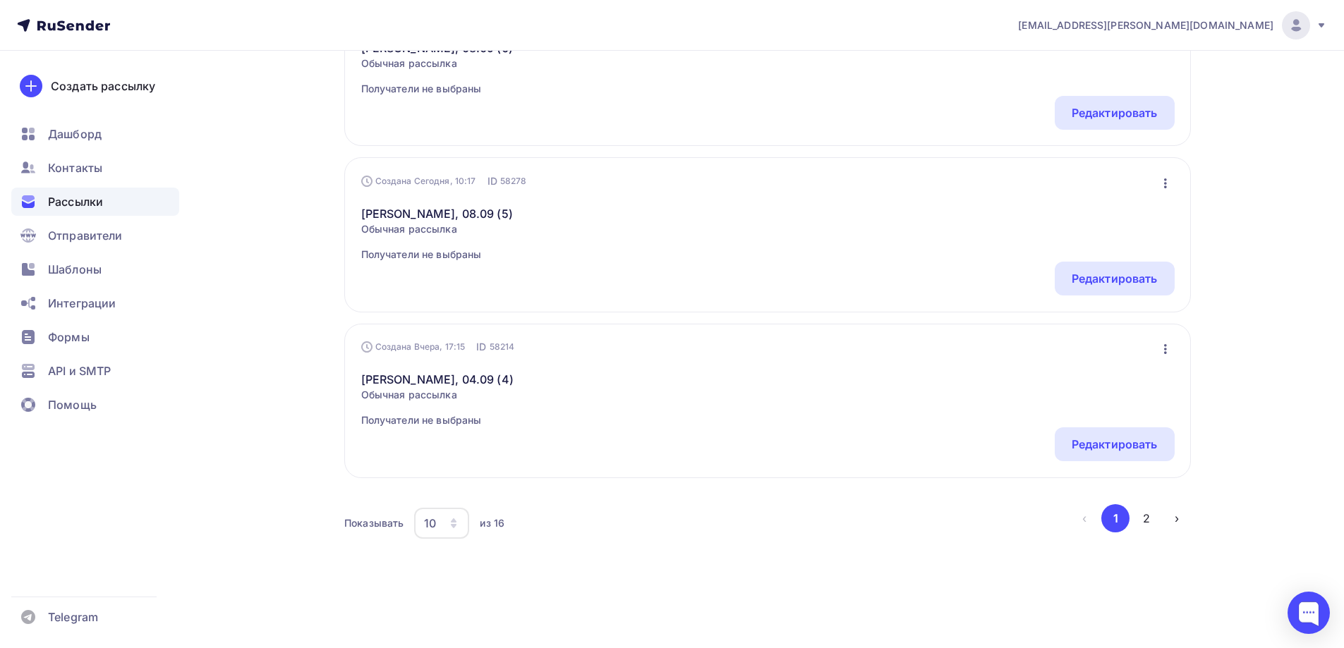
click at [435, 527] on div "10" at bounding box center [430, 523] width 12 height 17
click at [449, 488] on div "100" at bounding box center [497, 479] width 135 height 17
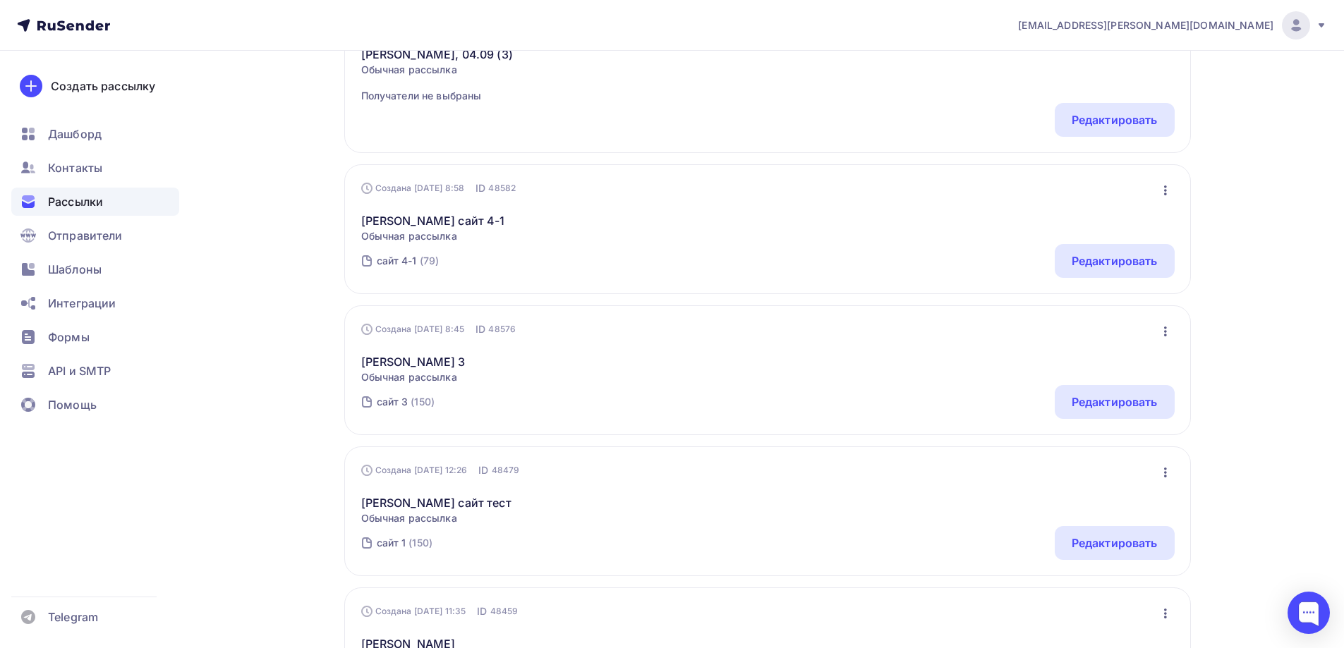
scroll to position [2316, 0]
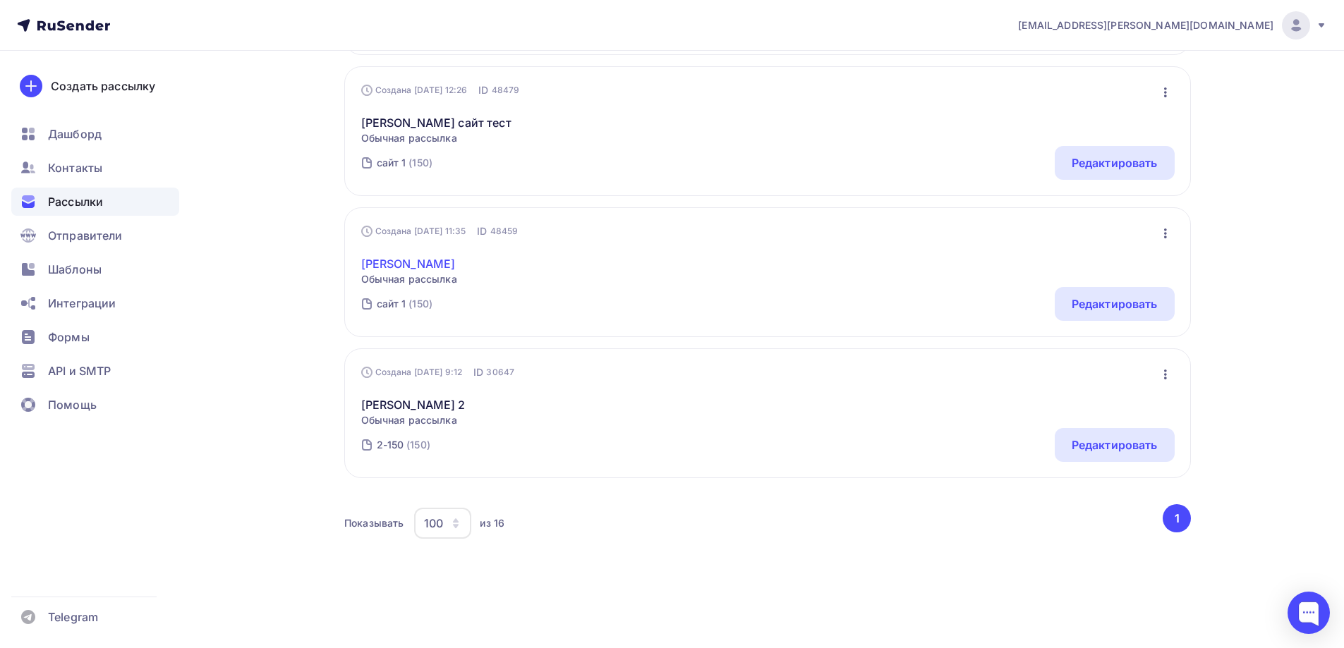
click at [394, 264] on link "[PERSON_NAME]" at bounding box center [409, 263] width 96 height 17
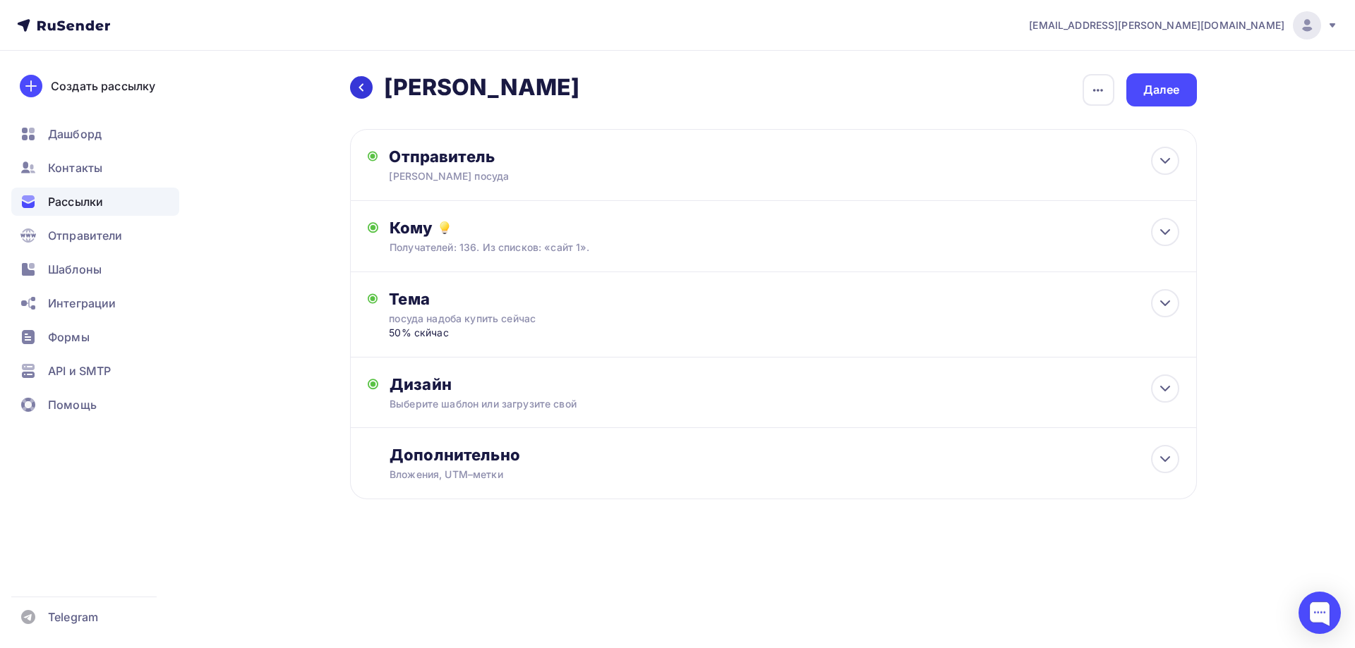
click at [370, 90] on div at bounding box center [361, 87] width 23 height 23
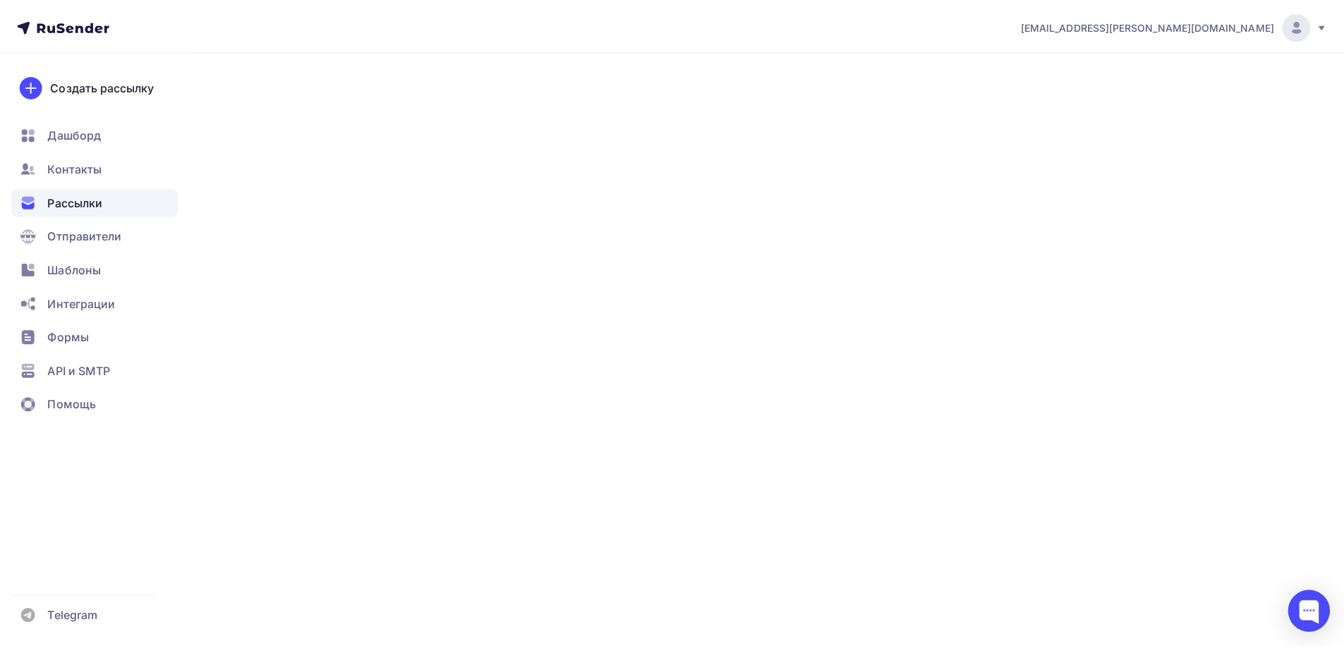
scroll to position [42, 0]
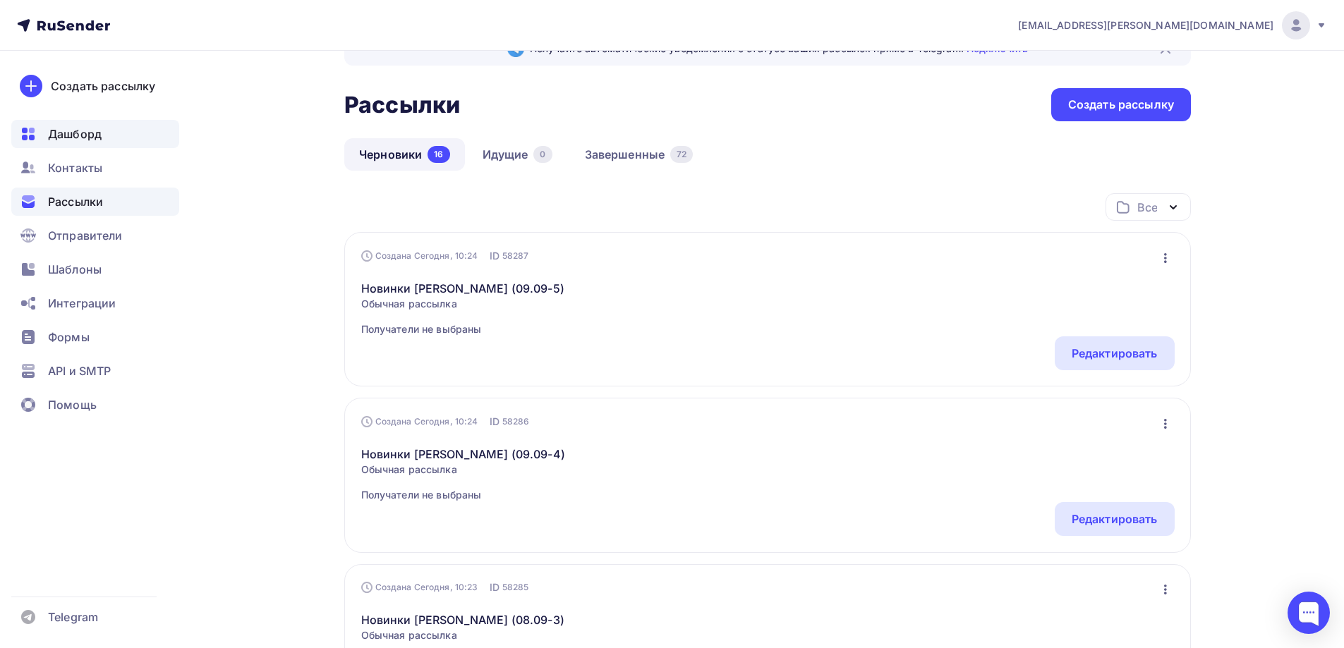
click at [136, 133] on div "Дашборд" at bounding box center [95, 134] width 168 height 28
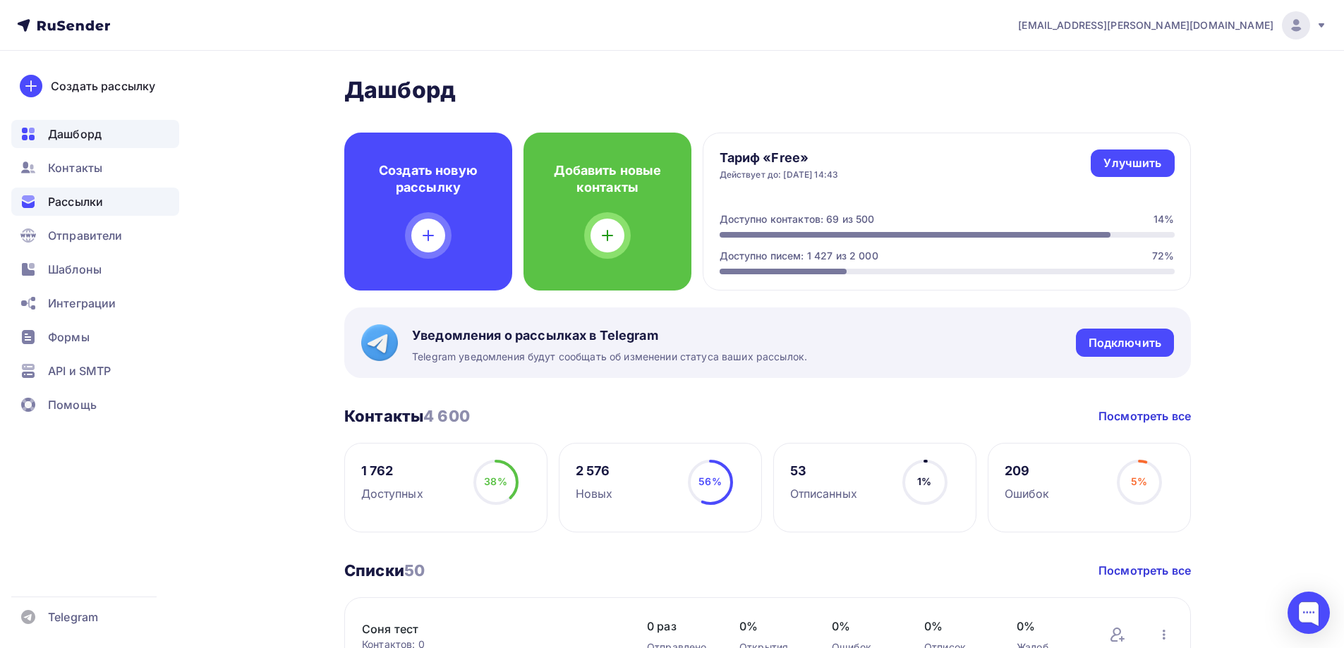
click at [114, 199] on div "Рассылки" at bounding box center [95, 202] width 168 height 28
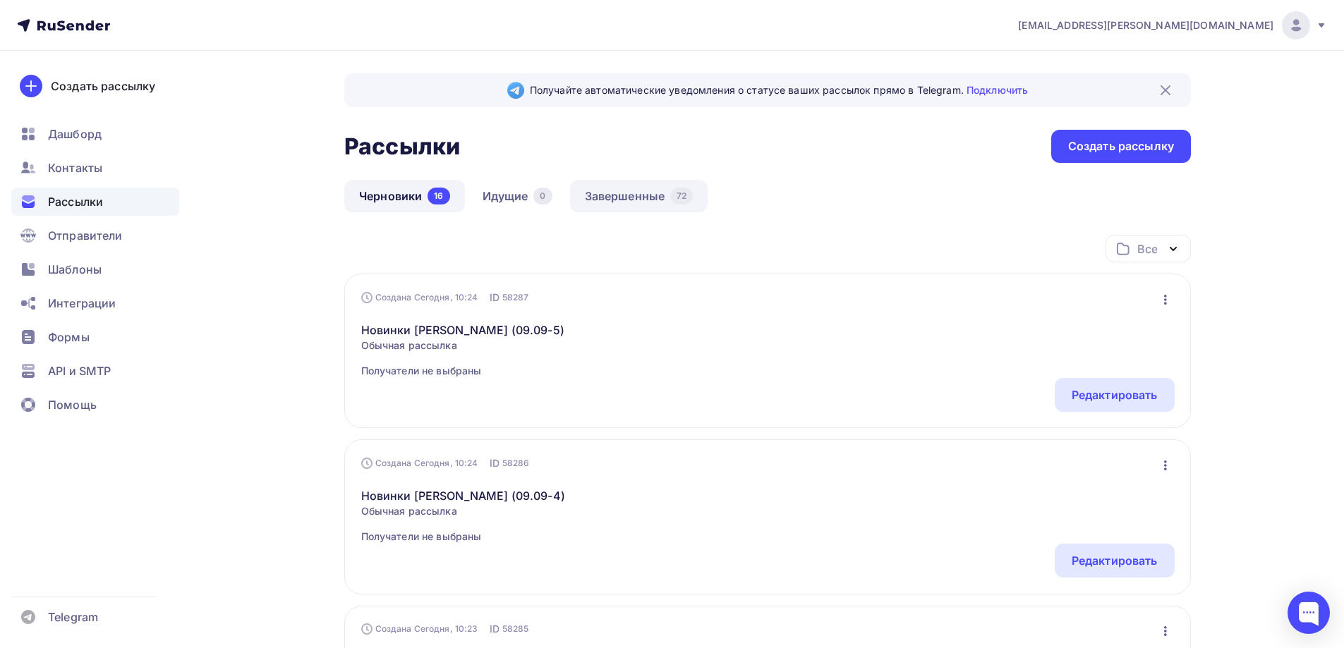
click at [658, 196] on link "Завершенные 72" at bounding box center [639, 196] width 138 height 32
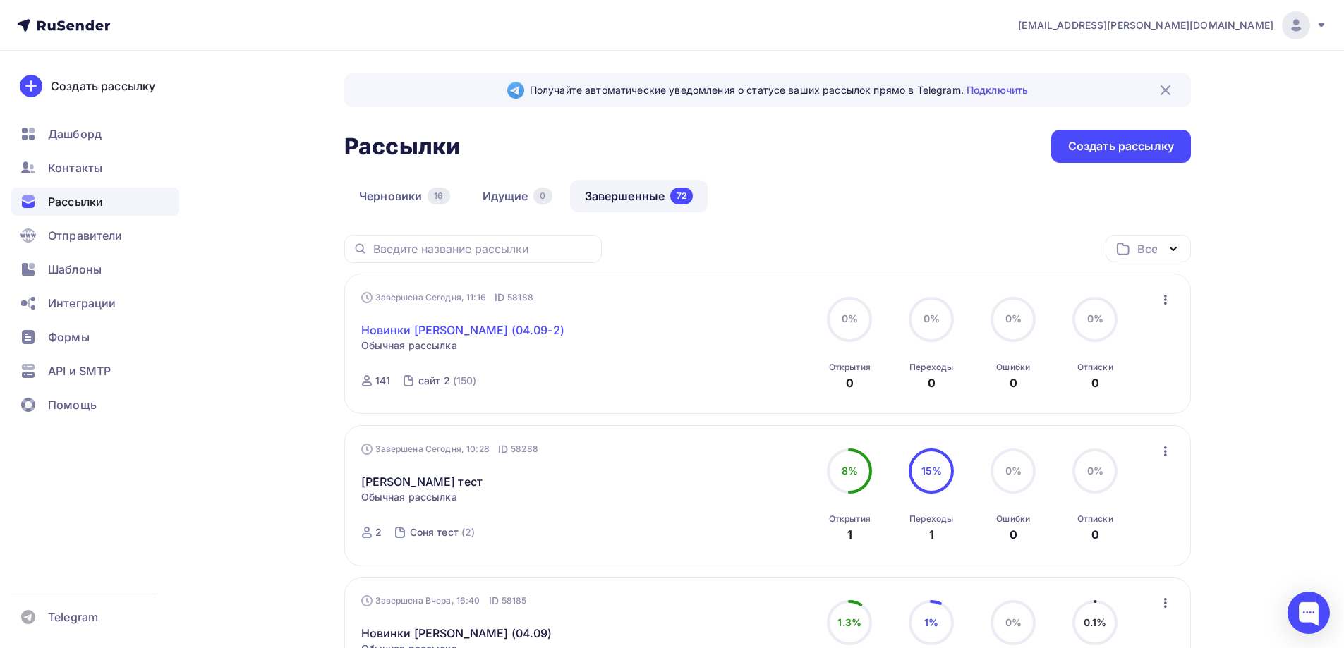
click at [423, 333] on link "Новинки [PERSON_NAME] (04.09-2)" at bounding box center [462, 330] width 203 height 17
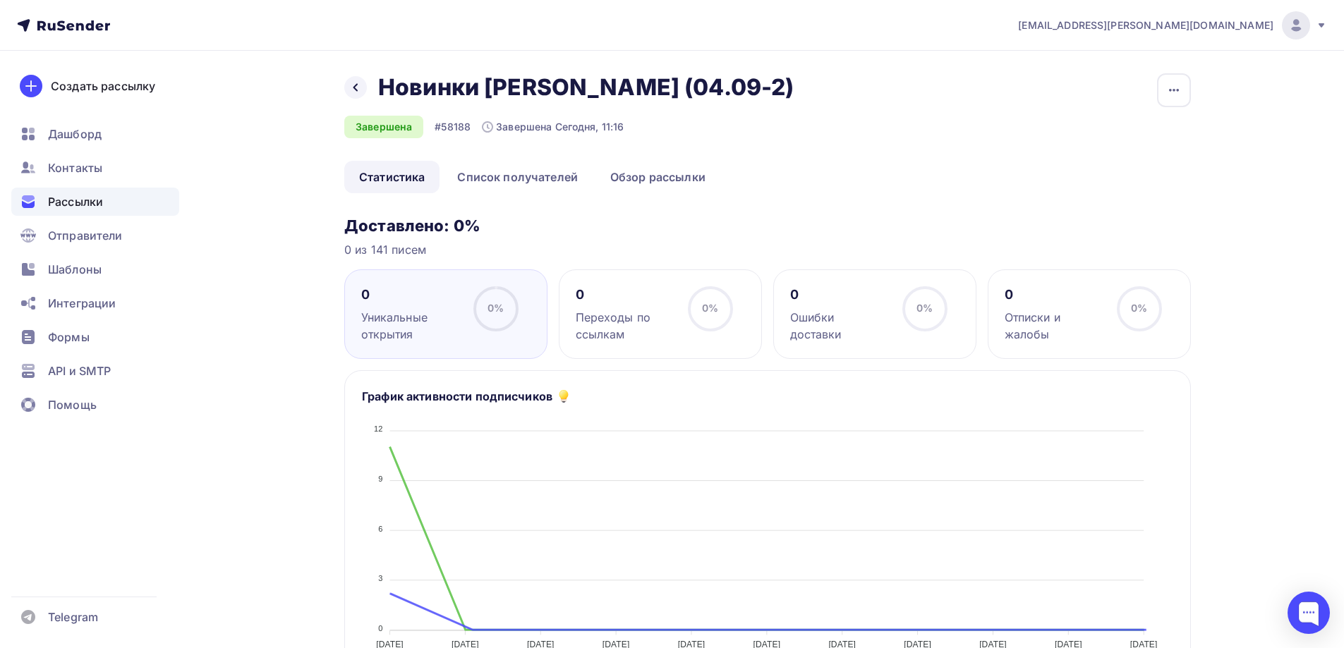
click at [656, 187] on link "Обзор рассылки" at bounding box center [658, 177] width 125 height 32
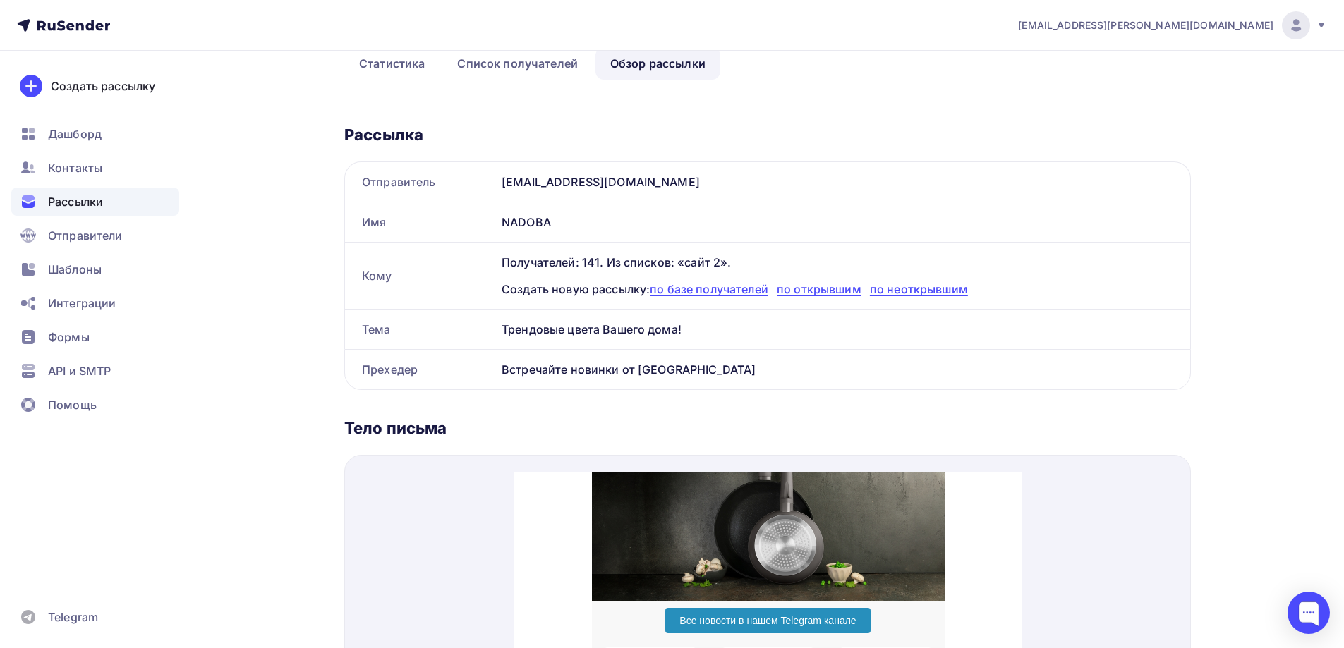
scroll to position [71, 0]
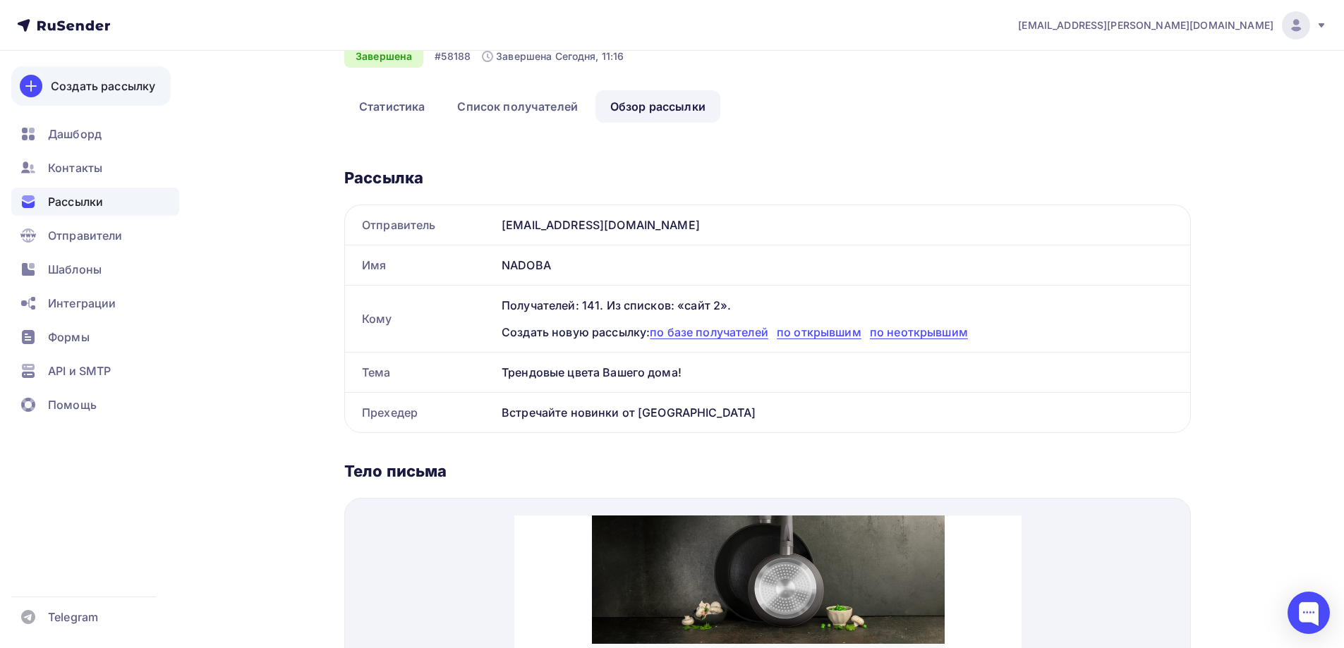
click at [113, 87] on div "Создать рассылку" at bounding box center [103, 86] width 104 height 17
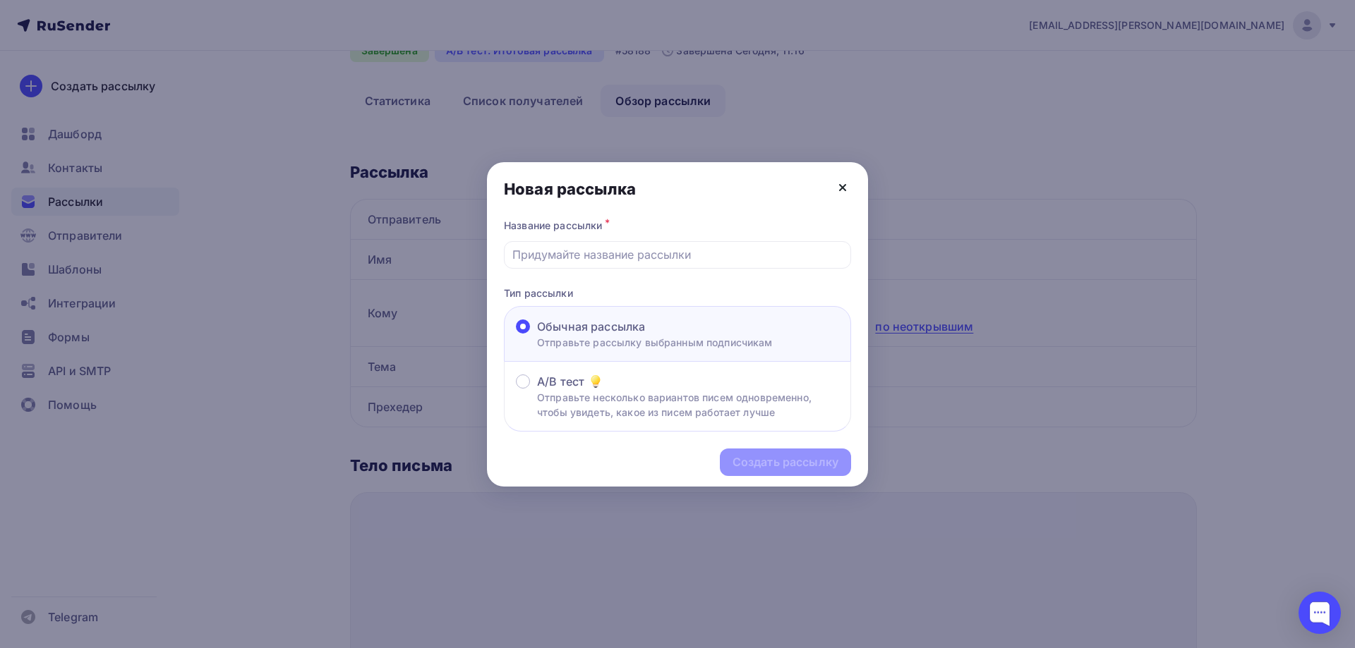
click at [838, 192] on icon at bounding box center [842, 187] width 17 height 17
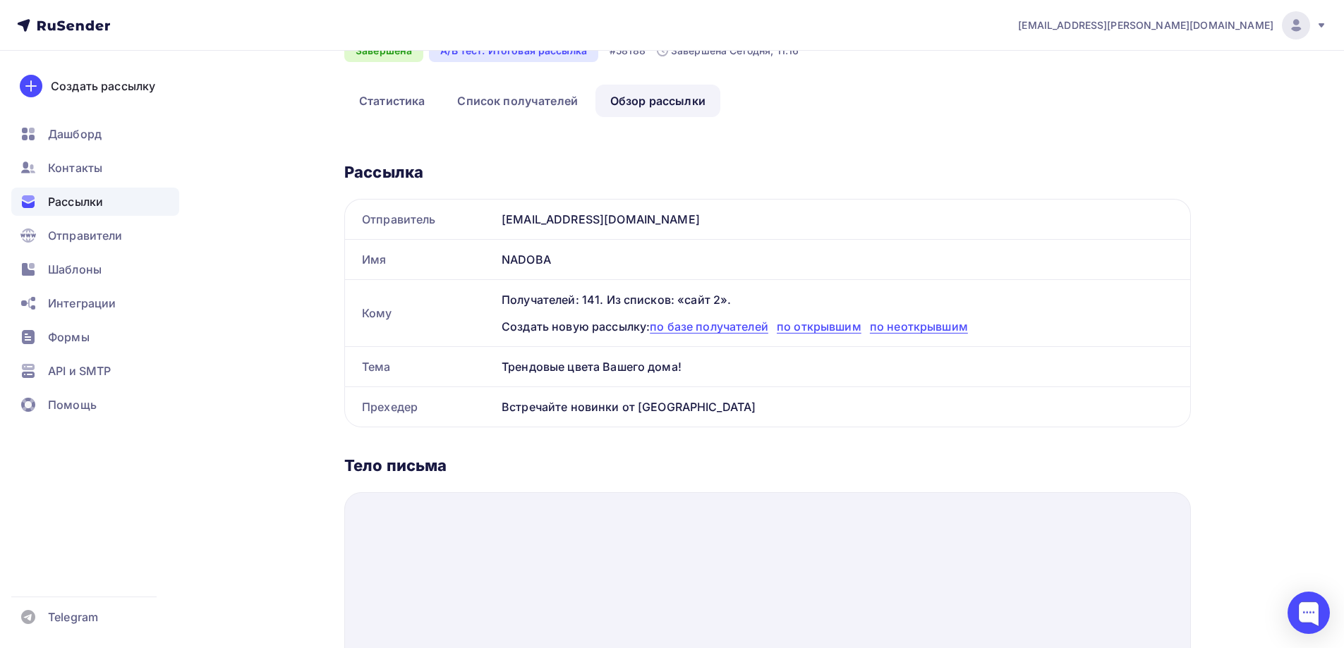
click at [83, 140] on div at bounding box center [672, 324] width 1344 height 648
click at [83, 136] on span "Дашборд" at bounding box center [75, 134] width 54 height 17
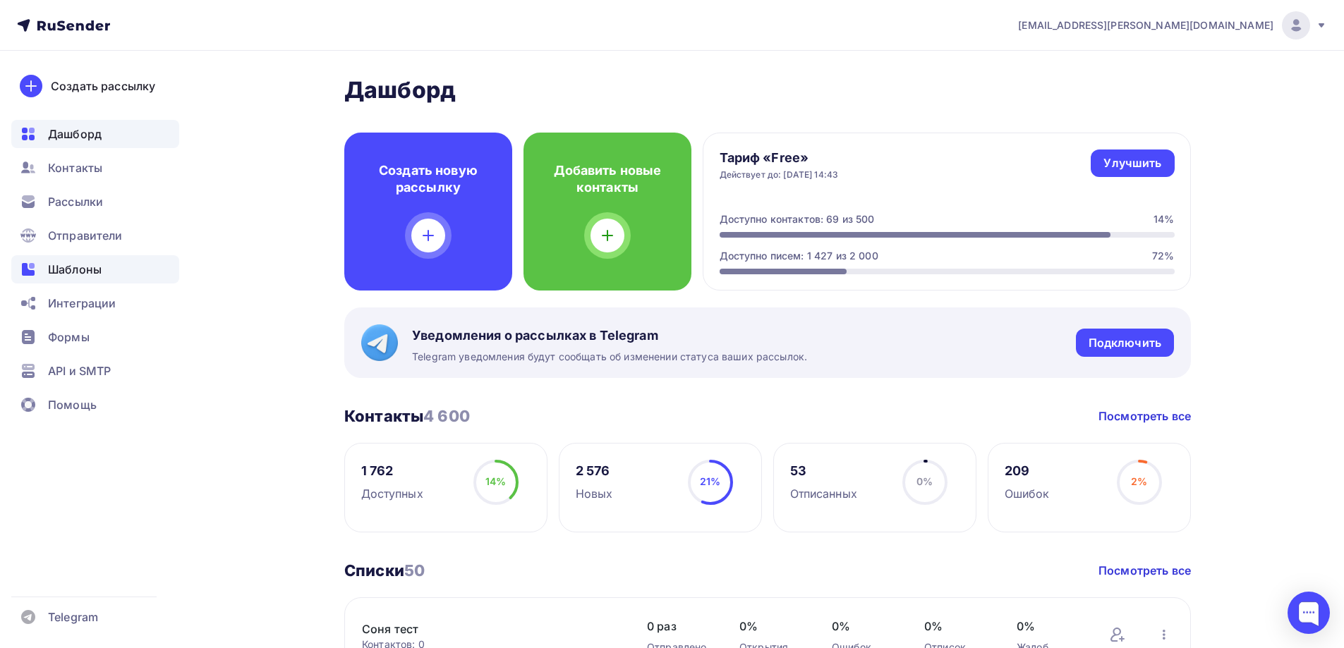
click at [78, 265] on span "Шаблоны" at bounding box center [75, 269] width 54 height 17
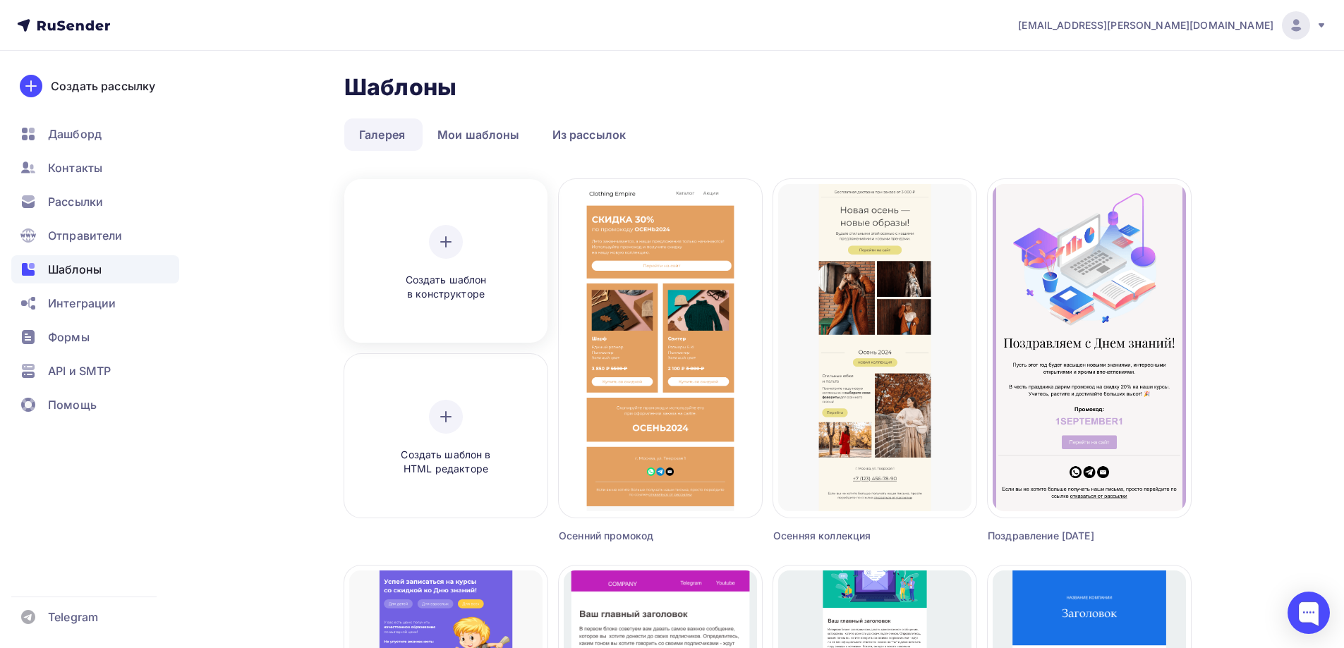
click at [463, 246] on div "Создать шаблон в конструкторе" at bounding box center [446, 263] width 134 height 77
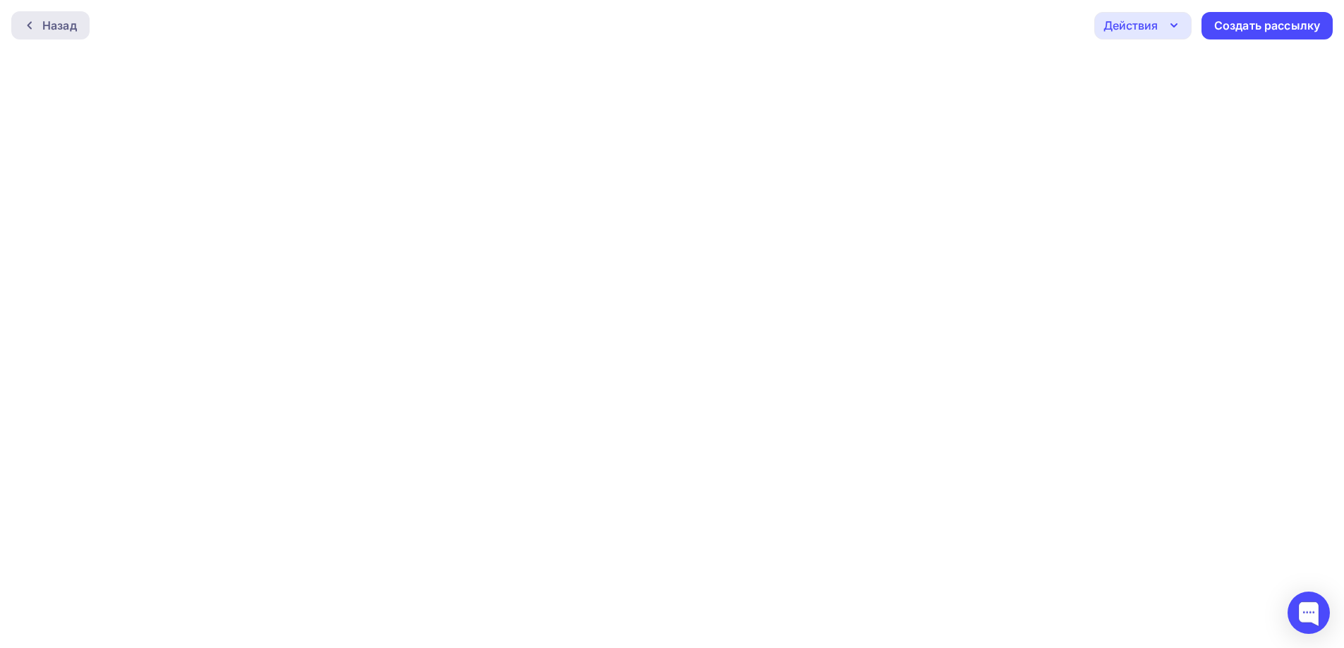
click at [59, 25] on div "Назад" at bounding box center [59, 25] width 35 height 17
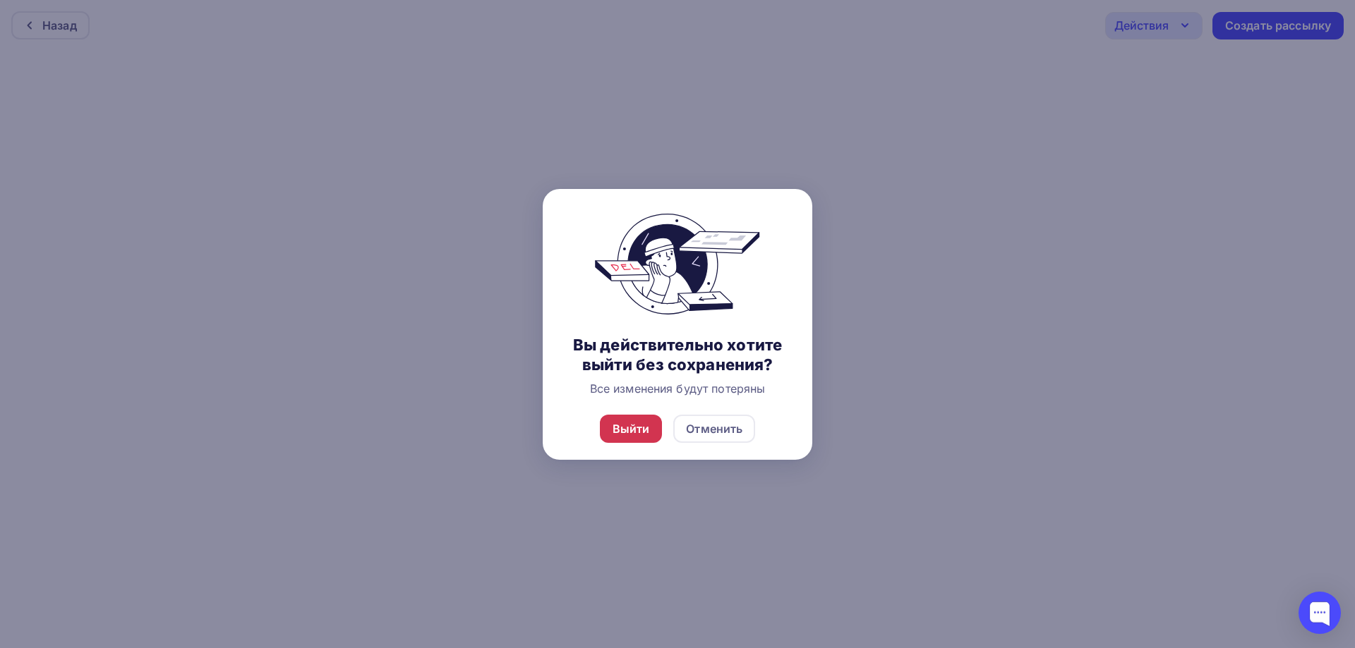
click at [633, 438] on div "Выйти" at bounding box center [631, 429] width 63 height 28
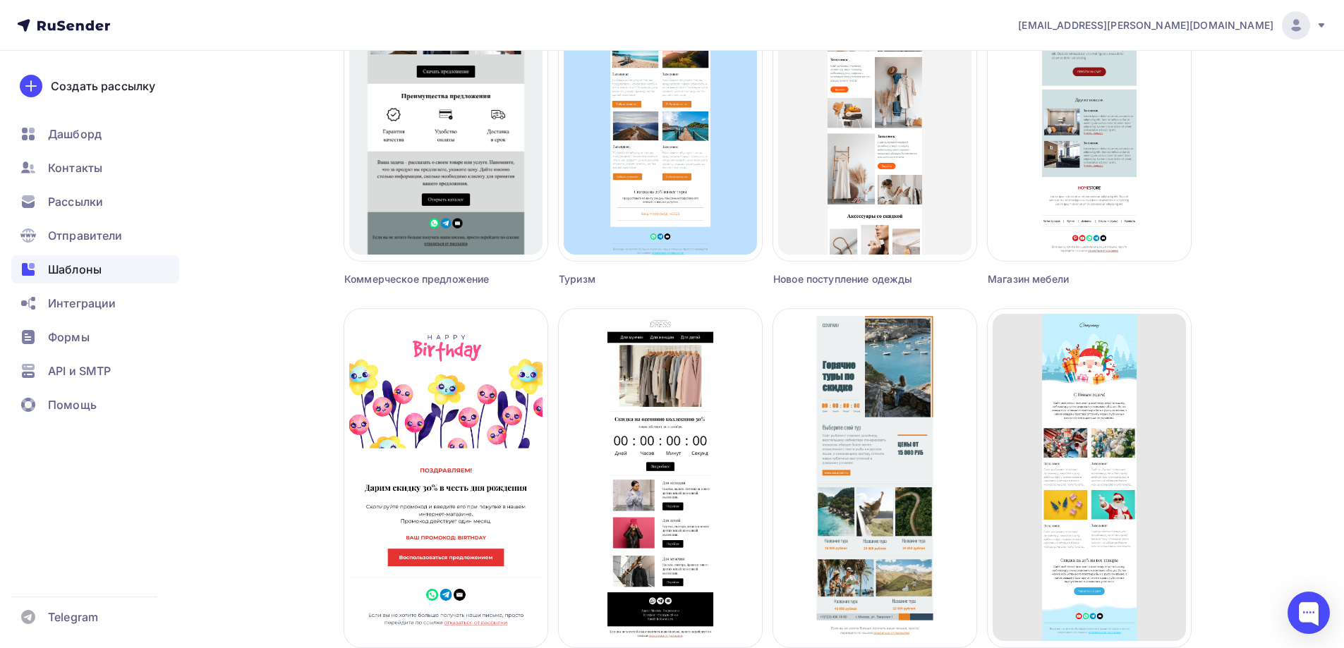
scroll to position [3147, 0]
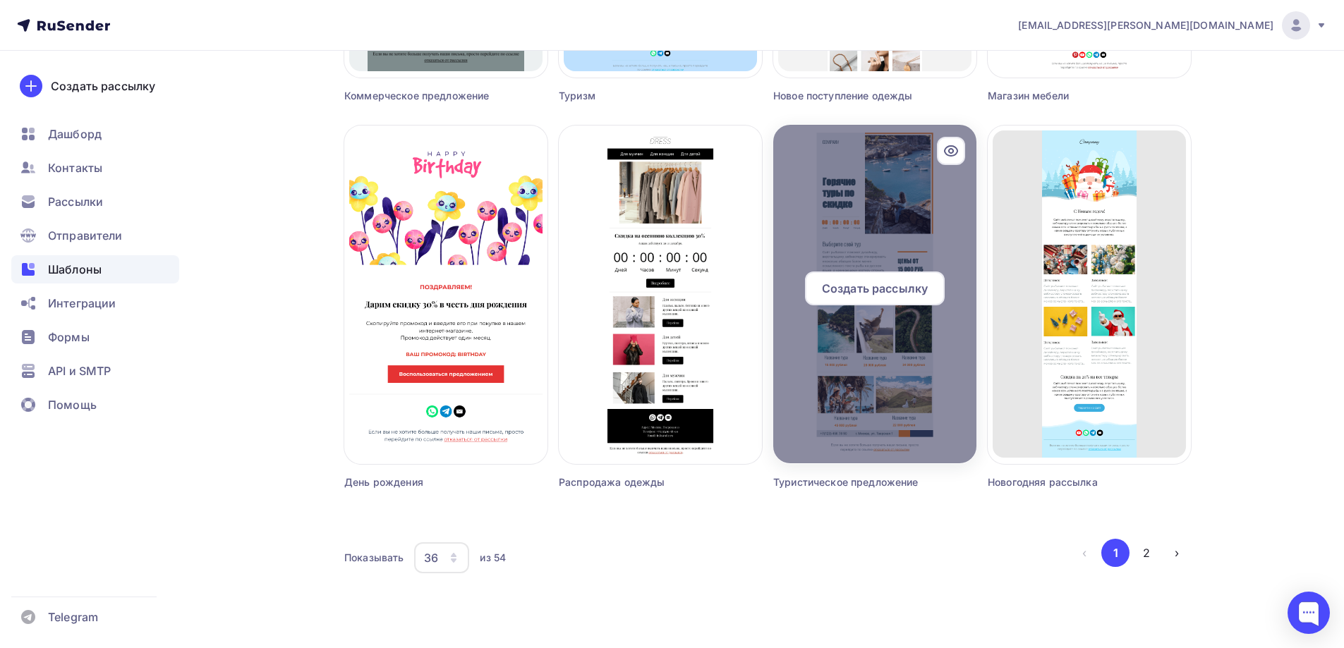
click at [895, 290] on span "Создать рассылку" at bounding box center [875, 288] width 106 height 17
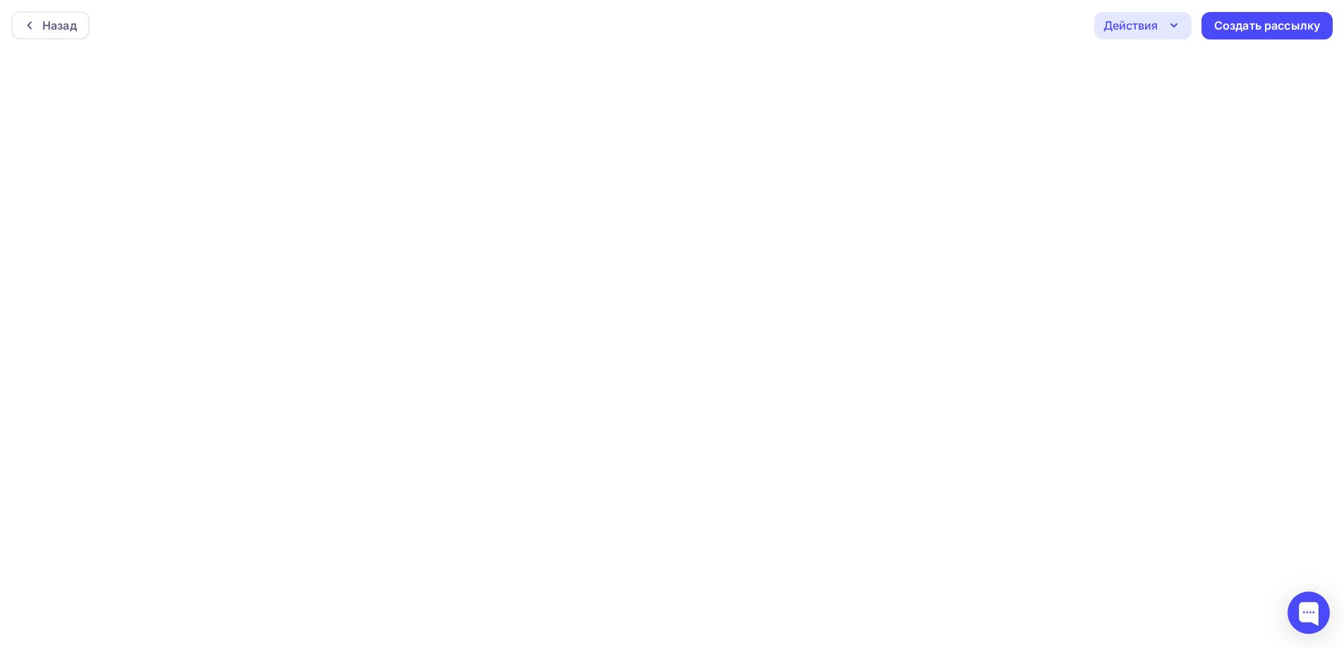
click at [1172, 25] on icon "button" at bounding box center [1174, 25] width 6 height 3
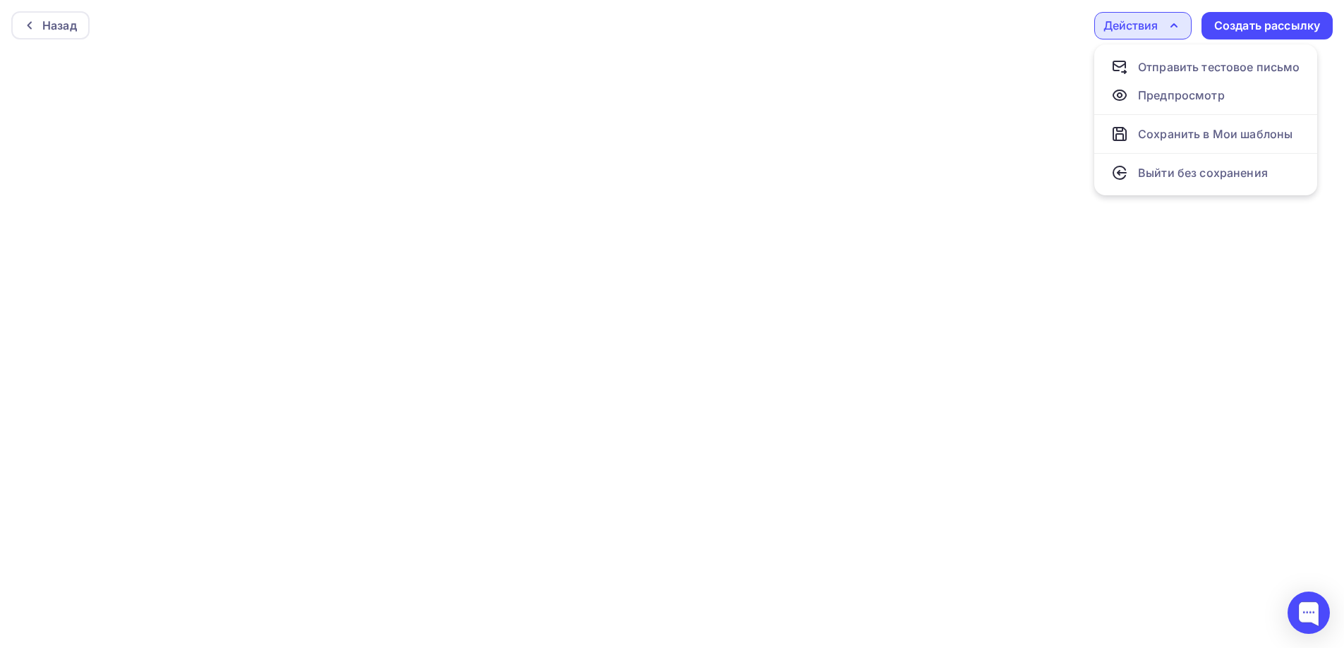
click at [1145, 25] on div "Действия" at bounding box center [1131, 25] width 54 height 17
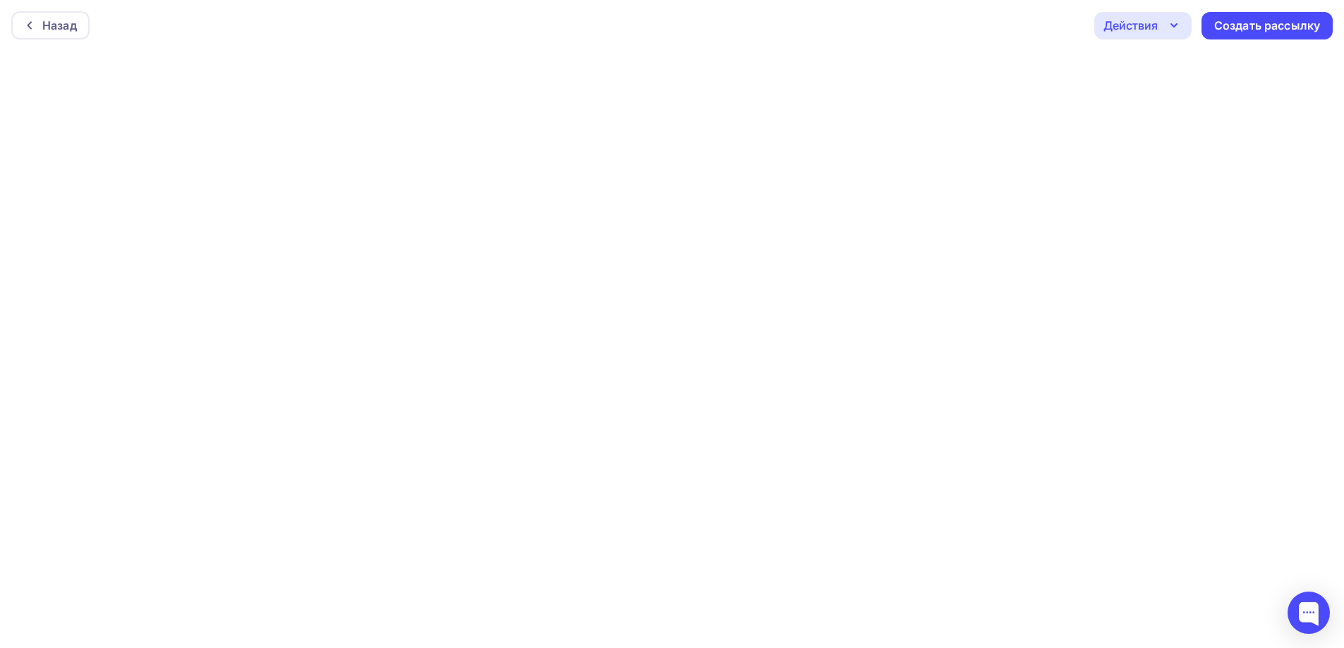
scroll to position [4, 0]
click at [1149, 21] on div "Действия" at bounding box center [1131, 21] width 54 height 17
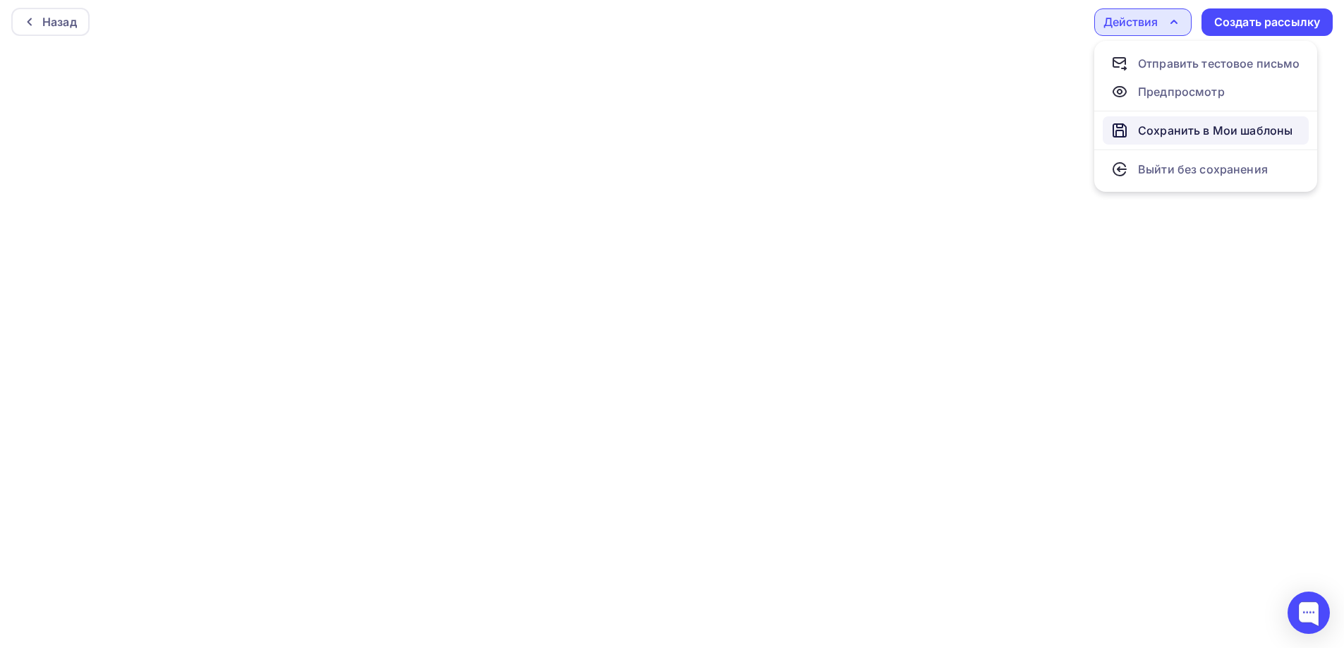
click at [1197, 133] on div "Сохранить в Мои шаблоны" at bounding box center [1215, 130] width 155 height 17
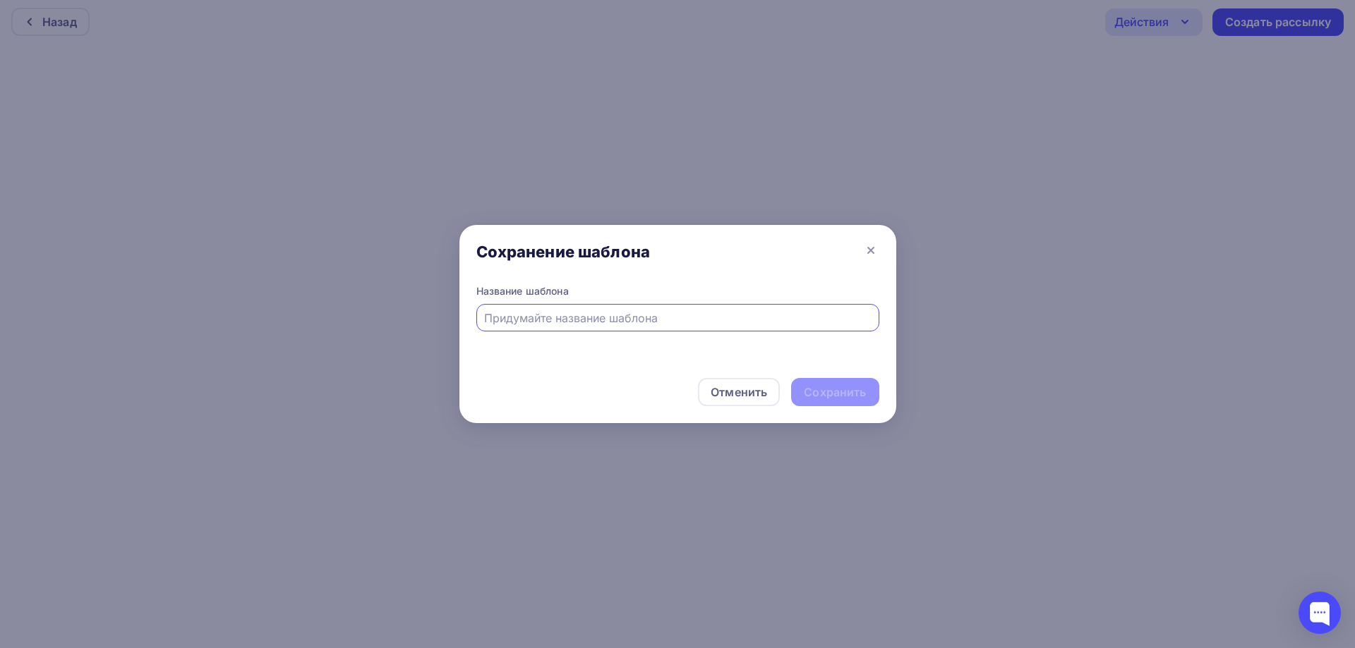
click at [819, 318] on input "text" at bounding box center [677, 318] width 387 height 17
type input "j"
type input "Jasmina1"
click at [831, 386] on div "Сохранить" at bounding box center [835, 393] width 62 height 16
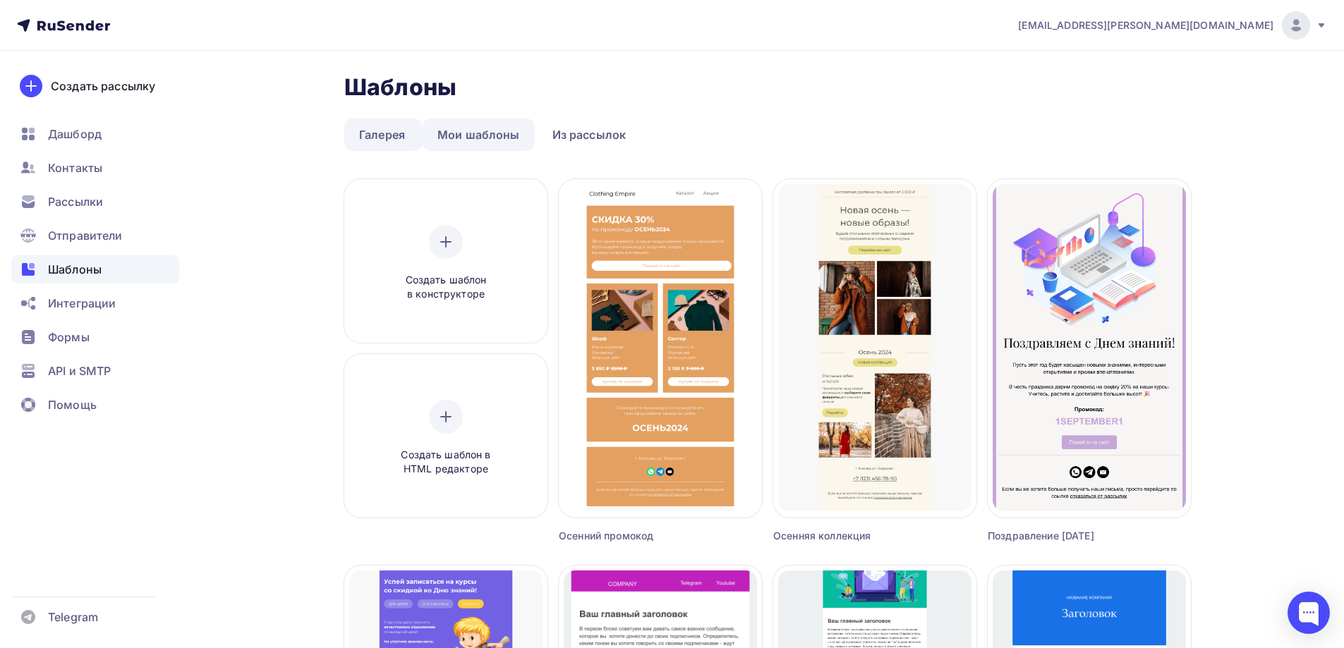
click at [484, 135] on link "Мои шаблоны" at bounding box center [479, 135] width 112 height 32
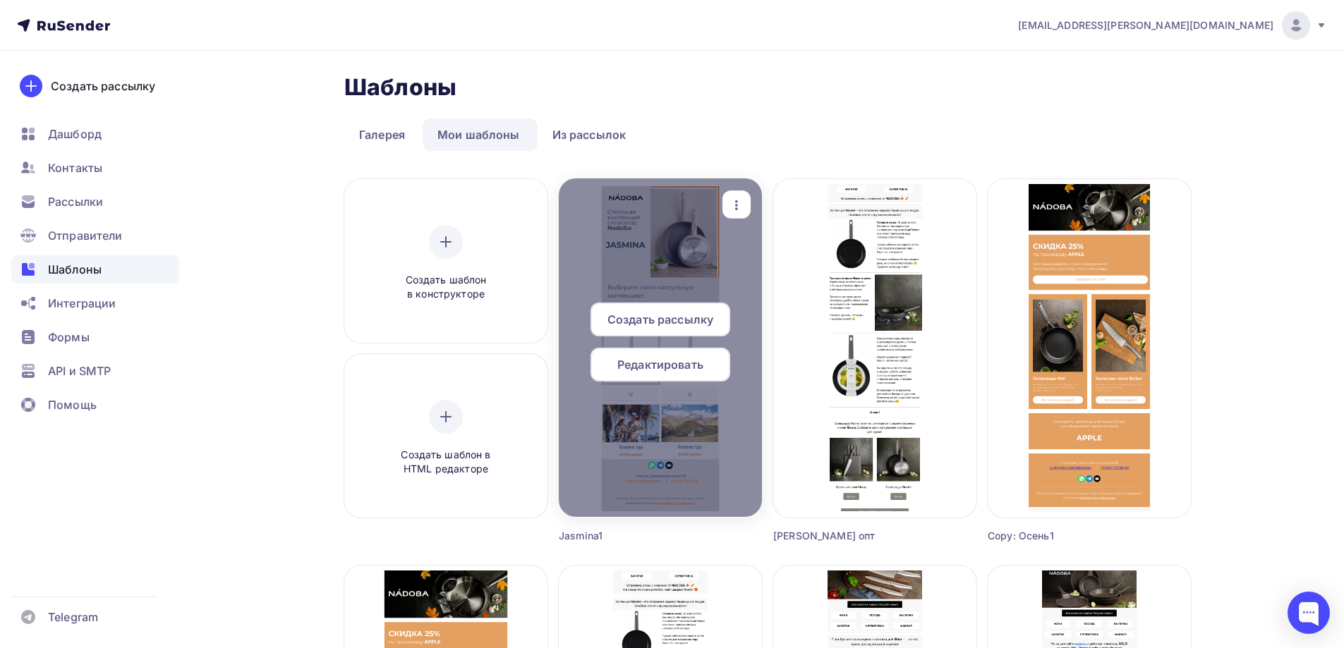
click at [648, 370] on span "Редактировать" at bounding box center [660, 364] width 86 height 17
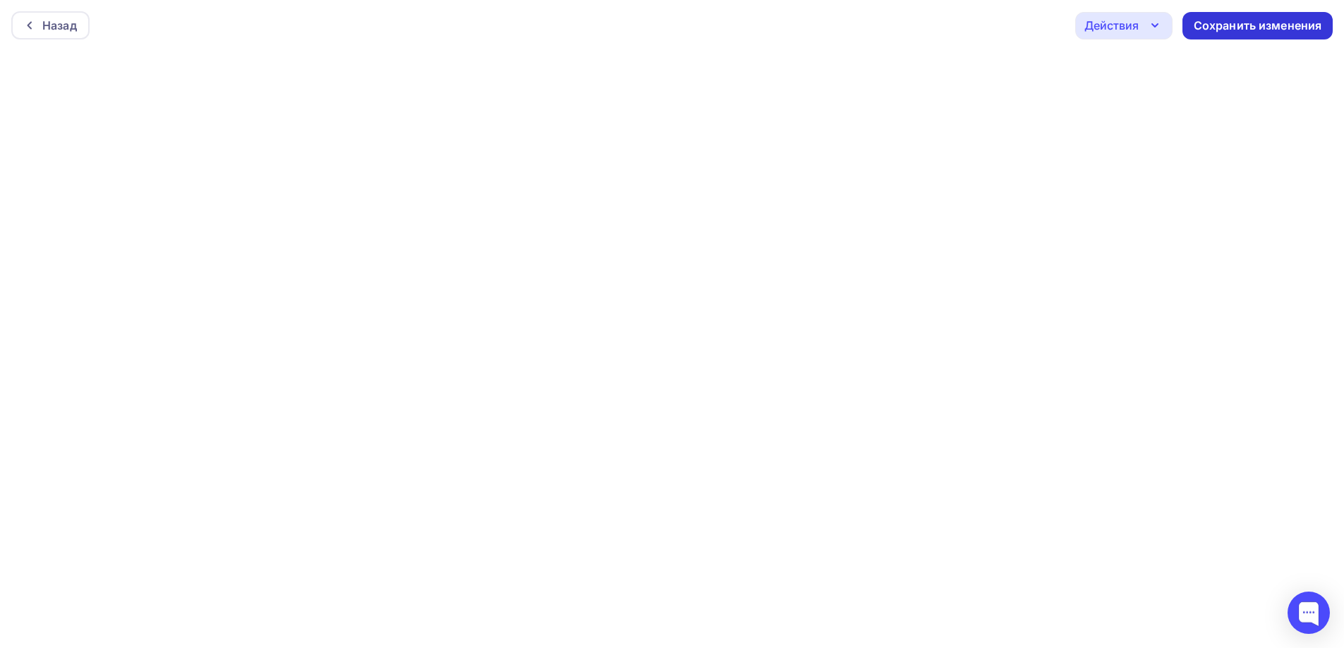
click at [1229, 23] on div "Сохранить изменения" at bounding box center [1258, 26] width 128 height 16
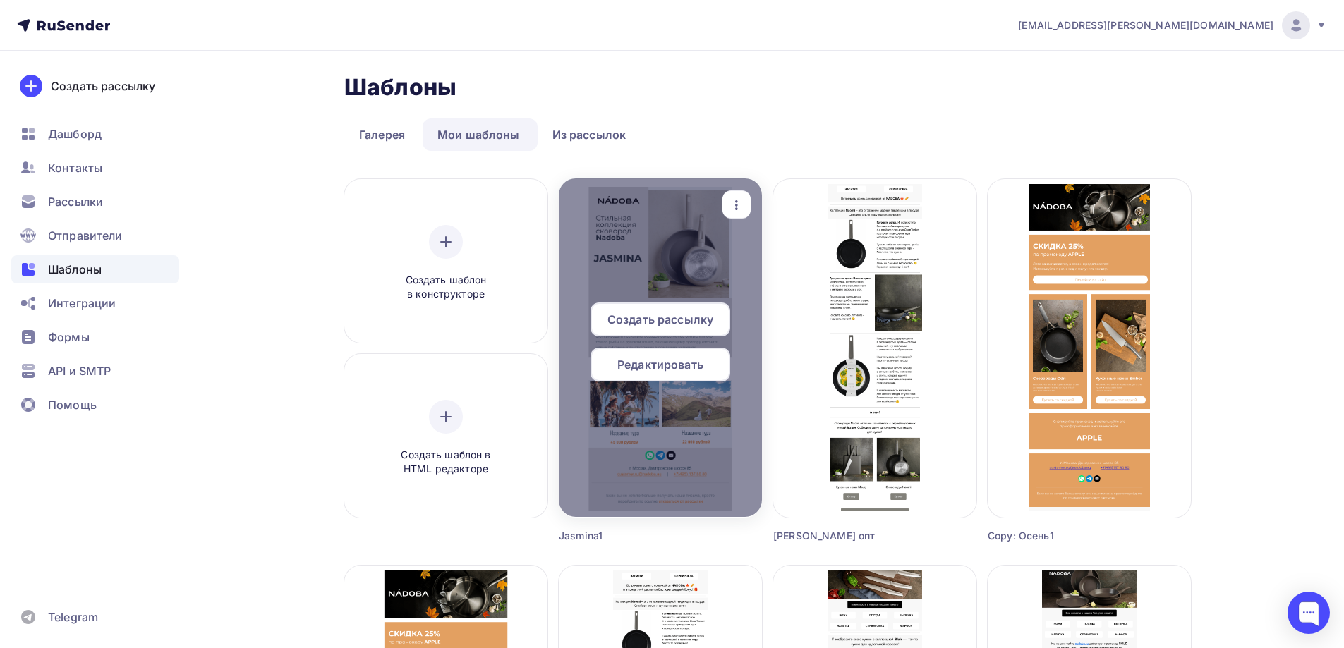
click at [675, 356] on div "Редактировать" at bounding box center [661, 365] width 140 height 34
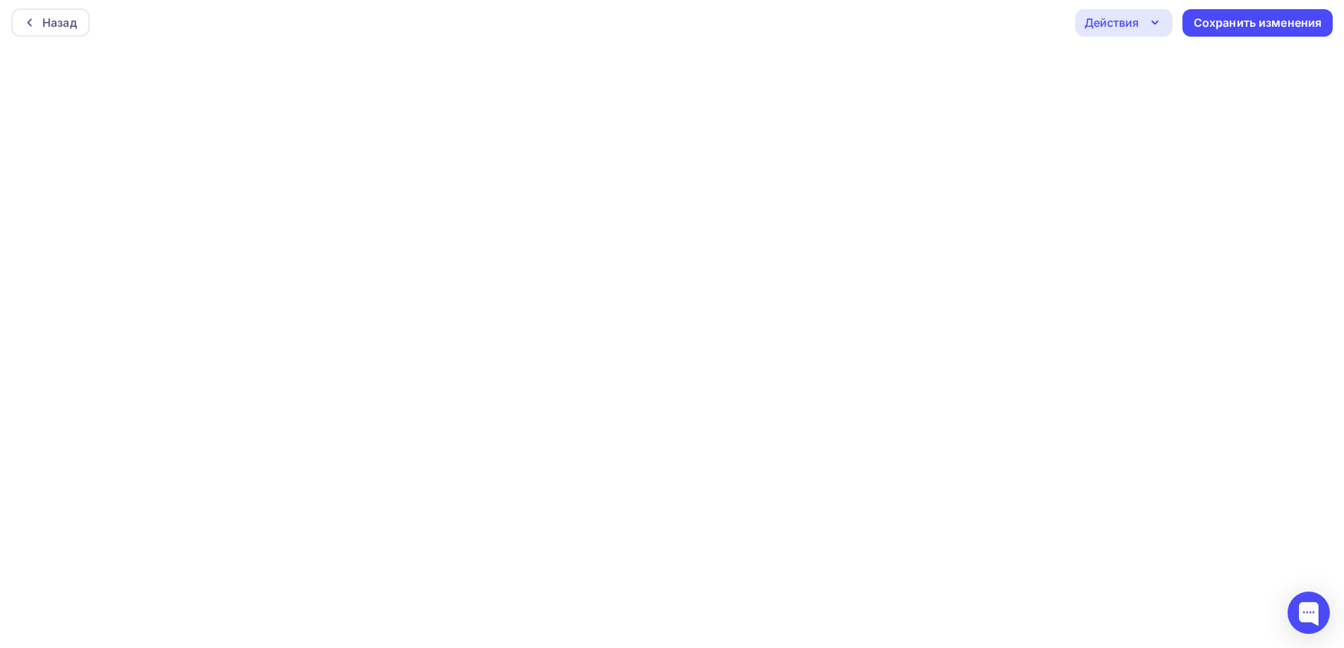
scroll to position [4, 0]
click at [1264, 18] on div "Сохранить изменения" at bounding box center [1258, 22] width 128 height 16
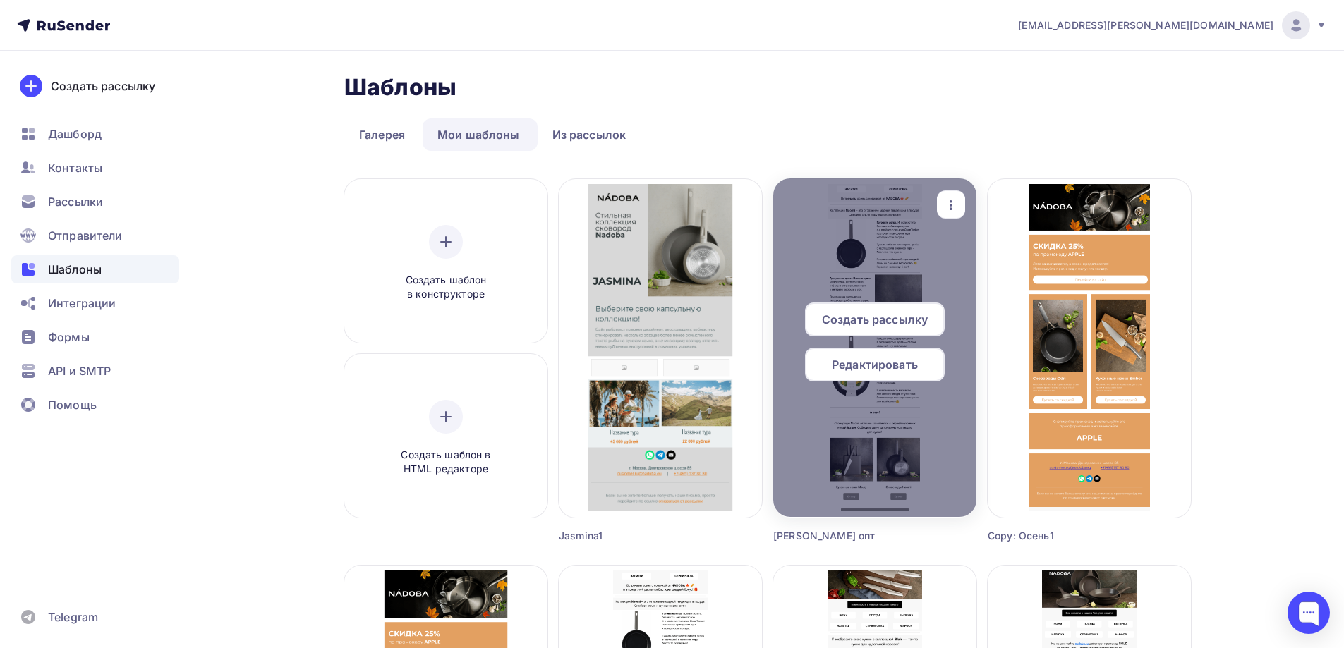
click at [958, 197] on icon "button" at bounding box center [951, 205] width 17 height 17
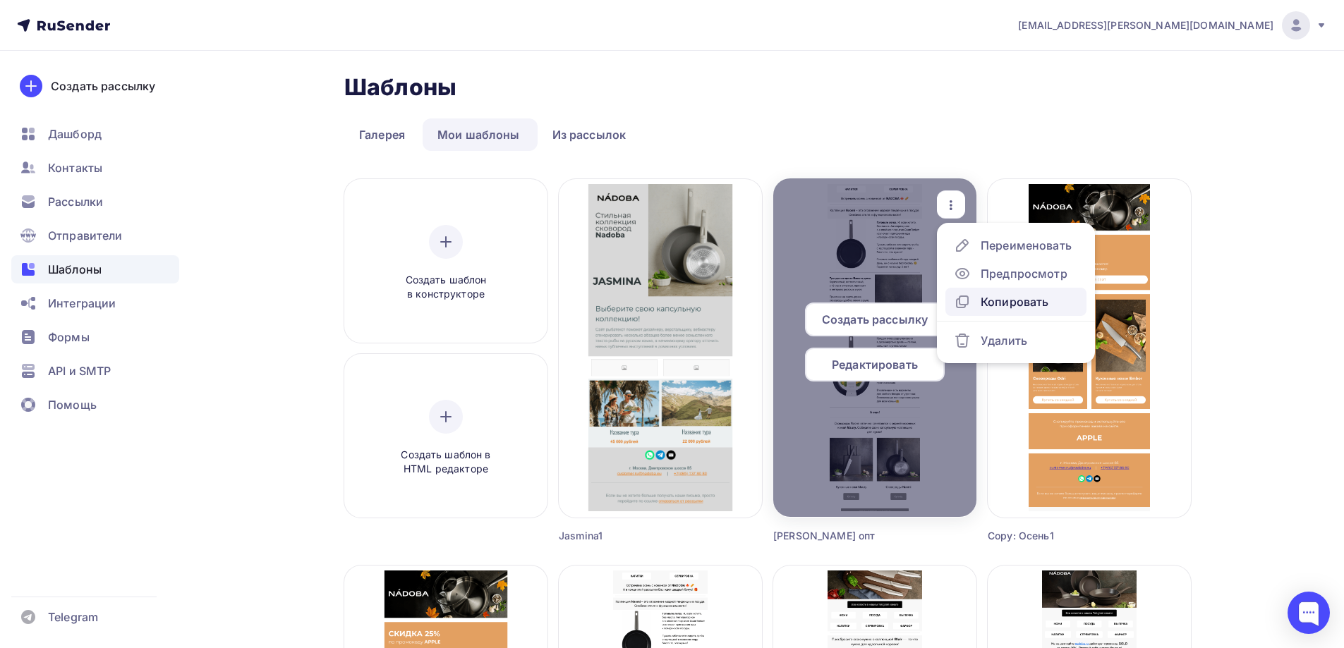
click at [1041, 301] on div "Копировать" at bounding box center [1015, 302] width 68 height 17
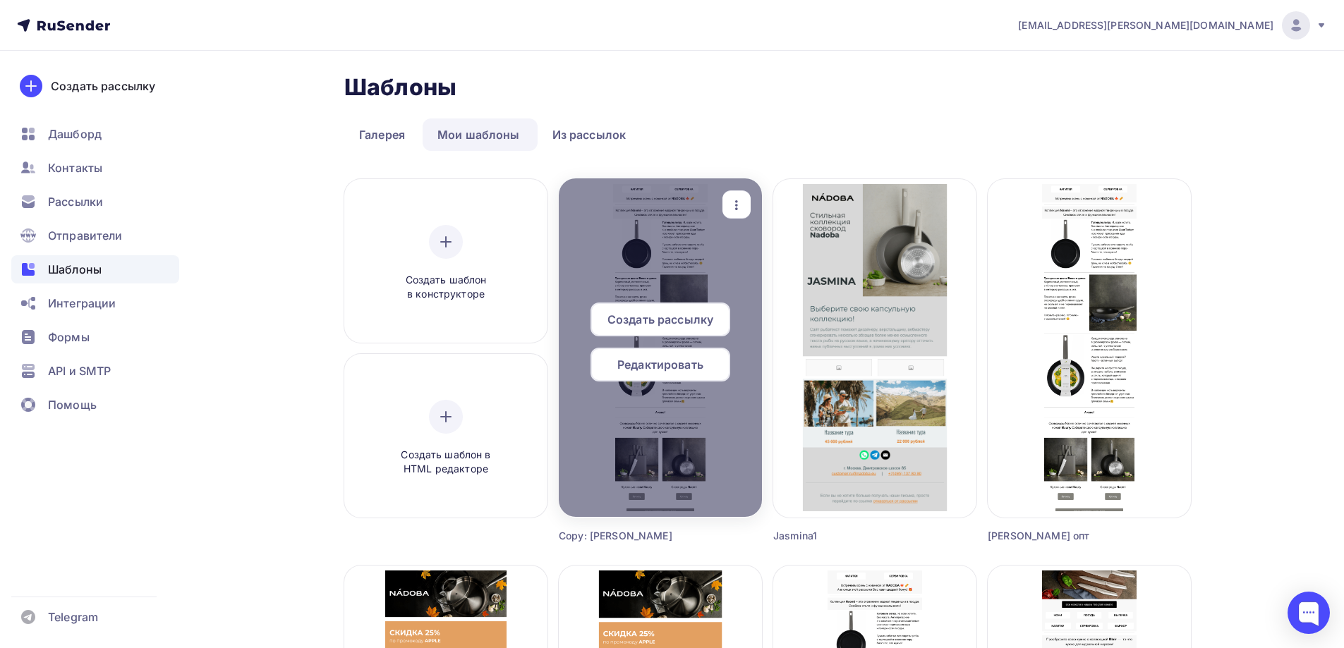
click at [742, 198] on icon "button" at bounding box center [736, 205] width 17 height 17
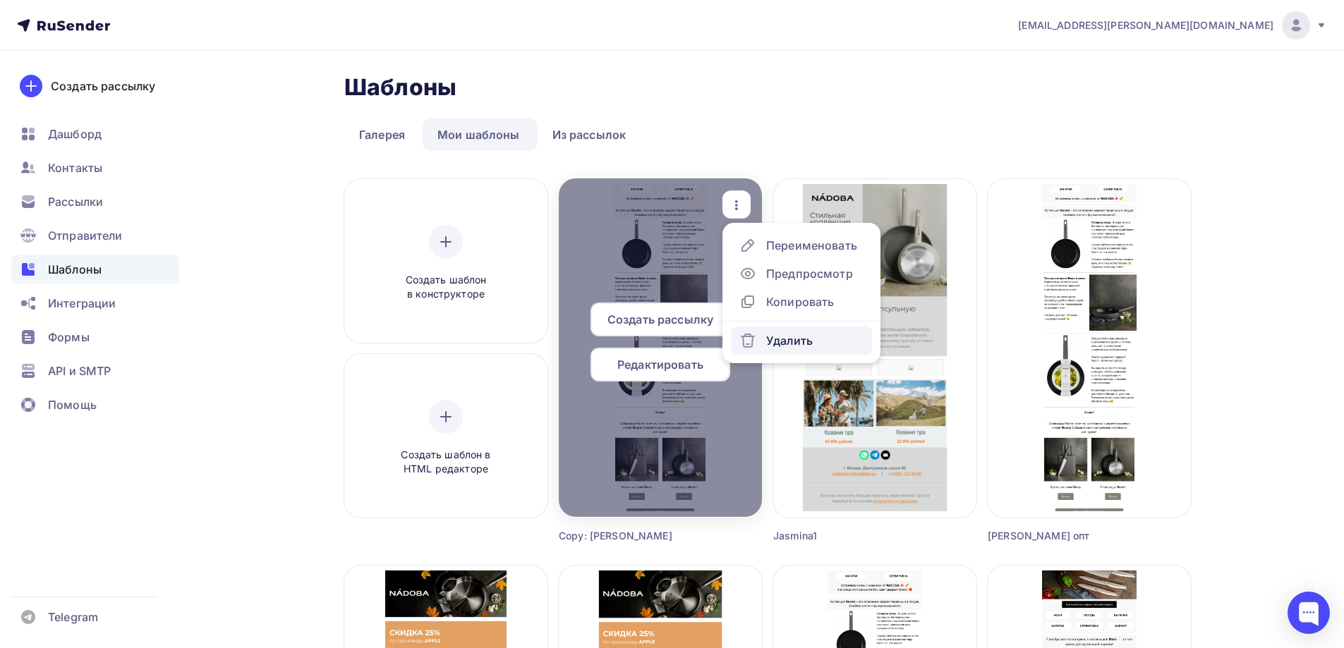
click at [755, 345] on icon at bounding box center [747, 340] width 17 height 17
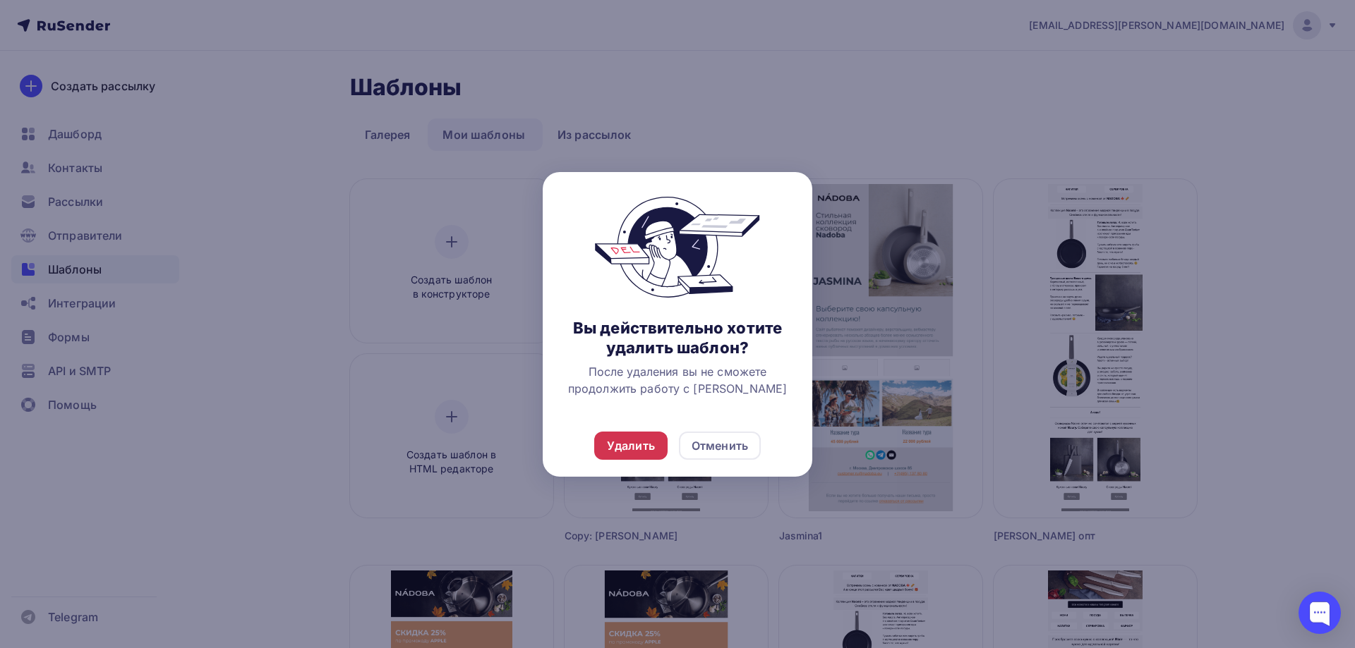
click at [636, 446] on div "Удалить" at bounding box center [631, 445] width 48 height 17
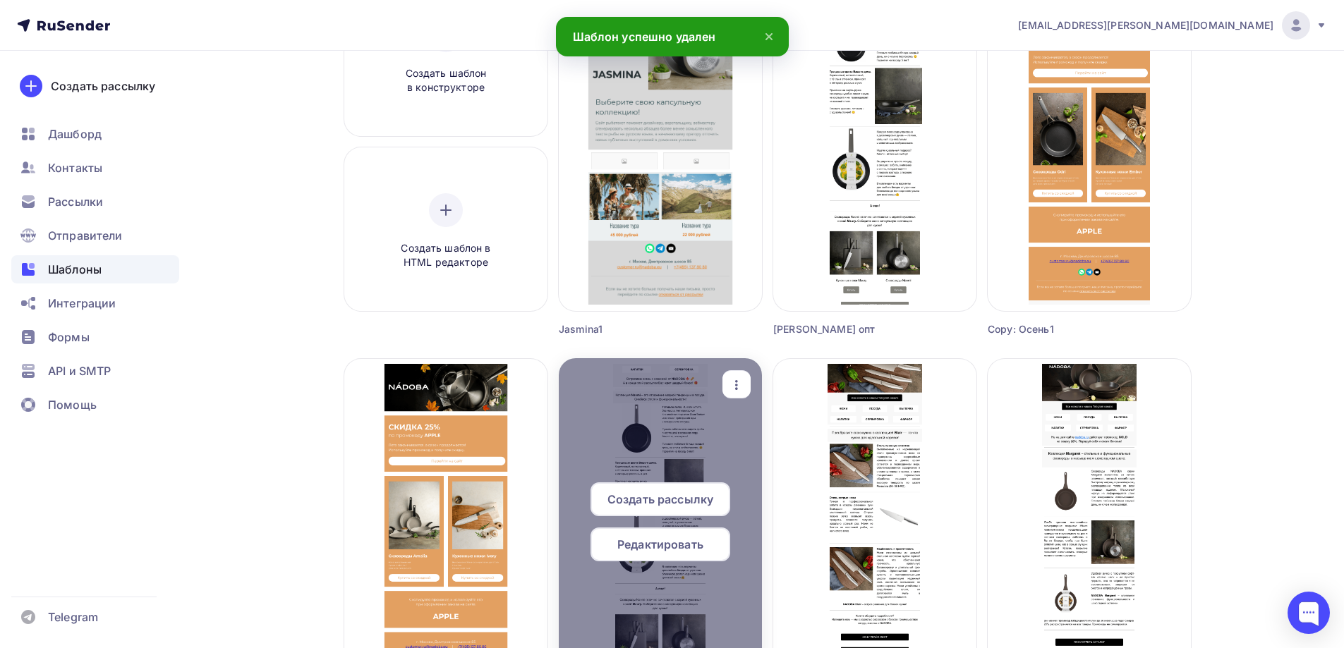
scroll to position [423, 0]
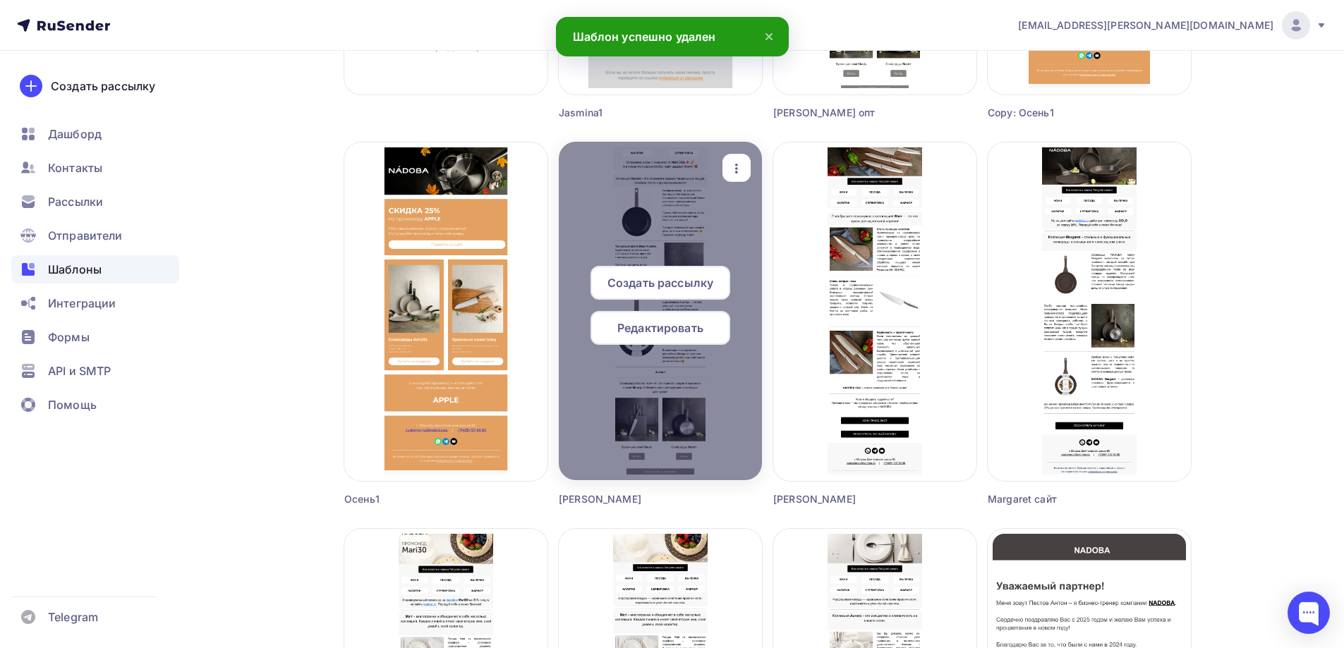
click at [741, 162] on icon "button" at bounding box center [736, 168] width 17 height 17
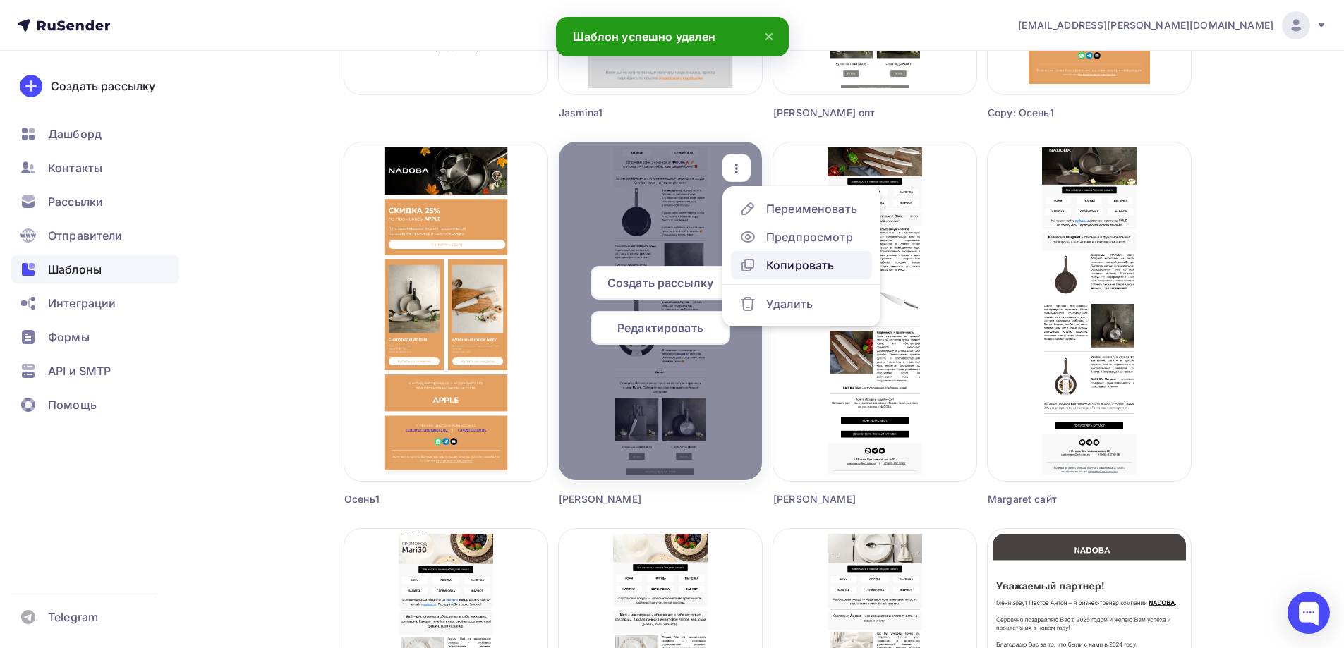
click at [802, 269] on div "Копировать" at bounding box center [800, 265] width 68 height 17
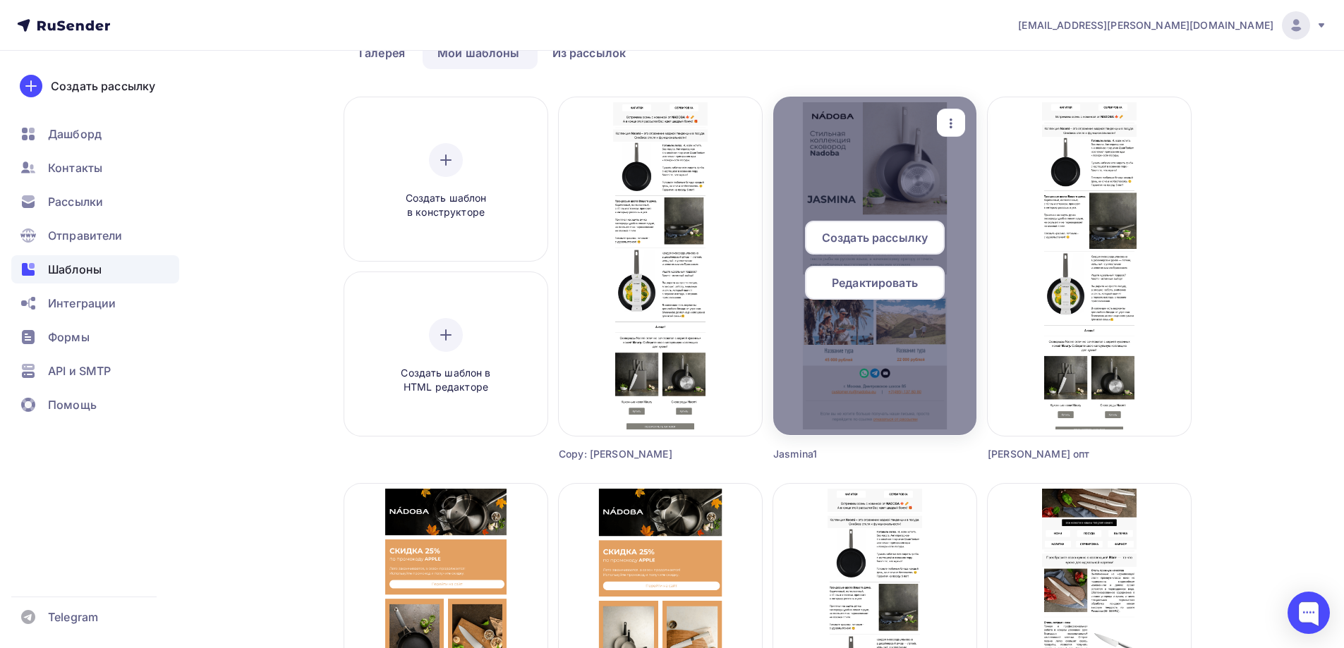
scroll to position [0, 0]
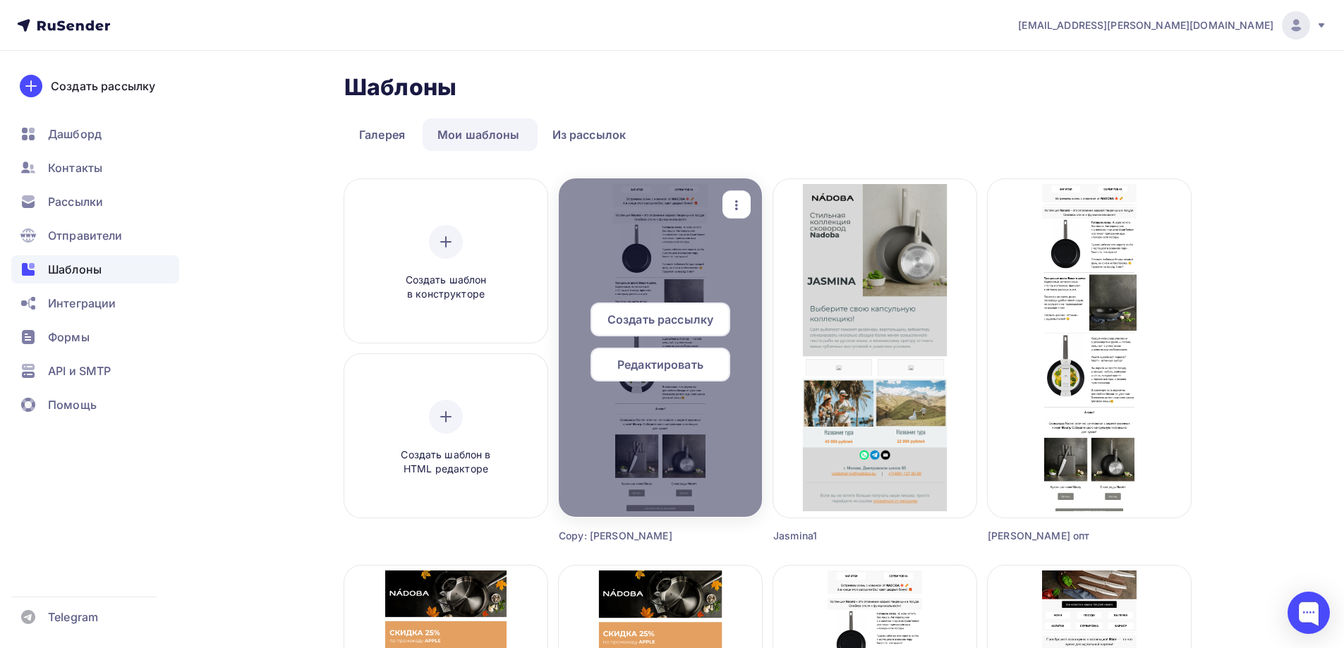
click at [676, 364] on span "Редактировать" at bounding box center [660, 364] width 86 height 17
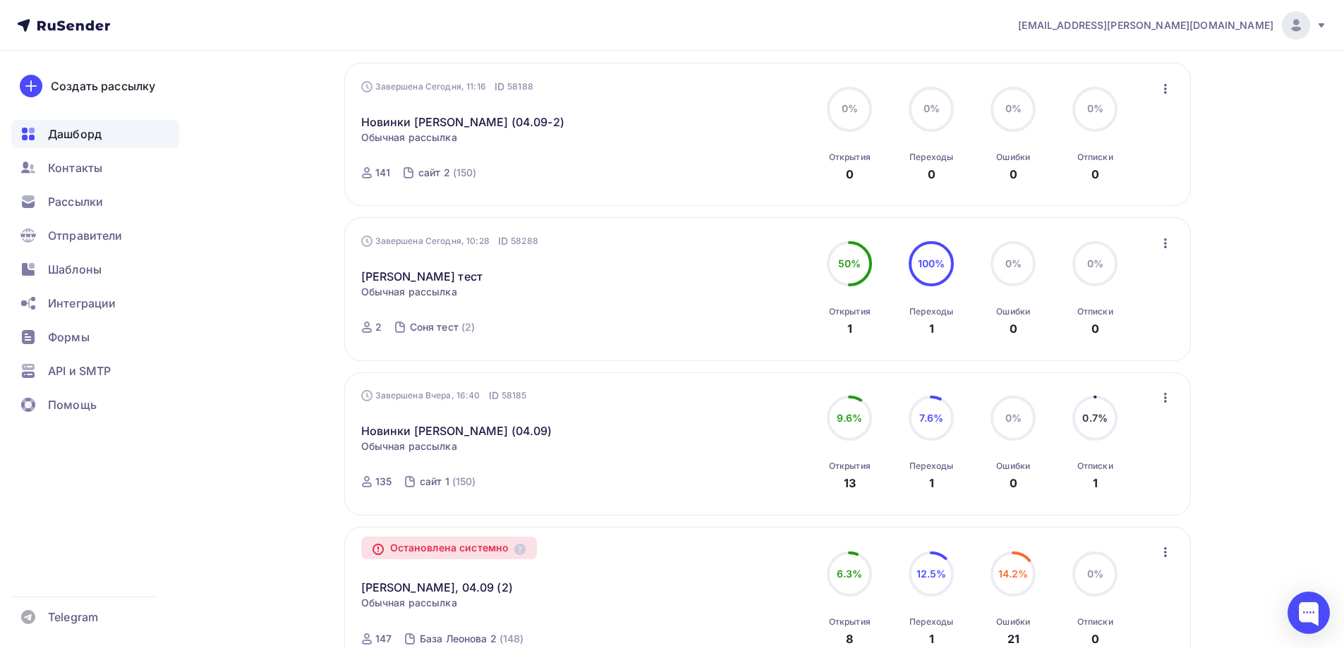
scroll to position [776, 0]
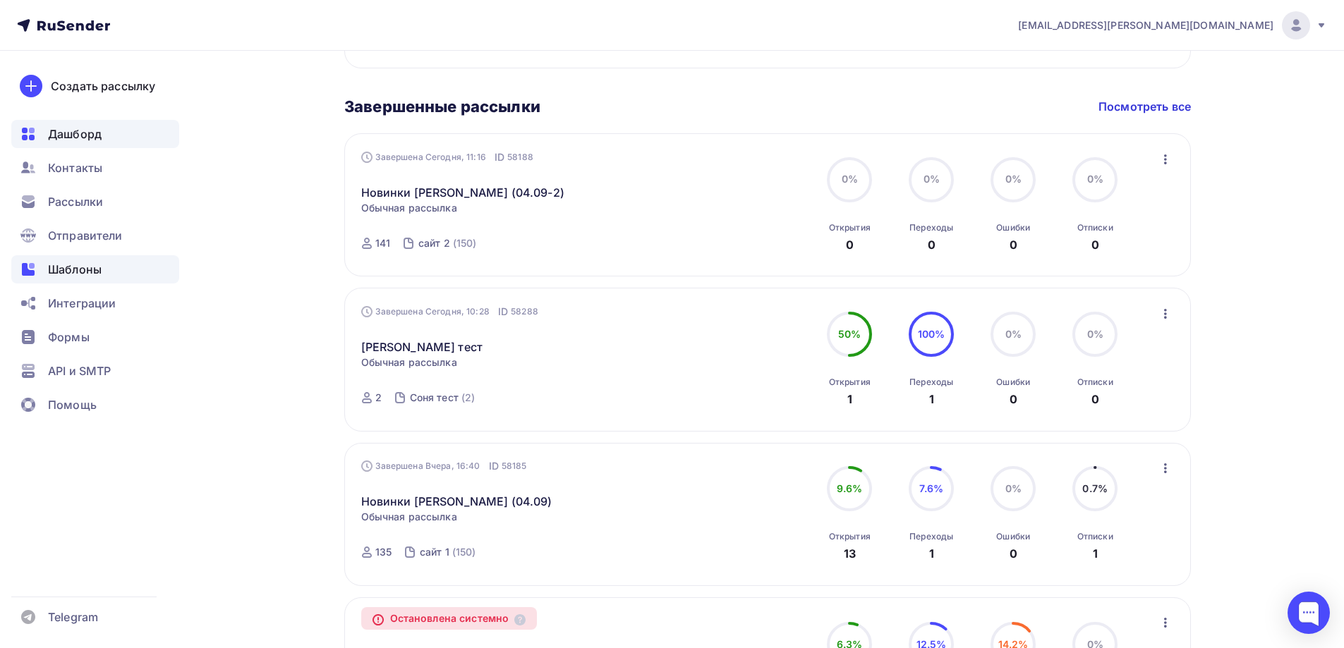
click at [87, 278] on div "Шаблоны" at bounding box center [95, 269] width 168 height 28
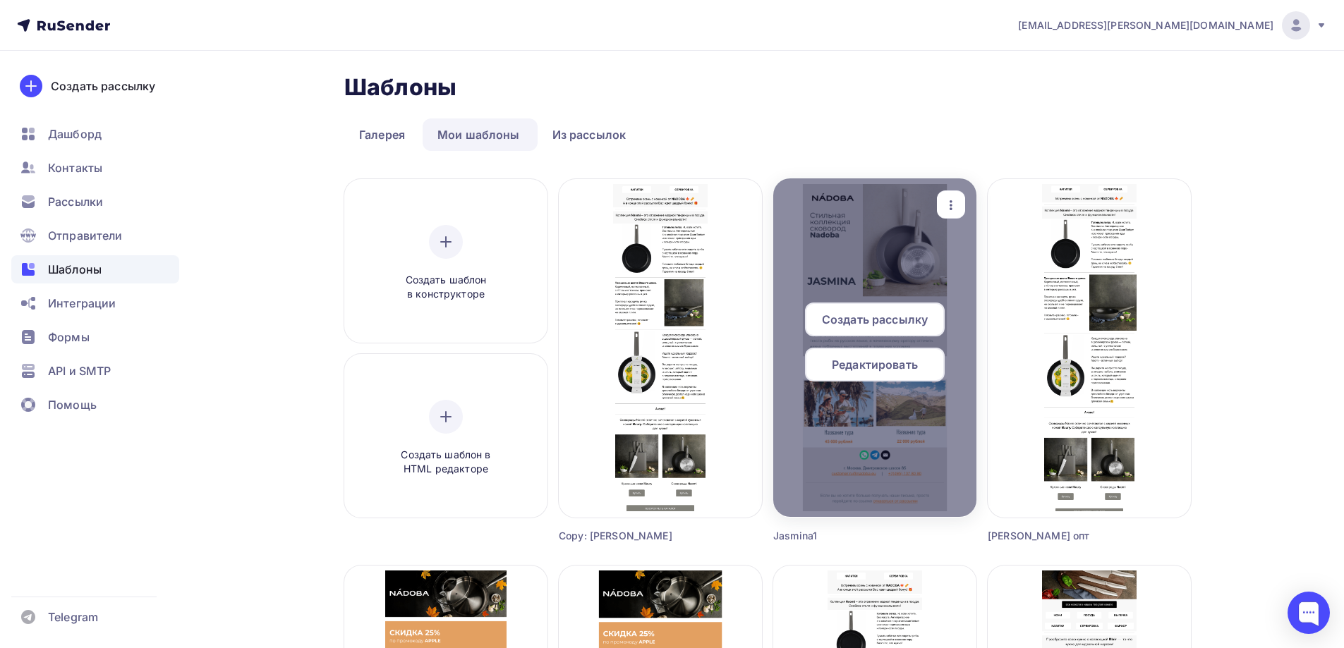
click at [871, 362] on span "Редактировать" at bounding box center [875, 364] width 86 height 17
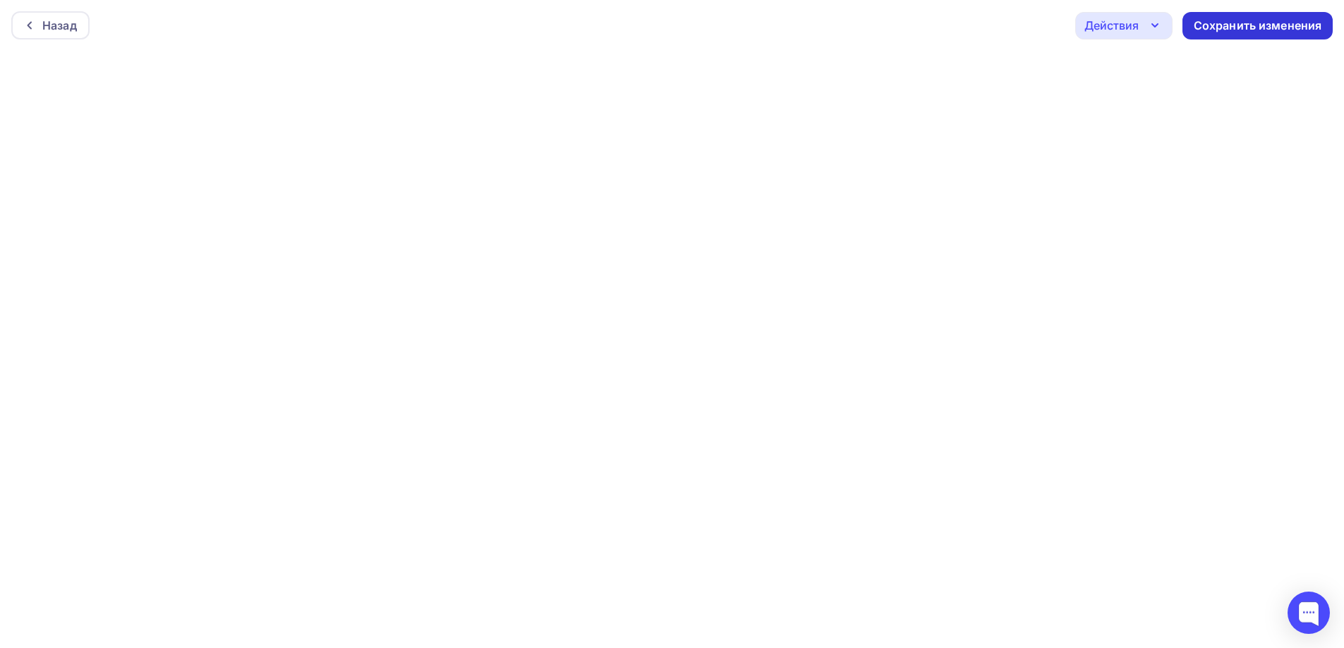
click at [1276, 25] on div "Сохранить изменения" at bounding box center [1258, 26] width 128 height 16
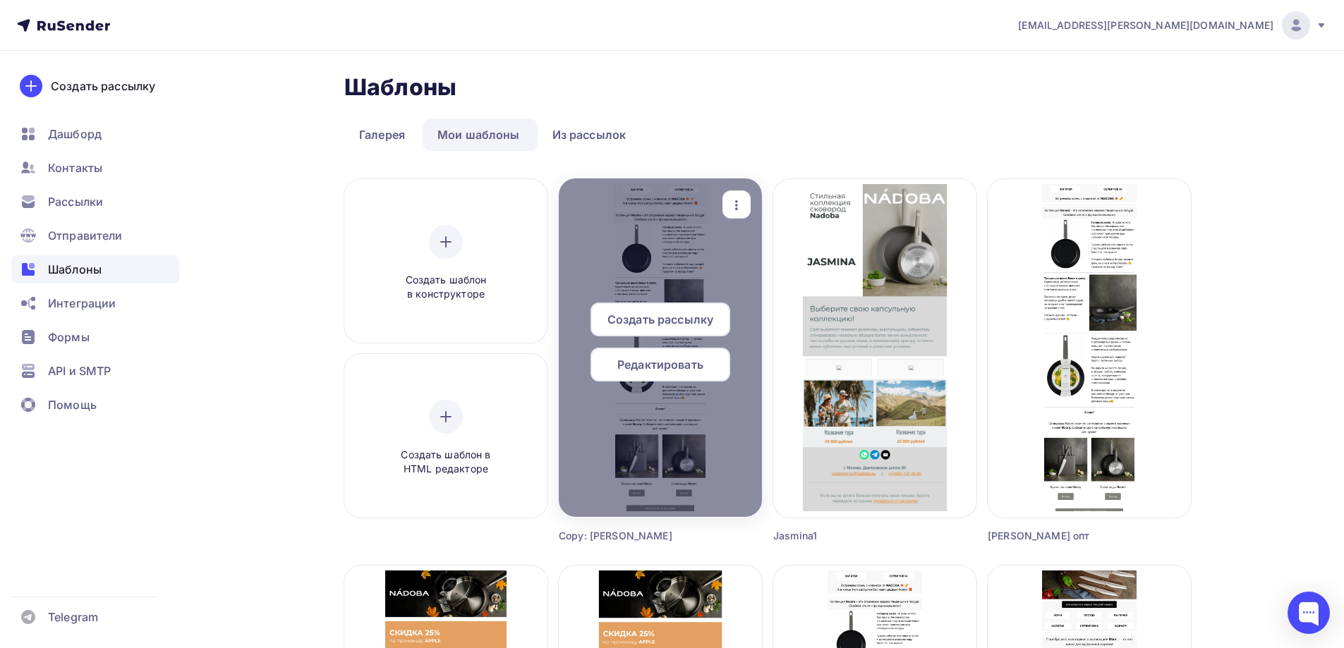
click at [643, 368] on span "Редактировать" at bounding box center [660, 364] width 86 height 17
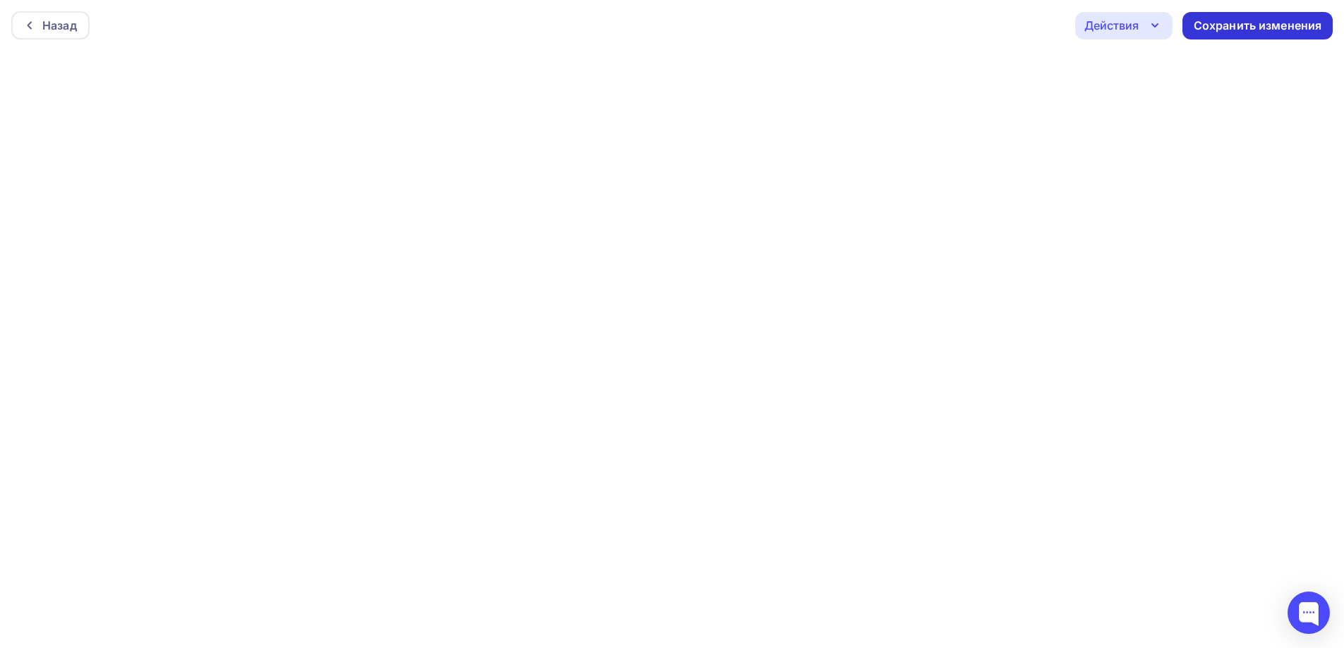
click at [1245, 20] on div "Сохранить изменения" at bounding box center [1258, 26] width 128 height 16
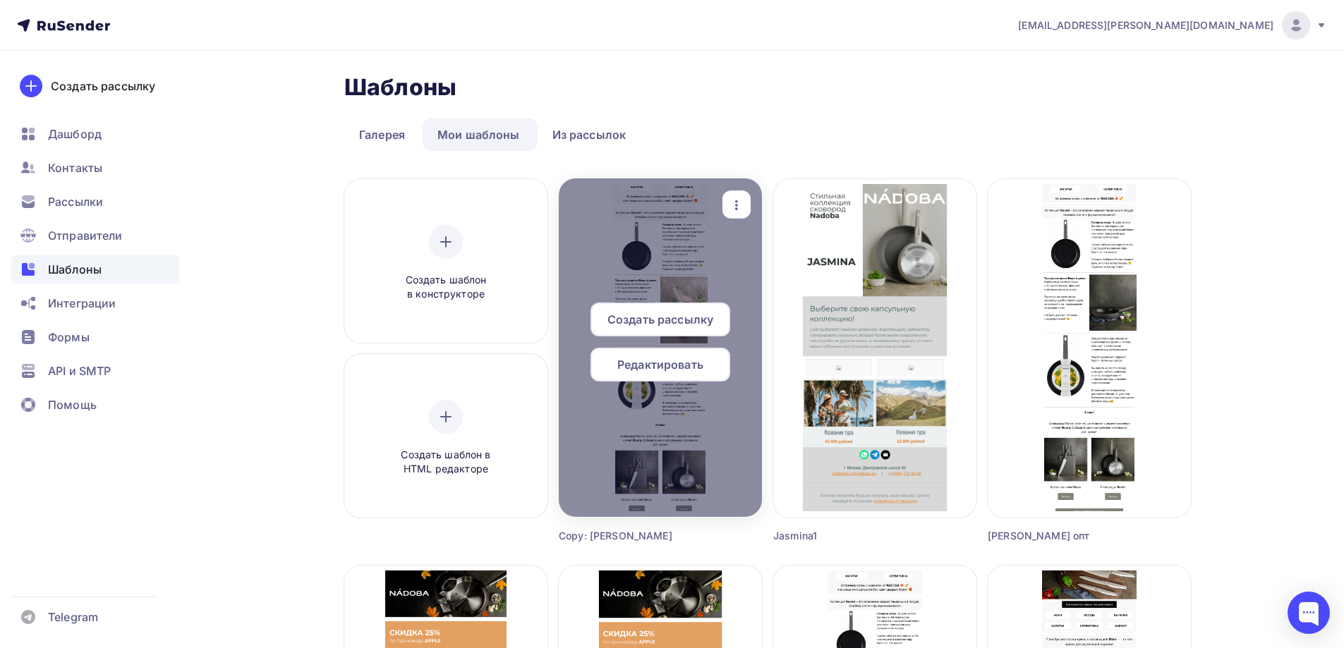
click at [672, 373] on div "Редактировать" at bounding box center [661, 365] width 140 height 34
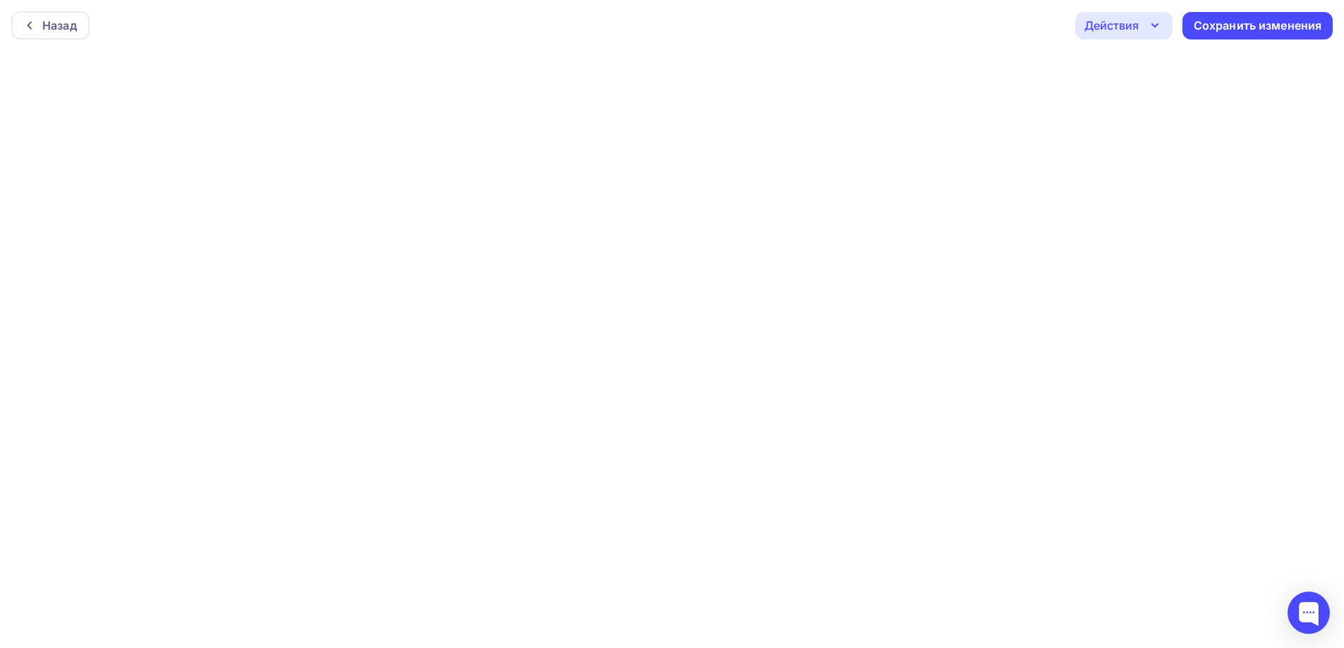
scroll to position [4, 0]
click at [1238, 18] on div "Сохранить изменения" at bounding box center [1258, 22] width 128 height 16
